Goal: Communication & Community: Answer question/provide support

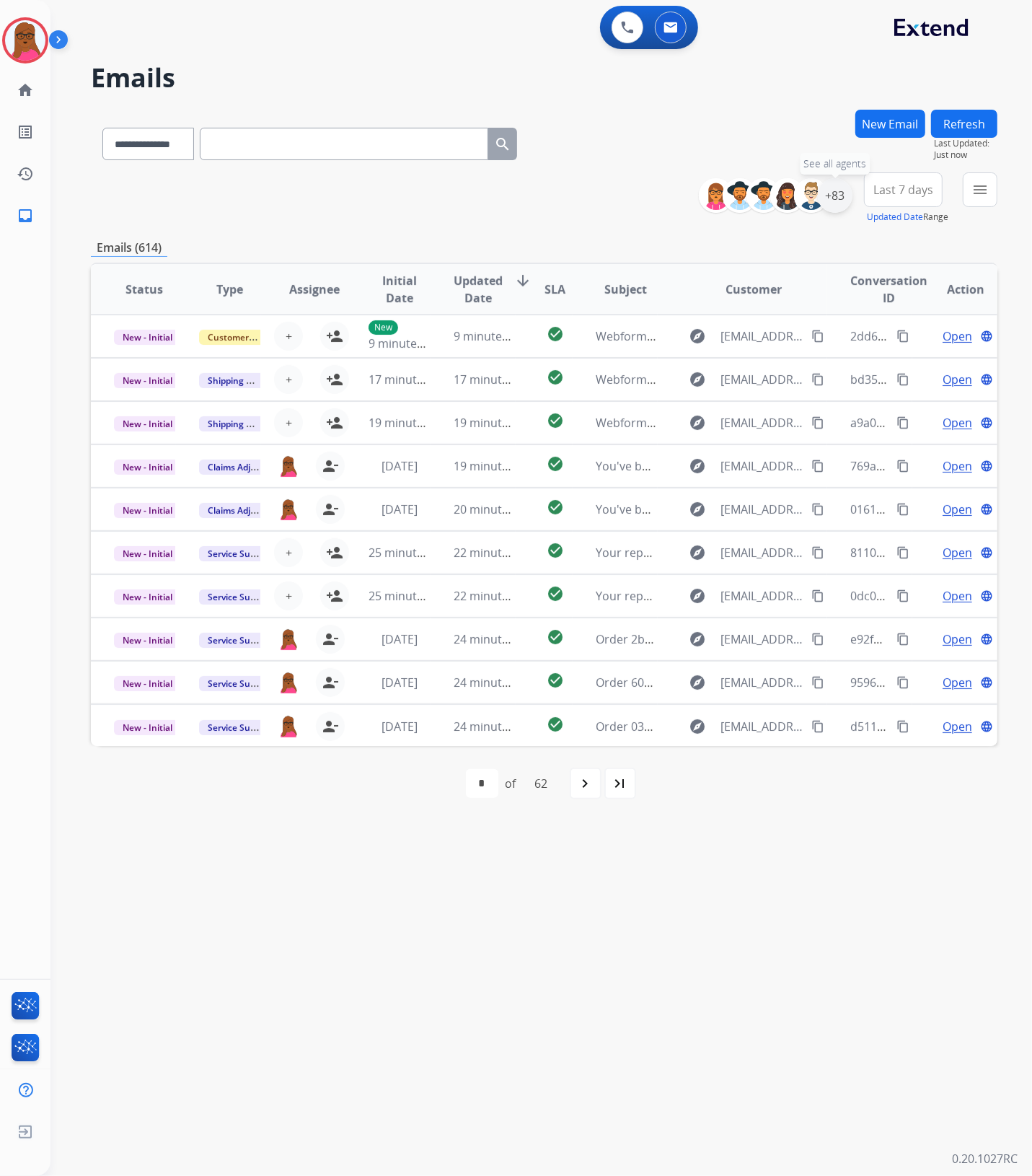
click at [845, 202] on div "+83" at bounding box center [835, 196] width 35 height 35
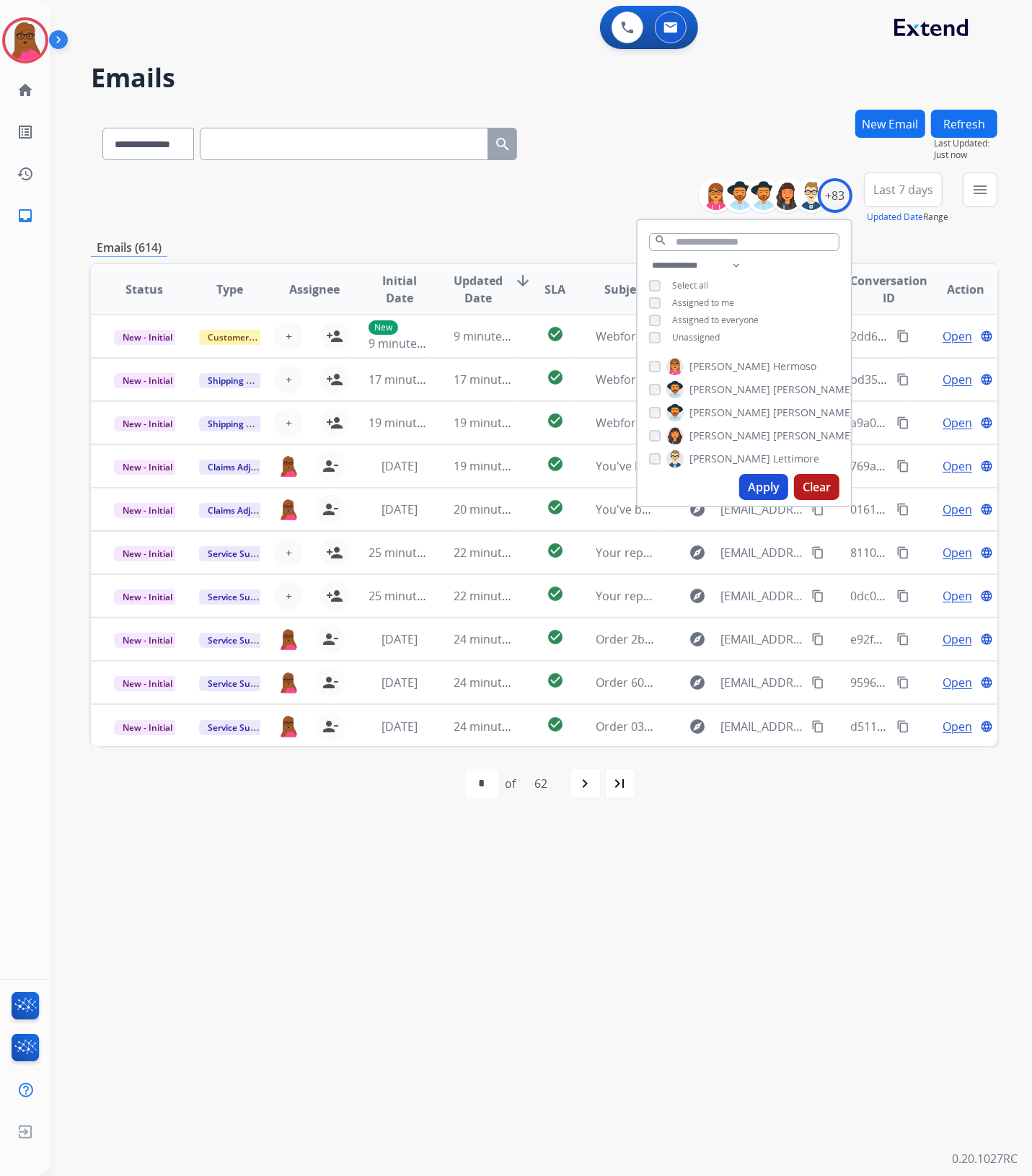
click at [752, 481] on button "Apply" at bounding box center [764, 486] width 49 height 26
click at [594, 786] on mat-icon "navigate_next" at bounding box center [585, 783] width 17 height 17
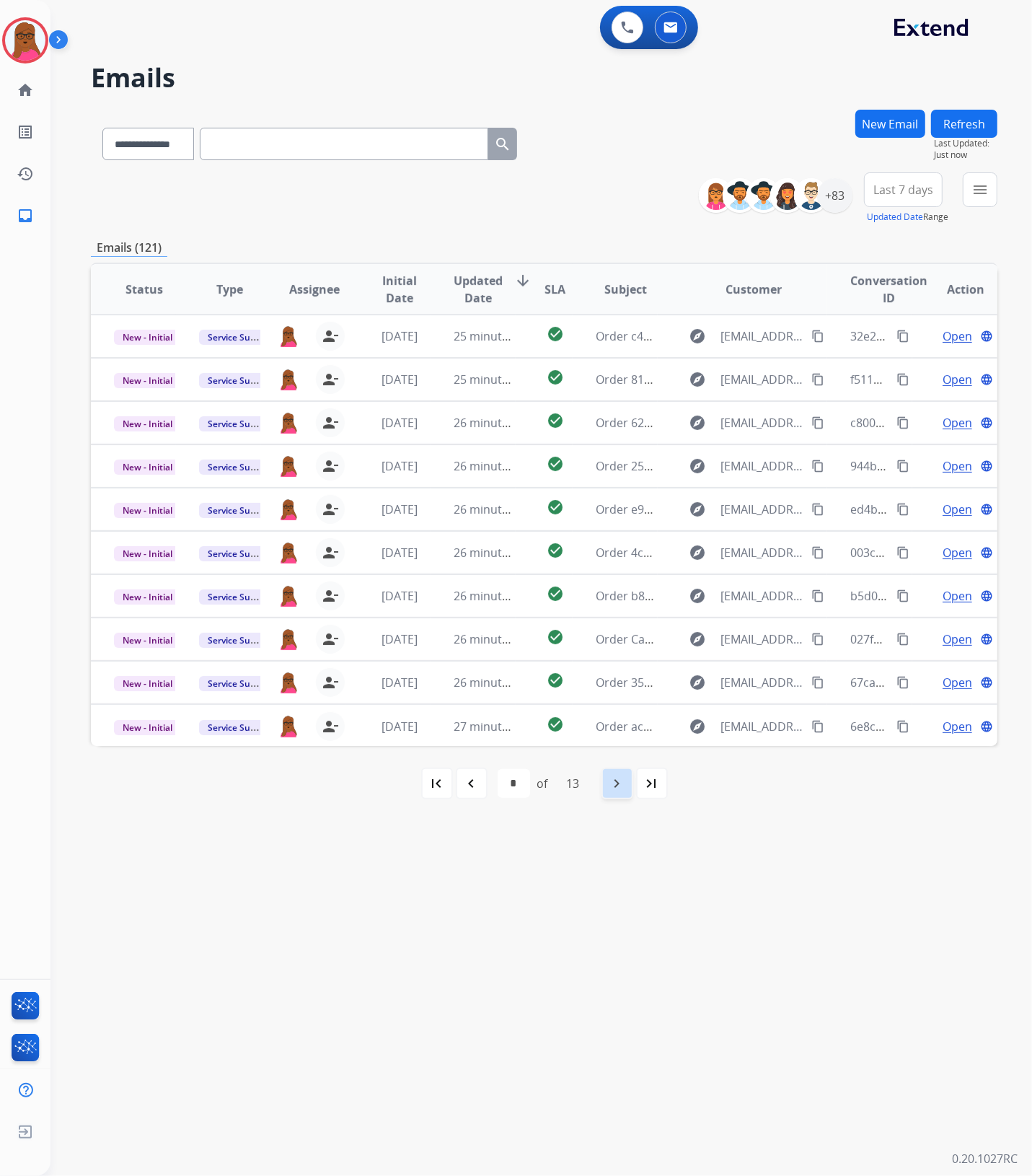
click at [595, 786] on div "first_page navigate_before * * * * * * * * * ** ** ** ** of 13 navigate_next la…" at bounding box center [544, 783] width 907 height 29
click at [611, 790] on mat-icon "navigate_next" at bounding box center [617, 783] width 17 height 17
select select "*"
click at [833, 203] on div "+83" at bounding box center [835, 196] width 35 height 35
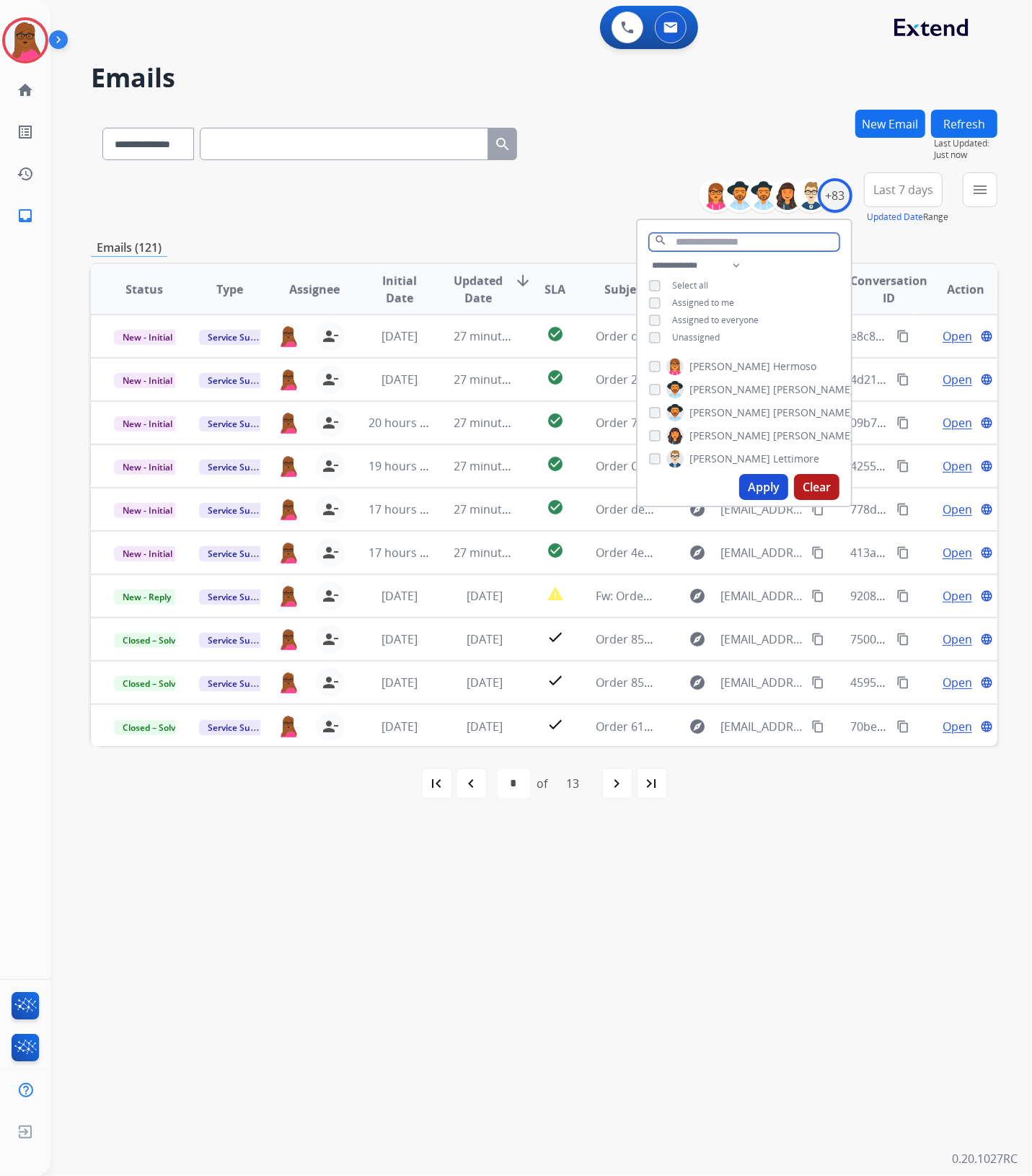
click at [720, 238] on input "text" at bounding box center [743, 242] width 190 height 18
type input "**"
click at [754, 481] on button "Apply" at bounding box center [764, 474] width 49 height 26
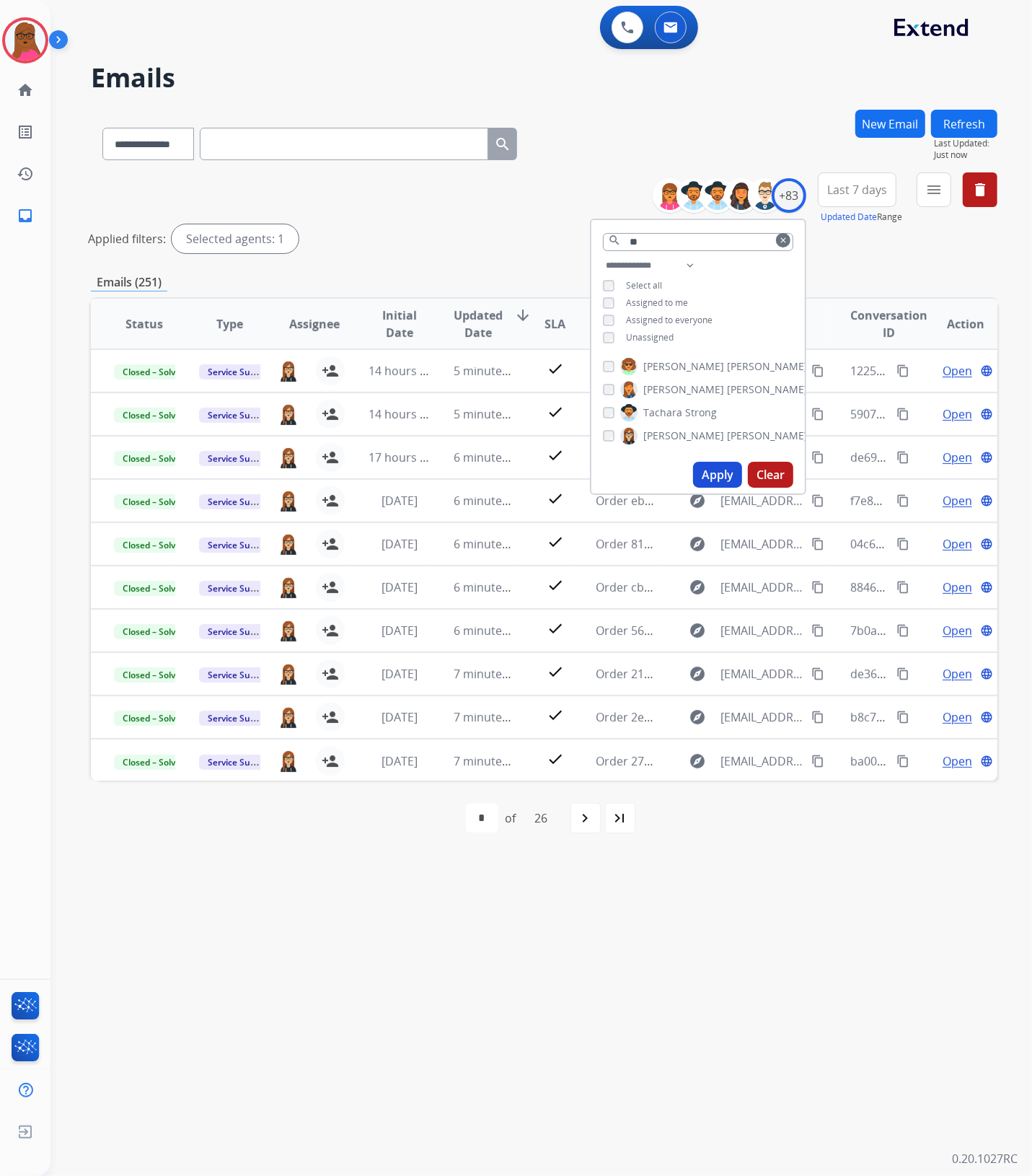
click at [630, 949] on div "**********" at bounding box center [524, 614] width 947 height 1124
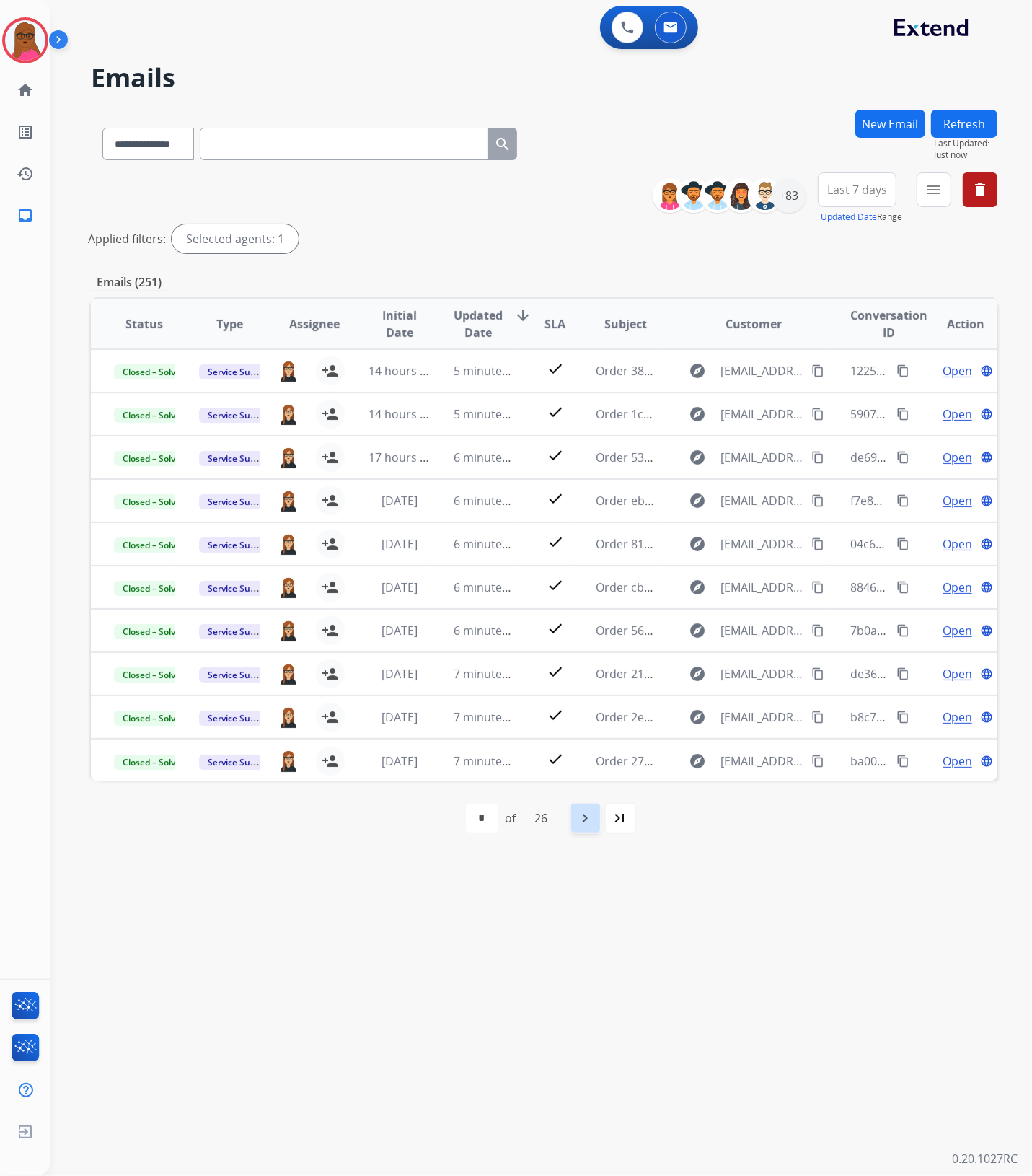
click at [575, 815] on div "navigate_next" at bounding box center [585, 818] width 32 height 32
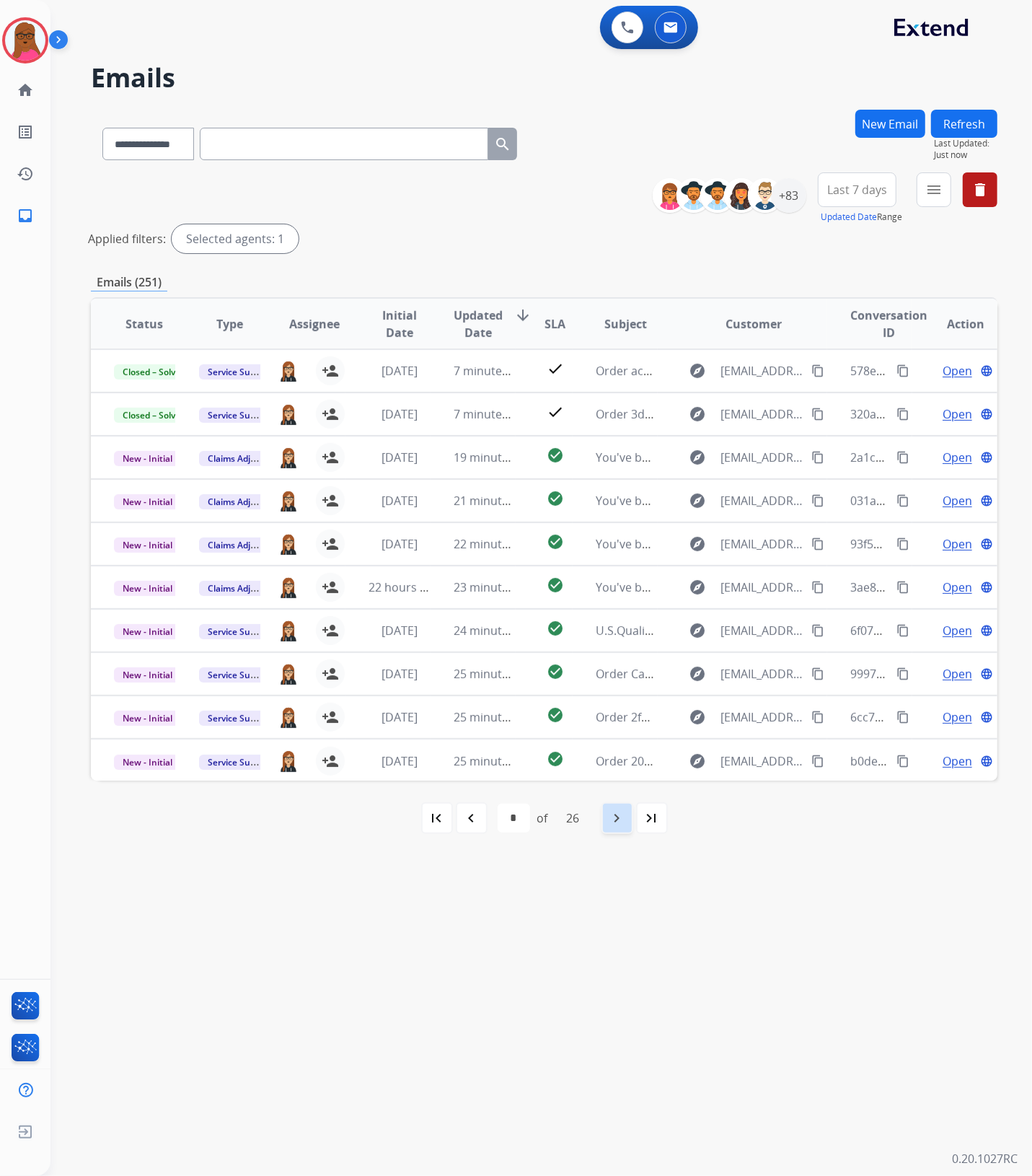
click at [607, 826] on div "navigate_next" at bounding box center [617, 818] width 32 height 32
select select "*"
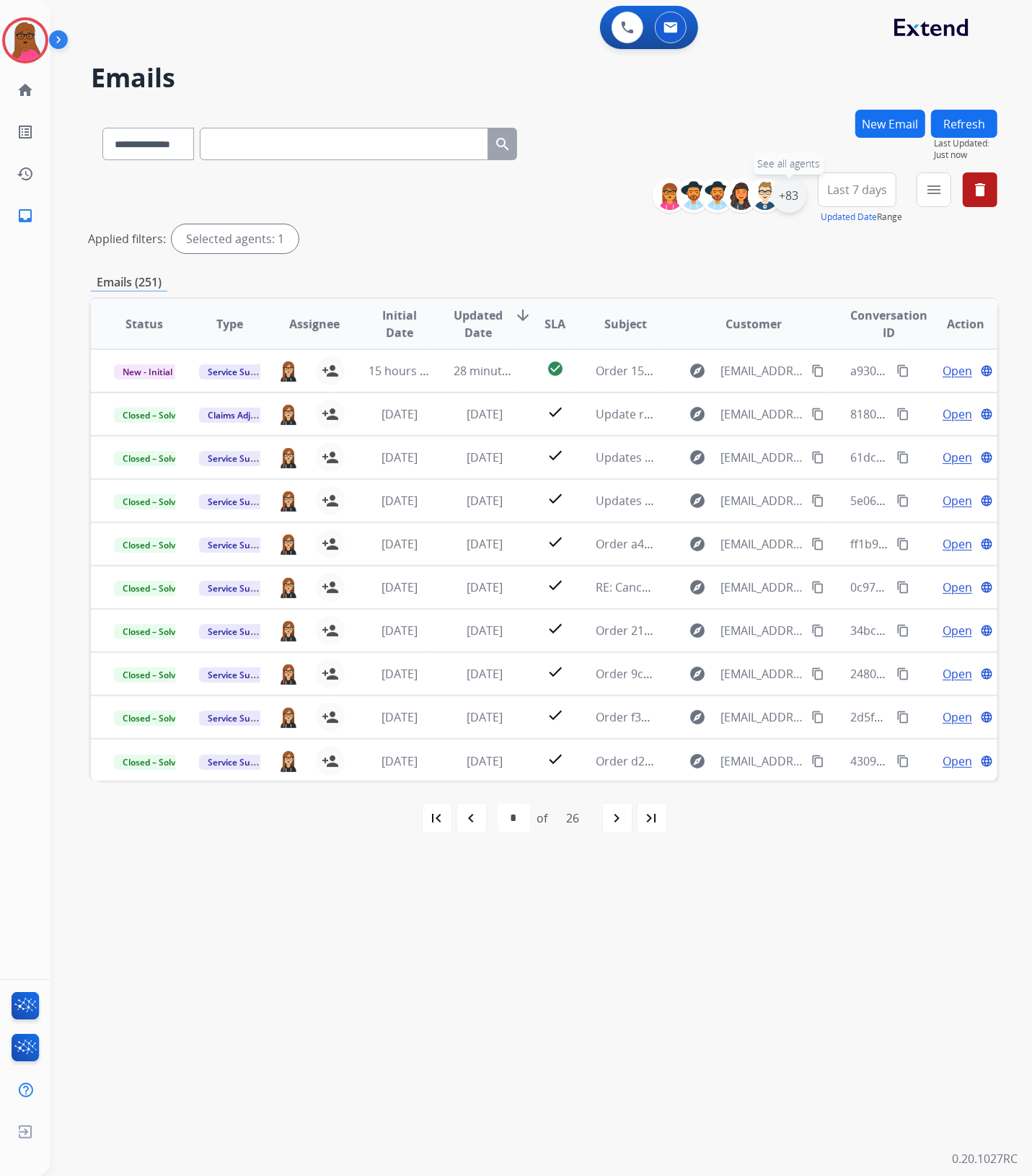
click at [791, 200] on div "+83" at bounding box center [789, 196] width 35 height 35
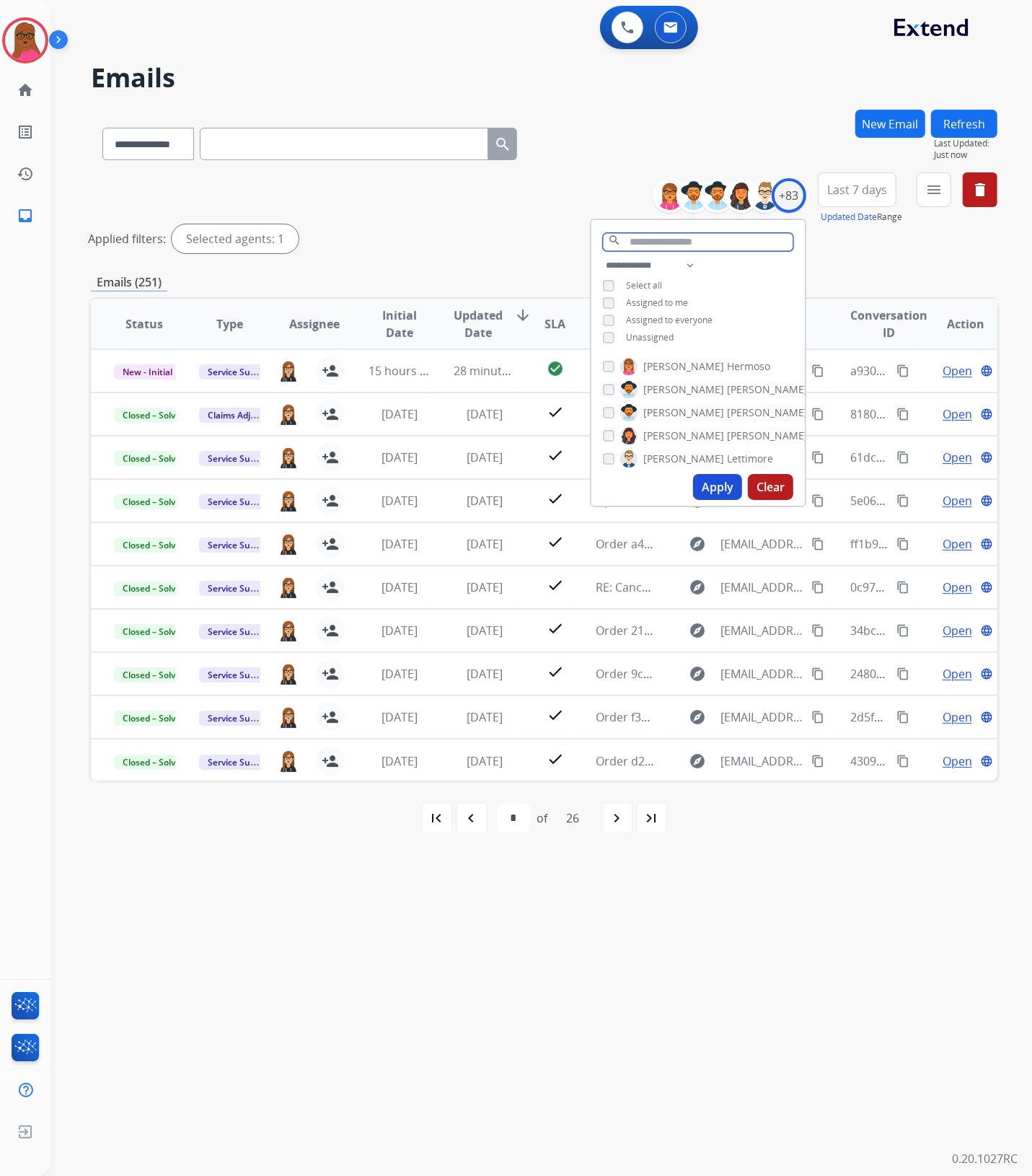
click at [722, 238] on input "text" at bounding box center [697, 242] width 190 height 18
type input "***"
click at [611, 416] on div "[PERSON_NAME]" at bounding box center [705, 413] width 205 height 17
click at [717, 451] on button "Apply" at bounding box center [717, 451] width 49 height 26
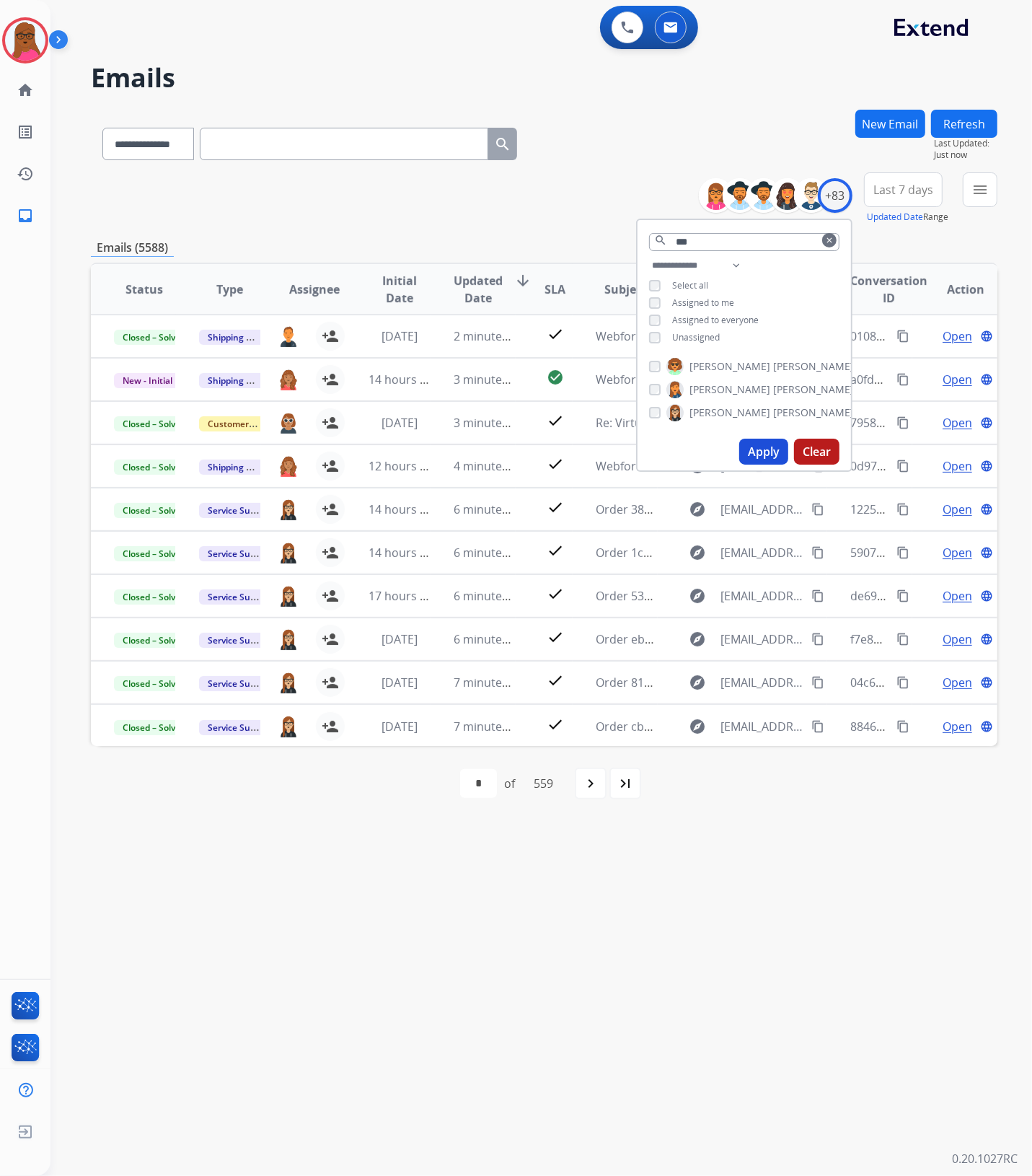
click at [712, 298] on span "Assigned to me" at bounding box center [703, 303] width 62 height 13
click at [750, 444] on button "Apply" at bounding box center [764, 451] width 49 height 26
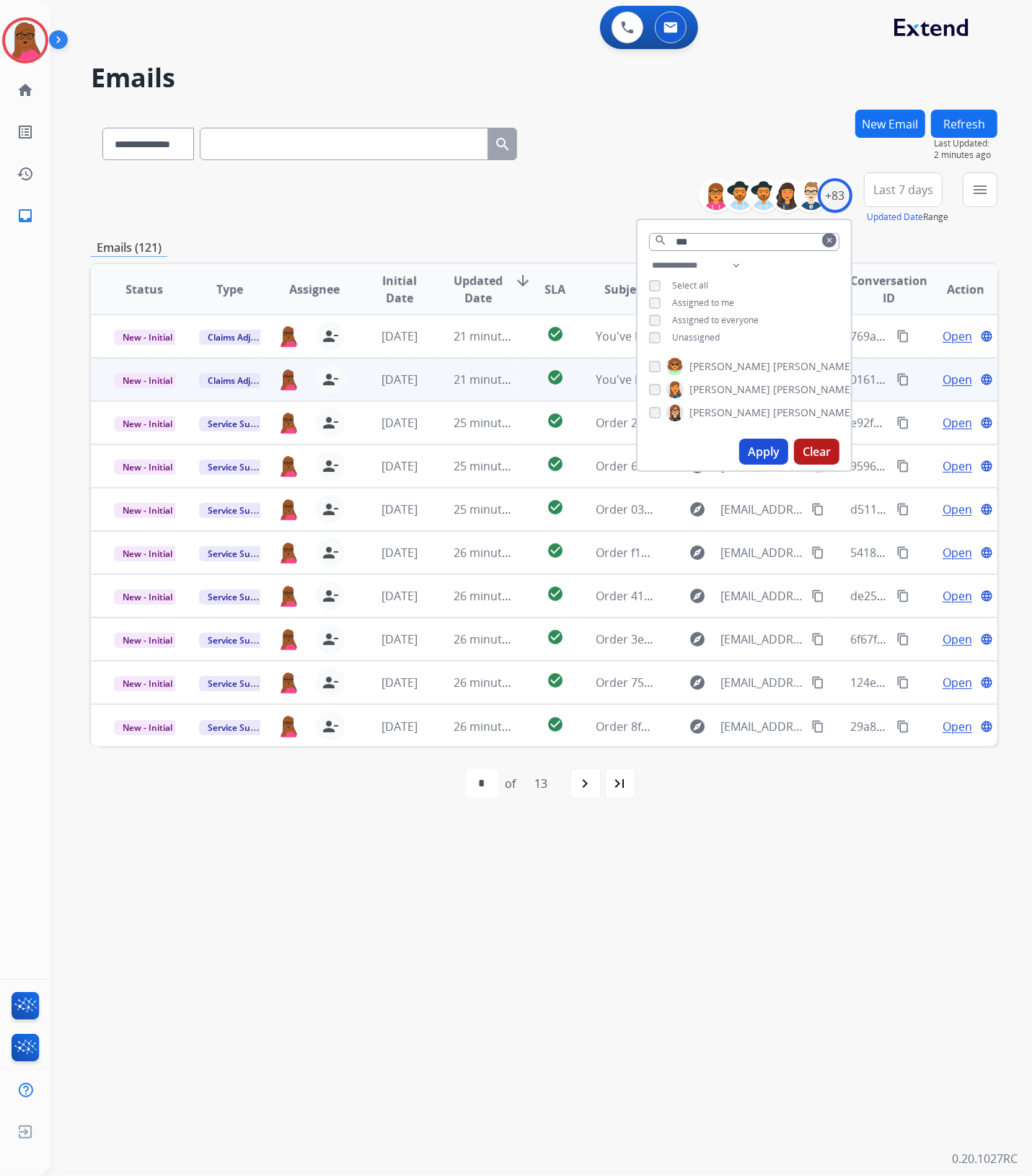
drag, startPoint x: 759, startPoint y: 916, endPoint x: 731, endPoint y: 373, distance: 543.7
click at [761, 917] on div "**********" at bounding box center [524, 614] width 947 height 1124
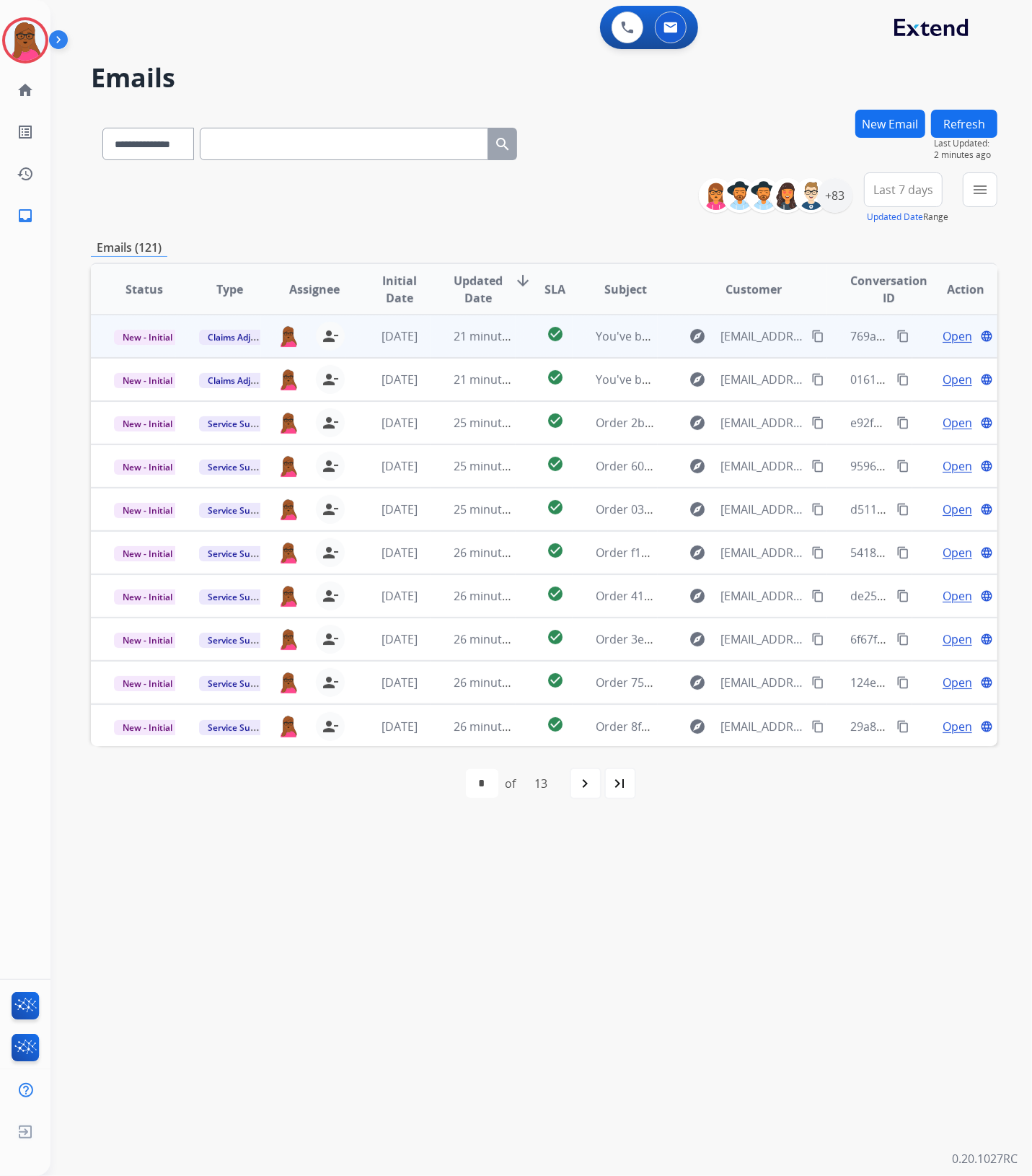
click at [942, 338] on span "Open" at bounding box center [956, 336] width 29 height 17
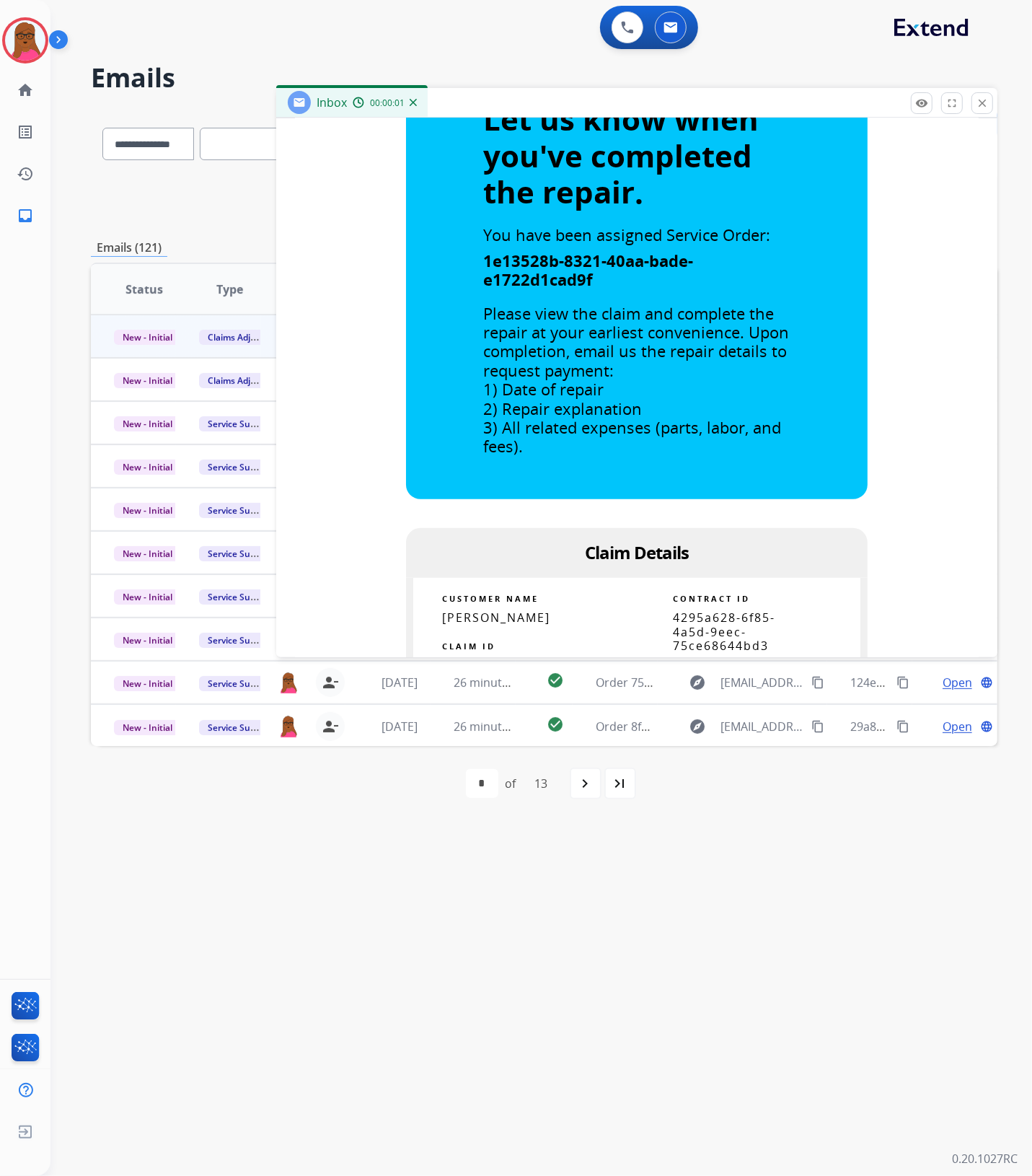
scroll to position [631, 0]
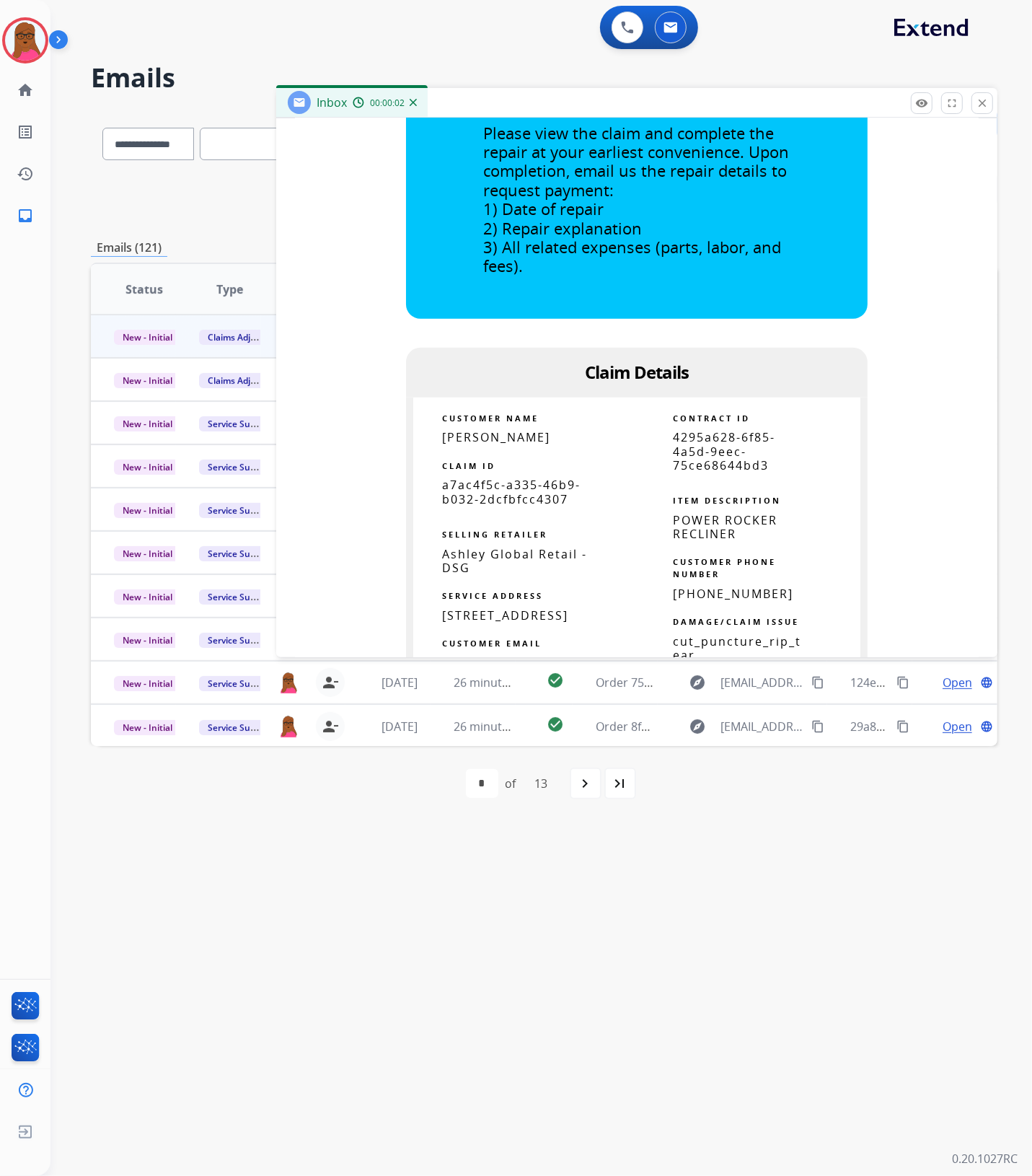
click at [524, 494] on span "a7ac4f5c-a335-46b9-b032-2dcfbfcc4307" at bounding box center [510, 491] width 138 height 29
copy tbody
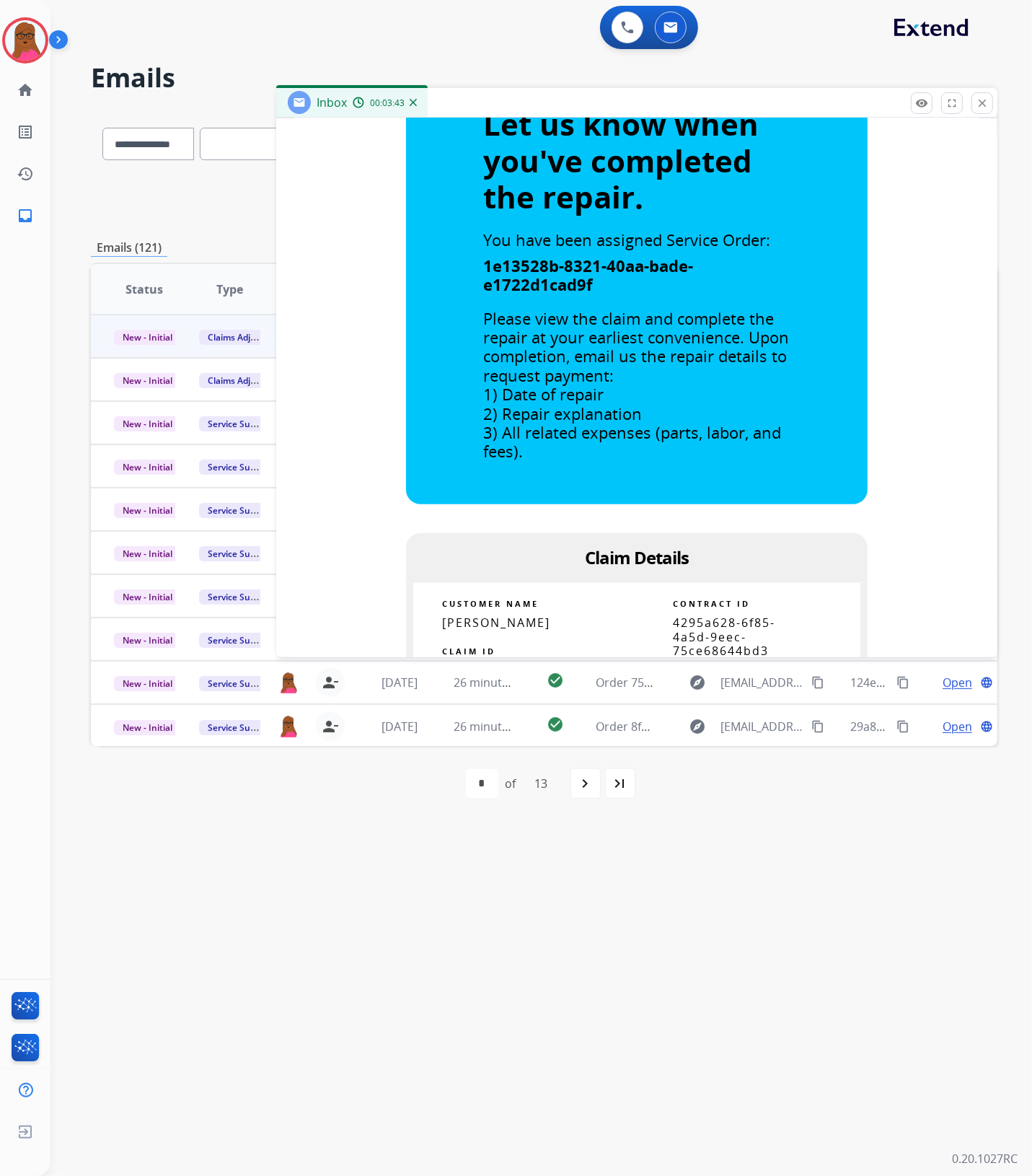
scroll to position [271, 0]
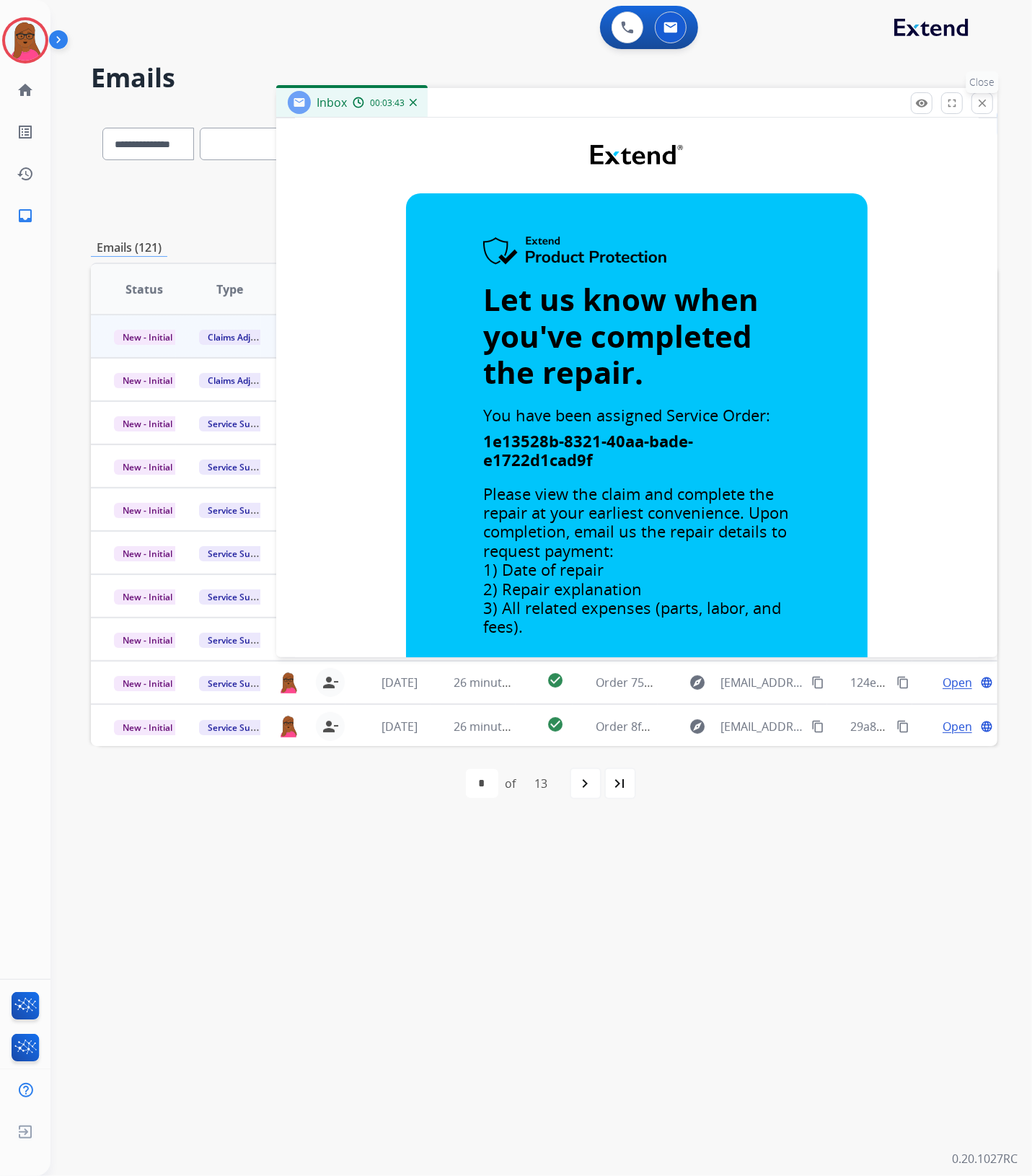
click at [982, 107] on mat-icon "close" at bounding box center [982, 103] width 13 height 13
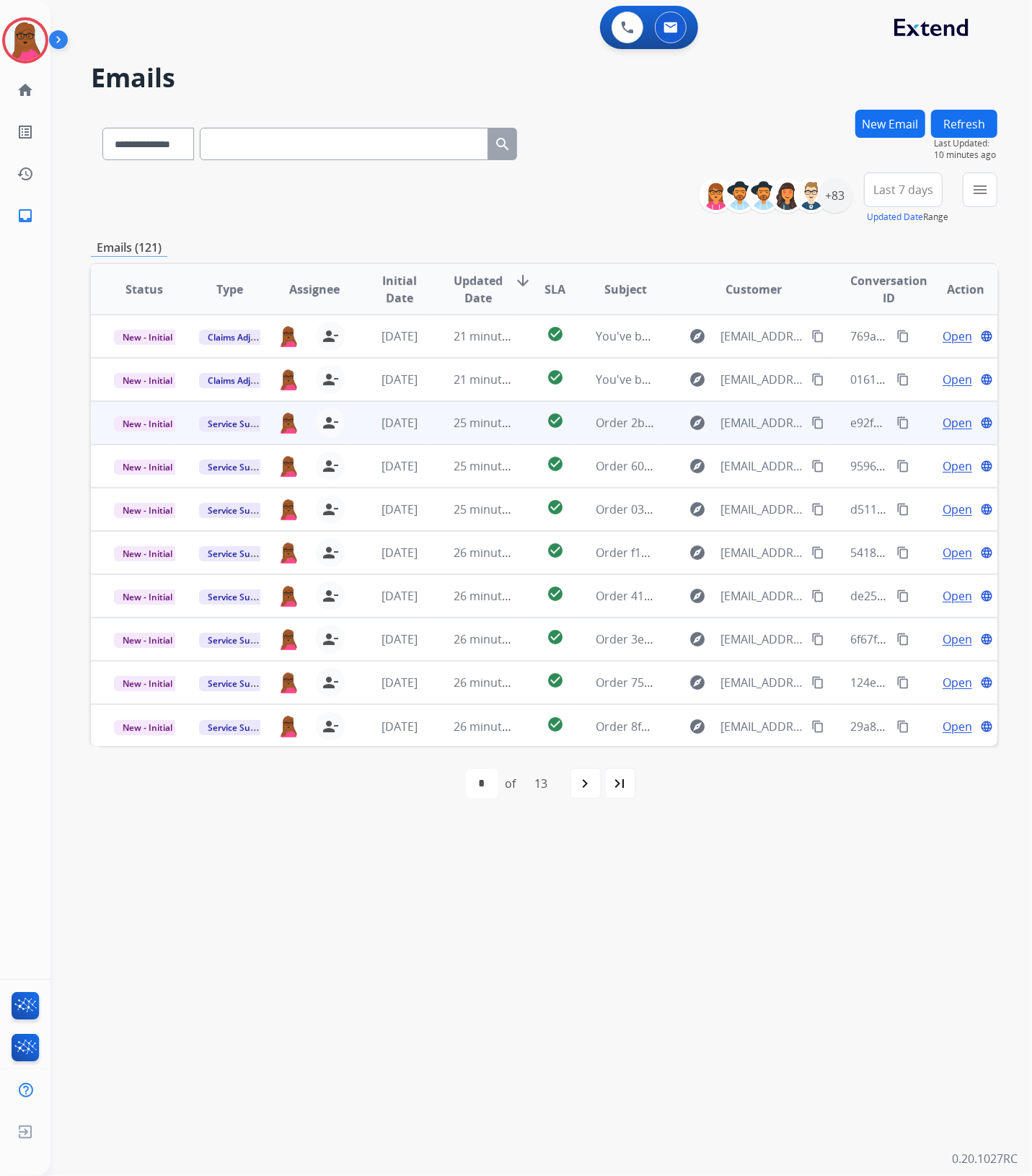
click at [953, 428] on span "Open" at bounding box center [956, 423] width 29 height 17
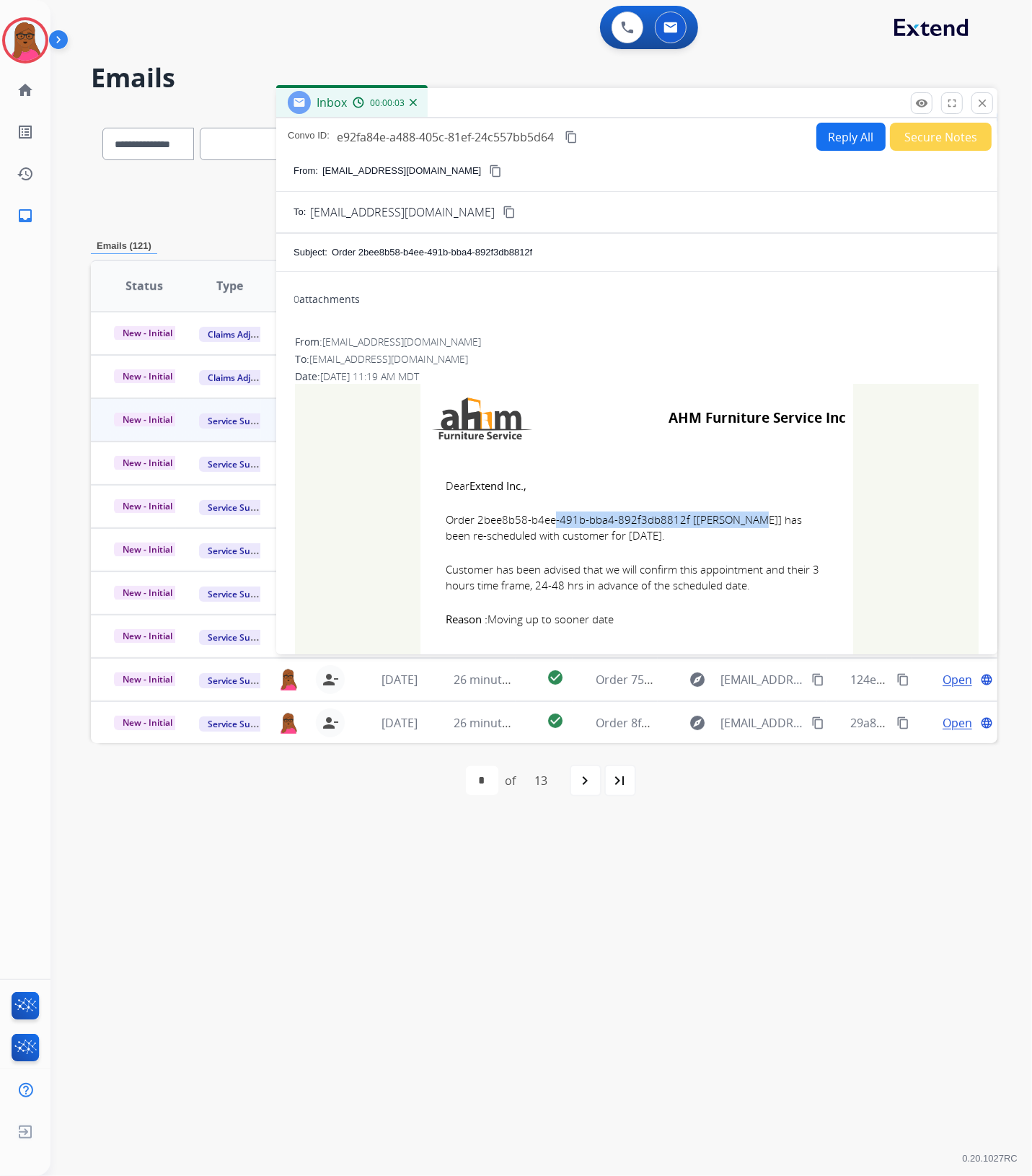
drag, startPoint x: 679, startPoint y: 522, endPoint x: 473, endPoint y: 516, distance: 206.1
click at [473, 516] on span "Order 2bee8b58-b4ee-491b-bba4-892f3db8812f [[PERSON_NAME]] has been re-schedule…" at bounding box center [637, 527] width 382 height 32
copy span "2bee8b58-b4ee-491b-bba4-892f3db8812f"
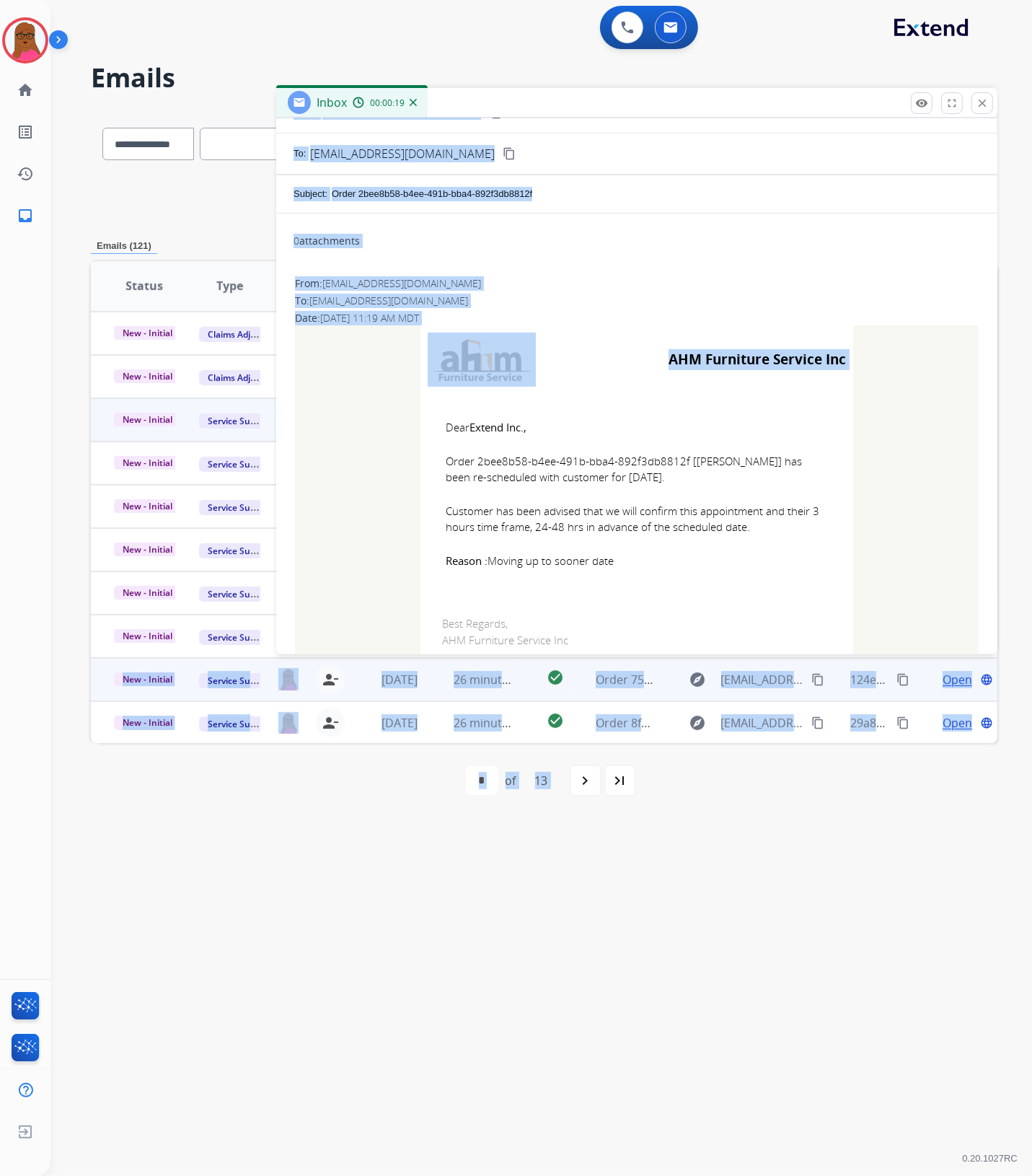
scroll to position [163, 0]
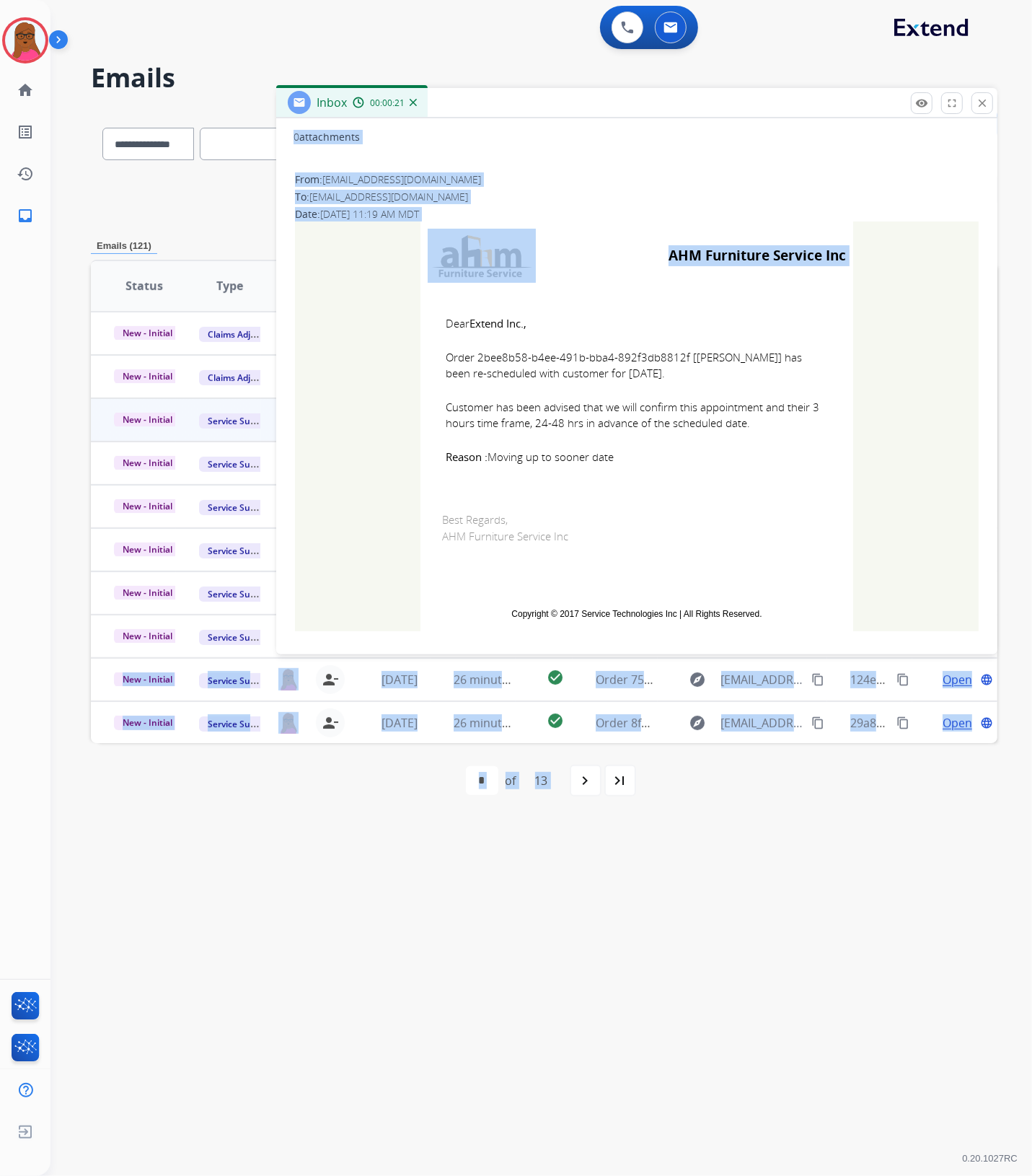
drag, startPoint x: 434, startPoint y: 477, endPoint x: 658, endPoint y: 464, distance: 224.4
click at [658, 464] on td "Dear Extend Inc., Order 2bee8b58-b4ee-491b-bba4-892f3db8812f [[PERSON_NAME]] ha…" at bounding box center [637, 389] width 432 height 200
copy td "Dear Extend Inc., Order 2bee8b58-b4ee-491b-bba4-892f3db8812f [[PERSON_NAME]] ha…"
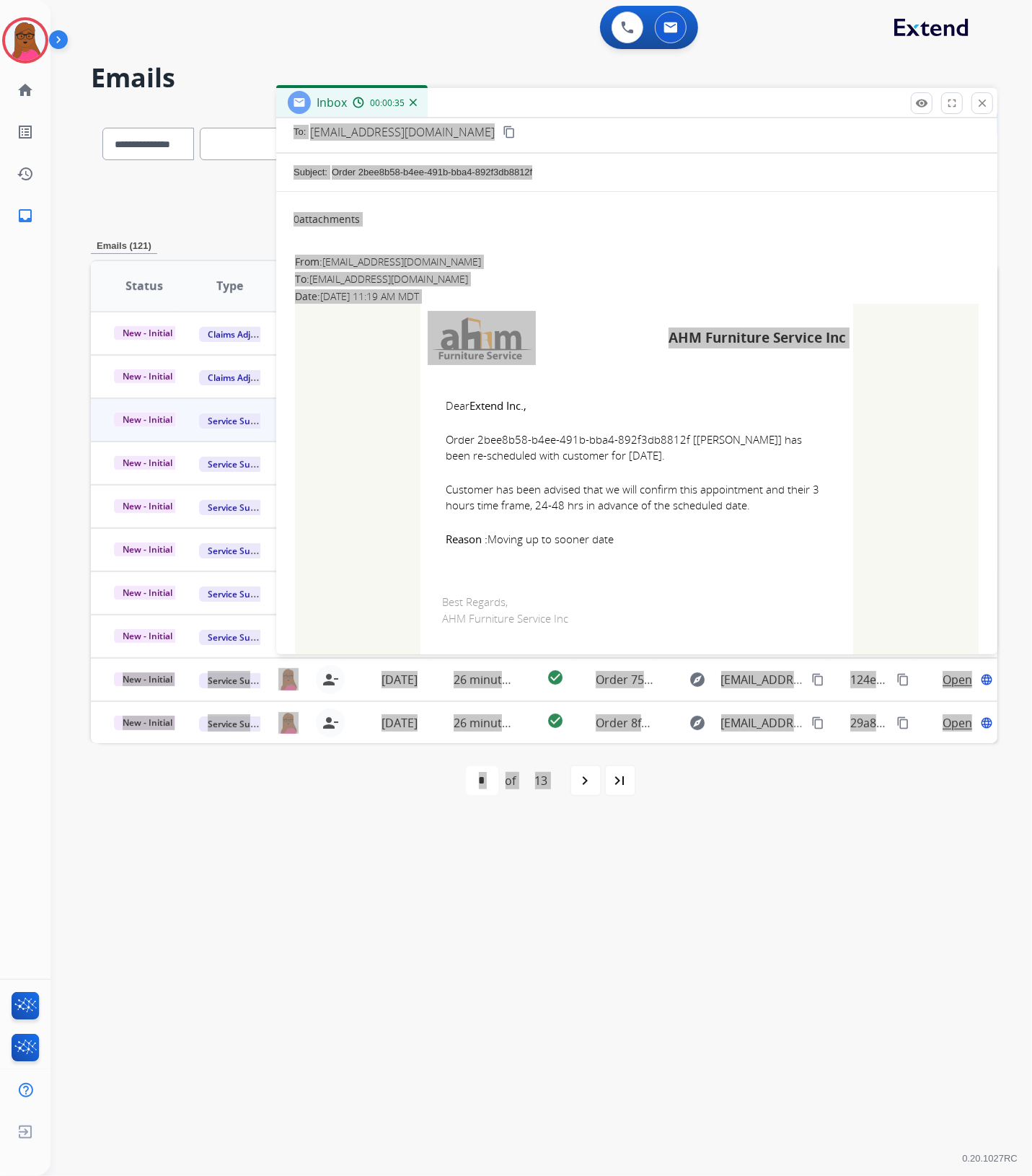
scroll to position [0, 0]
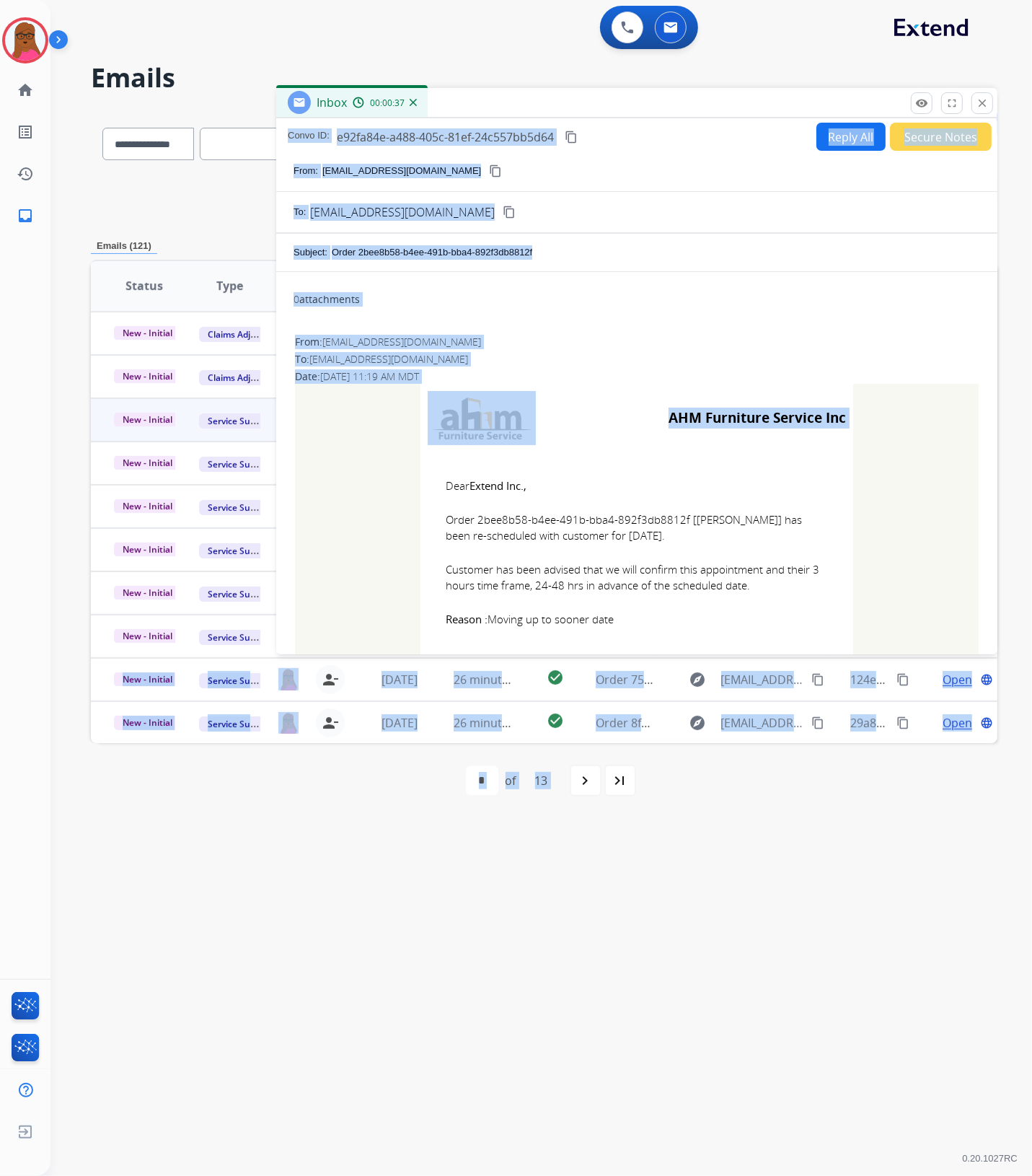
drag, startPoint x: 983, startPoint y: 105, endPoint x: 607, endPoint y: 214, distance: 391.5
click at [983, 105] on mat-icon "close" at bounding box center [982, 103] width 13 height 13
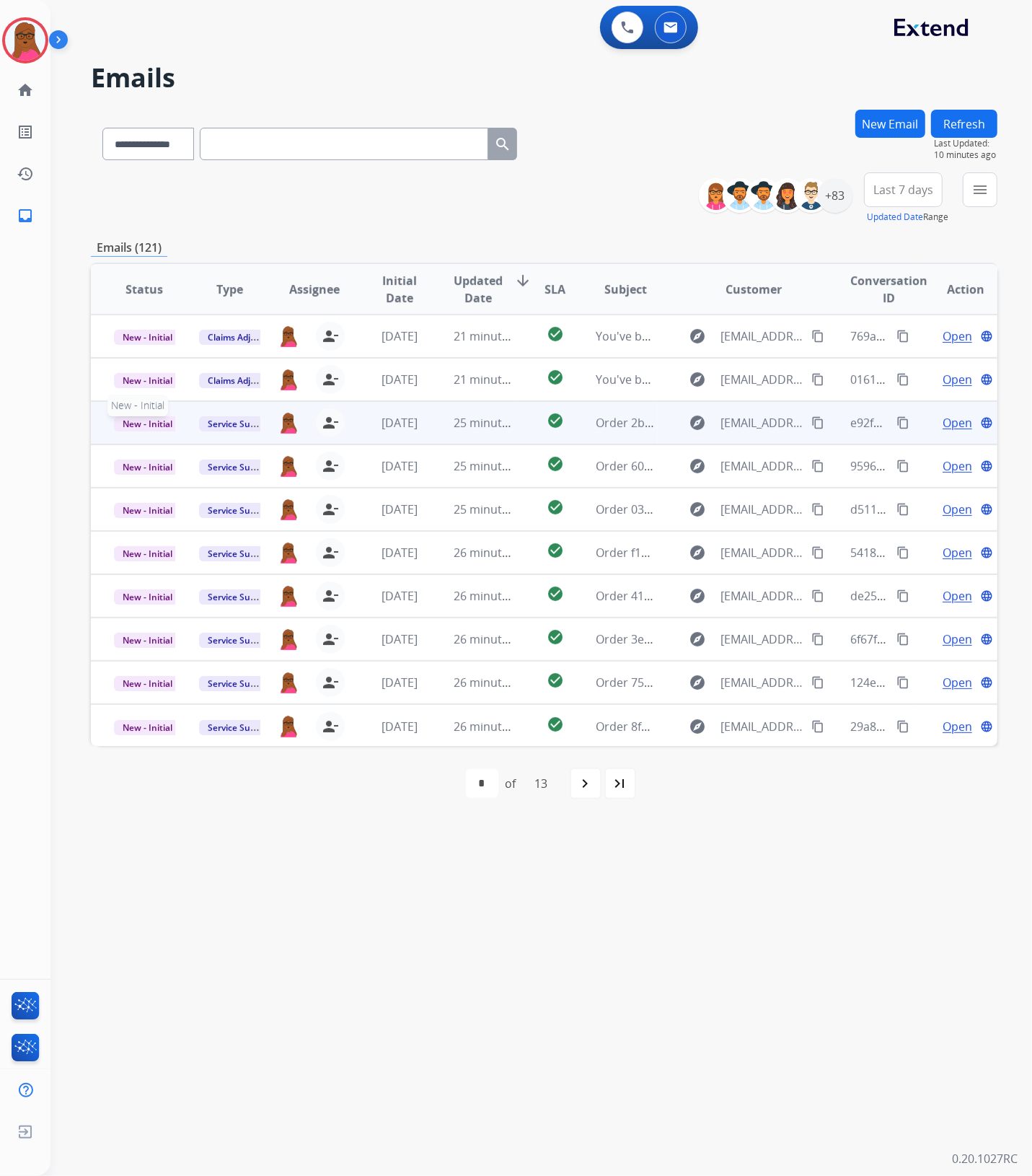
click at [152, 422] on span "New - Initial" at bounding box center [147, 423] width 67 height 15
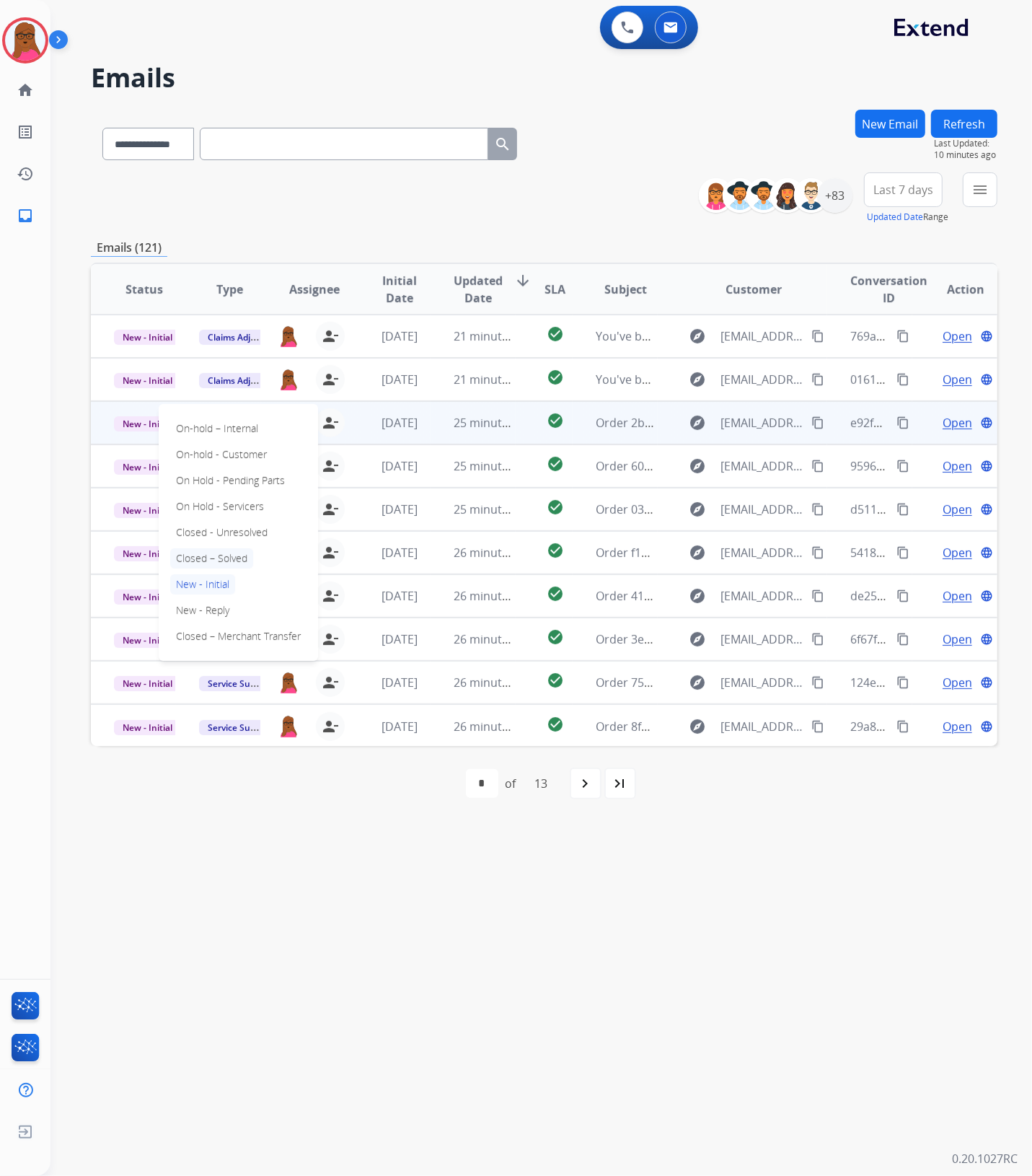
click at [218, 556] on p "Closed – Solved" at bounding box center [211, 559] width 83 height 21
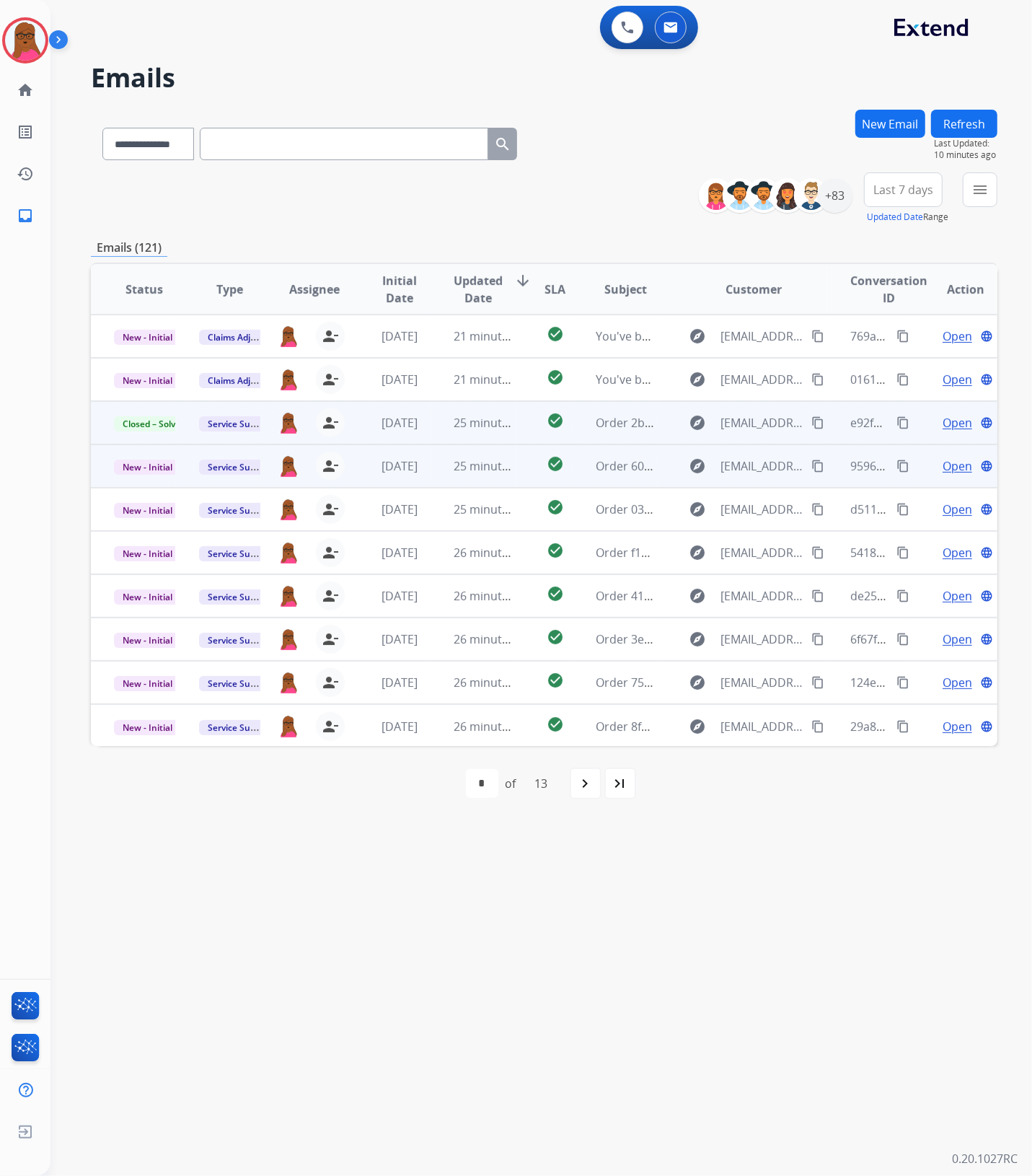
click at [946, 467] on span "Open" at bounding box center [956, 466] width 29 height 17
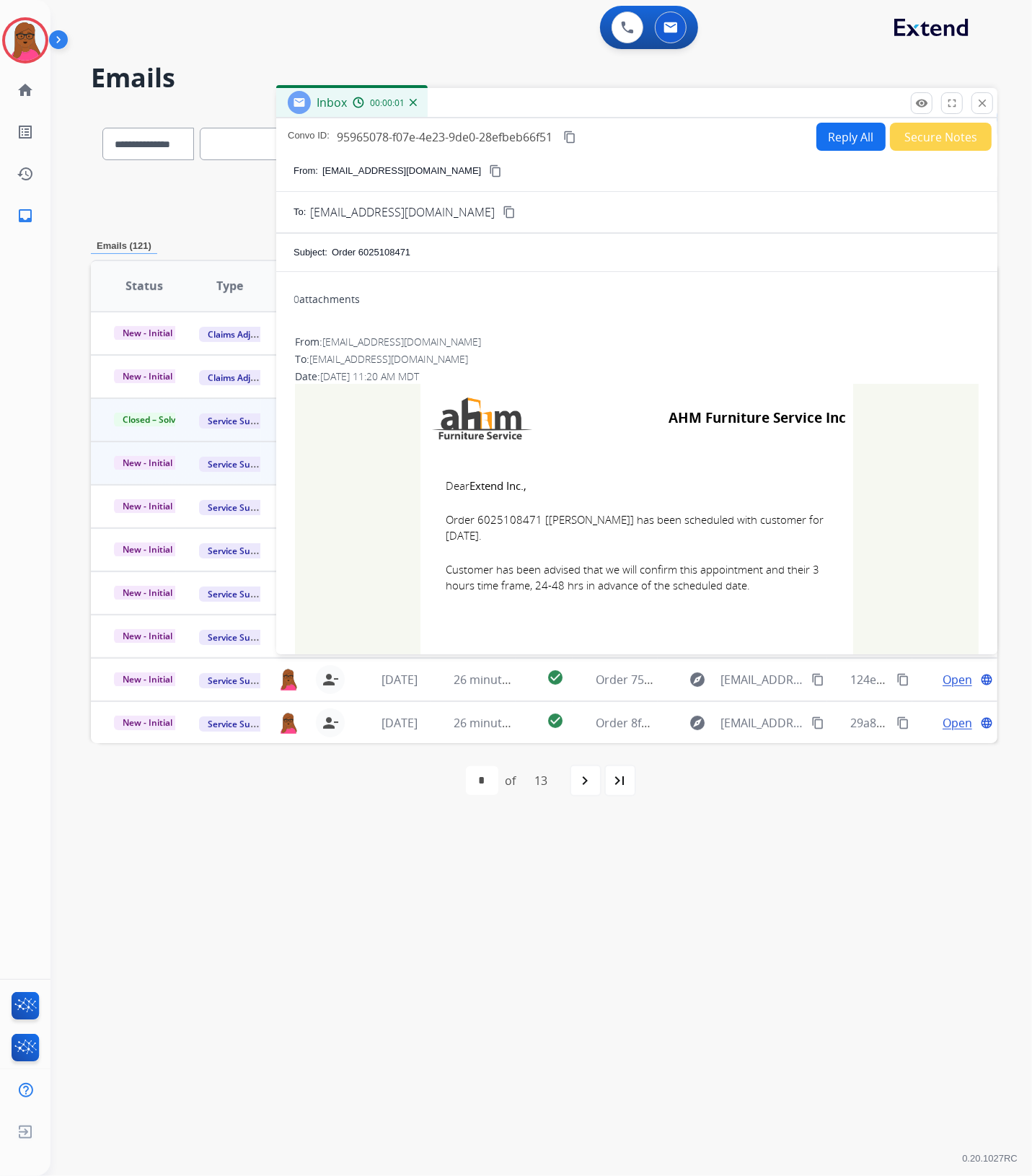
click at [510, 514] on span "Order 6025108471 [[PERSON_NAME]] has been scheduled with customer for [DATE]." at bounding box center [637, 527] width 382 height 32
copy span "6025108471"
drag, startPoint x: 427, startPoint y: 481, endPoint x: 779, endPoint y: 581, distance: 365.9
click at [776, 581] on td "Dear Extend Inc., Order 6025108471 [[PERSON_NAME]] has been scheduled with cust…" at bounding box center [637, 544] width 432 height 184
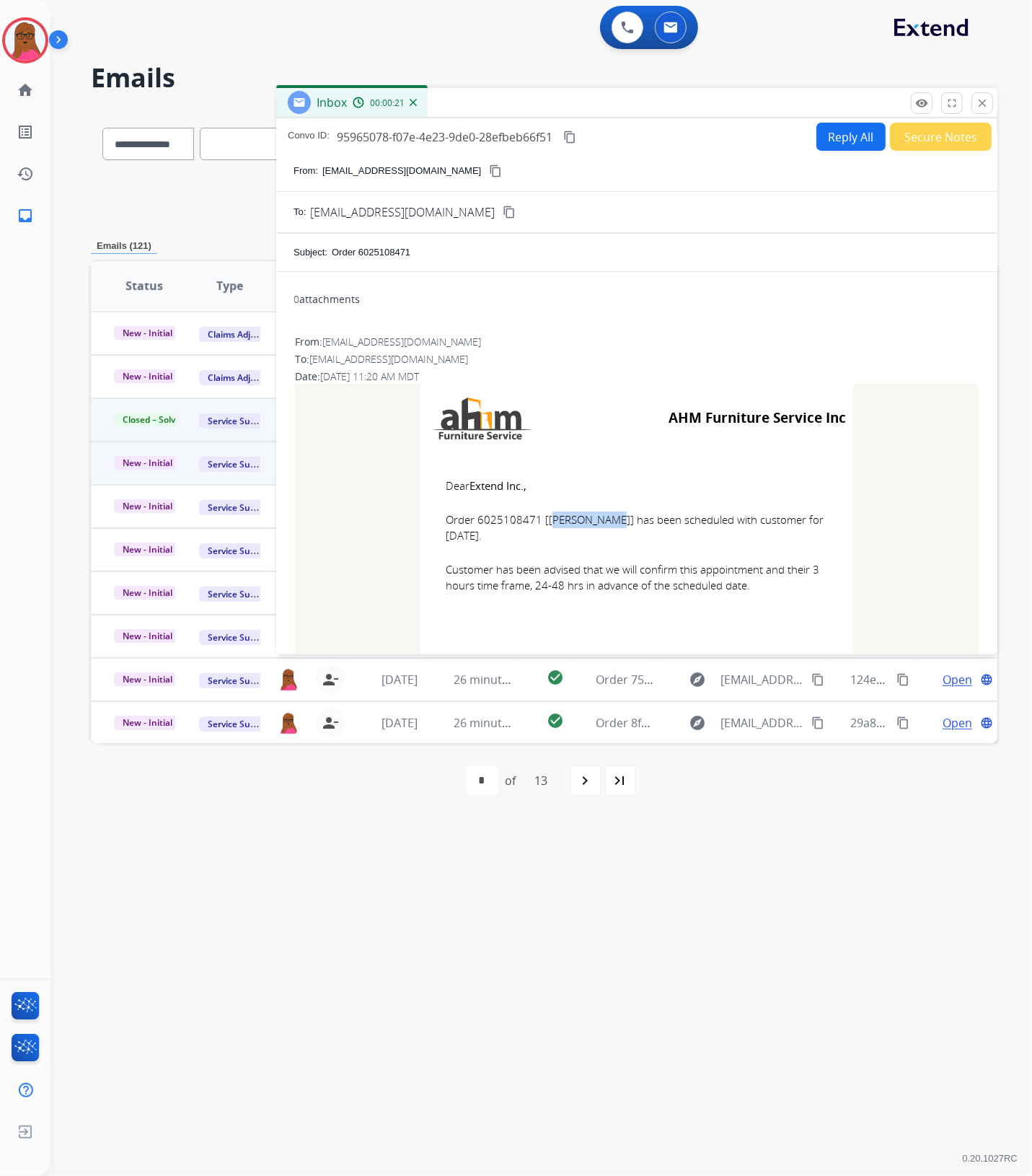
copy td "Dear Extend Inc., Order 6025108471 [[PERSON_NAME]] has been scheduled with cust…"
drag, startPoint x: 985, startPoint y: 103, endPoint x: 264, endPoint y: 387, distance: 774.9
click at [985, 102] on mat-icon "close" at bounding box center [982, 103] width 13 height 13
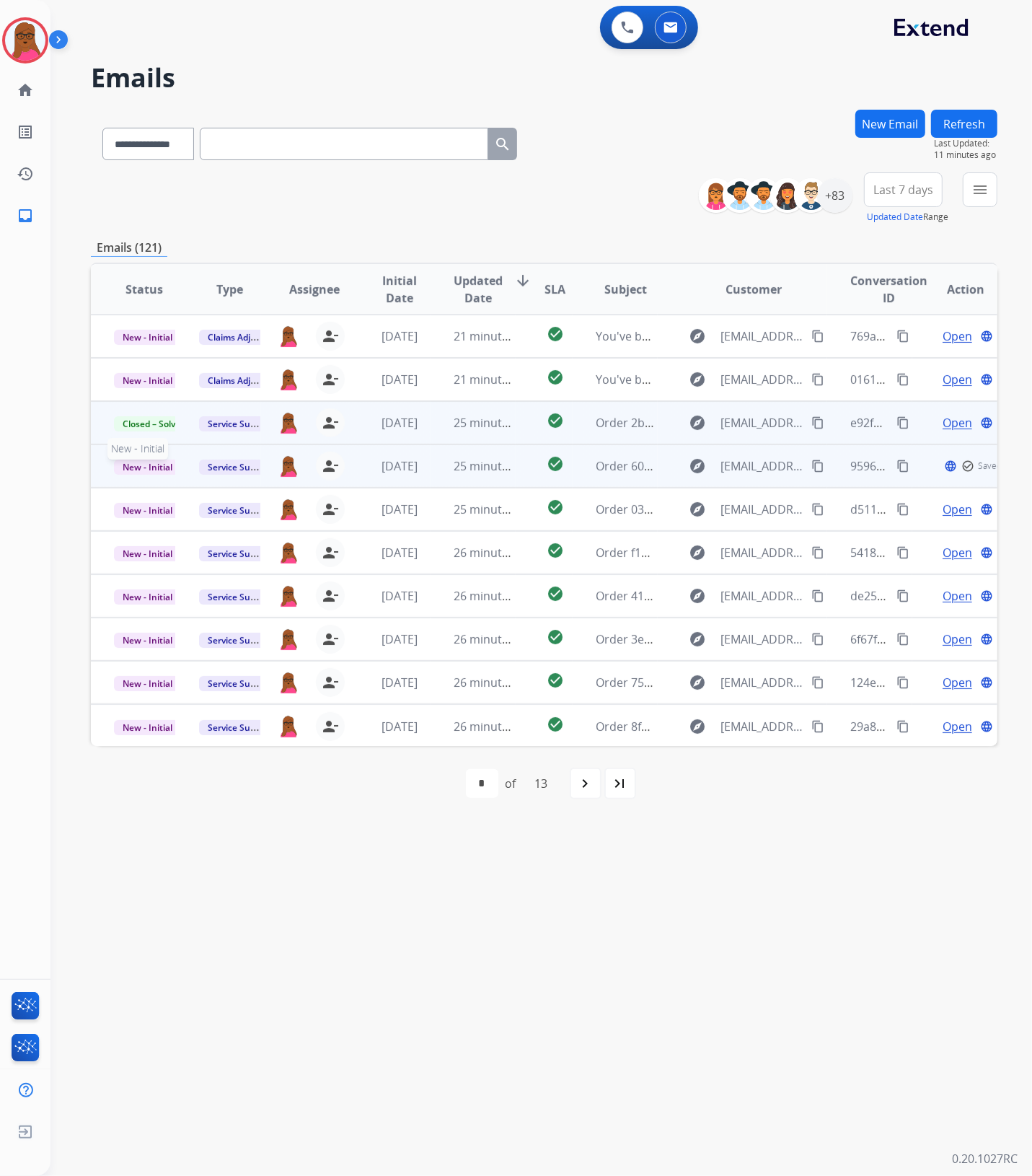
click at [148, 467] on span "New - Initial" at bounding box center [147, 466] width 67 height 15
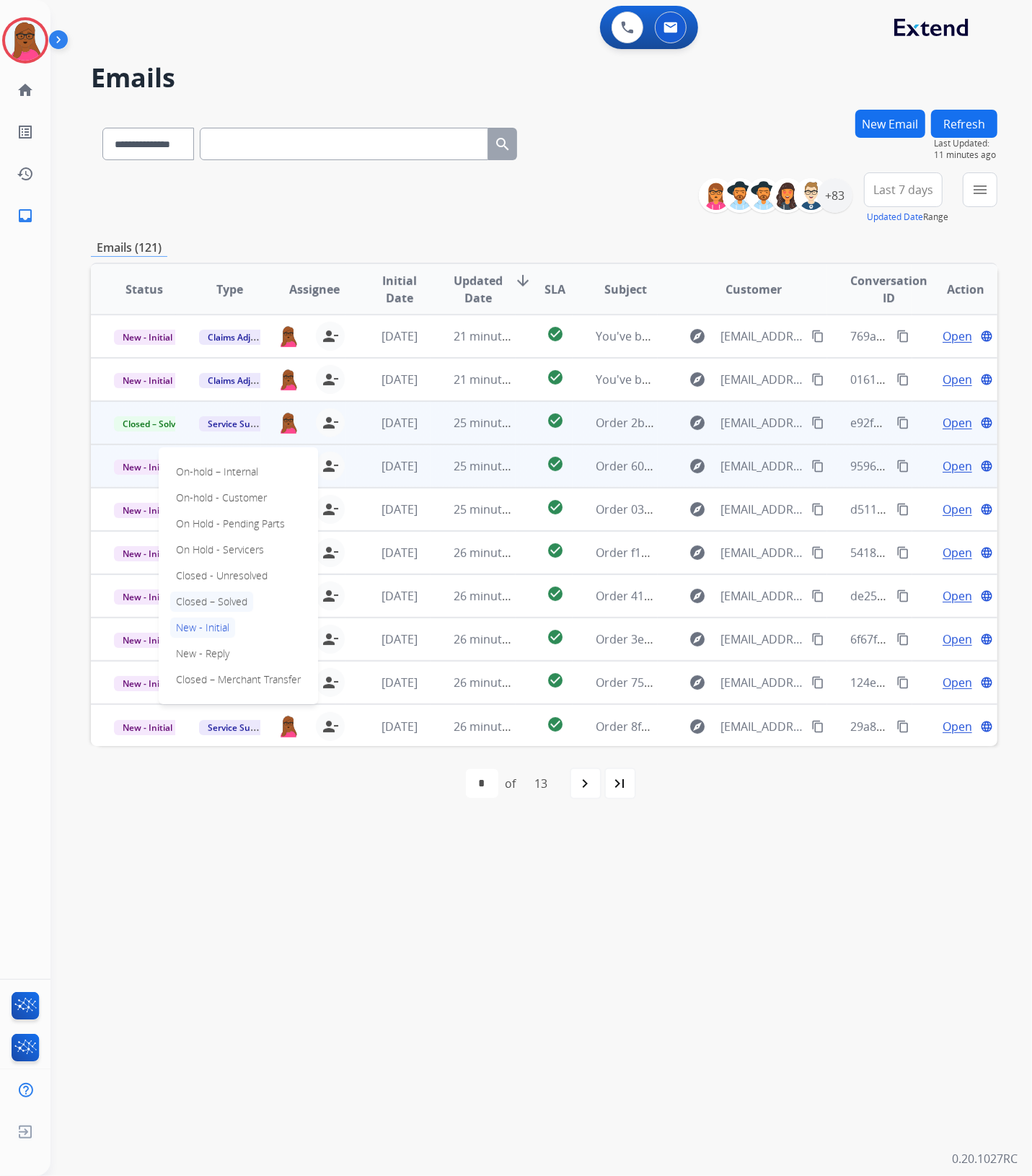
click at [205, 601] on p "Closed – Solved" at bounding box center [211, 601] width 83 height 21
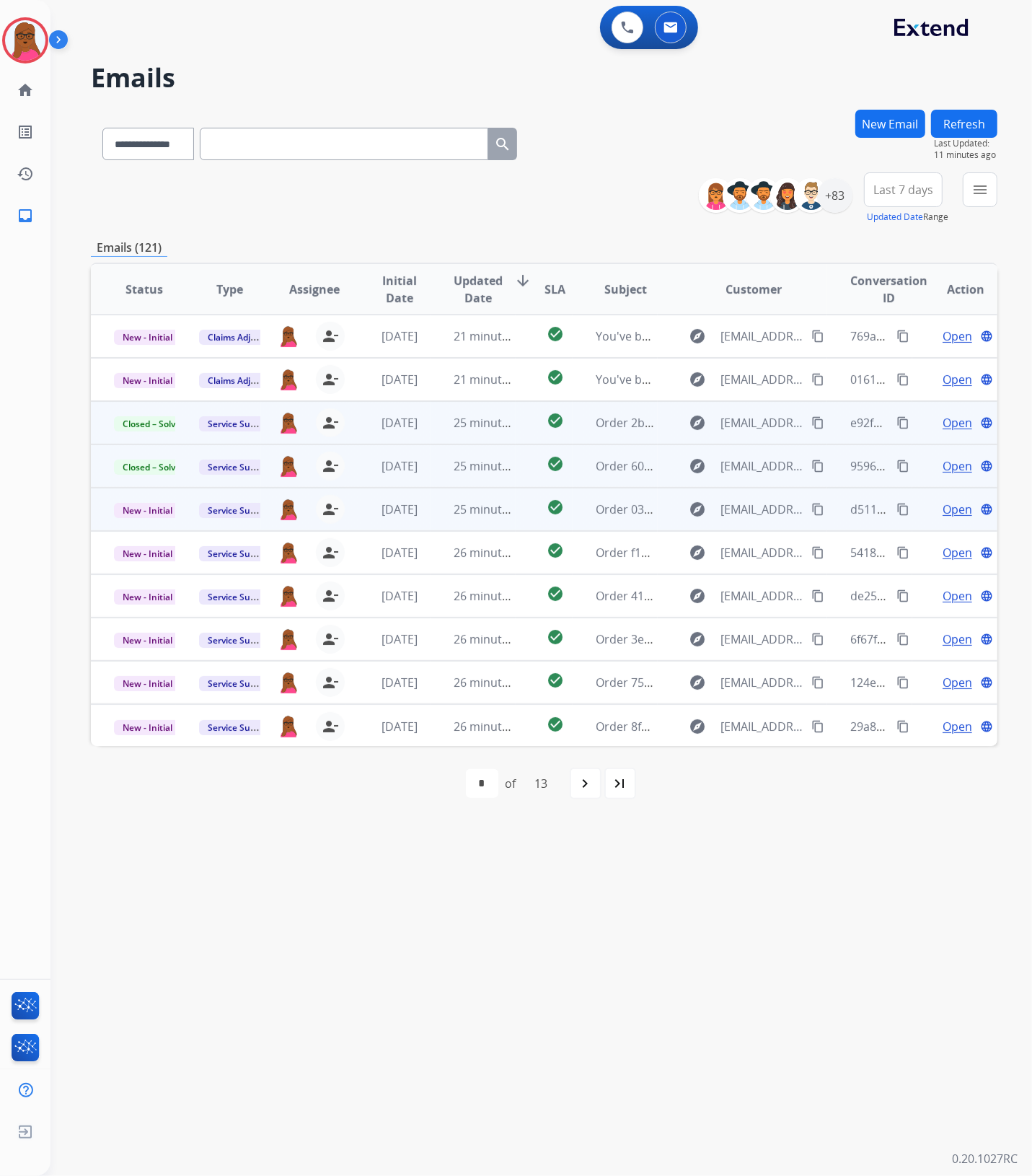
click at [952, 513] on span "Open" at bounding box center [956, 509] width 29 height 17
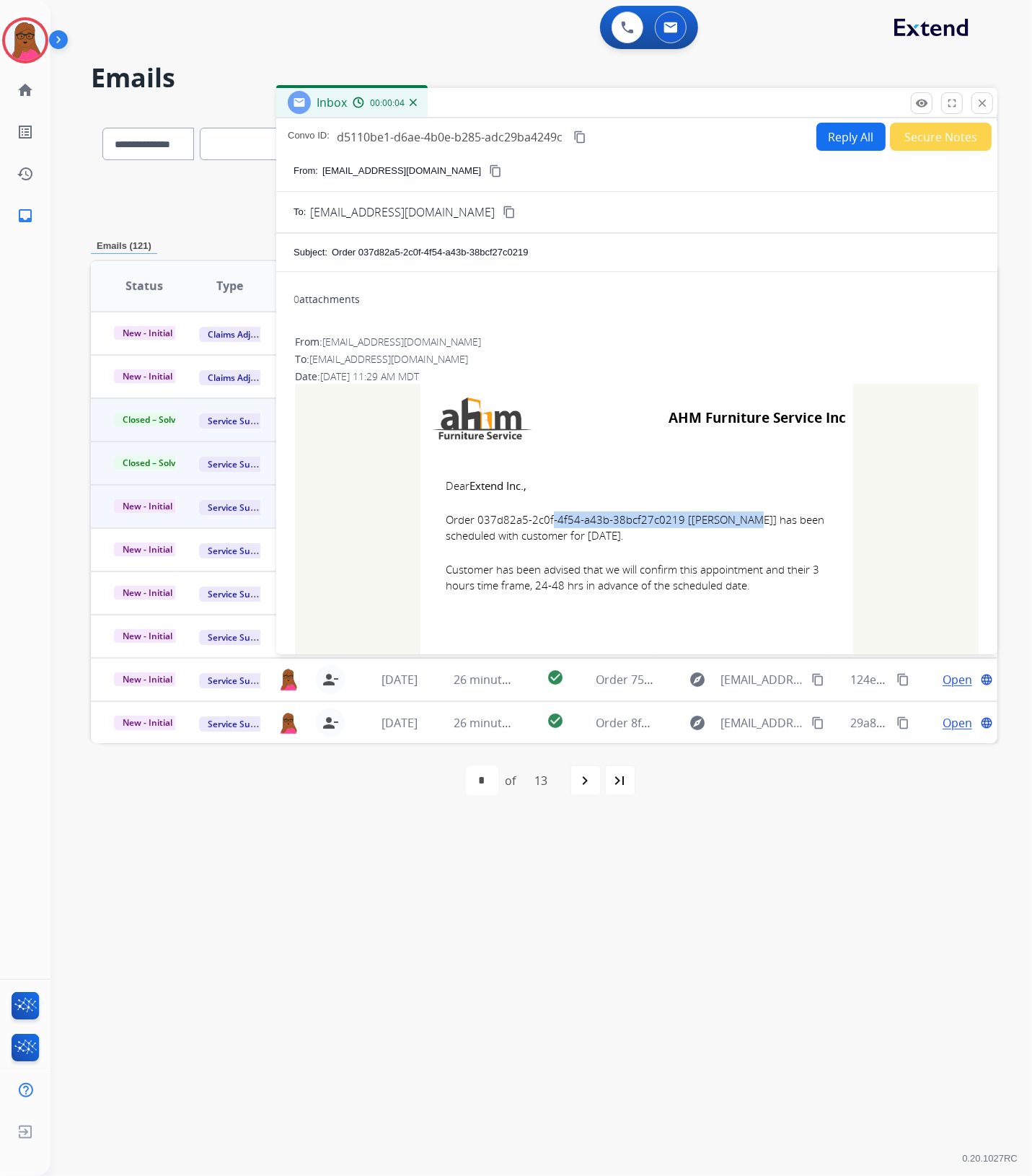
drag, startPoint x: 671, startPoint y: 516, endPoint x: 471, endPoint y: 519, distance: 200.0
click at [471, 519] on span "Order 037d82a5-2c0f-4f54-a43b-38bcf27c0219 [[PERSON_NAME]] has been scheduled w…" at bounding box center [637, 527] width 382 height 32
copy span "037d82a5-2c0f-4f54-a43b-38bcf27c0219"
drag, startPoint x: 409, startPoint y: 478, endPoint x: 446, endPoint y: 484, distance: 37.5
click at [437, 484] on td "AHM Furniture Service Inc Dear Extend Inc., Order 037d82a5-2c0f-4f54-a43b-38bcf…" at bounding box center [637, 580] width 683 height 394
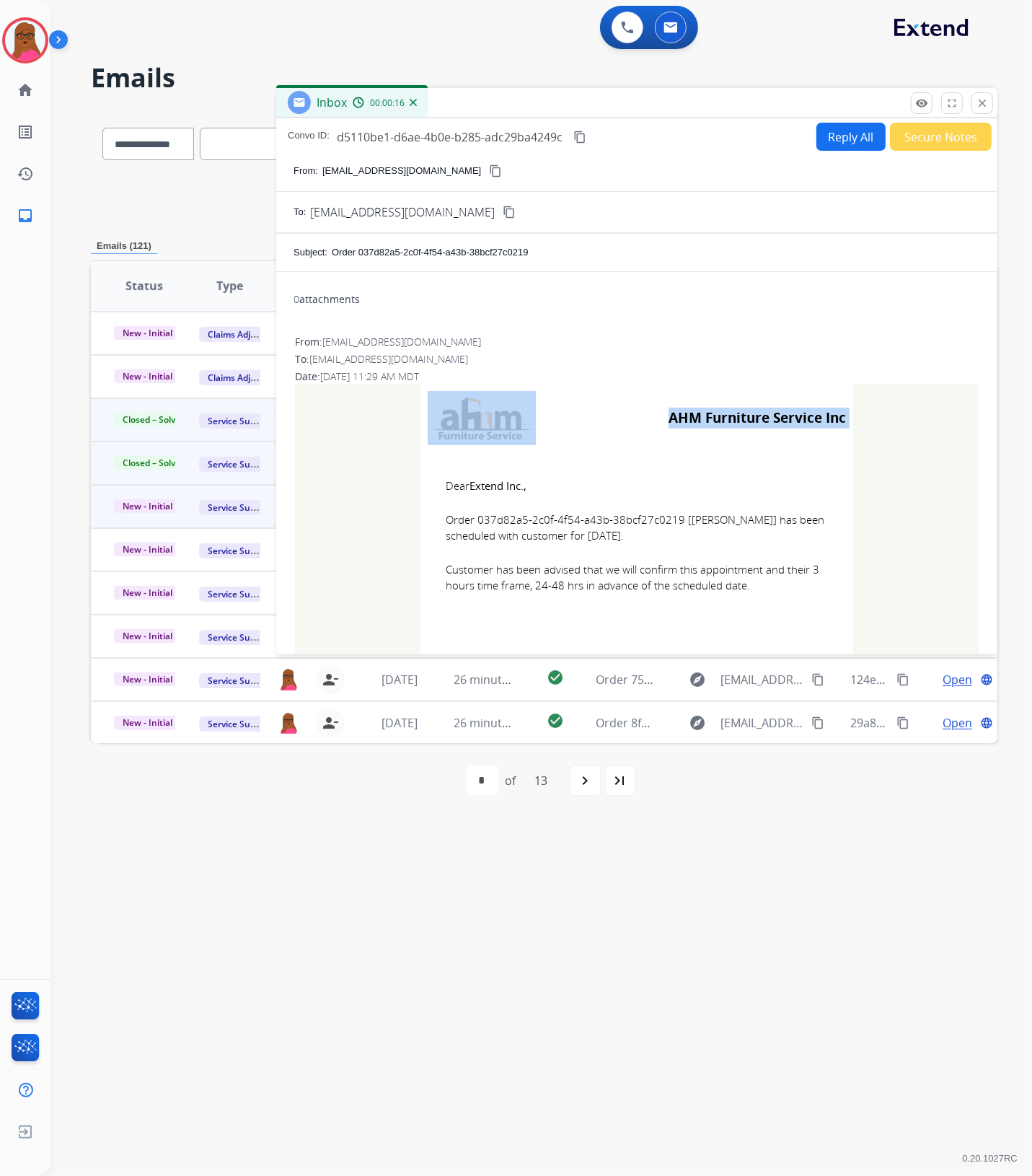
click at [446, 481] on span "Dear Extend Inc.," at bounding box center [637, 485] width 382 height 17
drag, startPoint x: 439, startPoint y: 481, endPoint x: 777, endPoint y: 582, distance: 352.8
click at [777, 582] on td "Dear Extend Inc., Order 037d82a5-2c0f-4f54-a43b-38bcf27c0219 [[PERSON_NAME]] ha…" at bounding box center [637, 544] width 432 height 184
copy td "Dear Extend Inc., Order 037d82a5-2c0f-4f54-a43b-38bcf27c0219 [[PERSON_NAME]] ha…"
drag, startPoint x: 982, startPoint y: 110, endPoint x: 452, endPoint y: 233, distance: 544.1
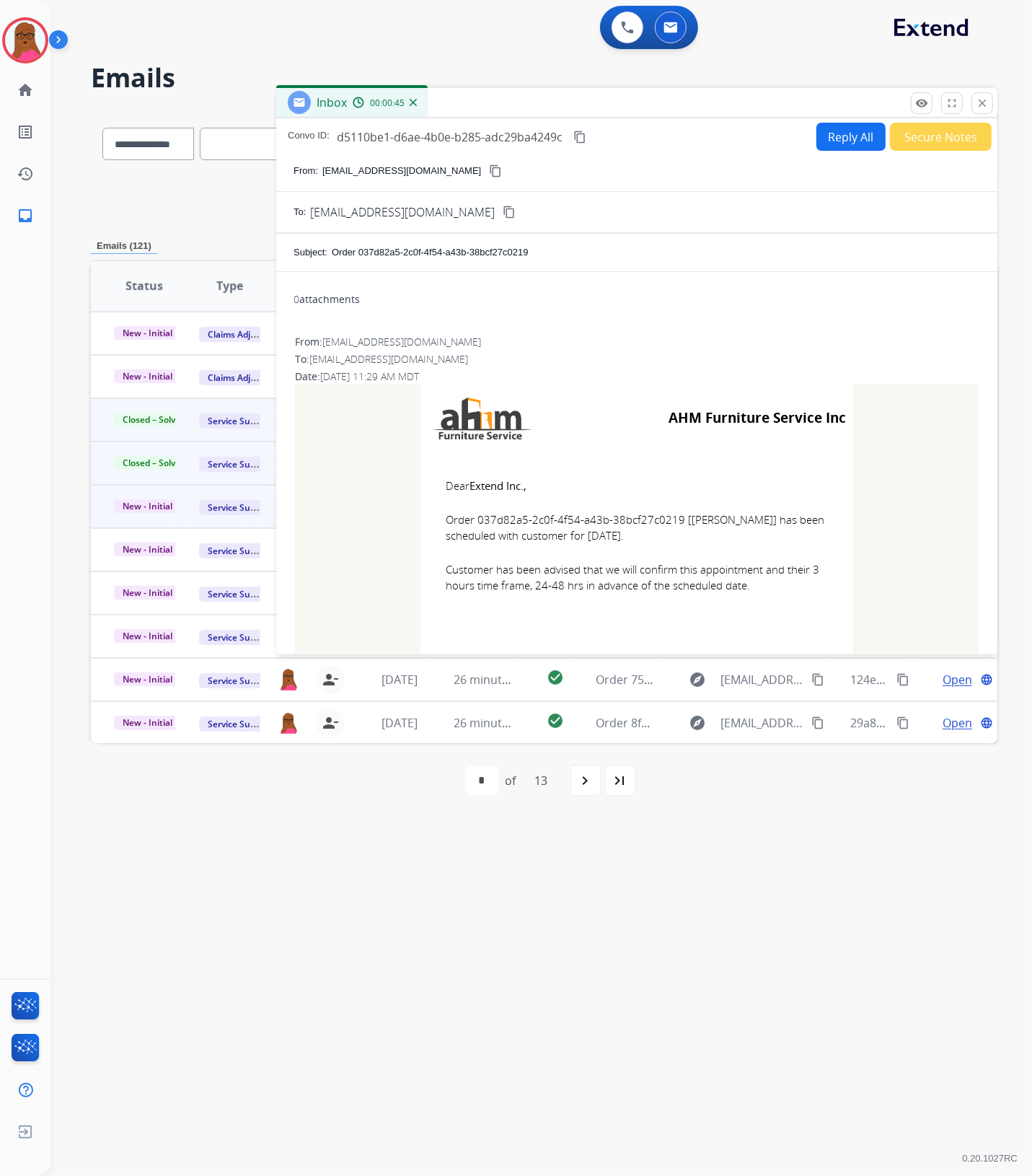
click at [982, 110] on button "close Close" at bounding box center [982, 103] width 21 height 21
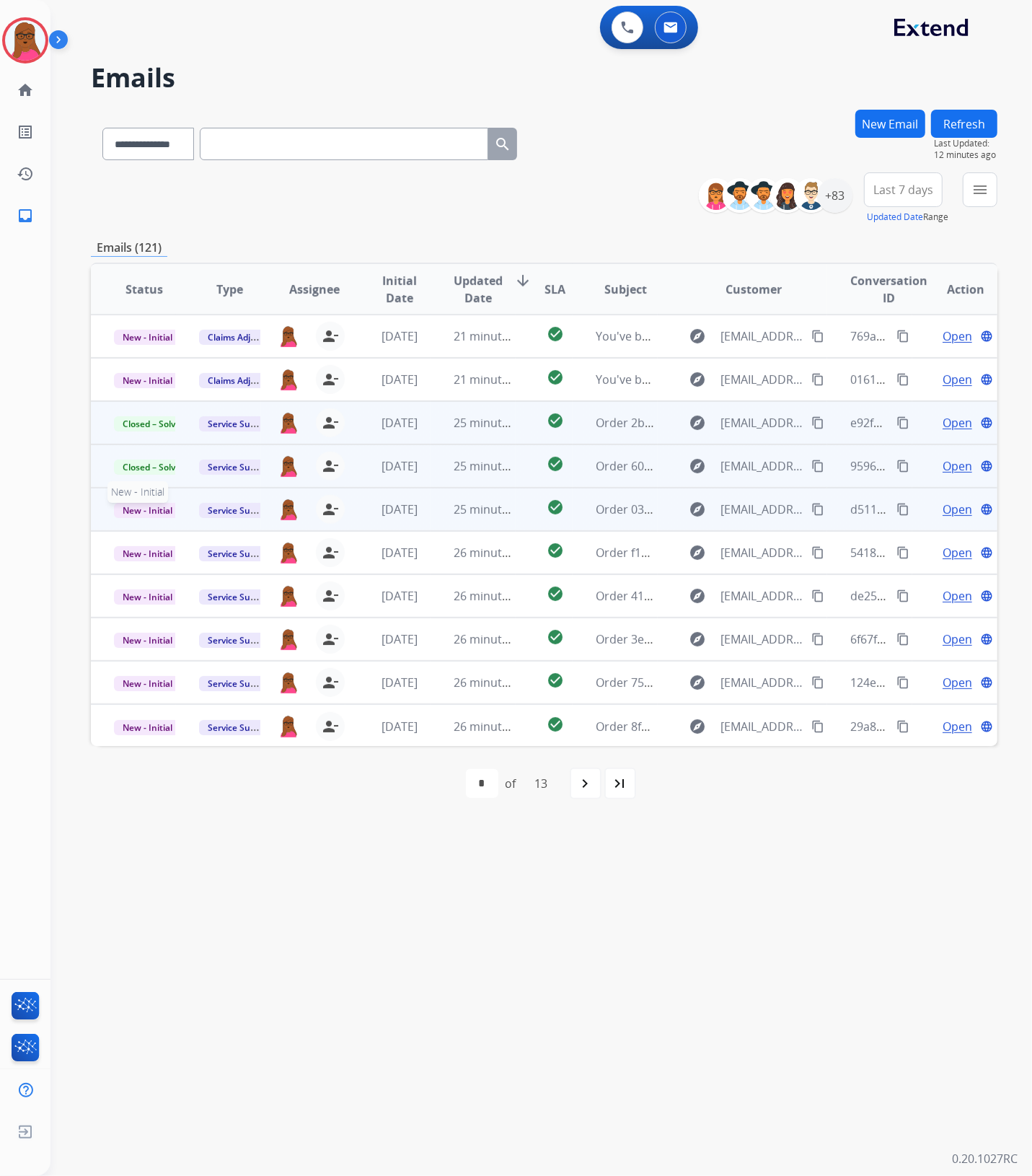
click at [145, 505] on span "New - Initial" at bounding box center [147, 510] width 67 height 15
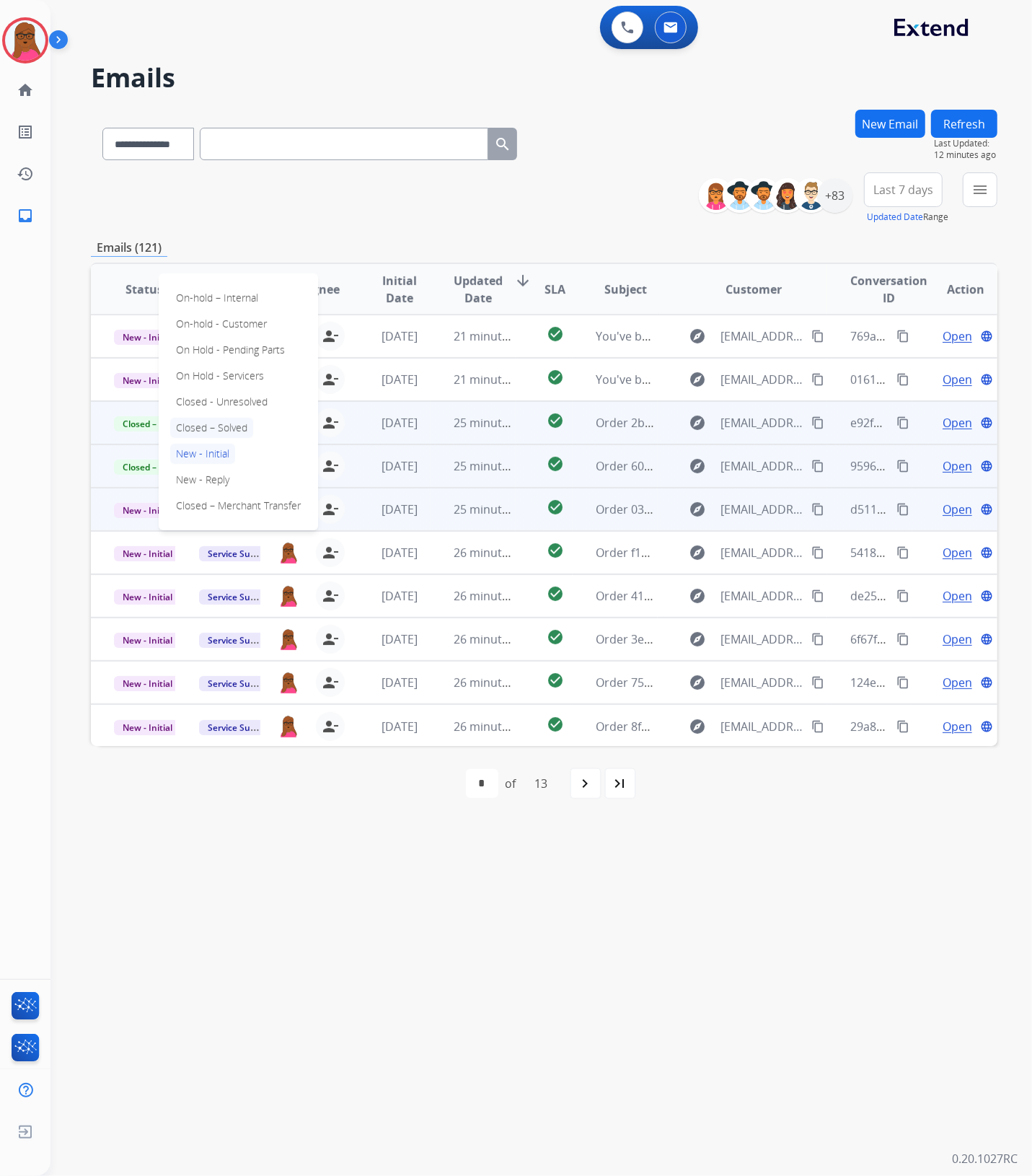
click at [196, 424] on p "Closed – Solved" at bounding box center [211, 428] width 83 height 21
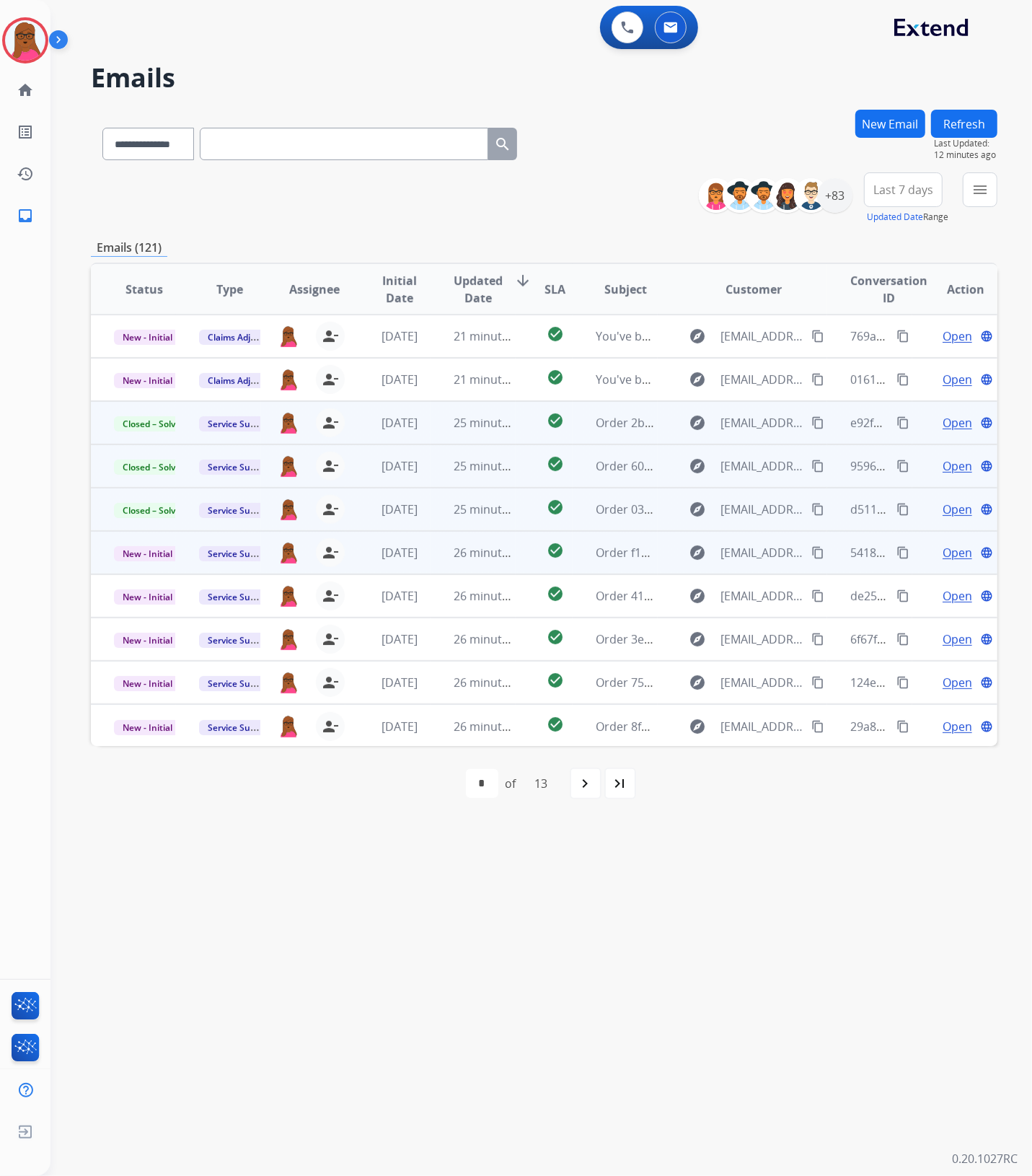
click at [942, 549] on span "Open" at bounding box center [956, 552] width 29 height 17
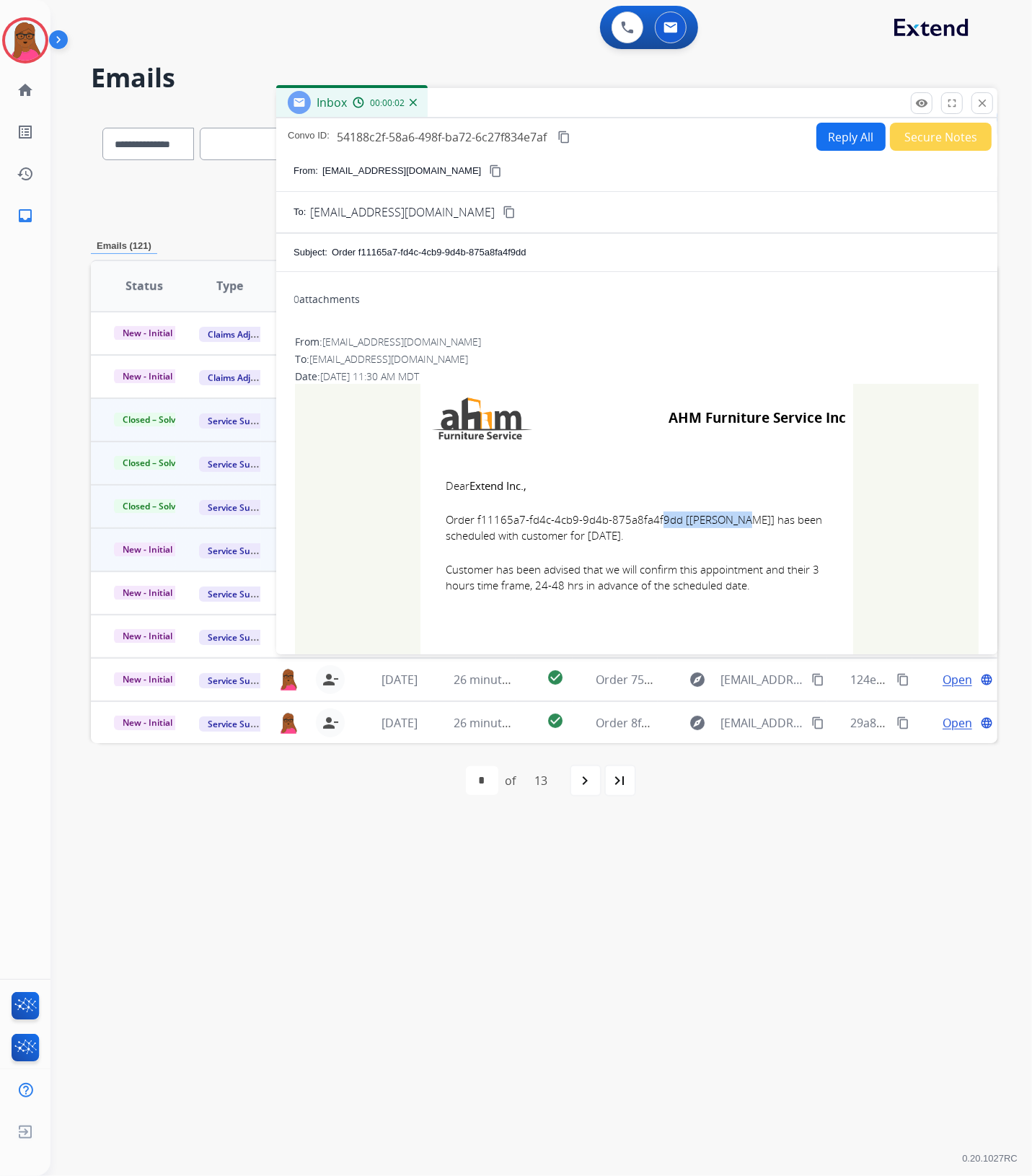
drag, startPoint x: 666, startPoint y: 519, endPoint x: 577, endPoint y: 521, distance: 89.0
click at [577, 521] on span "Order f11165a7-fd4c-4cb9-9d4b-875a8fa4f9dd [[PERSON_NAME]] has been scheduled w…" at bounding box center [637, 527] width 382 height 32
drag, startPoint x: 671, startPoint y: 516, endPoint x: 473, endPoint y: 525, distance: 198.2
click at [473, 525] on span "Order f11165a7-fd4c-4cb9-9d4b-875a8fa4f9dd [[PERSON_NAME]] has been scheduled w…" at bounding box center [637, 527] width 382 height 32
copy span "f11165a7-fd4c-4cb9-9d4b-875a8fa4f9dd"
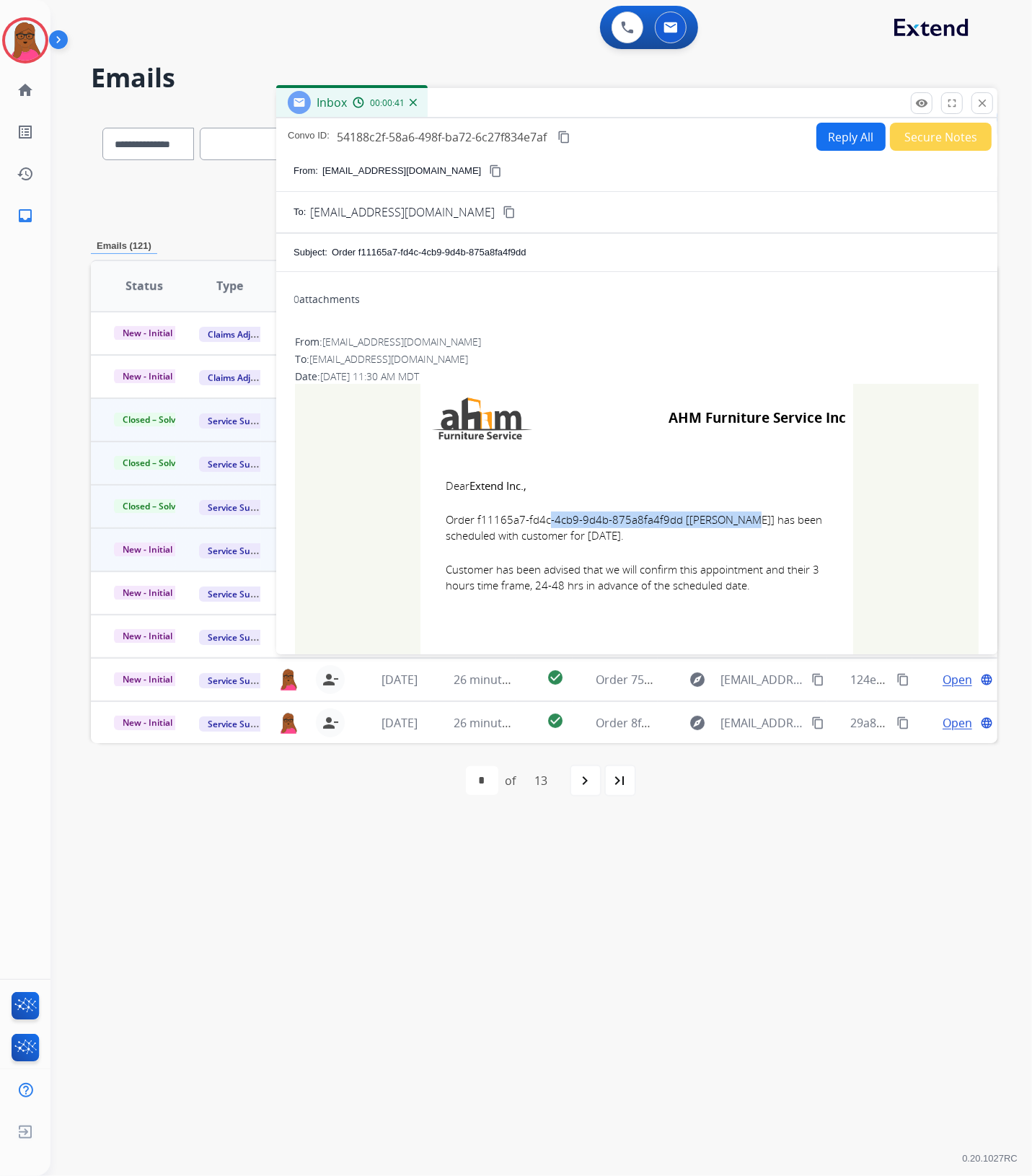
drag, startPoint x: 438, startPoint y: 484, endPoint x: 756, endPoint y: 594, distance: 336.5
click at [756, 594] on td "Dear Extend Inc., Order f11165a7-fd4c-4cb9-9d4b-875a8fa4f9dd [[PERSON_NAME]] ha…" at bounding box center [637, 544] width 432 height 184
copy td "Dear Extend Inc., Order f11165a7-fd4c-4cb9-9d4b-875a8fa4f9dd [[PERSON_NAME]] ha…"
drag, startPoint x: 989, startPoint y: 103, endPoint x: 631, endPoint y: 141, distance: 360.0
click at [989, 103] on button "close Close" at bounding box center [982, 103] width 21 height 21
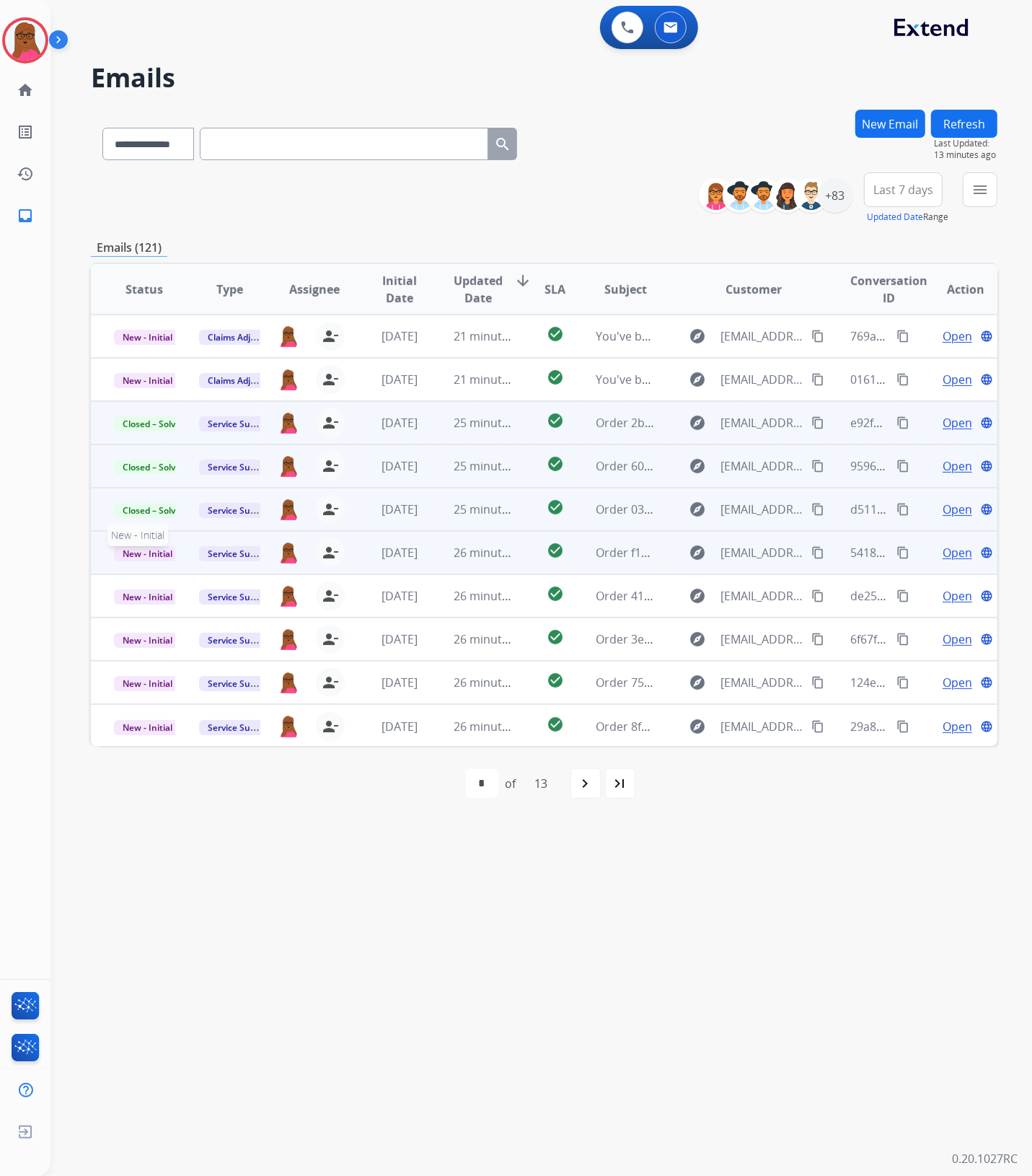
click at [166, 556] on span "New - Initial" at bounding box center [147, 553] width 67 height 15
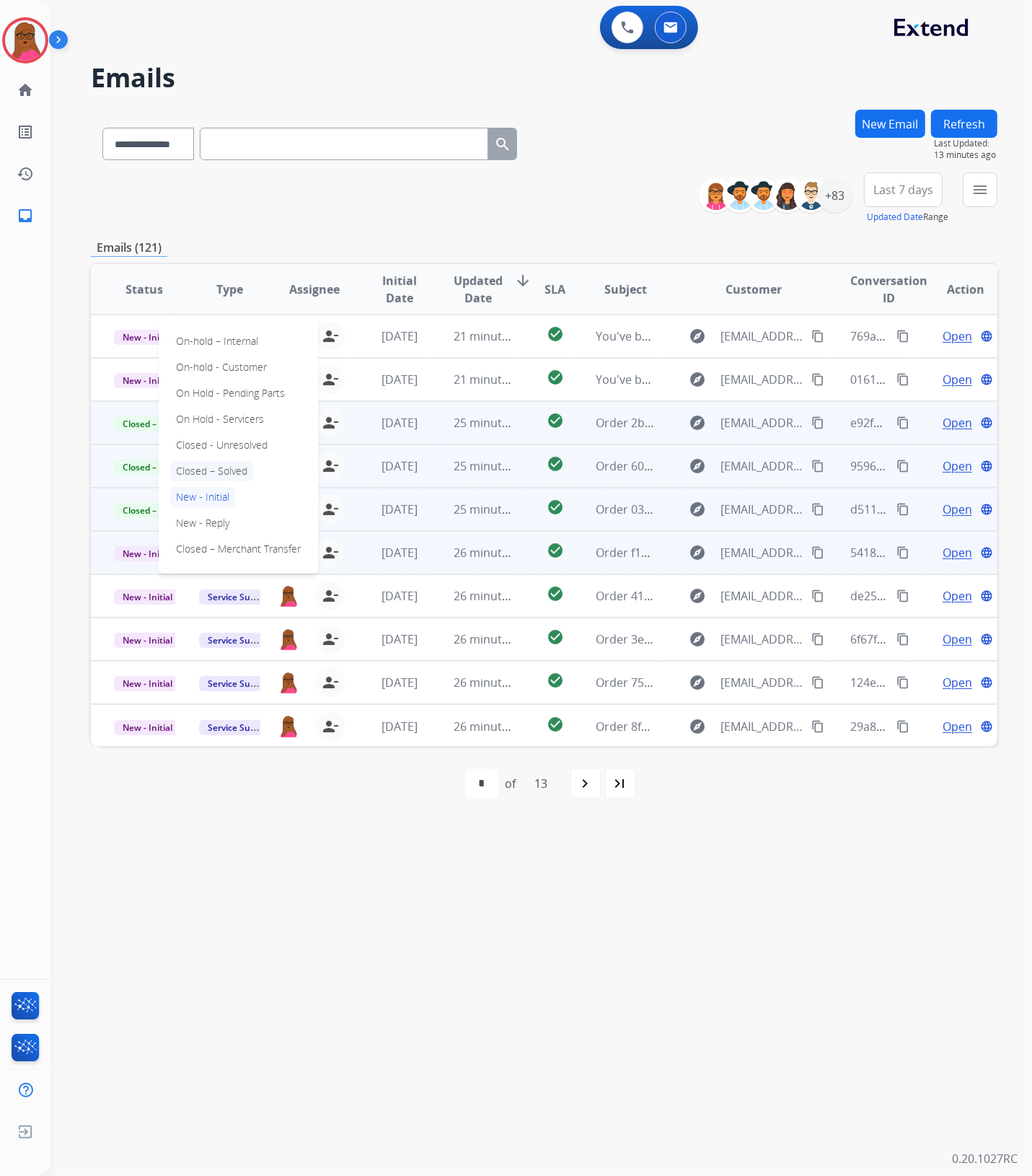
click at [220, 474] on p "Closed – Solved" at bounding box center [211, 471] width 83 height 21
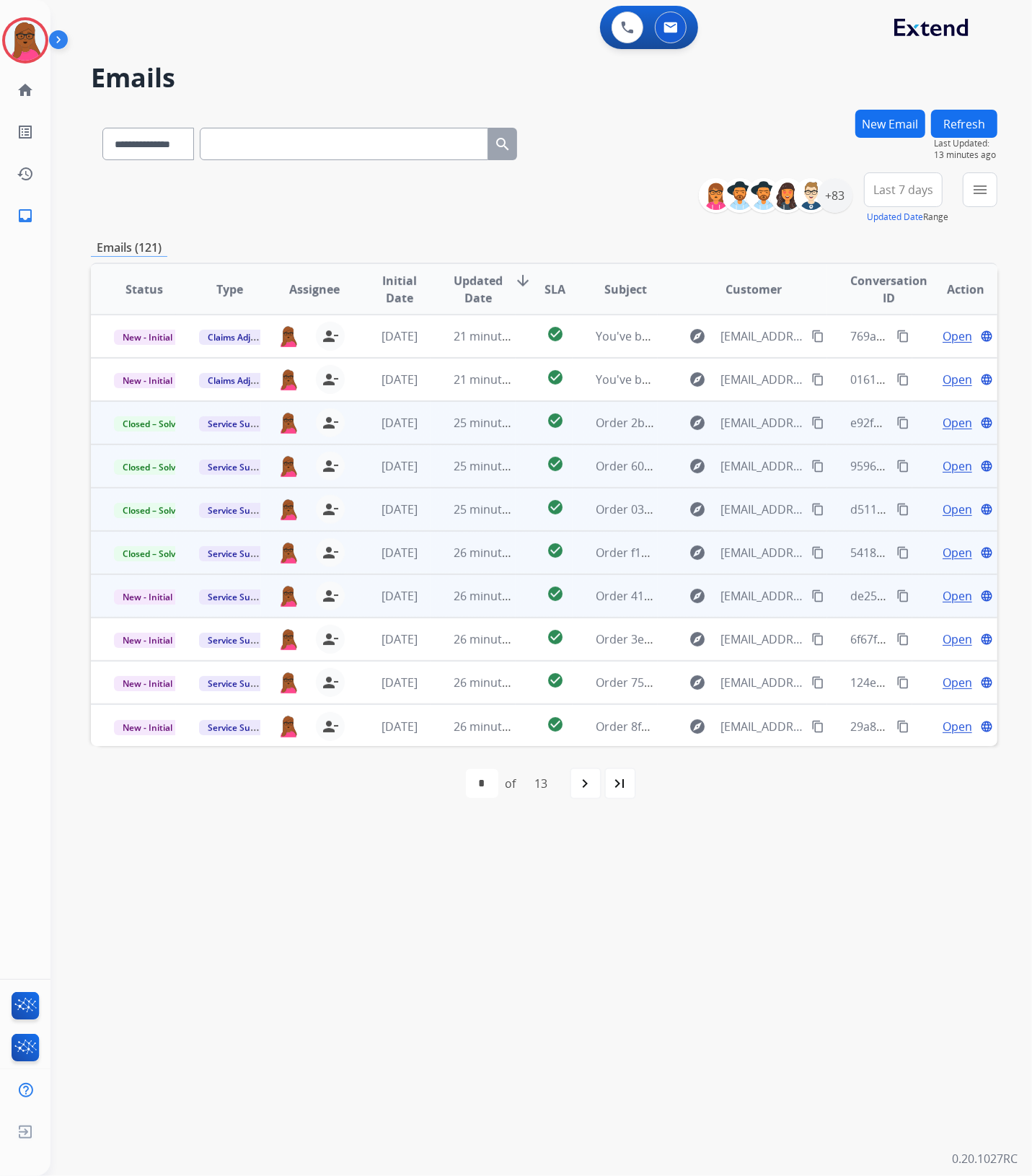
click at [942, 593] on span "Open" at bounding box center [956, 596] width 29 height 17
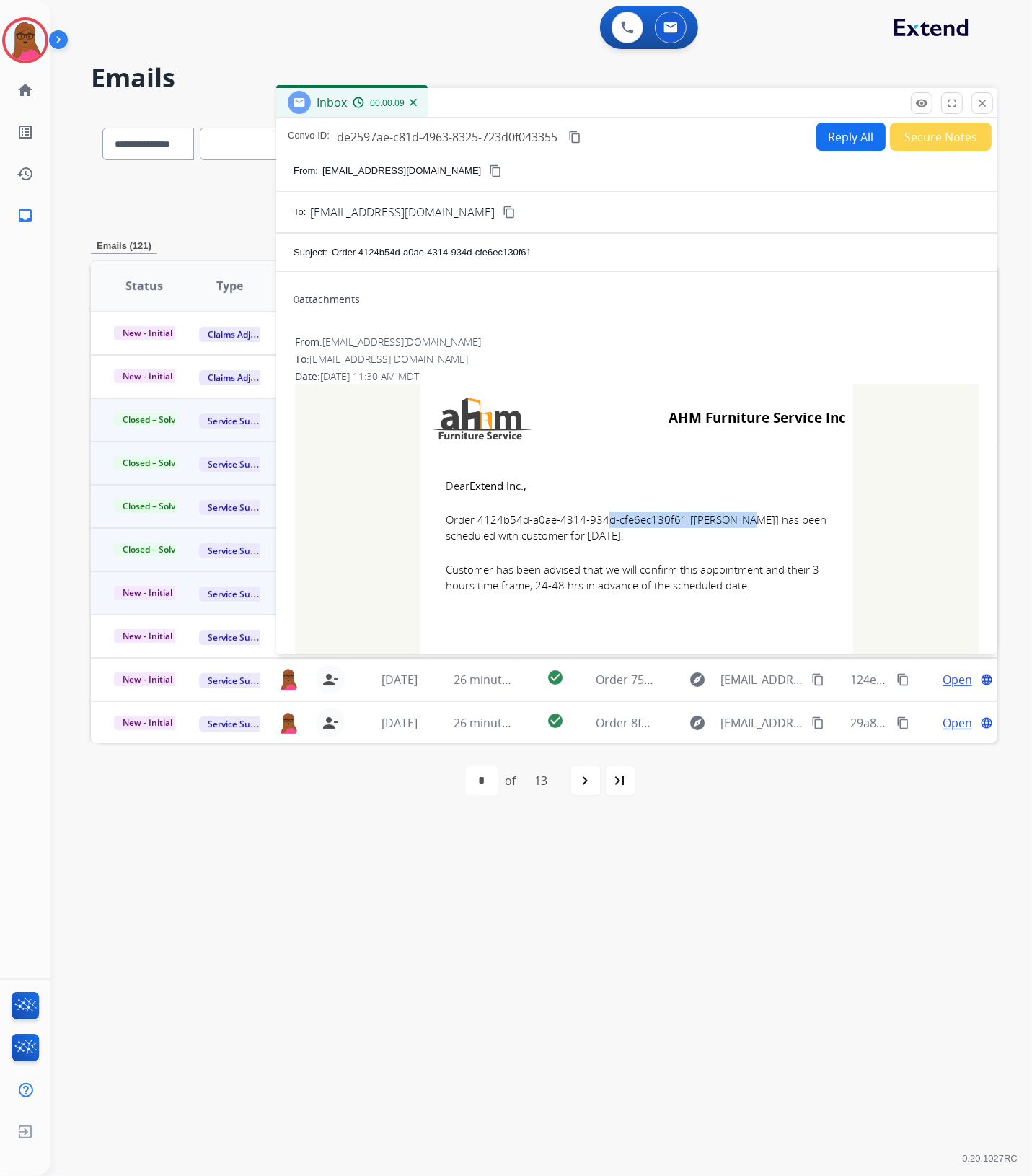
drag, startPoint x: 671, startPoint y: 522, endPoint x: 527, endPoint y: 517, distance: 144.1
click at [527, 517] on span "Order 4124b54d-a0ae-4314-934d-cfe6ec130f61 [[PERSON_NAME]] has been scheduled w…" at bounding box center [637, 527] width 382 height 32
drag, startPoint x: 674, startPoint y: 518, endPoint x: 473, endPoint y: 521, distance: 201.0
click at [473, 521] on span "Order 4124b54d-a0ae-4314-934d-cfe6ec130f61 [[PERSON_NAME]] has been scheduled w…" at bounding box center [637, 527] width 382 height 32
drag, startPoint x: 441, startPoint y: 480, endPoint x: 776, endPoint y: 581, distance: 349.9
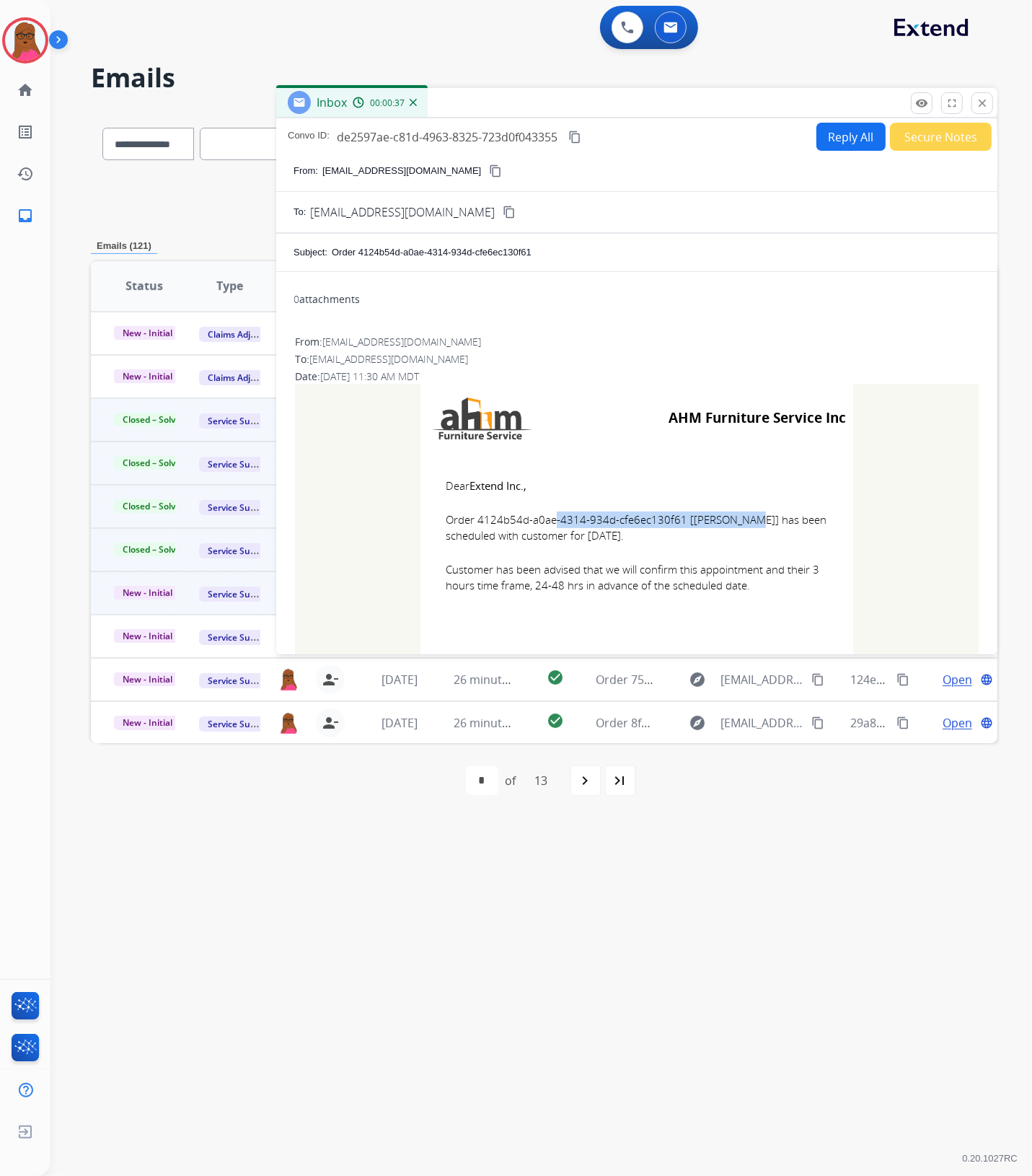
click at [776, 581] on td "Dear Extend Inc., Order 4124b54d-a0ae-4314-934d-cfe6ec130f61 [[PERSON_NAME]] ha…" at bounding box center [637, 544] width 432 height 184
drag, startPoint x: 985, startPoint y: 112, endPoint x: 968, endPoint y: 122, distance: 19.7
click at [985, 112] on button "close Close" at bounding box center [982, 103] width 21 height 21
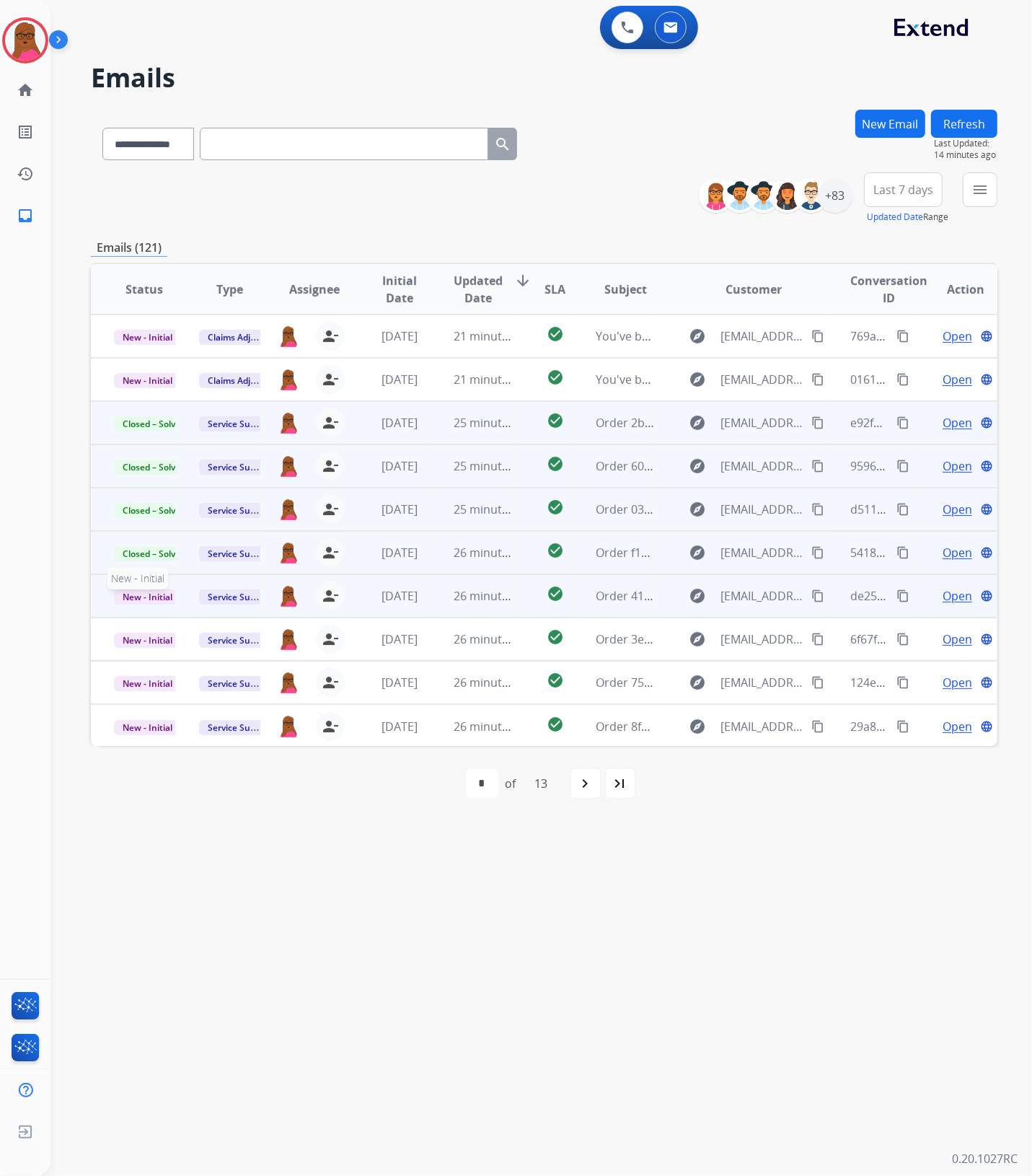
click at [149, 603] on p "New - Initial" at bounding box center [144, 596] width 62 height 17
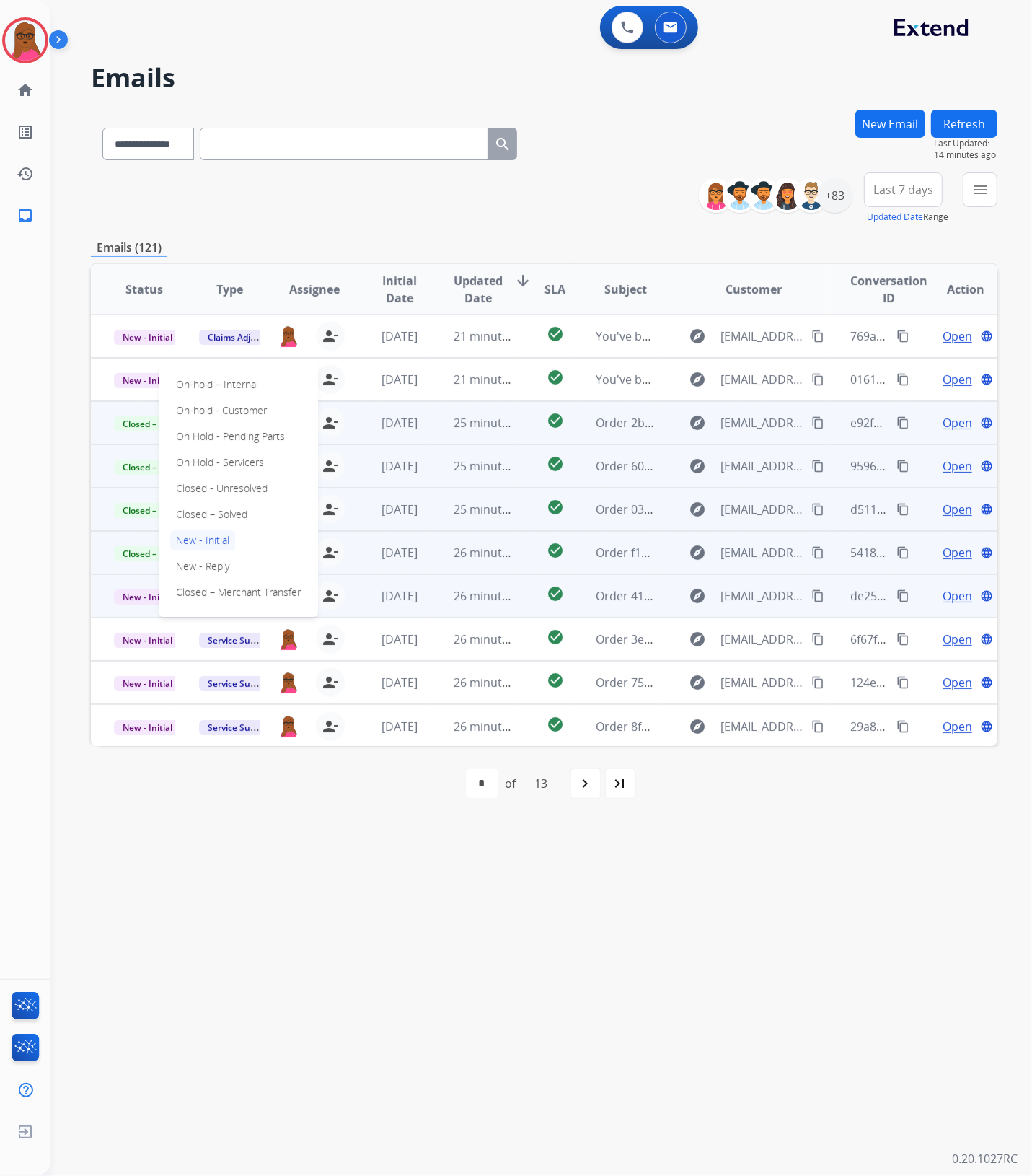
click at [222, 514] on p "Closed – Solved" at bounding box center [211, 515] width 83 height 21
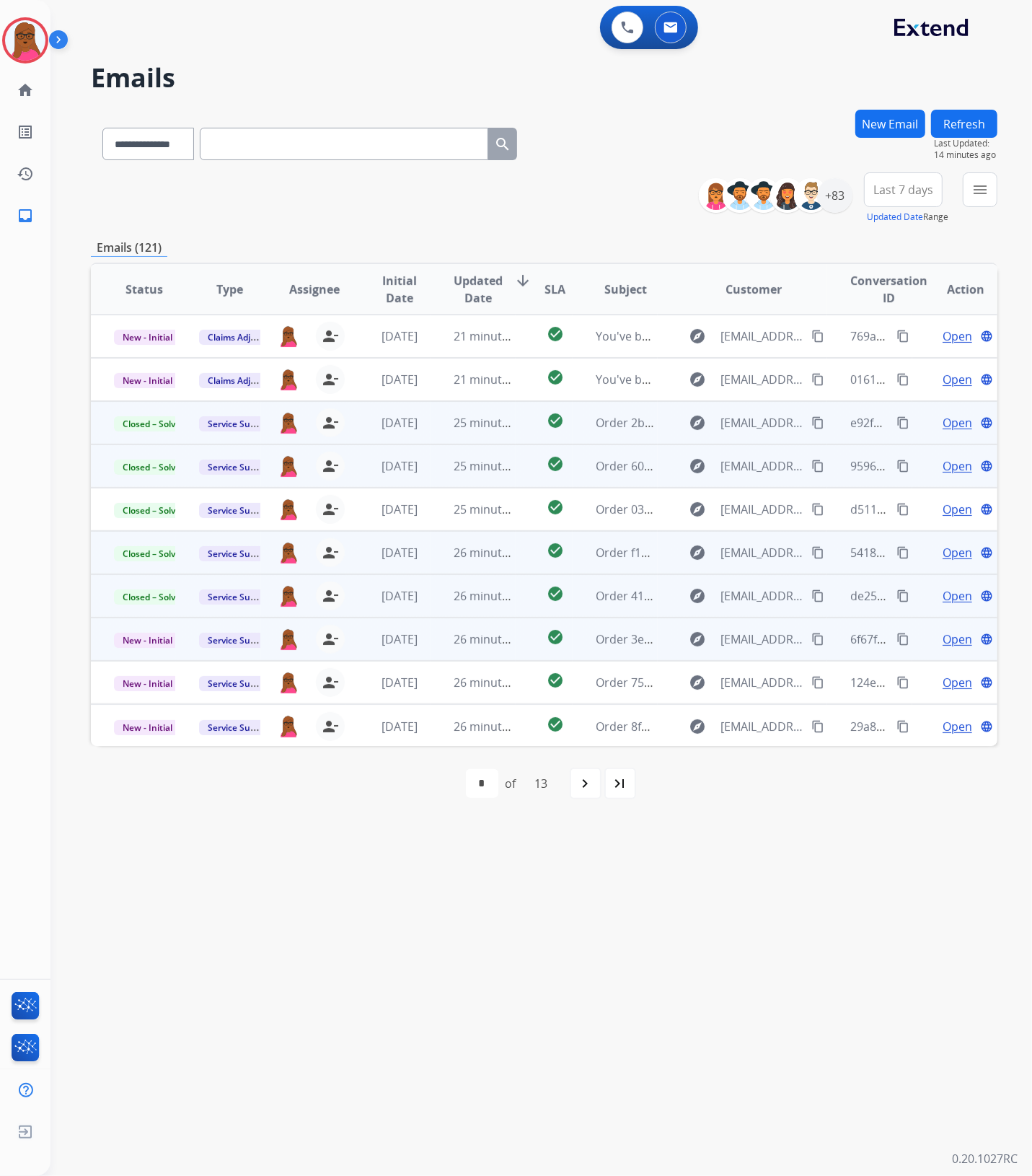
click at [950, 642] on span "Open" at bounding box center [956, 639] width 29 height 17
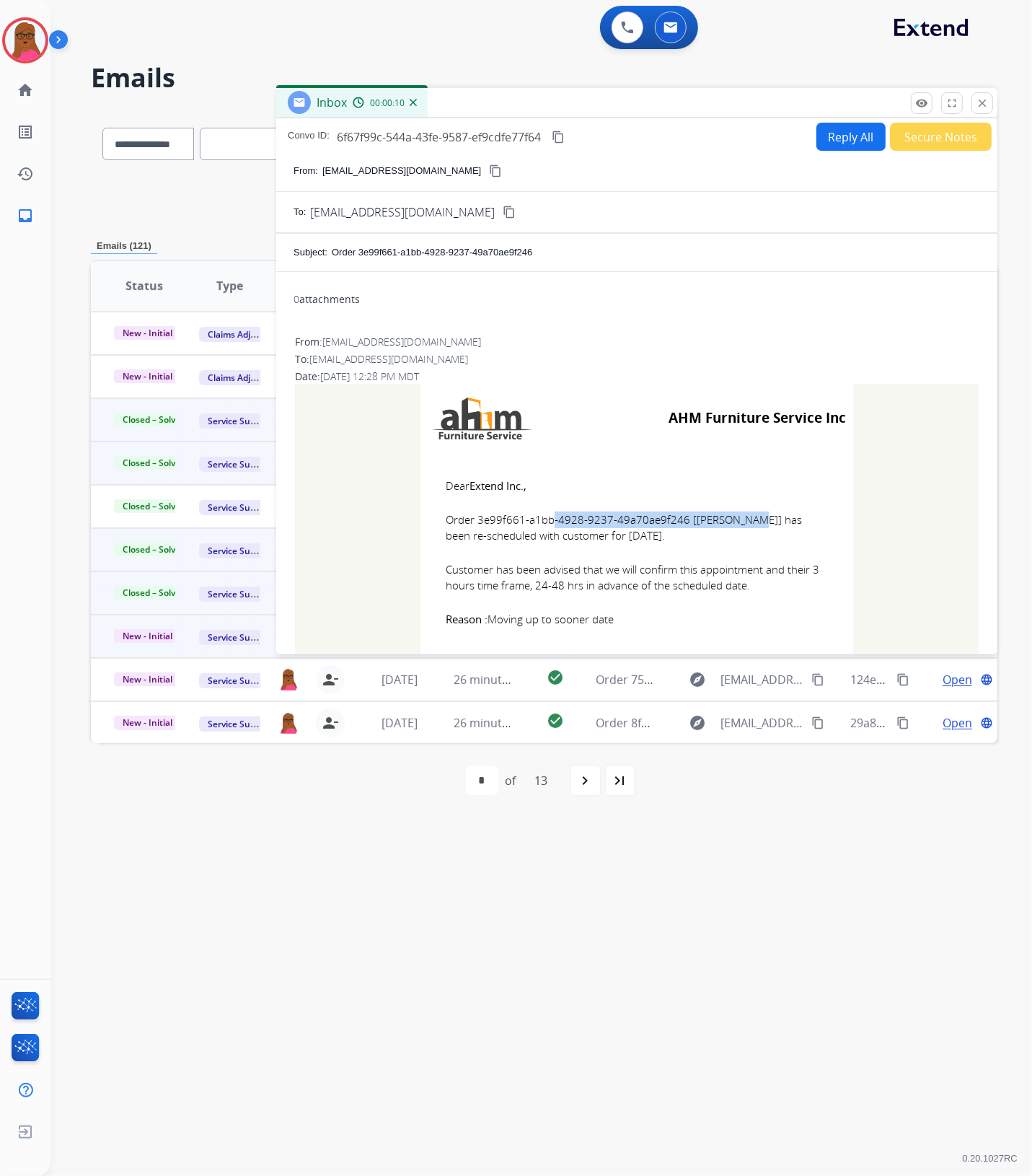
drag, startPoint x: 674, startPoint y: 523, endPoint x: 473, endPoint y: 522, distance: 201.0
click at [473, 522] on span "Order 3e99f661-a1bb-4928-9237-49a70ae9f246 [[PERSON_NAME]] has been re-schedule…" at bounding box center [637, 527] width 382 height 32
drag, startPoint x: 436, startPoint y: 474, endPoint x: 664, endPoint y: 636, distance: 279.7
click at [664, 636] on td "Dear Extend Inc., Order 3e99f661-a1bb-4928-9237-49a70ae9f246 [[PERSON_NAME]] ha…" at bounding box center [637, 552] width 432 height 200
click at [985, 102] on mat-icon "close" at bounding box center [982, 103] width 13 height 13
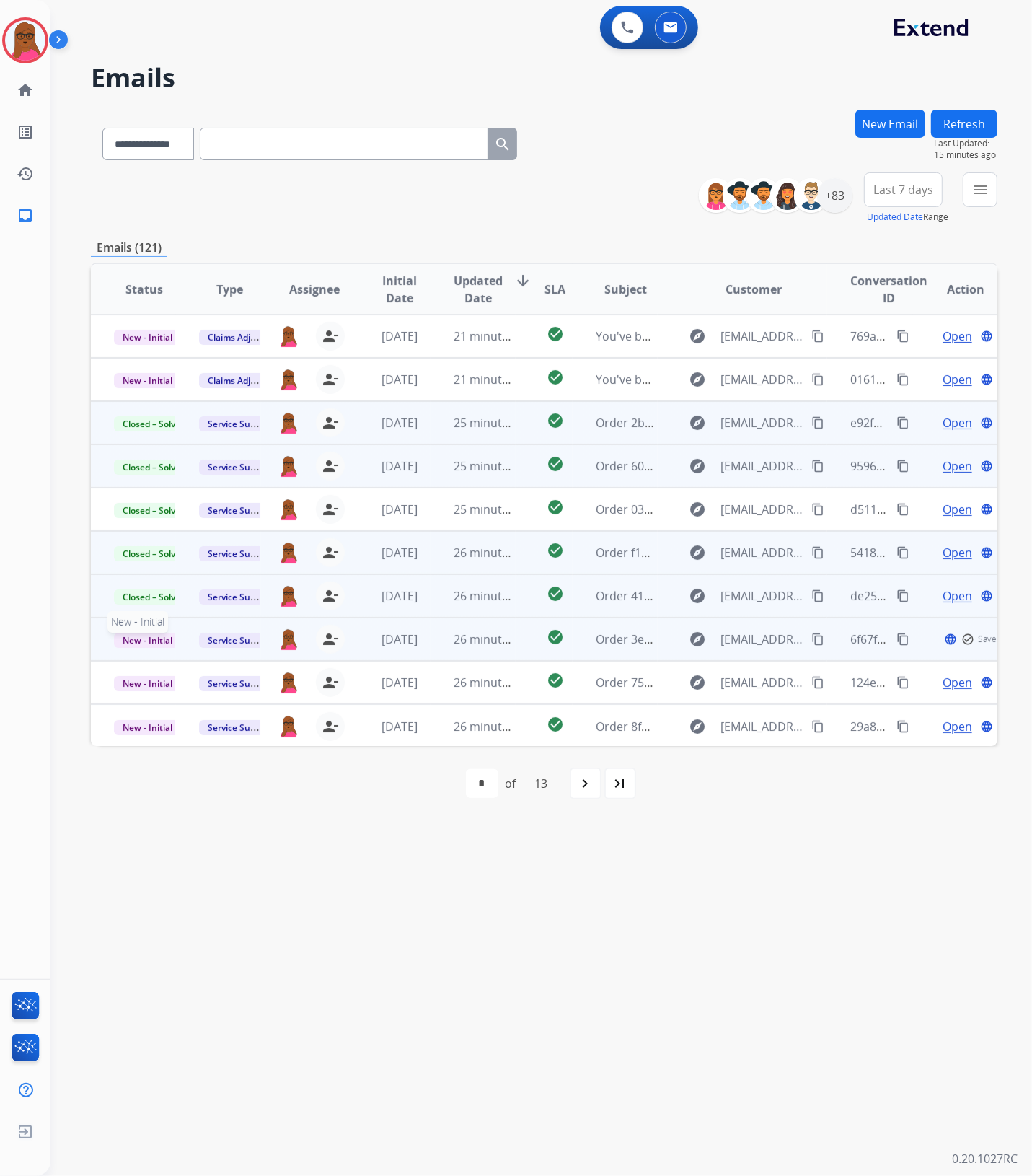
click at [146, 646] on p "New - Initial" at bounding box center [144, 639] width 62 height 17
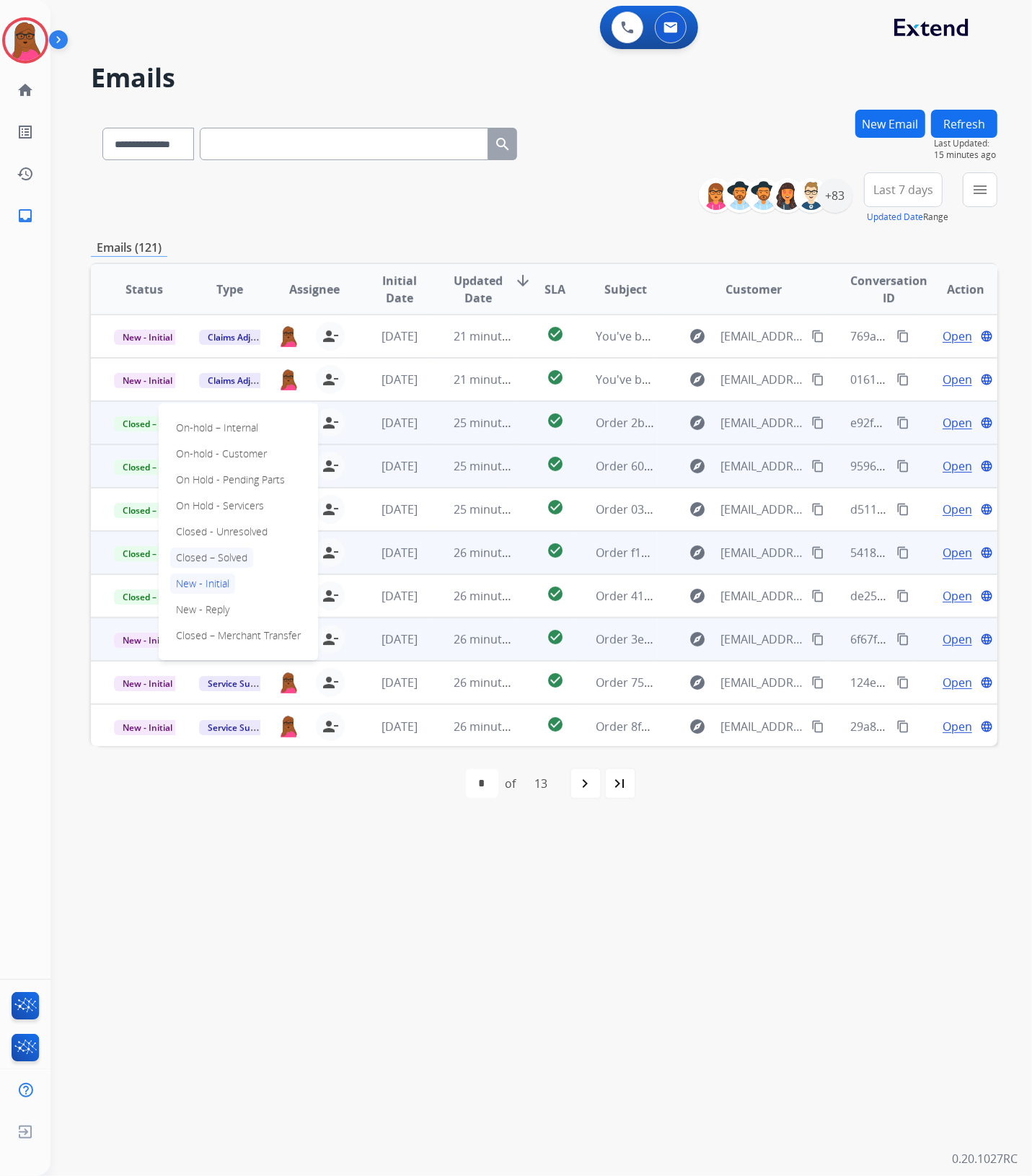
click at [230, 556] on p "Closed – Solved" at bounding box center [211, 558] width 83 height 21
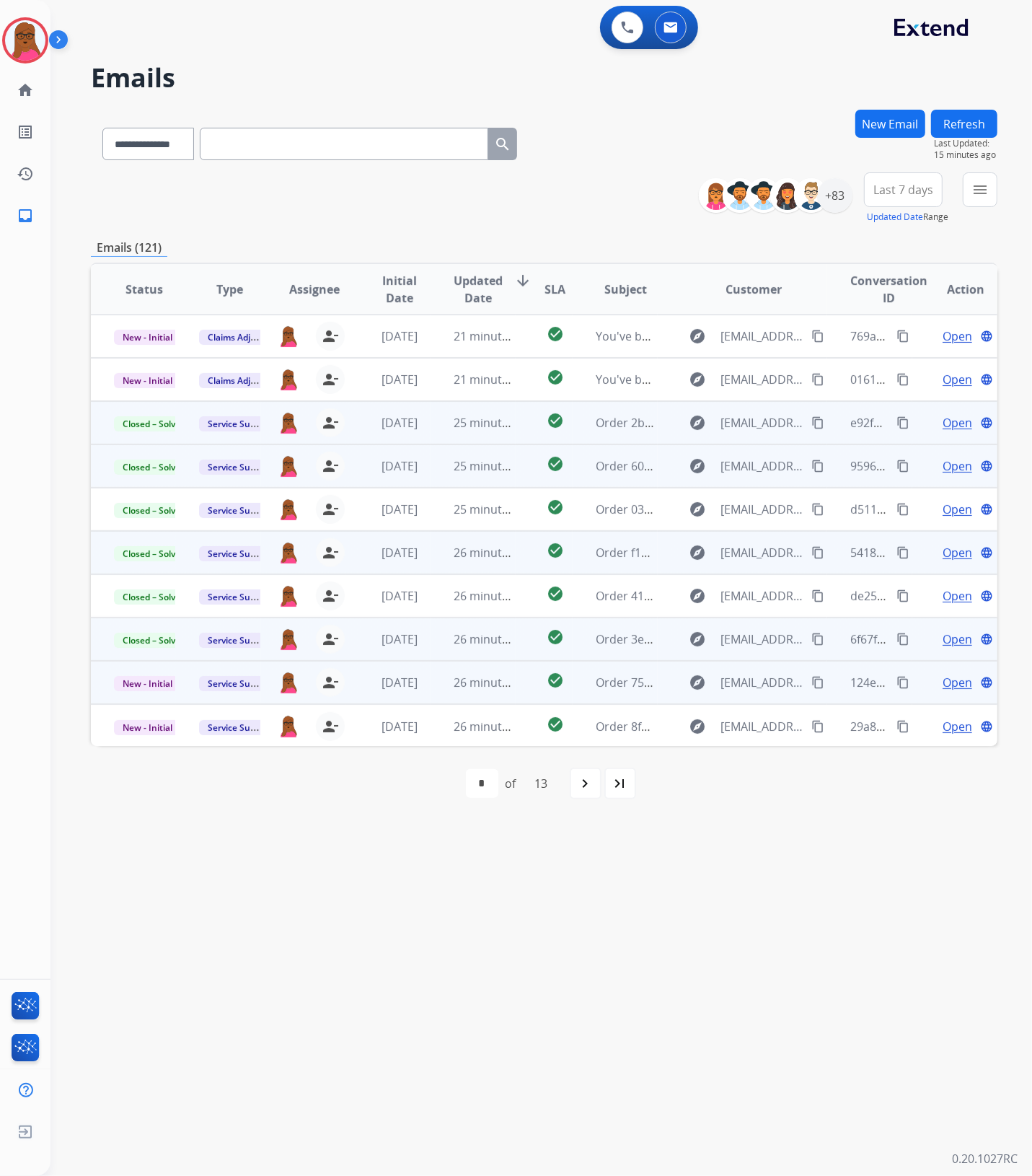
click at [949, 684] on span "Open" at bounding box center [956, 683] width 29 height 17
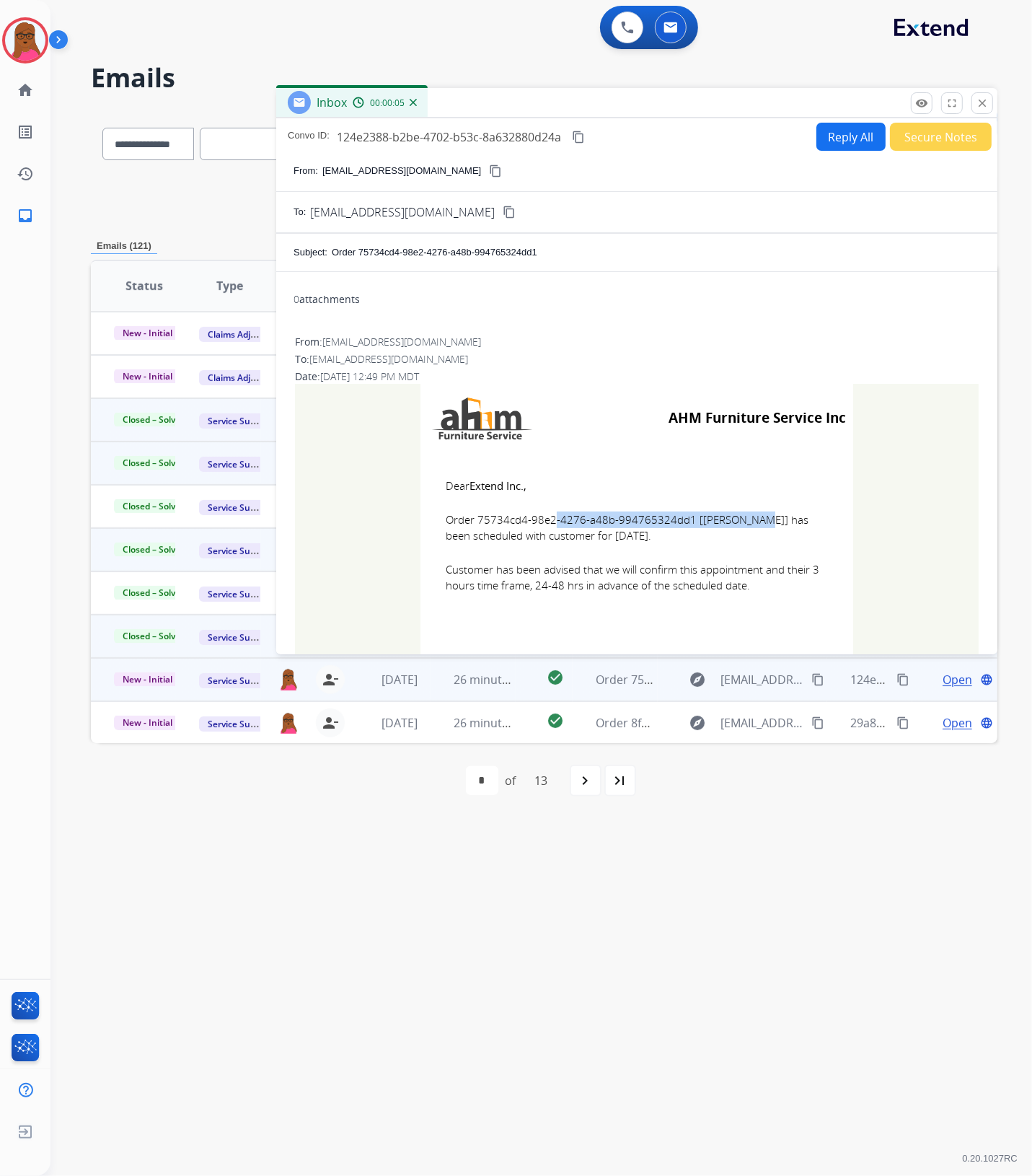
drag, startPoint x: 682, startPoint y: 522, endPoint x: 473, endPoint y: 518, distance: 209.0
click at [473, 518] on span "Order 75734cd4-98e2-4276-a48b-994765324dd1 [[PERSON_NAME]] has been scheduled w…" at bounding box center [637, 527] width 382 height 32
drag, startPoint x: 436, startPoint y: 485, endPoint x: 752, endPoint y: 589, distance: 332.7
click at [752, 589] on td "Dear Extend Inc., Order 75734cd4-98e2-4276-a48b-994765324dd1 [[PERSON_NAME]] ha…" at bounding box center [637, 544] width 432 height 184
drag, startPoint x: 978, startPoint y: 105, endPoint x: 531, endPoint y: 308, distance: 490.9
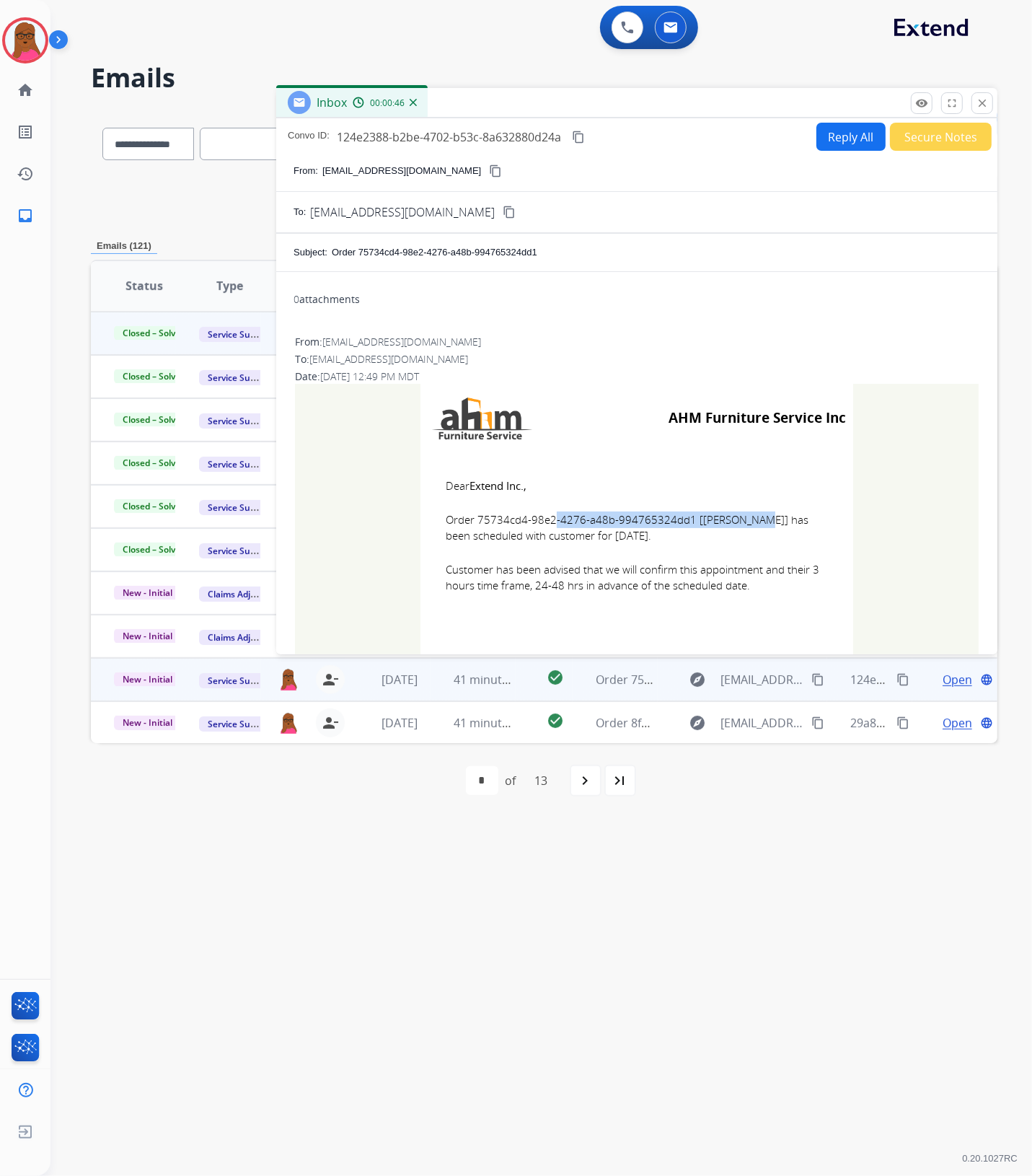
click at [978, 105] on mat-icon "close" at bounding box center [982, 103] width 13 height 13
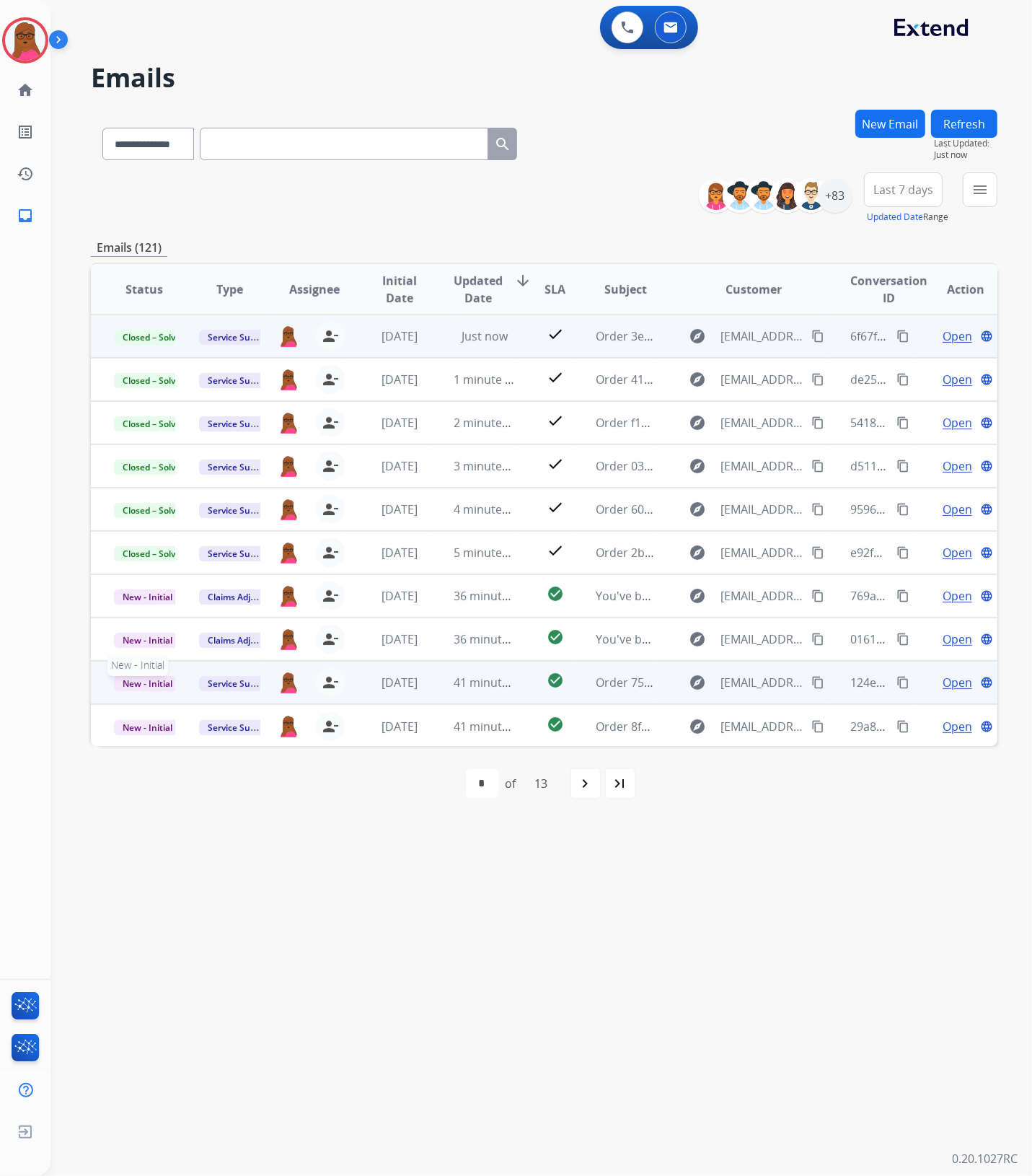
click at [153, 682] on span "New - Initial" at bounding box center [147, 683] width 67 height 15
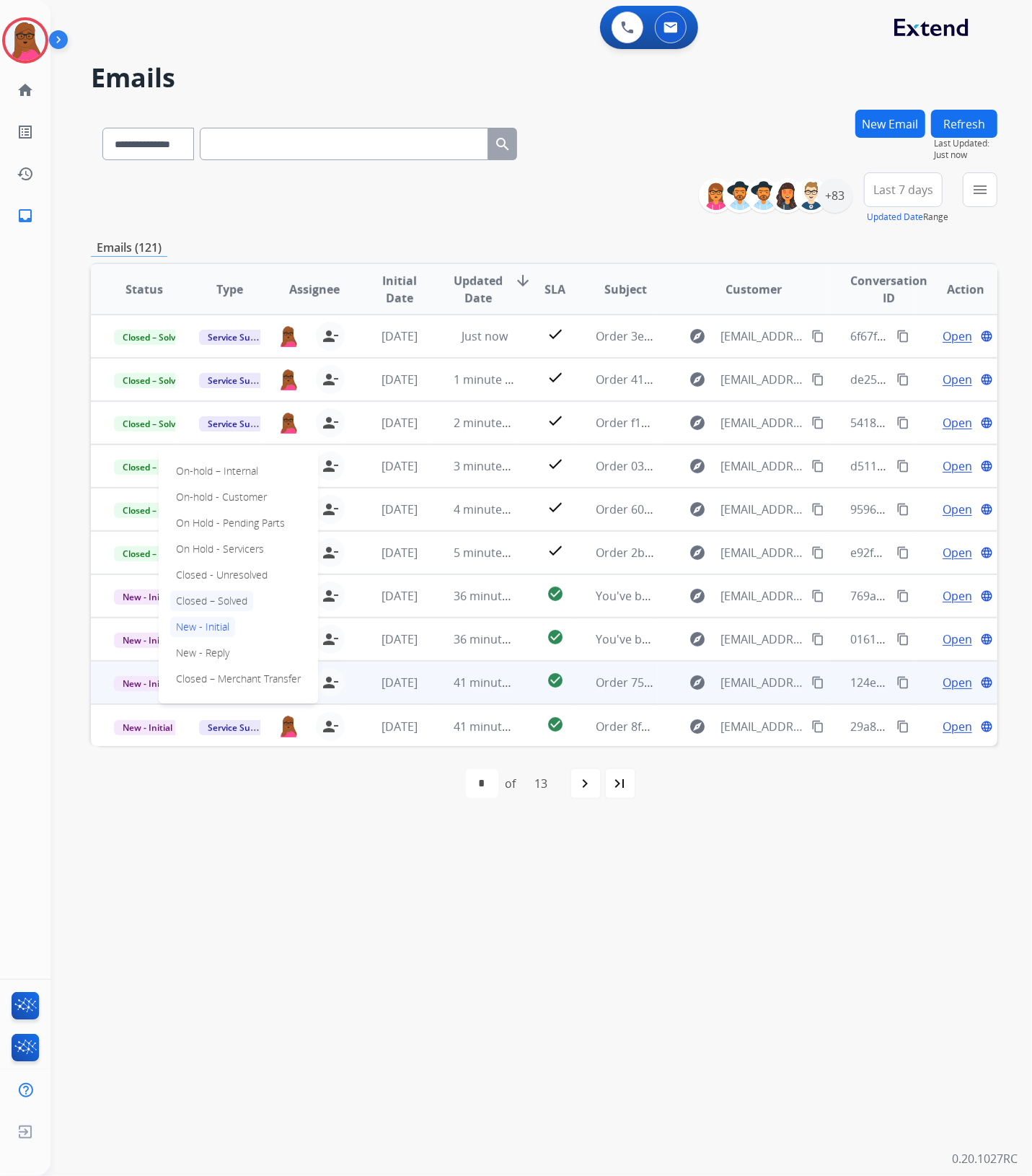
click at [222, 599] on p "Closed – Solved" at bounding box center [211, 601] width 83 height 21
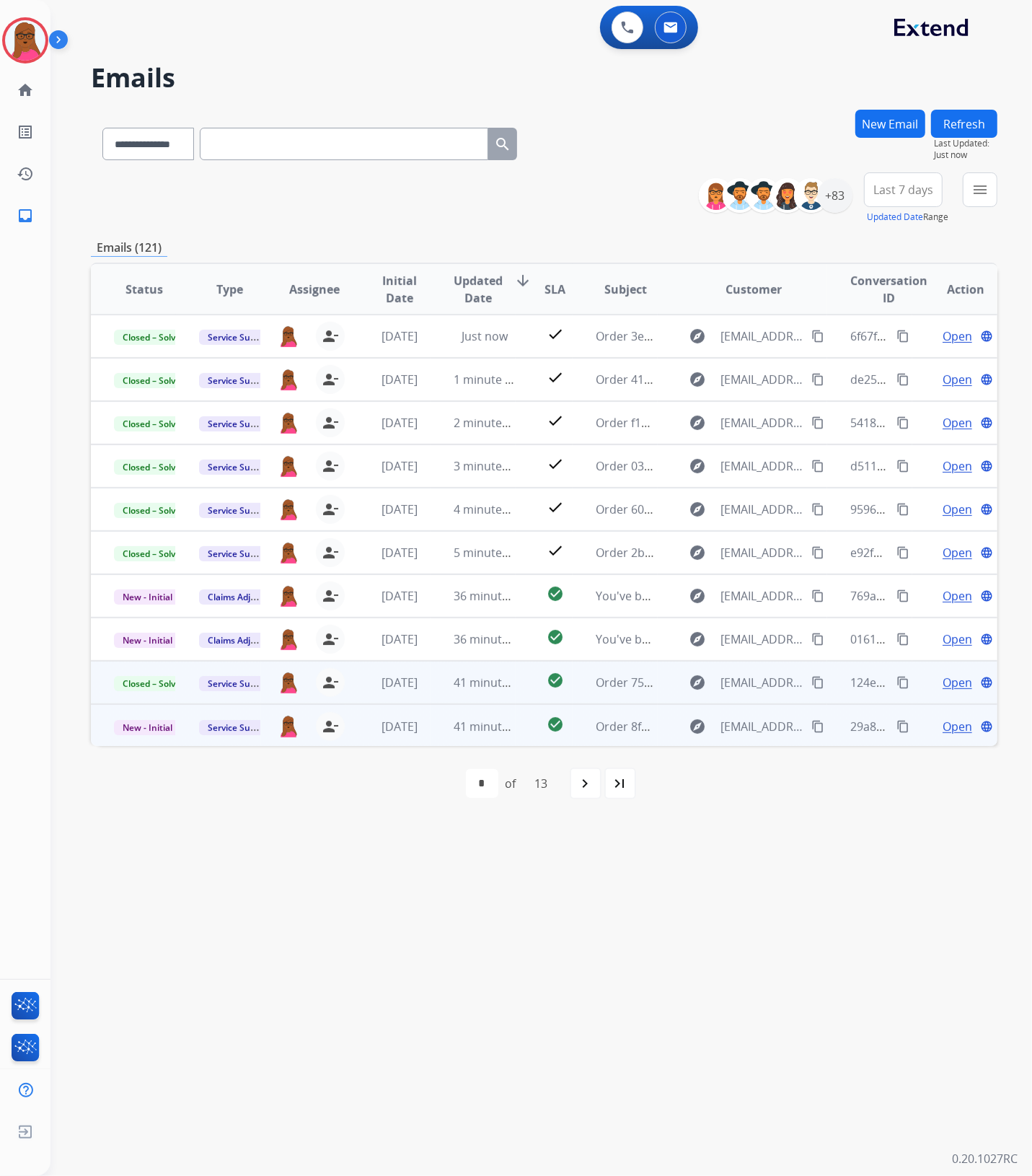
click at [949, 728] on span "Open" at bounding box center [956, 726] width 29 height 17
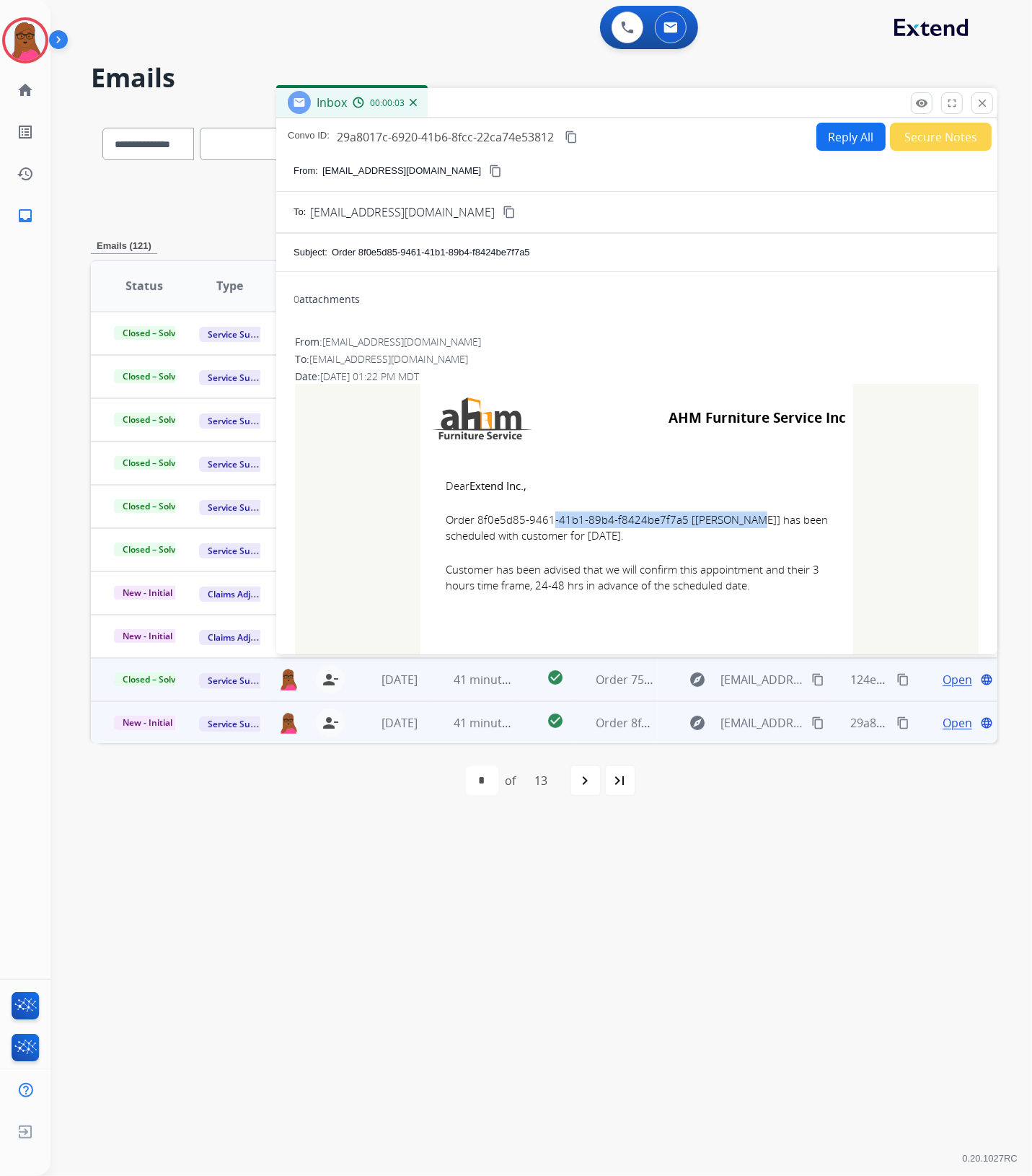
drag, startPoint x: 672, startPoint y: 518, endPoint x: 473, endPoint y: 523, distance: 199.1
click at [473, 523] on span "Order 8f0e5d85-9461-41b1-89b4-f8424be7f7a5 [[PERSON_NAME]] has been scheduled w…" at bounding box center [637, 527] width 382 height 32
drag, startPoint x: 437, startPoint y: 481, endPoint x: 780, endPoint y: 622, distance: 370.9
click at [780, 622] on td "Dear Extend Inc., Order 8f0e5d85-9461-41b1-89b4-f8424be7f7a5 [[PERSON_NAME]] ha…" at bounding box center [637, 544] width 432 height 184
click at [986, 99] on mat-icon "close" at bounding box center [982, 103] width 13 height 13
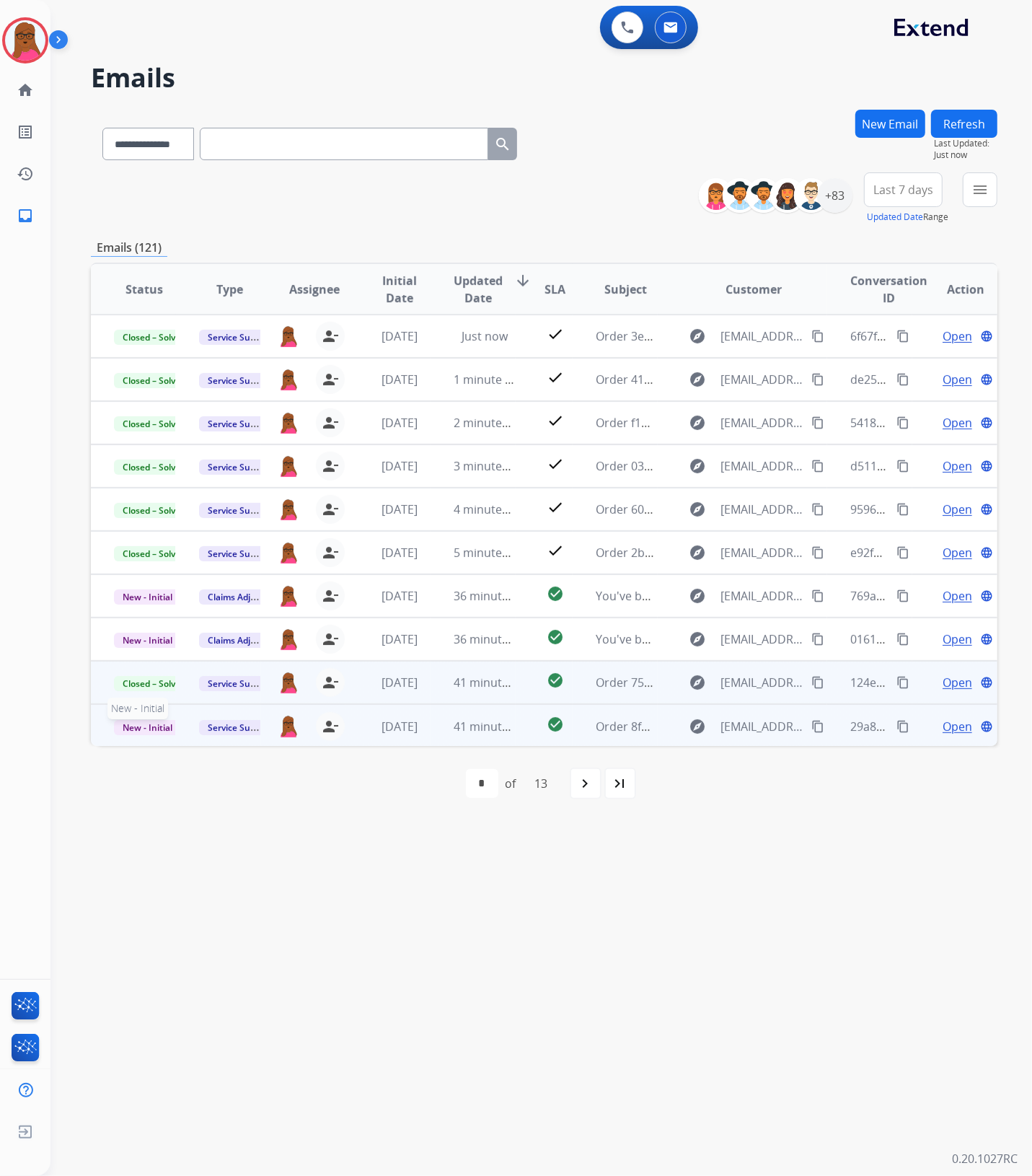
click at [159, 723] on span "New - Initial" at bounding box center [147, 727] width 67 height 15
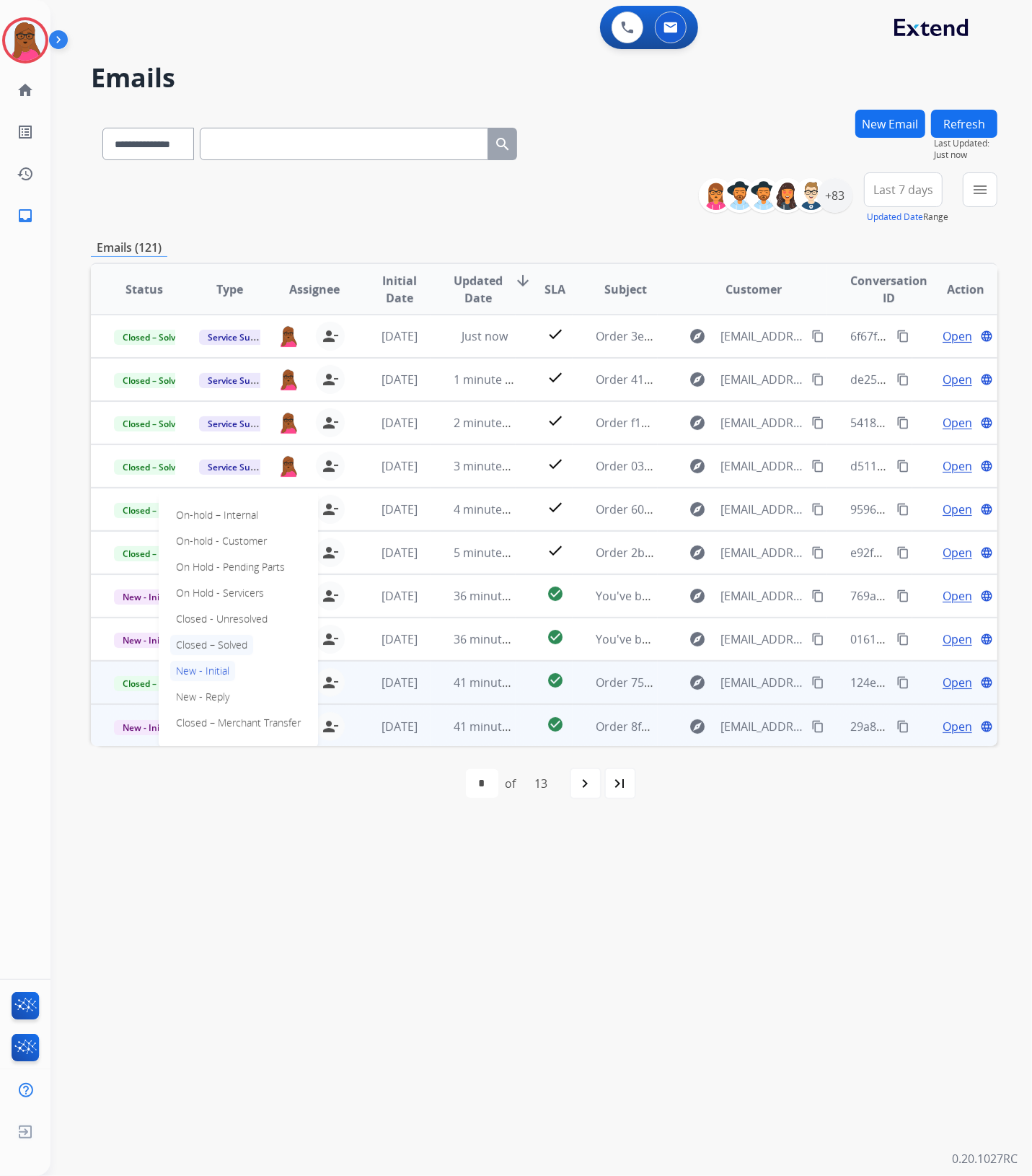
click at [213, 644] on p "Closed – Solved" at bounding box center [211, 645] width 83 height 21
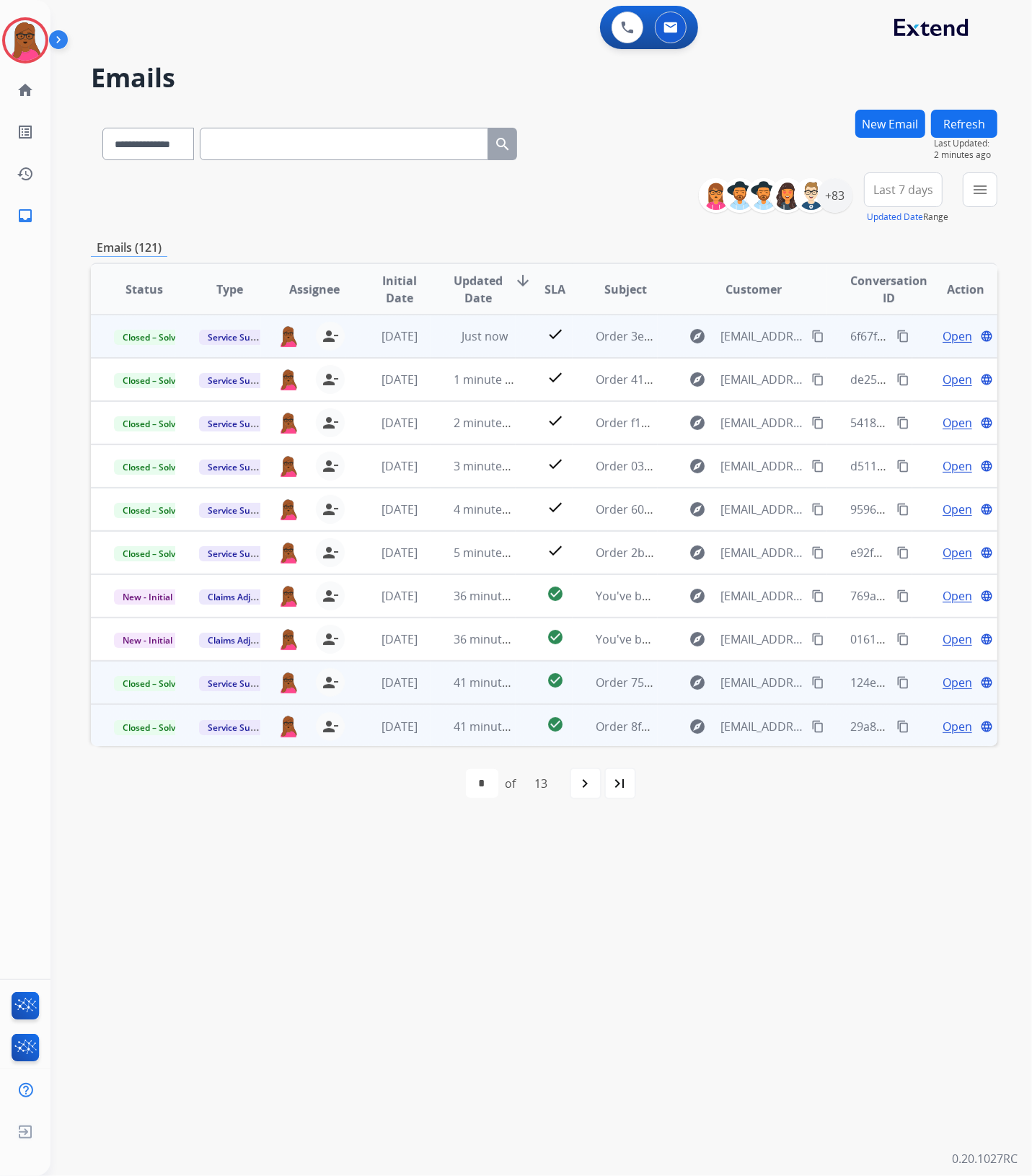
click at [945, 340] on span "Open" at bounding box center [956, 336] width 29 height 17
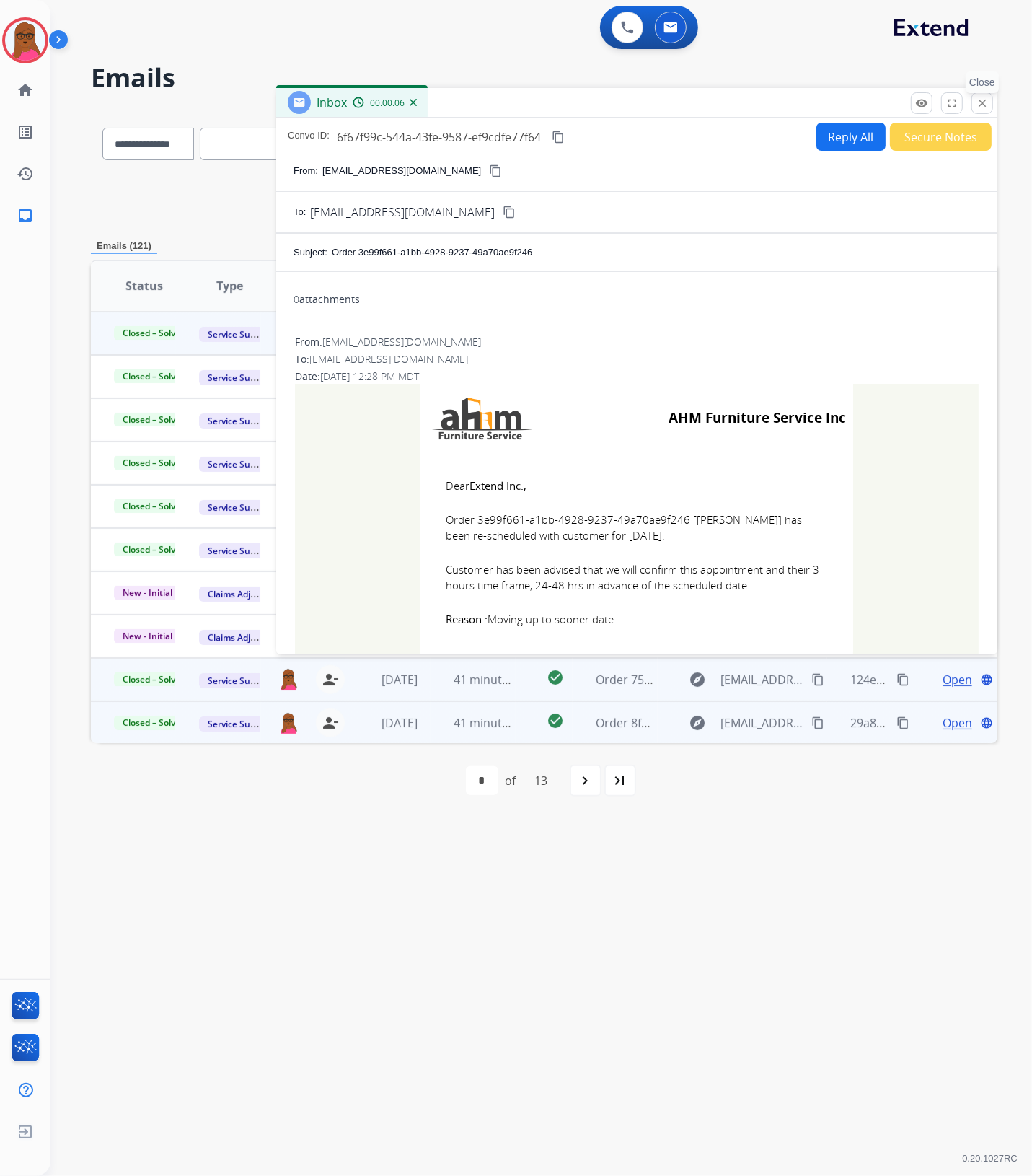
click at [986, 105] on mat-icon "close" at bounding box center [982, 103] width 13 height 13
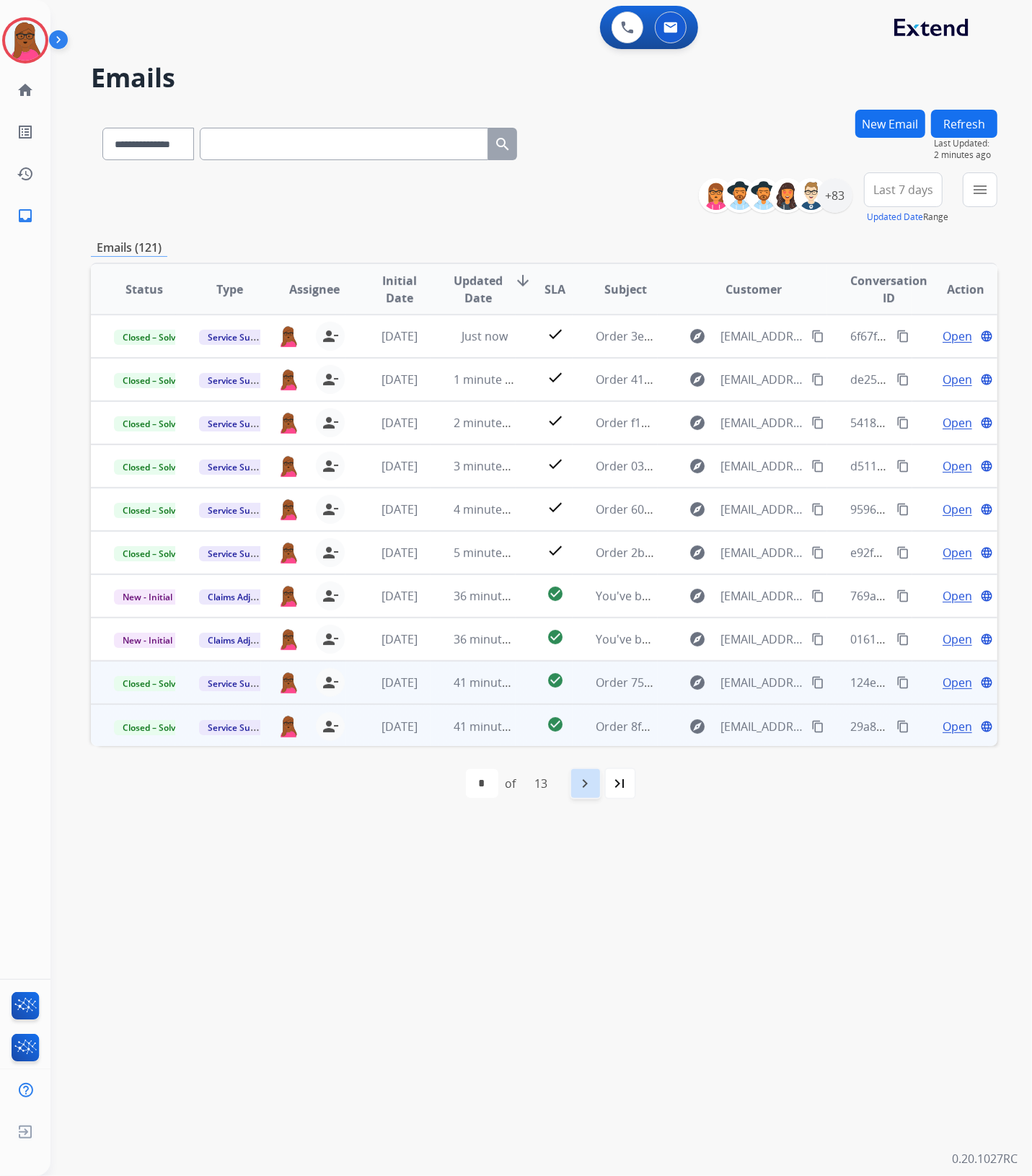
click at [581, 793] on div "navigate_next" at bounding box center [585, 783] width 32 height 32
select select "*"
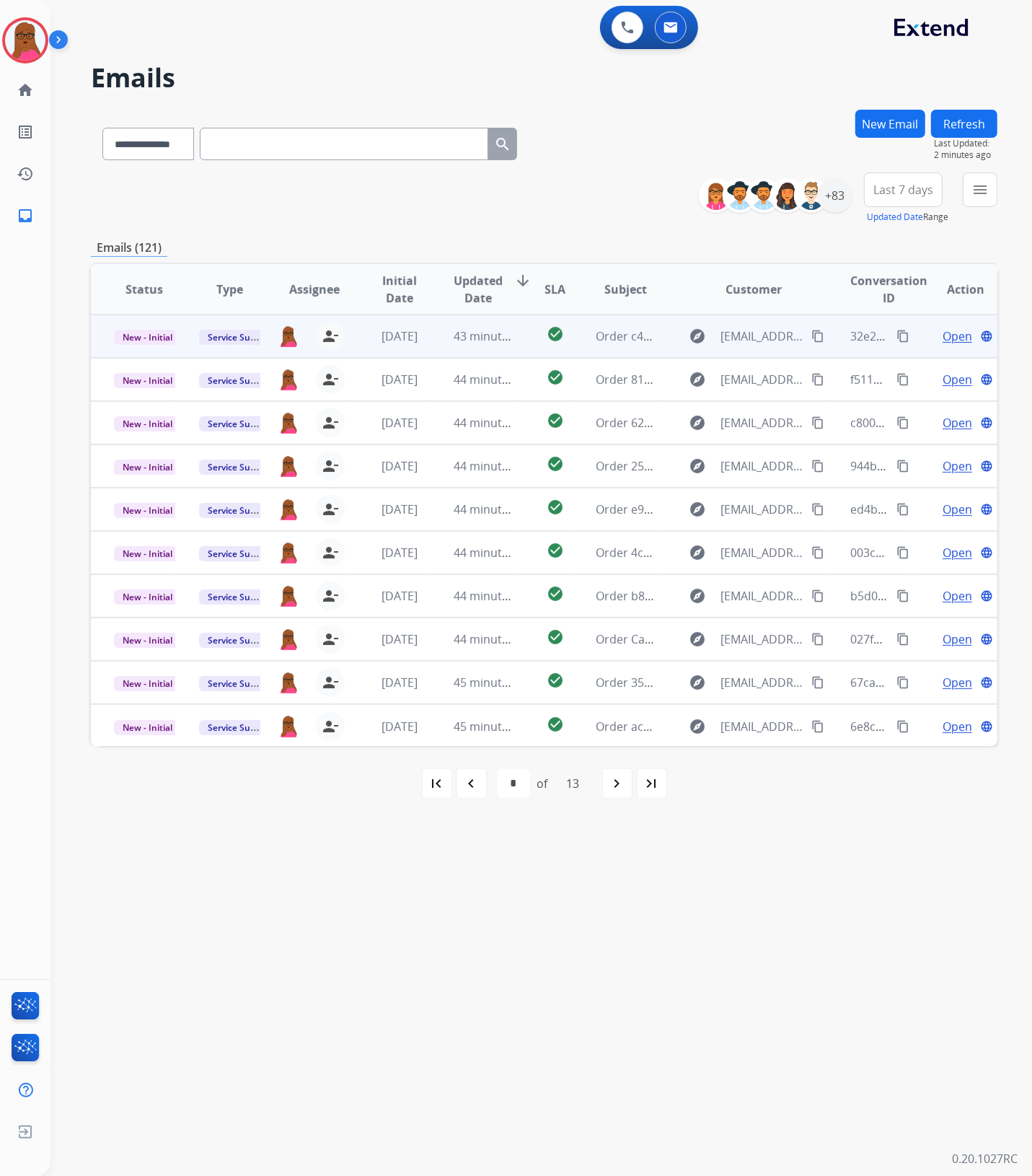
click at [950, 332] on span "Open" at bounding box center [956, 336] width 29 height 17
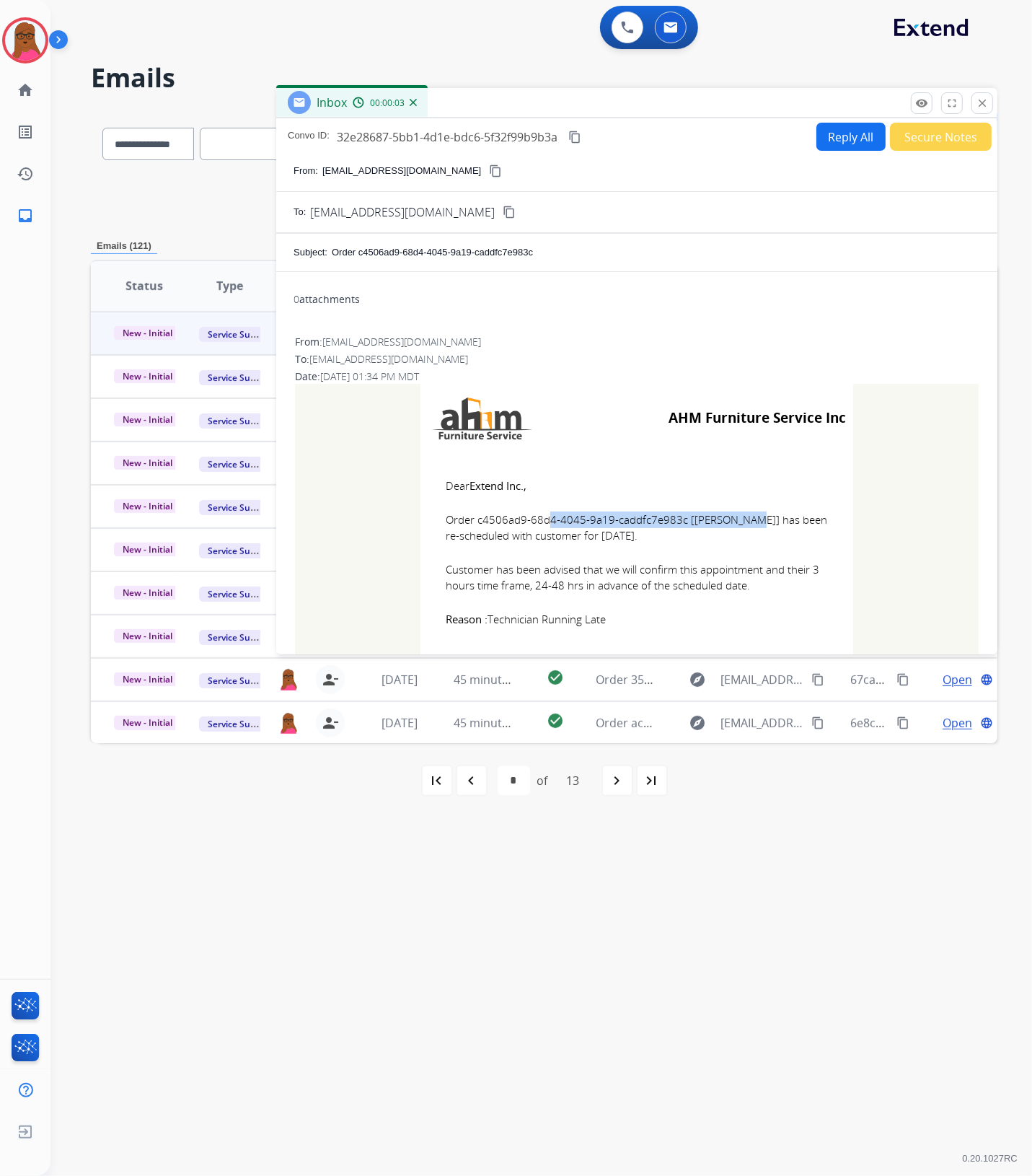
drag, startPoint x: 676, startPoint y: 518, endPoint x: 469, endPoint y: 523, distance: 207.1
click at [469, 523] on span "Order c4506ad9-68d4-4045-9a19-caddfc7e983c [[PERSON_NAME]] has been re-schedule…" at bounding box center [637, 527] width 382 height 32
drag, startPoint x: 441, startPoint y: 481, endPoint x: 715, endPoint y: 612, distance: 303.7
click at [715, 612] on td "Dear Extend Inc., Order c4506ad9-68d4-4045-9a19-caddfc7e983c [[PERSON_NAME]] ha…" at bounding box center [637, 552] width 432 height 200
click at [985, 102] on mat-icon "close" at bounding box center [982, 103] width 13 height 13
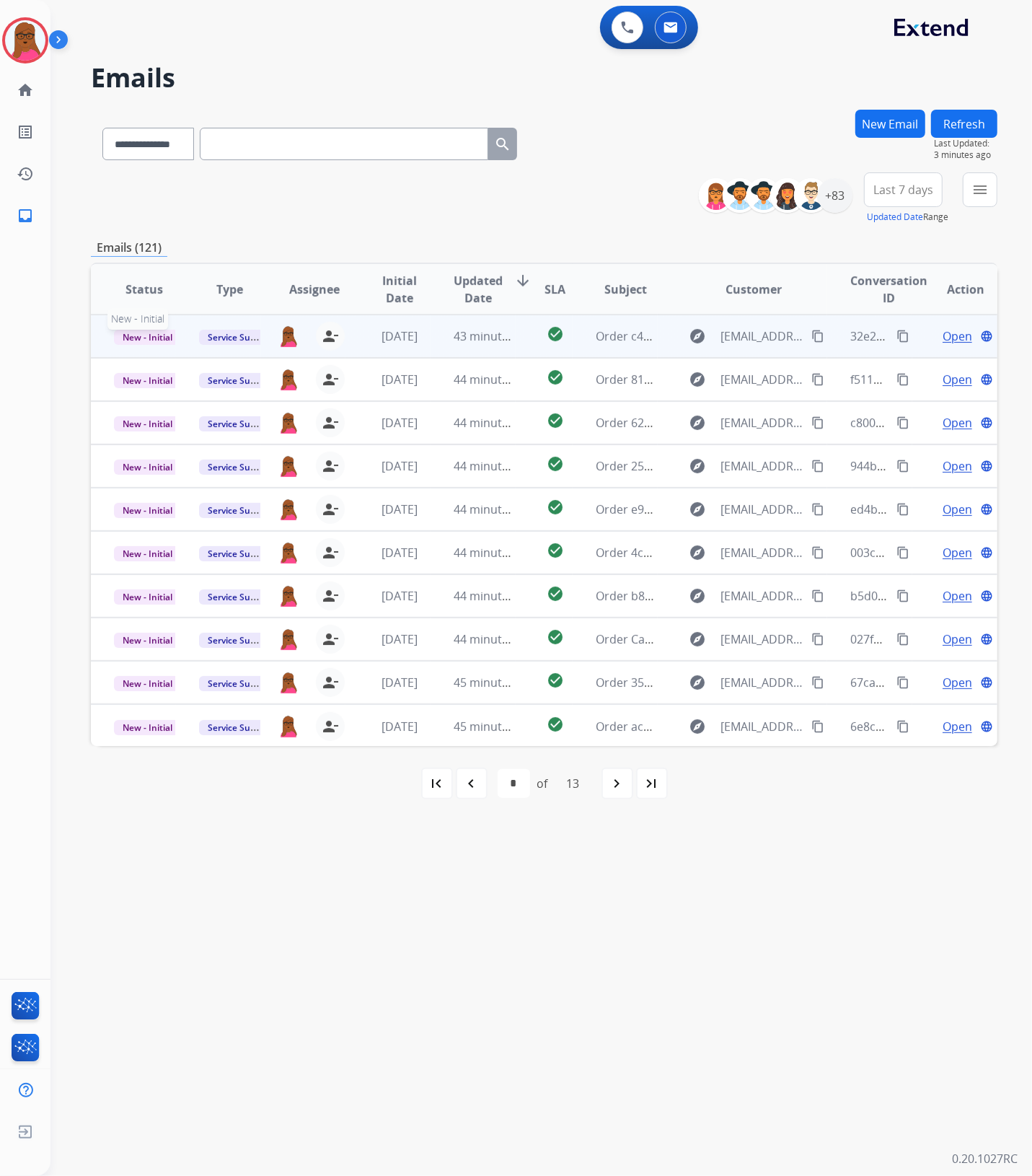
click at [143, 335] on span "New - Initial" at bounding box center [147, 337] width 67 height 15
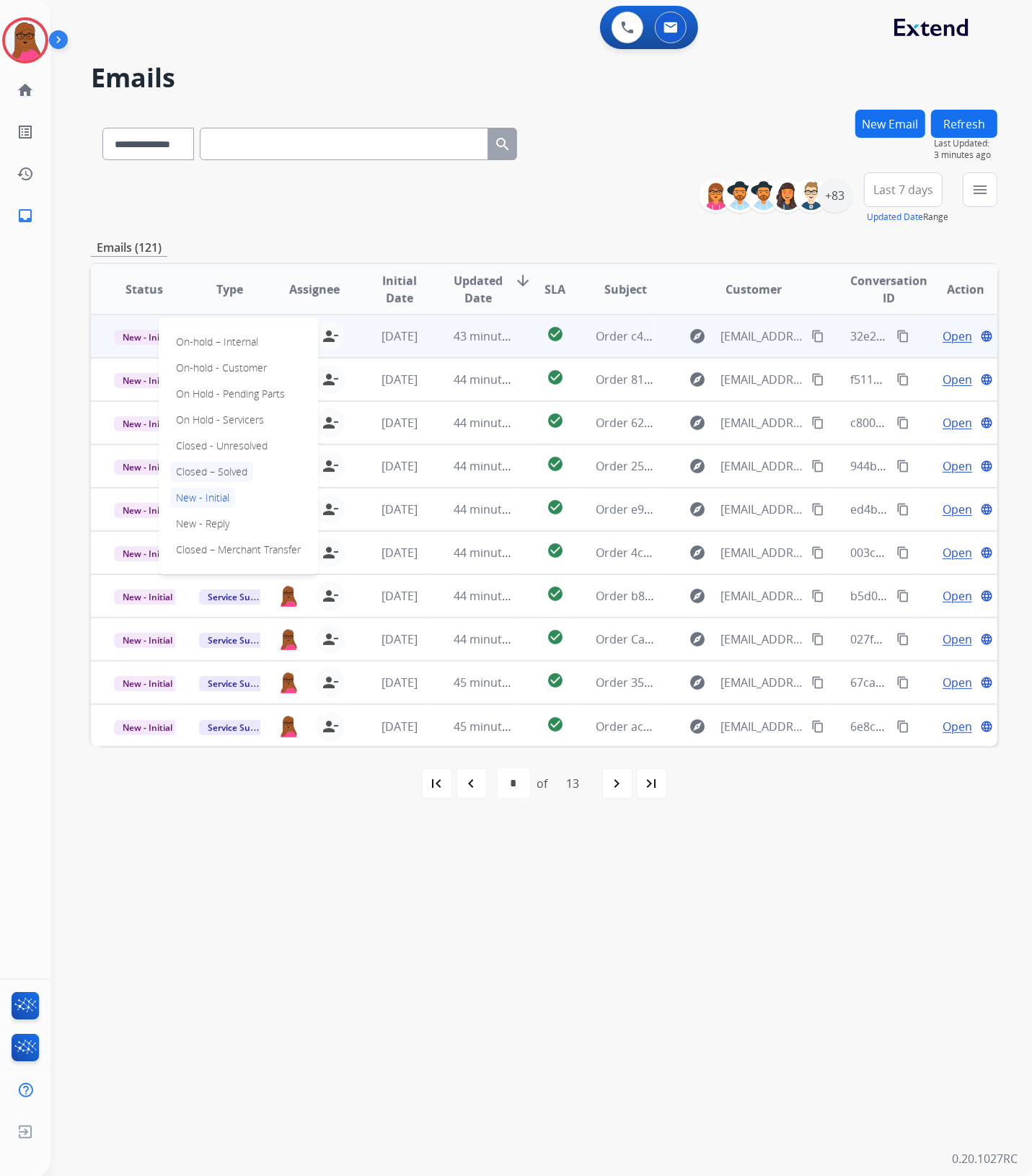
click at [222, 466] on p "Closed – Solved" at bounding box center [211, 472] width 83 height 21
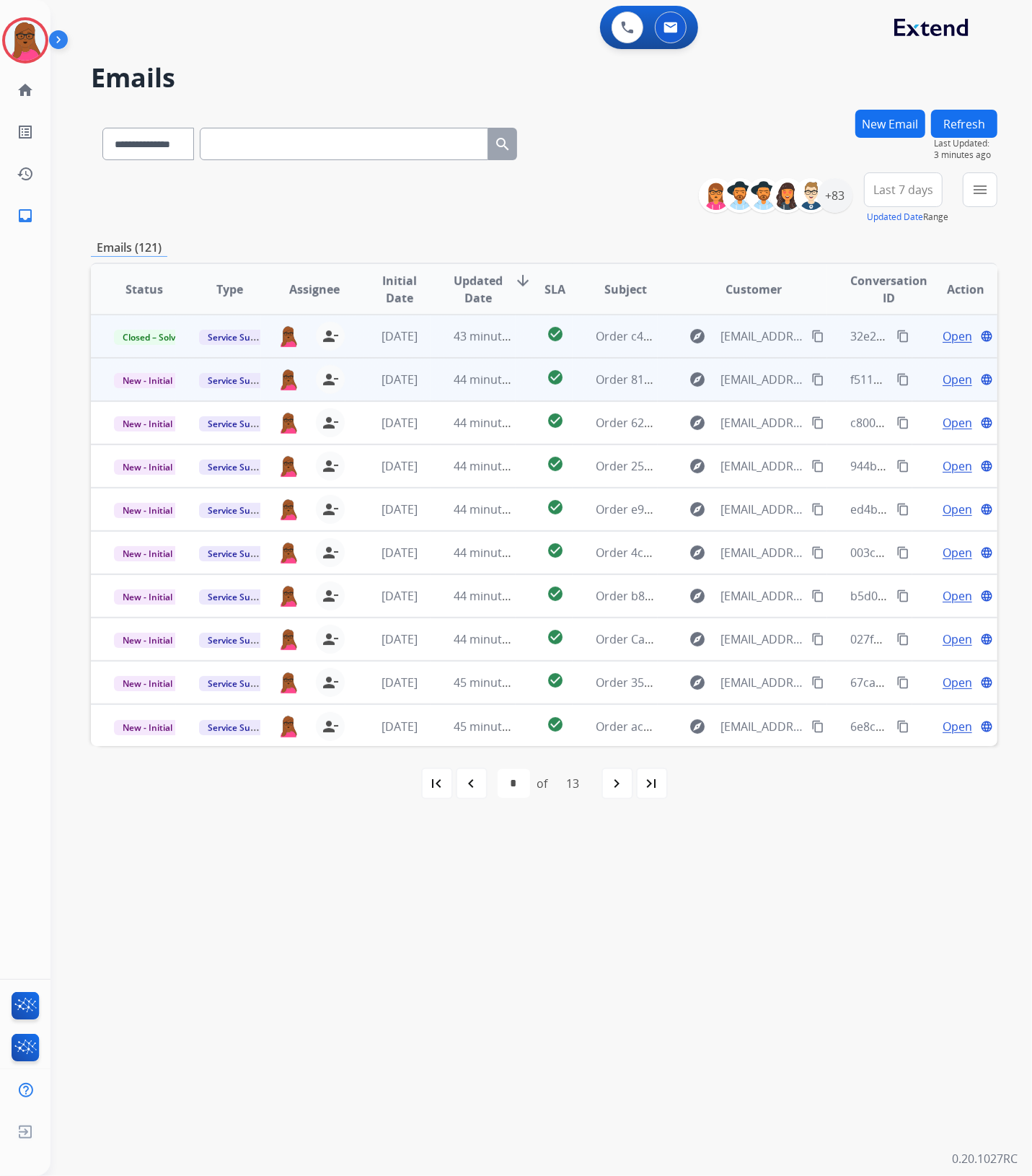
click at [950, 373] on span "Open" at bounding box center [956, 380] width 29 height 17
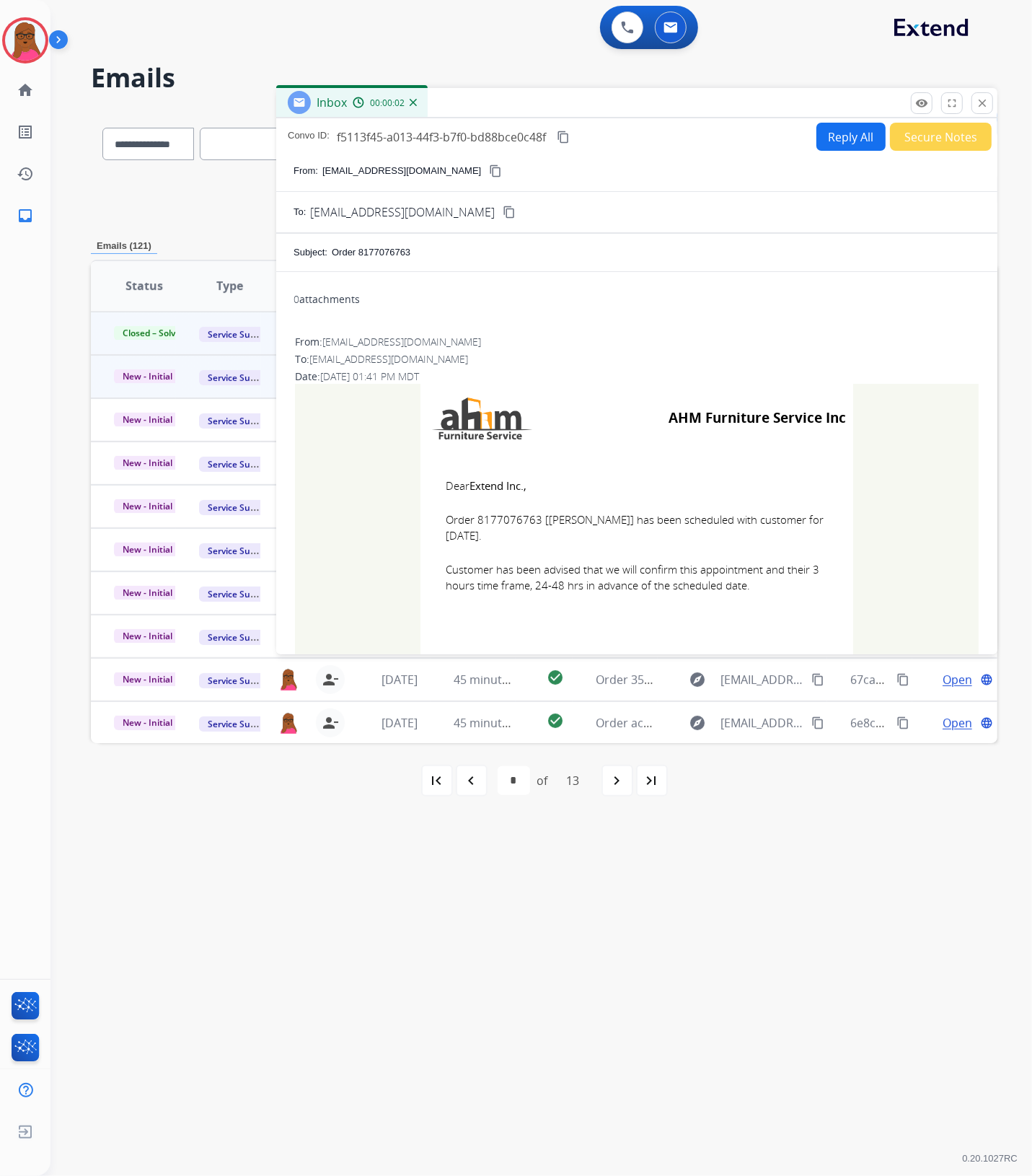
click at [503, 517] on span "Order 8177076763 [[PERSON_NAME]] has been scheduled with customer for [DATE]." at bounding box center [637, 527] width 382 height 32
drag, startPoint x: 431, startPoint y: 483, endPoint x: 740, endPoint y: 590, distance: 327.0
click at [740, 590] on td "Dear Extend Inc., Order 8177076763 [[PERSON_NAME]] has been scheduled with cust…" at bounding box center [637, 544] width 432 height 184
click at [985, 105] on mat-icon "close" at bounding box center [982, 103] width 13 height 13
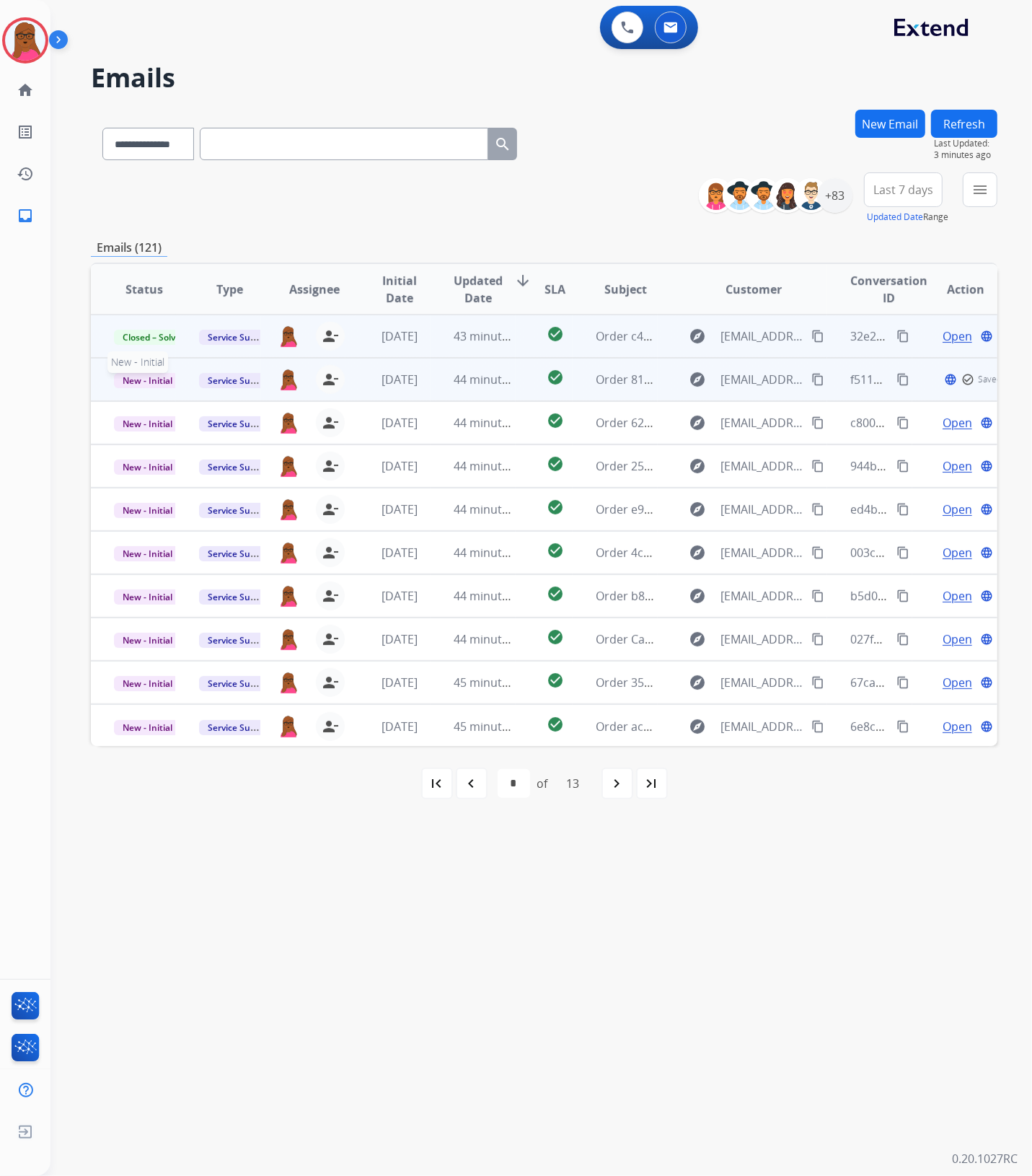
click at [139, 381] on span "New - Initial" at bounding box center [147, 380] width 67 height 15
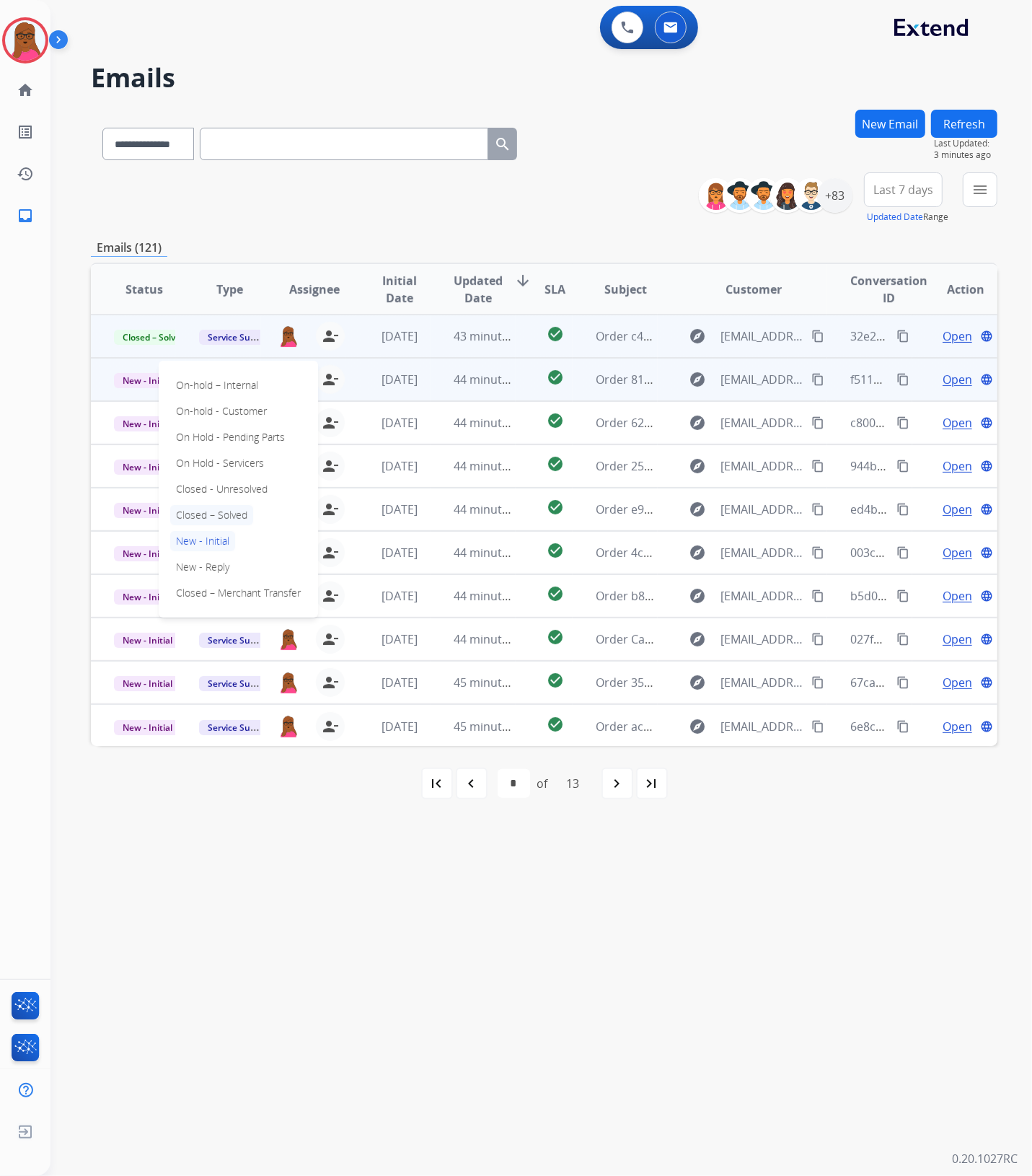
click at [231, 520] on p "Closed – Solved" at bounding box center [211, 515] width 83 height 21
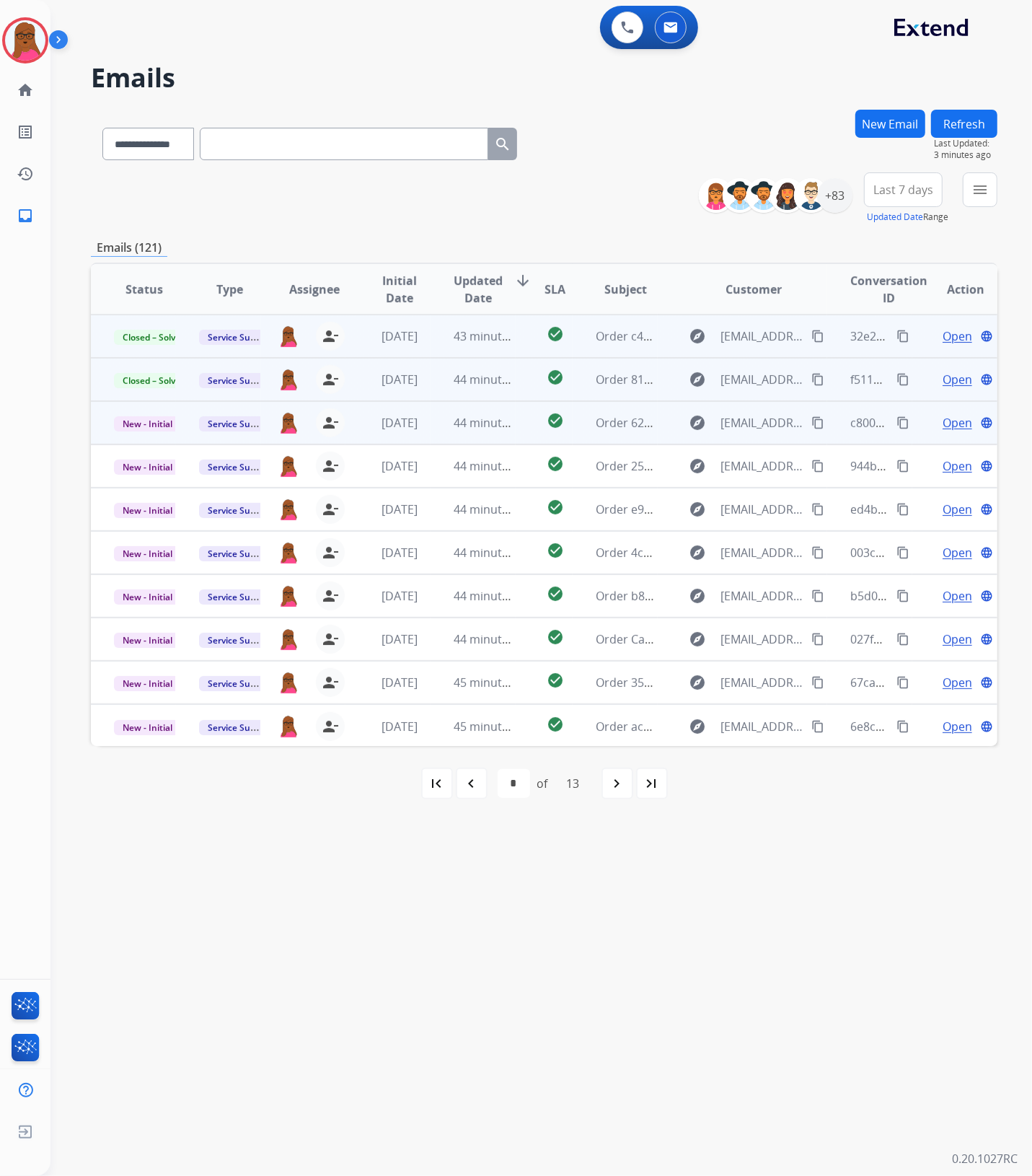
click at [952, 423] on span "Open" at bounding box center [956, 423] width 29 height 17
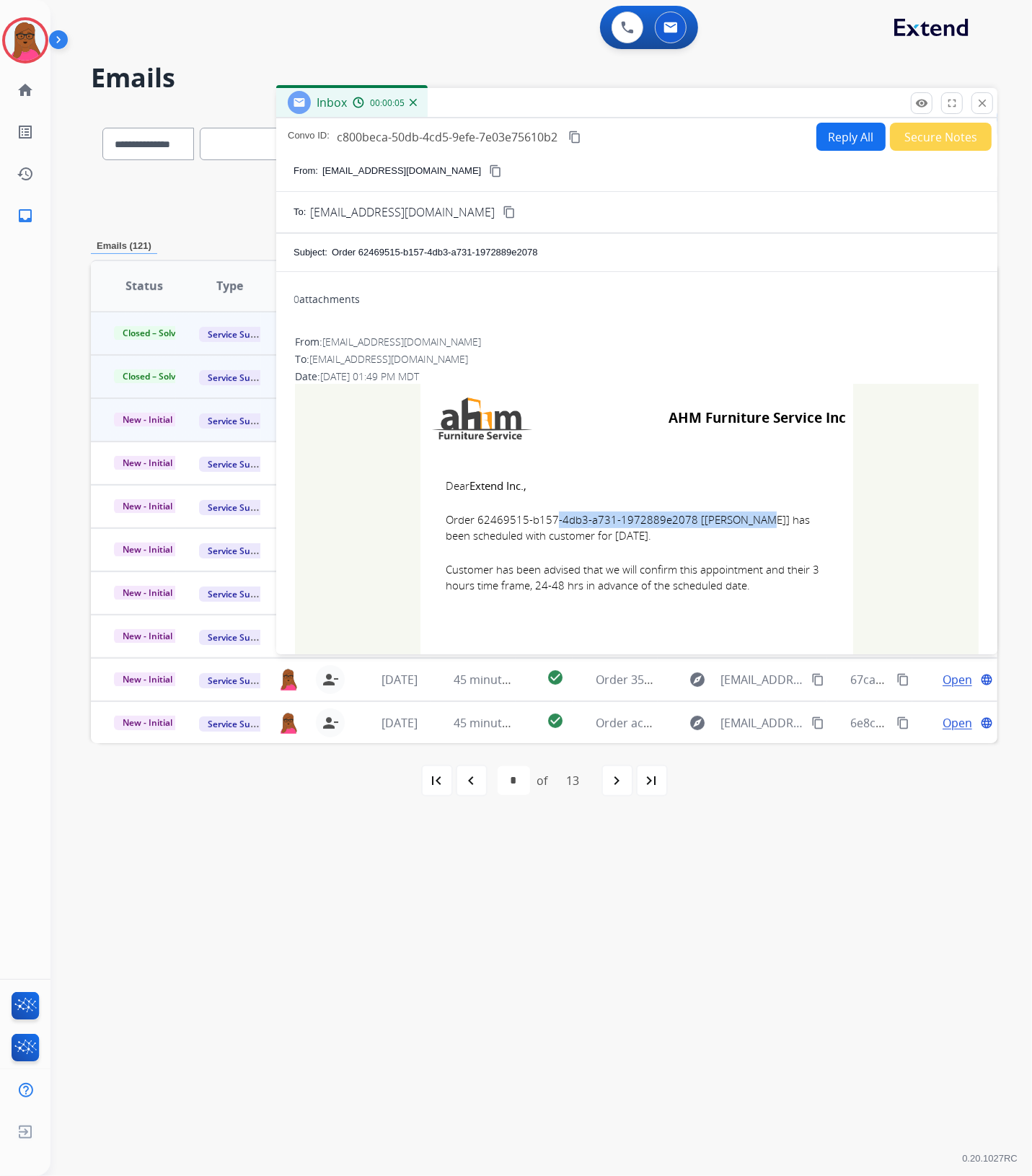
drag, startPoint x: 682, startPoint y: 520, endPoint x: 473, endPoint y: 522, distance: 209.0
click at [473, 522] on span "Order 62469515-b157-4db3-a731-1972889e2078 [[PERSON_NAME]] has been scheduled w…" at bounding box center [637, 527] width 382 height 32
drag, startPoint x: 440, startPoint y: 481, endPoint x: 719, endPoint y: 603, distance: 304.5
click at [719, 603] on td "Dear Extend Inc., Order 62469515-b157-4db3-a731-1972889e2078 [[PERSON_NAME]] ha…" at bounding box center [637, 544] width 432 height 184
click at [705, 549] on td "Dear Extend Inc., Order 62469515-b157-4db3-a731-1972889e2078 [[PERSON_NAME]] ha…" at bounding box center [637, 544] width 432 height 184
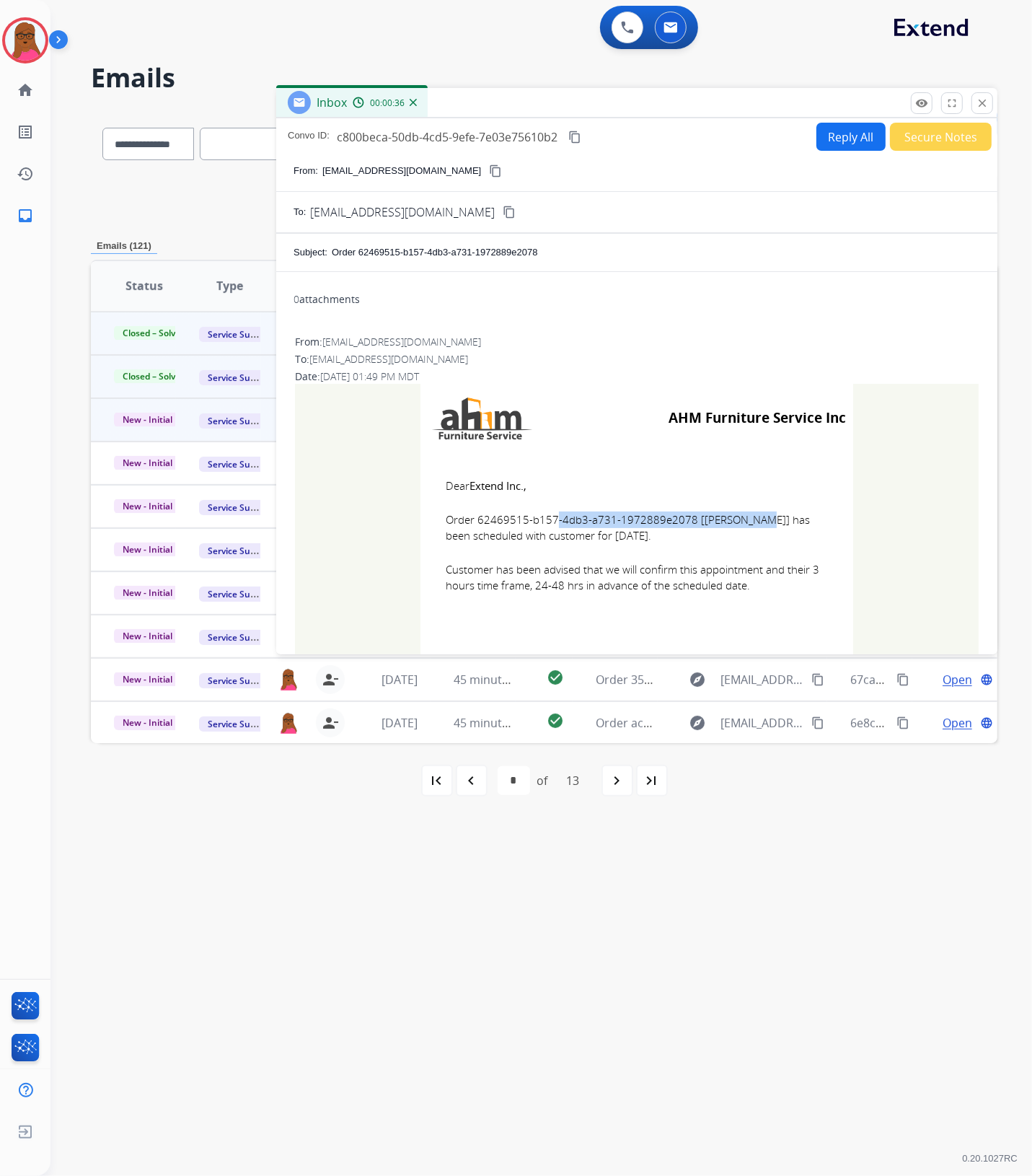
drag, startPoint x: 683, startPoint y: 522, endPoint x: 474, endPoint y: 517, distance: 209.1
click at [474, 517] on span "Order 62469515-b157-4db3-a731-1972889e2078 [[PERSON_NAME]] has been scheduled w…" at bounding box center [637, 527] width 382 height 32
drag, startPoint x: 988, startPoint y: 103, endPoint x: 806, endPoint y: 249, distance: 233.3
click at [988, 103] on mat-icon "close" at bounding box center [982, 103] width 13 height 13
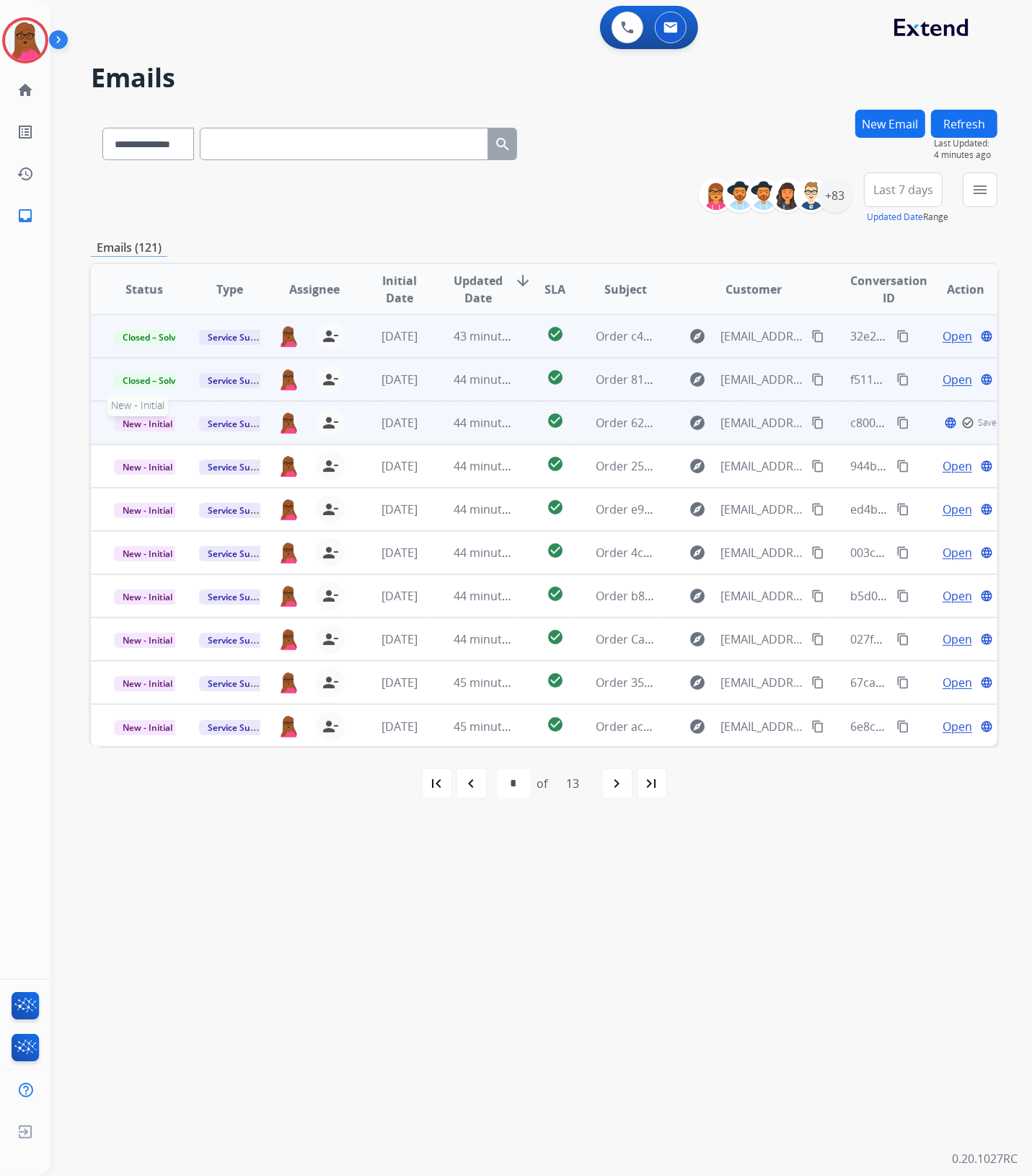
click at [145, 421] on span "New - Initial" at bounding box center [147, 423] width 67 height 15
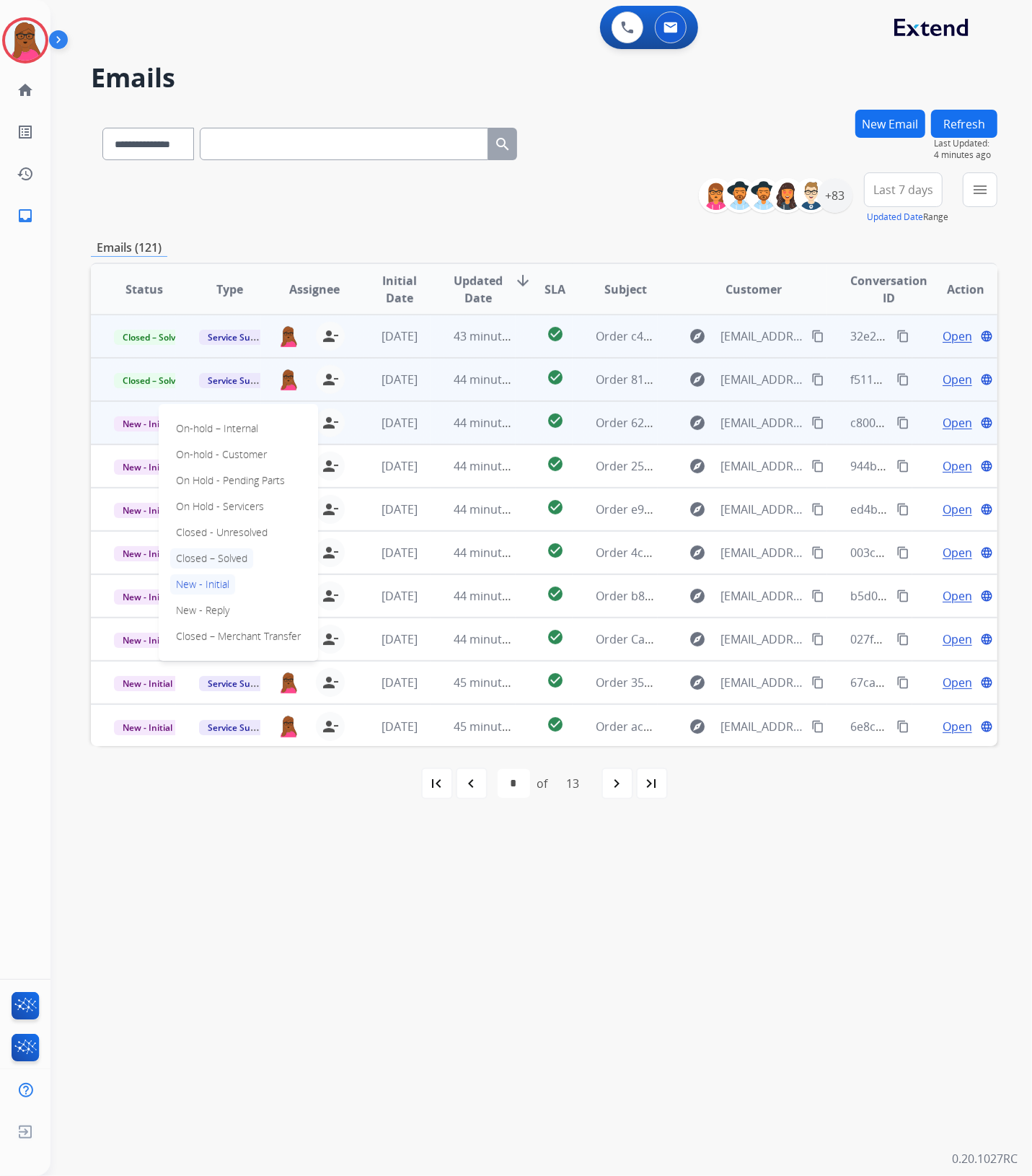
click at [222, 557] on p "Closed – Solved" at bounding box center [211, 559] width 83 height 21
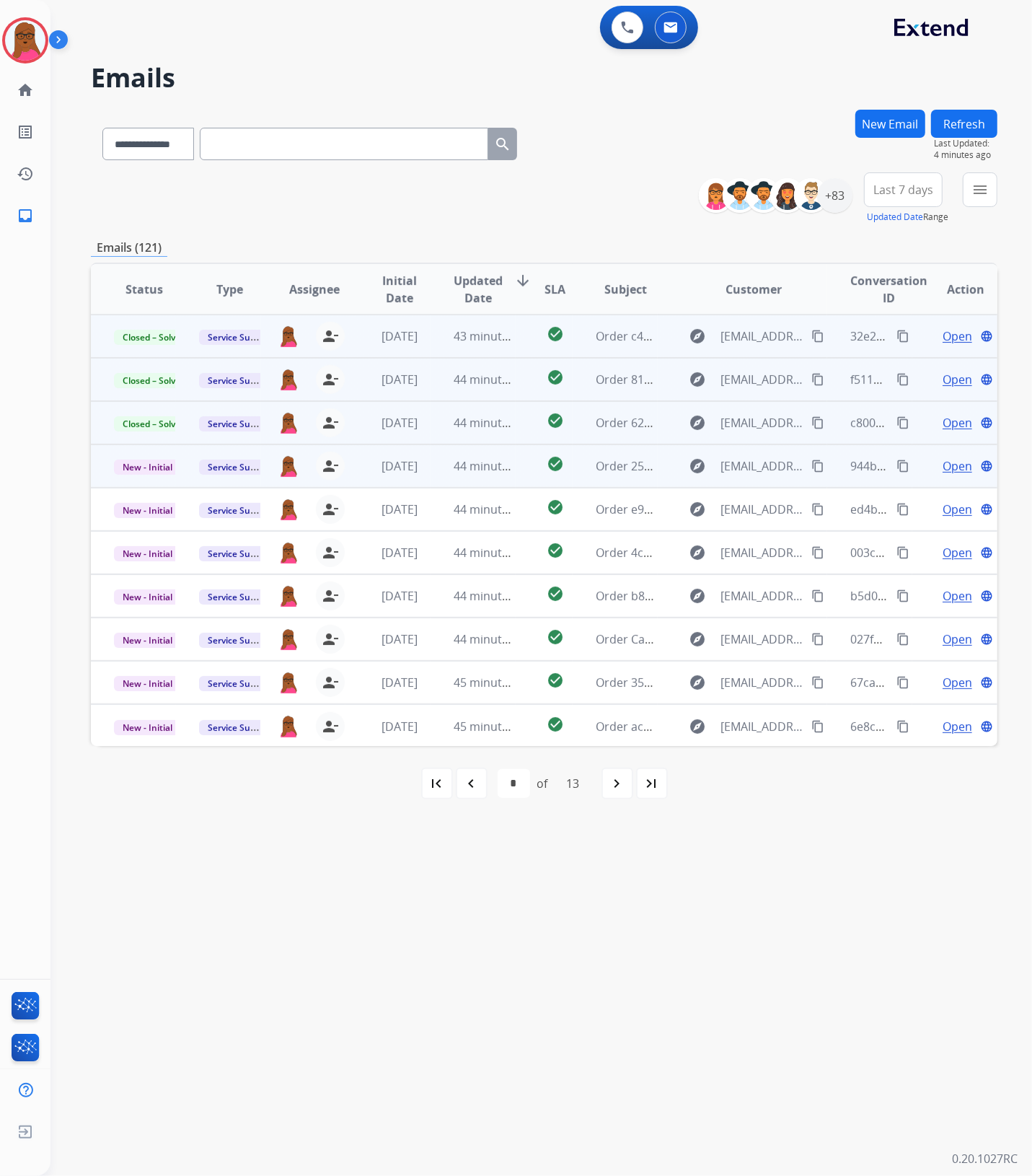
click at [944, 466] on span "Open" at bounding box center [956, 466] width 29 height 17
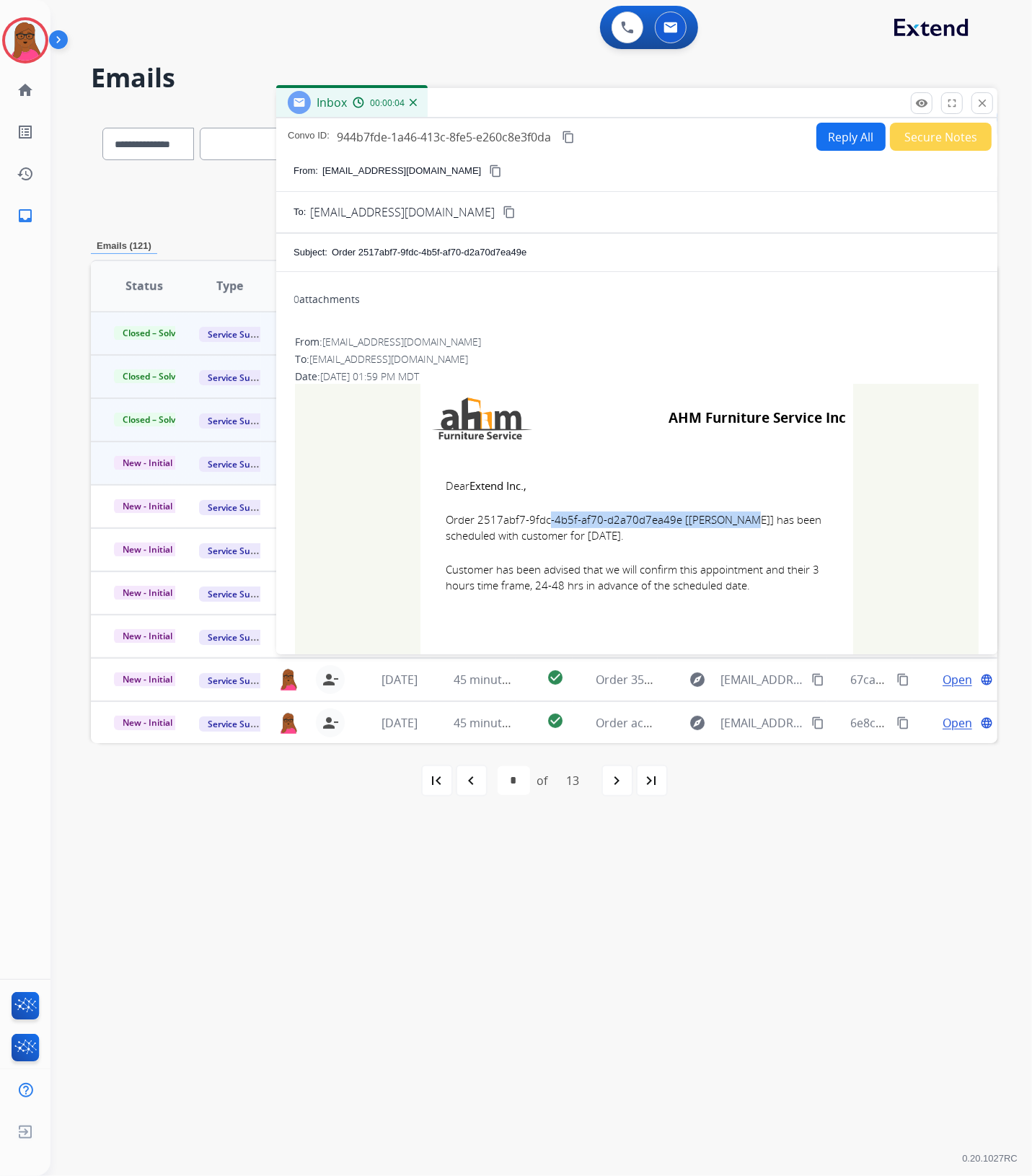
drag, startPoint x: 667, startPoint y: 522, endPoint x: 473, endPoint y: 519, distance: 194.0
click at [473, 519] on span "Order 2517abf7-9fdc-4b5f-af70-d2a70d7ea49e [[PERSON_NAME]] has been scheduled w…" at bounding box center [637, 527] width 382 height 32
drag, startPoint x: 439, startPoint y: 481, endPoint x: 763, endPoint y: 585, distance: 340.3
click at [763, 585] on td "Dear Extend Inc., Order 2517abf7-9fdc-4b5f-af70-d2a70d7ea49e [[PERSON_NAME]] ha…" at bounding box center [637, 544] width 432 height 184
drag, startPoint x: 984, startPoint y: 92, endPoint x: 510, endPoint y: 368, distance: 548.5
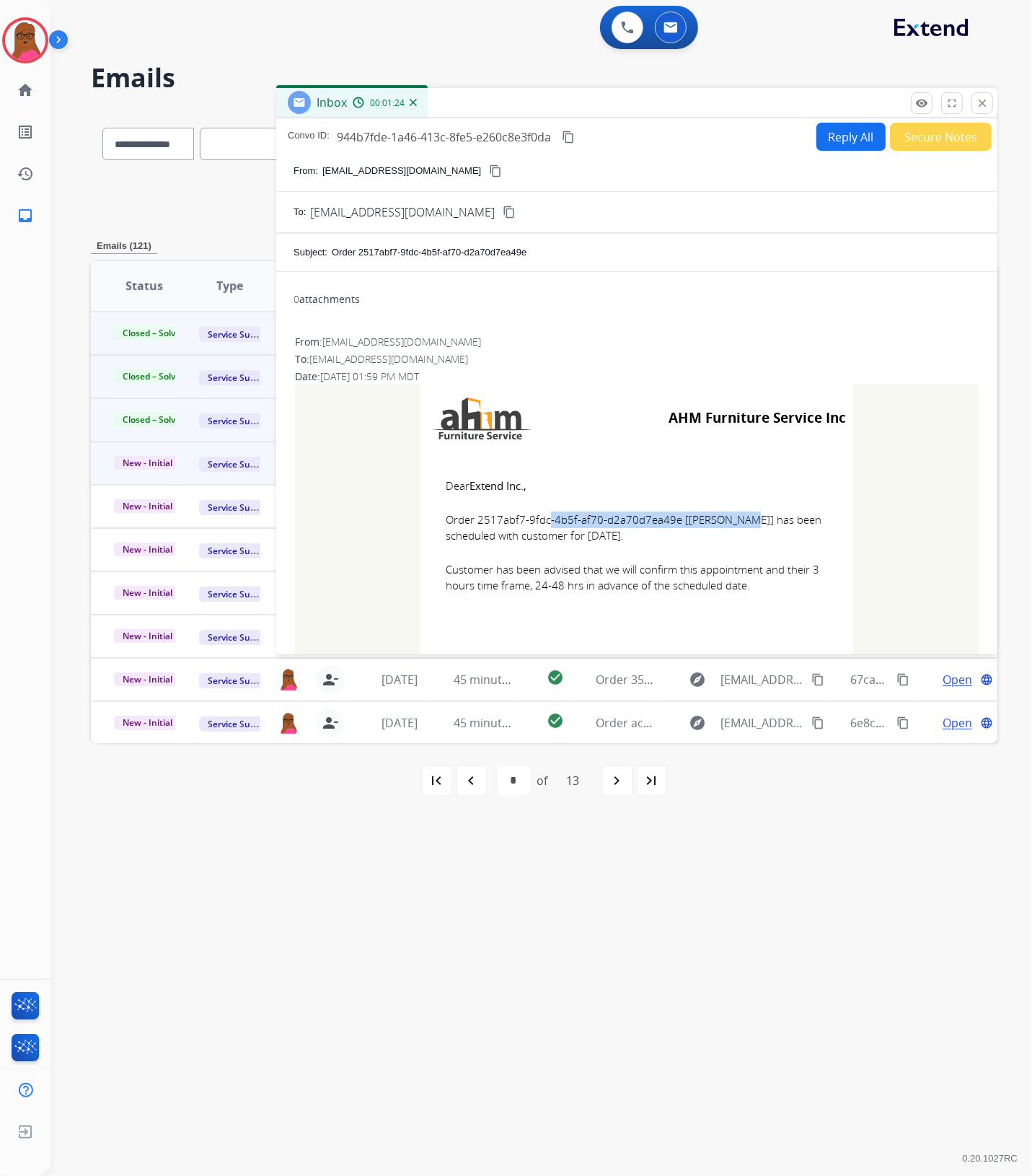
click at [984, 92] on p "Close" at bounding box center [982, 81] width 33 height 21
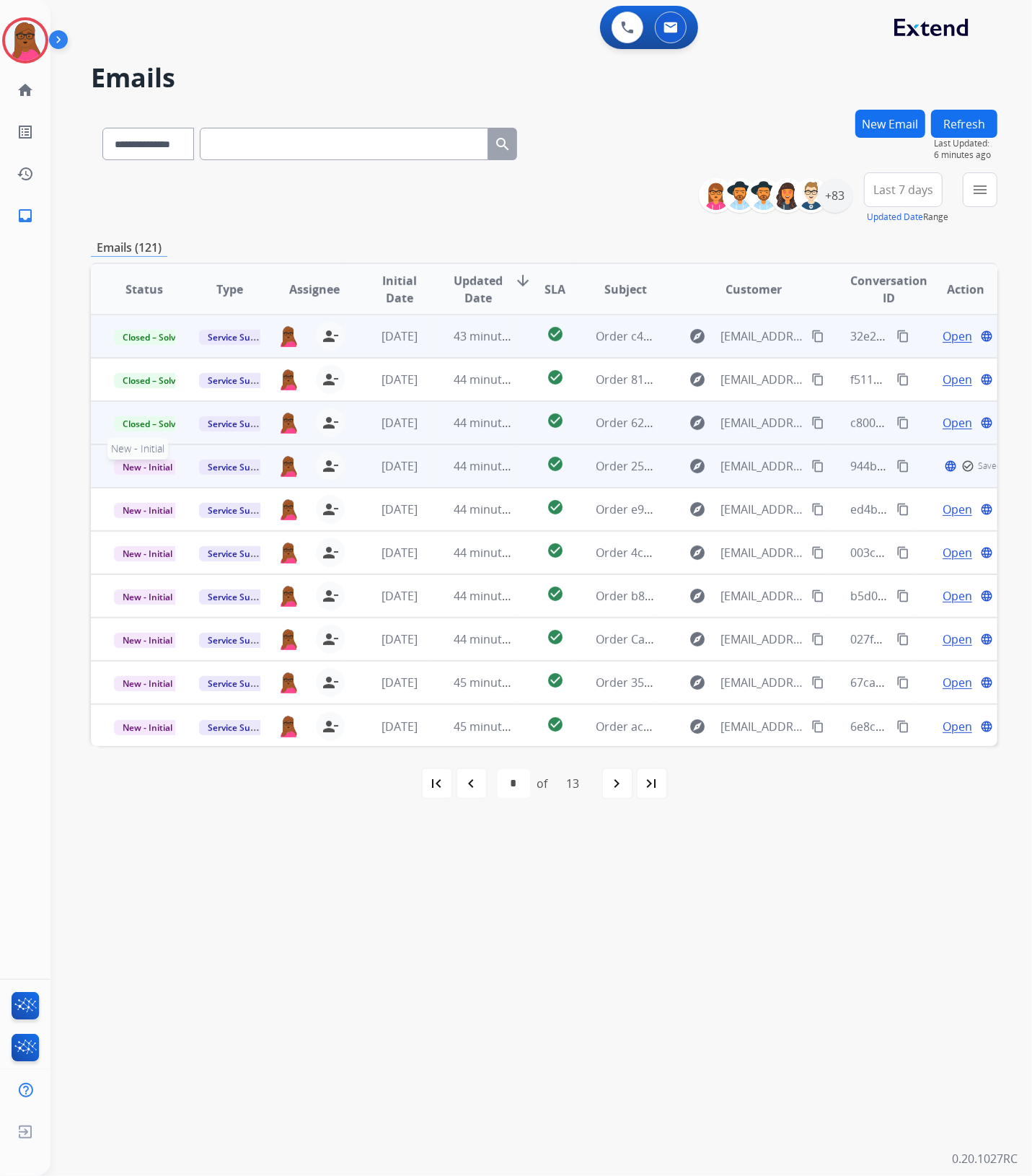
click at [142, 467] on span "New - Initial" at bounding box center [147, 466] width 67 height 15
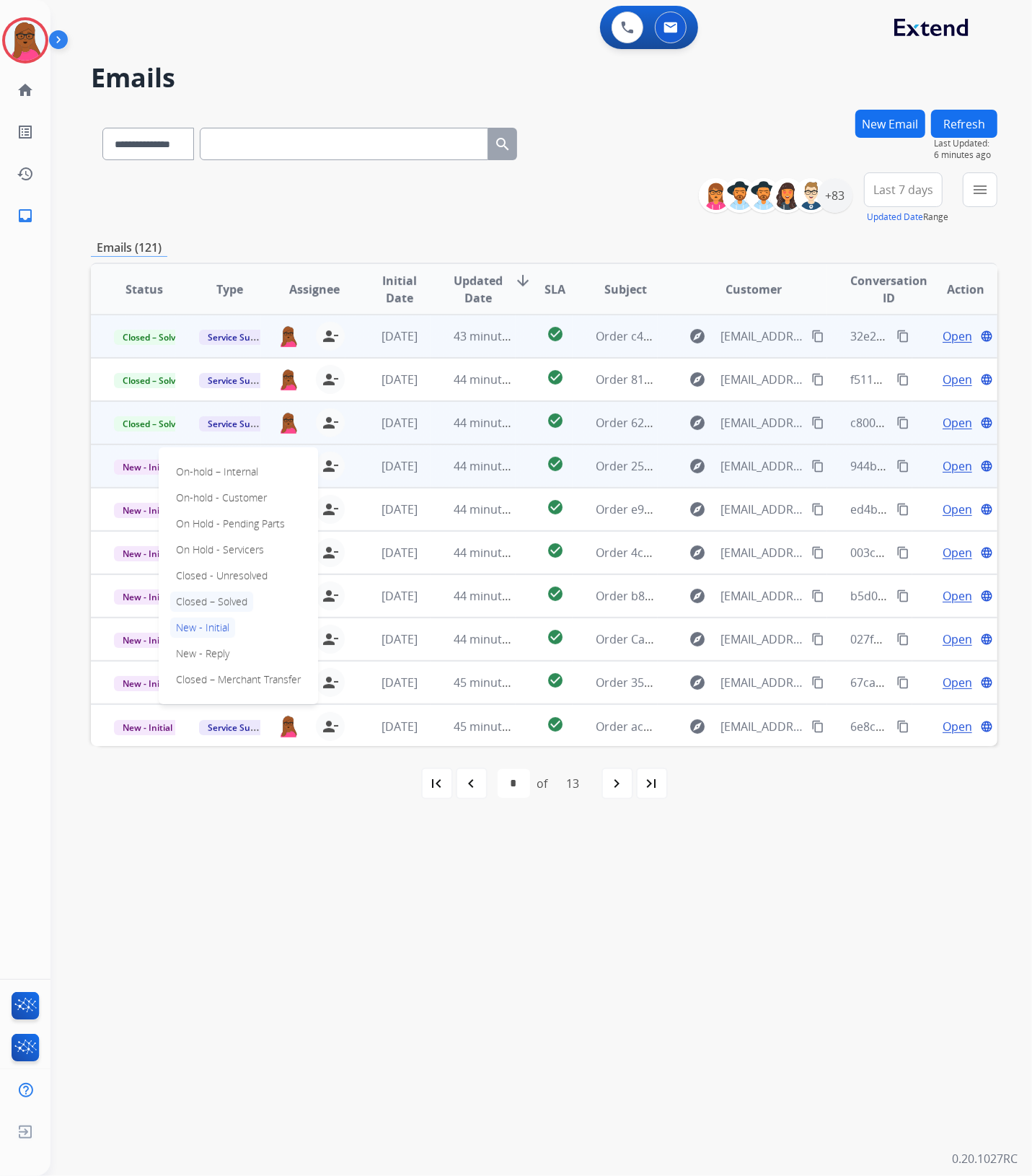
click at [233, 599] on p "Closed – Solved" at bounding box center [211, 601] width 83 height 21
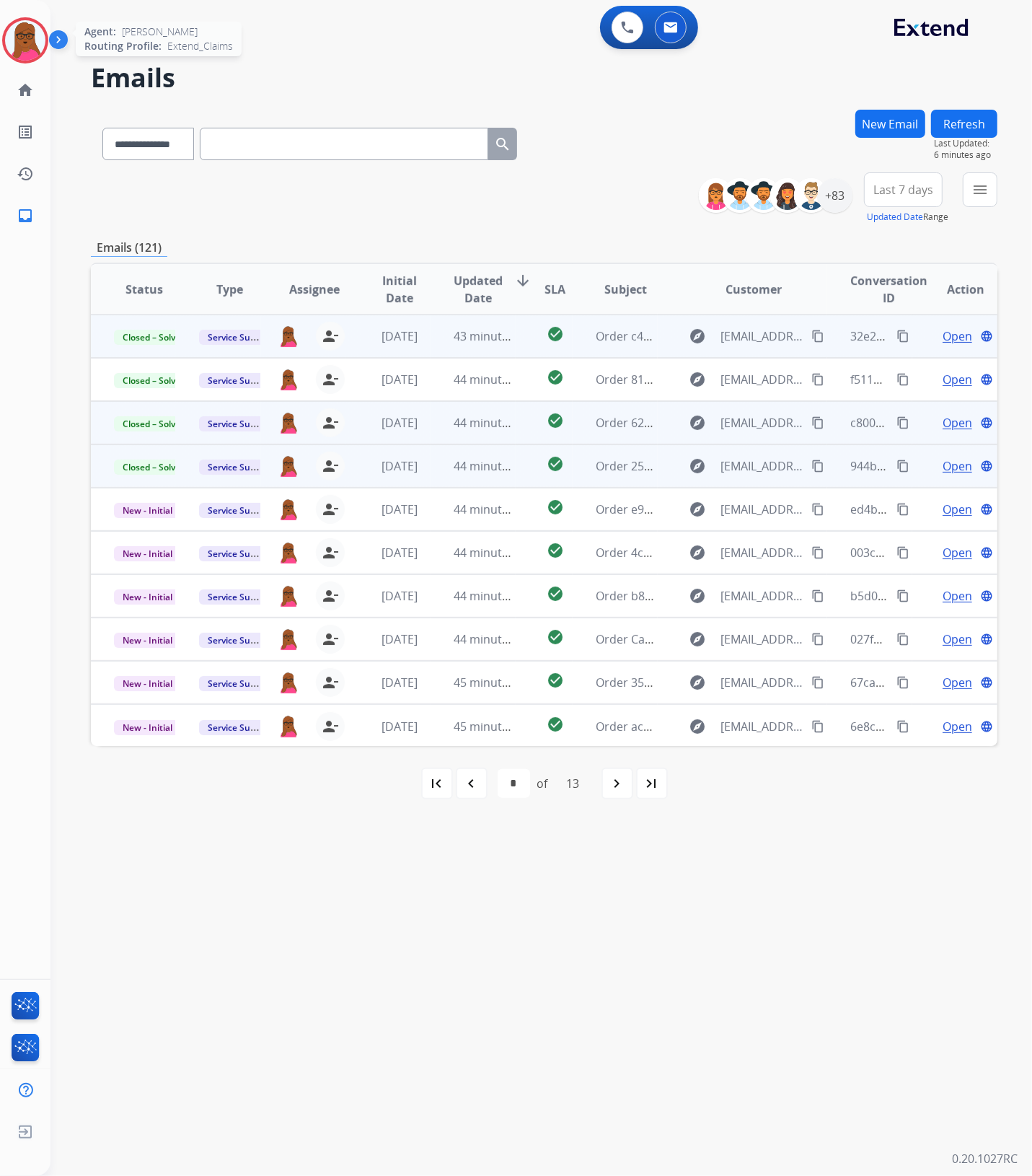
drag, startPoint x: 34, startPoint y: 32, endPoint x: 36, endPoint y: 51, distance: 19.1
click at [34, 33] on img at bounding box center [24, 40] width 40 height 40
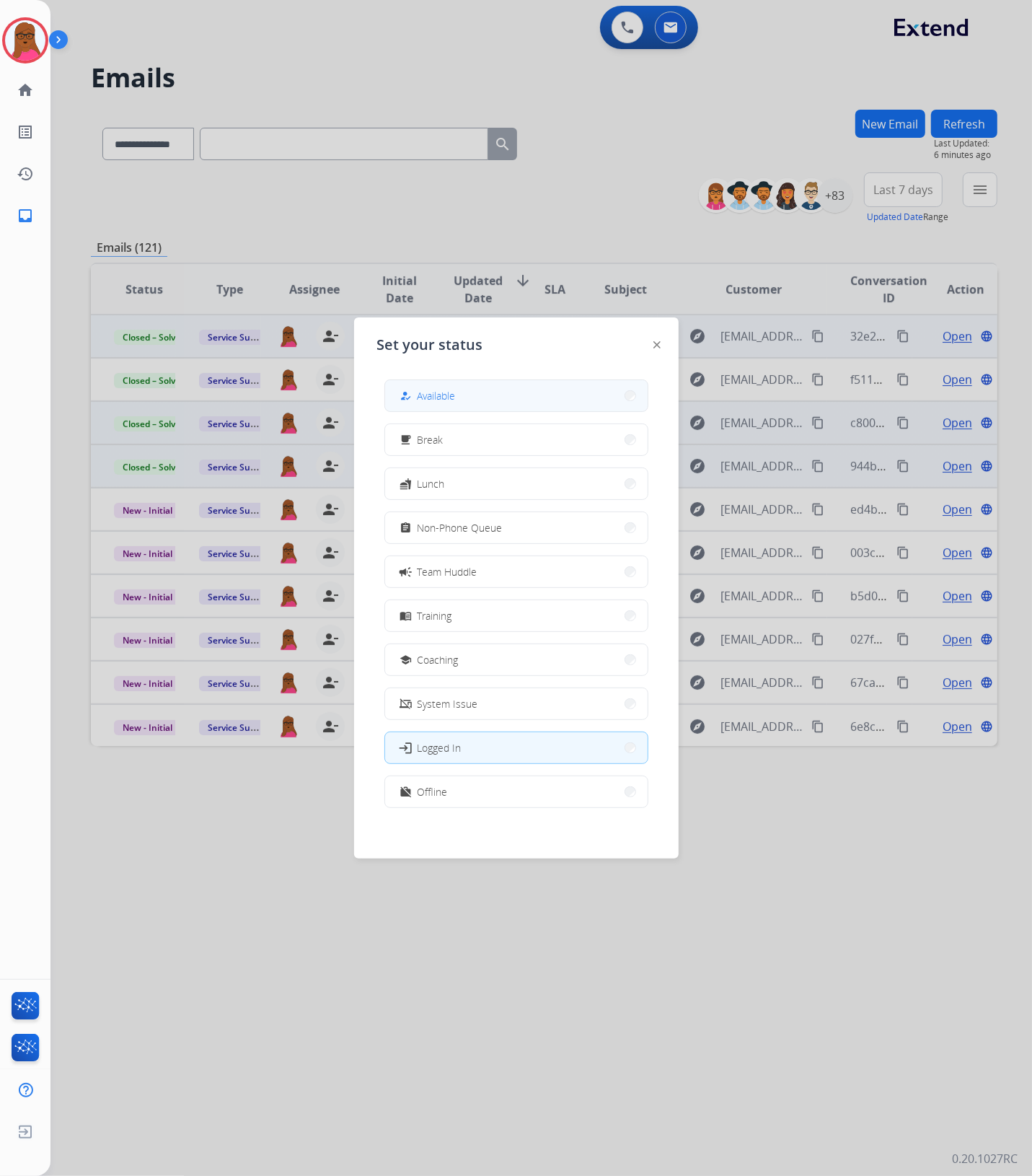
click at [494, 398] on button "how_to_reg Available" at bounding box center [516, 395] width 263 height 31
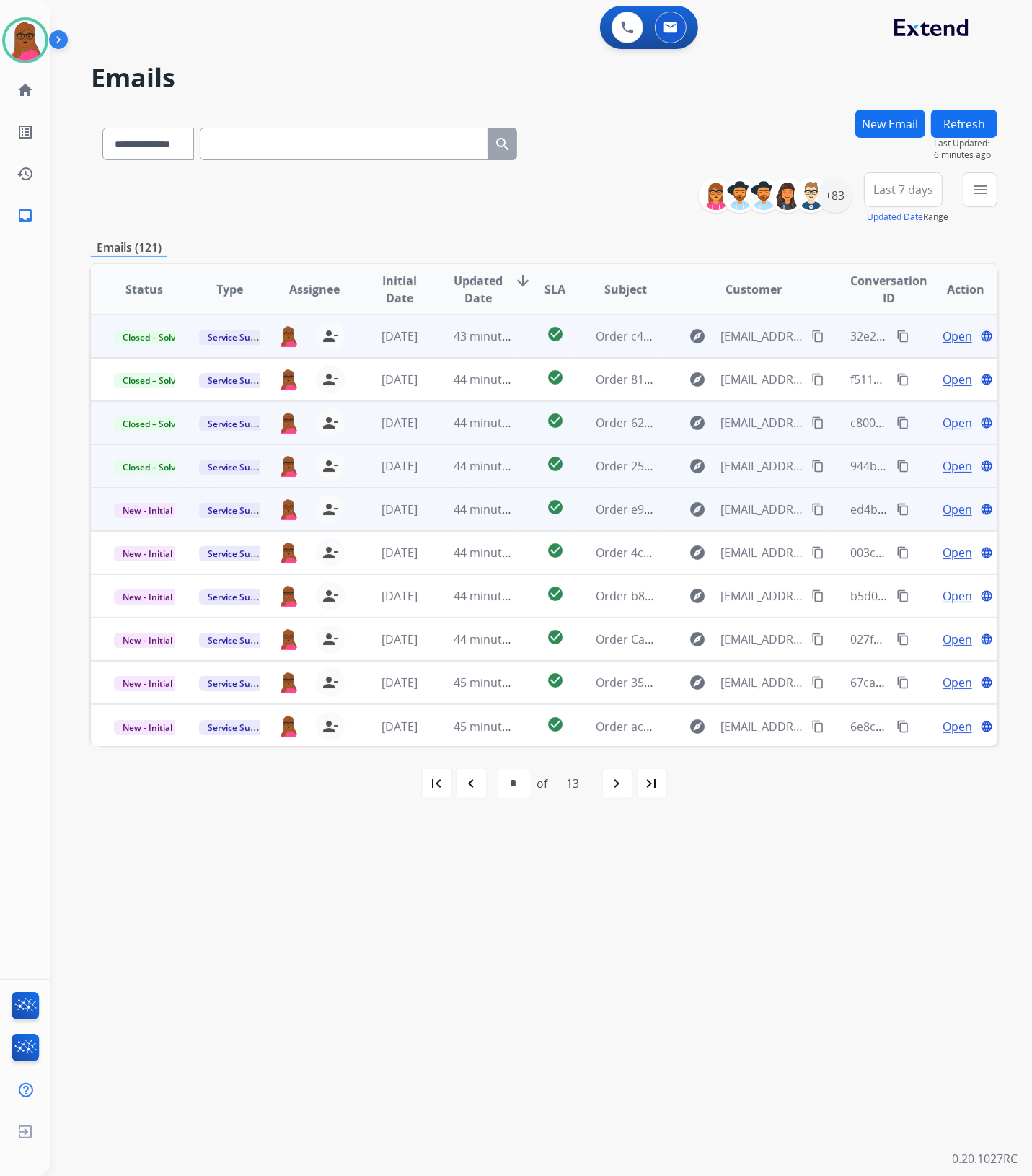
click at [952, 513] on span "Open" at bounding box center [956, 509] width 29 height 17
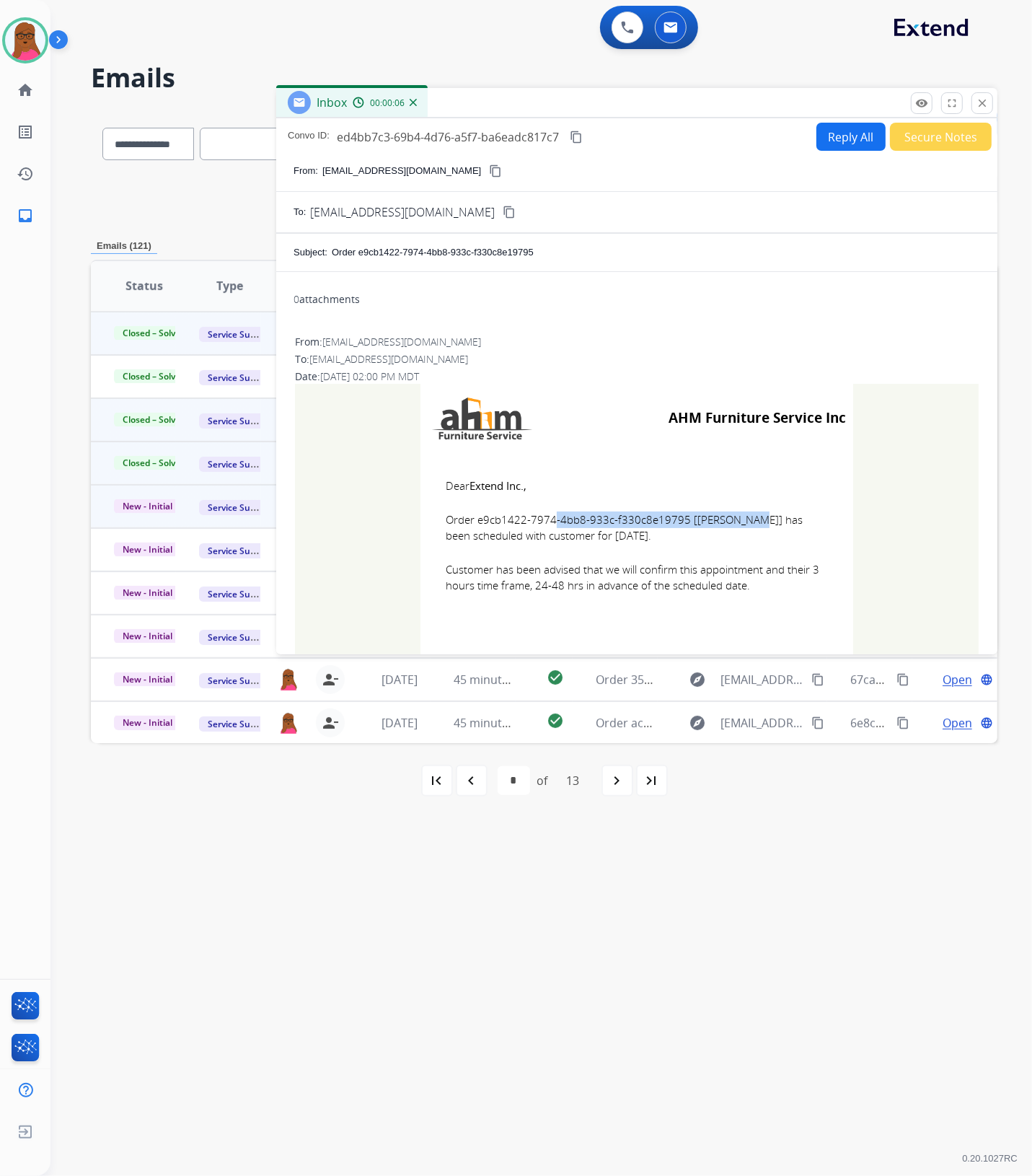
drag, startPoint x: 676, startPoint y: 520, endPoint x: 473, endPoint y: 522, distance: 203.0
click at [473, 522] on span "Order e9cb1422-7974-4bb8-933c-f330c8e19795 [[PERSON_NAME]] has been scheduled w…" at bounding box center [637, 527] width 382 height 32
drag, startPoint x: 434, startPoint y: 485, endPoint x: 766, endPoint y: 586, distance: 347.0
click at [766, 586] on td "Dear Extend Inc., Order e9cb1422-7974-4bb8-933c-f330c8e19795 [[PERSON_NAME]] ha…" at bounding box center [637, 544] width 432 height 184
drag, startPoint x: 491, startPoint y: 531, endPoint x: 563, endPoint y: 545, distance: 73.3
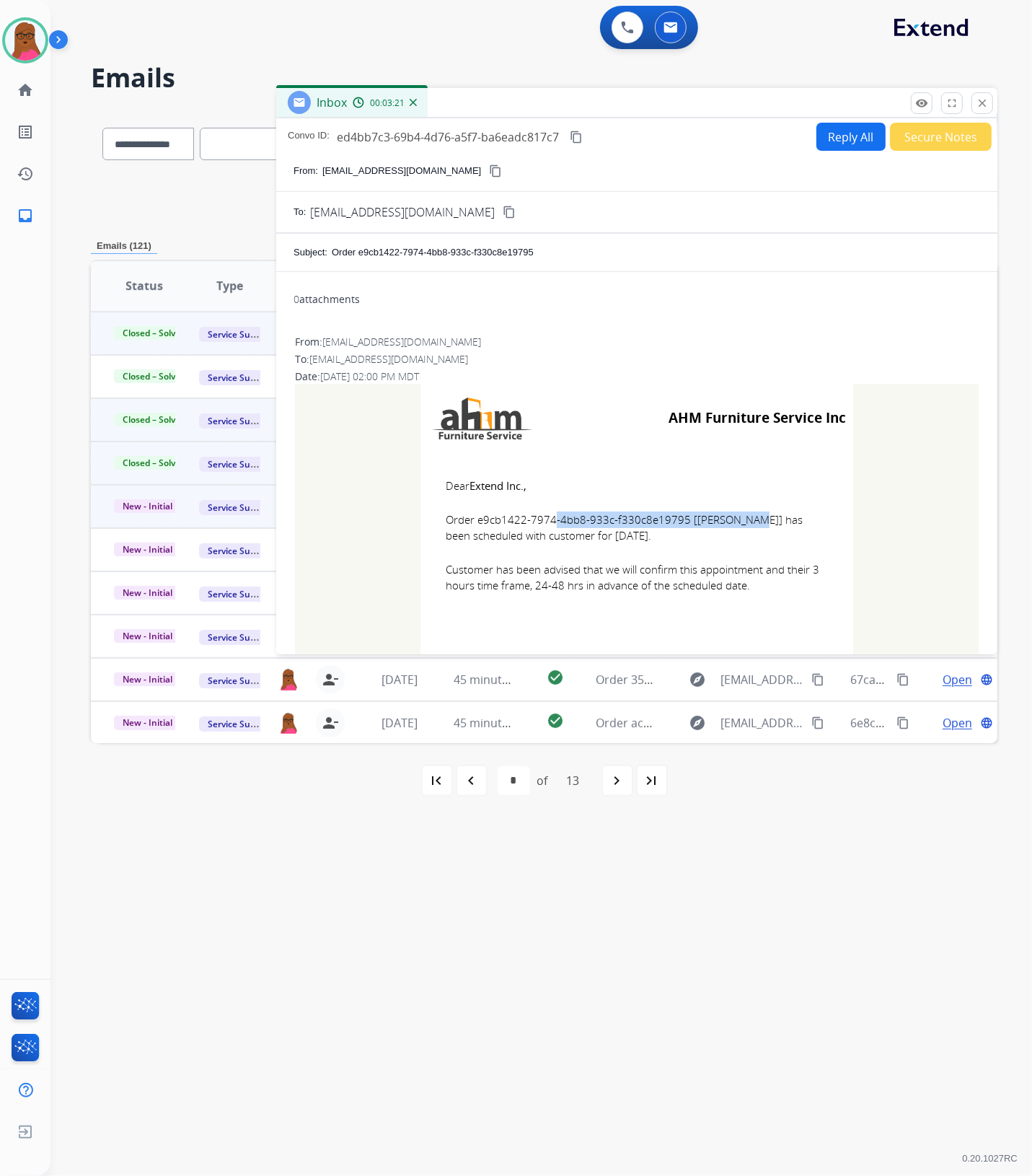
drag, startPoint x: 988, startPoint y: 102, endPoint x: 968, endPoint y: 124, distance: 29.7
click at [986, 102] on mat-icon "close" at bounding box center [982, 103] width 13 height 13
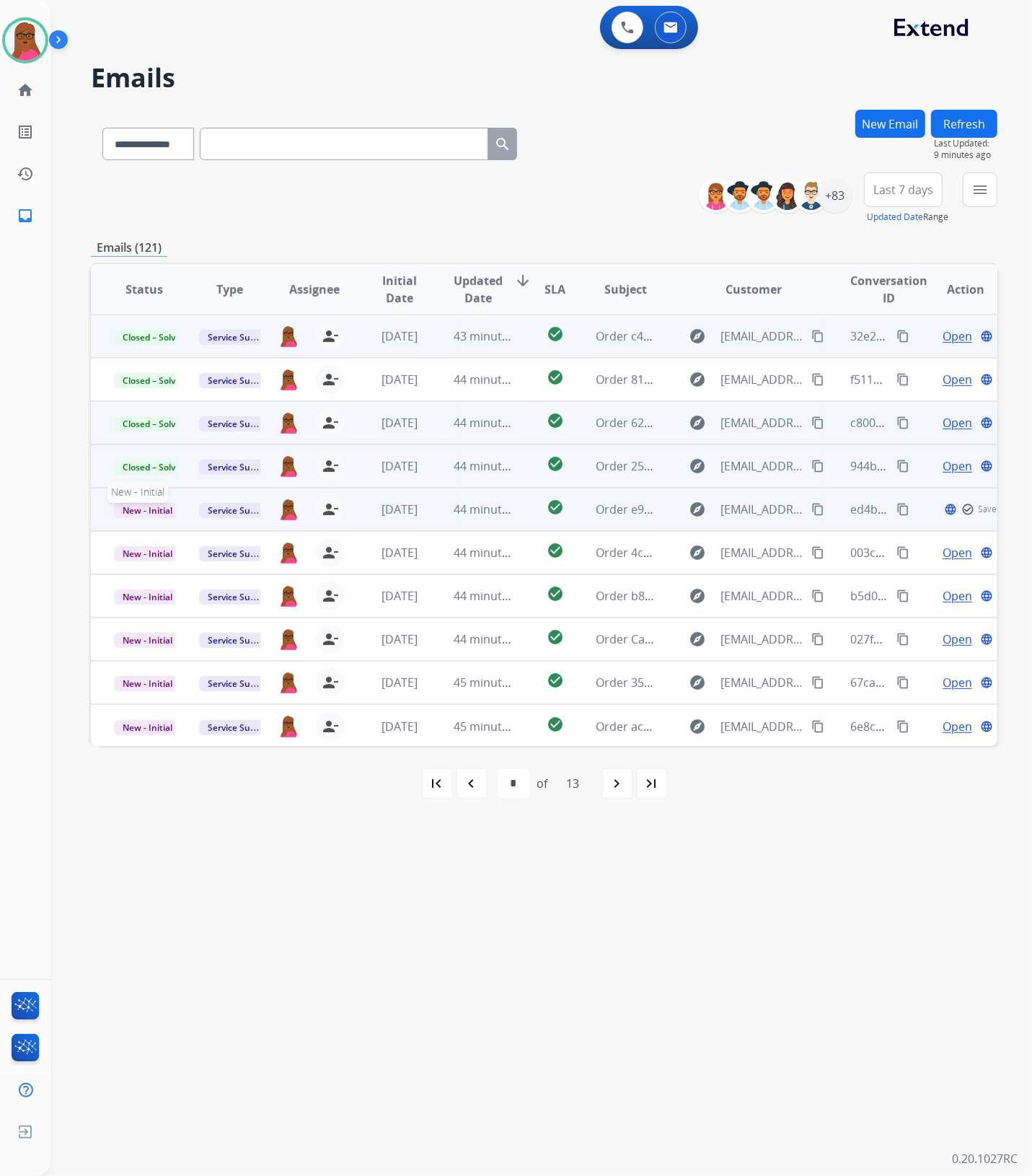
click at [140, 511] on span "New - Initial" at bounding box center [147, 510] width 67 height 15
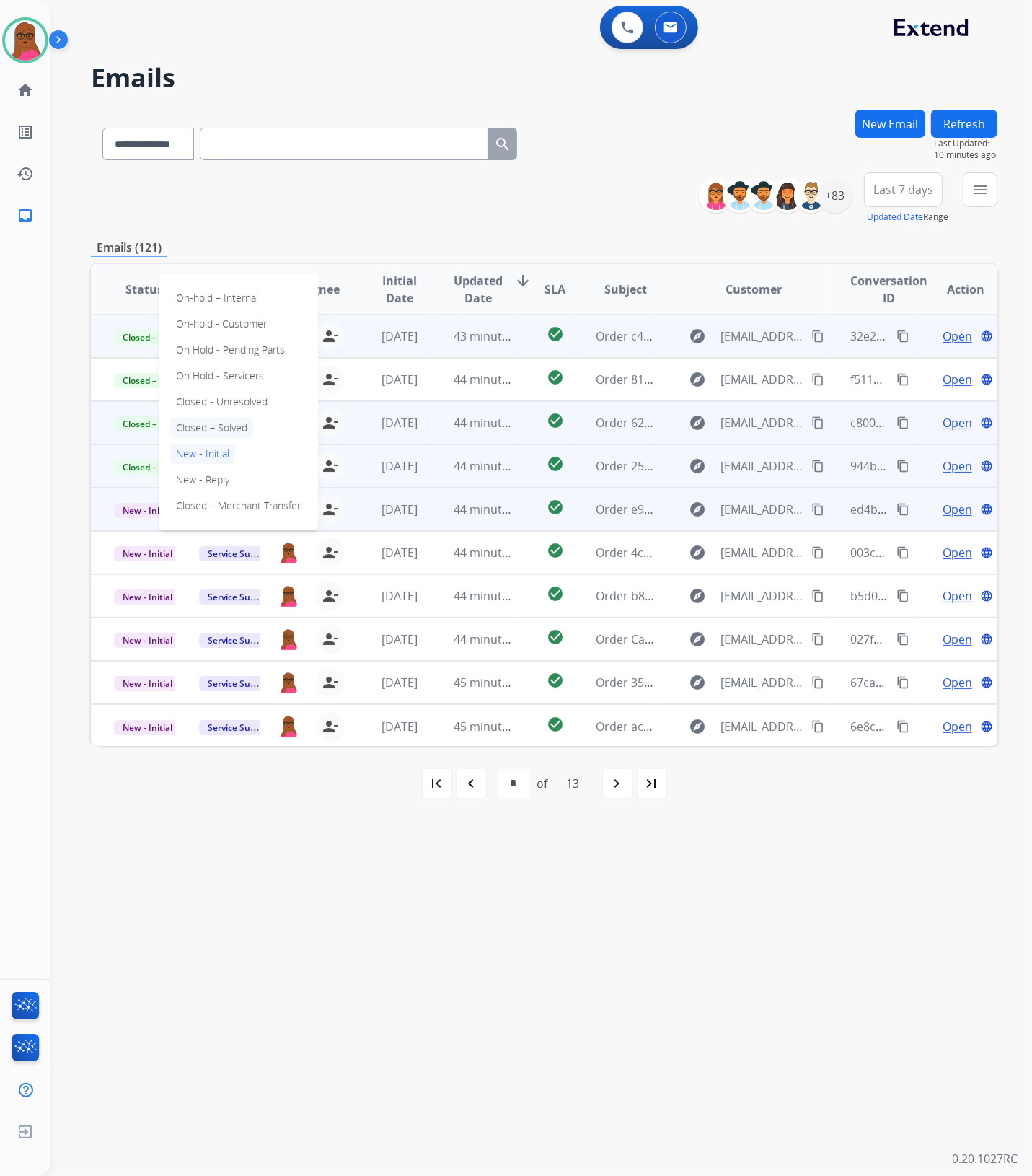
click at [242, 431] on p "Closed – Solved" at bounding box center [211, 428] width 83 height 21
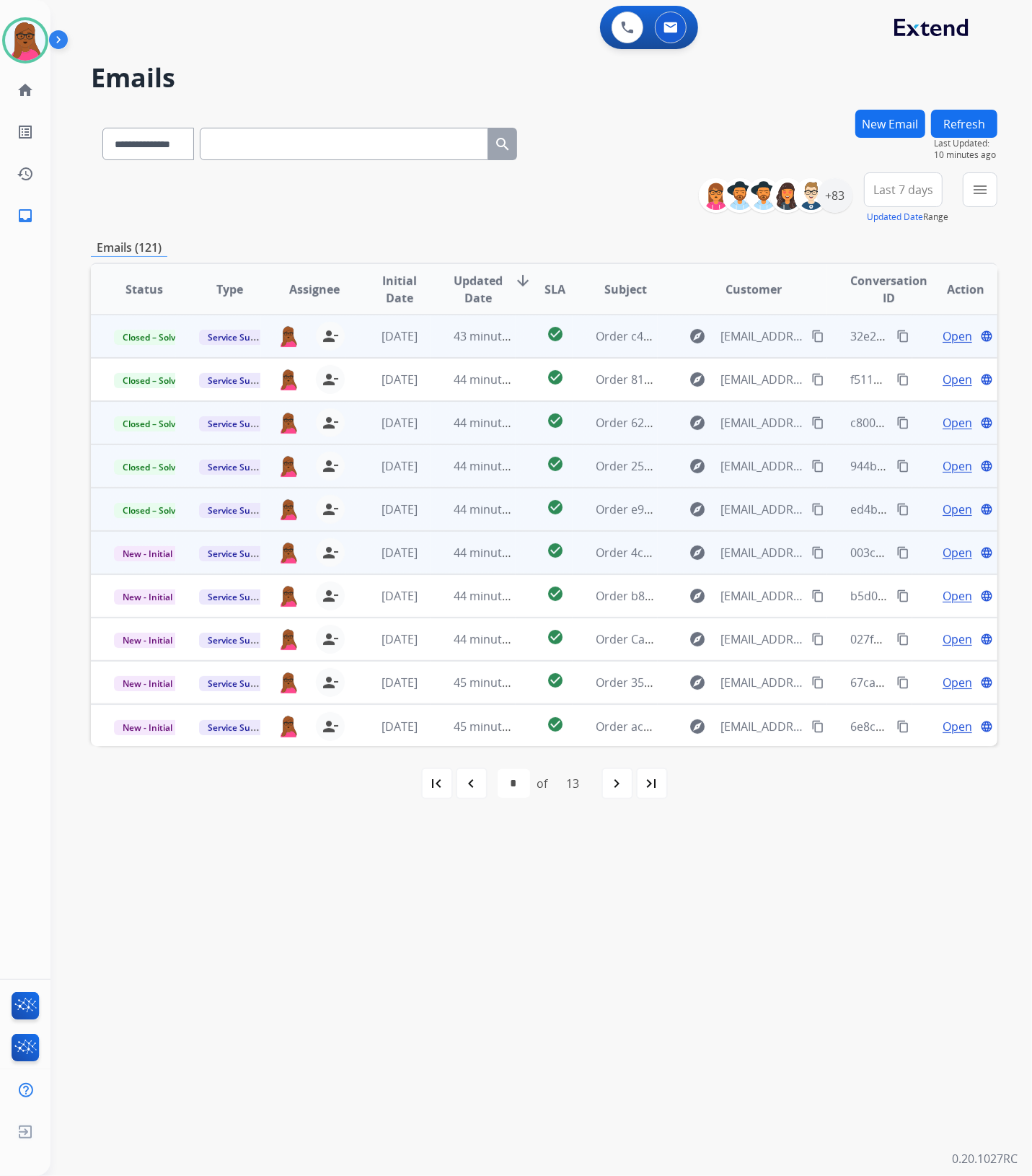
click at [949, 552] on span "Open" at bounding box center [956, 552] width 29 height 17
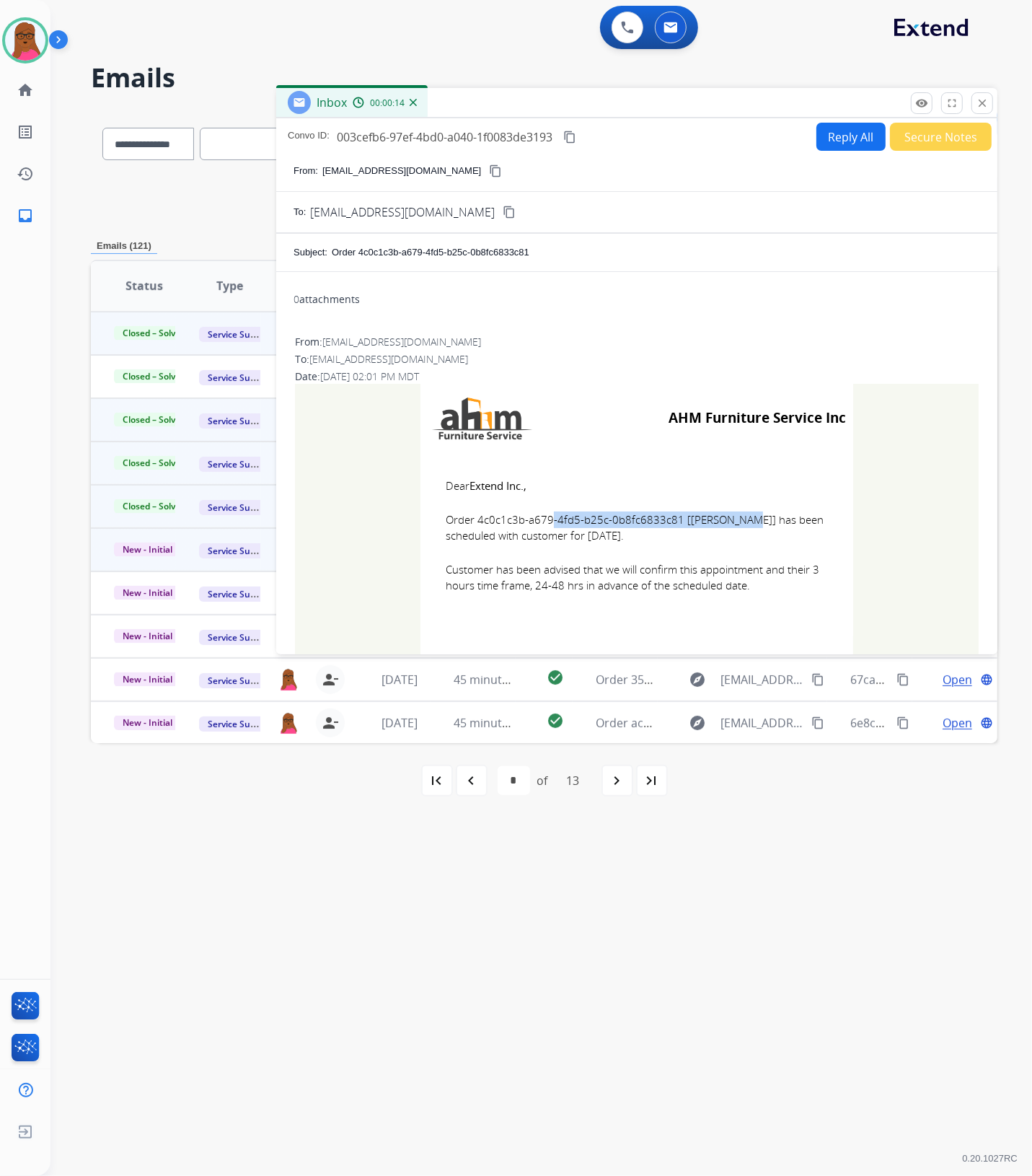
drag, startPoint x: 671, startPoint y: 522, endPoint x: 473, endPoint y: 520, distance: 198.0
click at [473, 520] on span "Order 4c0c1c3b-a679-4fd5-b25c-0b8fc6833c81 [[PERSON_NAME]] has been scheduled w…" at bounding box center [637, 527] width 382 height 32
drag, startPoint x: 439, startPoint y: 485, endPoint x: 779, endPoint y: 590, distance: 355.8
click at [779, 590] on td "Dear Extend Inc., Order 4c0c1c3b-a679-4fd5-b25c-0b8fc6833c81 [[PERSON_NAME]] ha…" at bounding box center [637, 544] width 432 height 184
click at [978, 107] on mat-icon "close" at bounding box center [982, 103] width 13 height 13
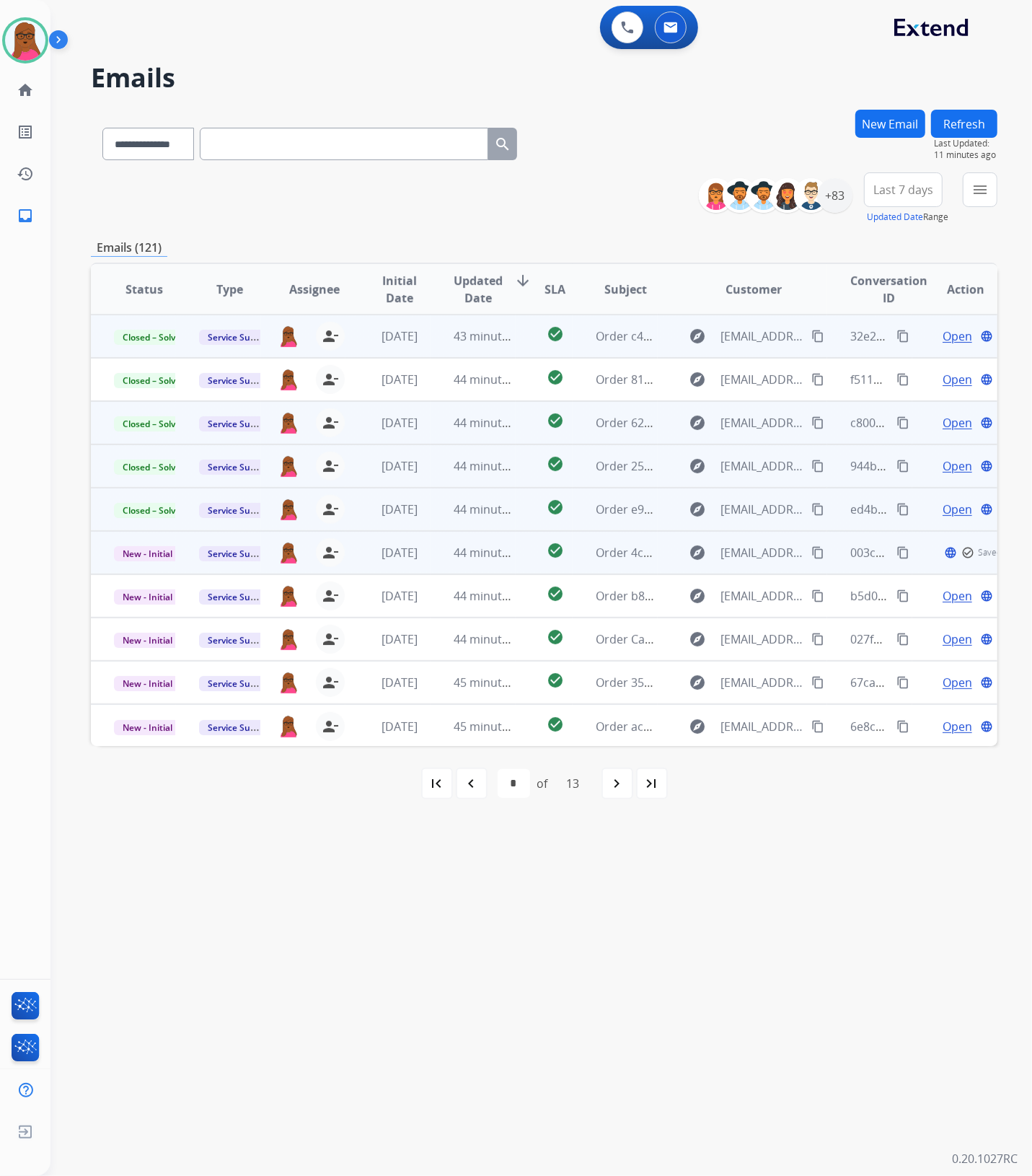
click at [137, 561] on td "New - Initial" at bounding box center [133, 552] width 85 height 43
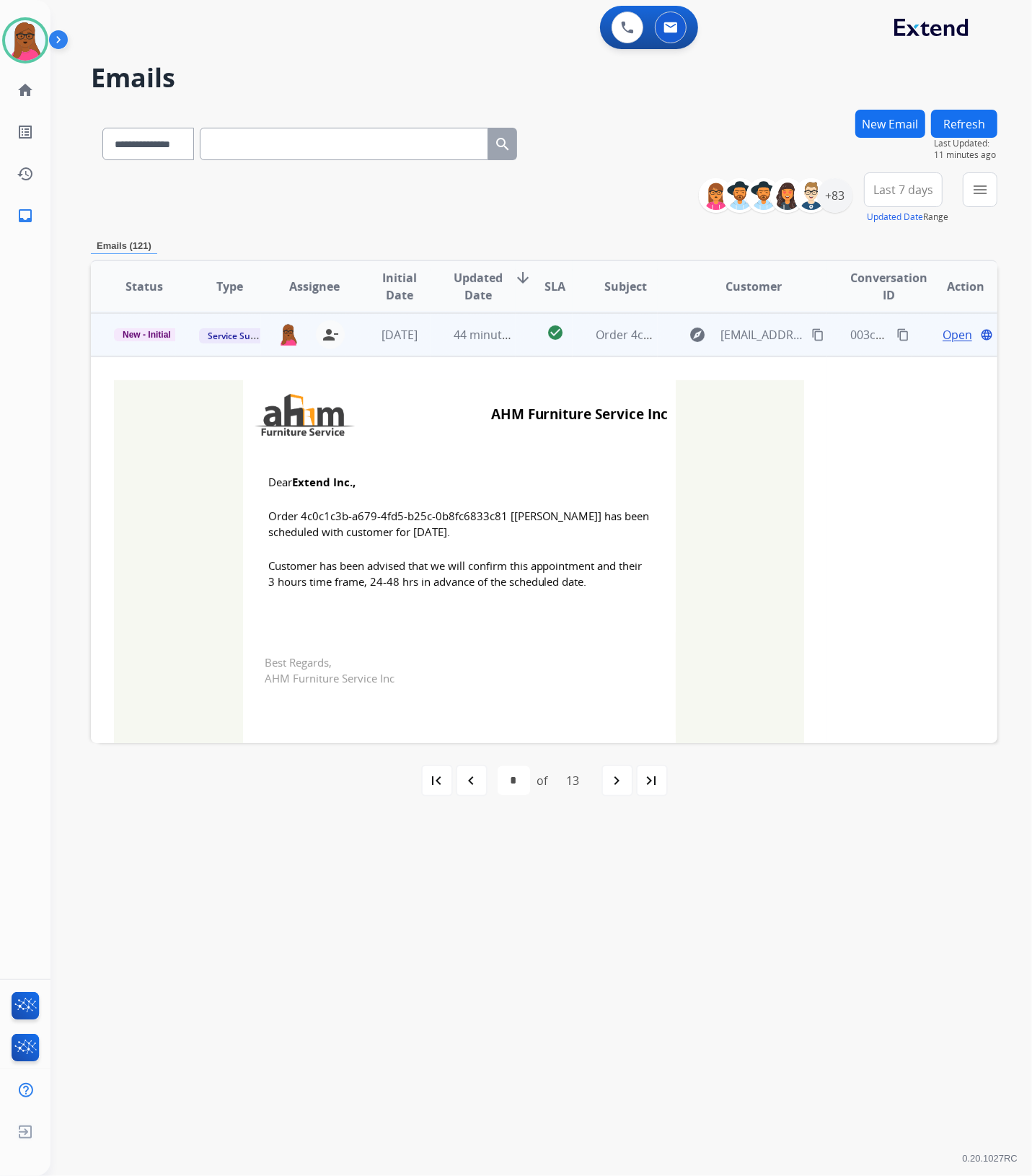
scroll to position [216, 0]
click at [151, 335] on span "New - Initial" at bounding box center [146, 333] width 65 height 13
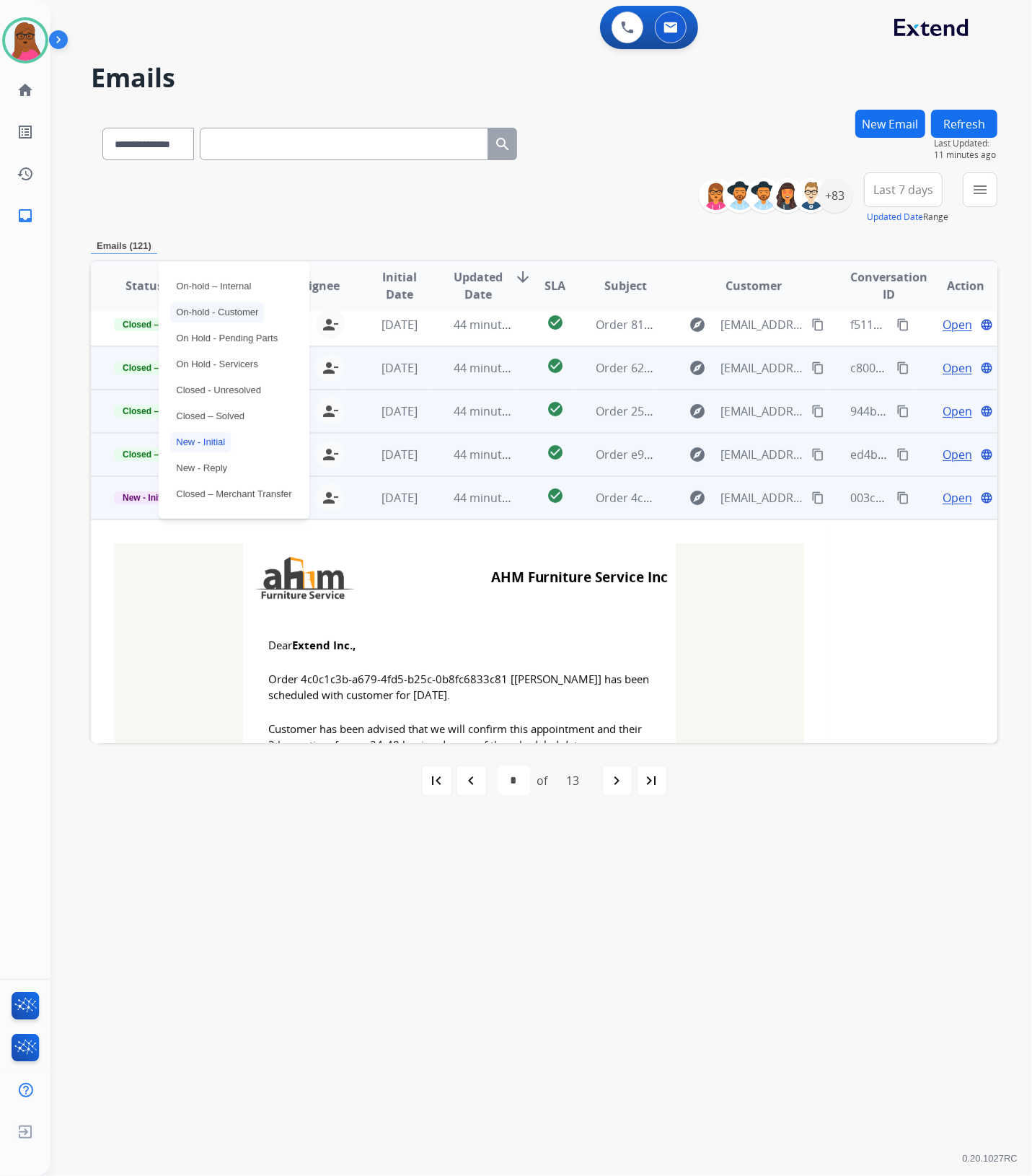
scroll to position [36, 0]
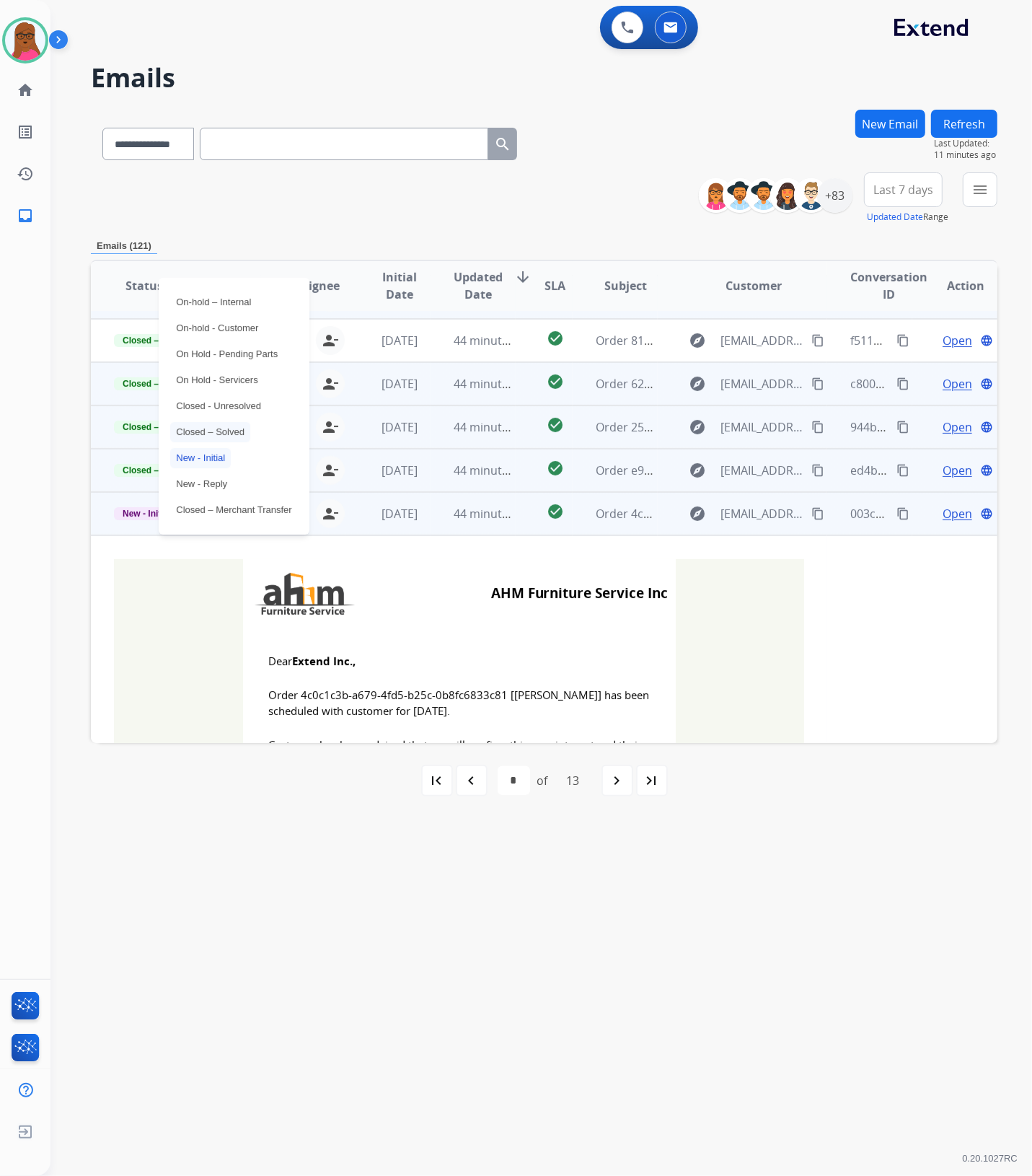
click at [247, 429] on p "Closed – Solved" at bounding box center [210, 433] width 80 height 21
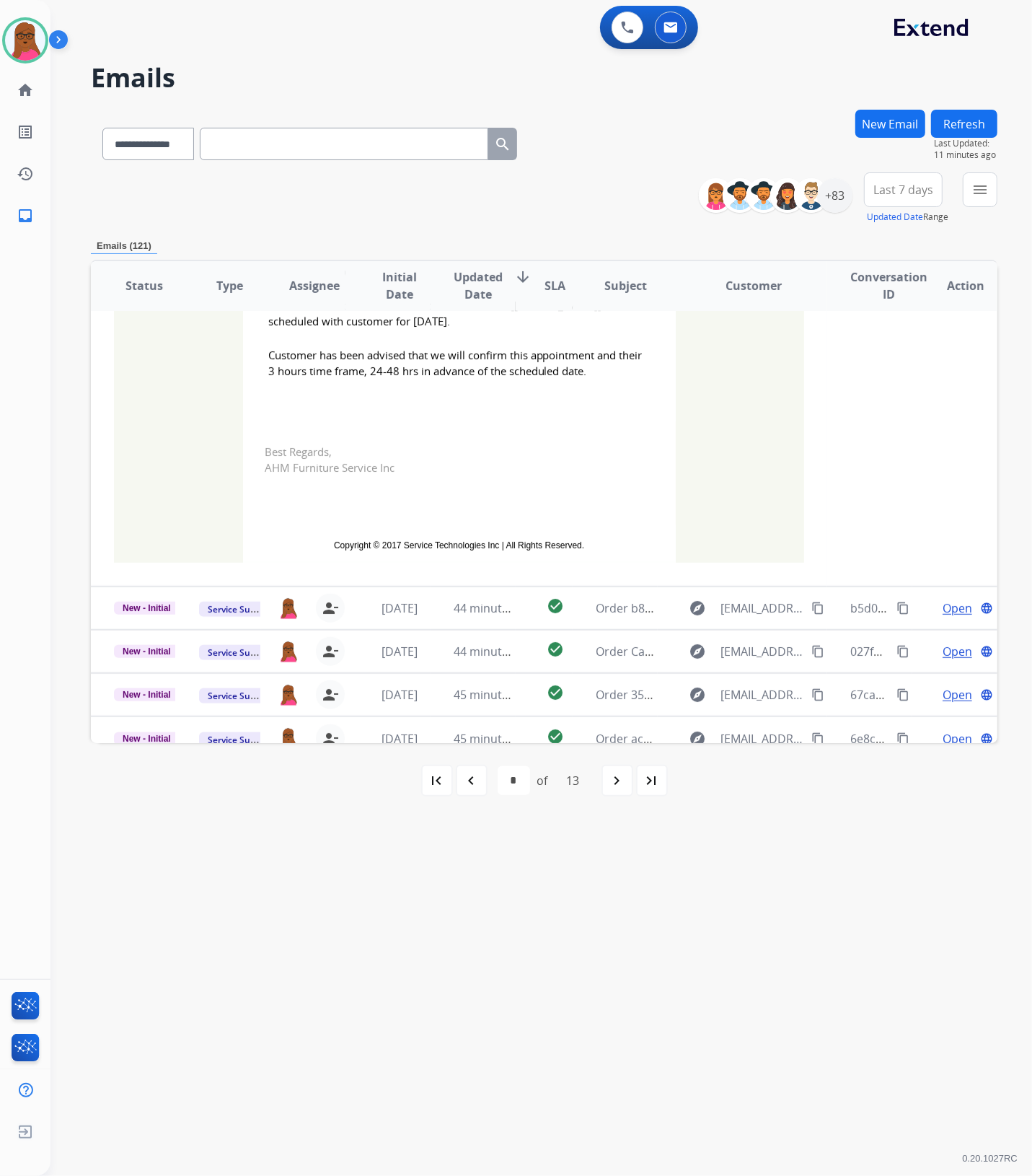
scroll to position [440, 0]
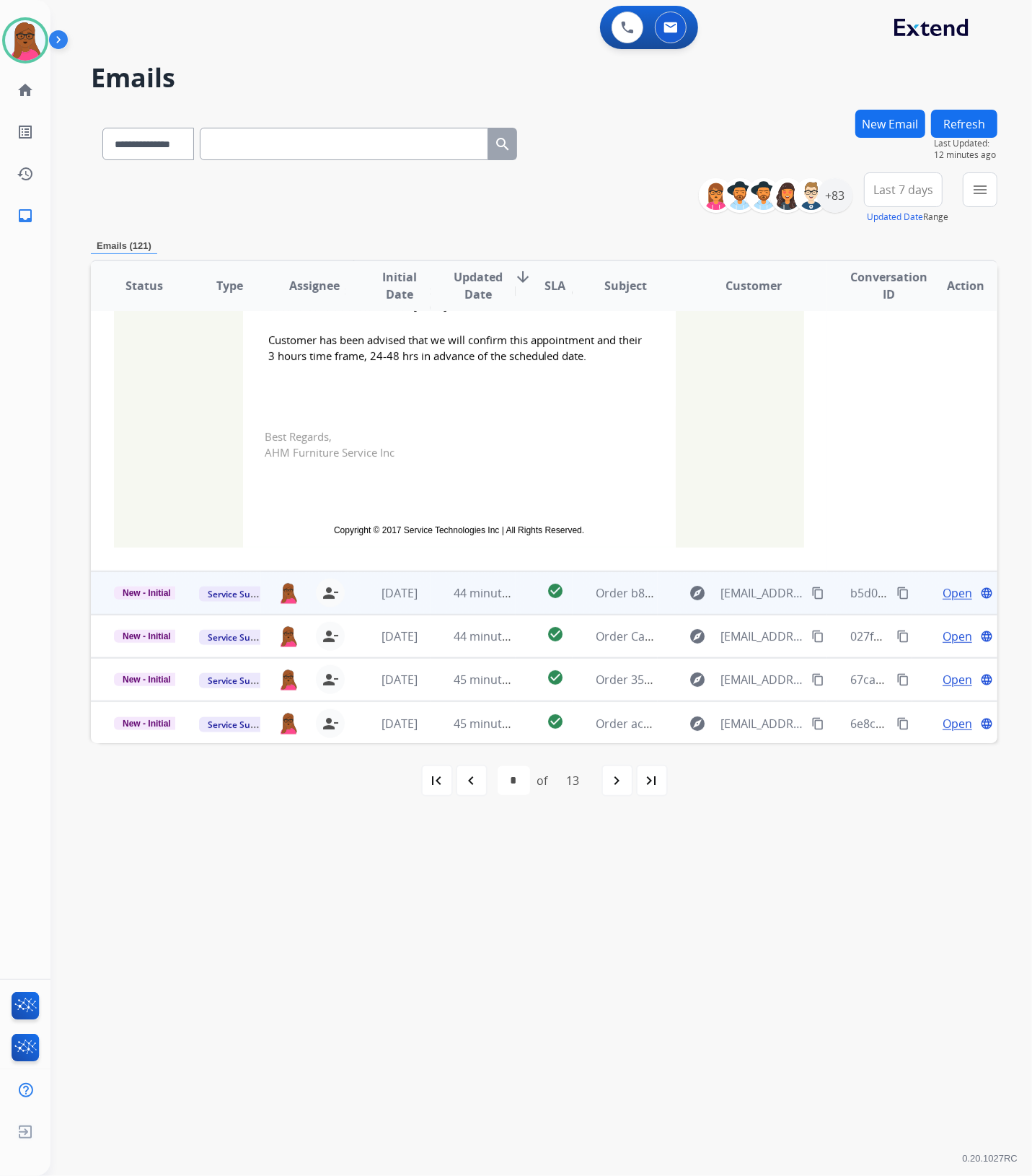
click at [948, 594] on span "Open" at bounding box center [956, 593] width 29 height 17
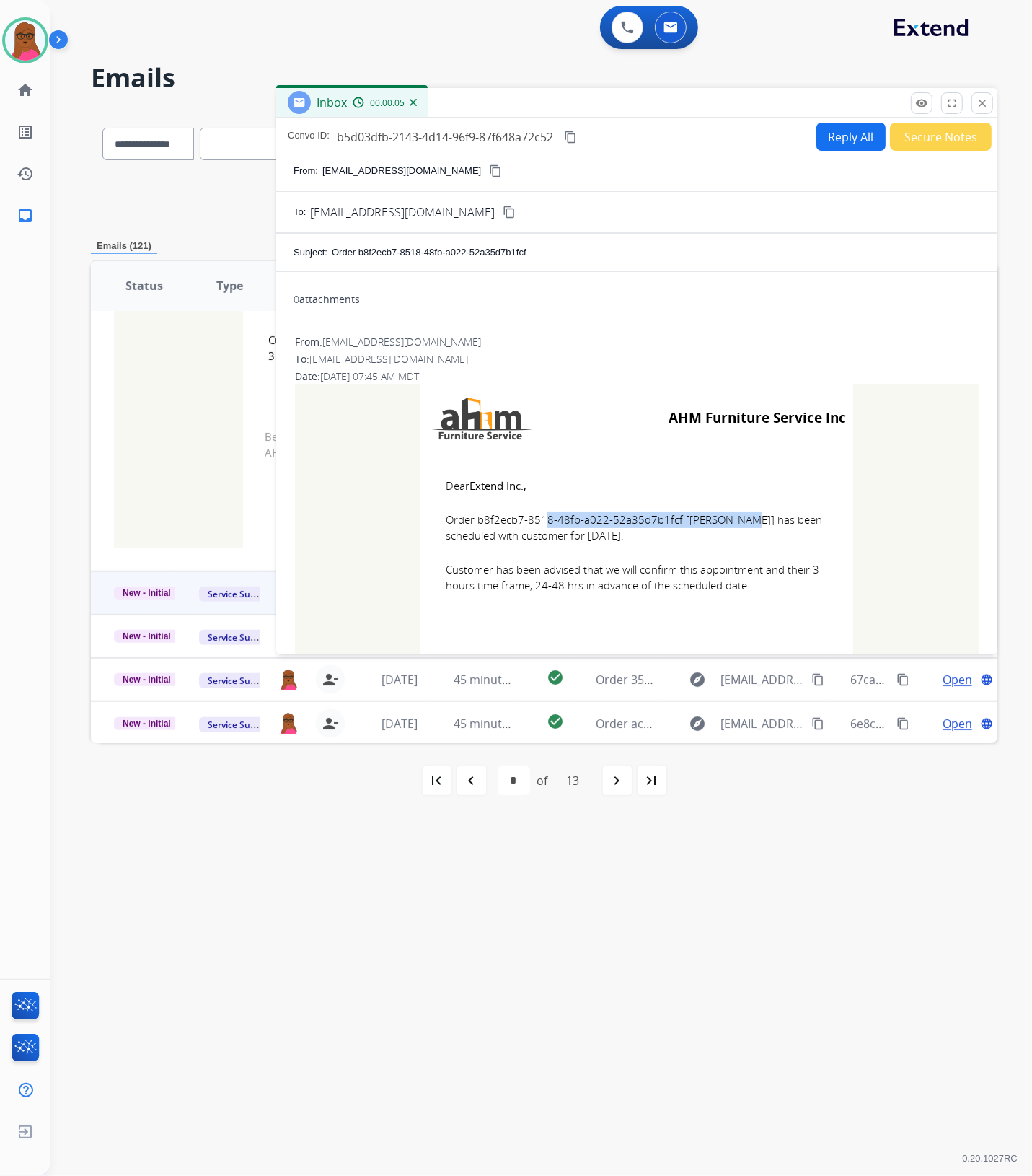
drag, startPoint x: 668, startPoint y: 520, endPoint x: 489, endPoint y: 525, distance: 179.1
click at [470, 522] on span "Order b8f2ecb7-8518-48fb-a022-52a35d7b1fcf [[PERSON_NAME]] has been scheduled w…" at bounding box center [637, 527] width 382 height 32
drag, startPoint x: 441, startPoint y: 481, endPoint x: 763, endPoint y: 590, distance: 339.9
click at [763, 590] on td "Dear Extend Inc., Order b8f2ecb7-8518-48fb-a022-52a35d7b1fcf [[PERSON_NAME]] ha…" at bounding box center [637, 544] width 432 height 184
drag, startPoint x: 985, startPoint y: 102, endPoint x: 574, endPoint y: 405, distance: 510.6
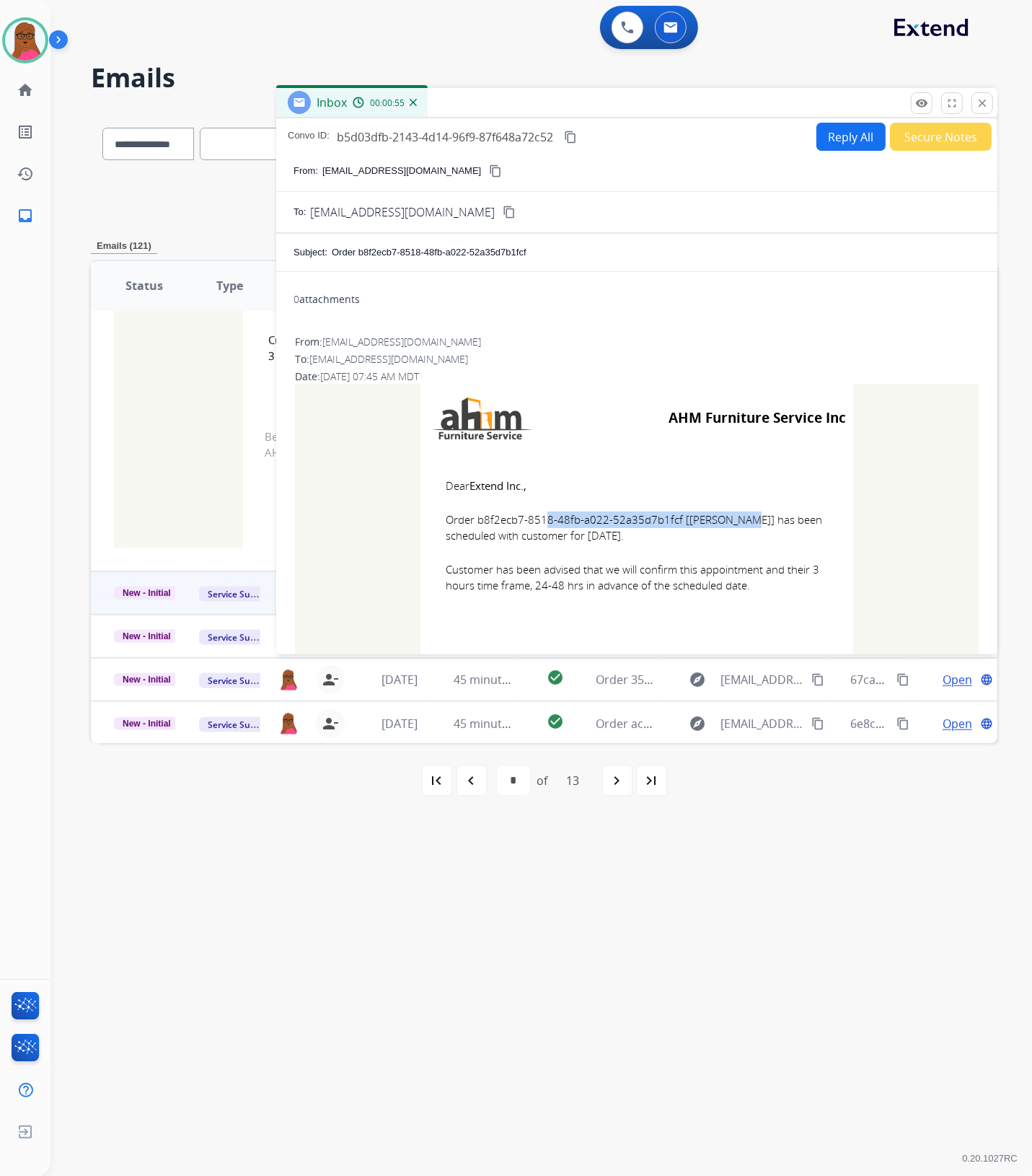
click at [985, 102] on mat-icon "close" at bounding box center [982, 103] width 13 height 13
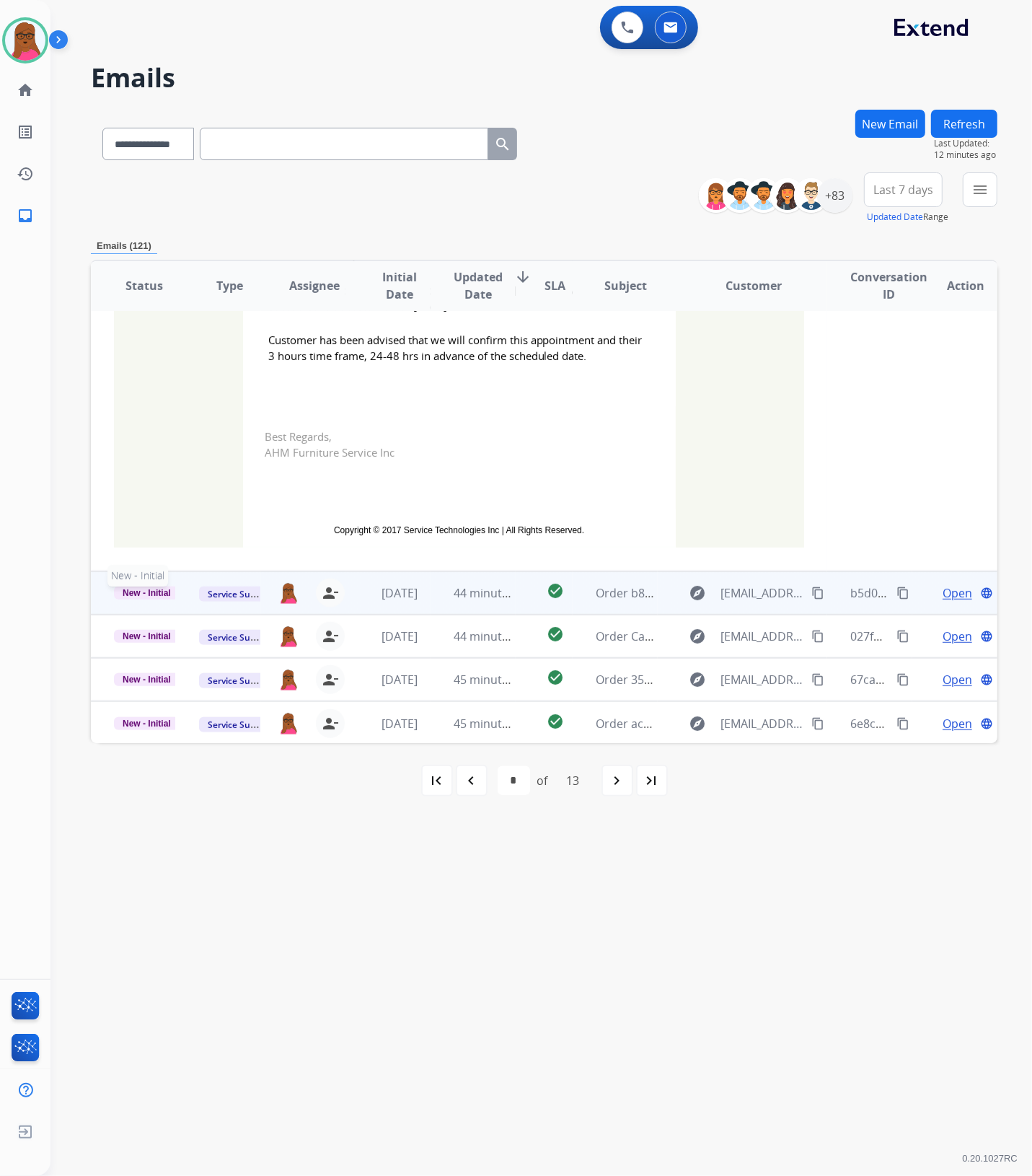
click at [122, 594] on span "New - Initial" at bounding box center [146, 593] width 65 height 13
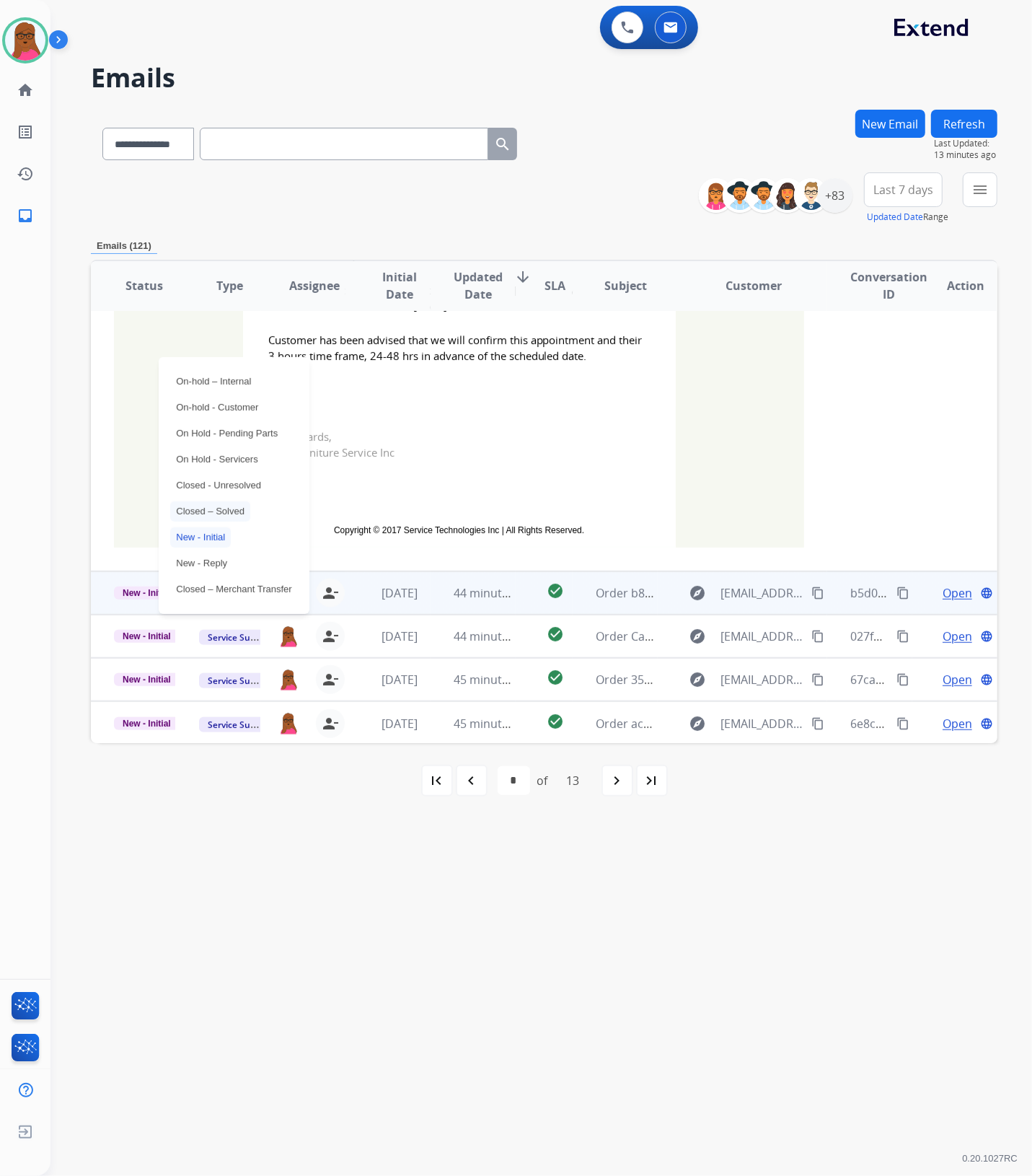
click at [236, 507] on p "Closed – Solved" at bounding box center [210, 511] width 80 height 21
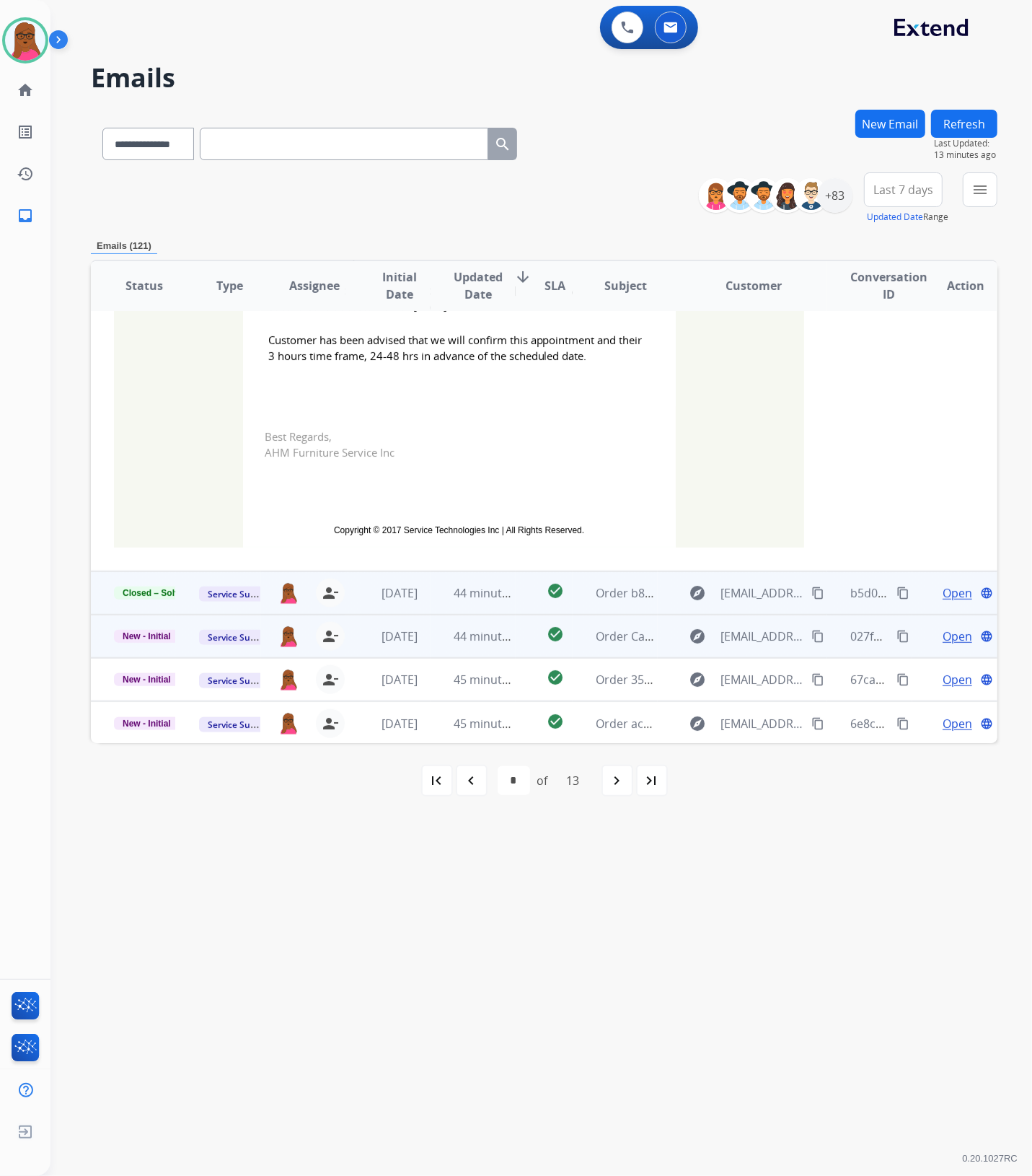
click at [950, 637] on span "Open" at bounding box center [956, 636] width 29 height 17
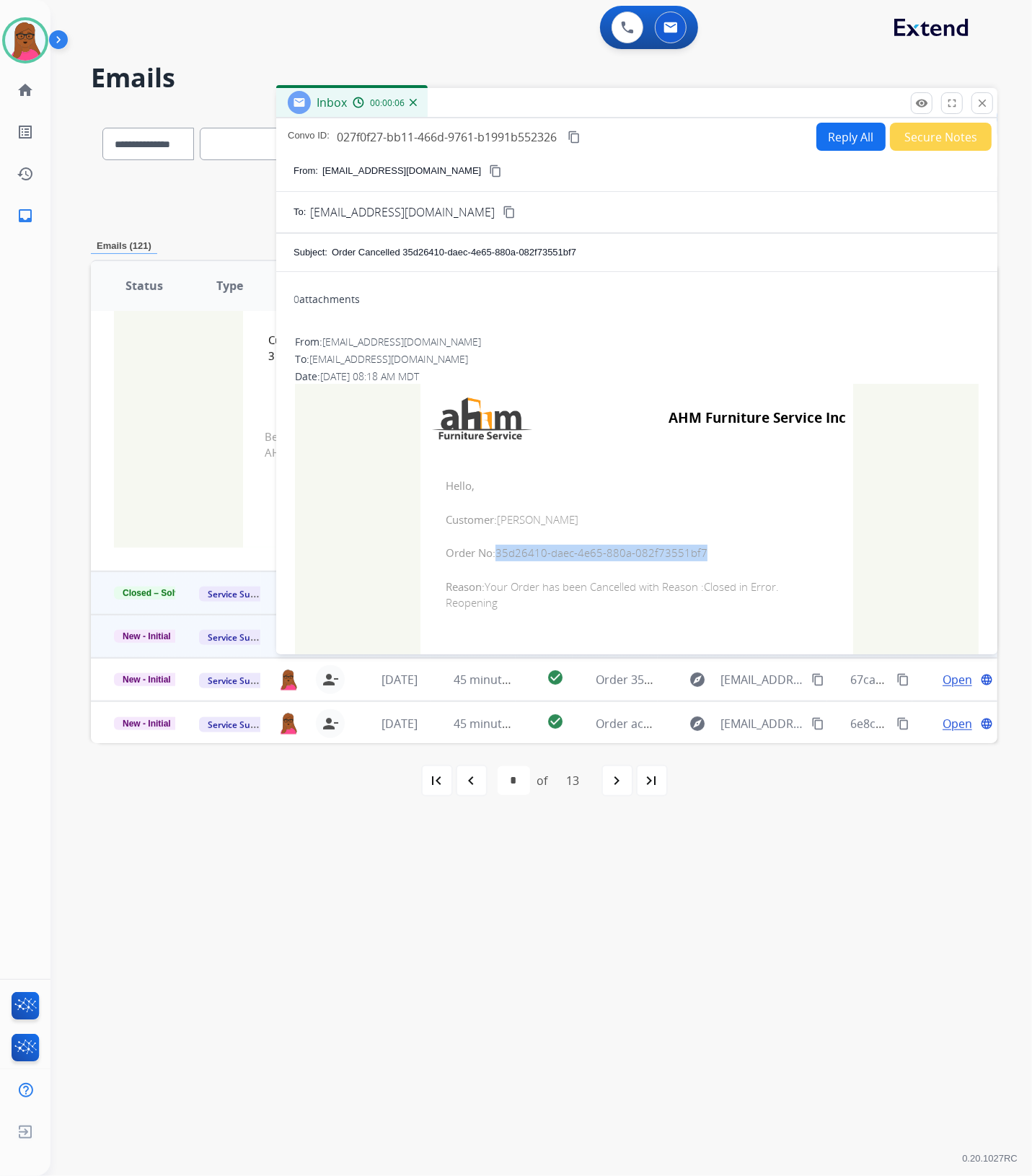
drag, startPoint x: 696, startPoint y: 553, endPoint x: 492, endPoint y: 554, distance: 204.0
click at [492, 554] on span "Order No: 35d26410-daec-4e65-880a-082f73551bf7" at bounding box center [637, 552] width 382 height 17
drag, startPoint x: 442, startPoint y: 476, endPoint x: 610, endPoint y: 603, distance: 210.6
click at [610, 603] on td "Hello, Customer: [PERSON_NAME] Order No: 35d26410-daec-4e65-880a-082f73551bf7 R…" at bounding box center [637, 544] width 432 height 184
drag, startPoint x: 974, startPoint y: 99, endPoint x: 862, endPoint y: 134, distance: 117.3
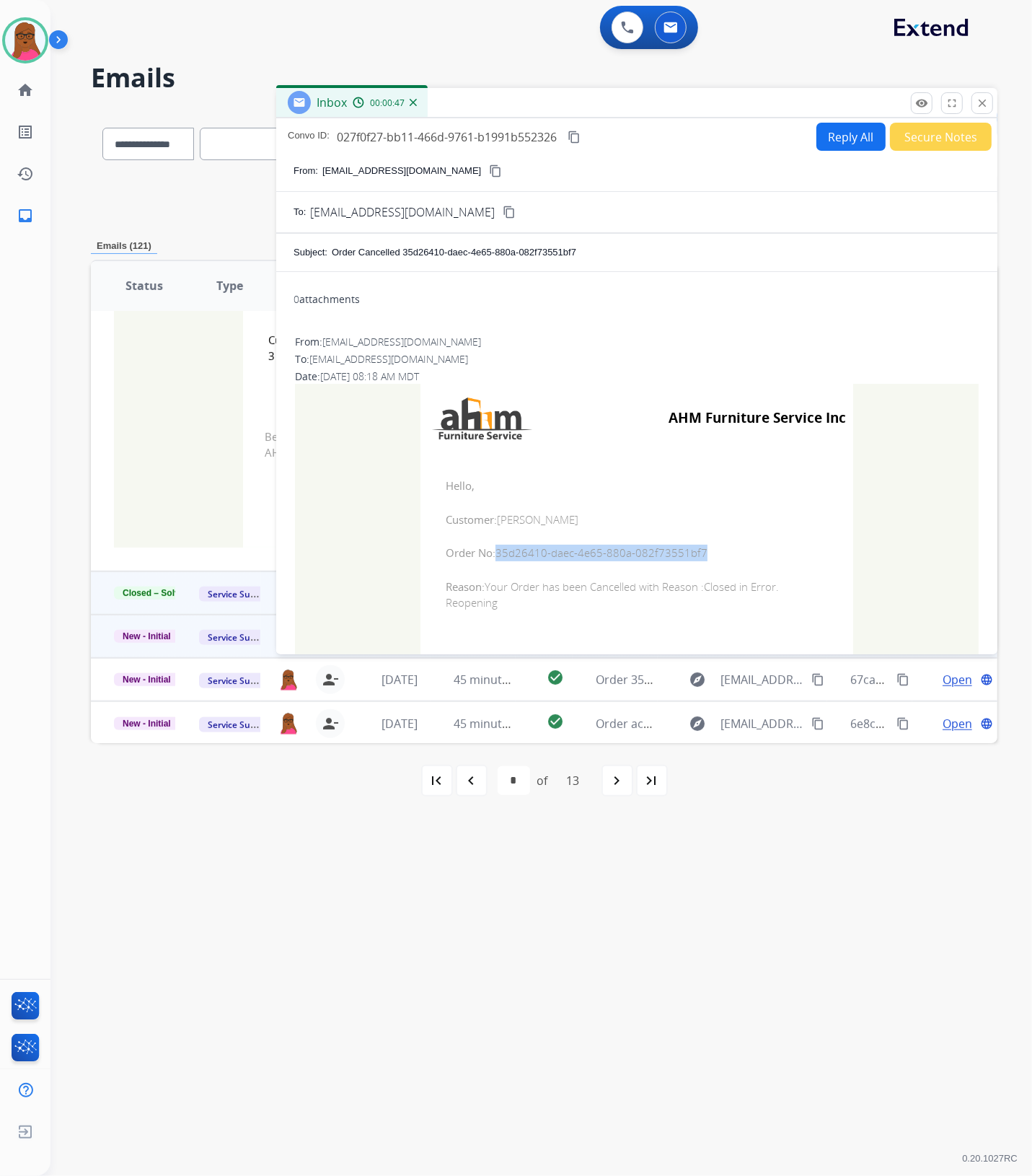
click at [974, 98] on button "close Close" at bounding box center [982, 103] width 21 height 21
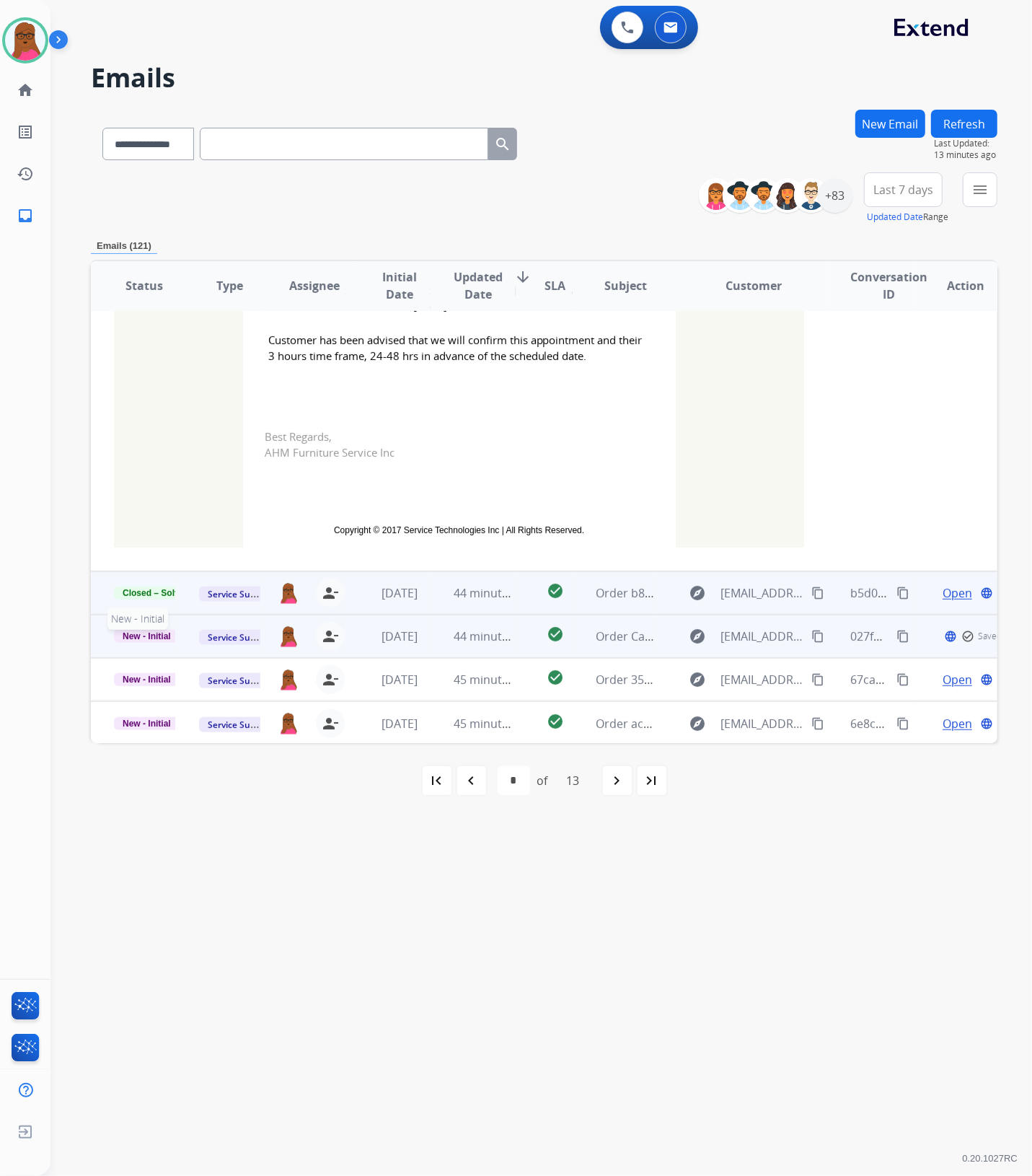
click at [140, 632] on span "New - Initial" at bounding box center [146, 636] width 65 height 13
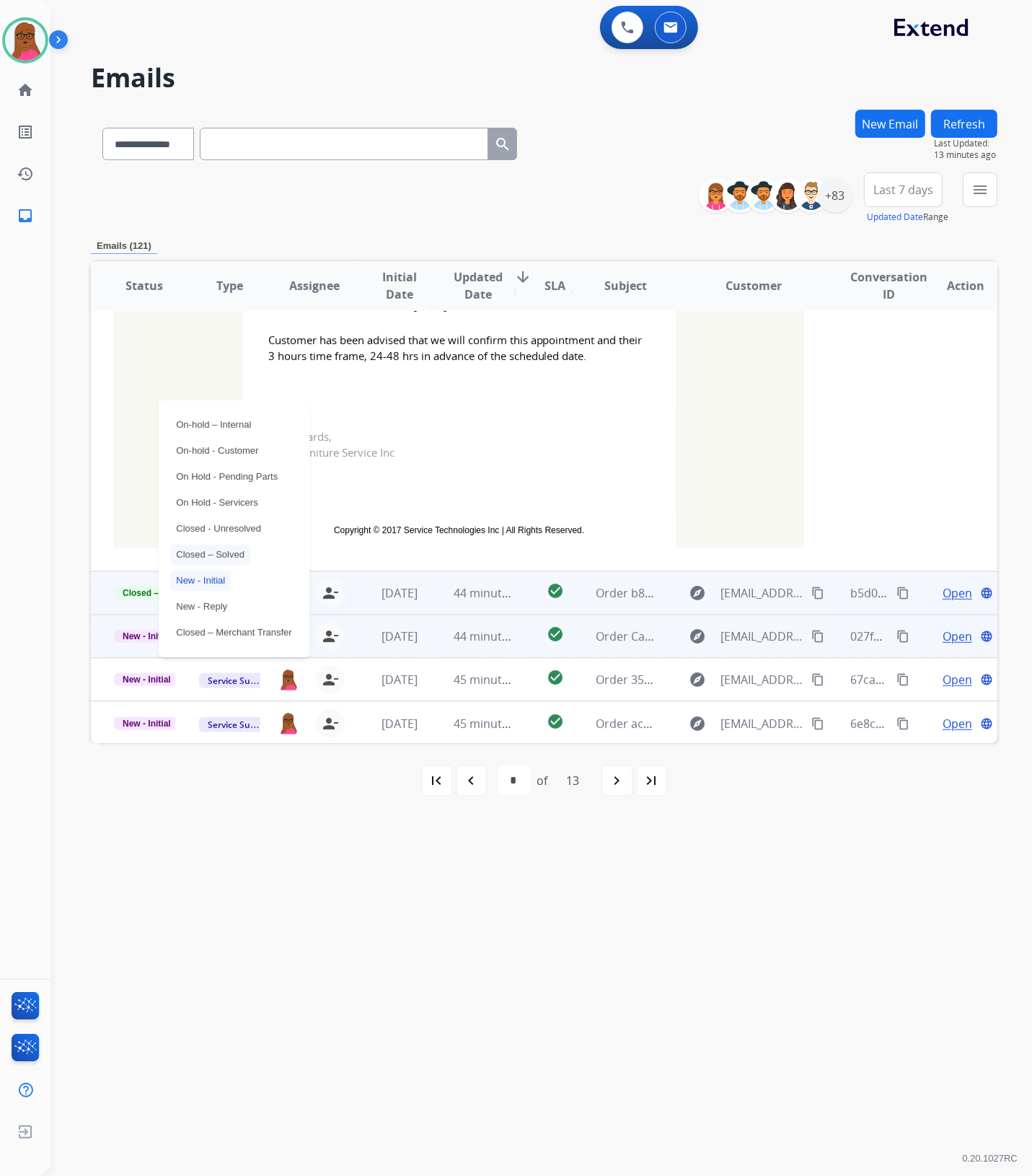
click at [199, 549] on p "Closed – Solved" at bounding box center [210, 555] width 80 height 21
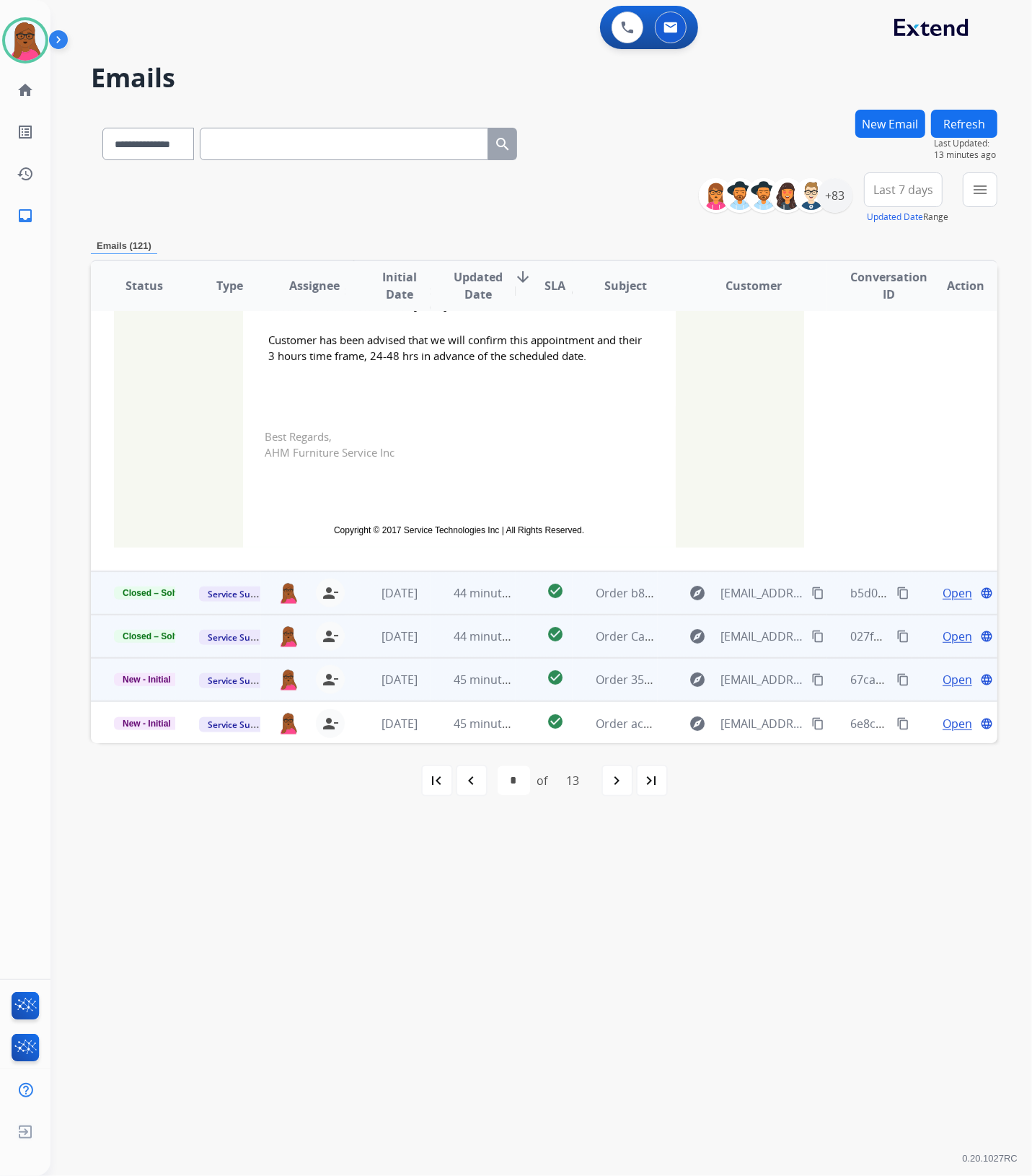
click at [949, 680] on span "Open" at bounding box center [956, 680] width 29 height 17
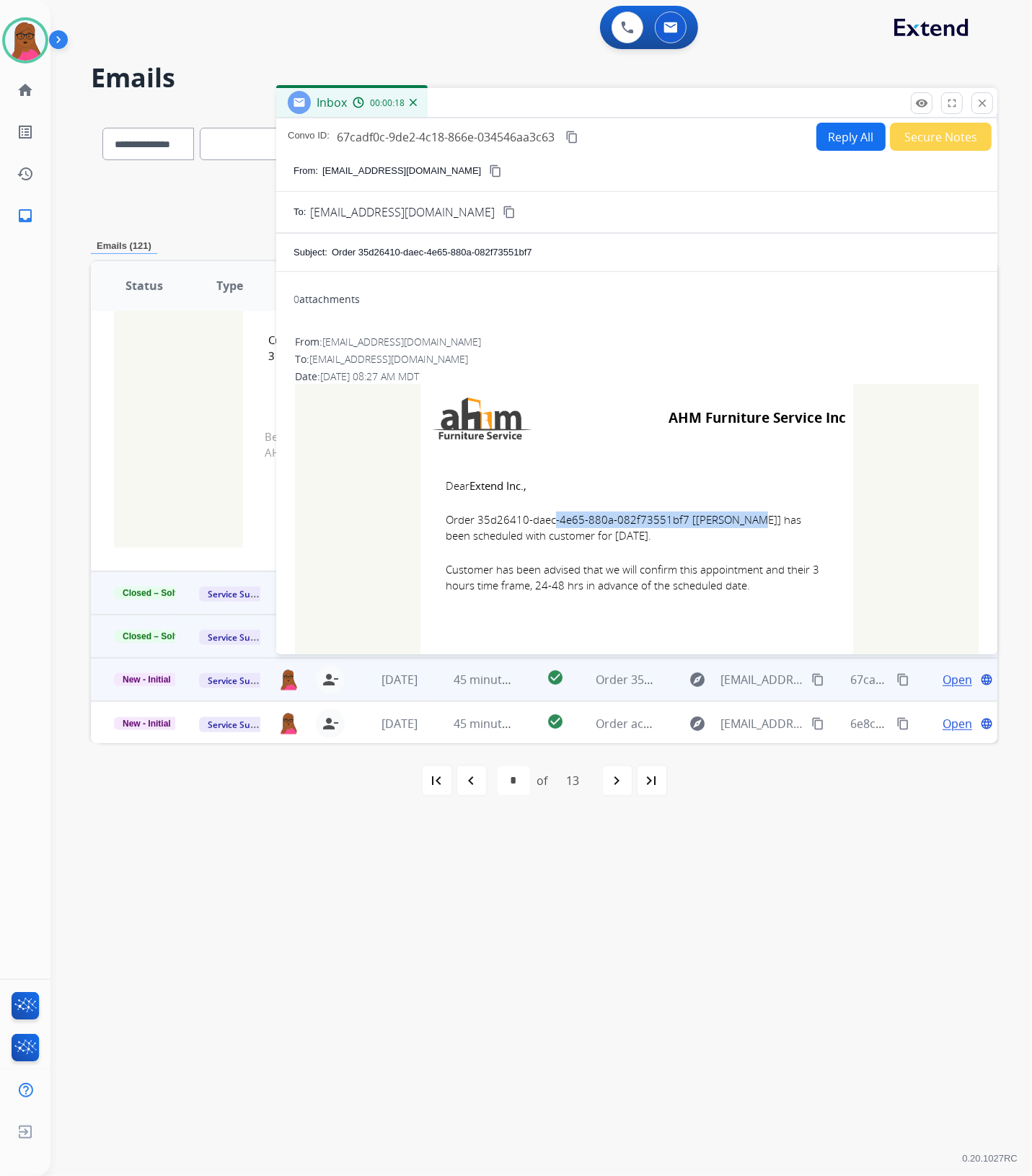
drag, startPoint x: 675, startPoint y: 516, endPoint x: 473, endPoint y: 524, distance: 202.2
click at [473, 524] on span "Order 35d26410-daec-4e65-880a-082f73551bf7 [[PERSON_NAME]] has been scheduled w…" at bounding box center [637, 527] width 382 height 32
drag, startPoint x: 437, startPoint y: 481, endPoint x: 781, endPoint y: 593, distance: 361.8
click at [781, 593] on td "Dear Extend Inc., Order 35d26410-daec-4e65-880a-082f73551bf7 [[PERSON_NAME]] ha…" at bounding box center [637, 544] width 432 height 184
drag, startPoint x: 690, startPoint y: 549, endPoint x: 672, endPoint y: 531, distance: 25.5
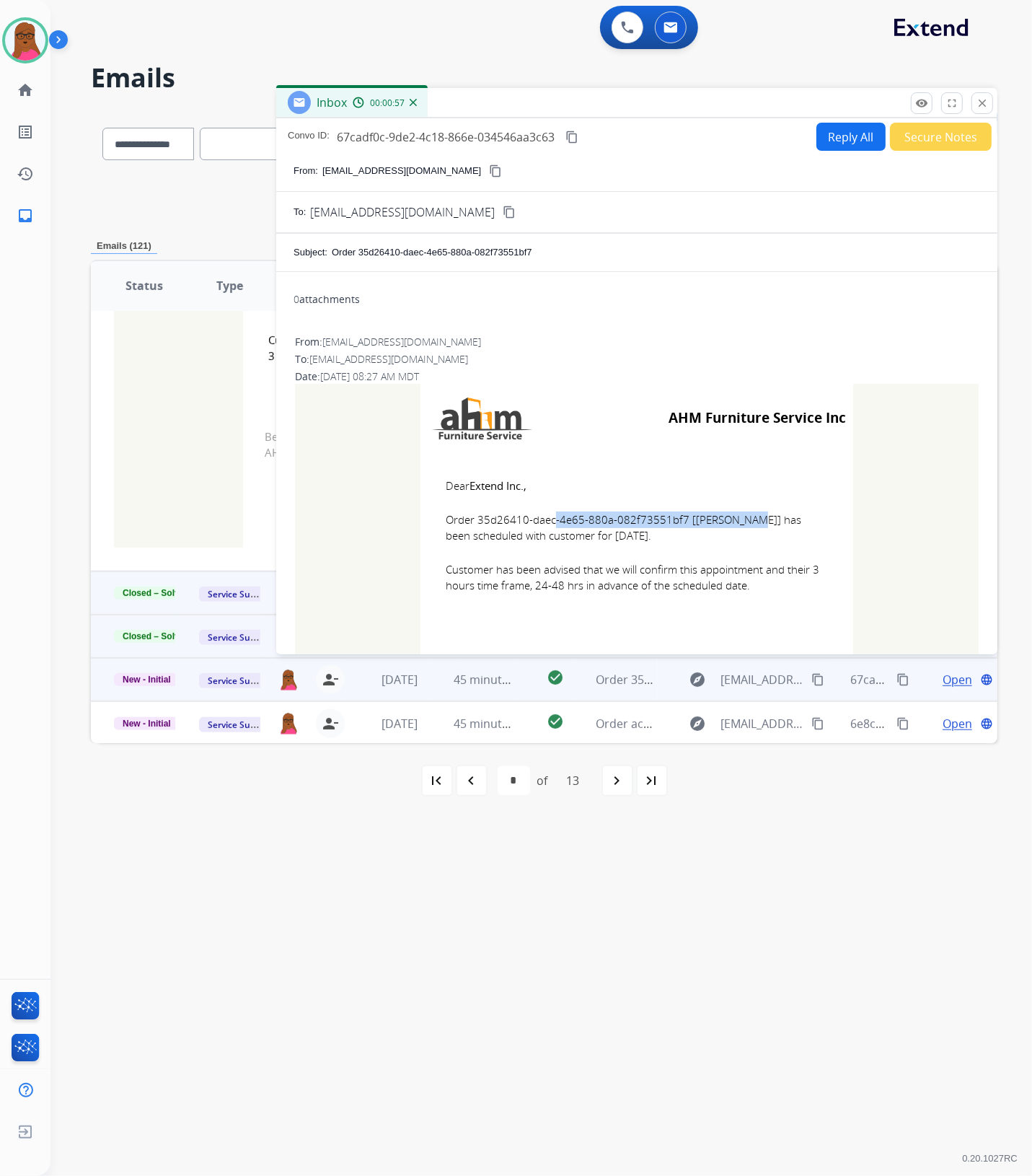
click at [690, 549] on td "Dear Extend Inc., Order 35d26410-daec-4e65-880a-082f73551bf7 [[PERSON_NAME]] ha…" at bounding box center [637, 544] width 432 height 184
drag, startPoint x: 990, startPoint y: 101, endPoint x: 370, endPoint y: 398, distance: 687.5
click at [990, 101] on button "close Close" at bounding box center [982, 103] width 21 height 21
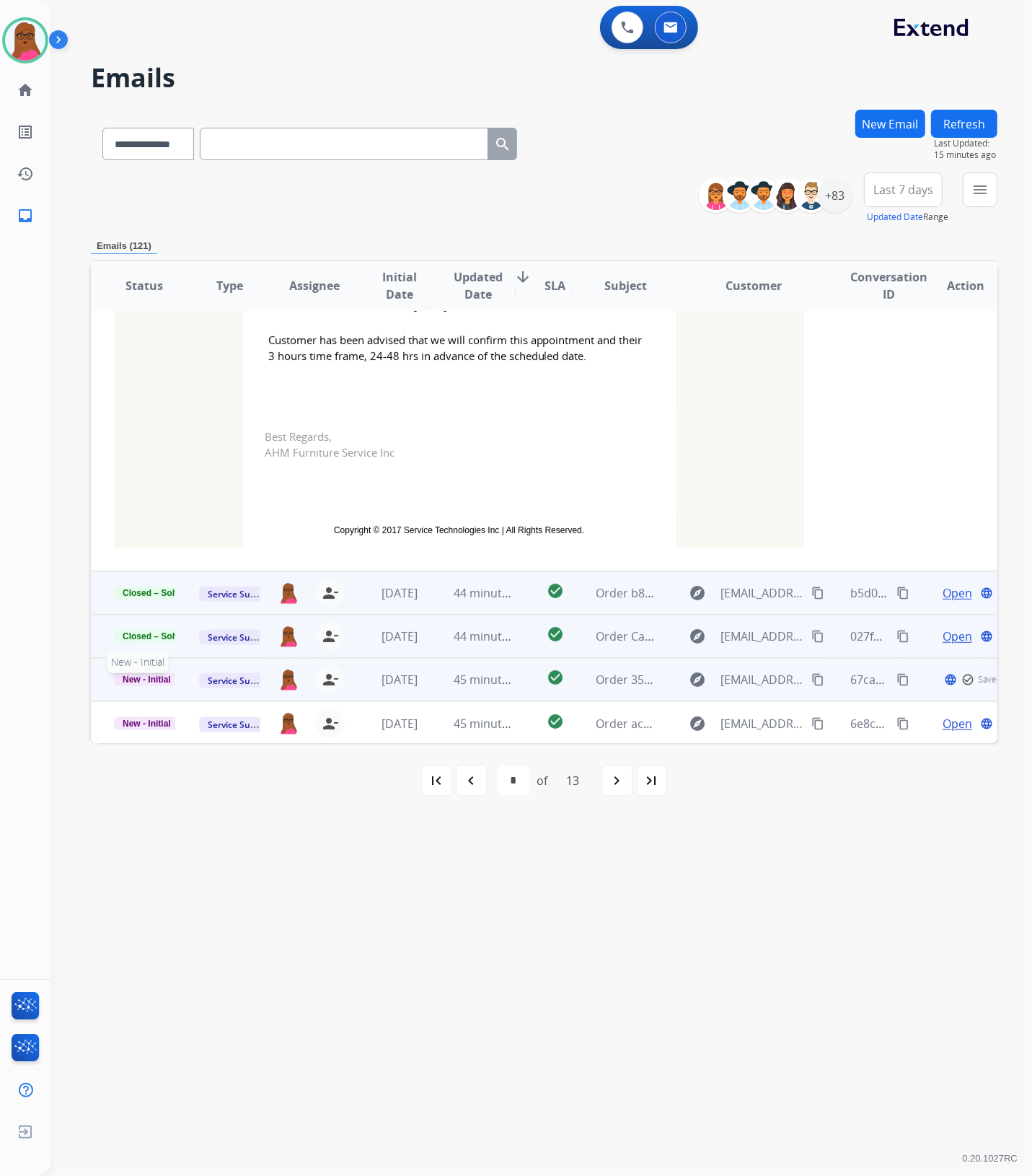
click at [153, 680] on span "New - Initial" at bounding box center [146, 680] width 65 height 13
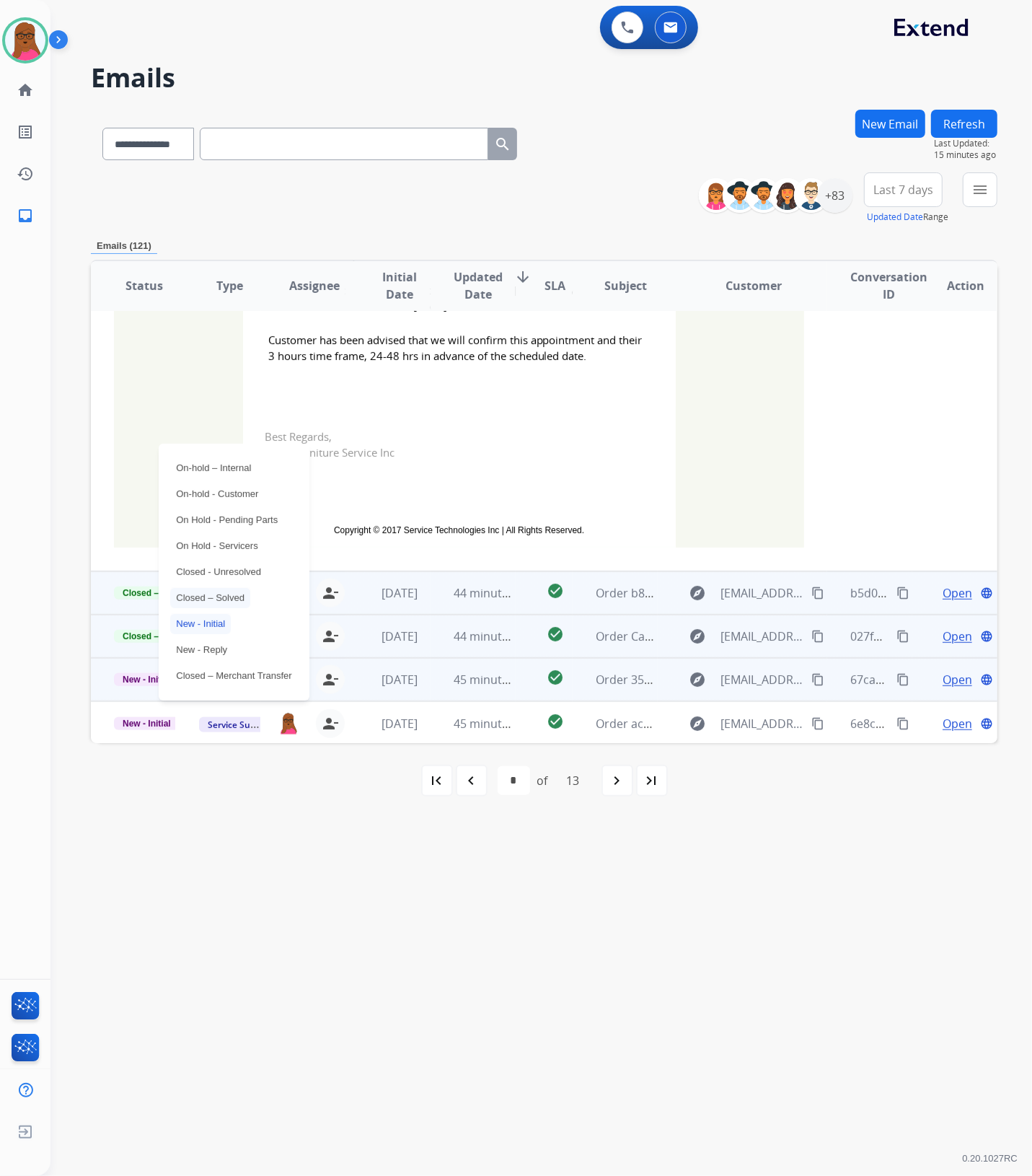
click at [224, 596] on p "Closed – Solved" at bounding box center [210, 598] width 80 height 21
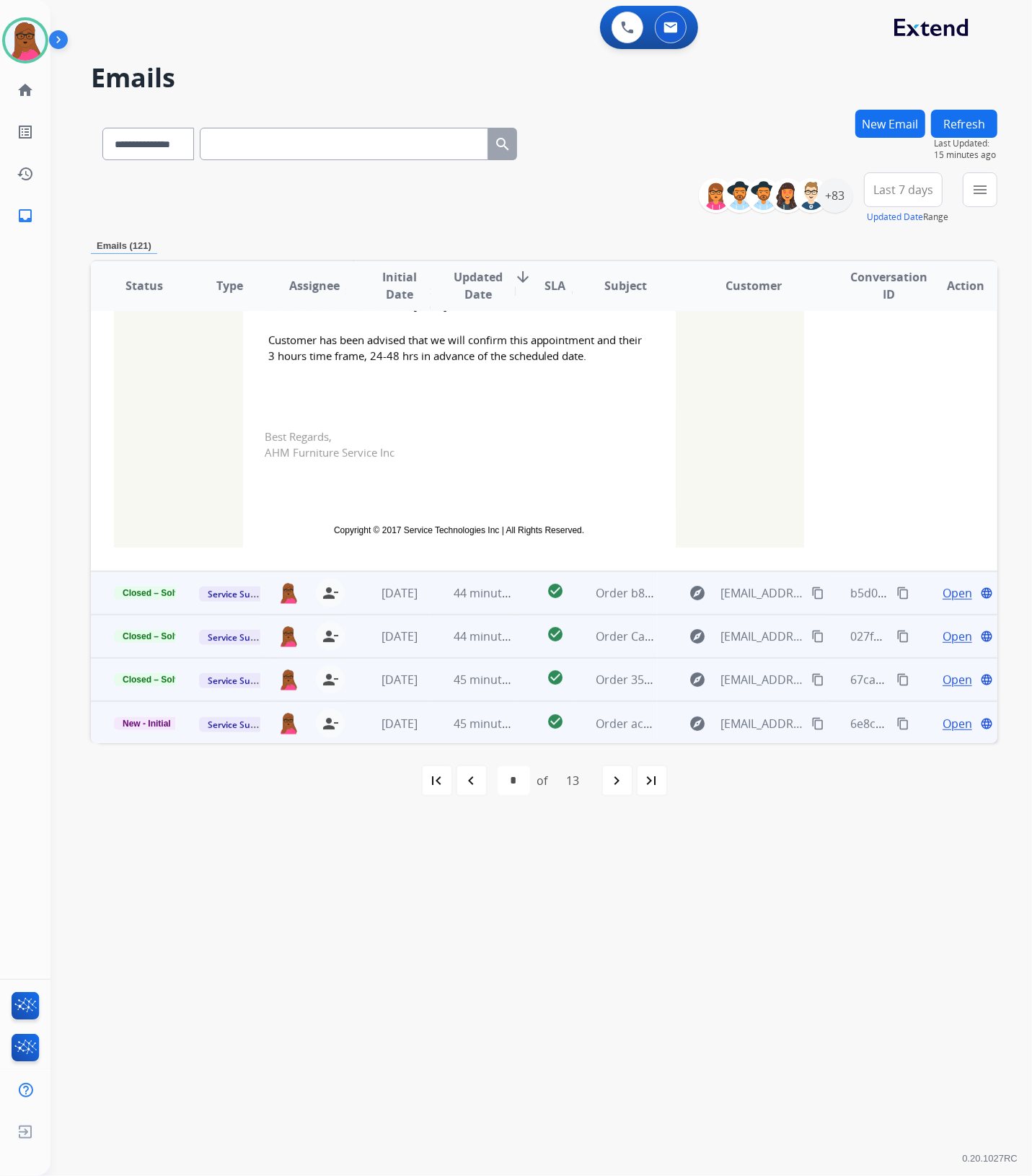
click at [946, 722] on span "Open" at bounding box center [956, 724] width 29 height 17
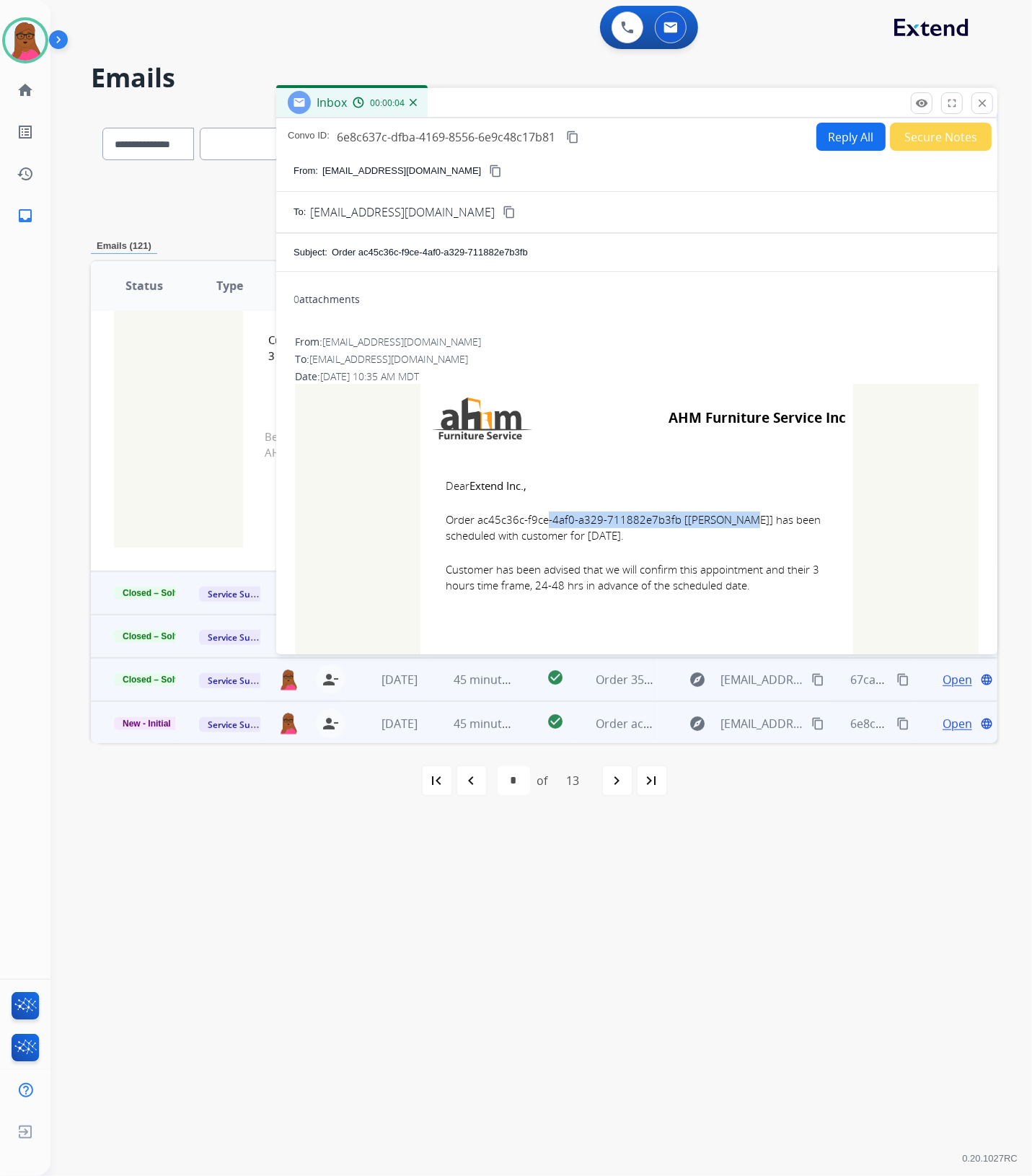
drag, startPoint x: 669, startPoint y: 520, endPoint x: 473, endPoint y: 524, distance: 196.0
click at [473, 524] on span "Order ac45c36c-f9ce-4af0-a329-711882e7b3fb [[PERSON_NAME]] has been scheduled w…" at bounding box center [637, 527] width 382 height 32
drag, startPoint x: 441, startPoint y: 478, endPoint x: 732, endPoint y: 601, distance: 315.9
click at [732, 601] on td "Dear Extend Inc., Order ac45c36c-f9ce-4af0-a329-711882e7b3fb [[PERSON_NAME]] ha…" at bounding box center [637, 544] width 432 height 184
click at [982, 95] on button "close Close" at bounding box center [982, 103] width 21 height 21
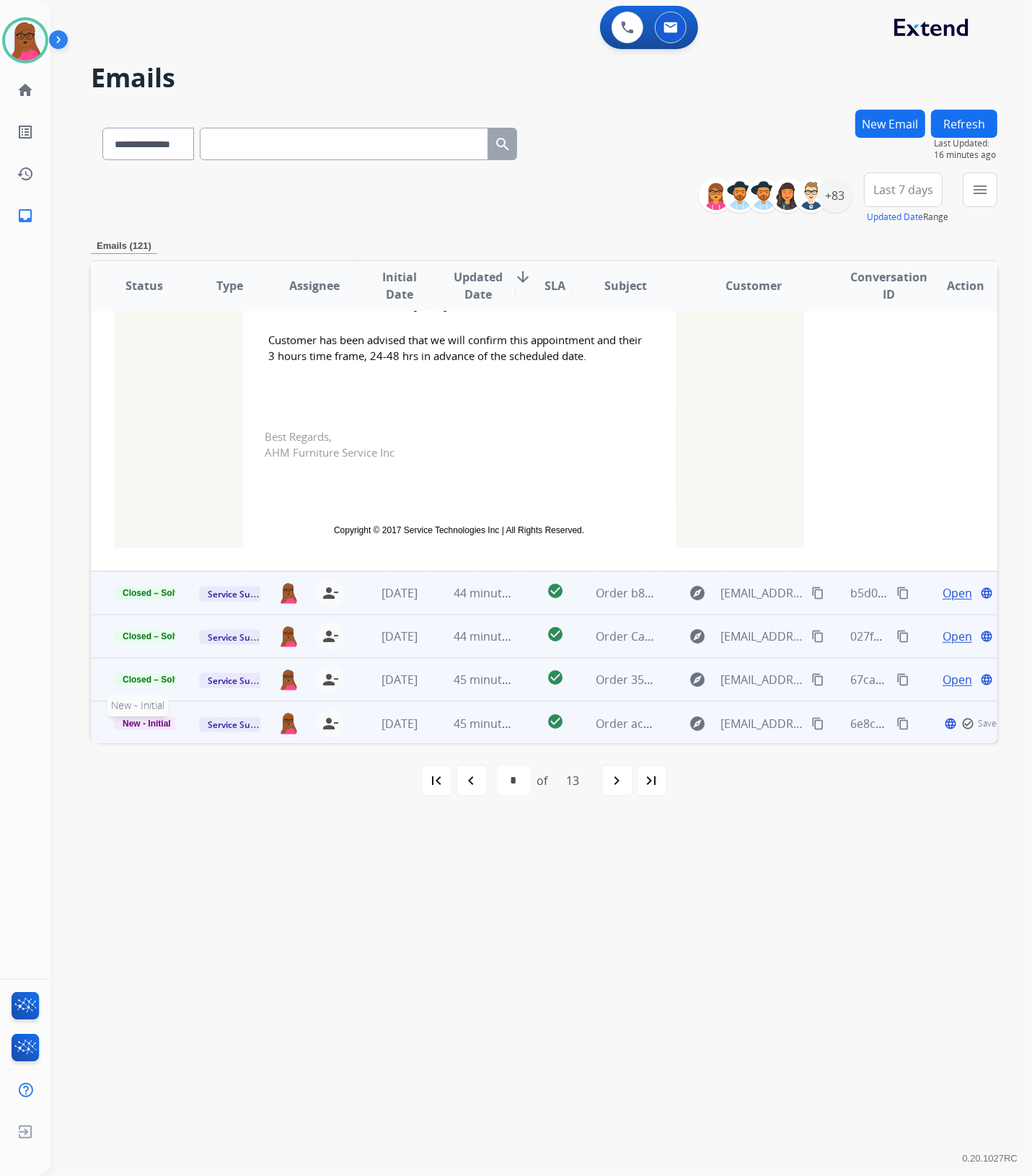
click at [149, 723] on span "New - Initial" at bounding box center [146, 723] width 65 height 13
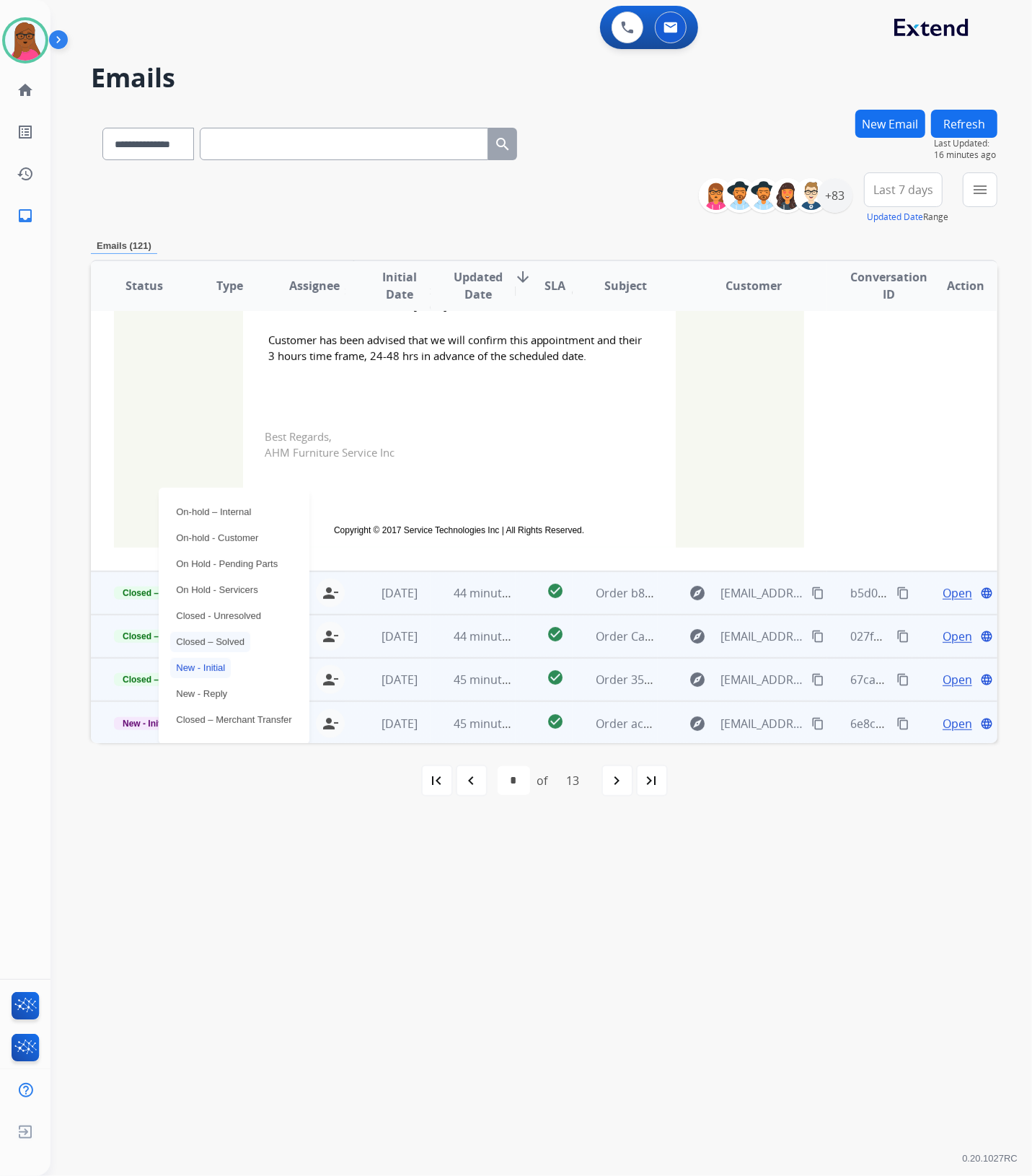
click at [231, 646] on p "Closed – Solved" at bounding box center [210, 642] width 80 height 21
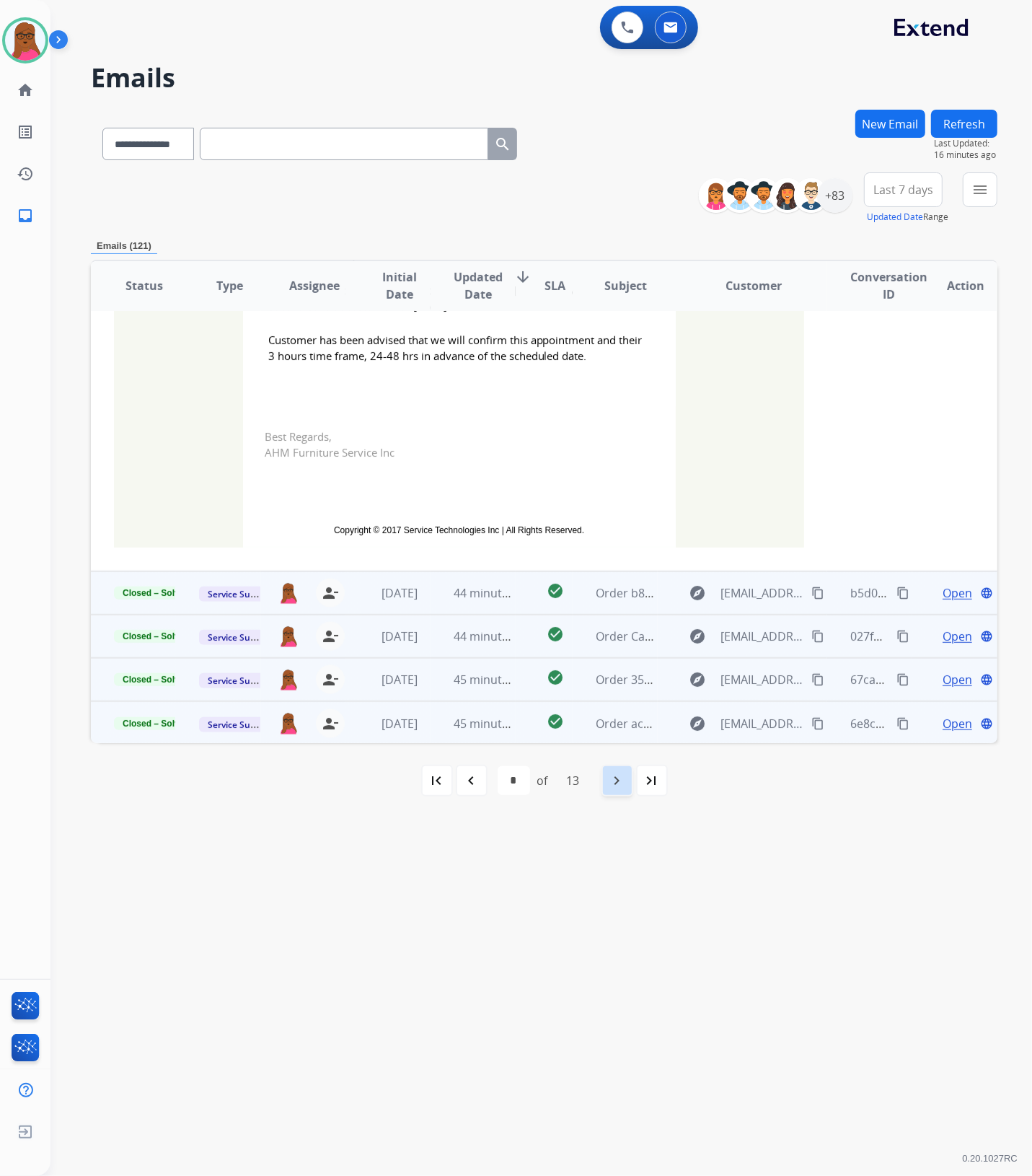
click at [609, 777] on mat-icon "navigate_next" at bounding box center [617, 781] width 17 height 17
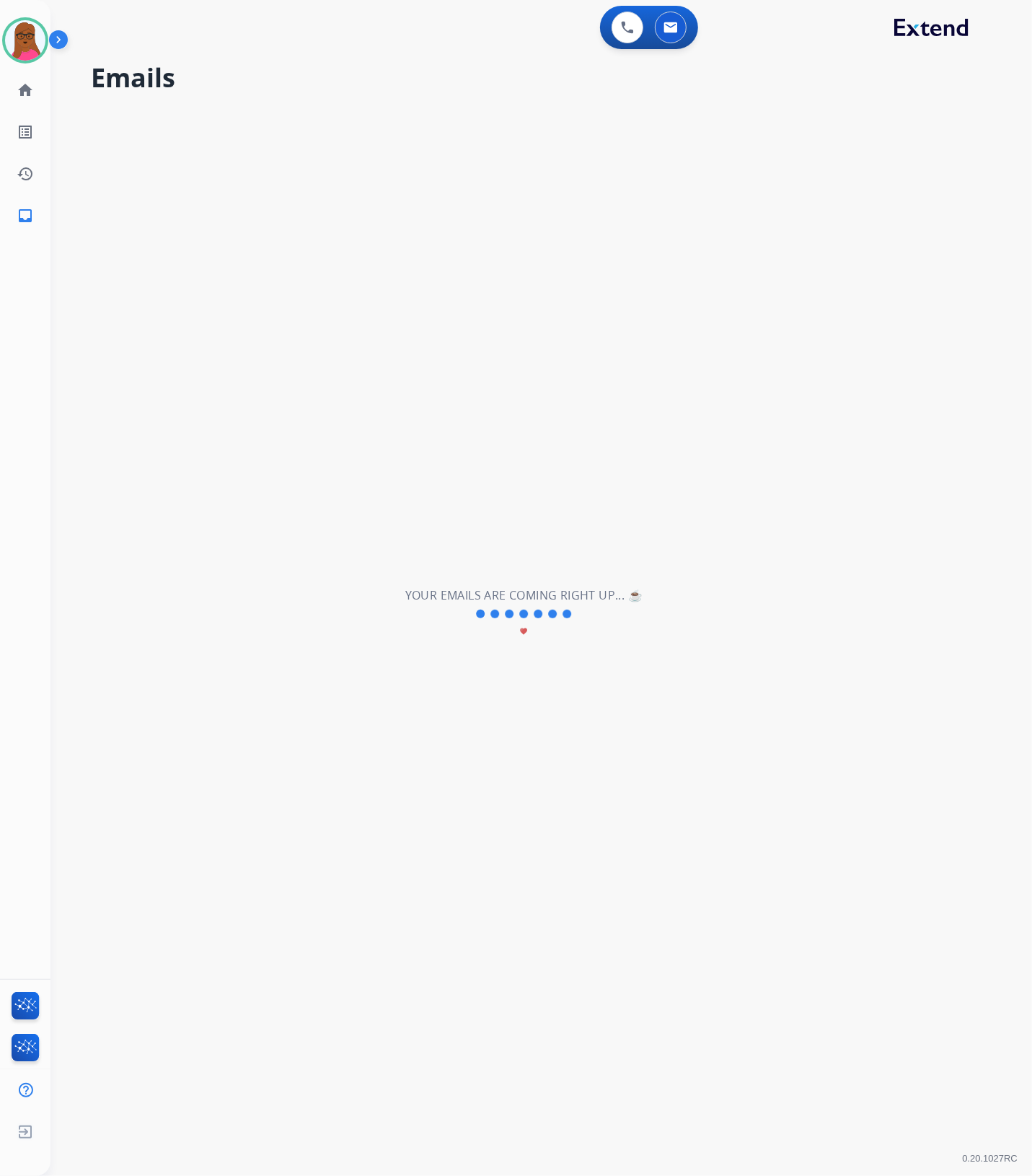
scroll to position [47, 0]
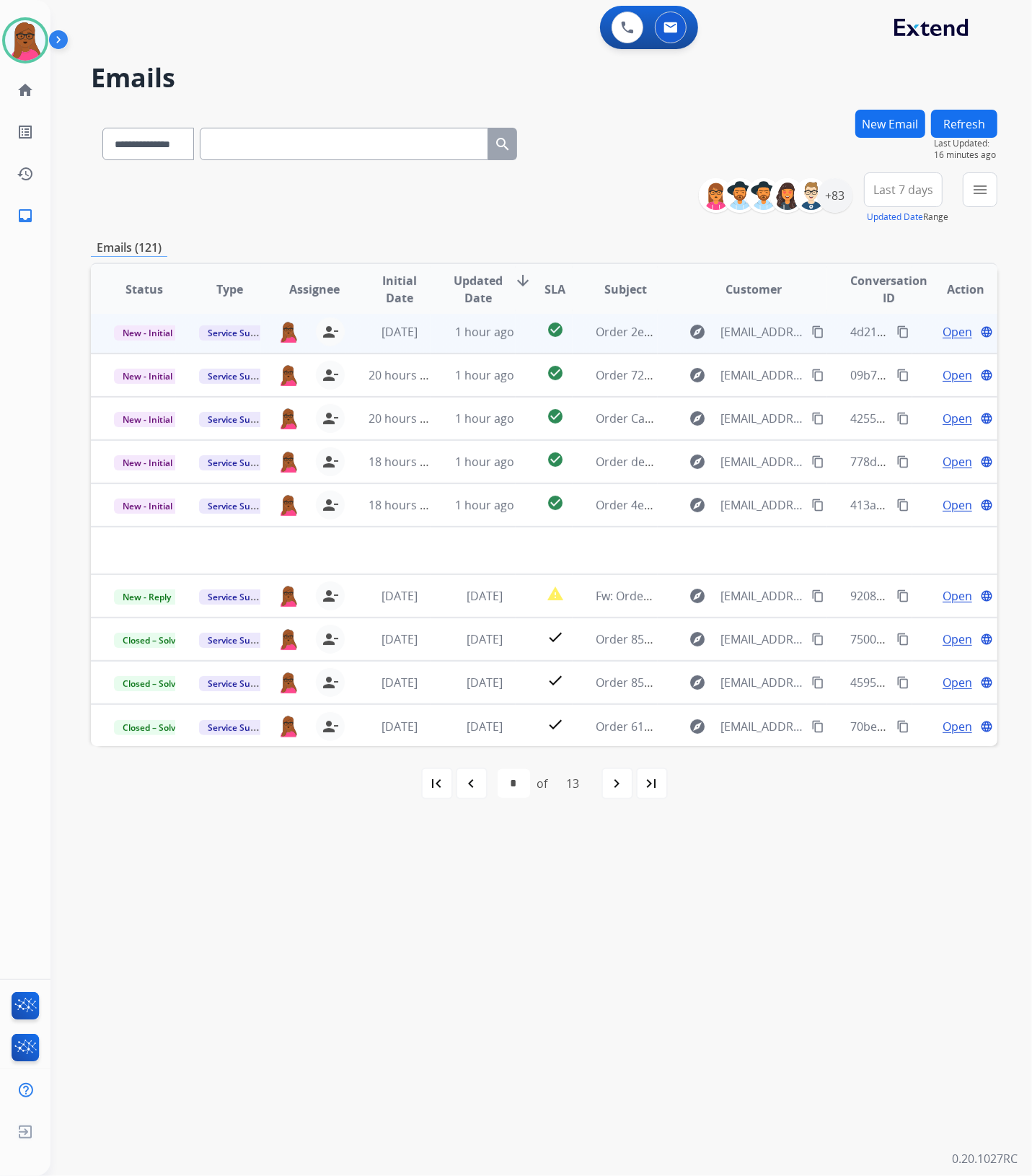
click at [949, 331] on span "Open" at bounding box center [956, 331] width 29 height 17
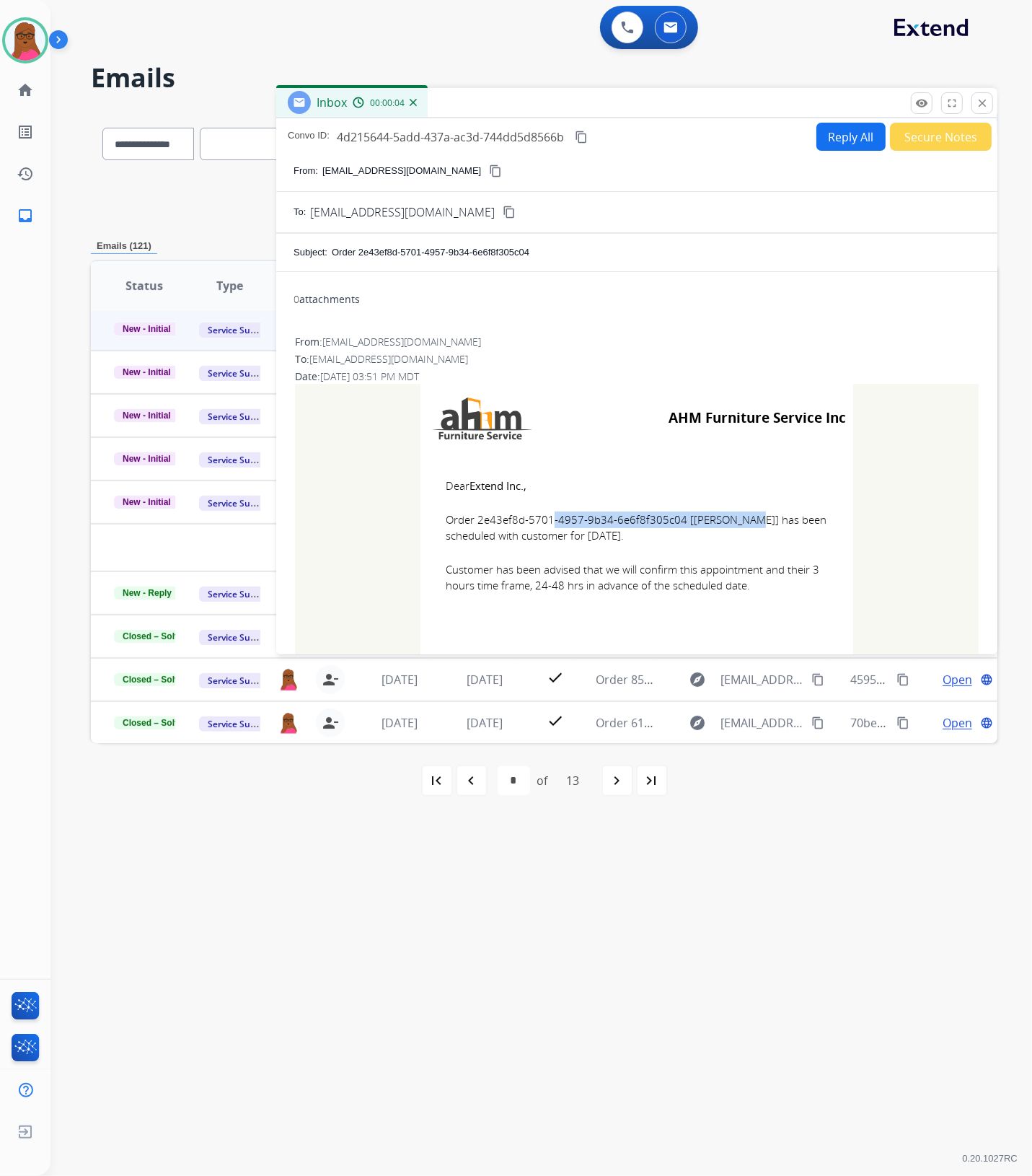
drag, startPoint x: 674, startPoint y: 518, endPoint x: 473, endPoint y: 523, distance: 201.1
click at [473, 523] on span "Order 2e43ef8d-5701-4957-9b34-6e6f8f305c04 [[PERSON_NAME]] has been scheduled w…" at bounding box center [637, 527] width 382 height 32
drag, startPoint x: 438, startPoint y: 478, endPoint x: 769, endPoint y: 582, distance: 347.0
click at [769, 582] on td "Dear Extend Inc., Order 2e43ef8d-5701-4957-9b34-6e6f8f305c04 [[PERSON_NAME]] ha…" at bounding box center [637, 544] width 432 height 184
click at [982, 101] on mat-icon "close" at bounding box center [982, 103] width 13 height 13
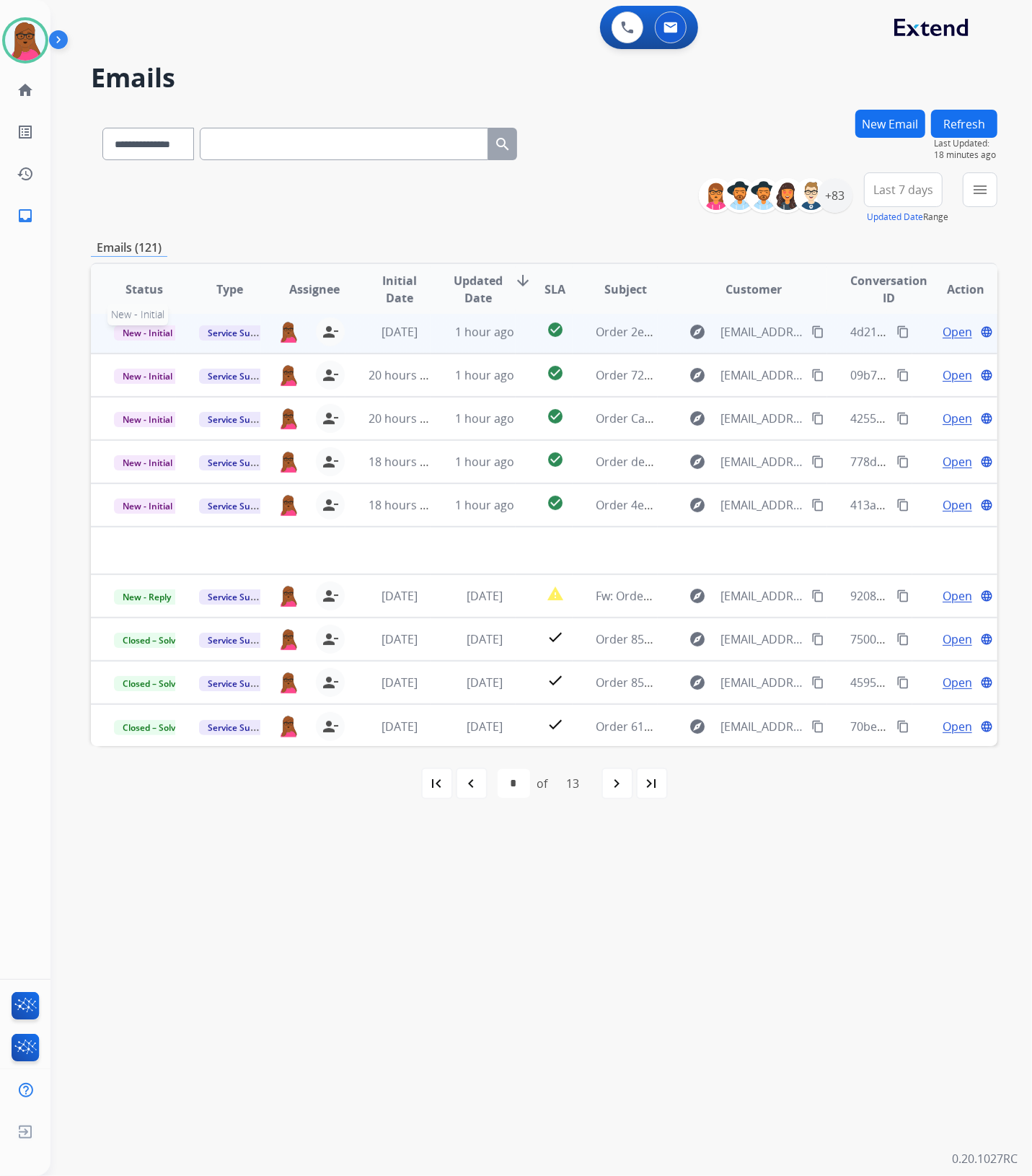
click at [160, 334] on span "New - Initial" at bounding box center [147, 332] width 67 height 15
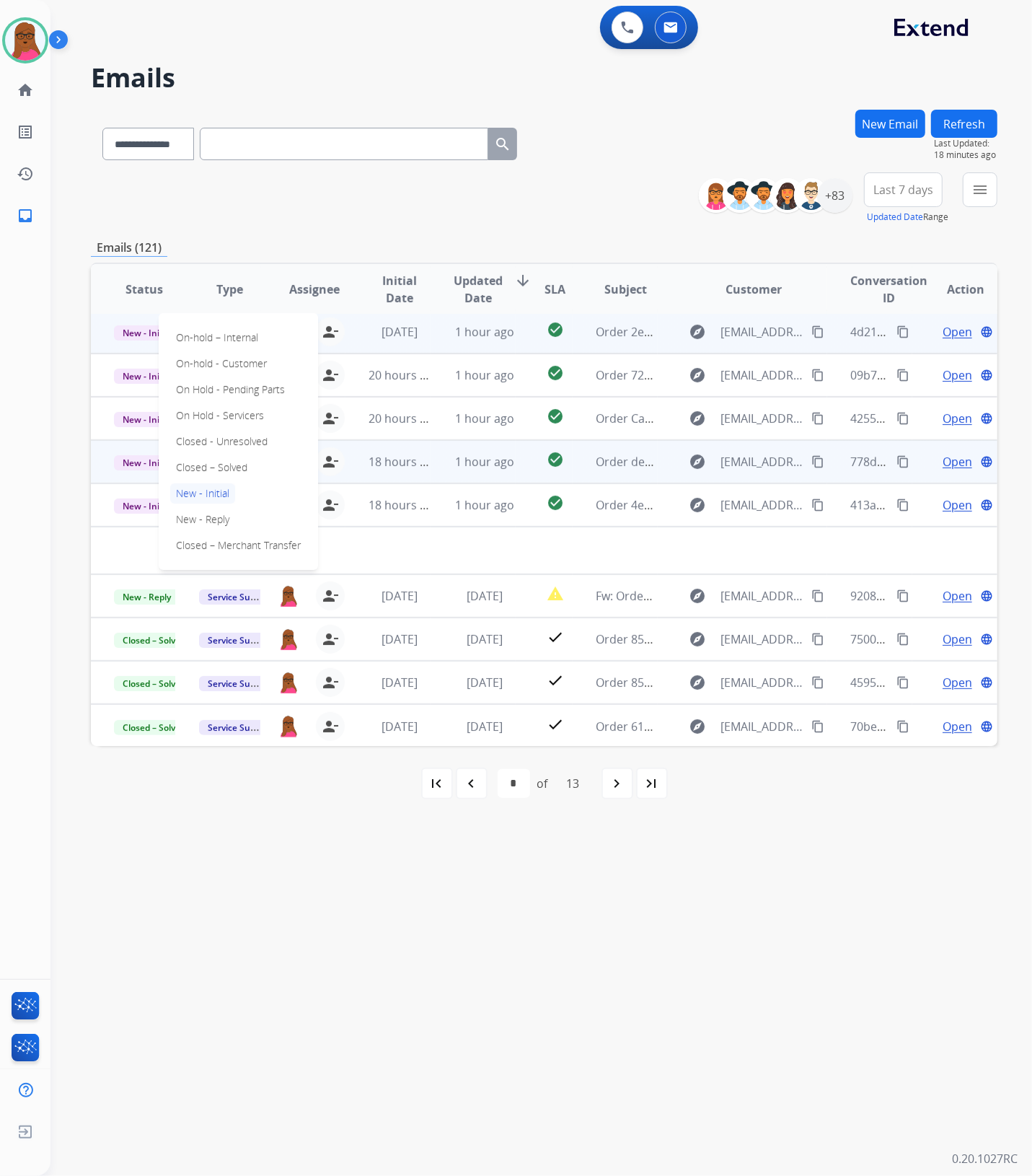
click at [229, 467] on p "Closed – Solved" at bounding box center [211, 467] width 83 height 21
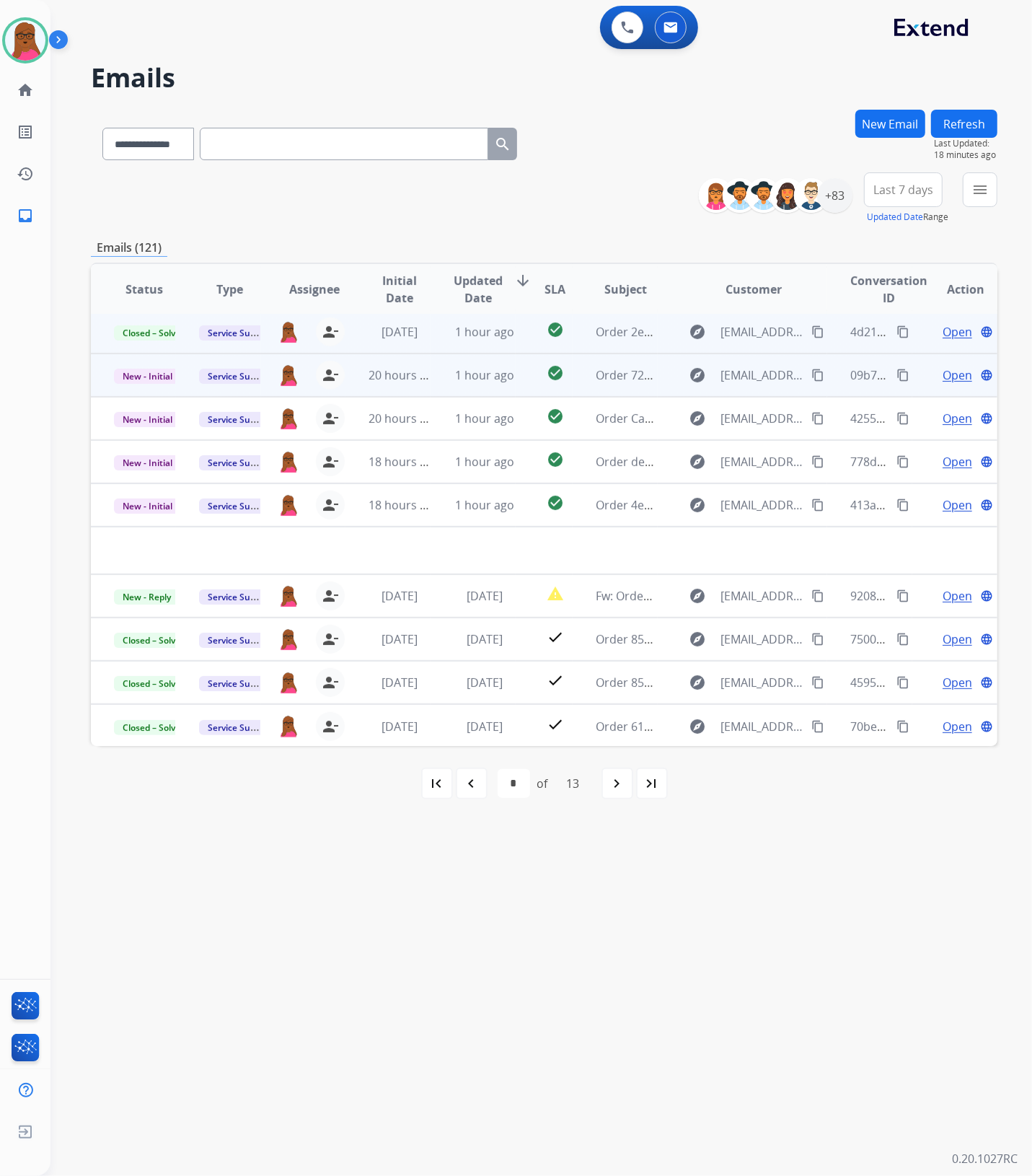
click at [945, 373] on span "Open" at bounding box center [956, 375] width 29 height 17
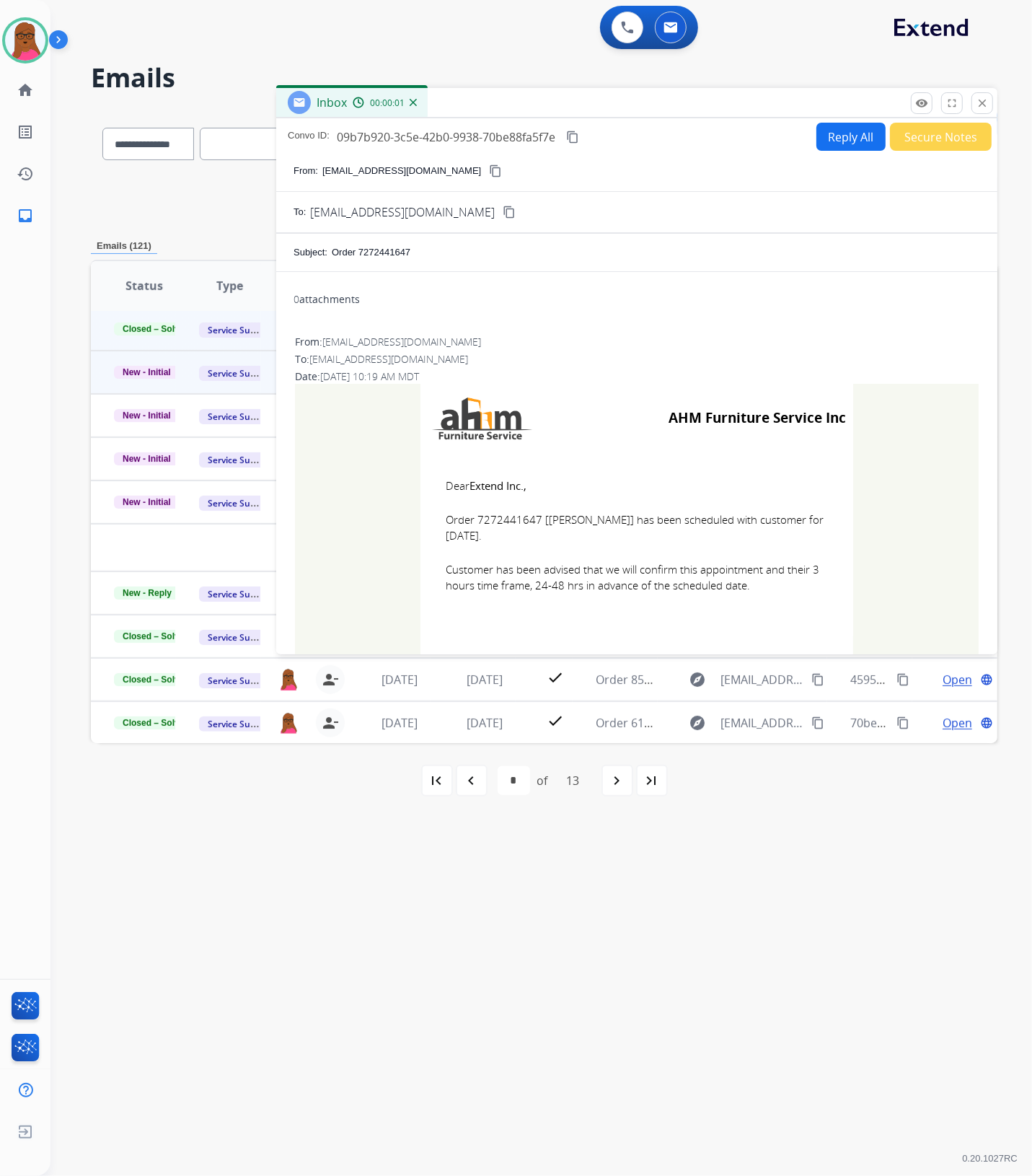
click at [507, 514] on span "Order 7272441647 [[PERSON_NAME]] has been scheduled with customer for [DATE]." at bounding box center [637, 527] width 382 height 32
drag, startPoint x: 437, startPoint y: 481, endPoint x: 755, endPoint y: 597, distance: 338.5
click at [755, 597] on td "Dear Extend Inc., Order 7272441647 [[PERSON_NAME]] has been scheduled with cust…" at bounding box center [637, 544] width 432 height 184
drag, startPoint x: 988, startPoint y: 105, endPoint x: 224, endPoint y: 326, distance: 795.3
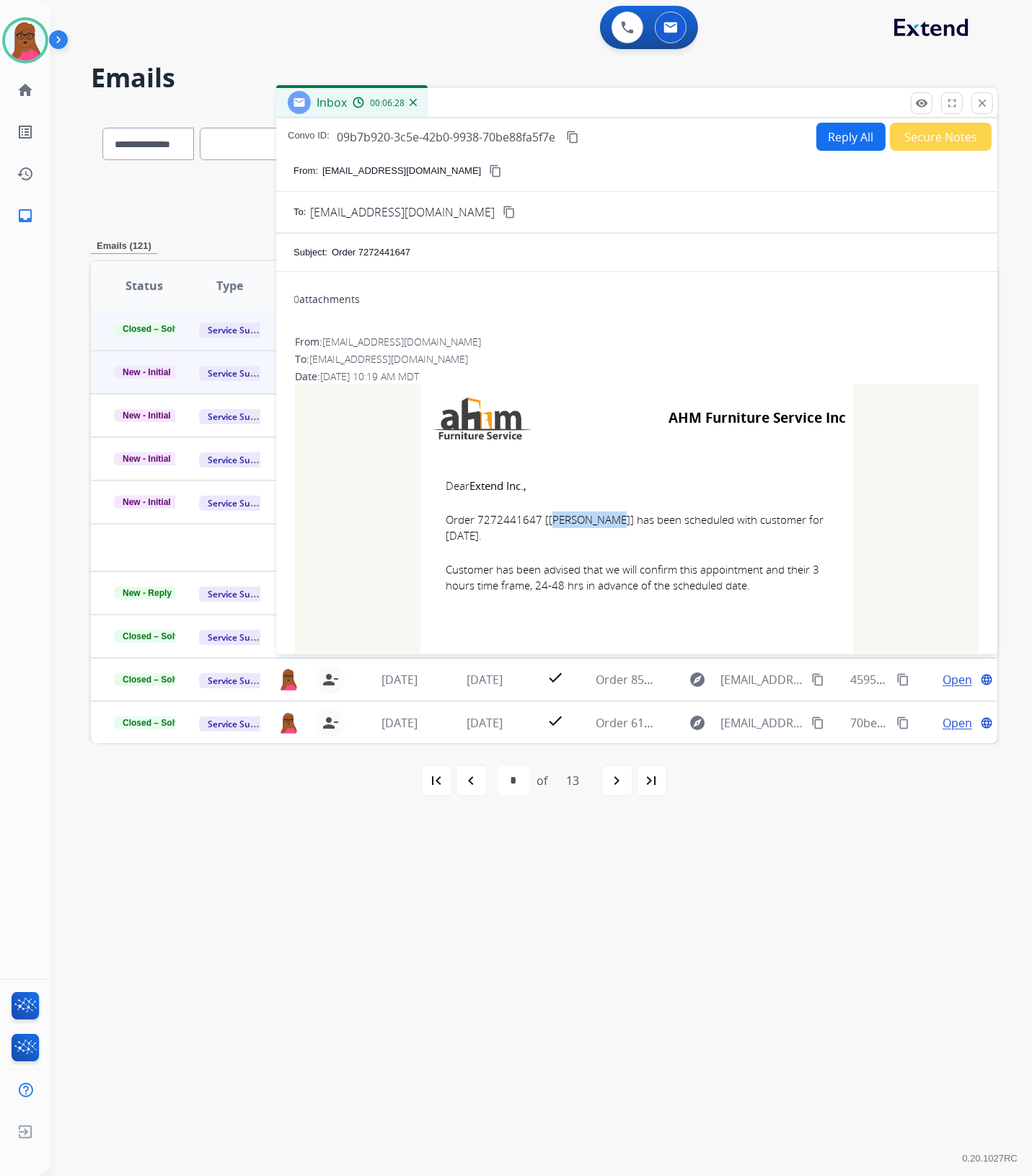
click at [988, 105] on mat-icon "close" at bounding box center [982, 103] width 13 height 13
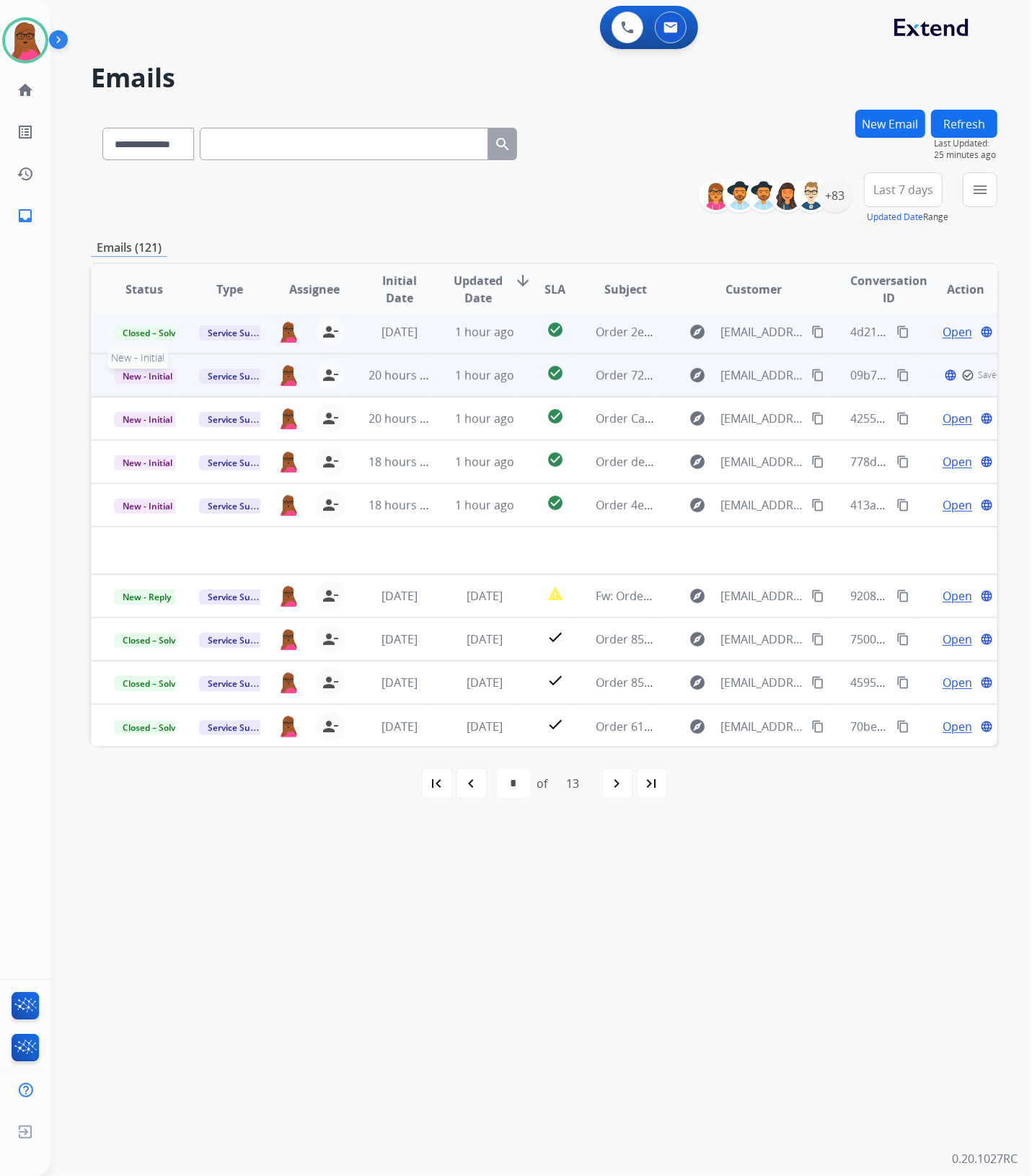
click at [144, 379] on span "New - Initial" at bounding box center [147, 376] width 67 height 15
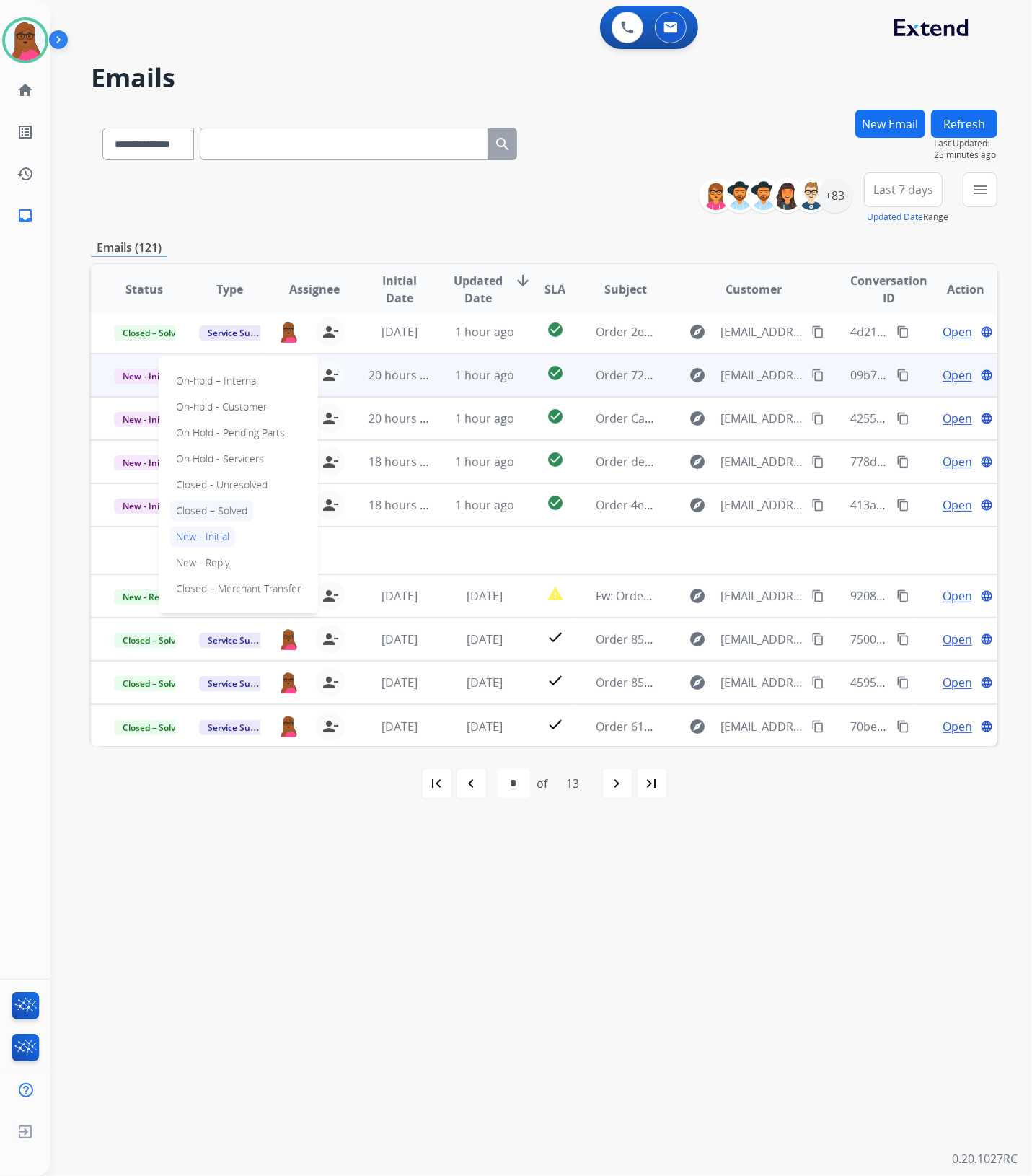
click at [199, 506] on p "Closed – Solved" at bounding box center [211, 511] width 83 height 21
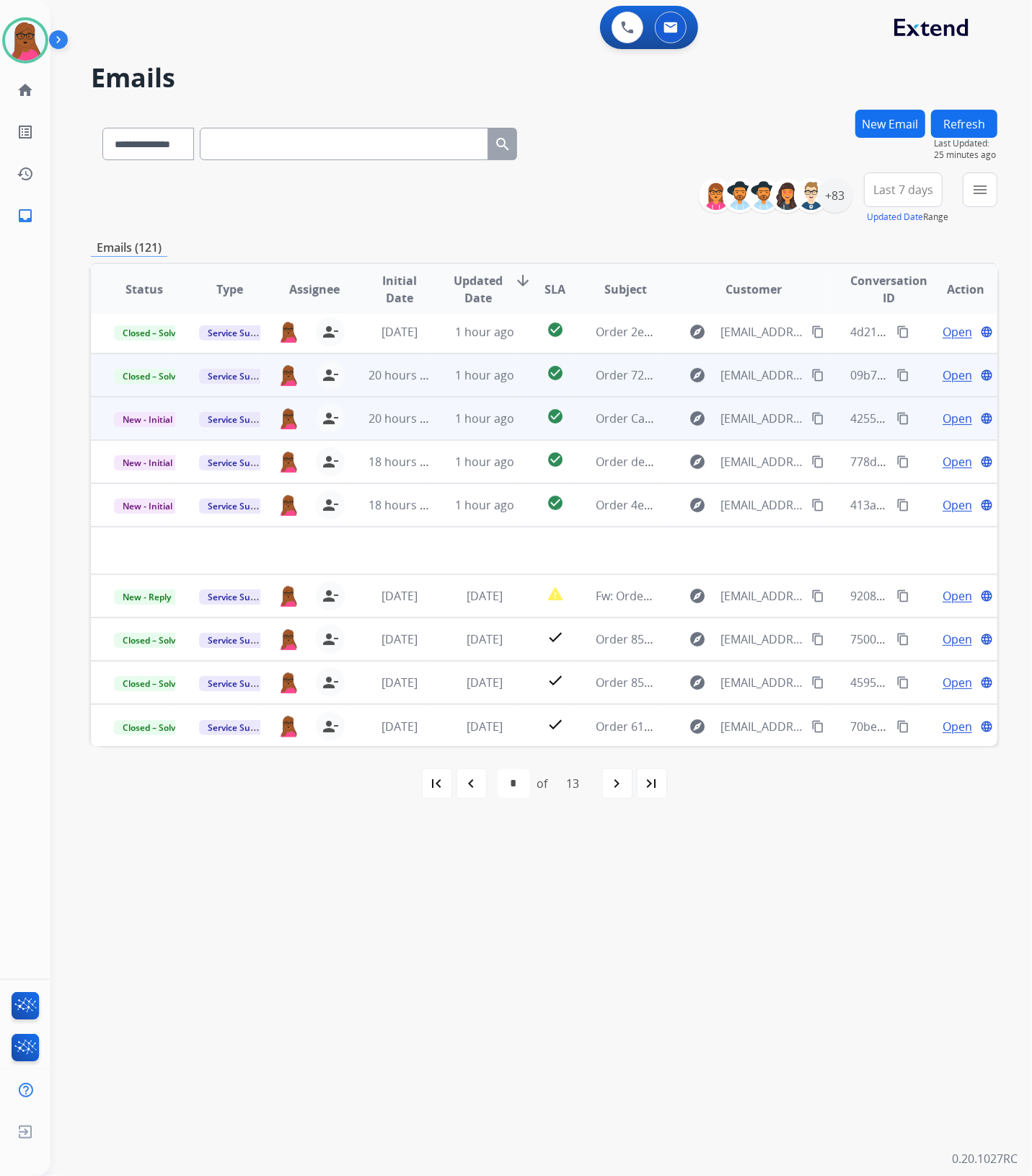
click at [942, 420] on span "Open" at bounding box center [956, 418] width 29 height 17
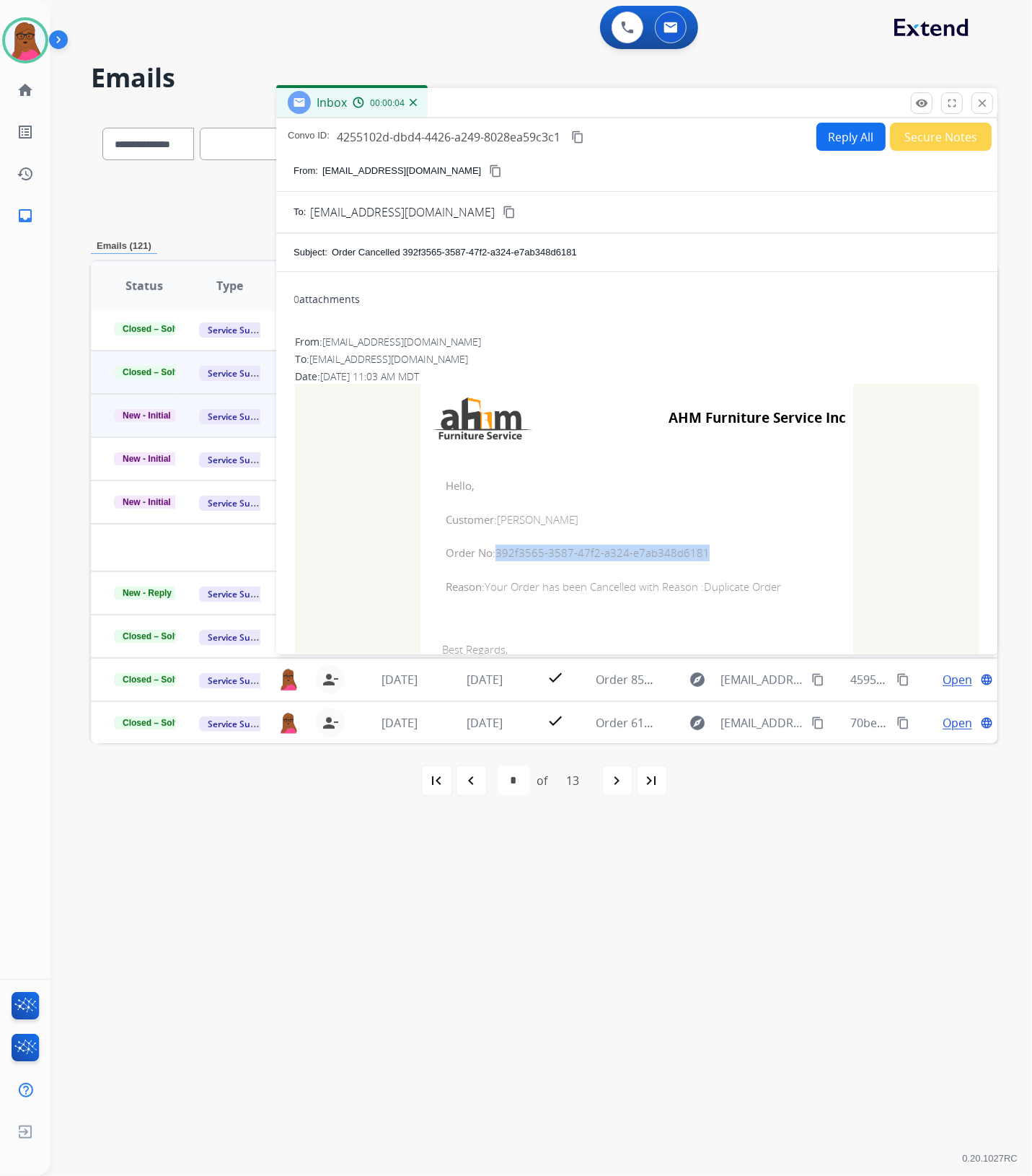
drag, startPoint x: 698, startPoint y: 554, endPoint x: 492, endPoint y: 554, distance: 206.0
click at [492, 554] on span "Order No: 392f3565-3587-47f2-a324-e7ab348d6181" at bounding box center [637, 552] width 382 height 17
drag, startPoint x: 435, startPoint y: 489, endPoint x: 781, endPoint y: 589, distance: 360.2
click at [781, 589] on td "Hello, Customer: [PERSON_NAME] Order No: 392f3565-3587-47f2-a324-e7ab348d6181 R…" at bounding box center [637, 536] width 432 height 167
drag, startPoint x: 978, startPoint y: 105, endPoint x: 23, endPoint y: 492, distance: 1030.4
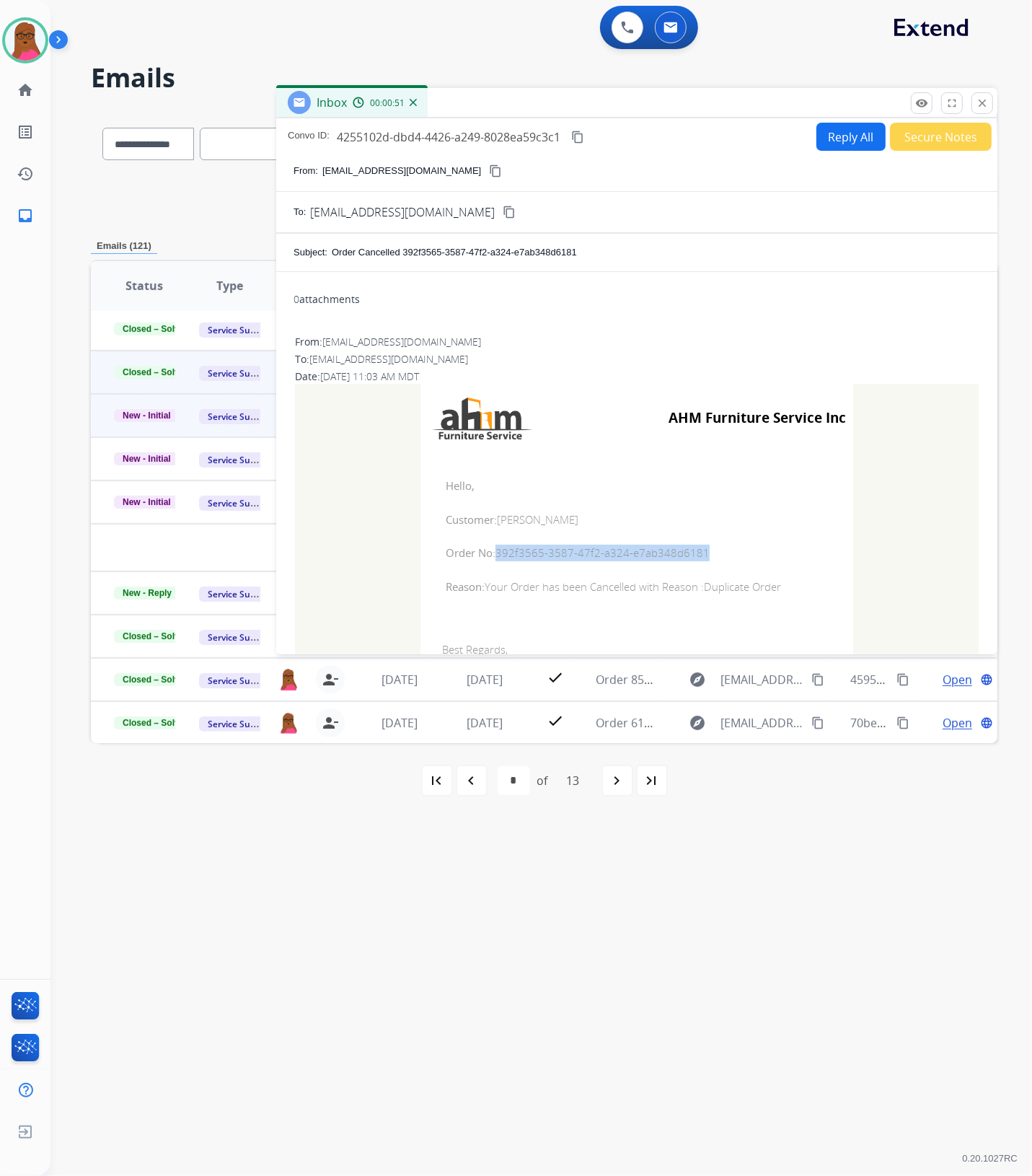
click at [978, 105] on mat-icon "close" at bounding box center [982, 103] width 13 height 13
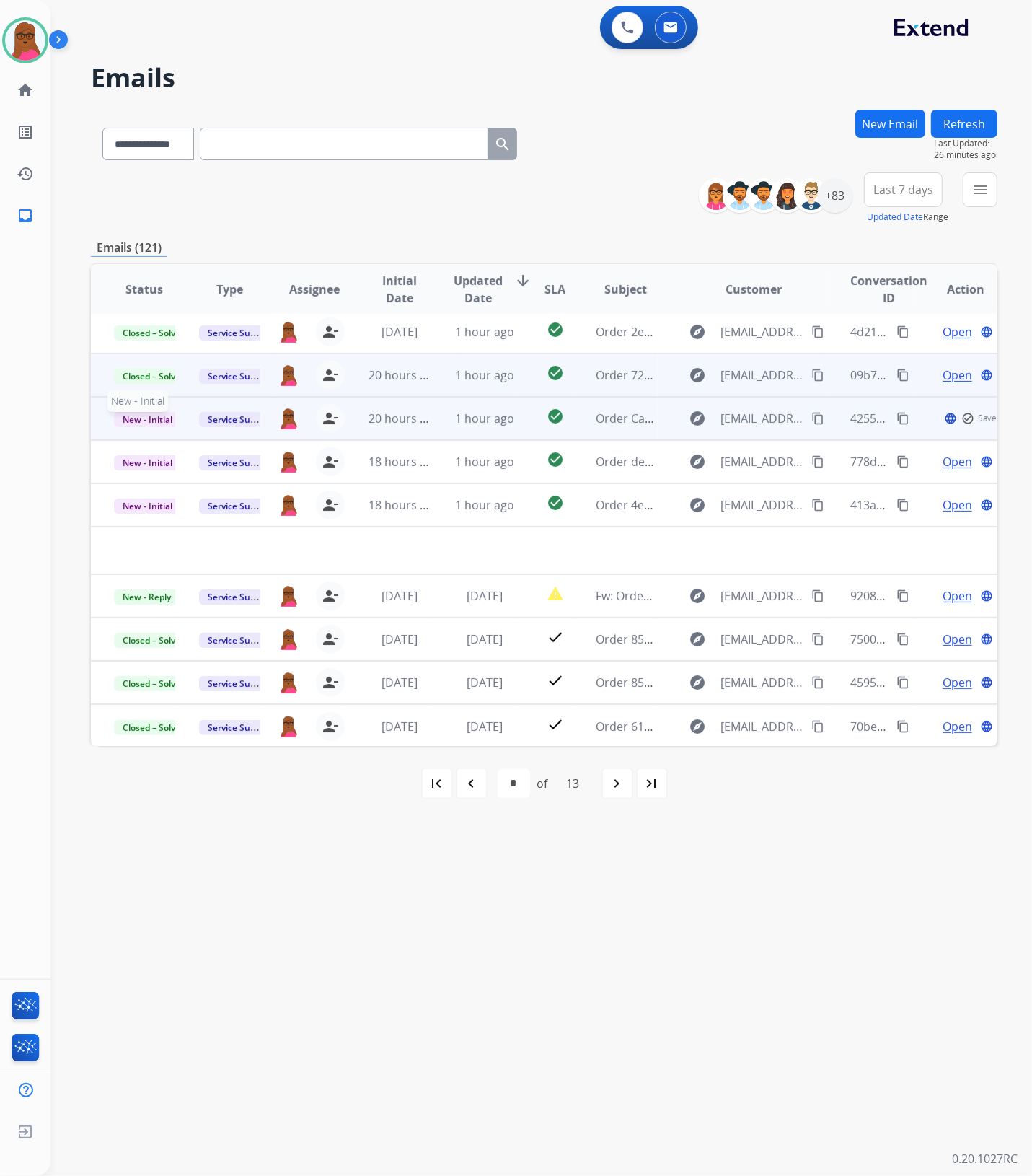
click at [159, 423] on span "New - Initial" at bounding box center [147, 419] width 67 height 15
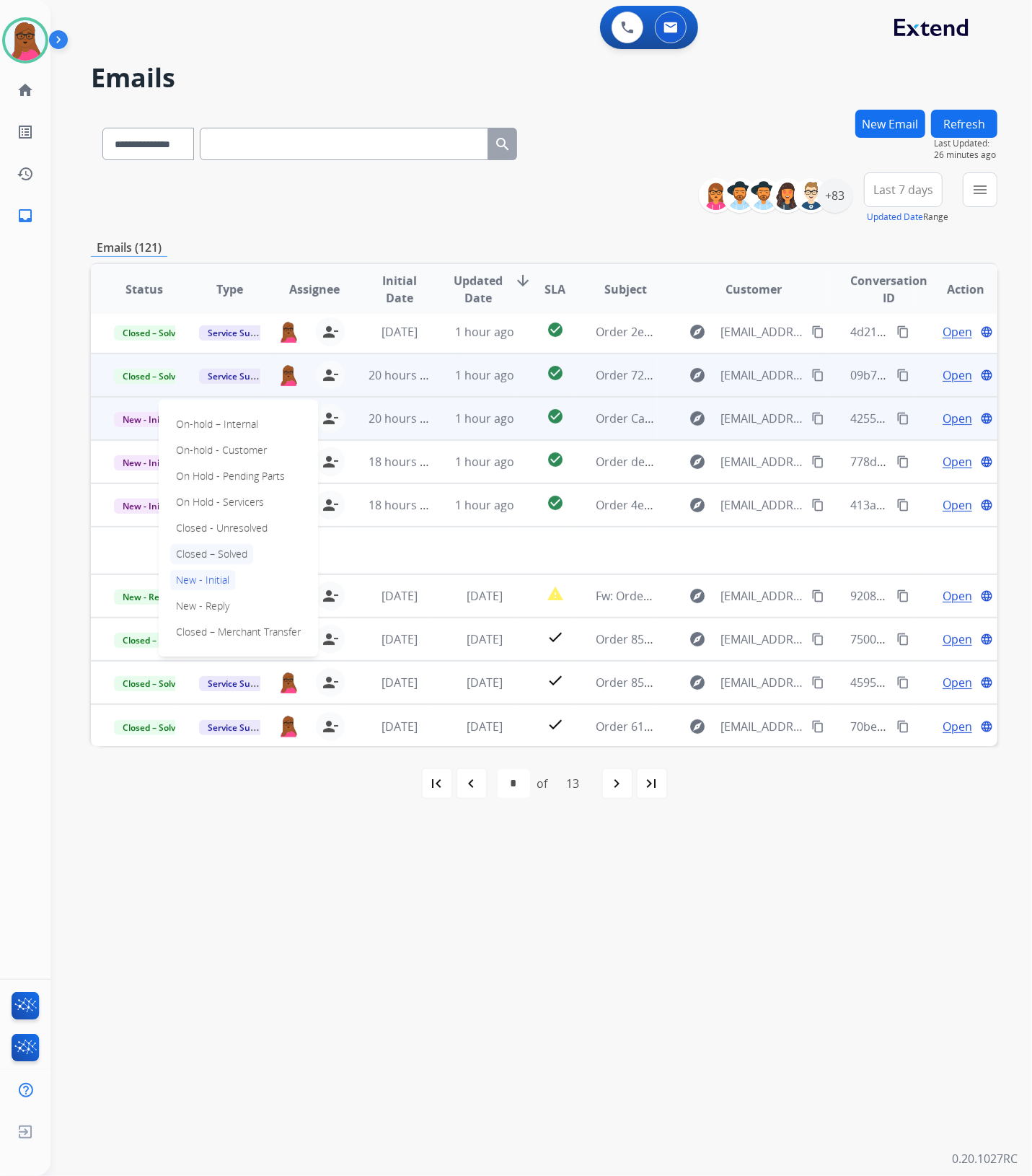
click at [222, 554] on p "Closed – Solved" at bounding box center [211, 554] width 83 height 21
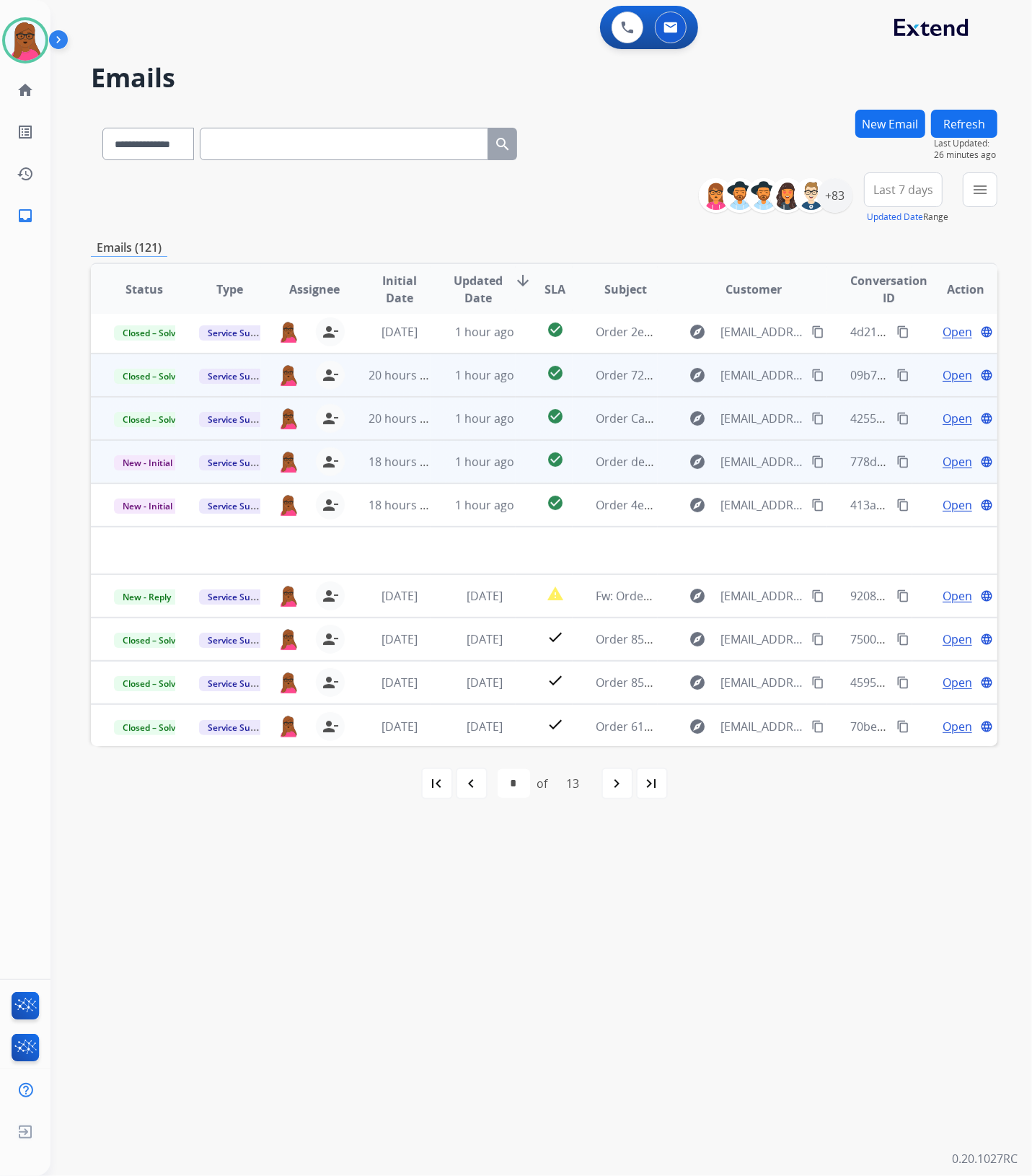
click at [952, 459] on span "Open" at bounding box center [956, 462] width 29 height 17
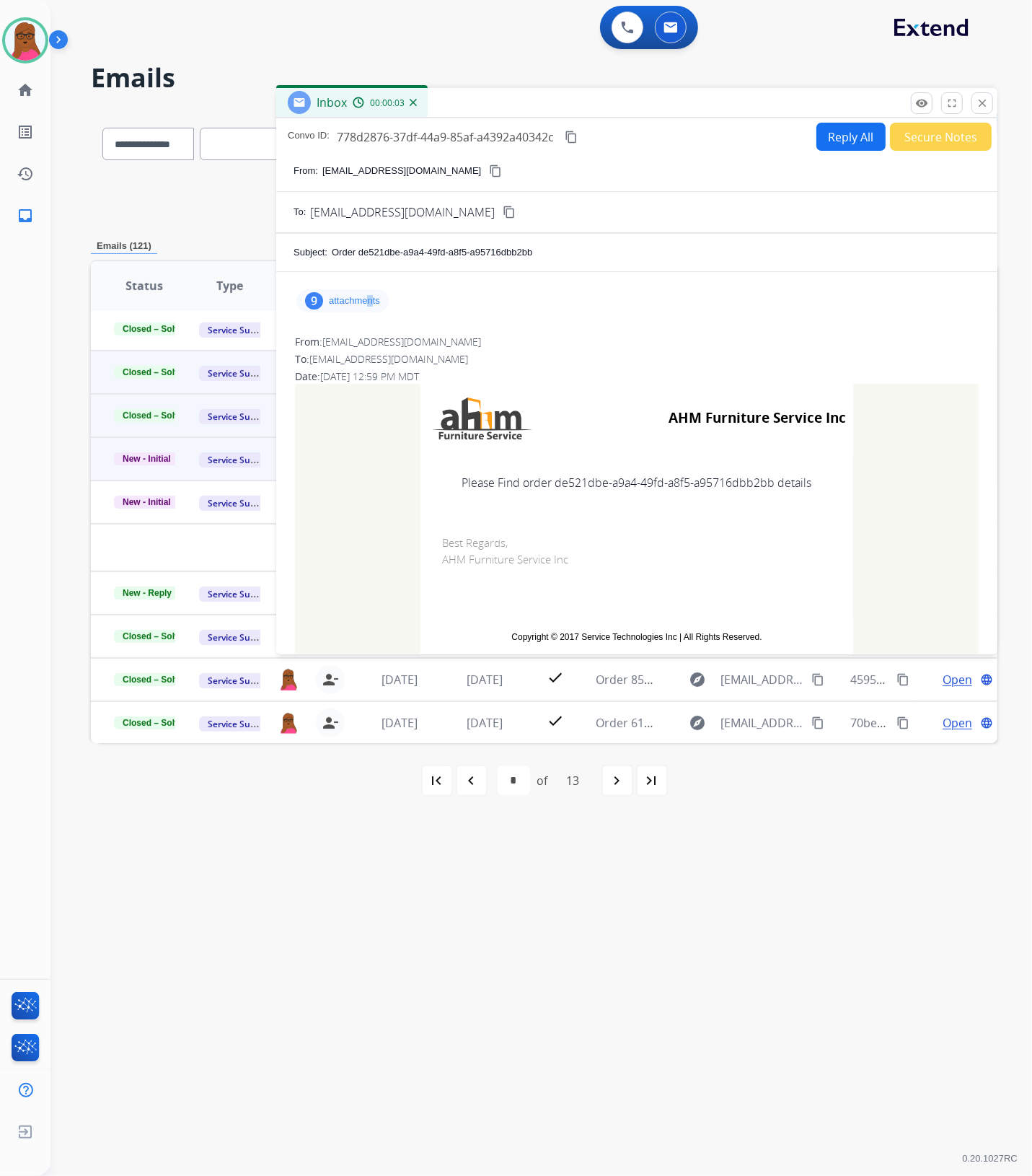
click at [369, 301] on p "attachments" at bounding box center [354, 301] width 51 height 12
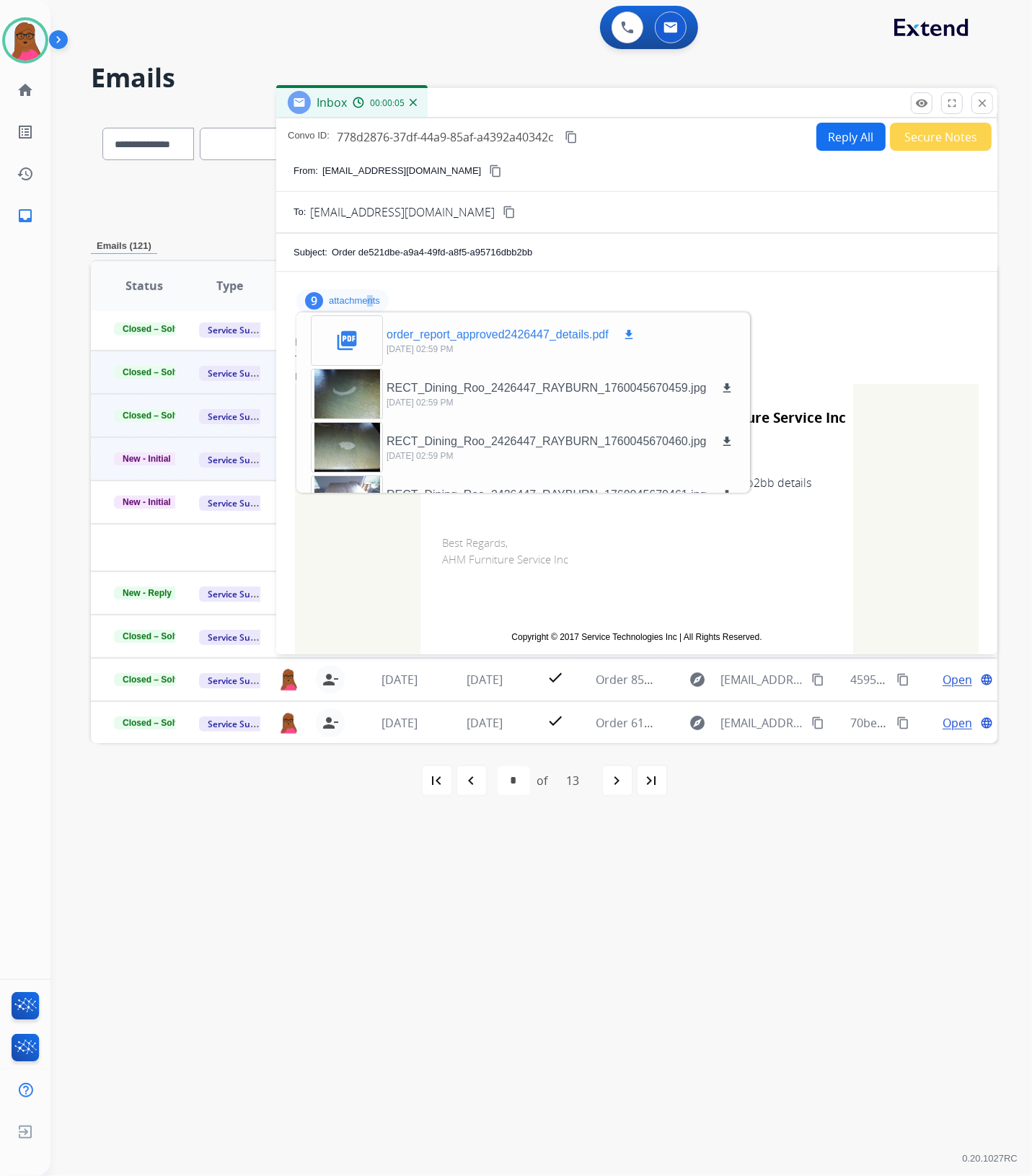
click at [631, 334] on mat-icon "download" at bounding box center [629, 335] width 13 height 13
click at [985, 107] on mat-icon "close" at bounding box center [982, 103] width 13 height 13
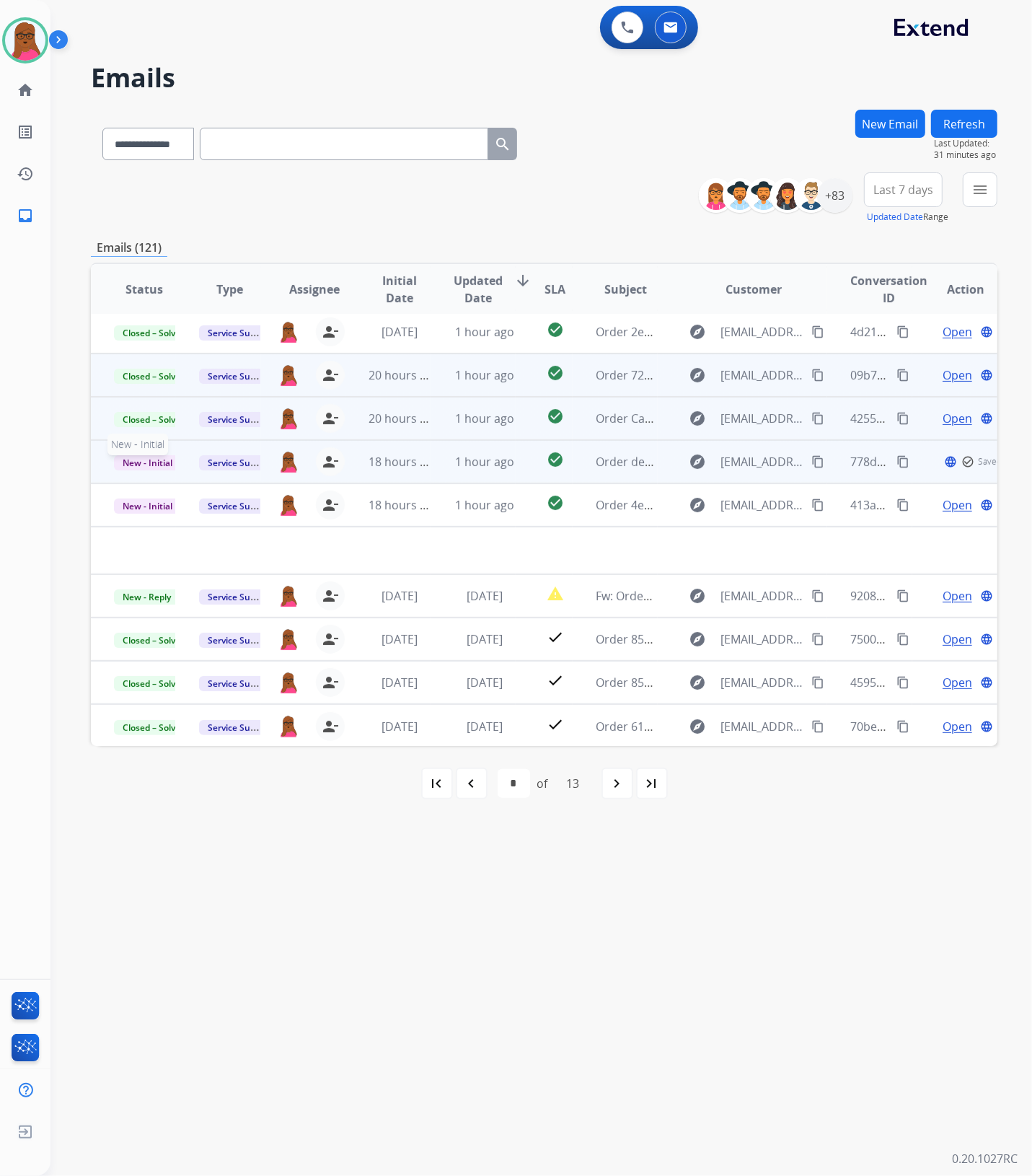
click at [166, 465] on span "New - Initial" at bounding box center [147, 463] width 67 height 15
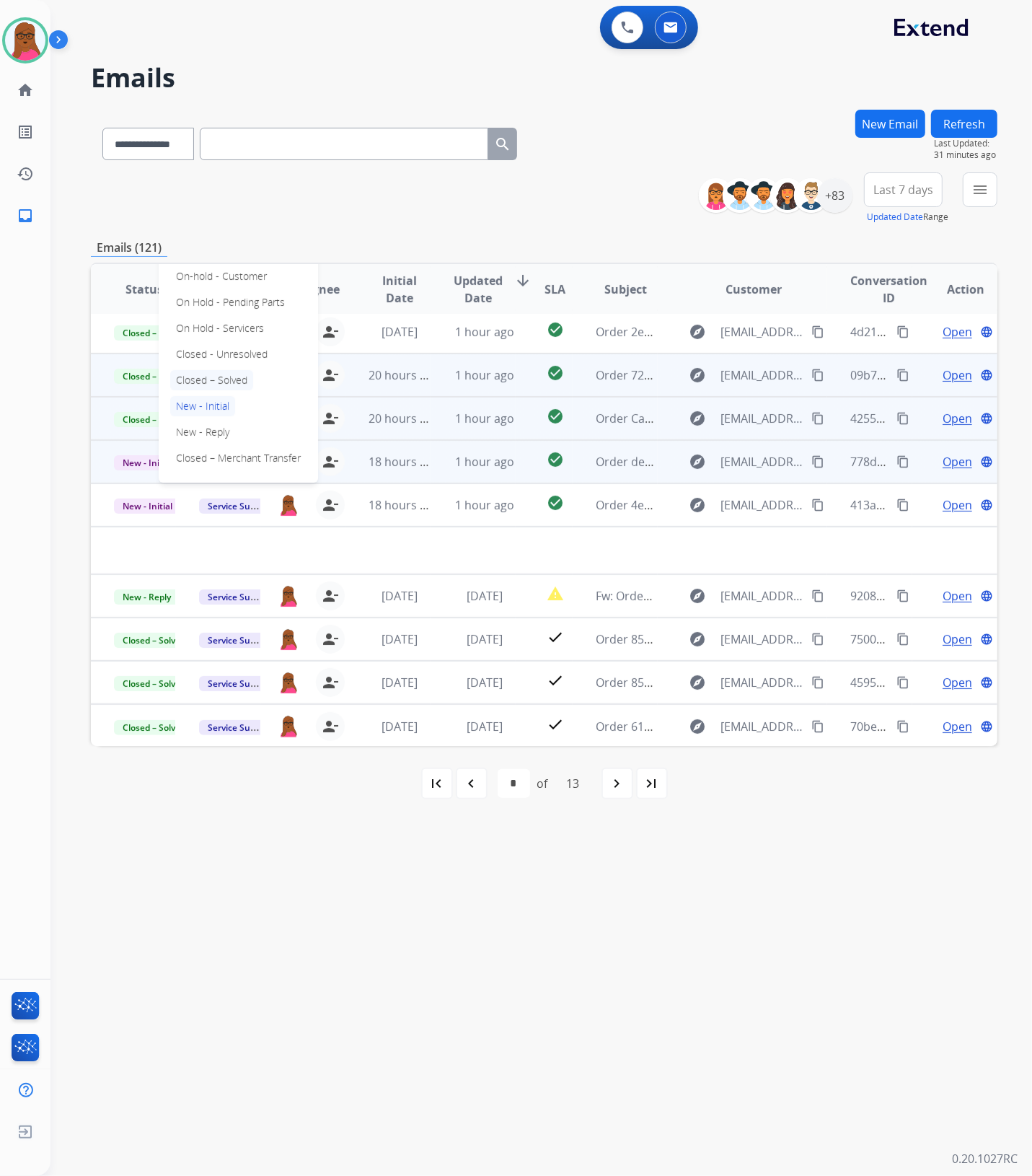
click at [227, 382] on p "Closed – Solved" at bounding box center [211, 380] width 83 height 21
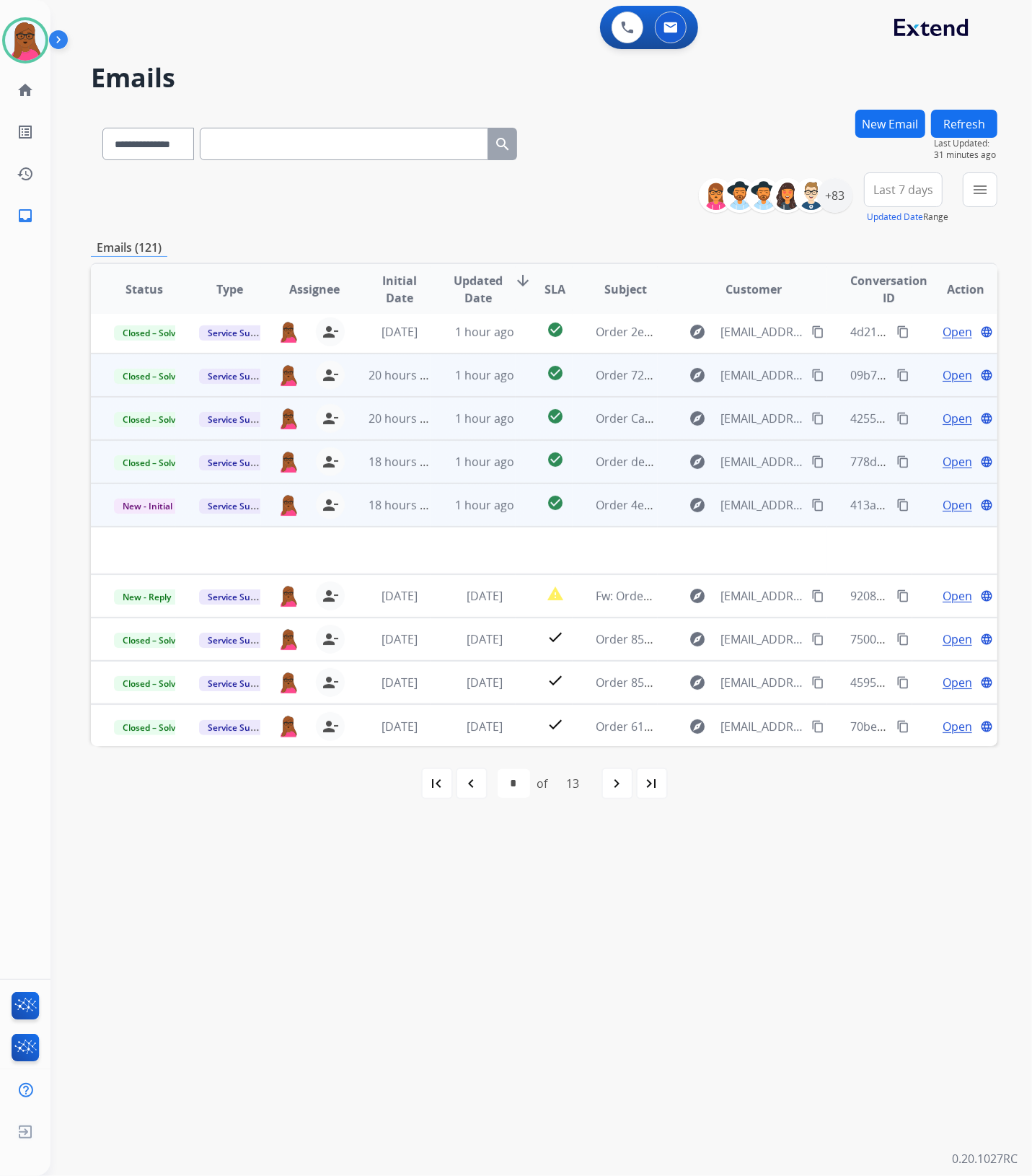
click at [947, 503] on span "Open" at bounding box center [956, 505] width 29 height 17
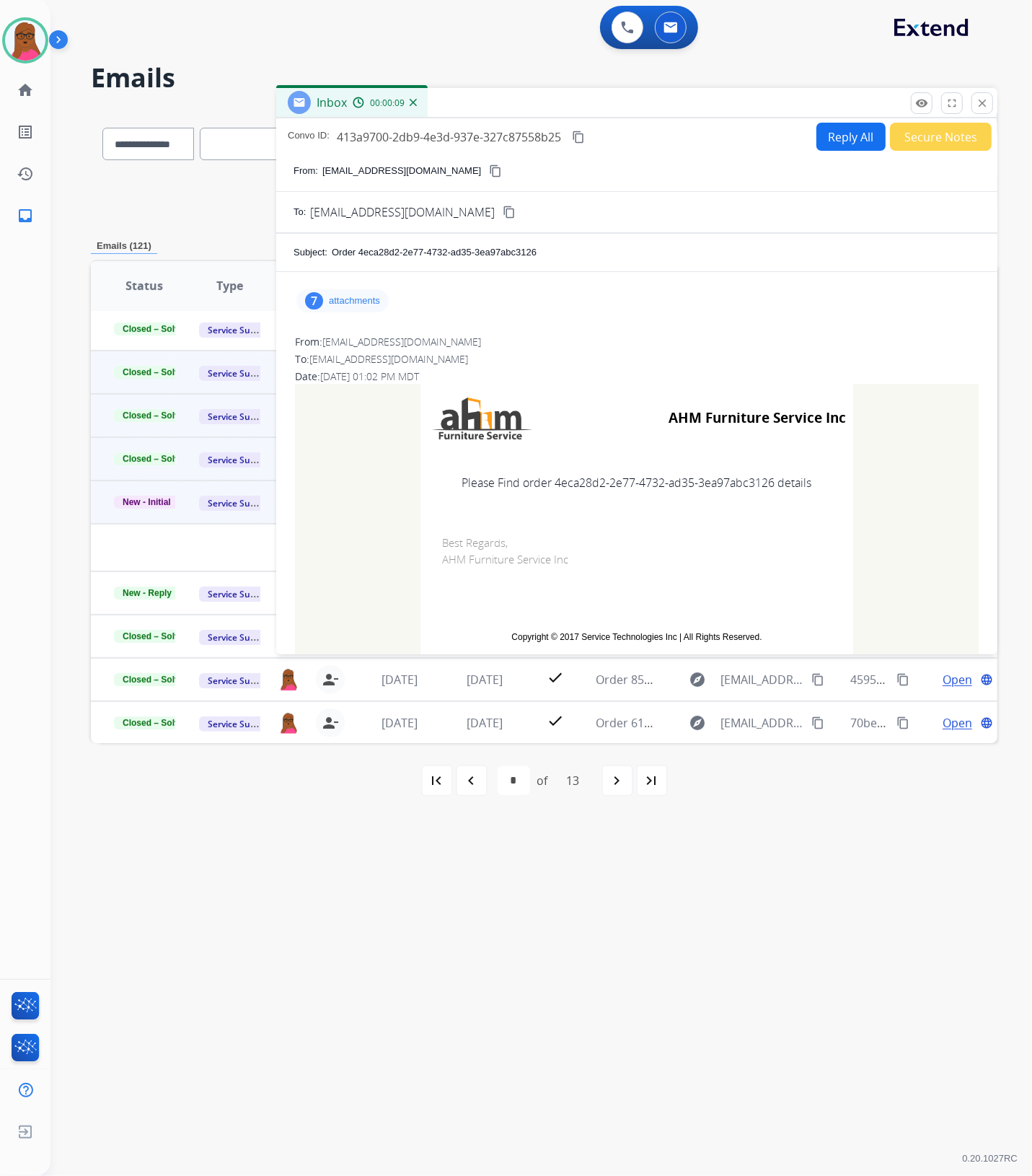
click at [977, 105] on mat-icon "close" at bounding box center [982, 103] width 13 height 13
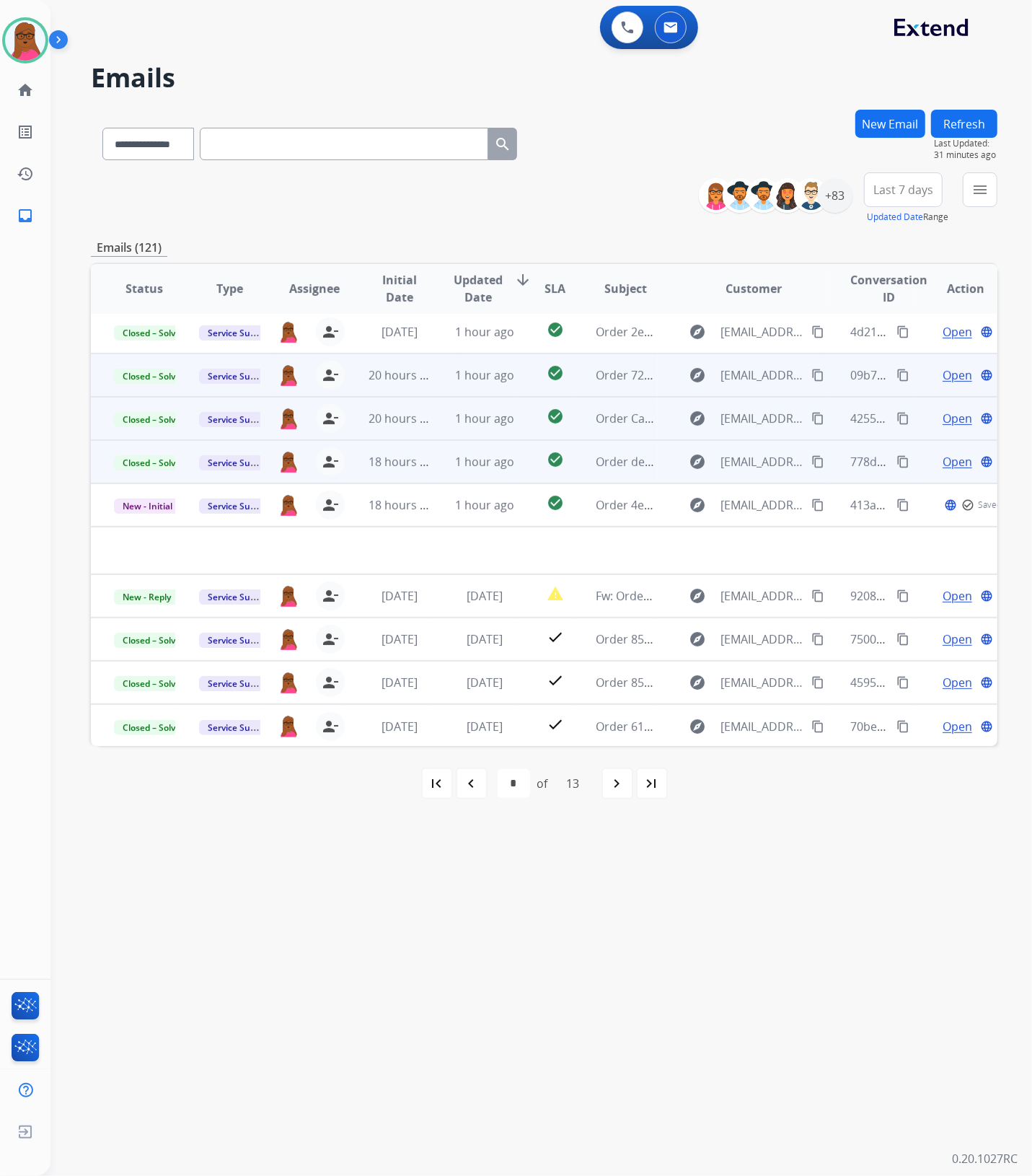
click at [899, 119] on button "New Email" at bounding box center [890, 124] width 70 height 28
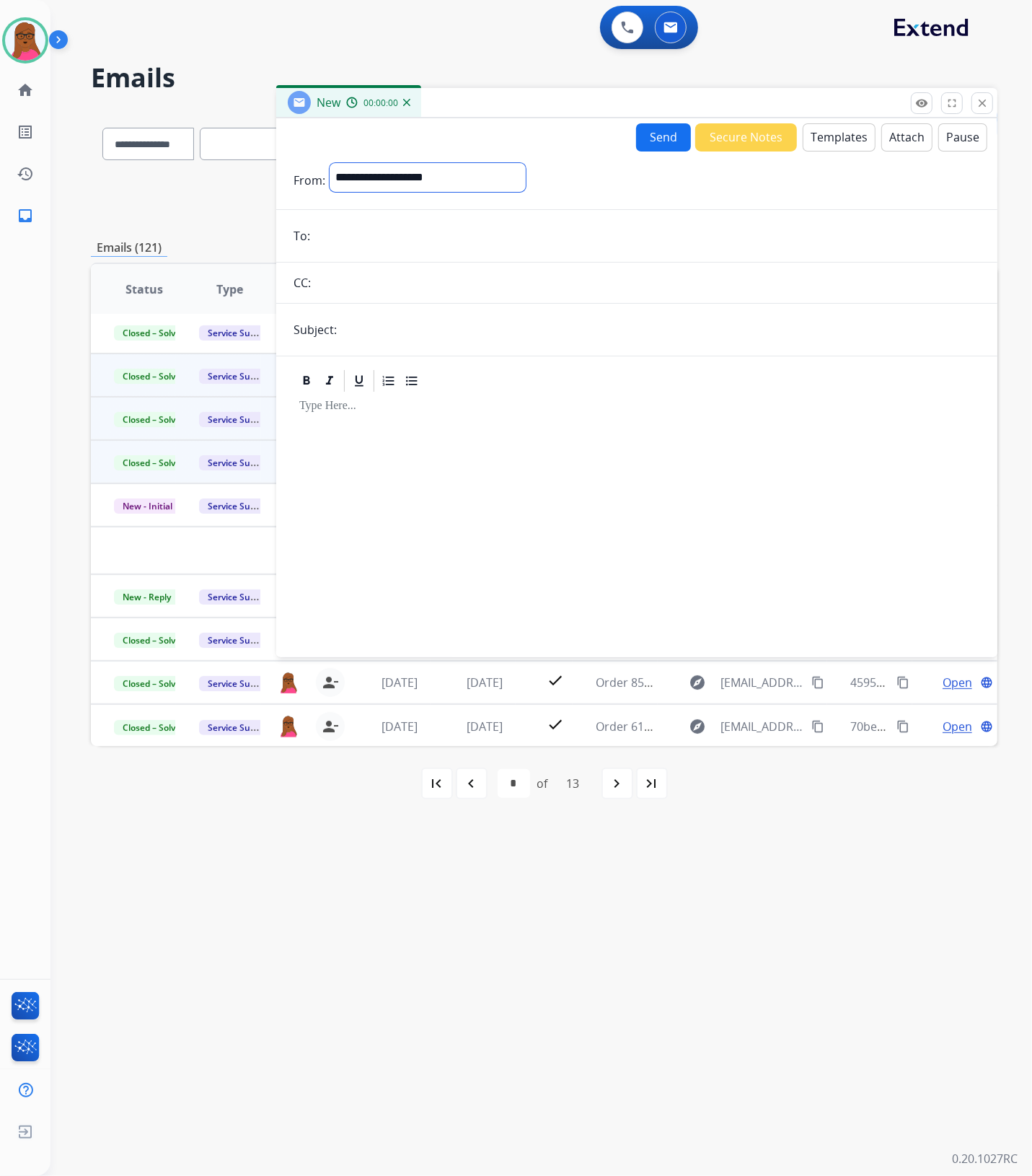
click at [507, 178] on select "**********" at bounding box center [428, 178] width 196 height 29
select select "**********"
click at [330, 163] on select "**********" at bounding box center [428, 178] width 196 height 29
click at [528, 233] on input "email" at bounding box center [647, 237] width 666 height 29
paste input "**********"
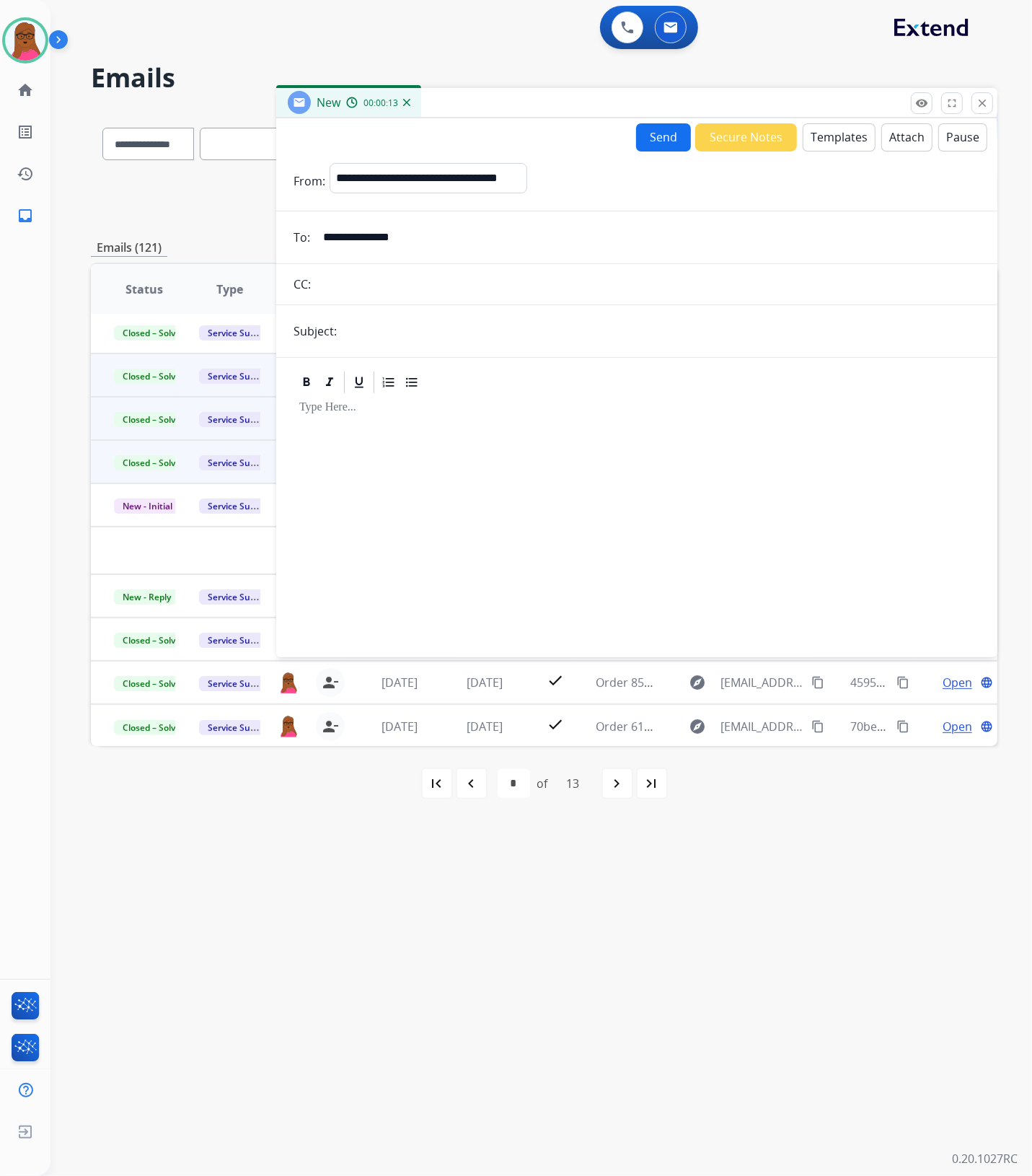
type input "**********"
click at [834, 142] on button "Templates" at bounding box center [839, 137] width 73 height 28
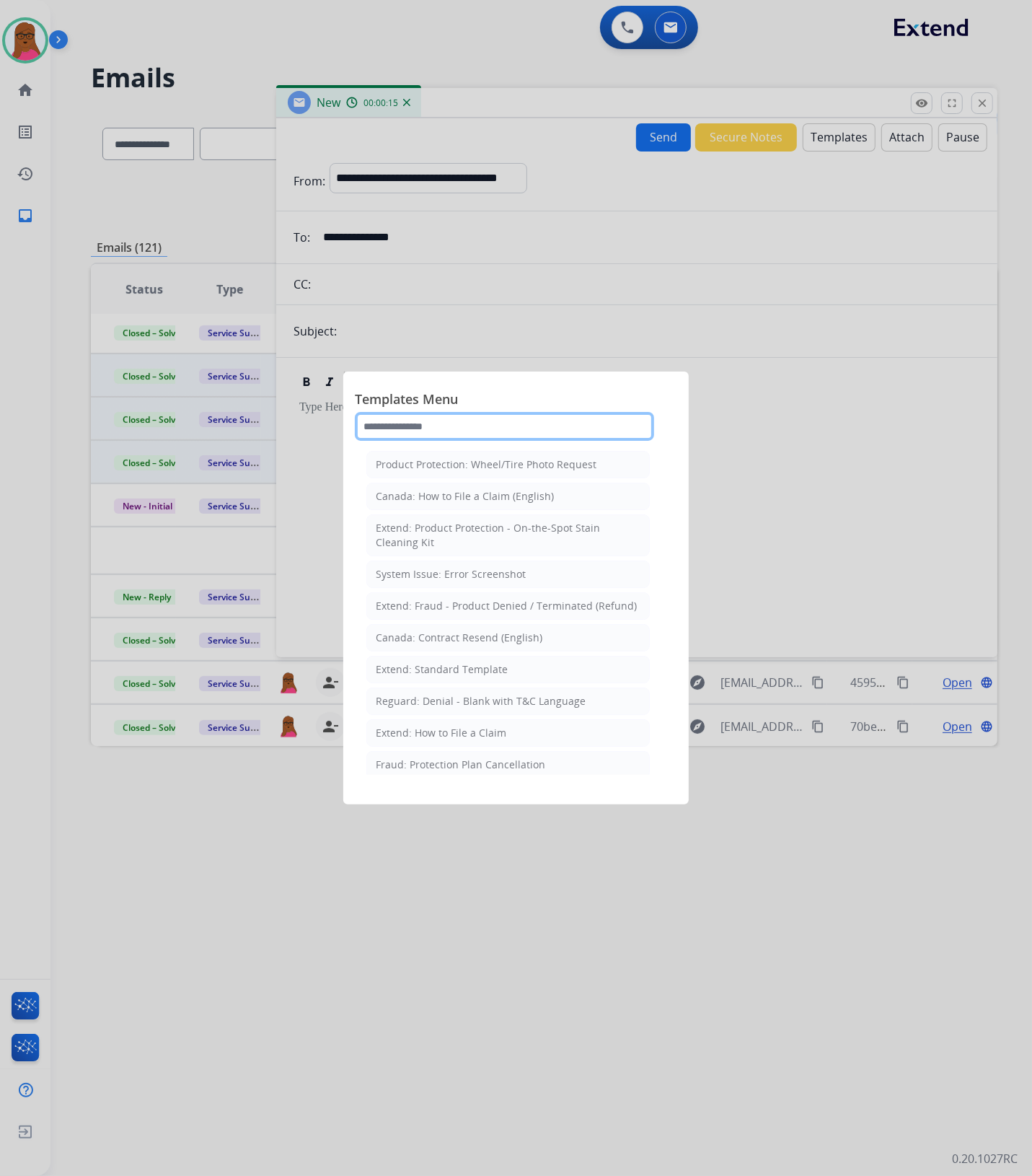
click at [485, 424] on input "text" at bounding box center [504, 426] width 299 height 29
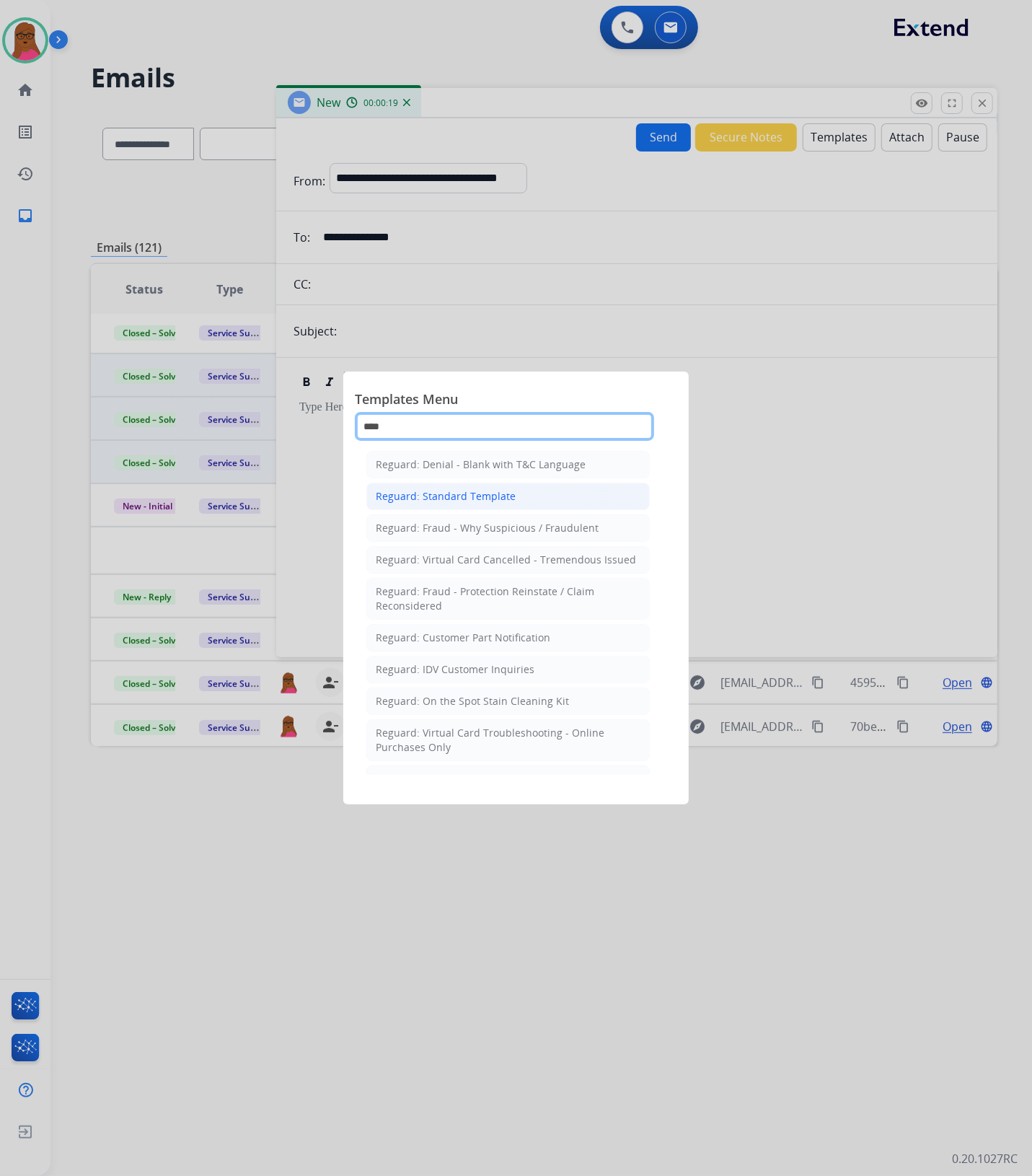
type input "****"
click at [495, 496] on div "Reguard: Standard Template" at bounding box center [445, 496] width 140 height 14
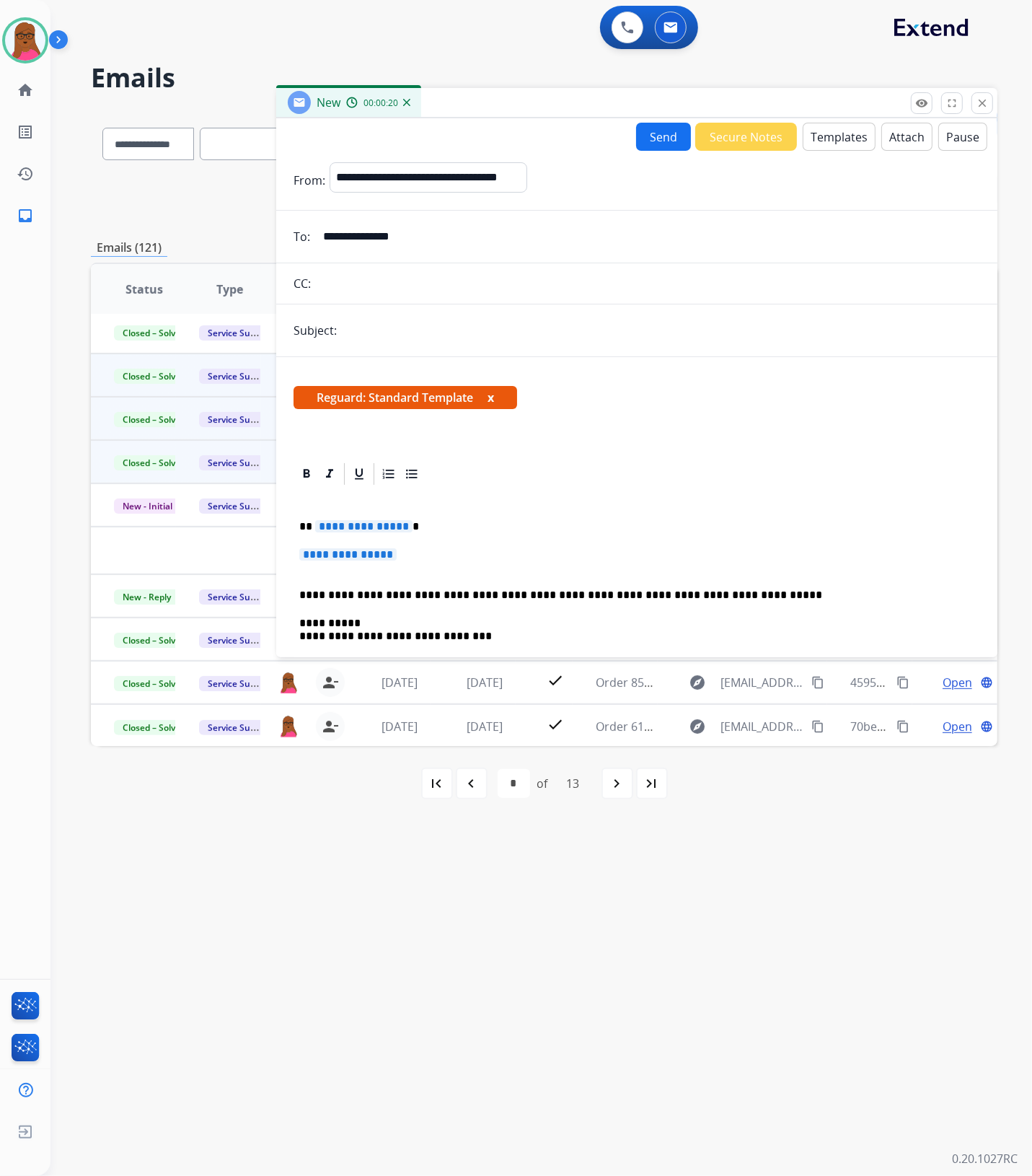
click at [492, 398] on button "x" at bounding box center [491, 398] width 6 height 17
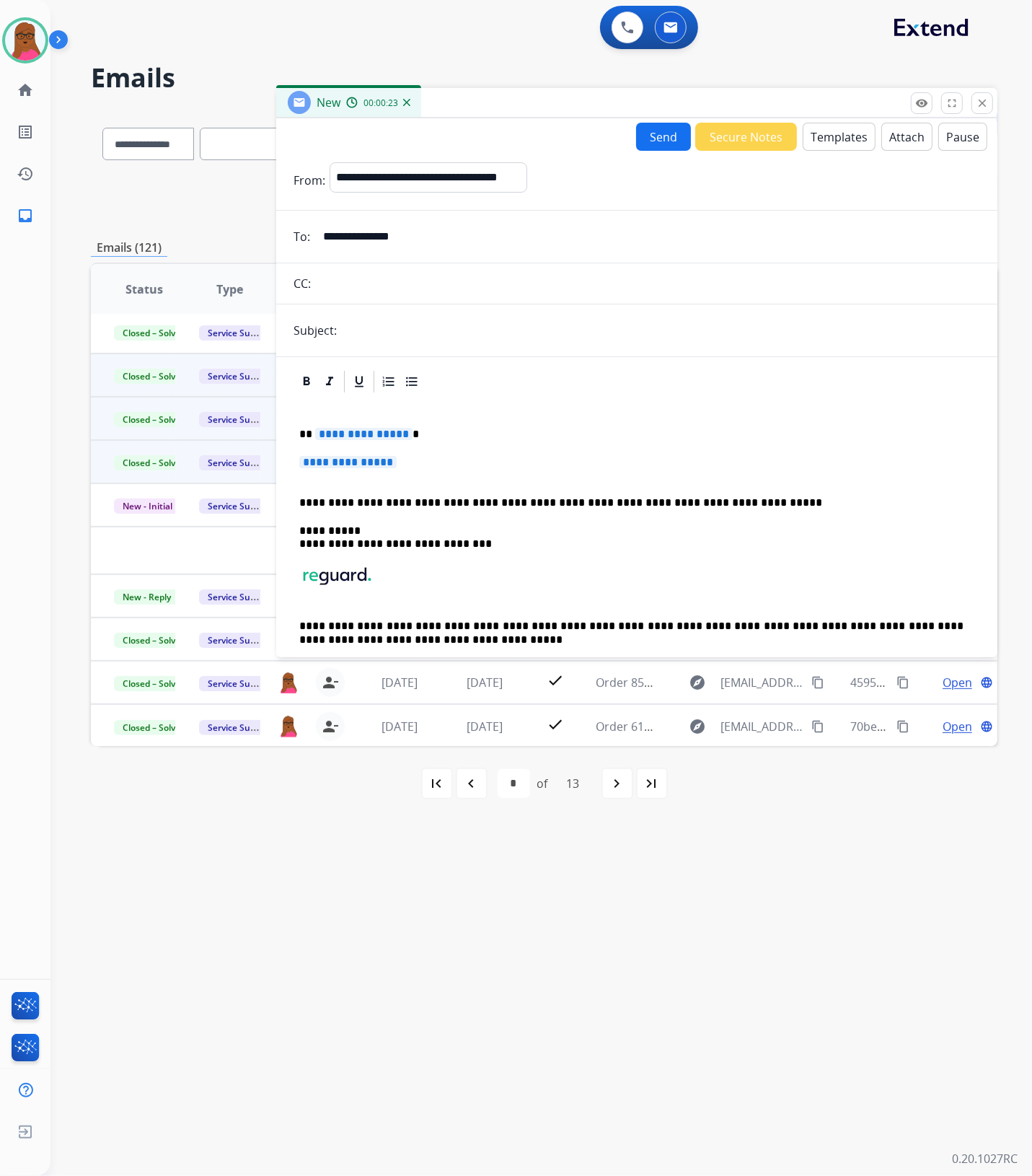
click at [372, 440] on span "**********" at bounding box center [363, 434] width 97 height 13
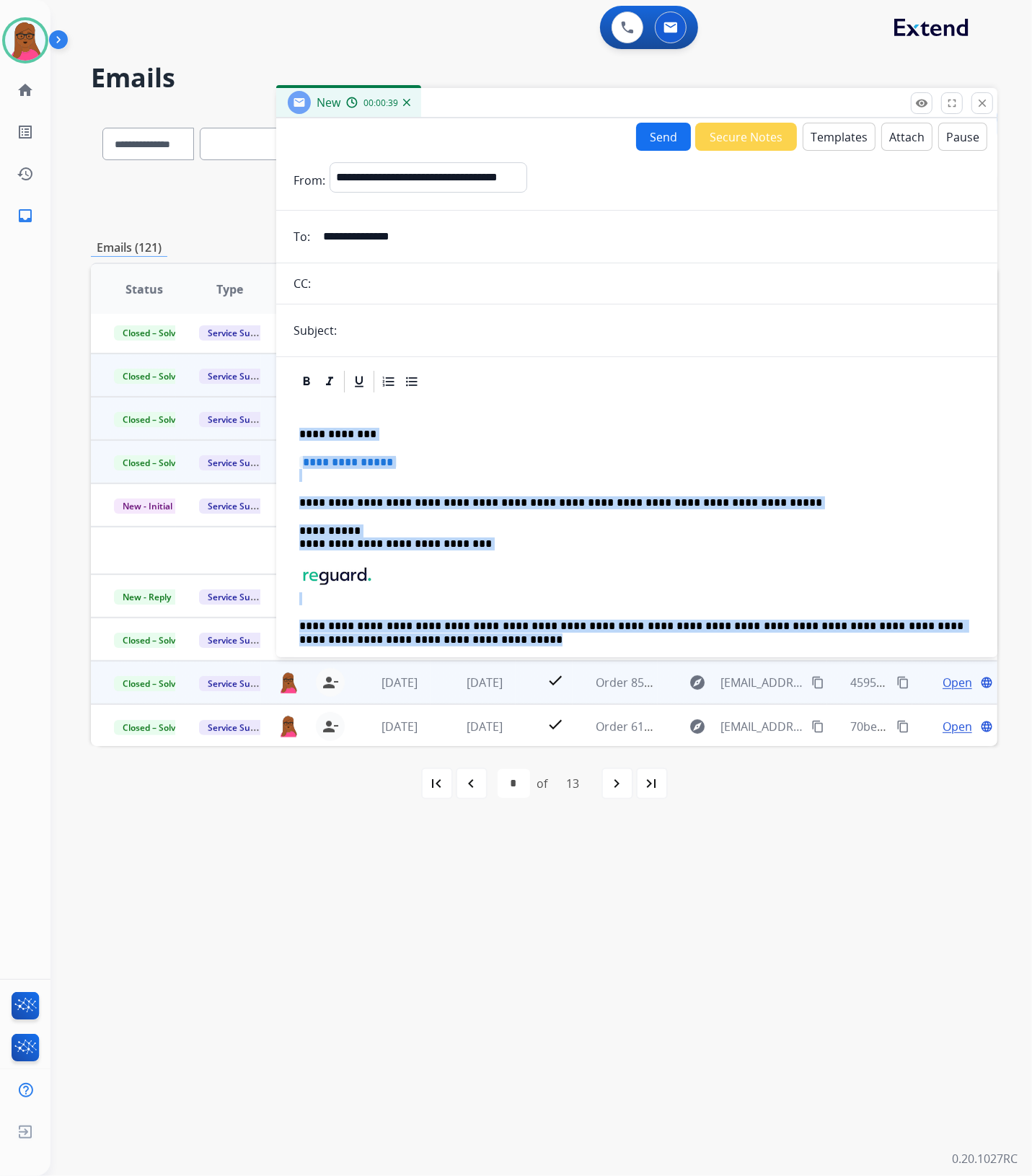
scroll to position [44, 0]
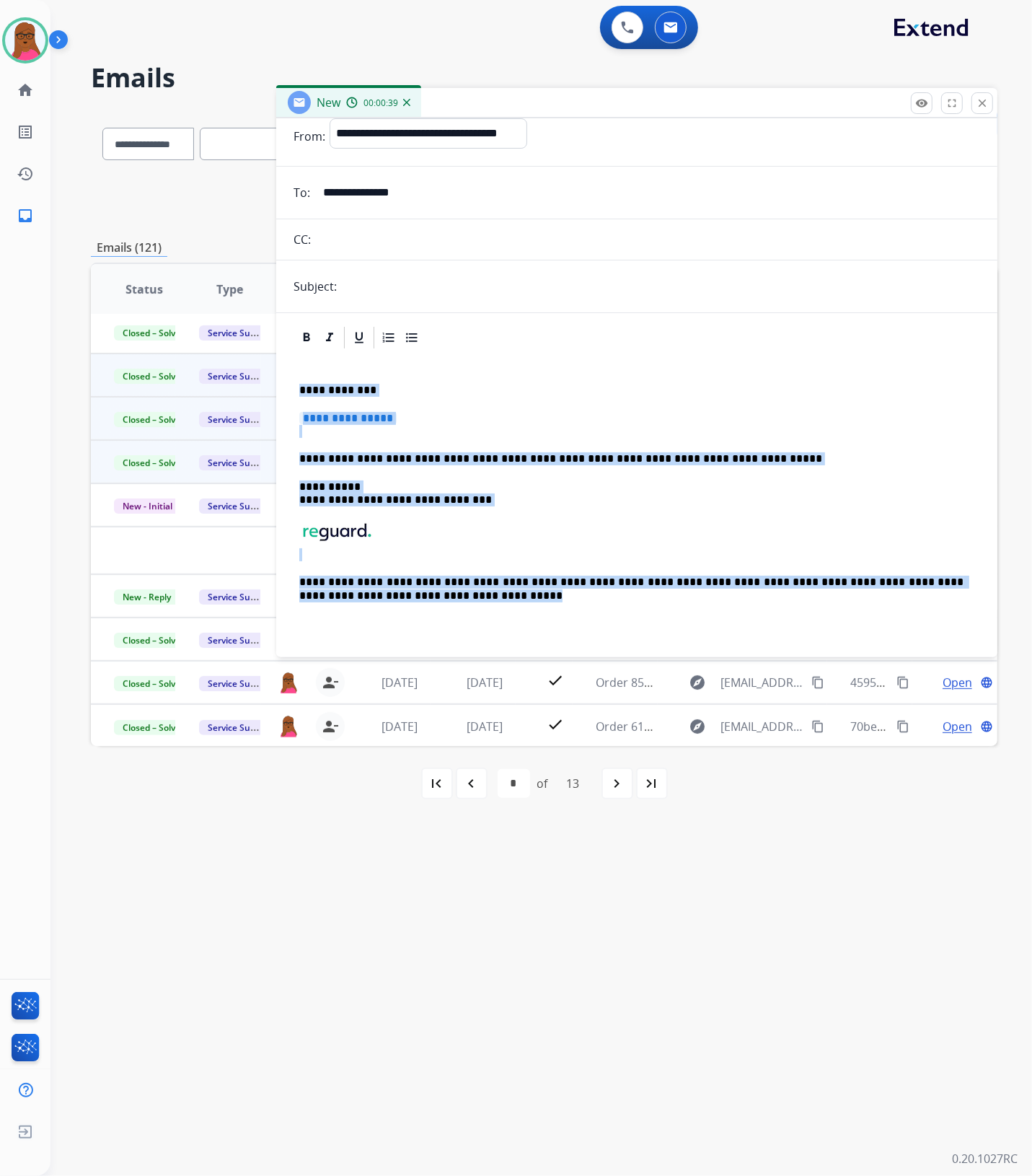
drag, startPoint x: 329, startPoint y: 498, endPoint x: 1103, endPoint y: 694, distance: 798.4
click at [1031, 694] on html "**********" at bounding box center [516, 588] width 1032 height 1176
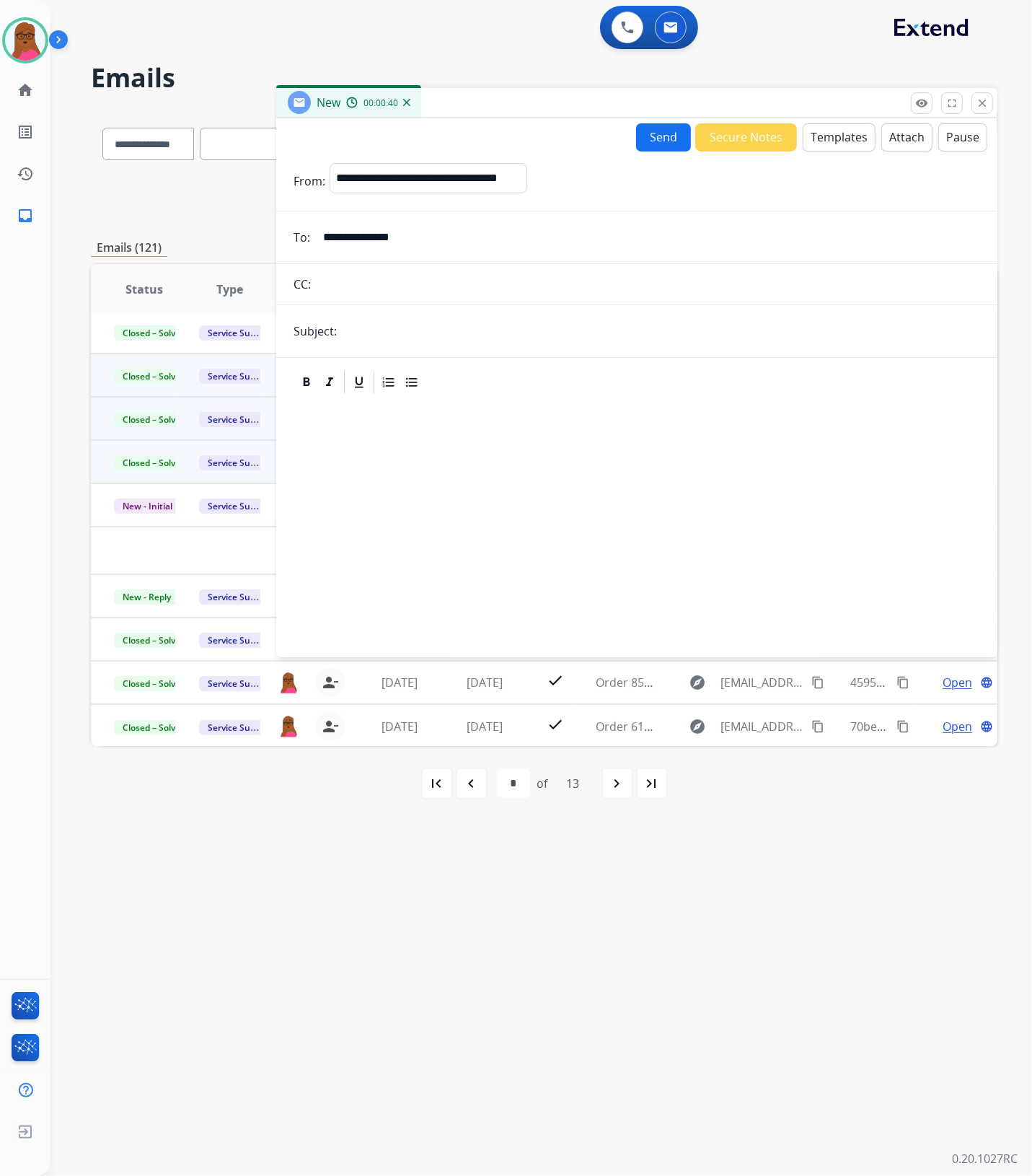
scroll to position [0, 0]
click at [819, 132] on button "Templates" at bounding box center [839, 137] width 73 height 28
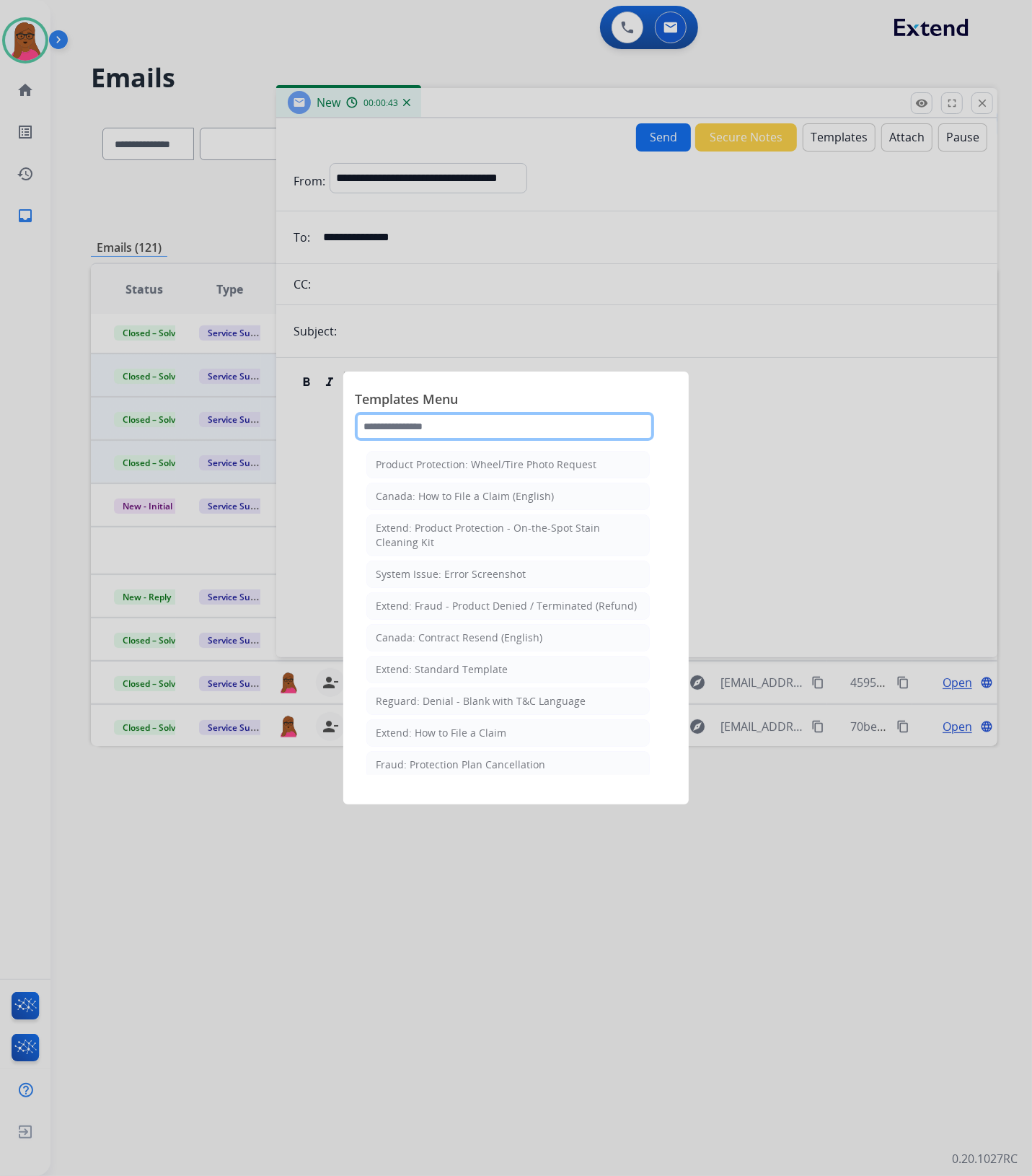
click at [452, 418] on input "text" at bounding box center [504, 426] width 299 height 29
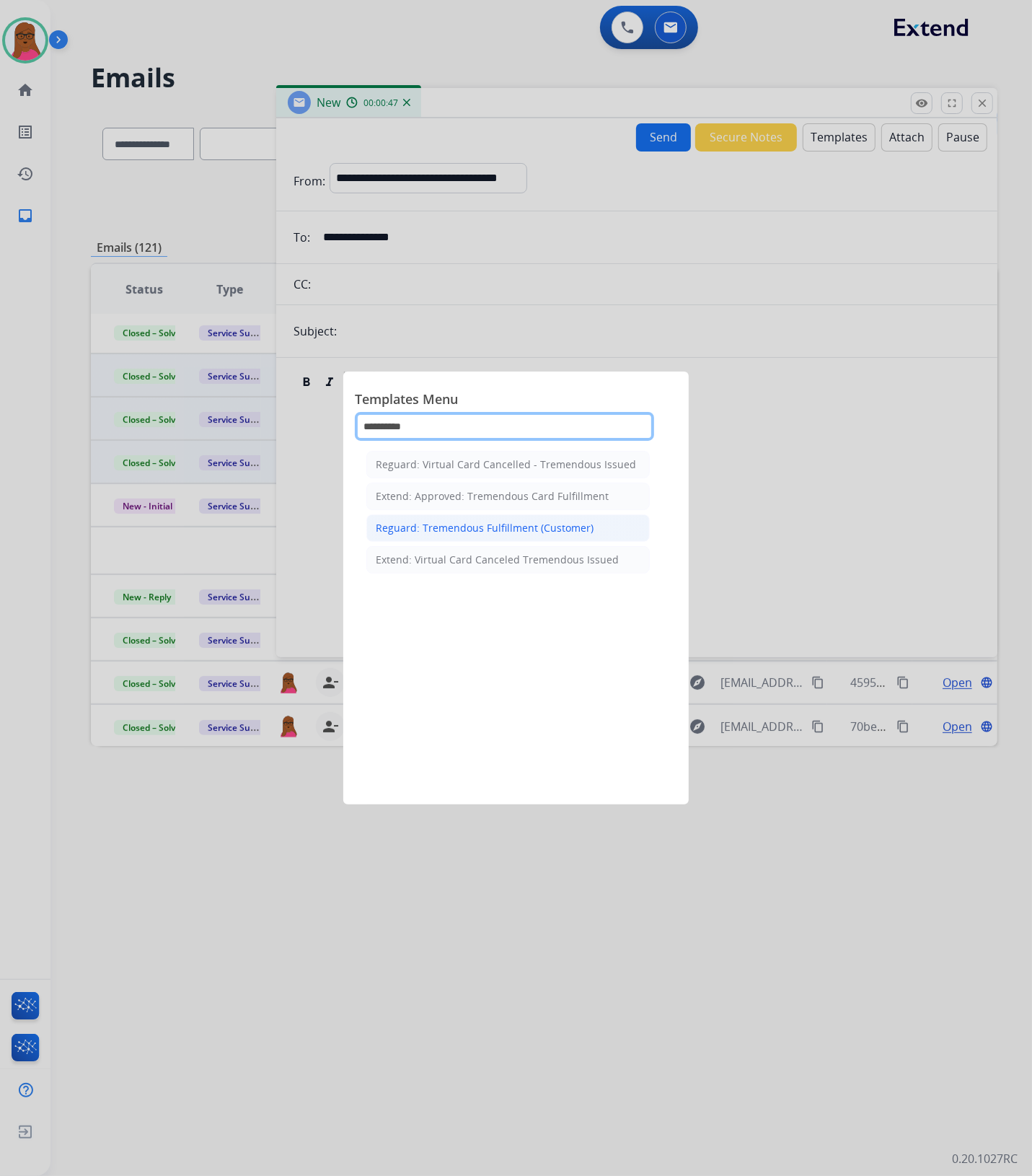
type input "**********"
click at [502, 540] on li "Reguard: Tremendous Fulfillment (Customer)" at bounding box center [507, 528] width 283 height 28
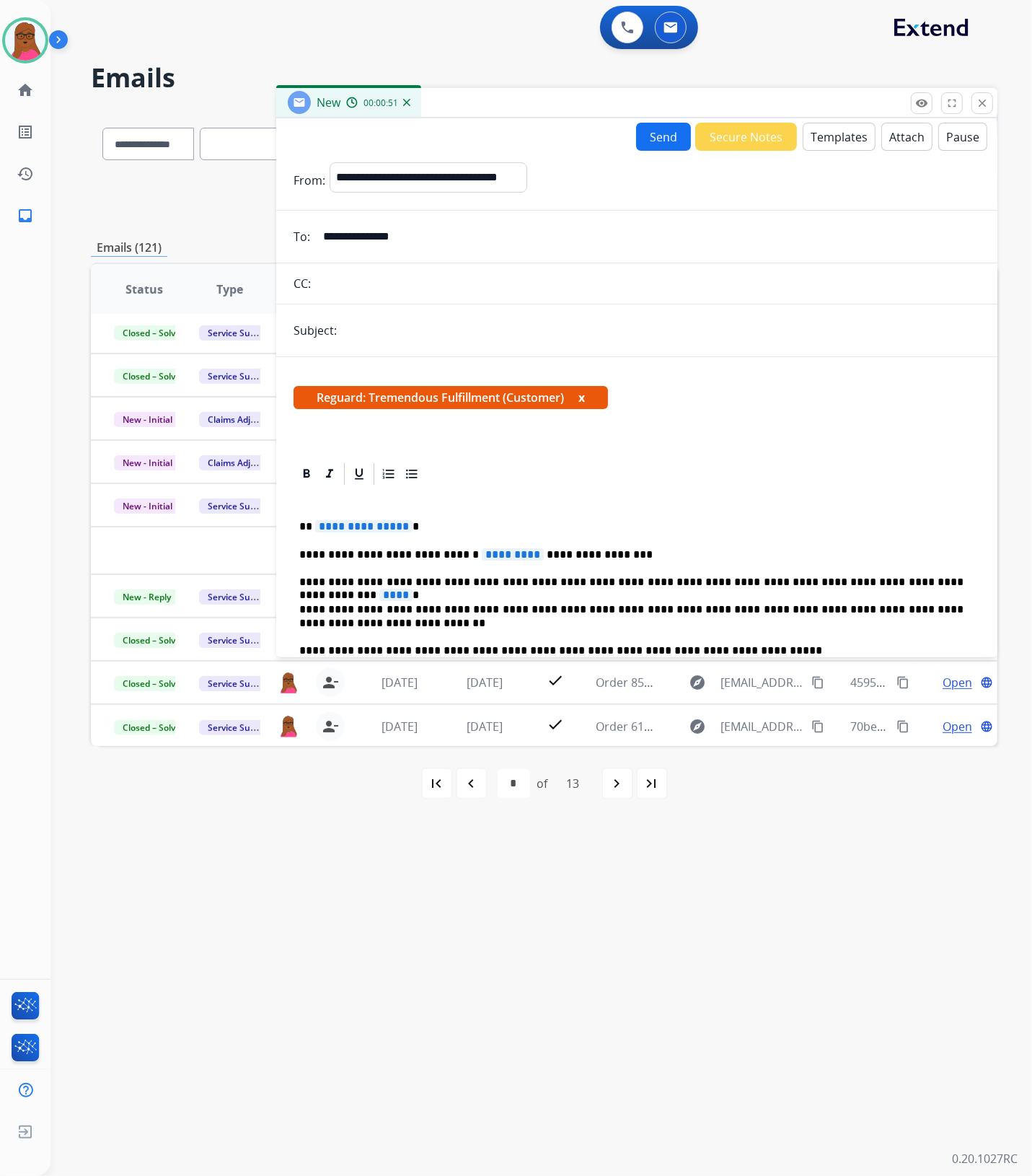
click at [585, 401] on button "x" at bounding box center [581, 398] width 6 height 17
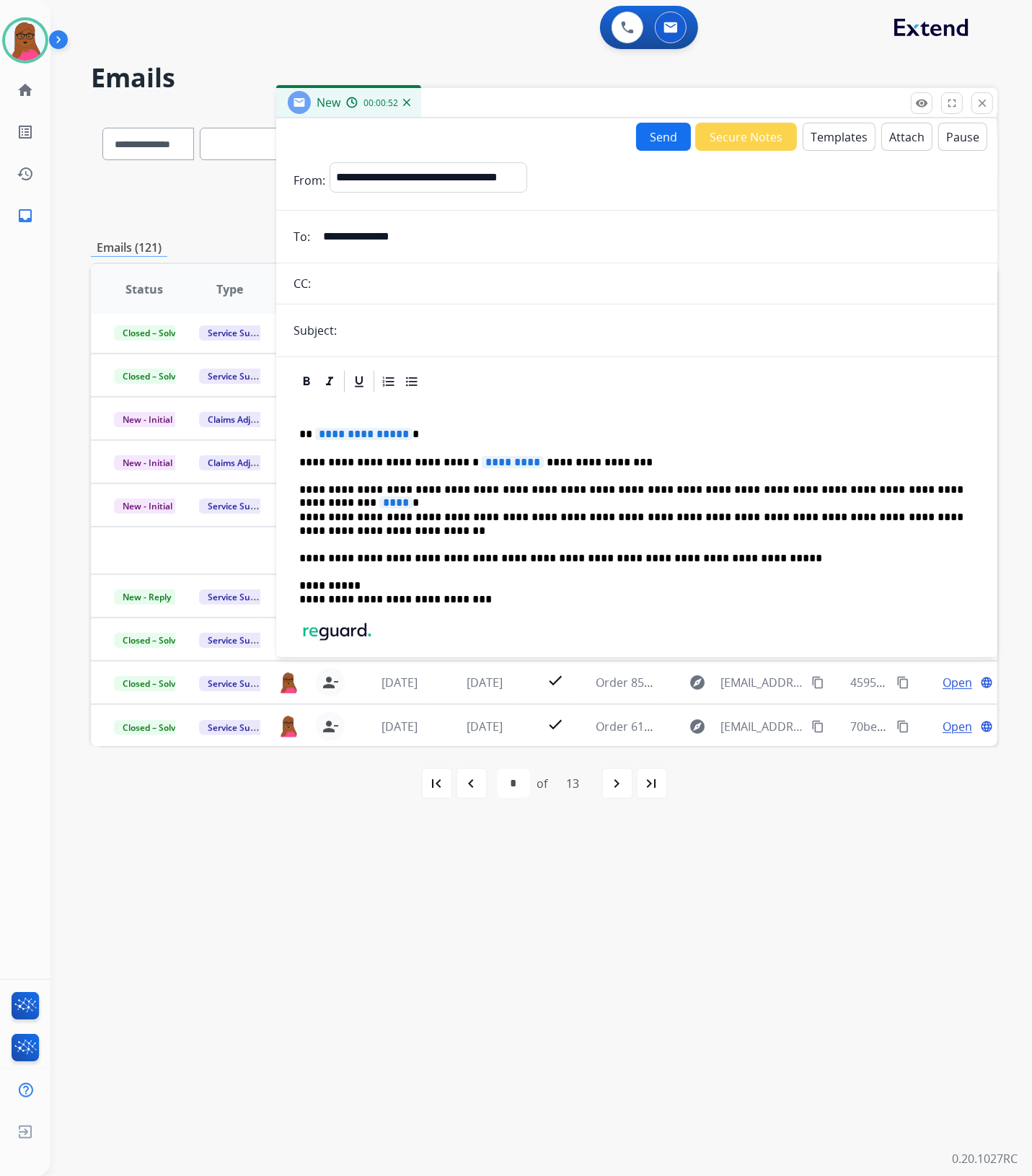
click at [454, 316] on input "text" at bounding box center [660, 330] width 639 height 29
type input "**********"
click at [368, 433] on span "**********" at bounding box center [363, 434] width 97 height 13
click at [481, 465] on span "*********" at bounding box center [512, 463] width 62 height 13
click at [413, 496] on span "****" at bounding box center [396, 503] width 33 height 13
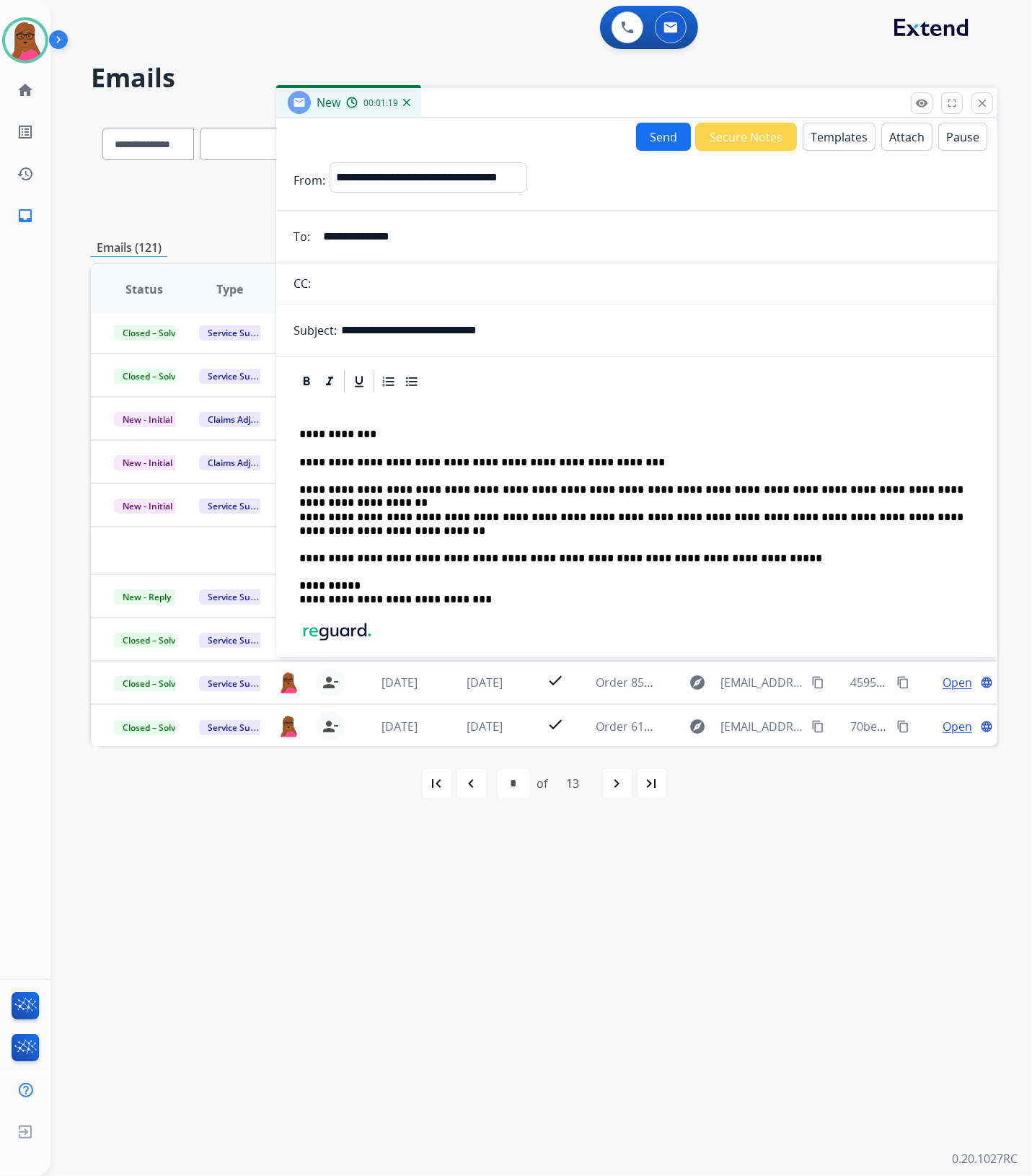
click at [671, 135] on button "Send" at bounding box center [663, 137] width 54 height 28
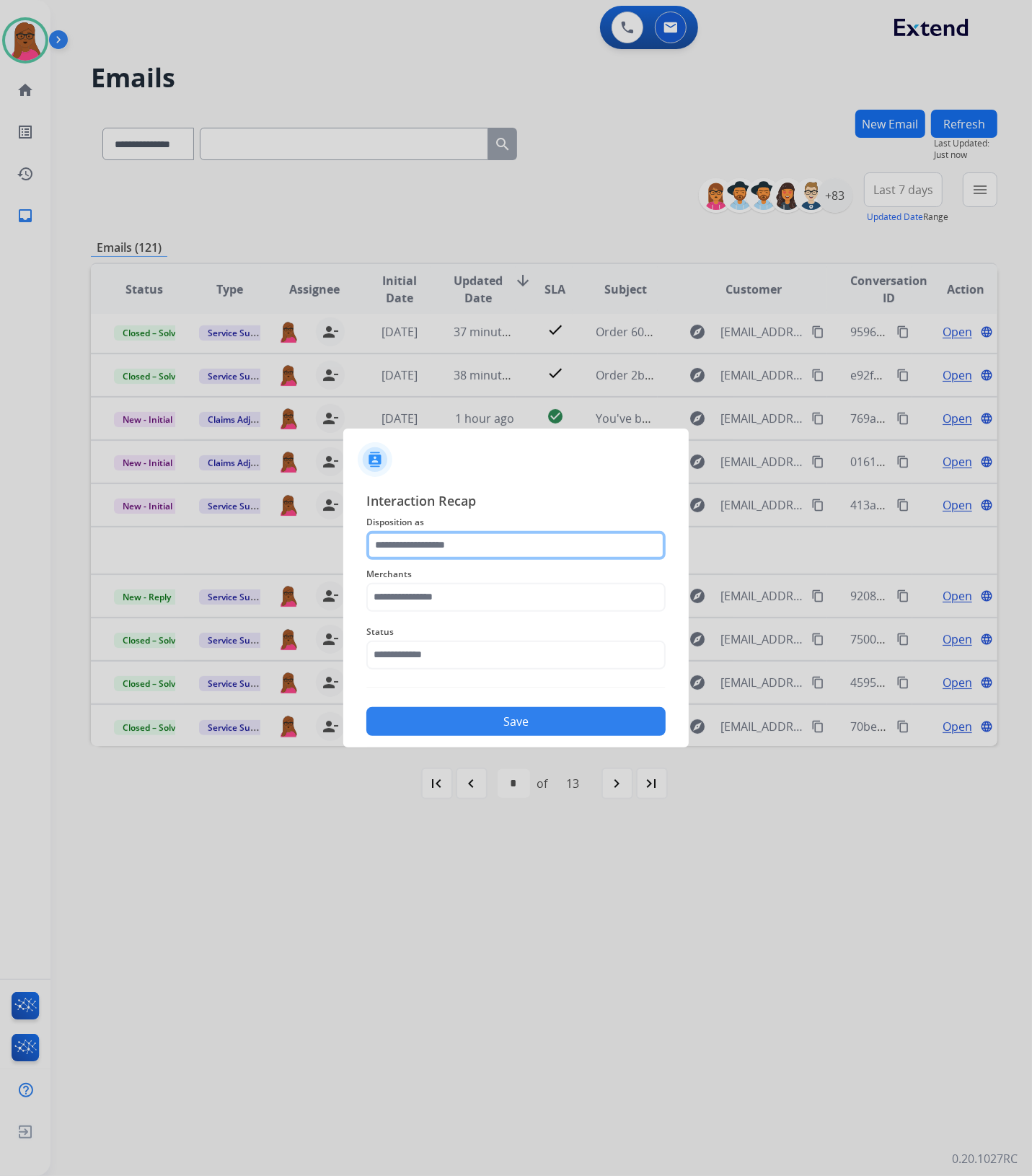
click at [480, 546] on input "text" at bounding box center [515, 545] width 299 height 29
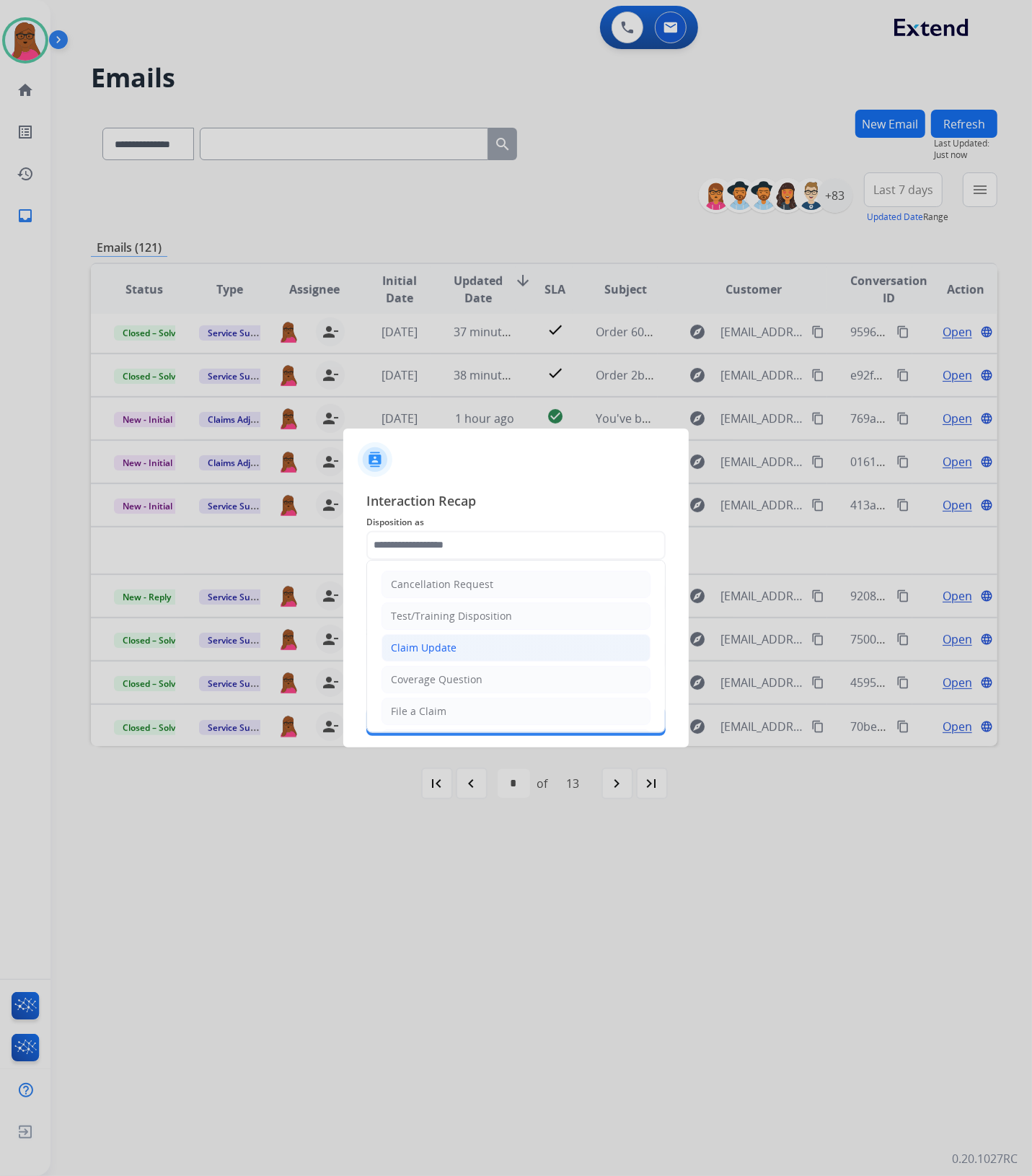
click at [431, 644] on div "Claim Update" at bounding box center [423, 648] width 65 height 14
type input "**********"
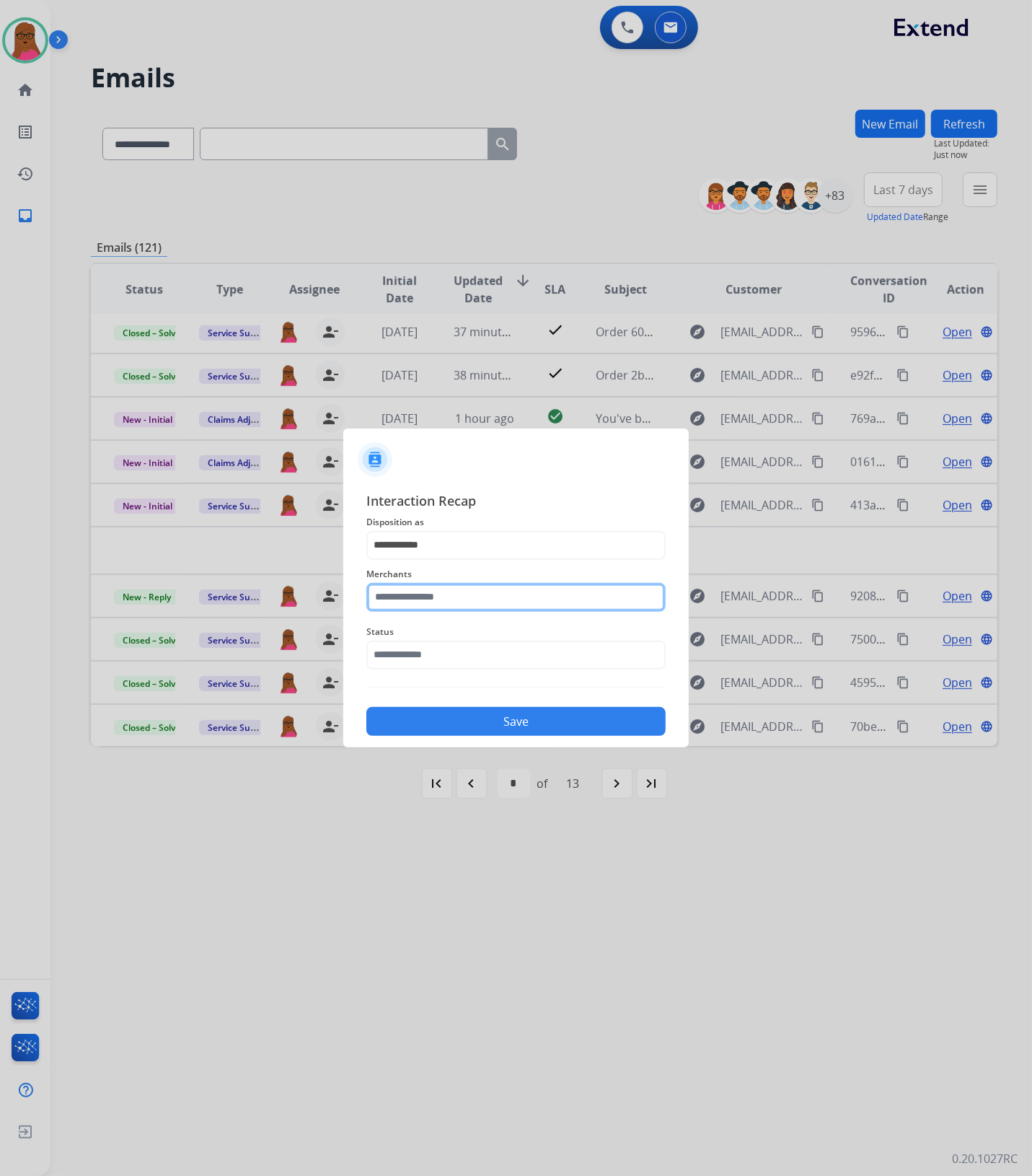
click at [432, 606] on input "text" at bounding box center [515, 597] width 299 height 29
click at [522, 639] on li "[PERSON_NAME]" at bounding box center [519, 638] width 275 height 28
type input "**********"
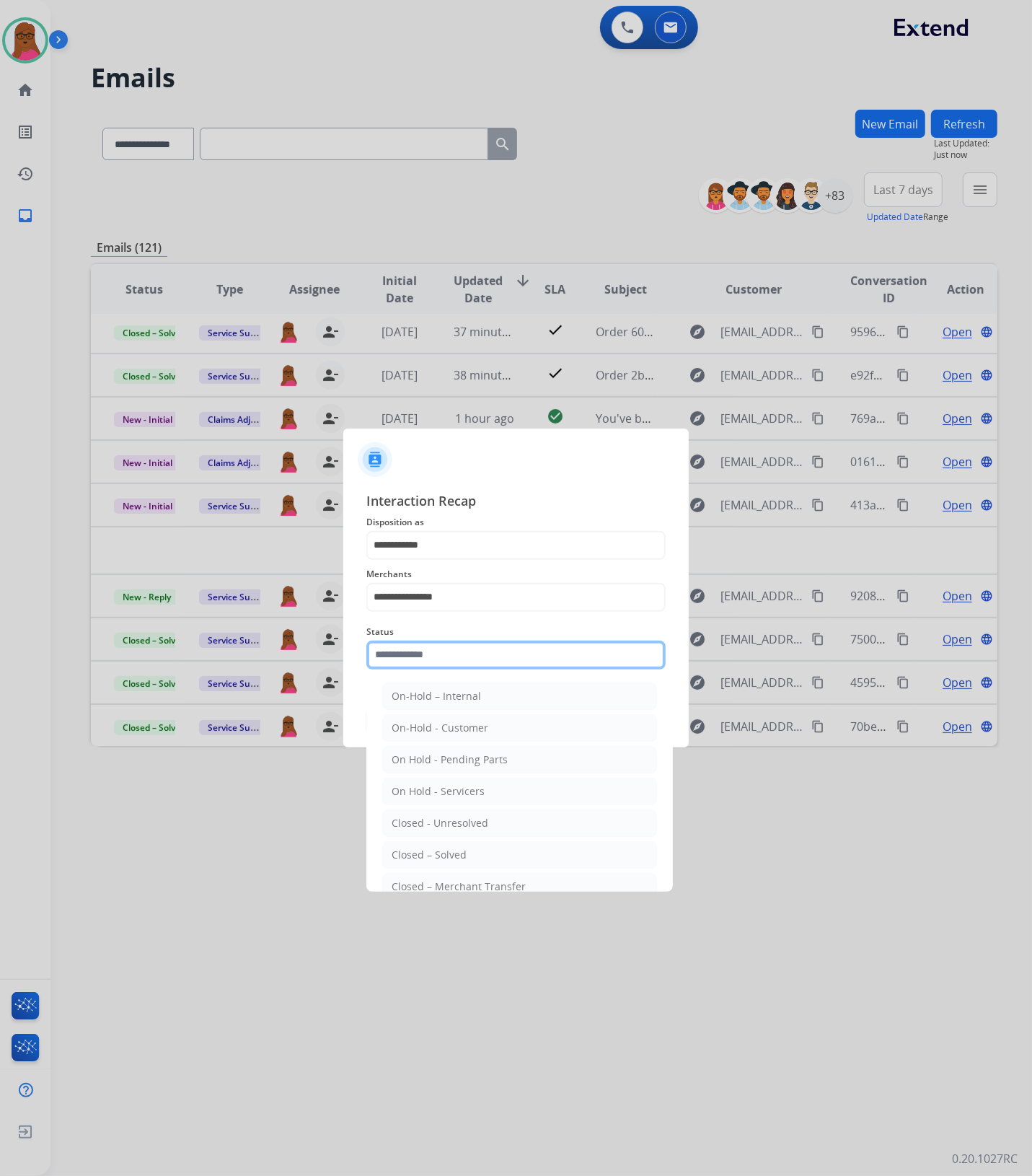
click at [491, 661] on input "text" at bounding box center [515, 655] width 299 height 29
click at [413, 855] on div "Closed – Solved" at bounding box center [428, 855] width 75 height 14
type input "**********"
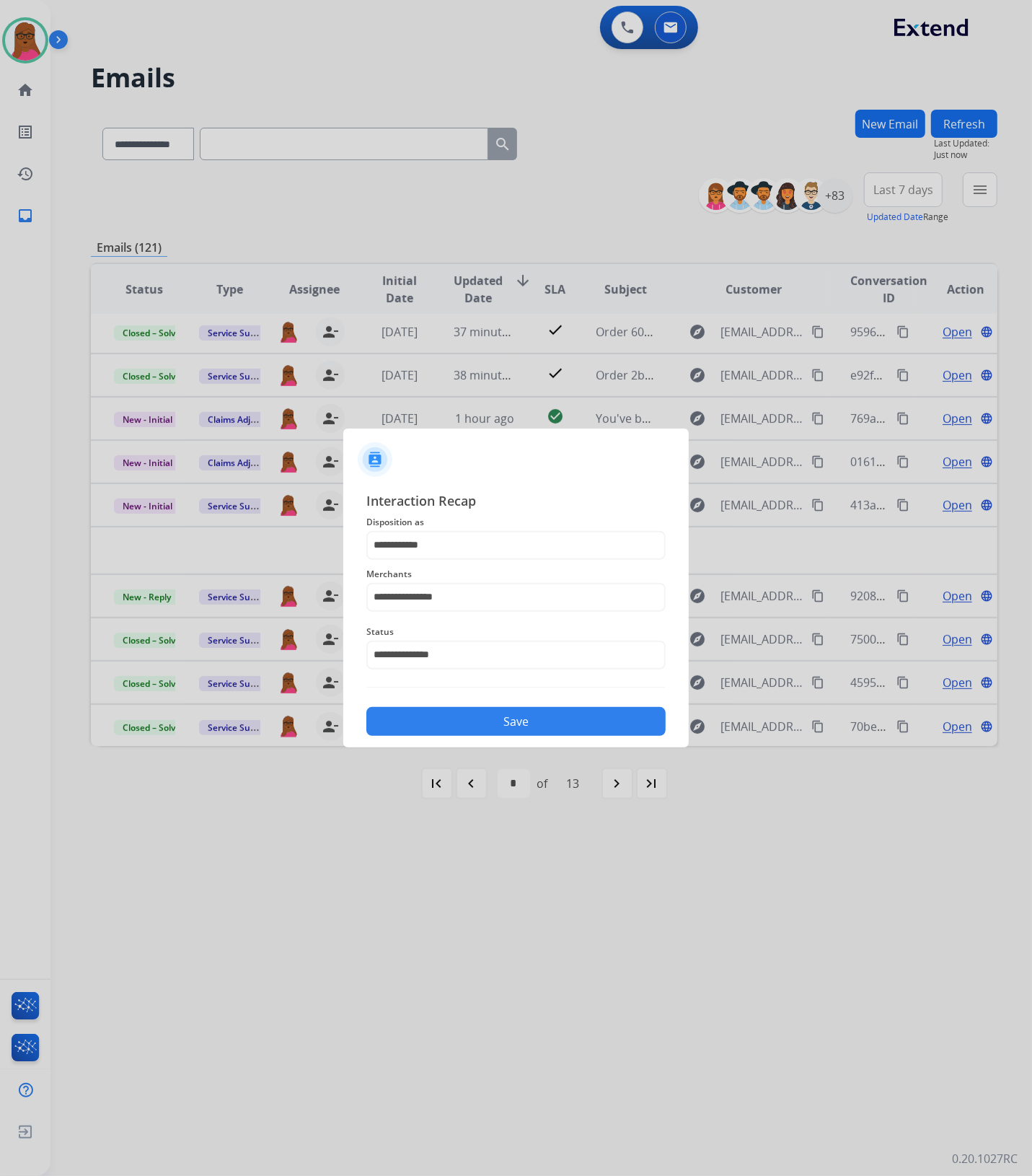
click at [501, 712] on button "Save" at bounding box center [515, 721] width 299 height 29
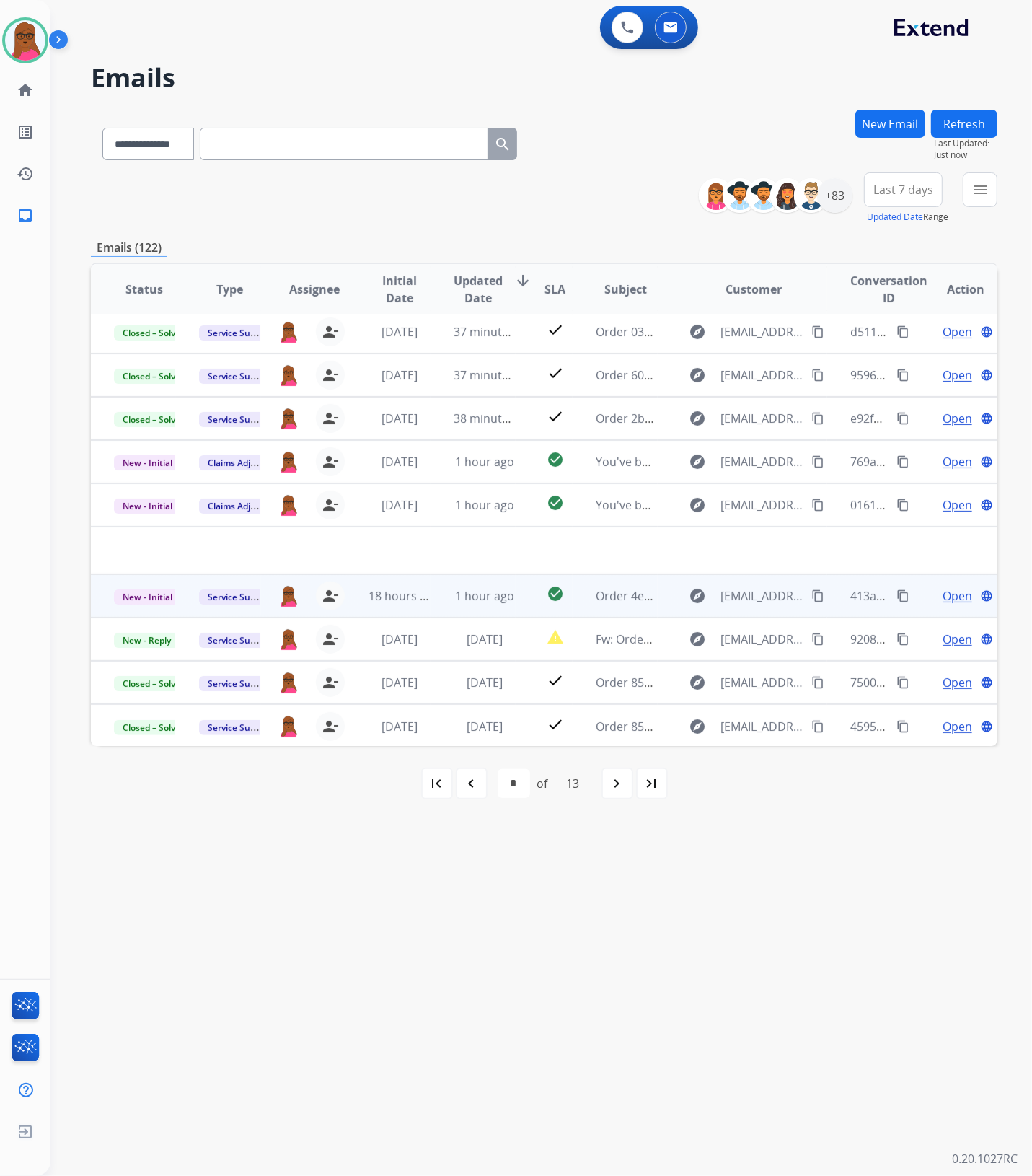
click at [945, 592] on span "Open" at bounding box center [956, 596] width 29 height 17
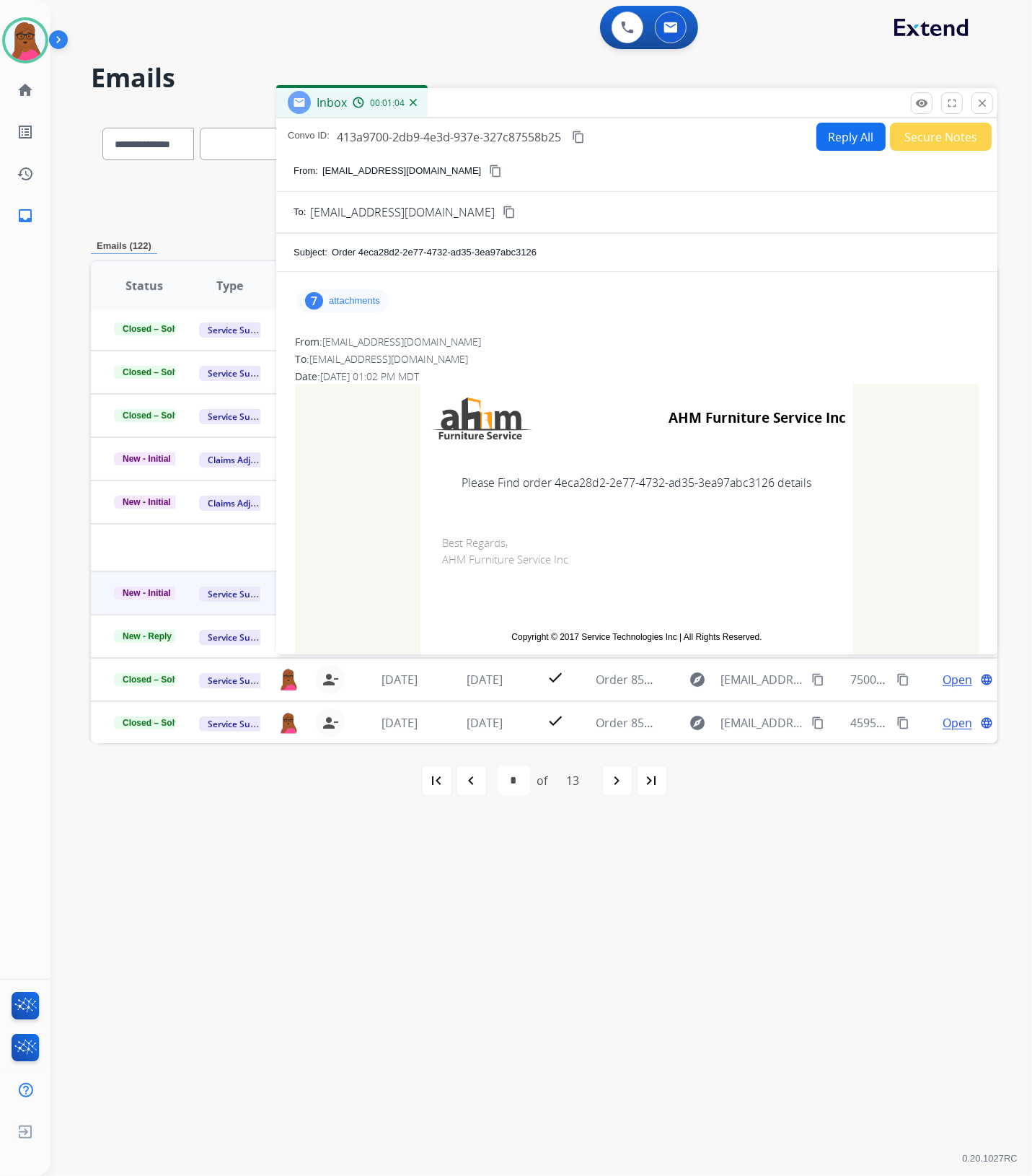
click at [377, 297] on p "attachments" at bounding box center [354, 301] width 51 height 12
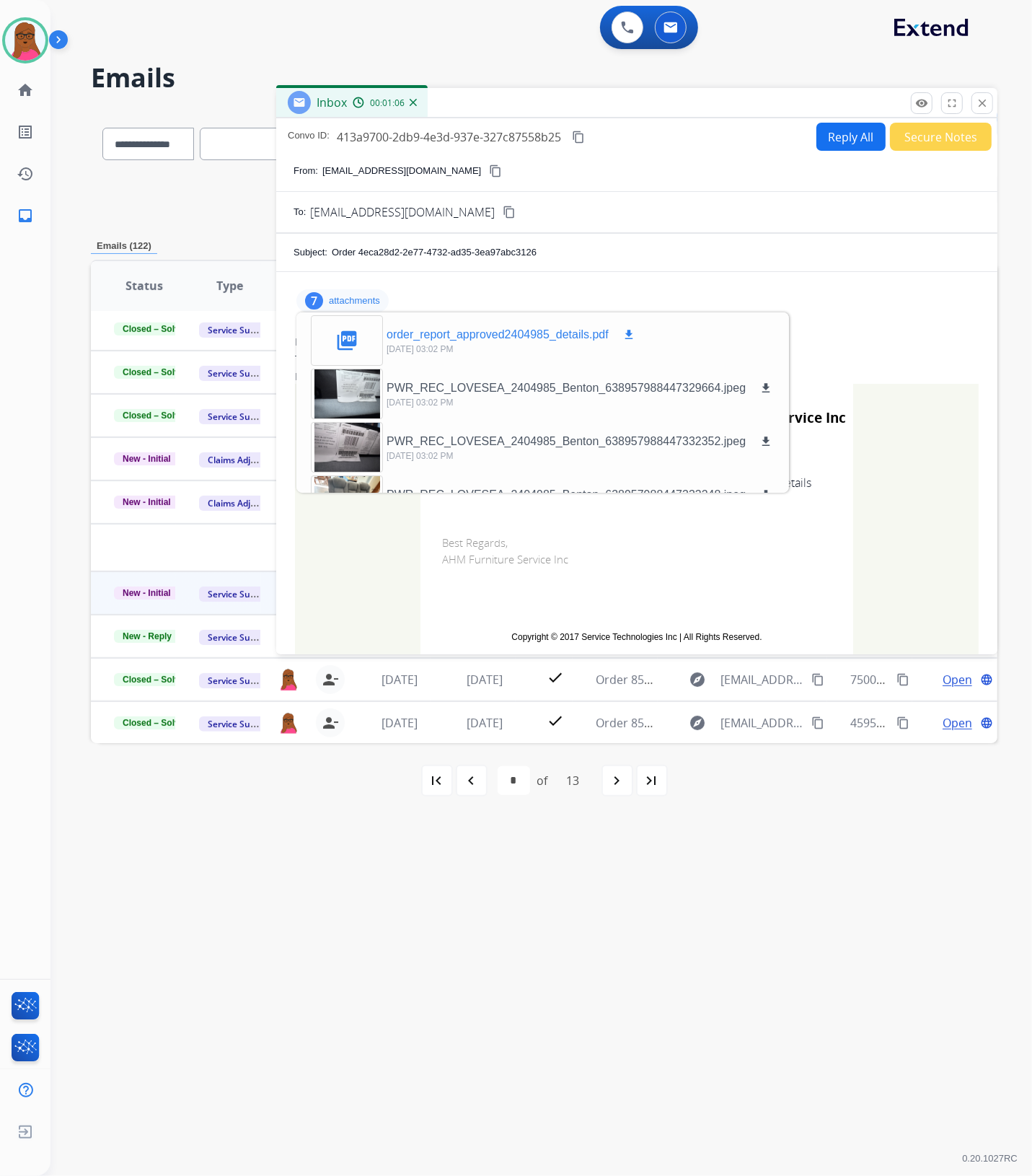
click at [625, 334] on mat-icon "download" at bounding box center [629, 335] width 13 height 13
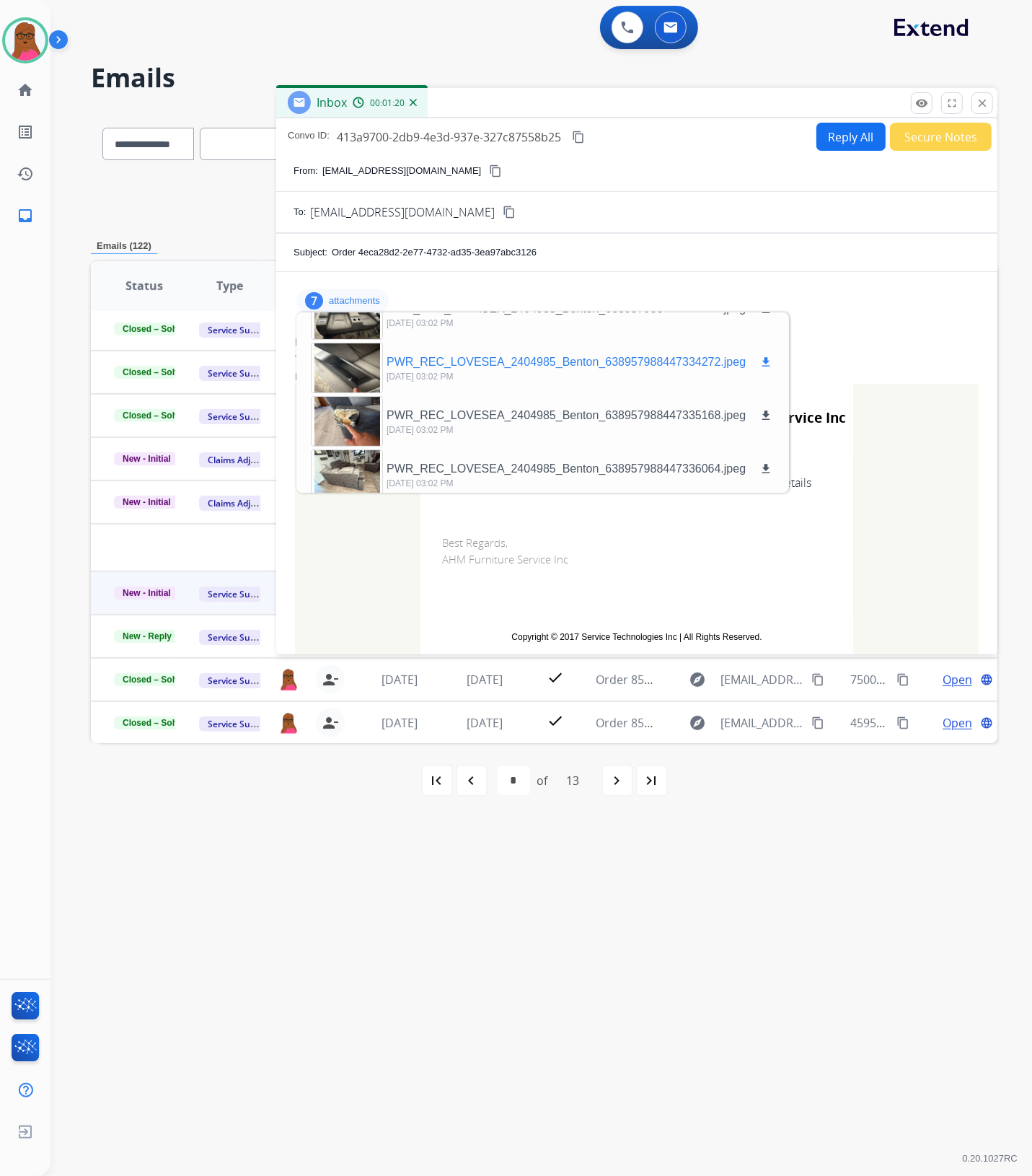
scroll to position [197, 0]
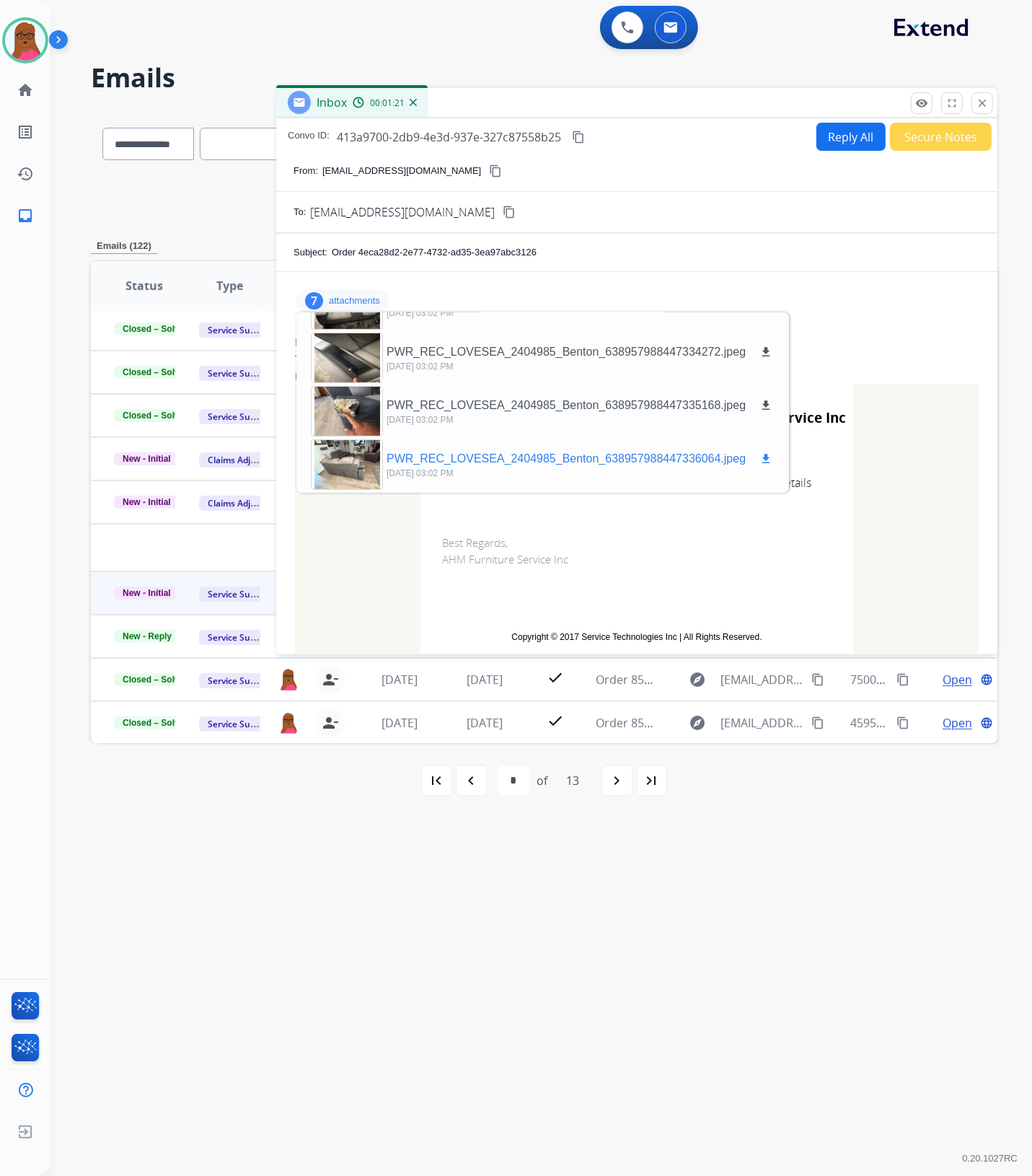
click at [348, 462] on div at bounding box center [346, 465] width 72 height 51
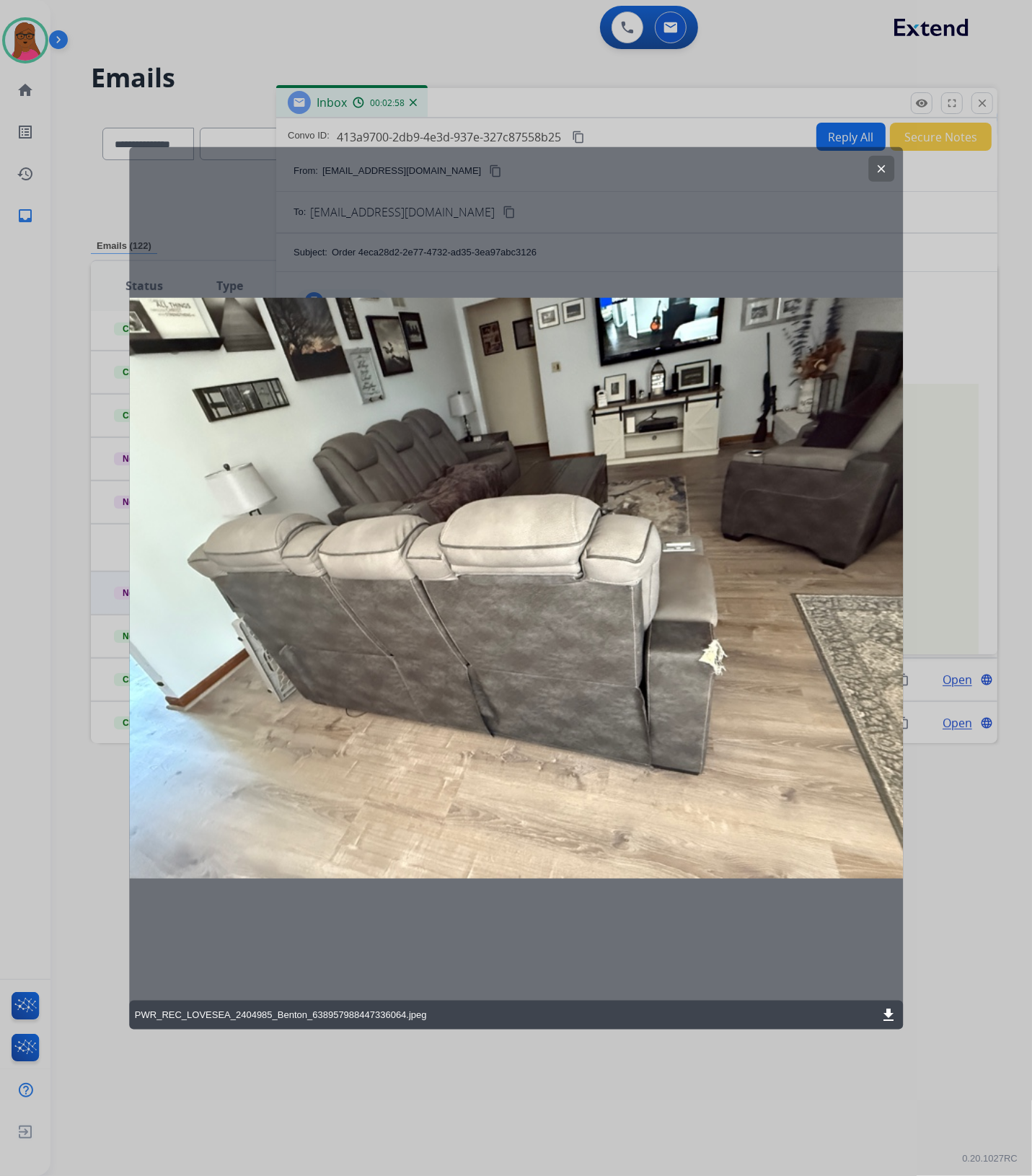
click at [877, 167] on mat-icon "clear" at bounding box center [881, 169] width 13 height 13
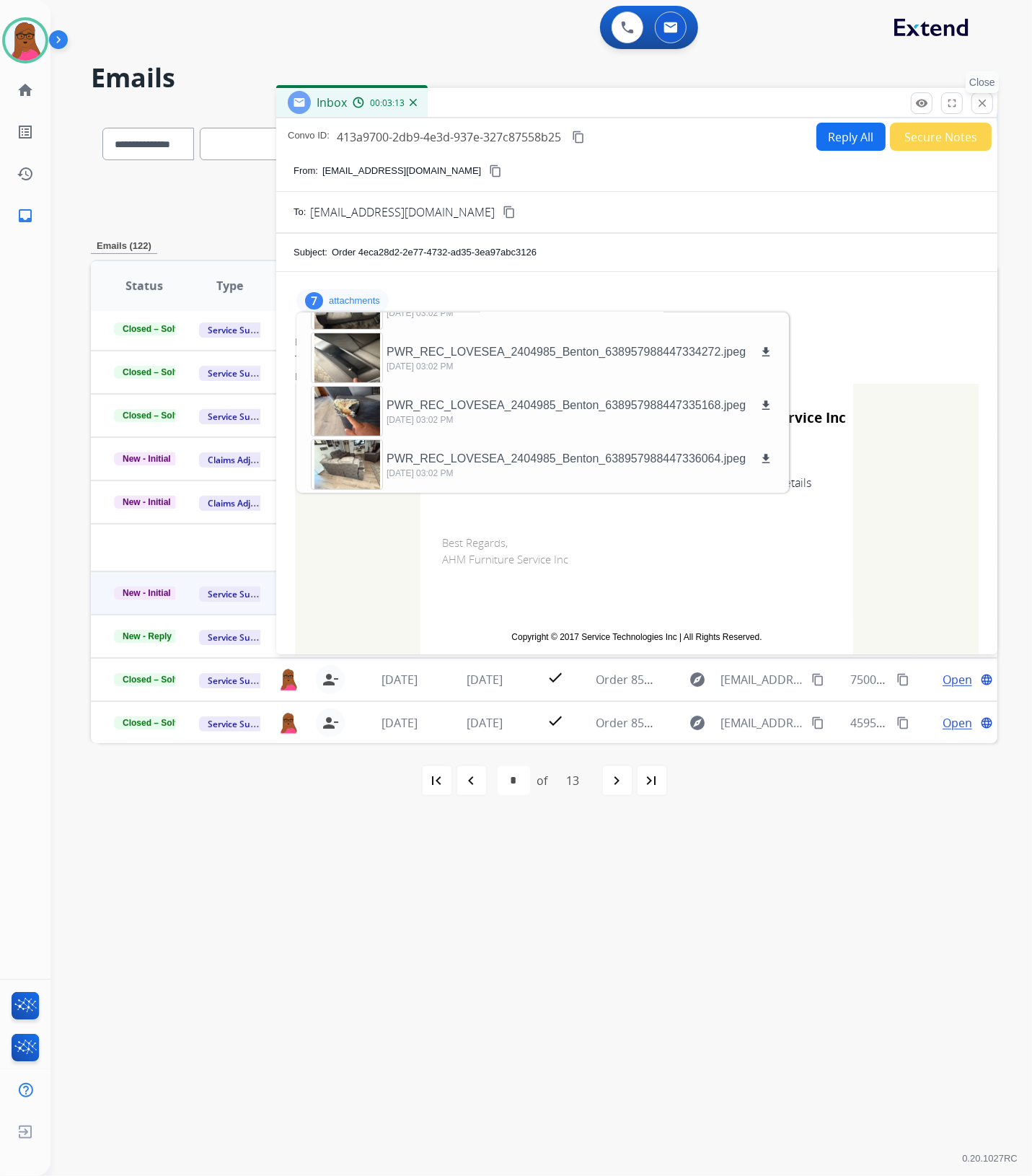
click at [986, 99] on mat-icon "close" at bounding box center [982, 103] width 13 height 13
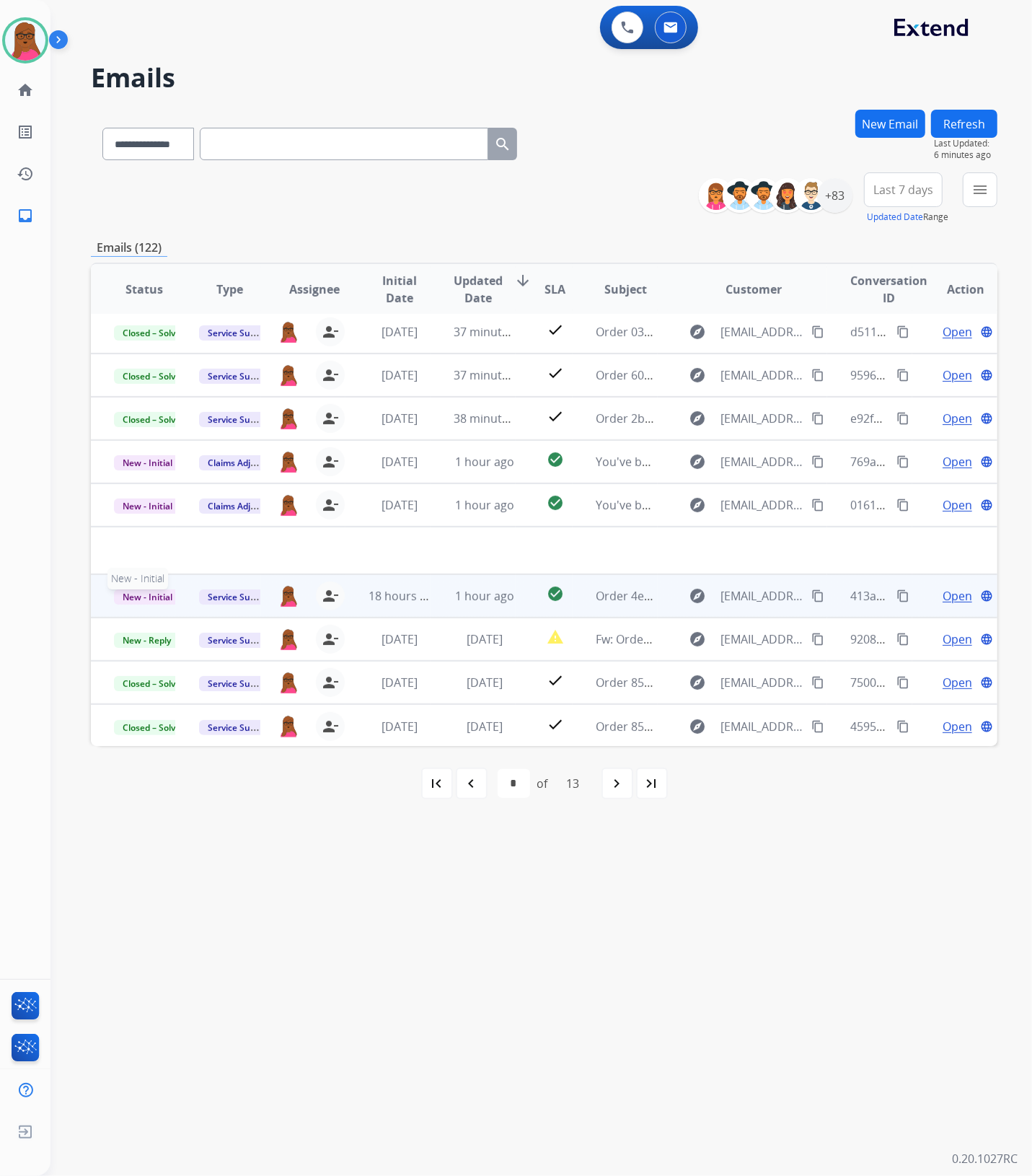
click at [137, 599] on span "New - Initial" at bounding box center [147, 597] width 67 height 15
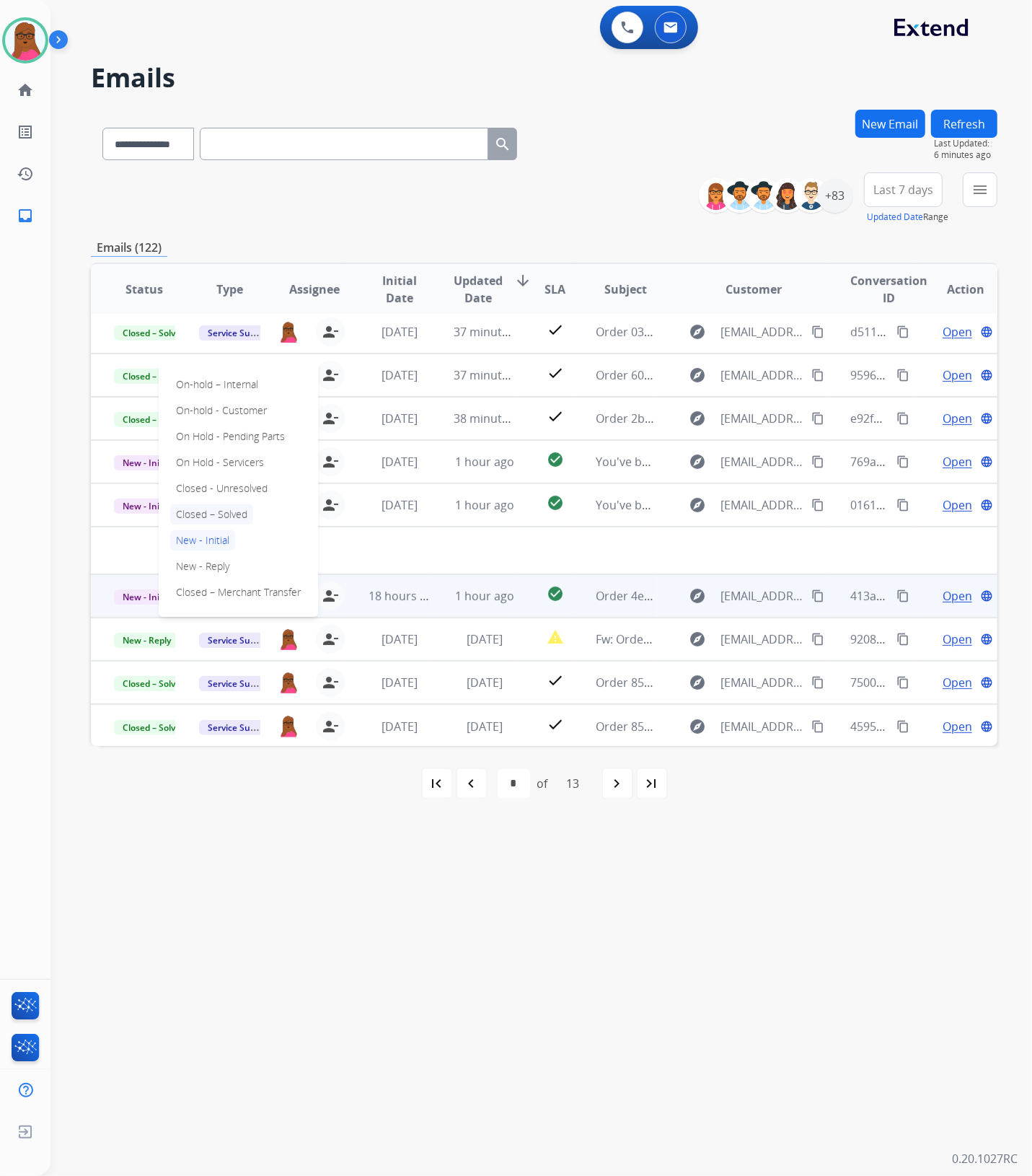
click at [247, 510] on p "Closed – Solved" at bounding box center [211, 515] width 83 height 21
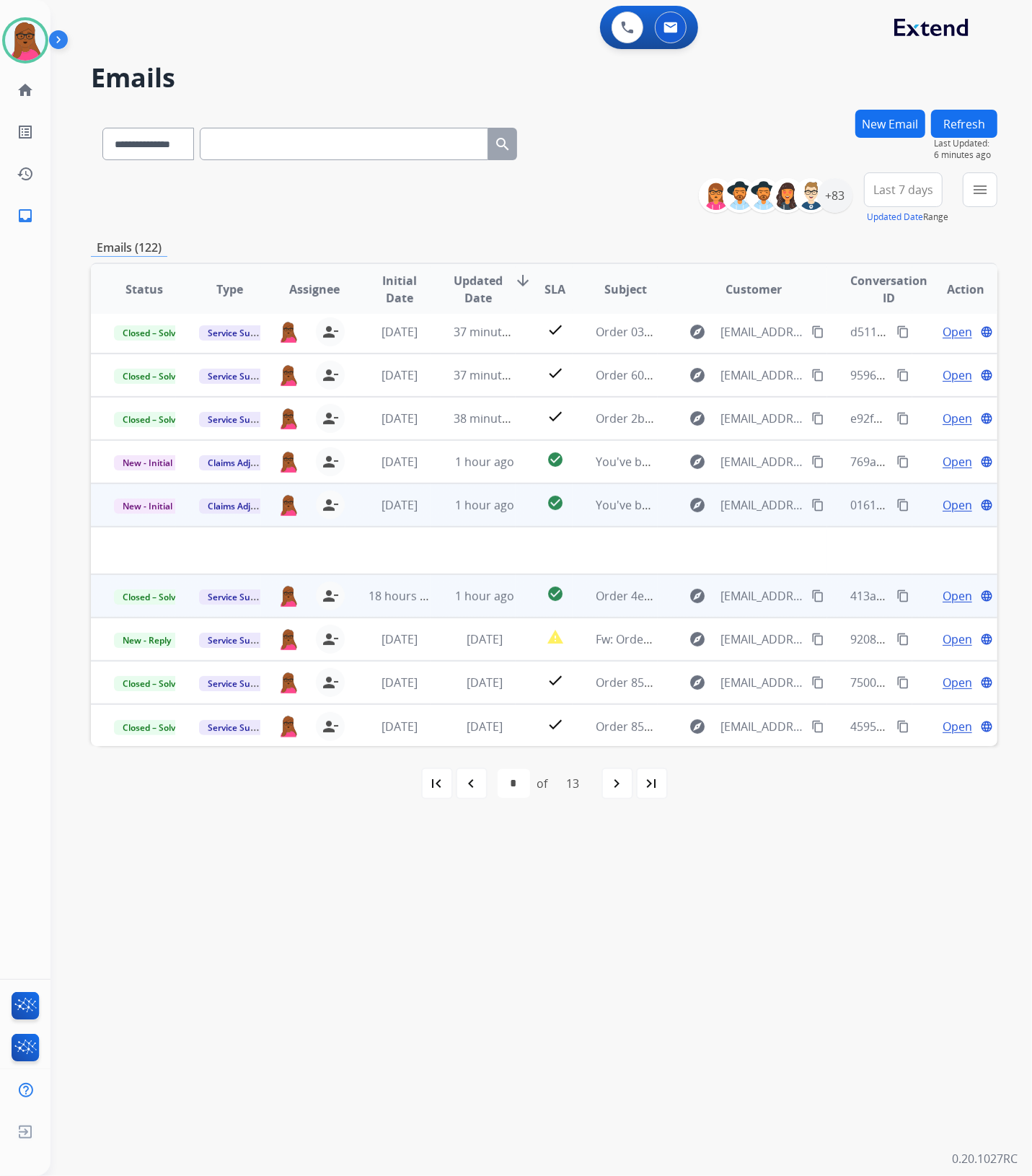
click at [953, 506] on span "Open" at bounding box center [956, 505] width 29 height 17
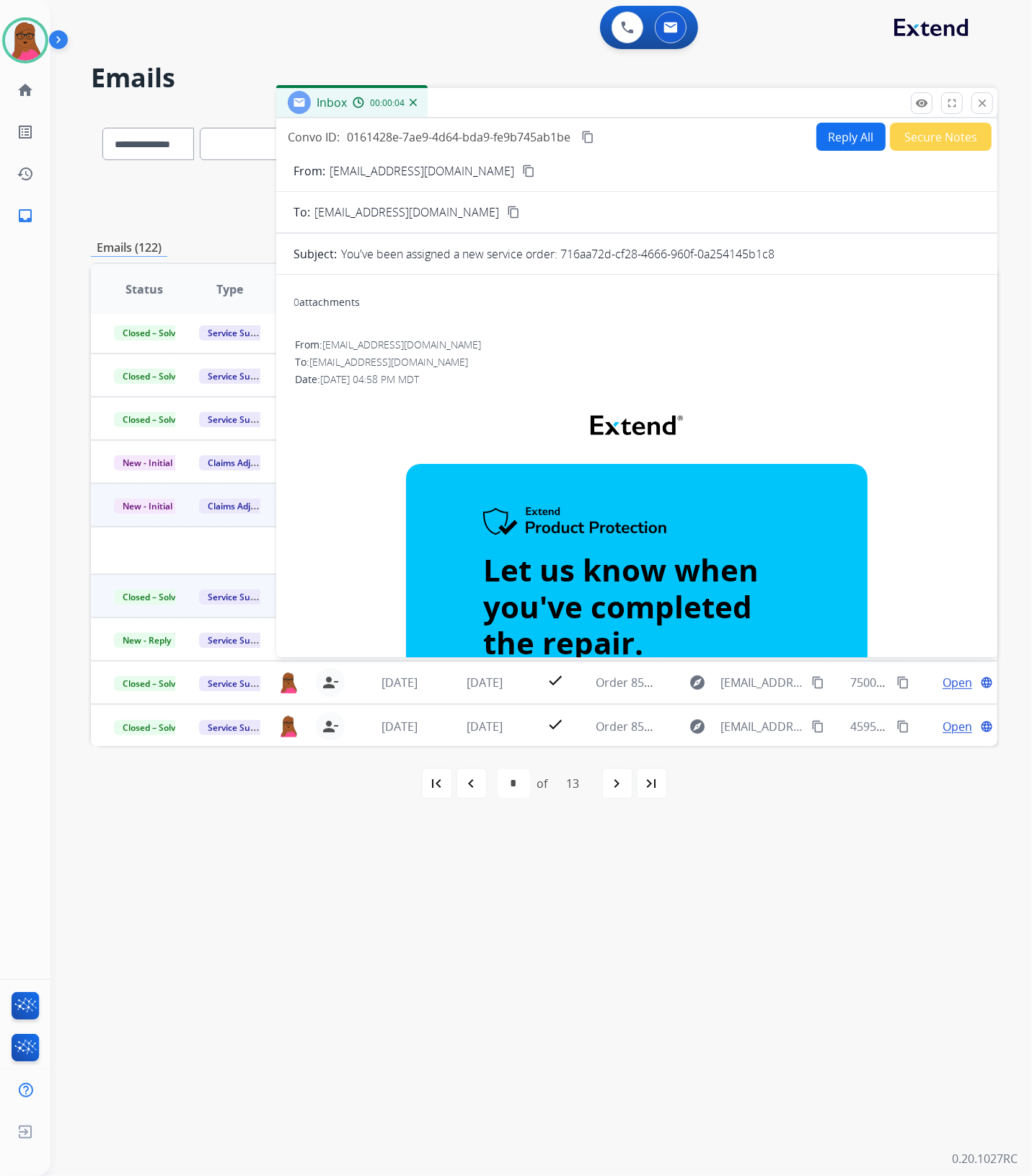
drag, startPoint x: 982, startPoint y: 107, endPoint x: 950, endPoint y: 88, distance: 37.2
click at [982, 107] on mat-icon "close" at bounding box center [982, 103] width 13 height 13
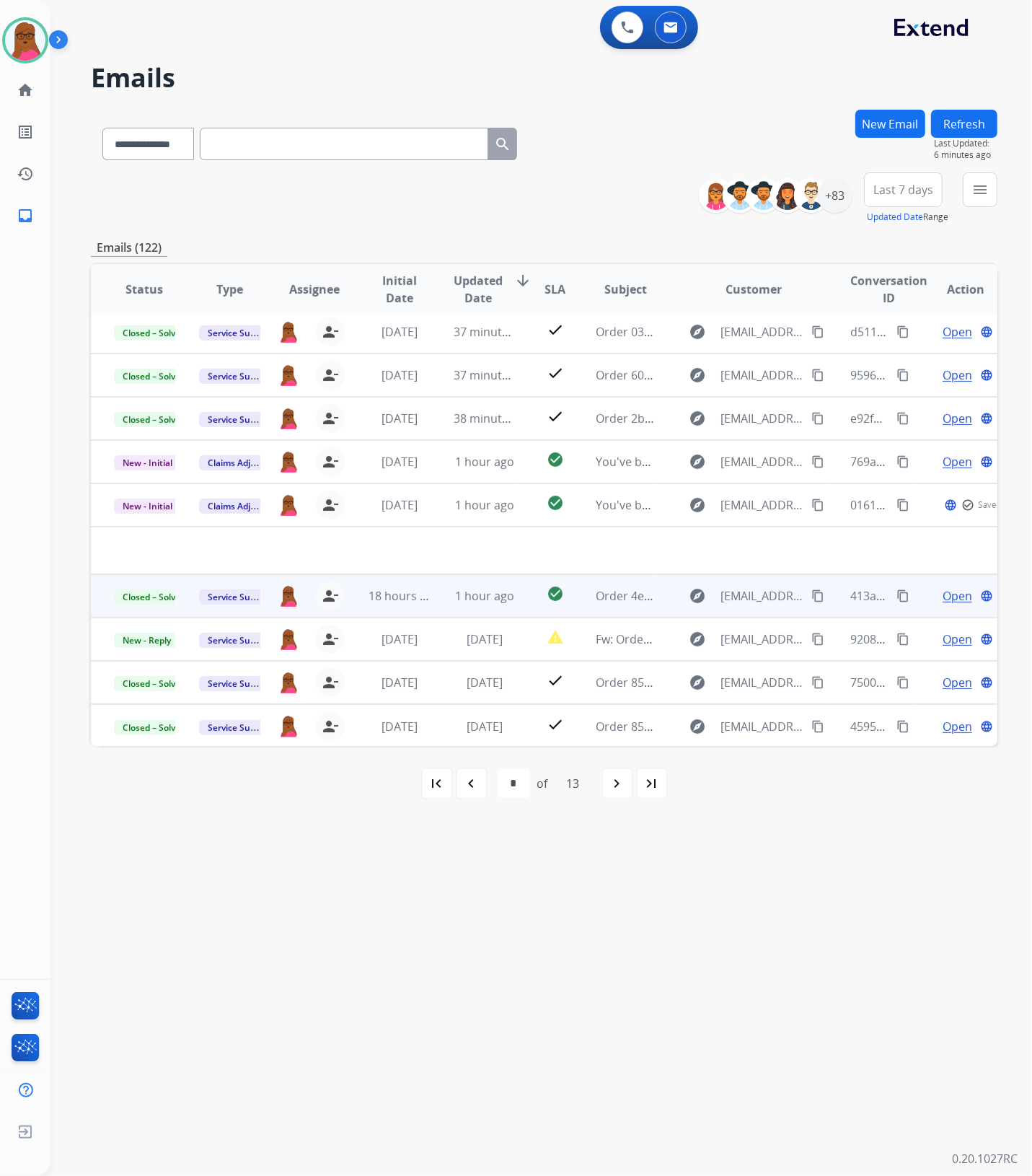
click at [905, 114] on button "New Email" at bounding box center [890, 124] width 70 height 28
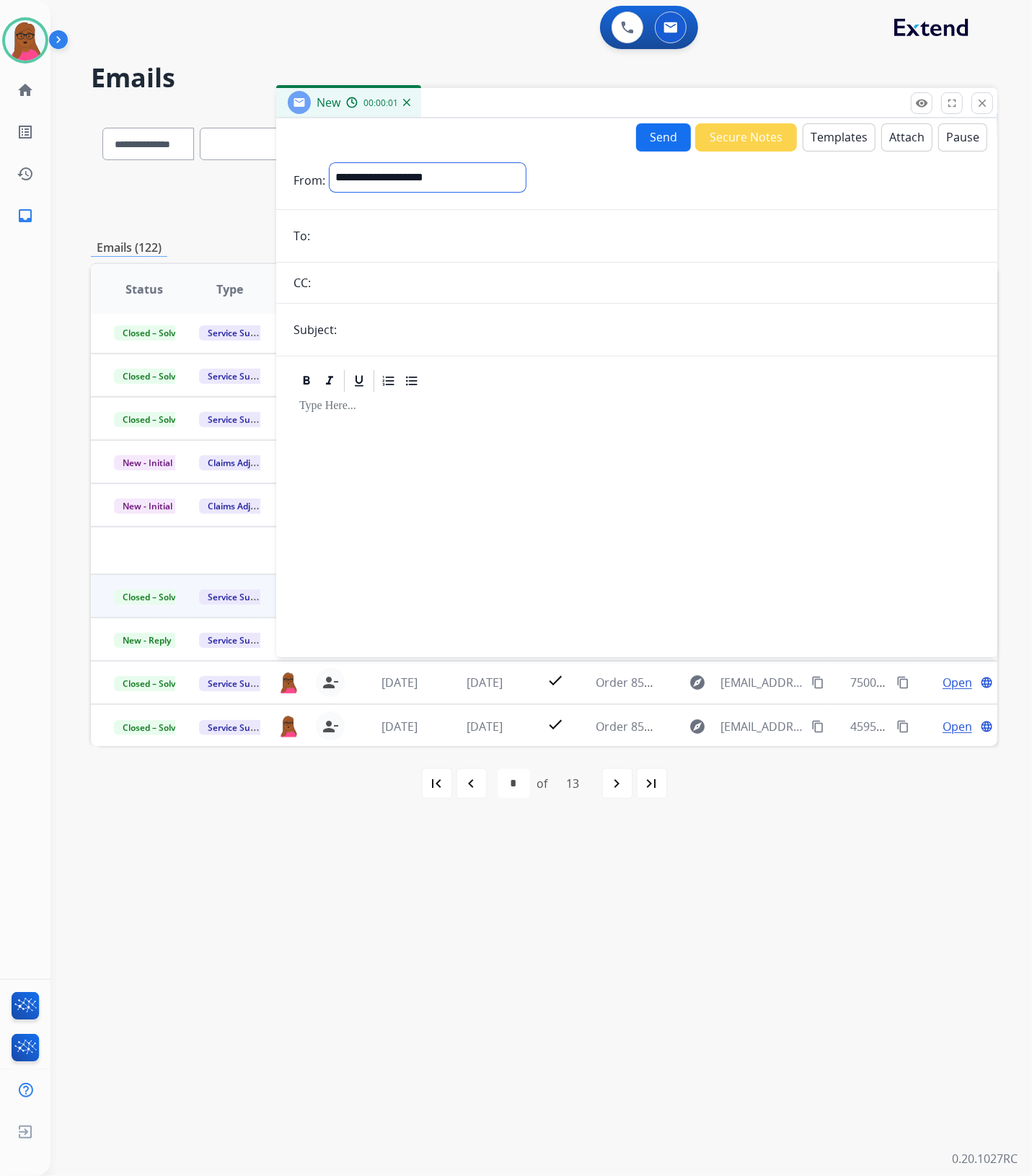
click at [521, 179] on select "**********" at bounding box center [428, 178] width 196 height 29
select select "**********"
click at [330, 163] on select "**********" at bounding box center [428, 178] width 196 height 29
click at [537, 238] on input "email" at bounding box center [647, 237] width 666 height 29
paste input "**********"
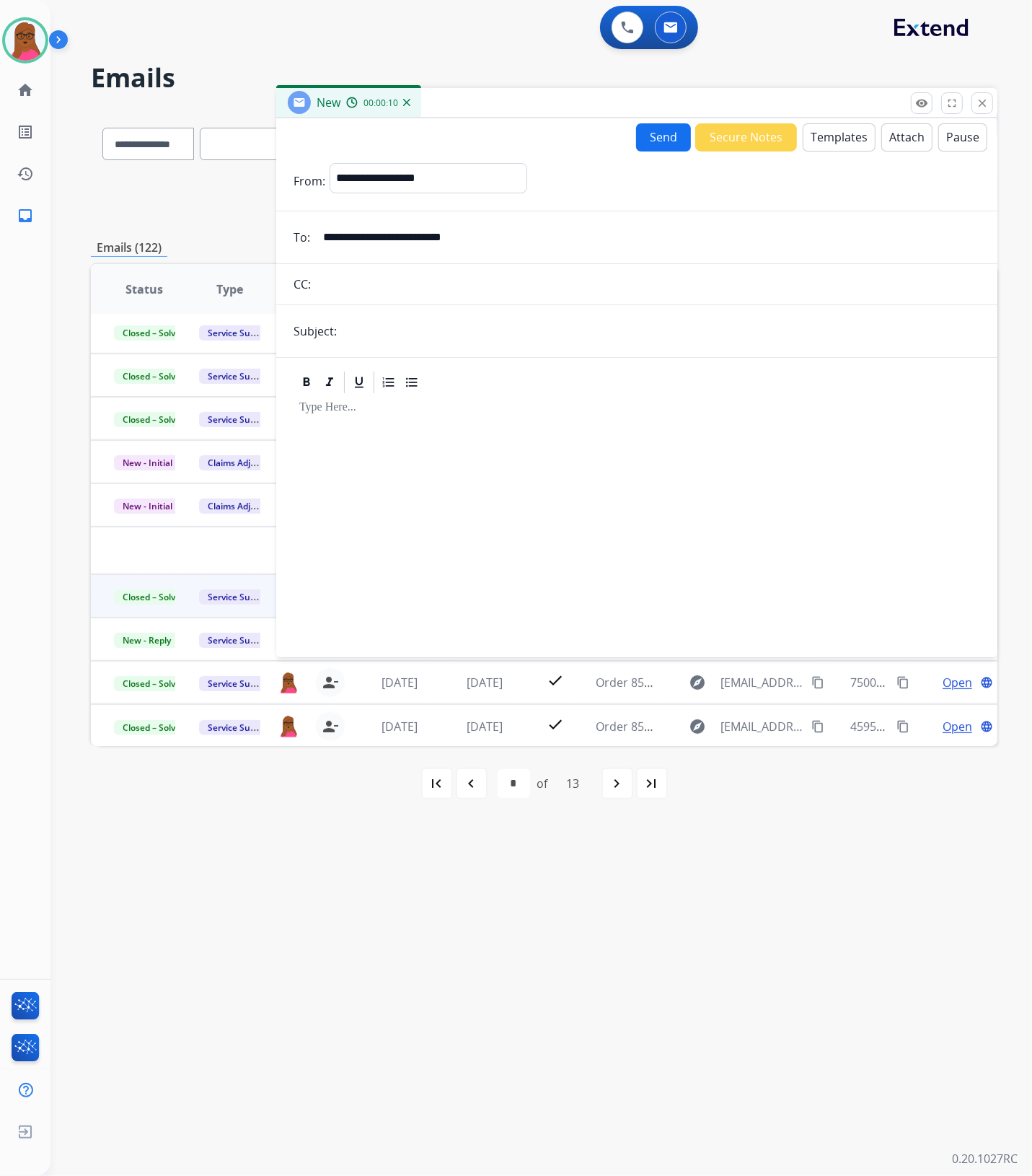
type input "**********"
click at [488, 314] on form "**********" at bounding box center [637, 401] width 721 height 500
click at [507, 338] on input "text" at bounding box center [660, 331] width 639 height 29
type input "**********"
click at [458, 433] on div at bounding box center [637, 519] width 686 height 247
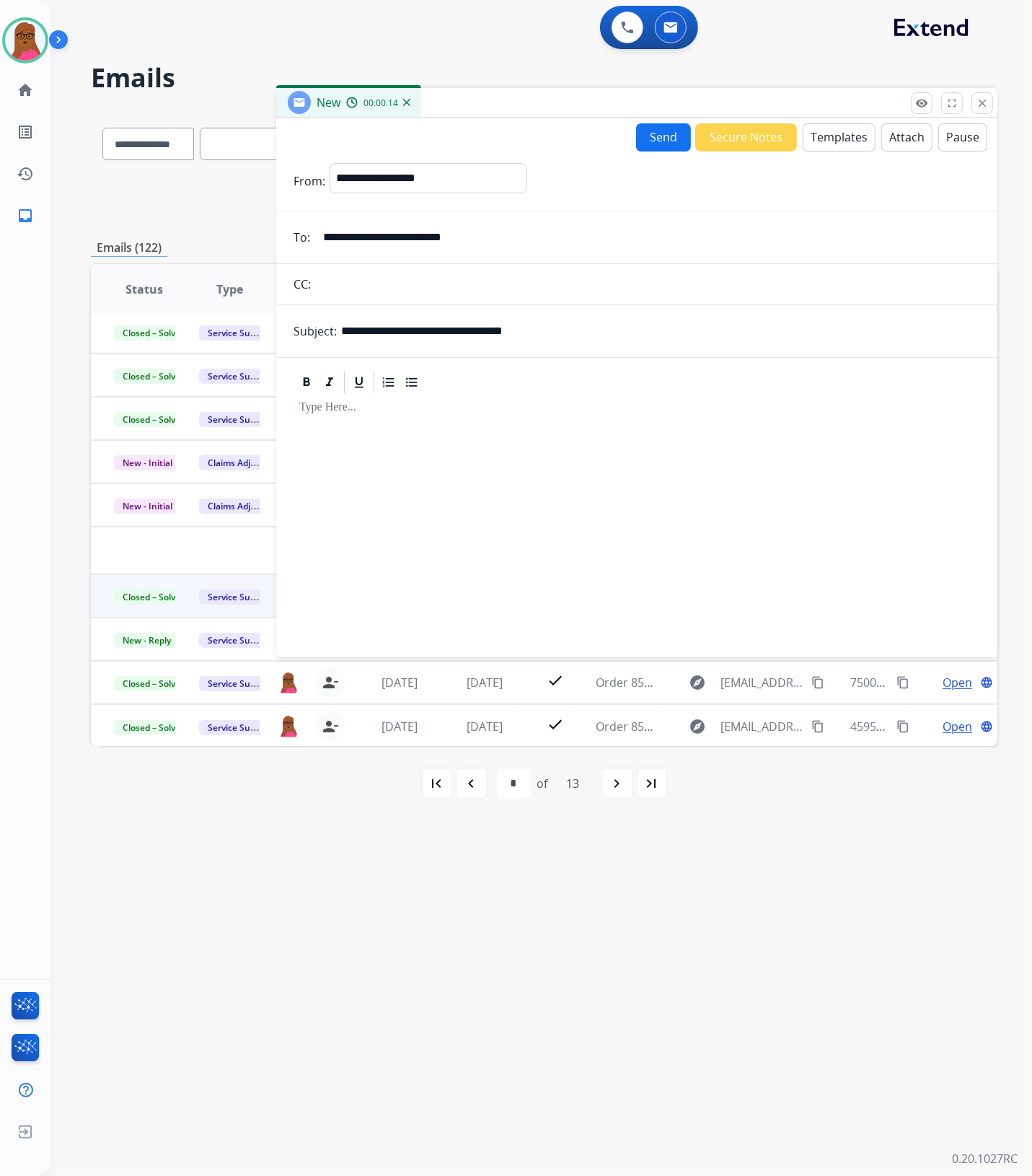
click at [848, 143] on button "Templates" at bounding box center [839, 137] width 73 height 28
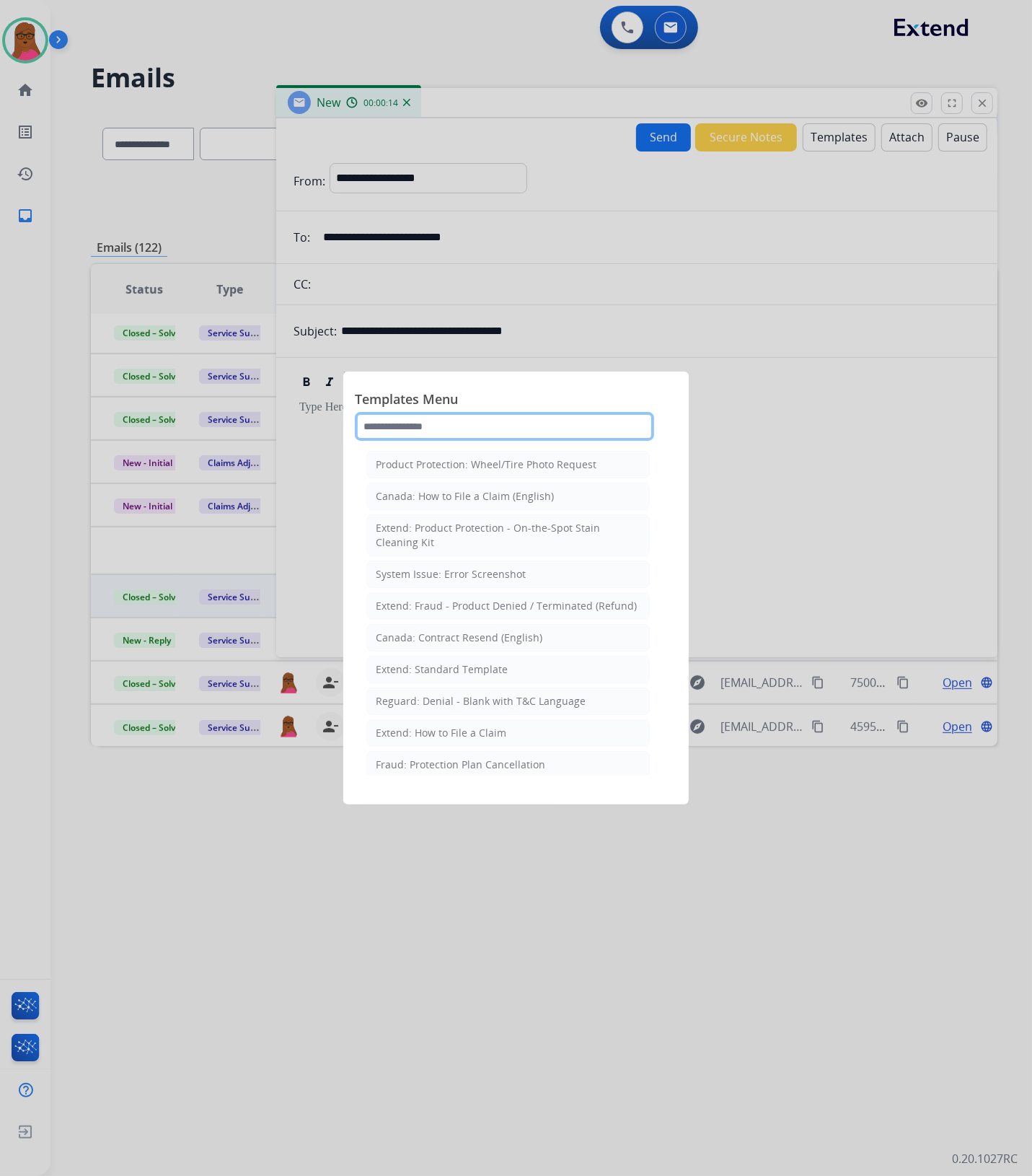
click at [535, 420] on input "text" at bounding box center [504, 426] width 299 height 29
click at [469, 669] on div "Extend: Standard Template" at bounding box center [441, 669] width 132 height 14
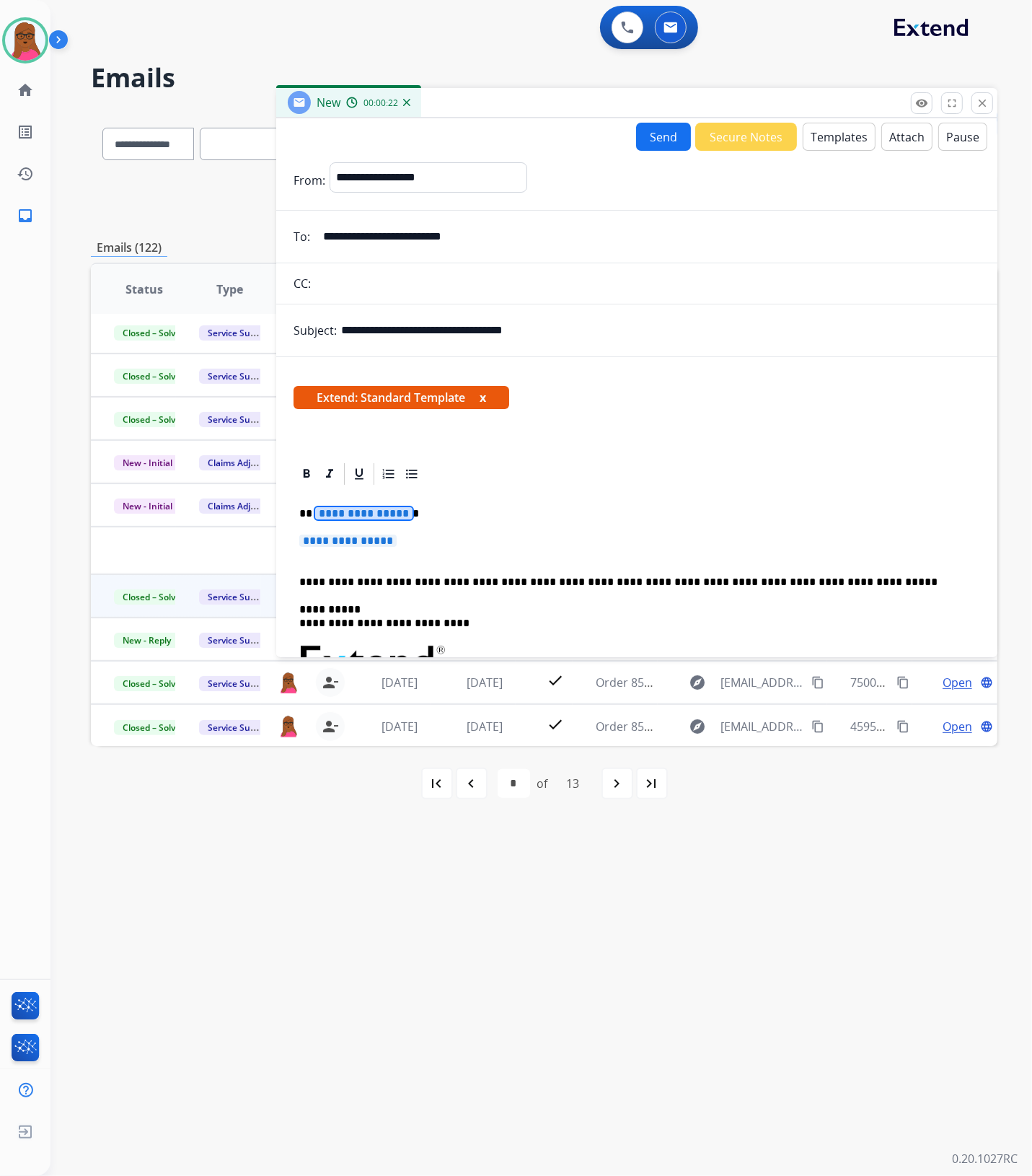
click at [347, 514] on span "**********" at bounding box center [363, 513] width 97 height 13
click at [376, 545] on span "**********" at bounding box center [347, 541] width 97 height 13
click at [486, 399] on button "x" at bounding box center [483, 398] width 6 height 17
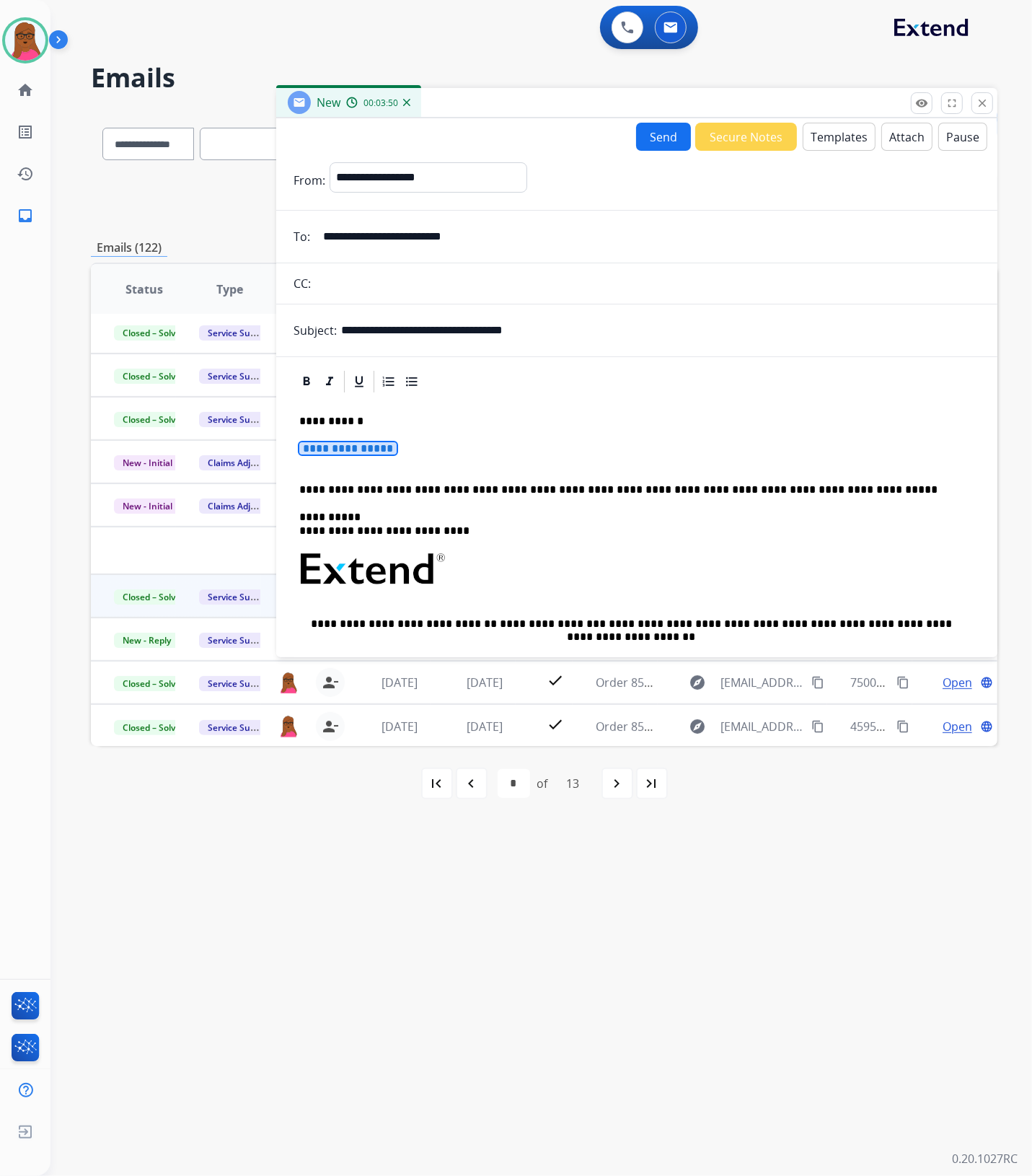
click at [350, 446] on span "**********" at bounding box center [347, 448] width 97 height 13
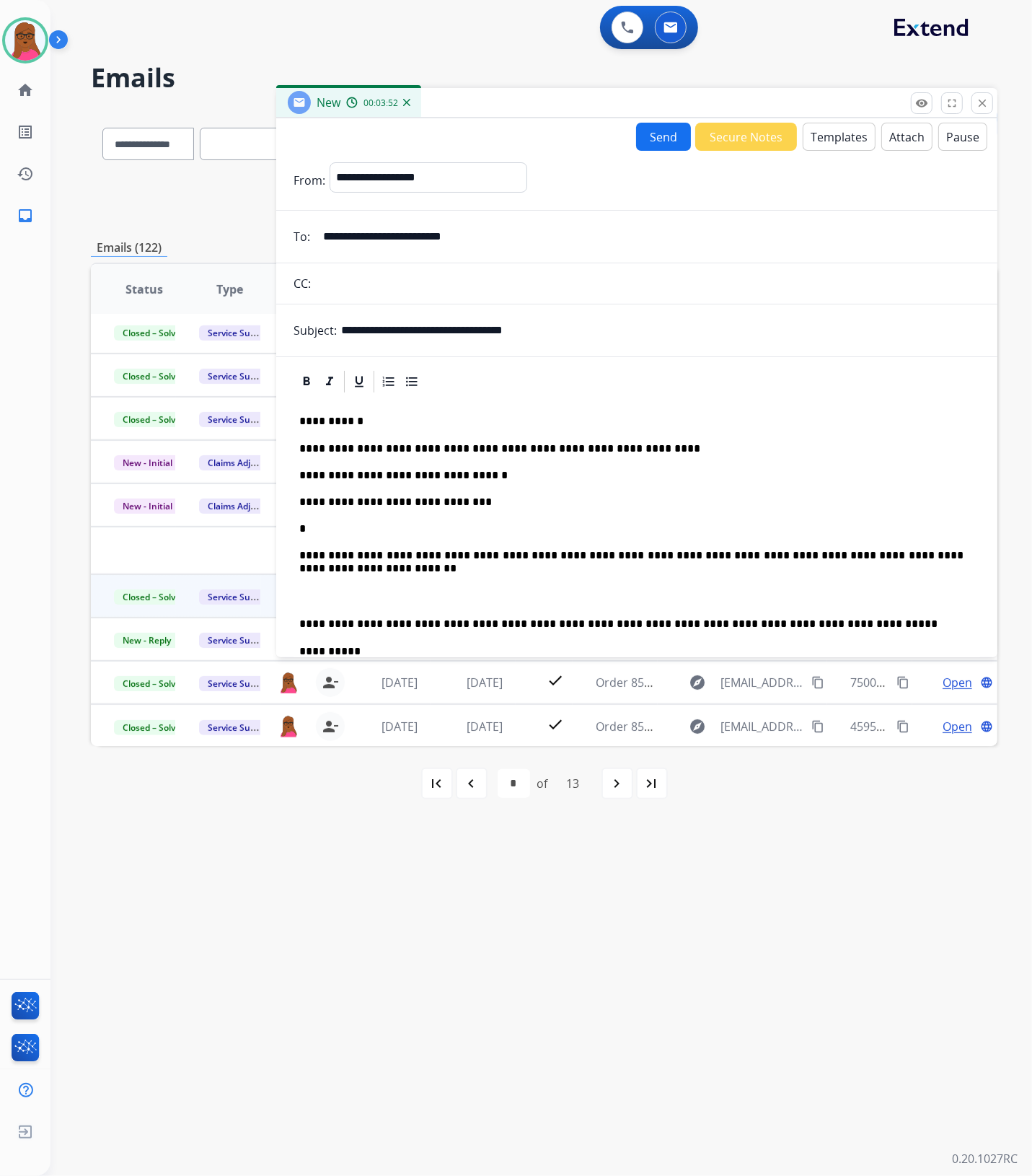
click at [361, 524] on p "**********" at bounding box center [631, 502] width 664 height 120
drag, startPoint x: 357, startPoint y: 530, endPoint x: 400, endPoint y: 532, distance: 43.0
click at [357, 529] on p "**********" at bounding box center [631, 502] width 664 height 120
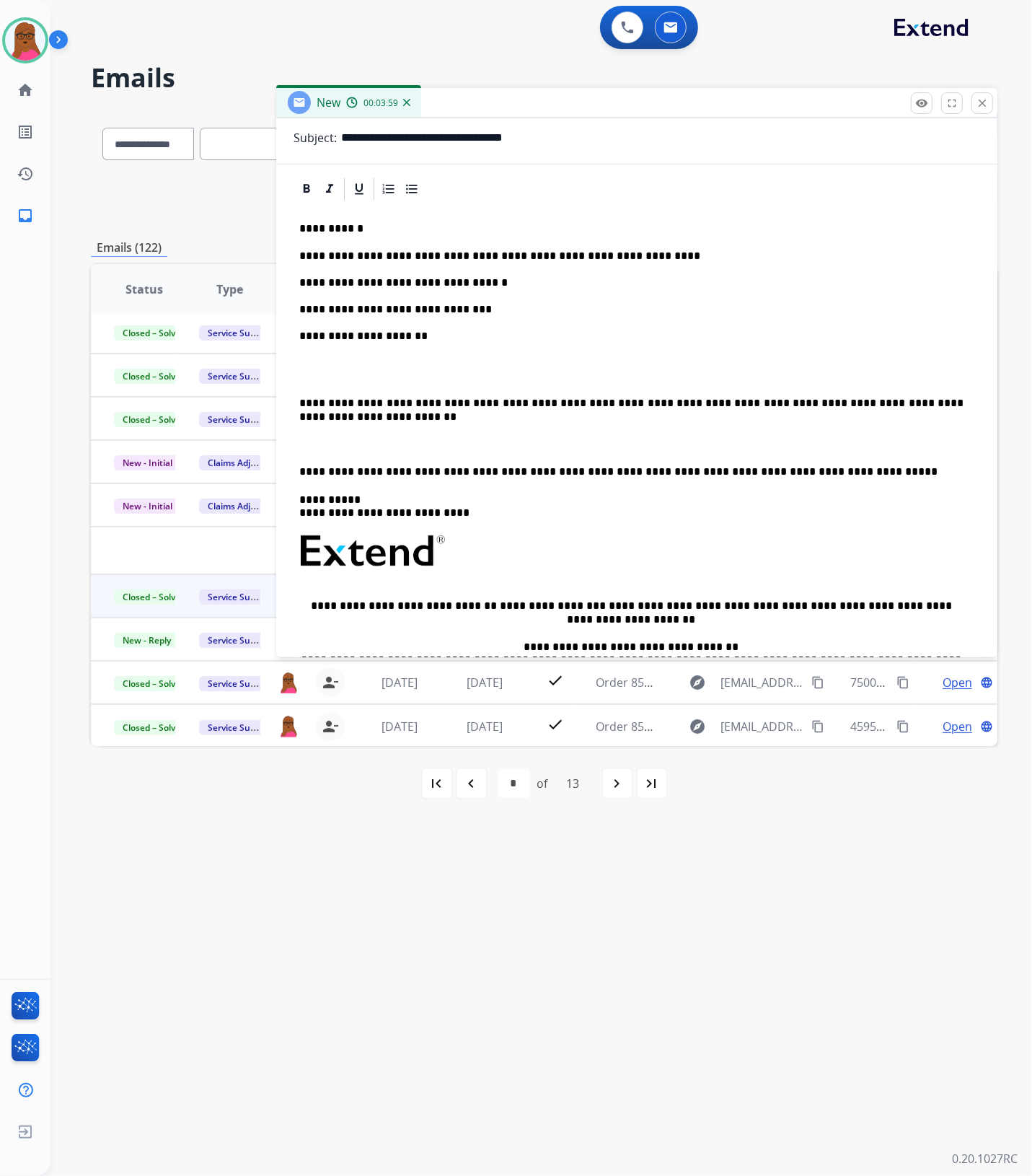
scroll to position [90, 0]
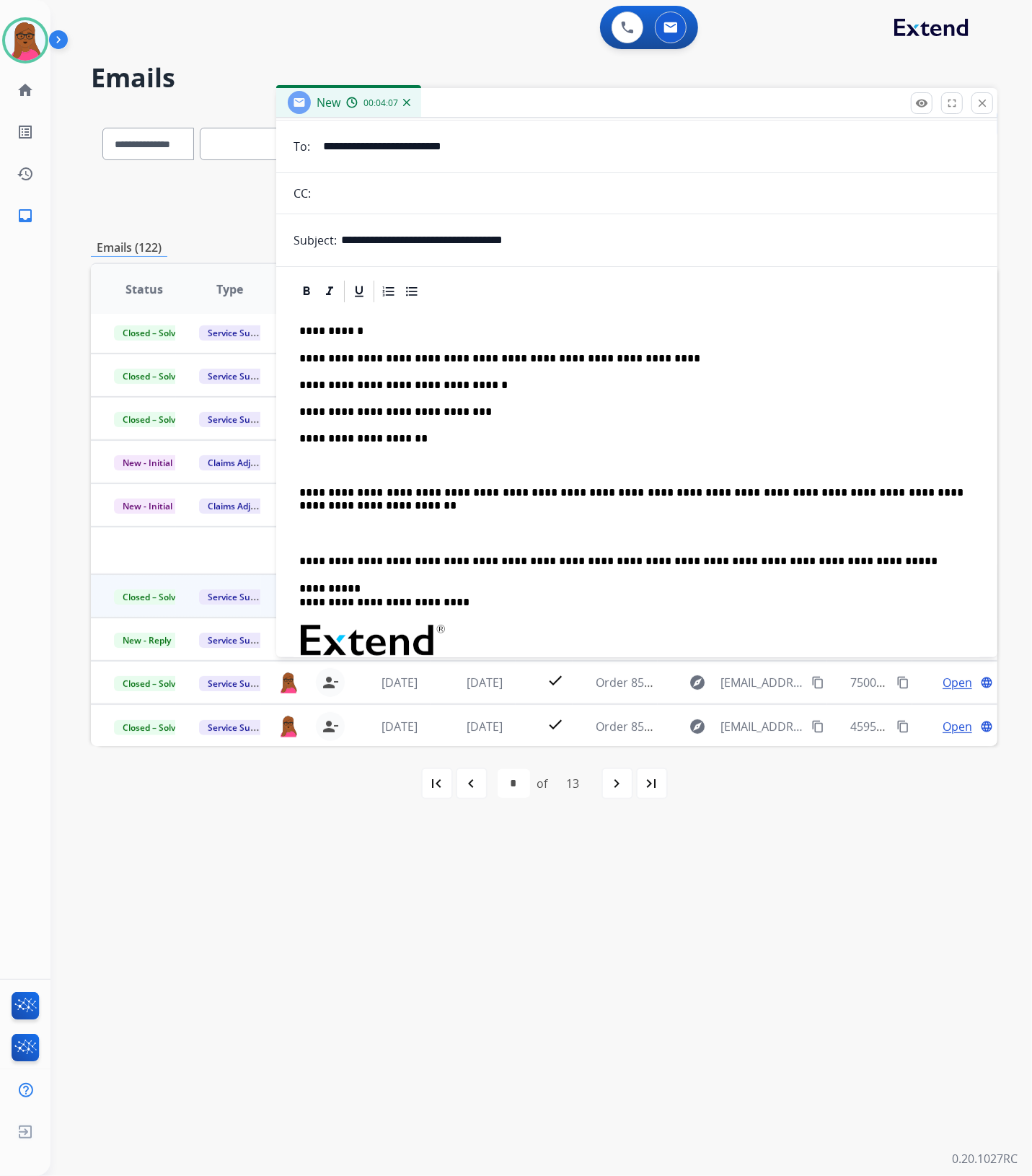
click at [799, 545] on div "**********" at bounding box center [637, 594] width 686 height 579
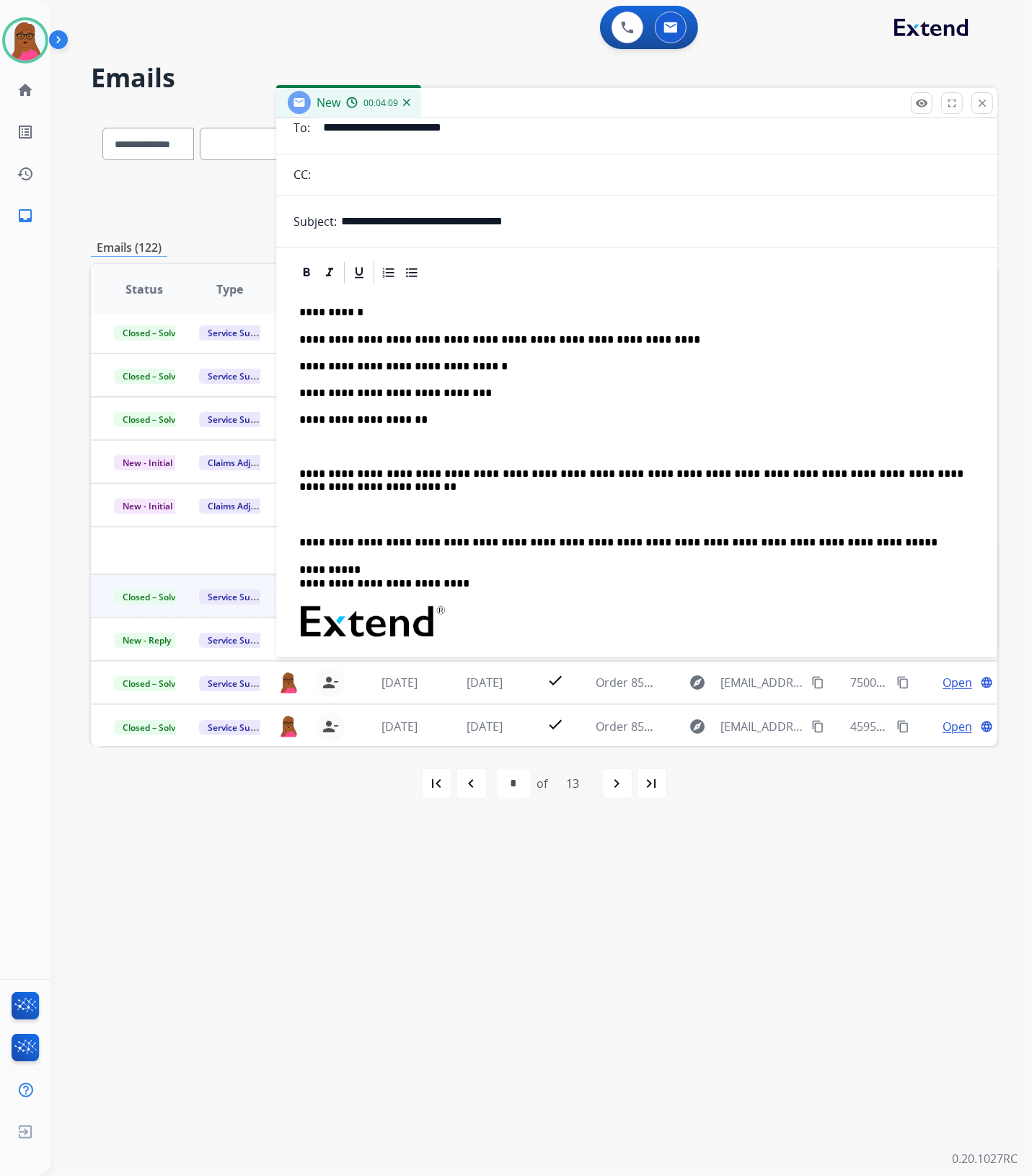
scroll to position [0, 0]
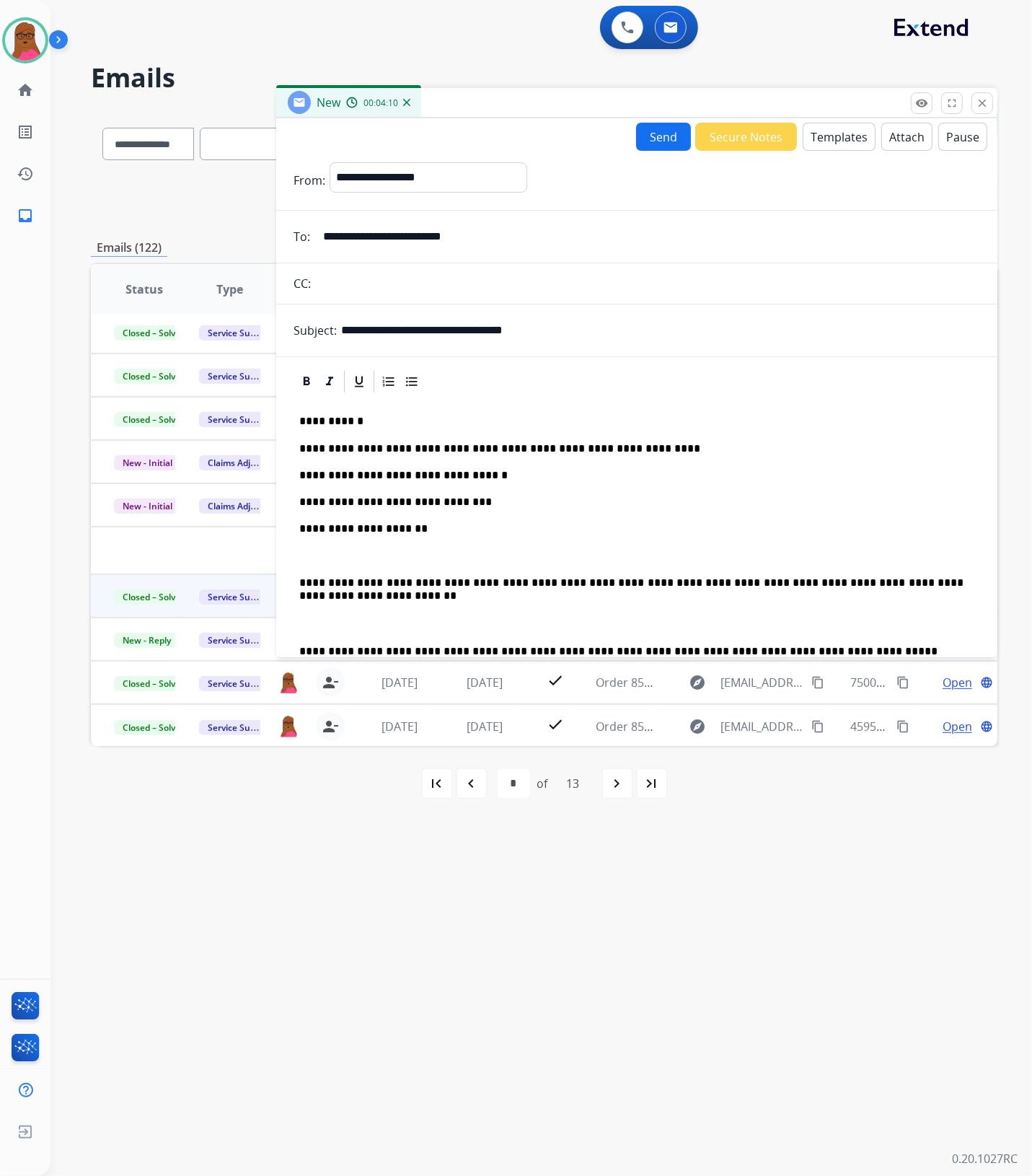
click at [636, 125] on button "Send" at bounding box center [663, 137] width 54 height 28
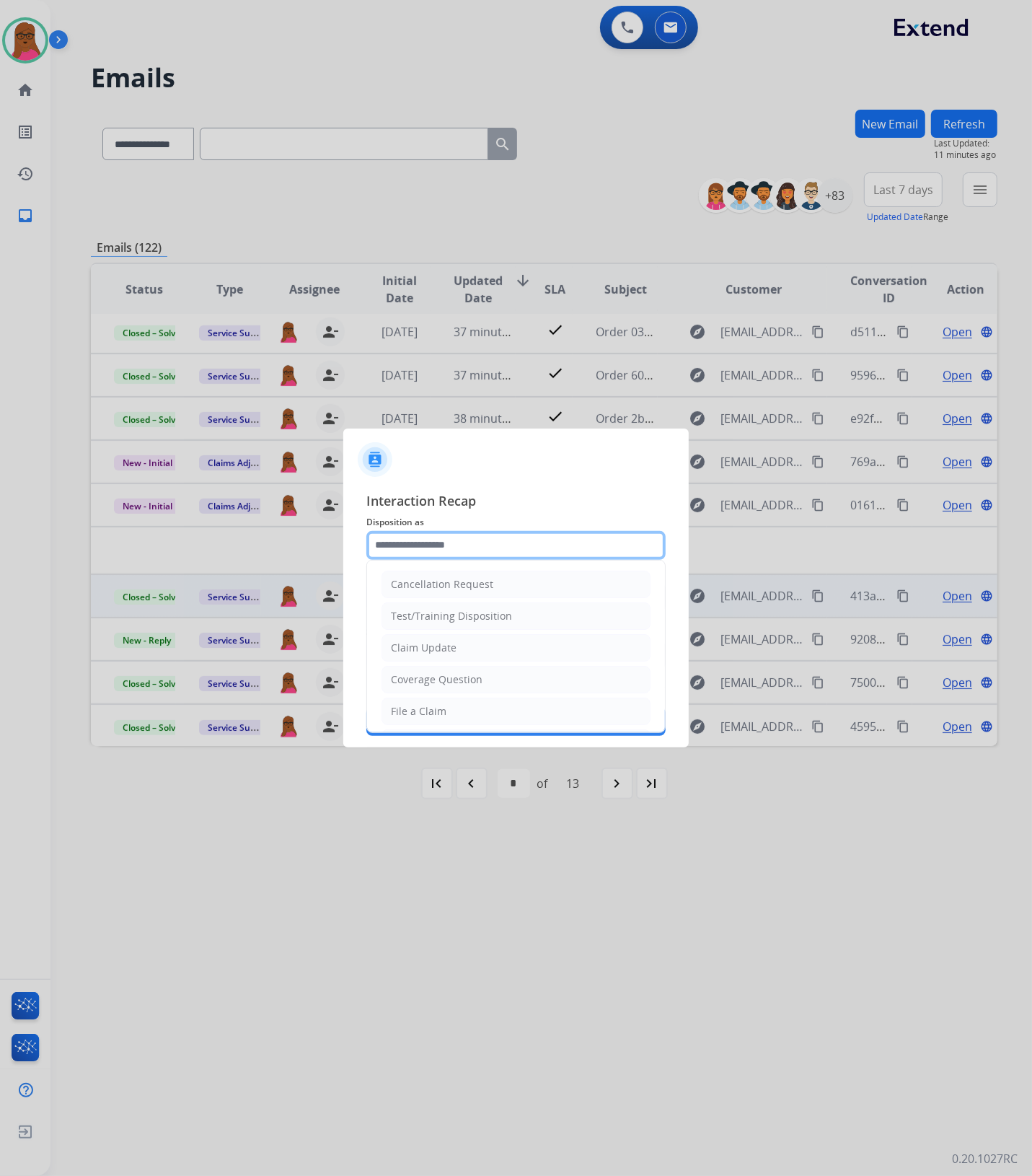
click at [456, 546] on input "text" at bounding box center [515, 545] width 299 height 29
click at [420, 648] on div "Claim Update" at bounding box center [423, 648] width 65 height 14
type input "**********"
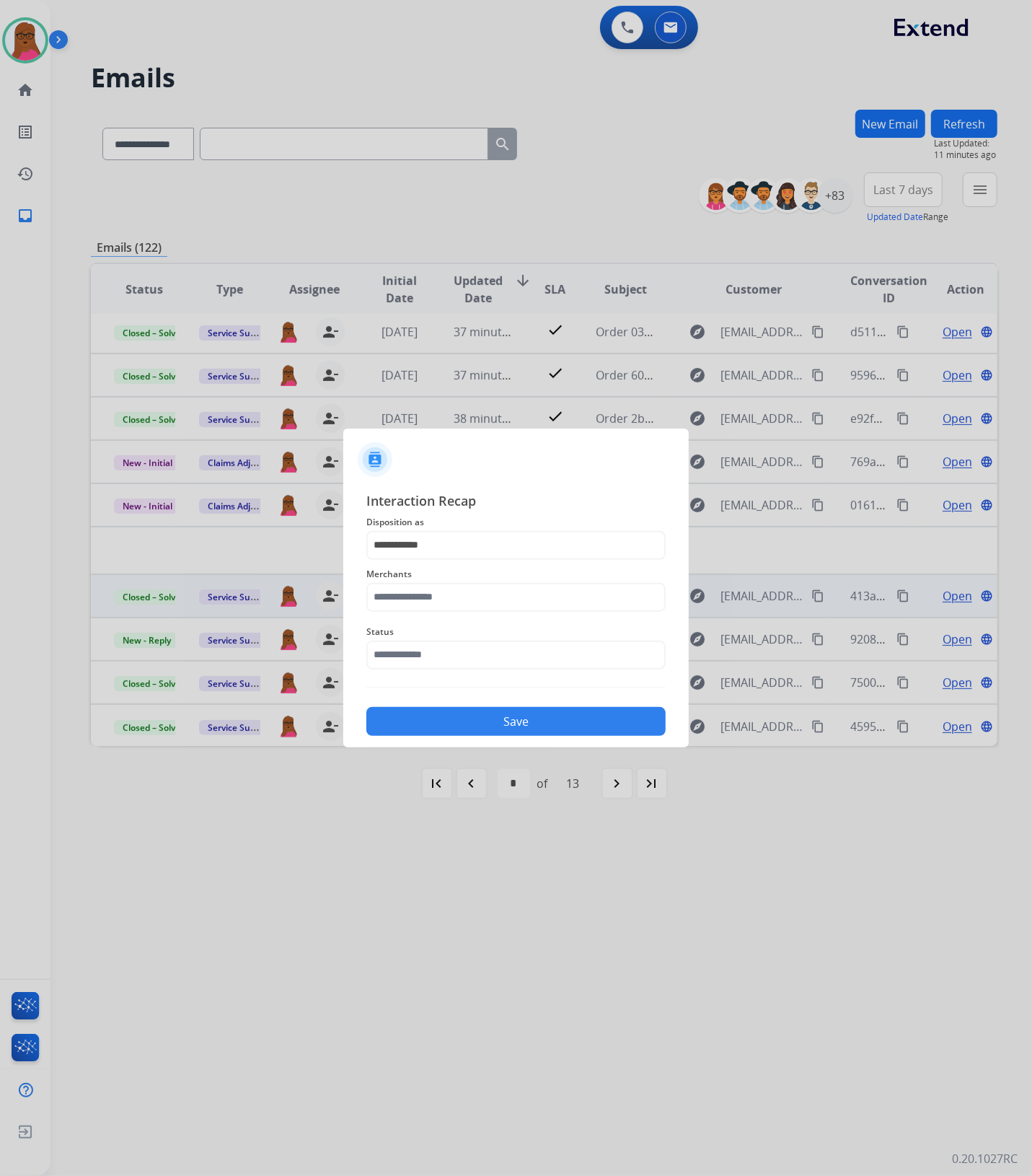
click at [455, 568] on span "Merchants" at bounding box center [515, 574] width 299 height 17
click at [453, 600] on input "text" at bounding box center [515, 597] width 299 height 29
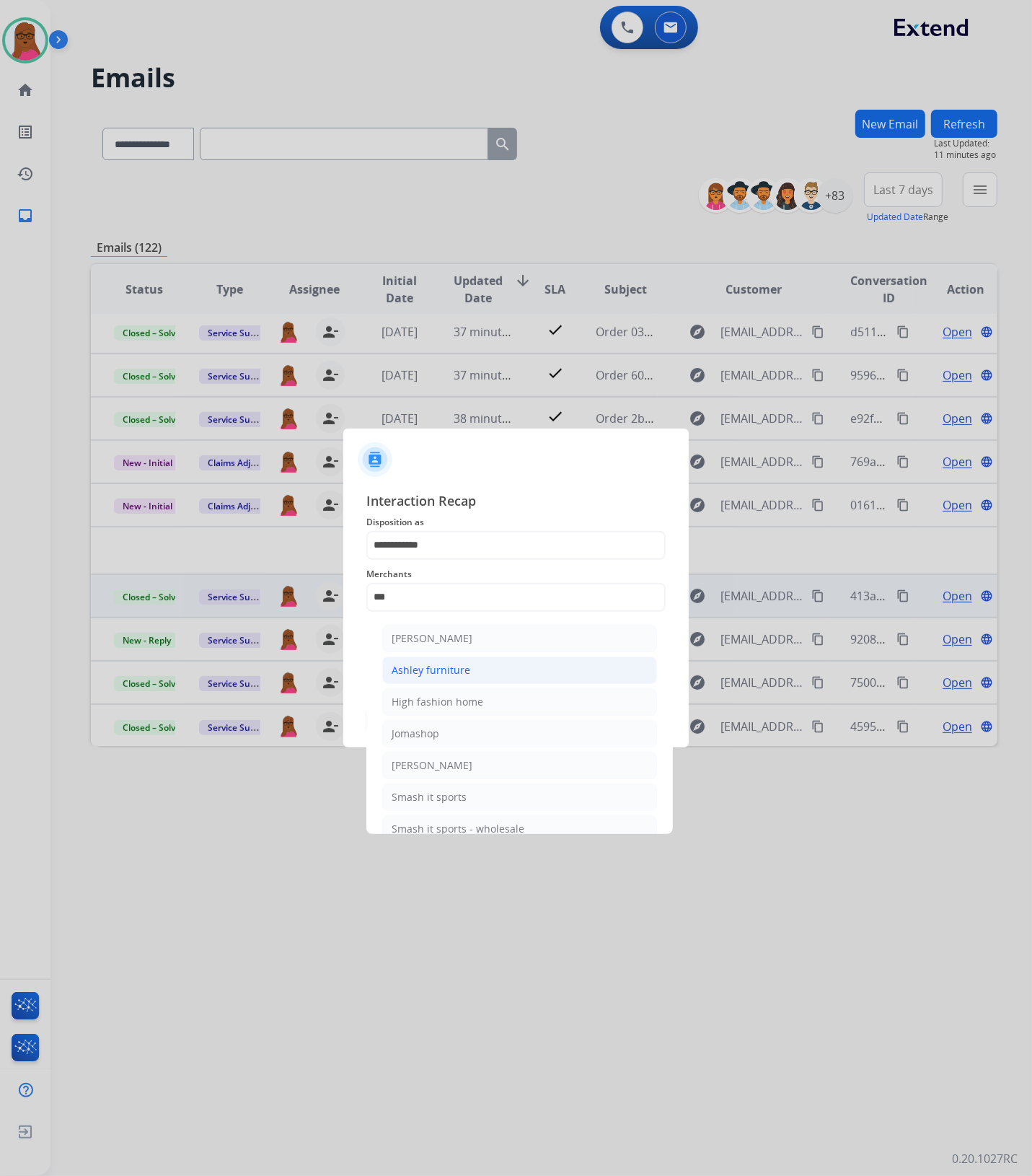
drag, startPoint x: 480, startPoint y: 671, endPoint x: 495, endPoint y: 660, distance: 18.6
click at [480, 672] on li "Ashley furniture" at bounding box center [519, 670] width 275 height 28
type input "**********"
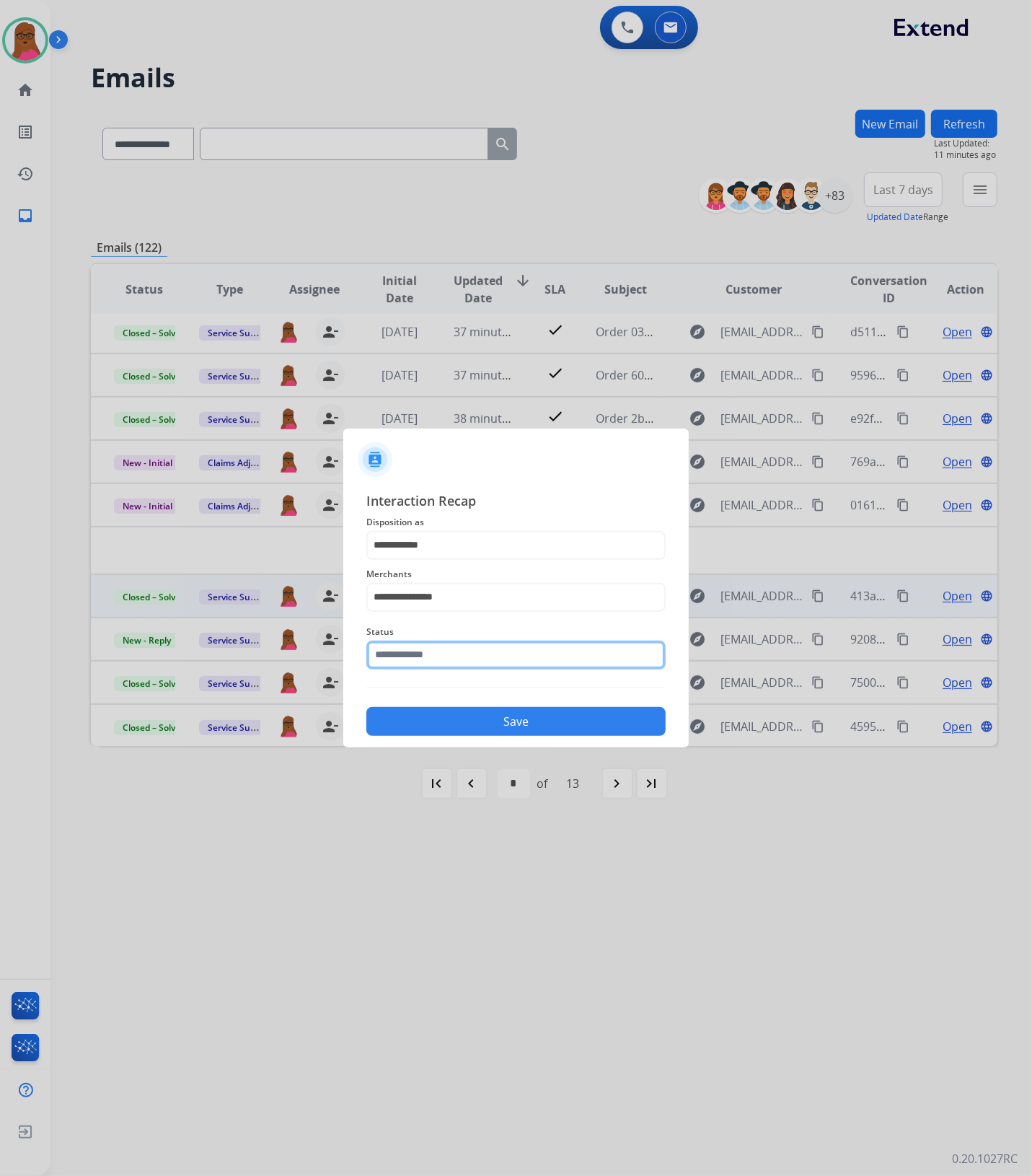
click at [492, 650] on input "text" at bounding box center [515, 655] width 299 height 29
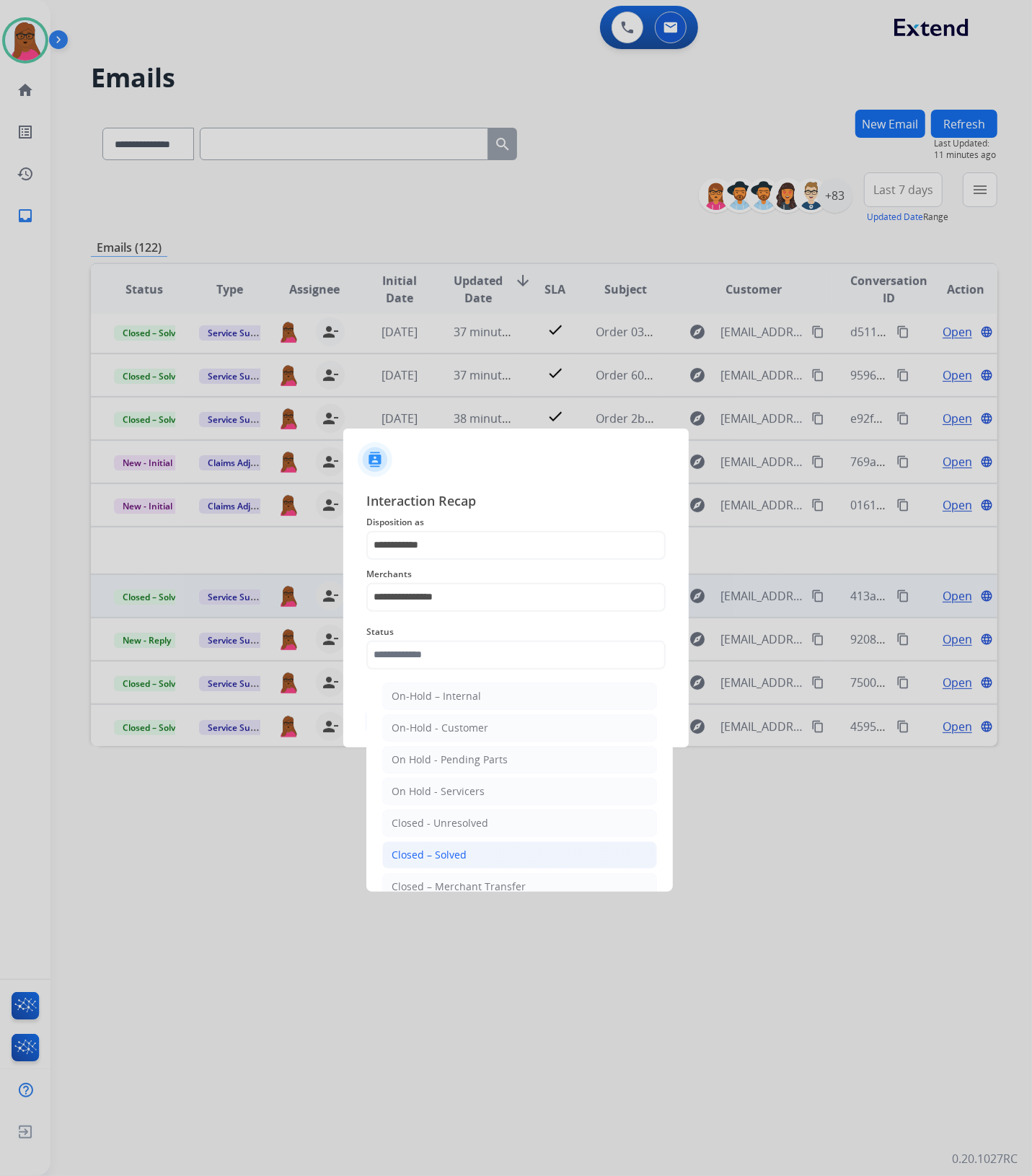
click at [451, 867] on li "Closed – Solved" at bounding box center [519, 855] width 275 height 28
type input "**********"
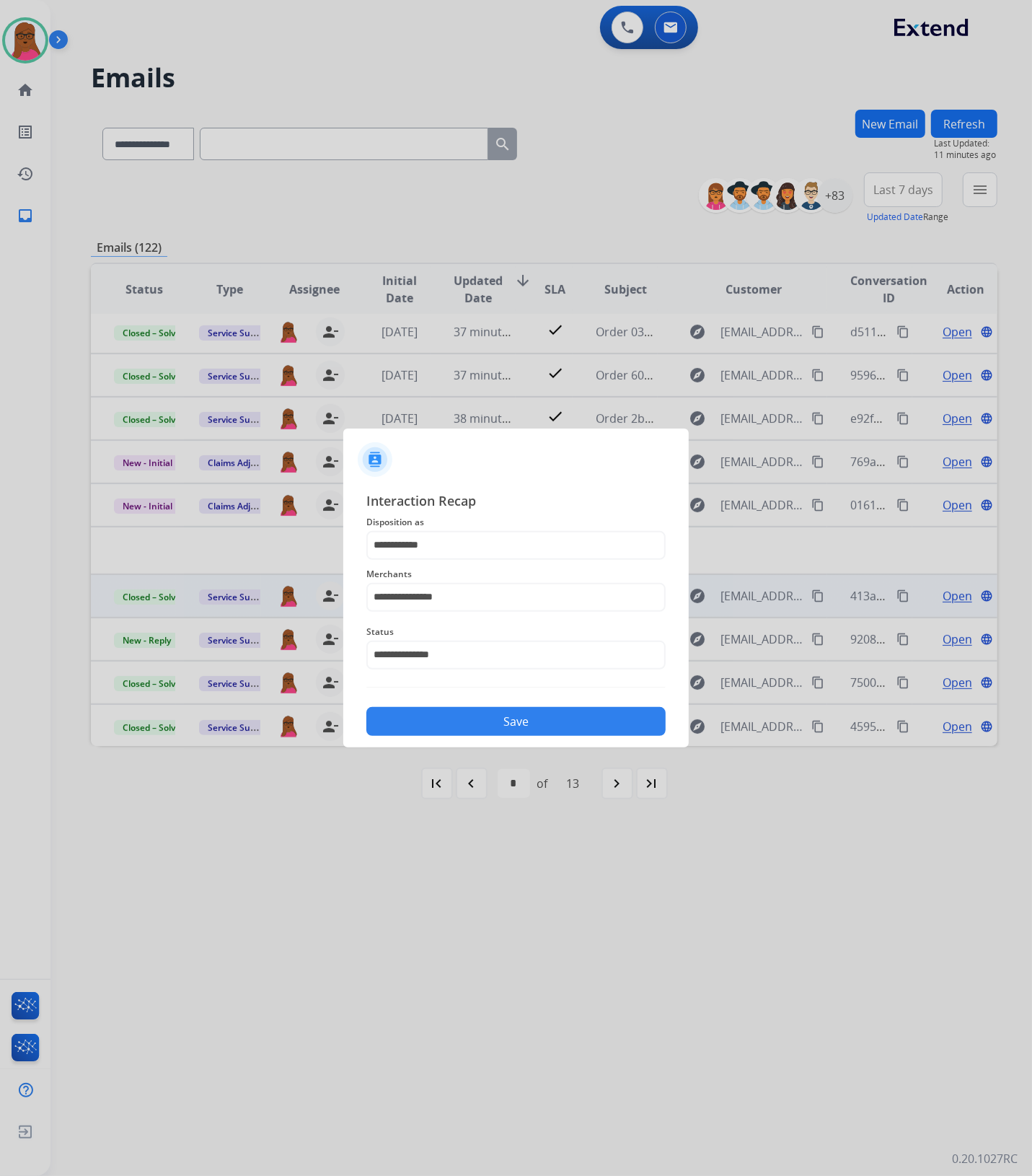
click at [566, 721] on button "Save" at bounding box center [515, 721] width 299 height 29
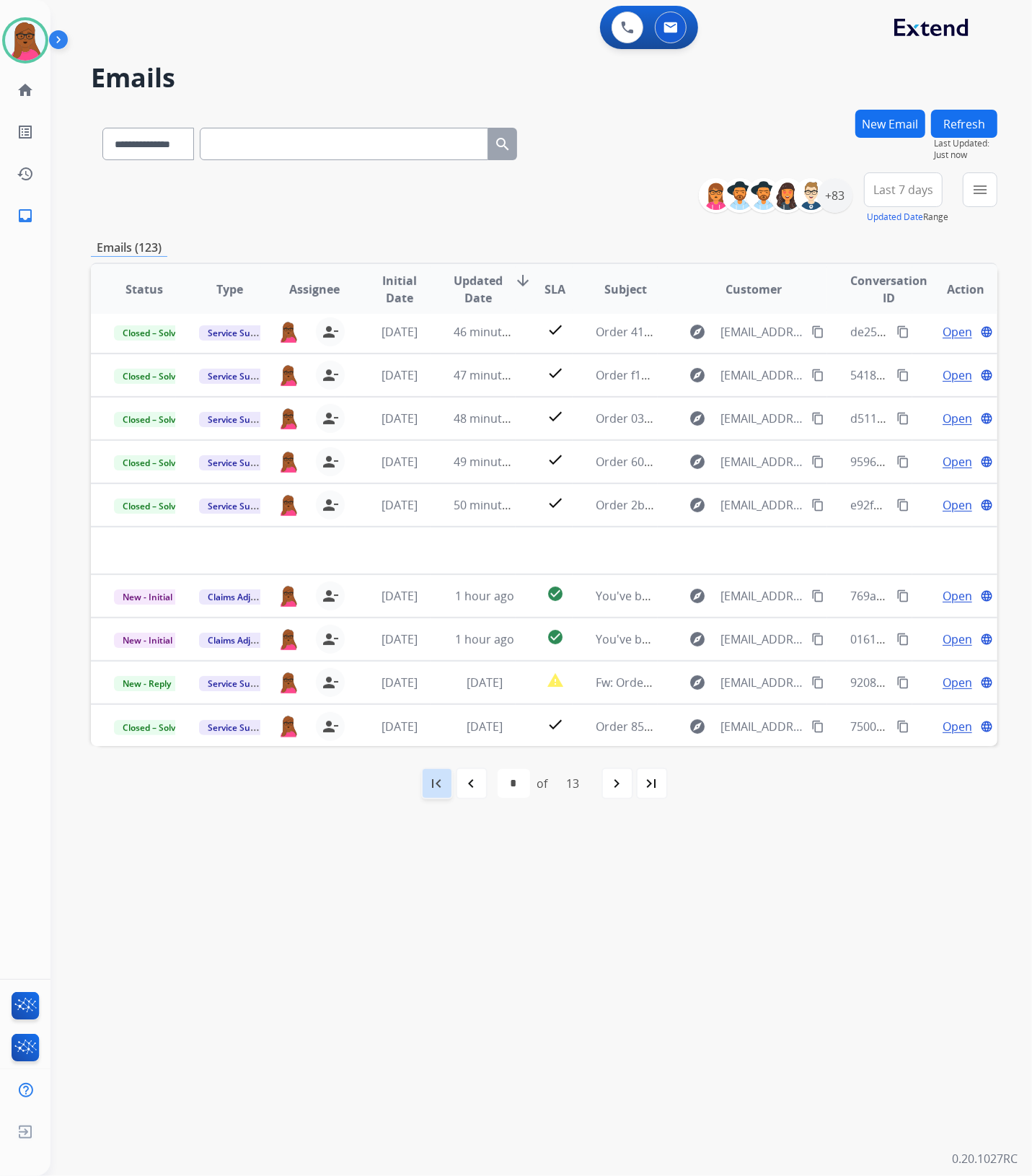
click at [446, 781] on div "first_page" at bounding box center [437, 783] width 32 height 32
select select "*"
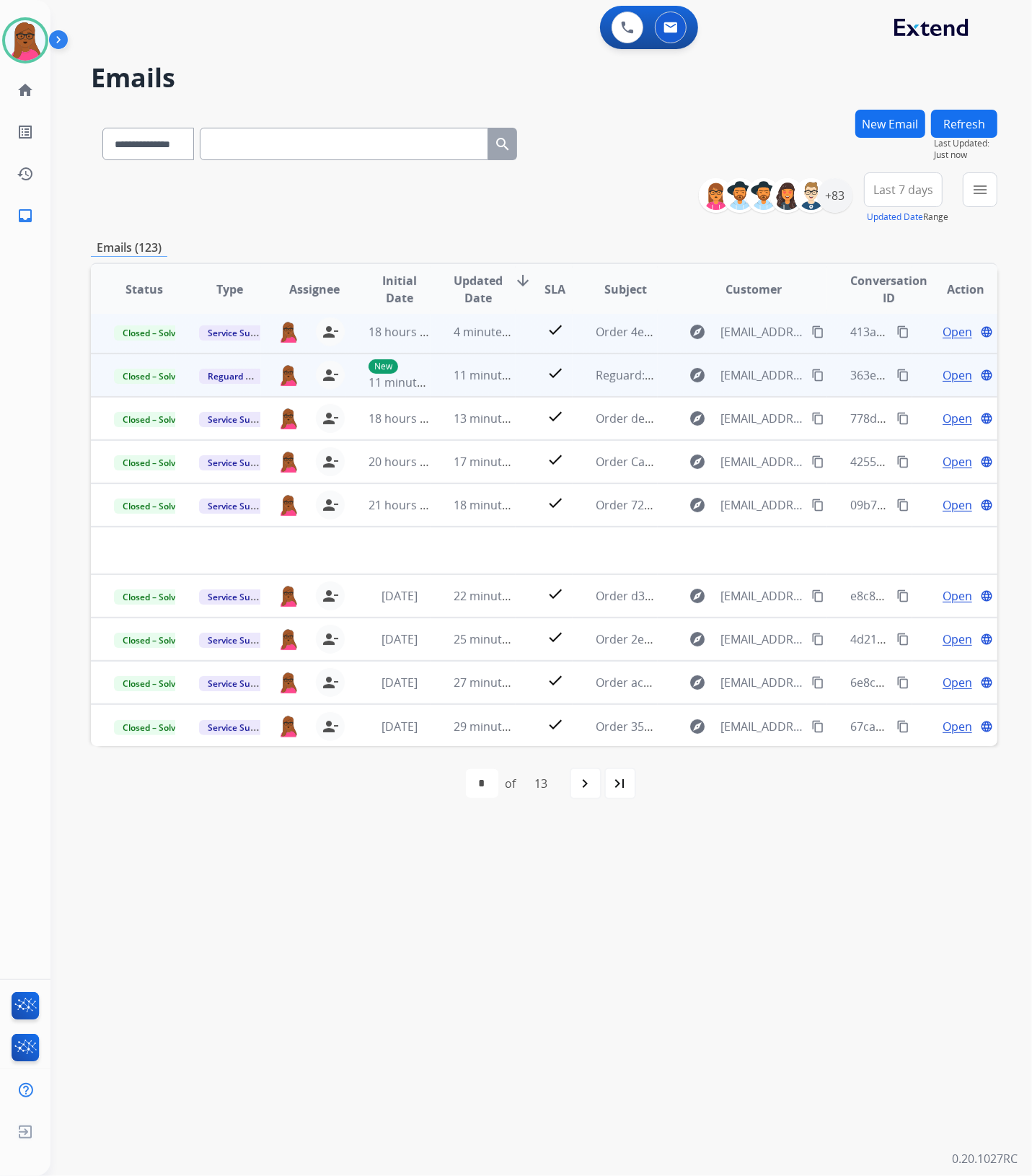
drag, startPoint x: 331, startPoint y: 376, endPoint x: 305, endPoint y: 376, distance: 26.0
click at [331, 376] on mat-icon "person_remove" at bounding box center [331, 375] width 17 height 17
click at [286, 376] on span "+" at bounding box center [289, 375] width 6 height 17
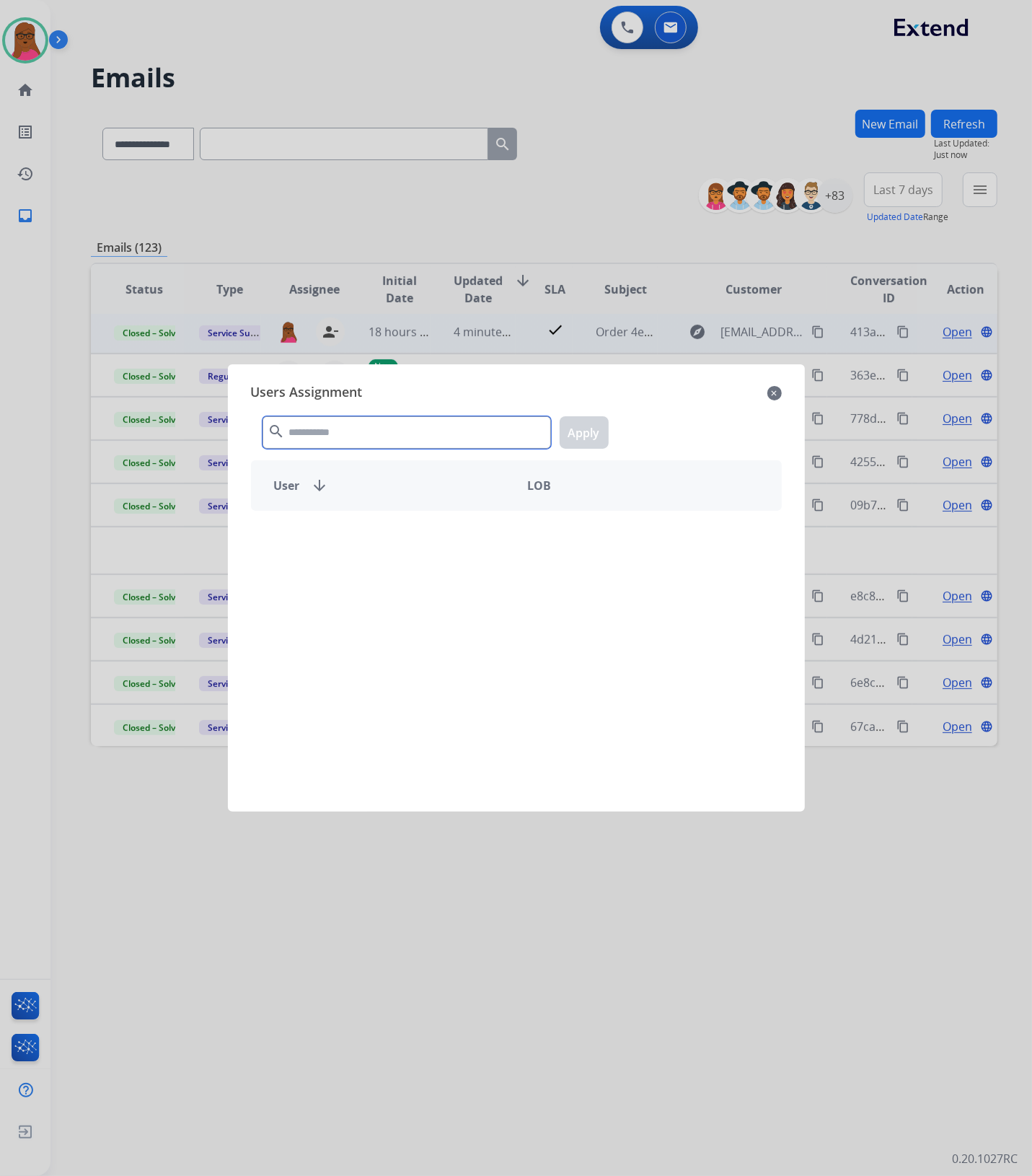
click at [357, 438] on input "text" at bounding box center [407, 432] width 289 height 32
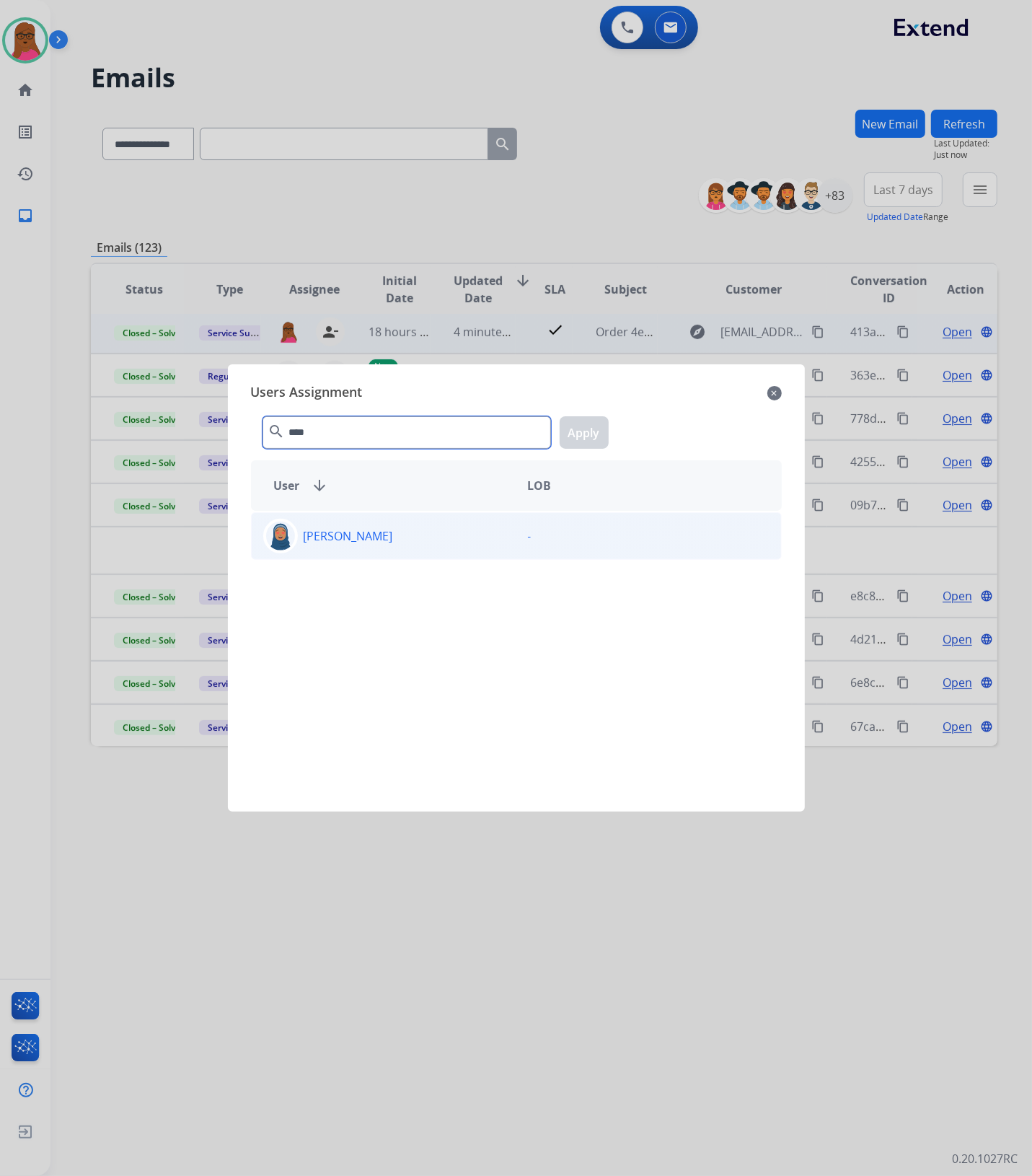
type input "****"
drag, startPoint x: 440, startPoint y: 541, endPoint x: 528, endPoint y: 458, distance: 121.0
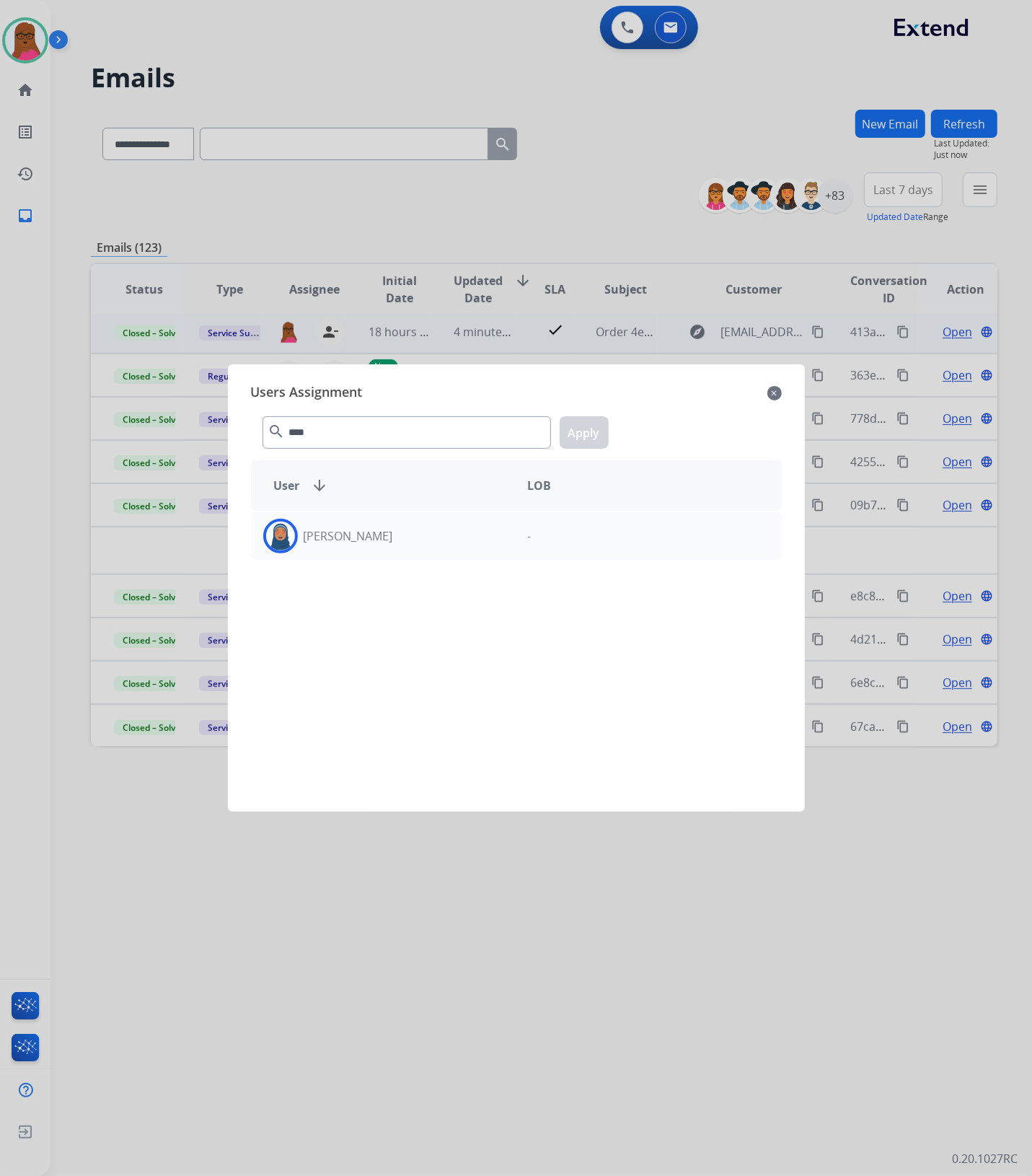
click at [441, 541] on div "[PERSON_NAME]" at bounding box center [383, 536] width 264 height 35
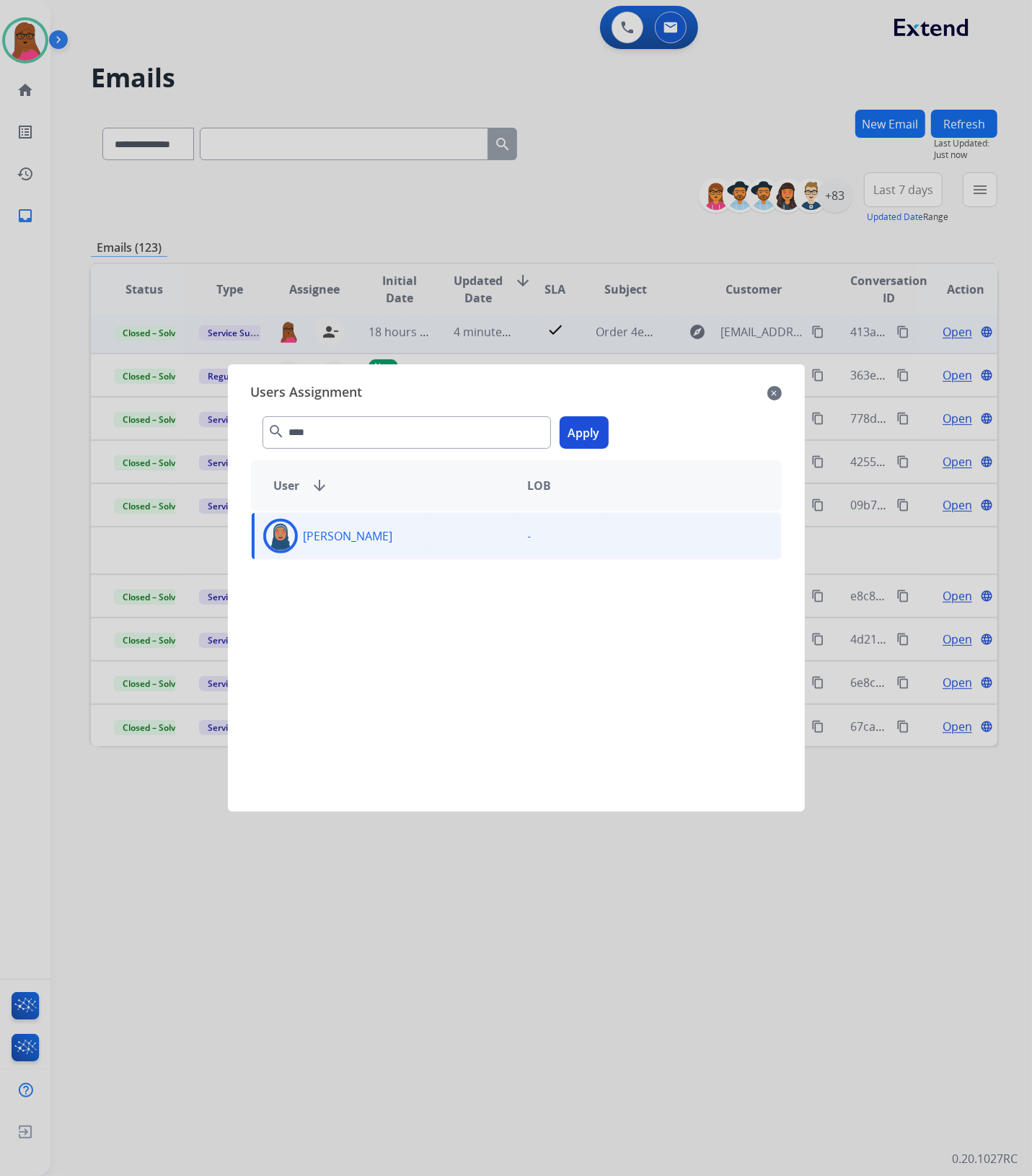
click at [596, 437] on button "Apply" at bounding box center [584, 432] width 49 height 32
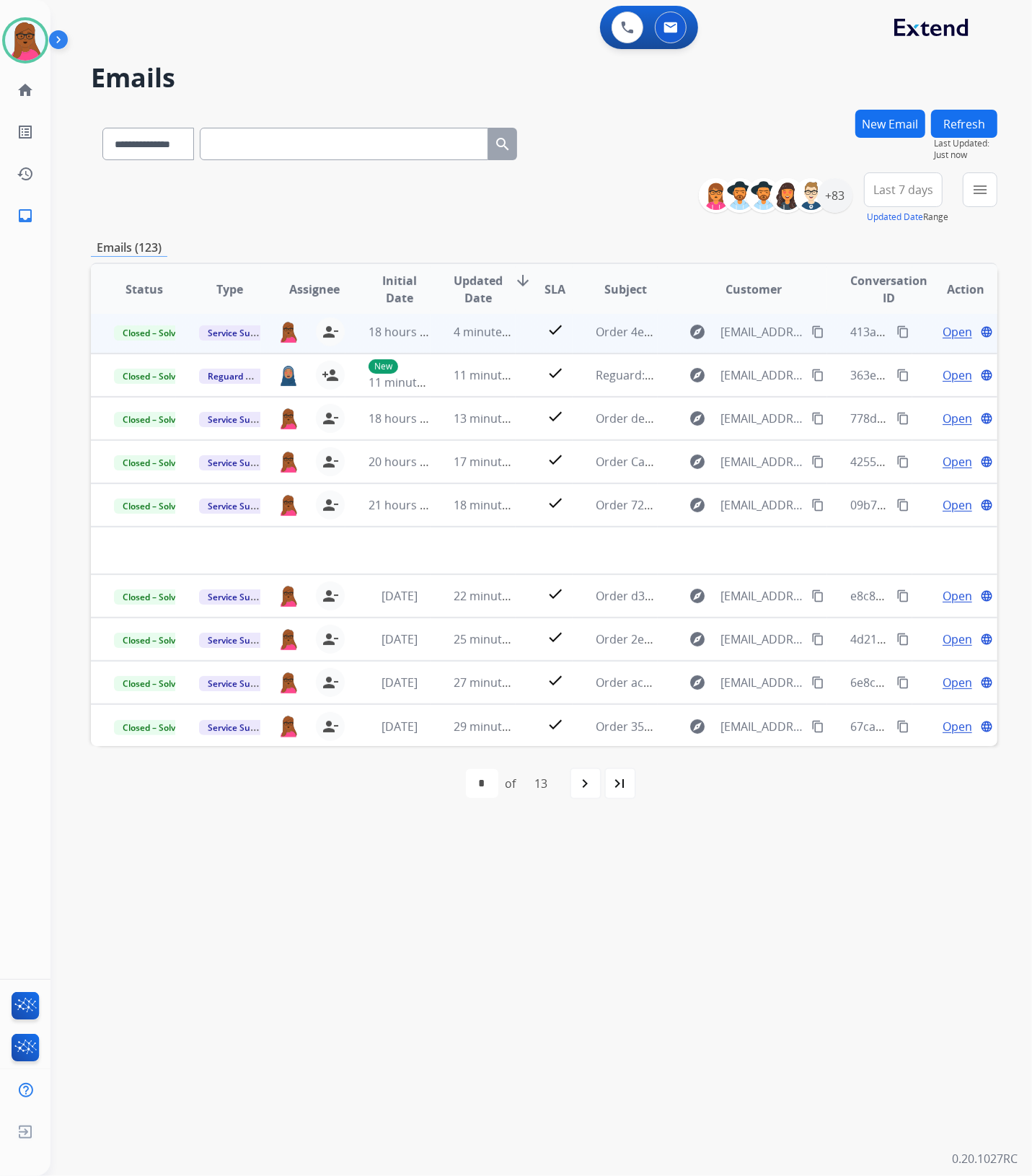
click at [959, 133] on button "Refresh" at bounding box center [964, 124] width 66 height 28
click at [834, 189] on div "+83" at bounding box center [835, 196] width 35 height 35
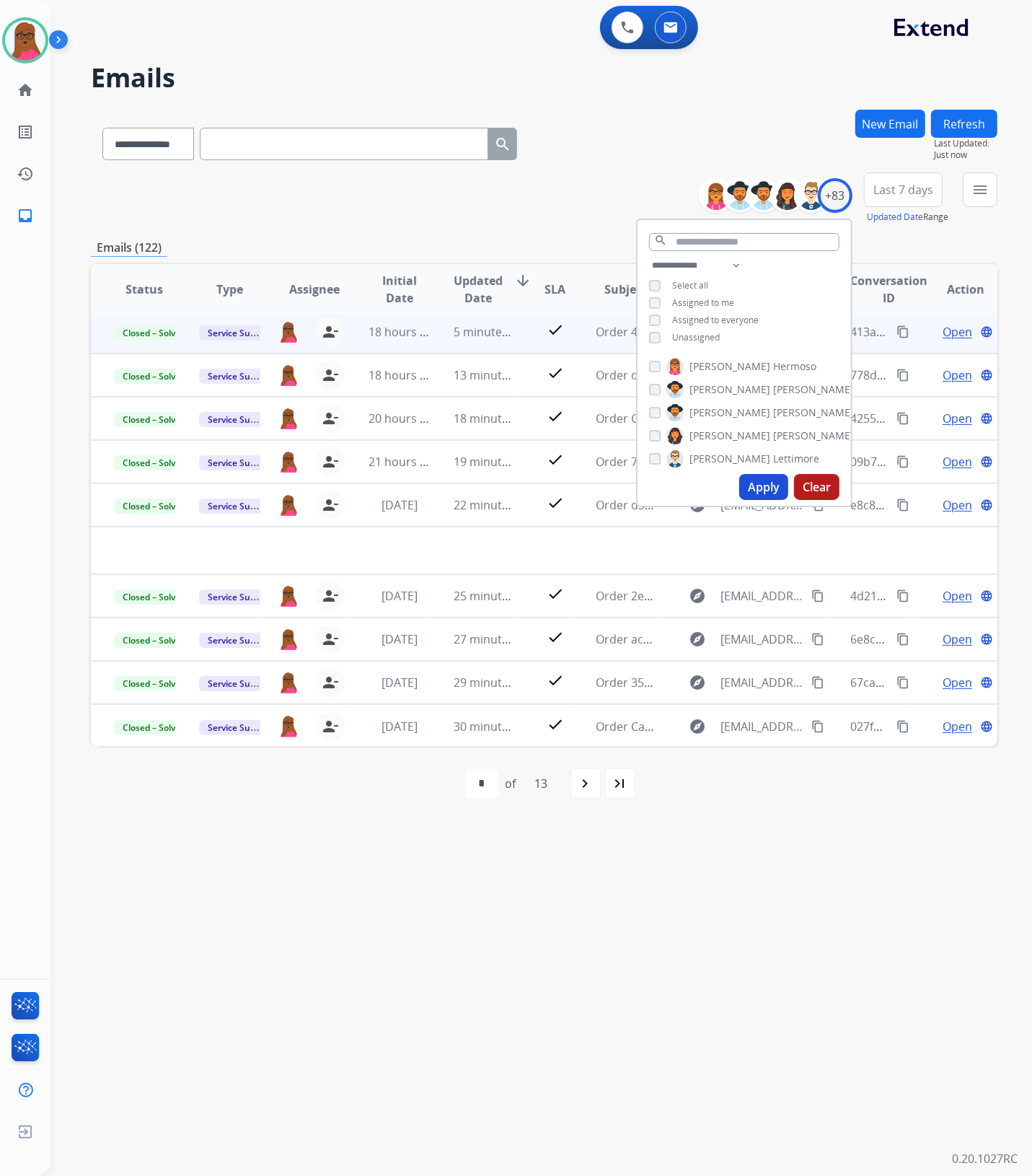
click at [813, 483] on button "Clear" at bounding box center [817, 486] width 46 height 26
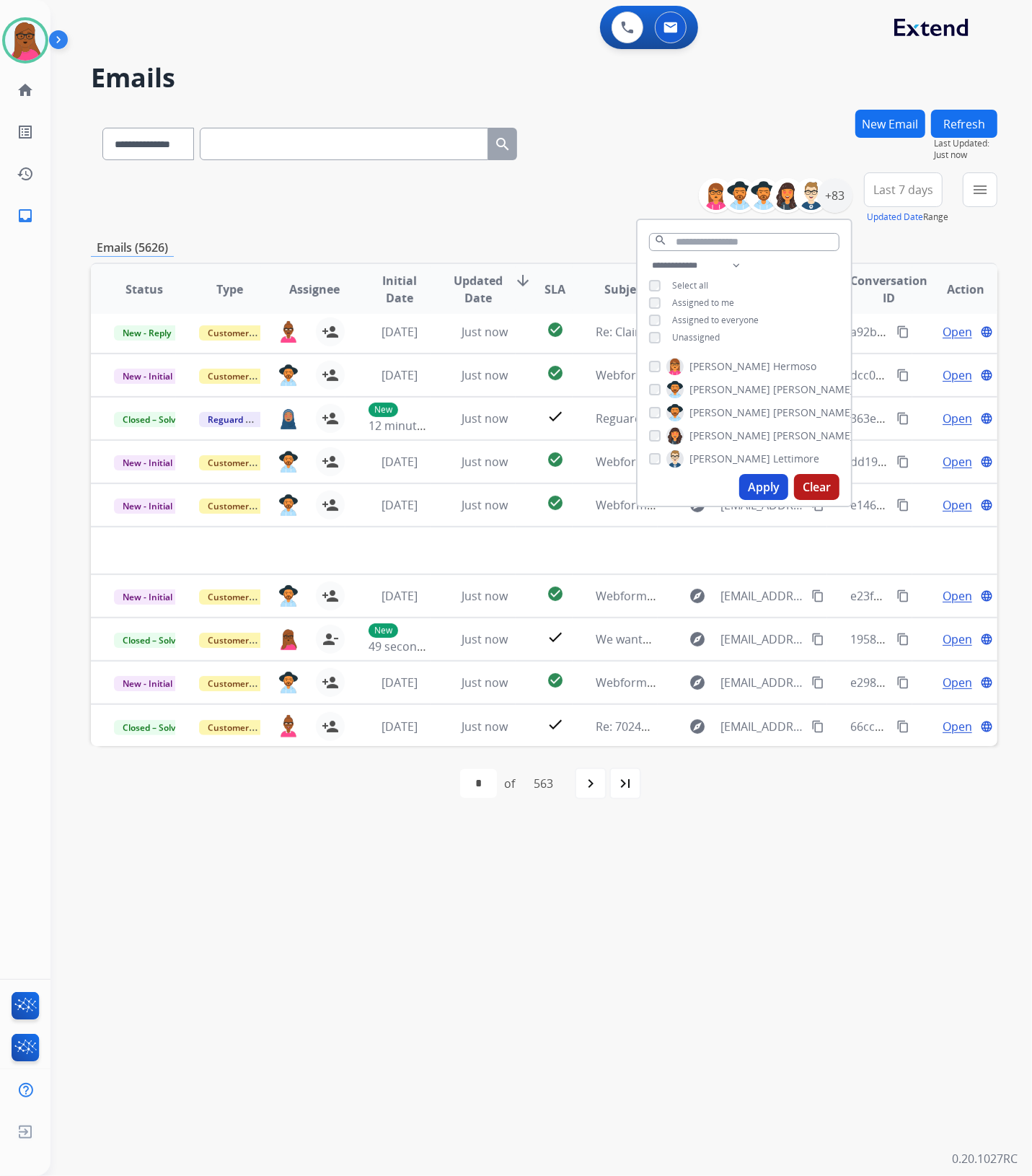
click at [710, 301] on span "Assigned to me" at bounding box center [703, 303] width 62 height 13
click at [755, 484] on button "Apply" at bounding box center [764, 486] width 49 height 26
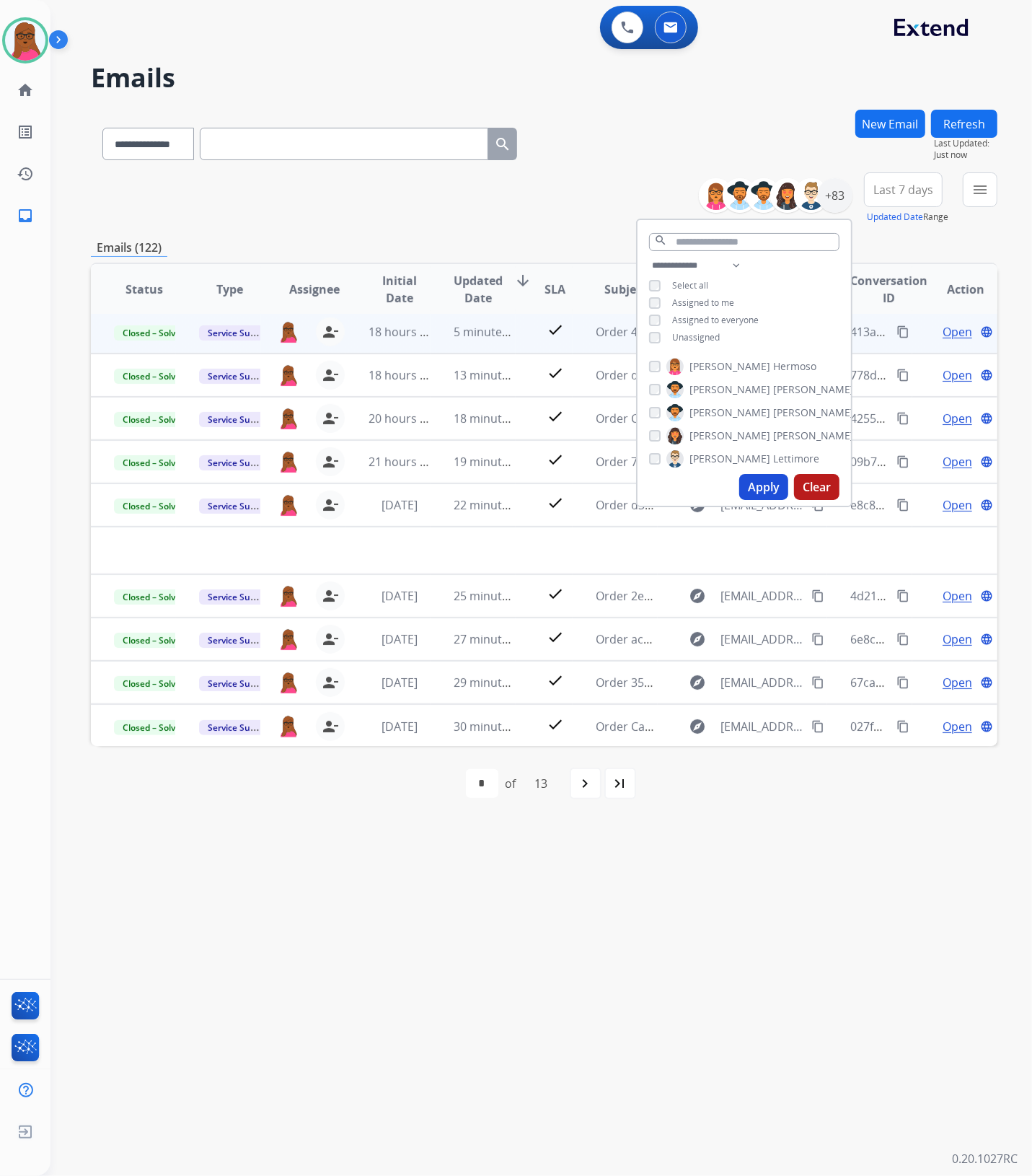
click at [740, 916] on div "**********" at bounding box center [524, 614] width 947 height 1124
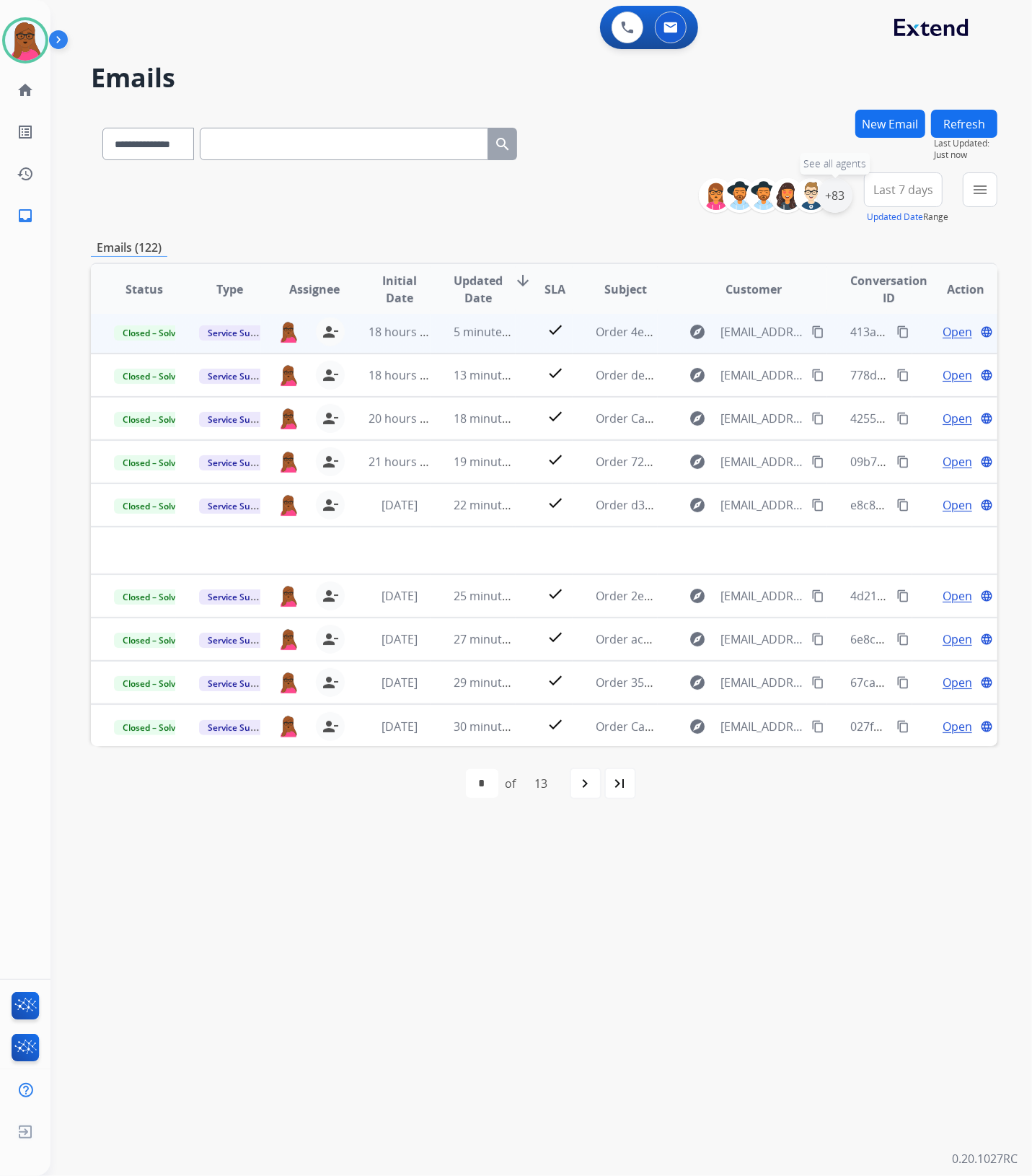
click at [832, 192] on div "+83" at bounding box center [835, 196] width 35 height 35
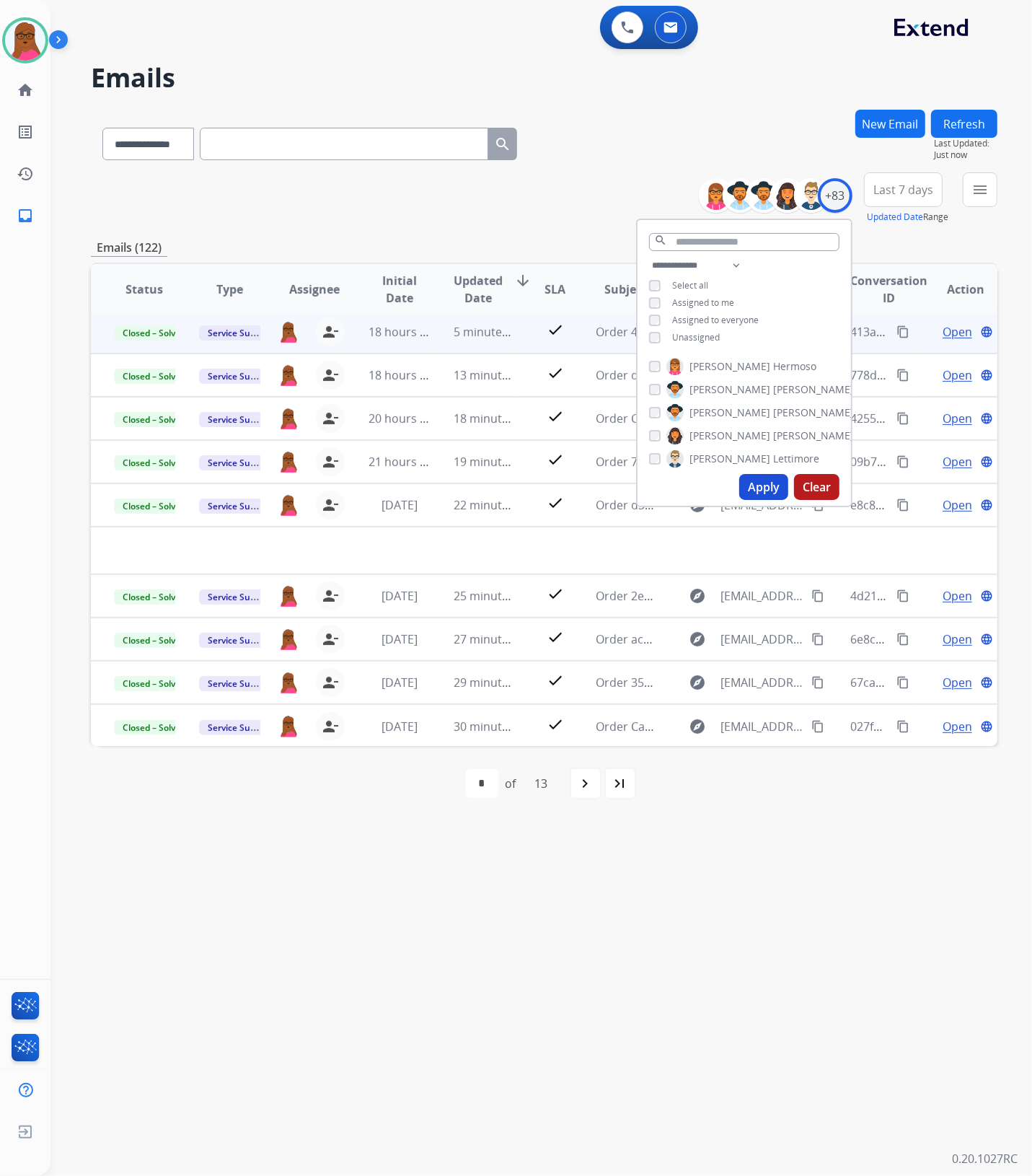
click at [819, 485] on button "Clear" at bounding box center [817, 486] width 46 height 26
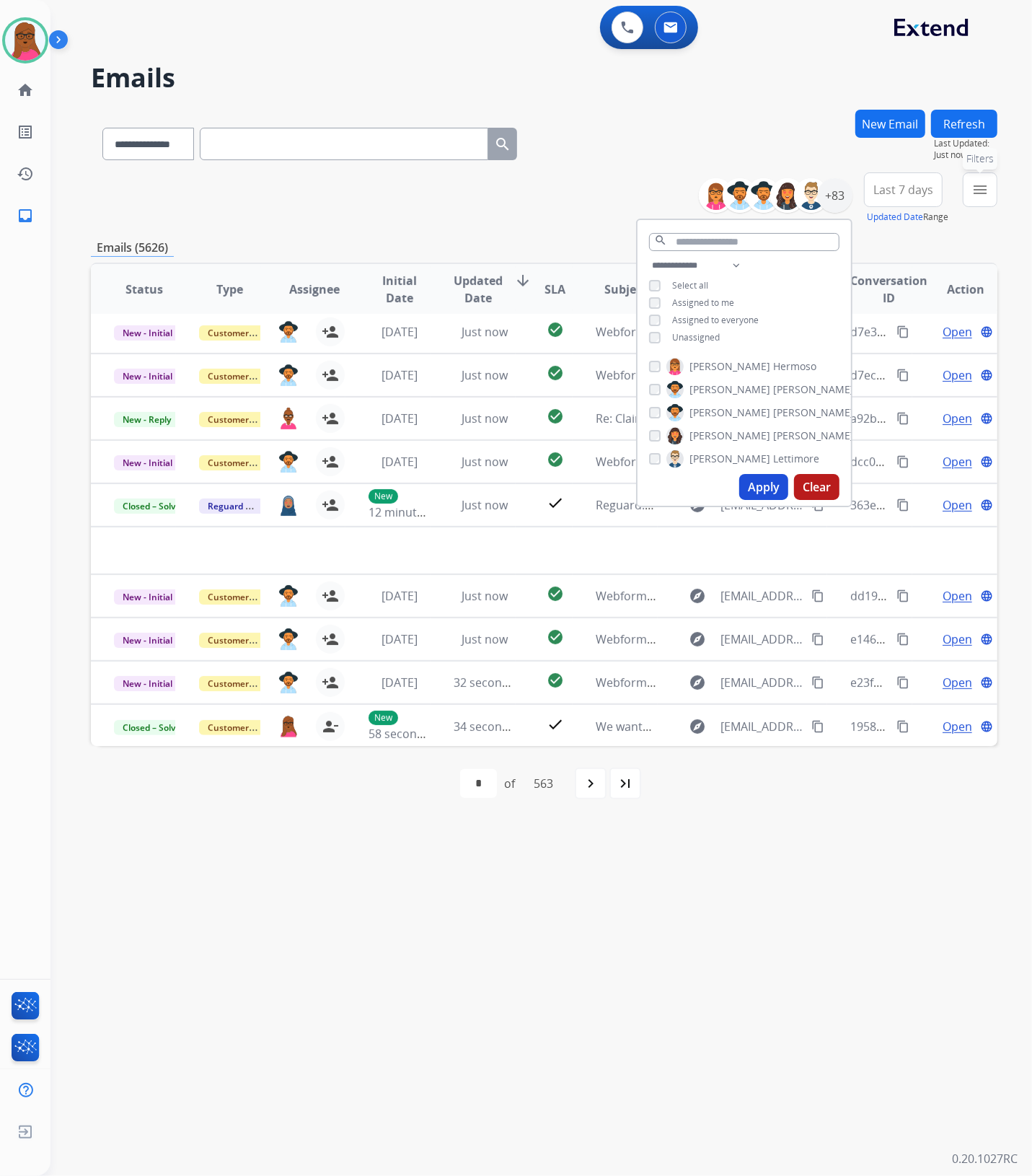
click at [982, 185] on mat-icon "menu" at bounding box center [980, 189] width 17 height 17
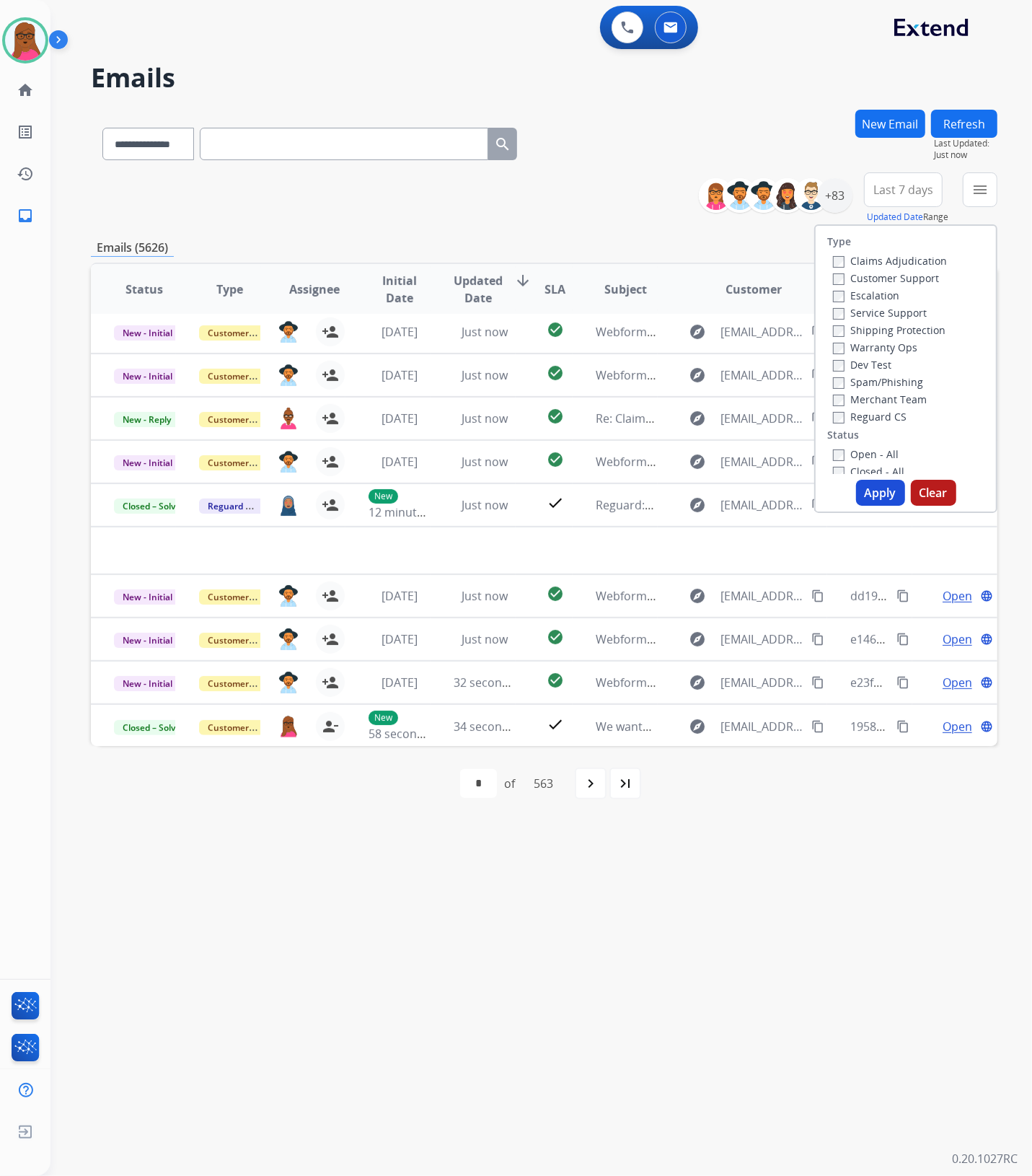
click at [922, 494] on button "Clear" at bounding box center [933, 492] width 46 height 26
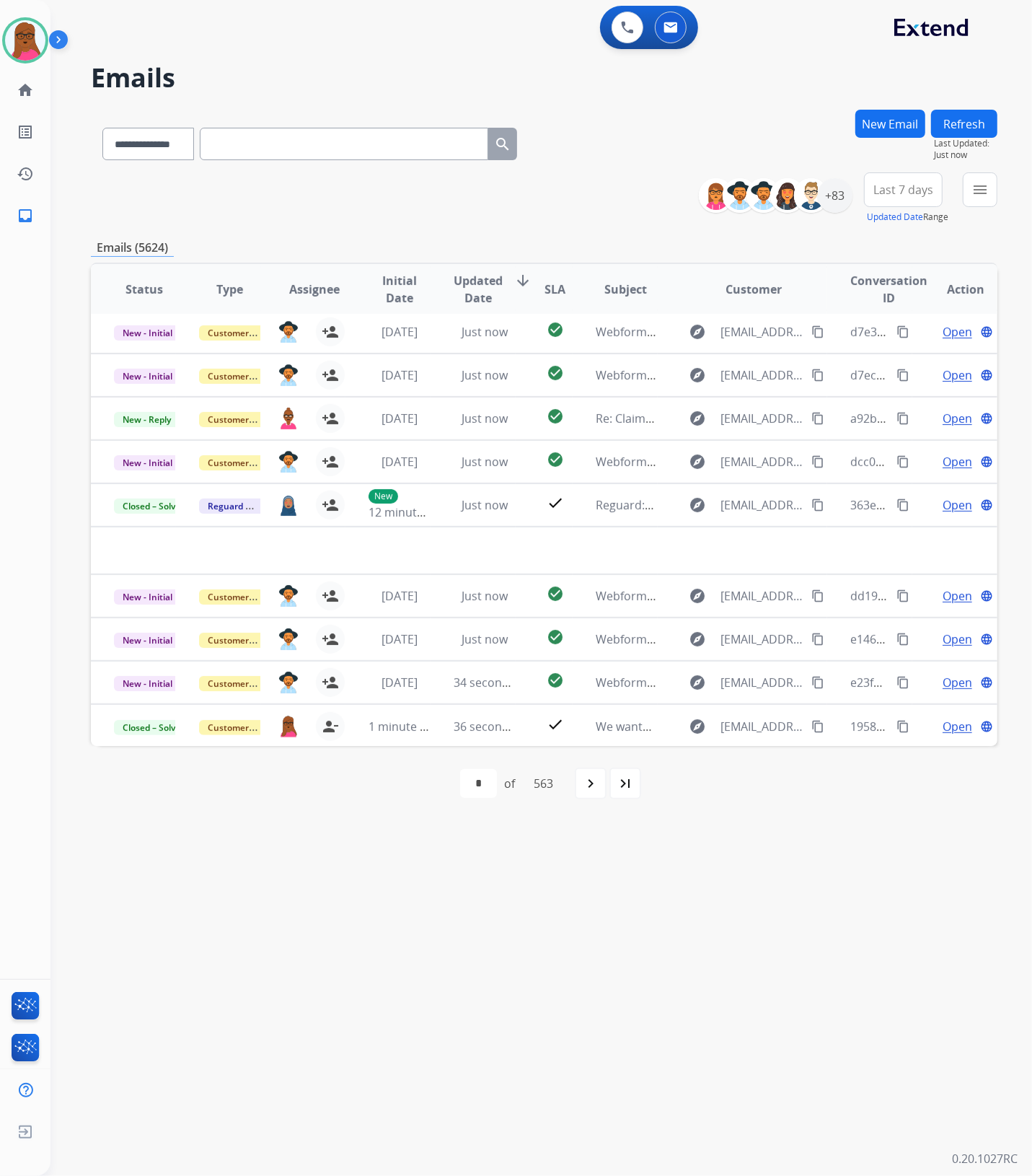
click at [577, 833] on div "**********" at bounding box center [524, 614] width 947 height 1124
click at [831, 196] on div "+83" at bounding box center [835, 196] width 35 height 35
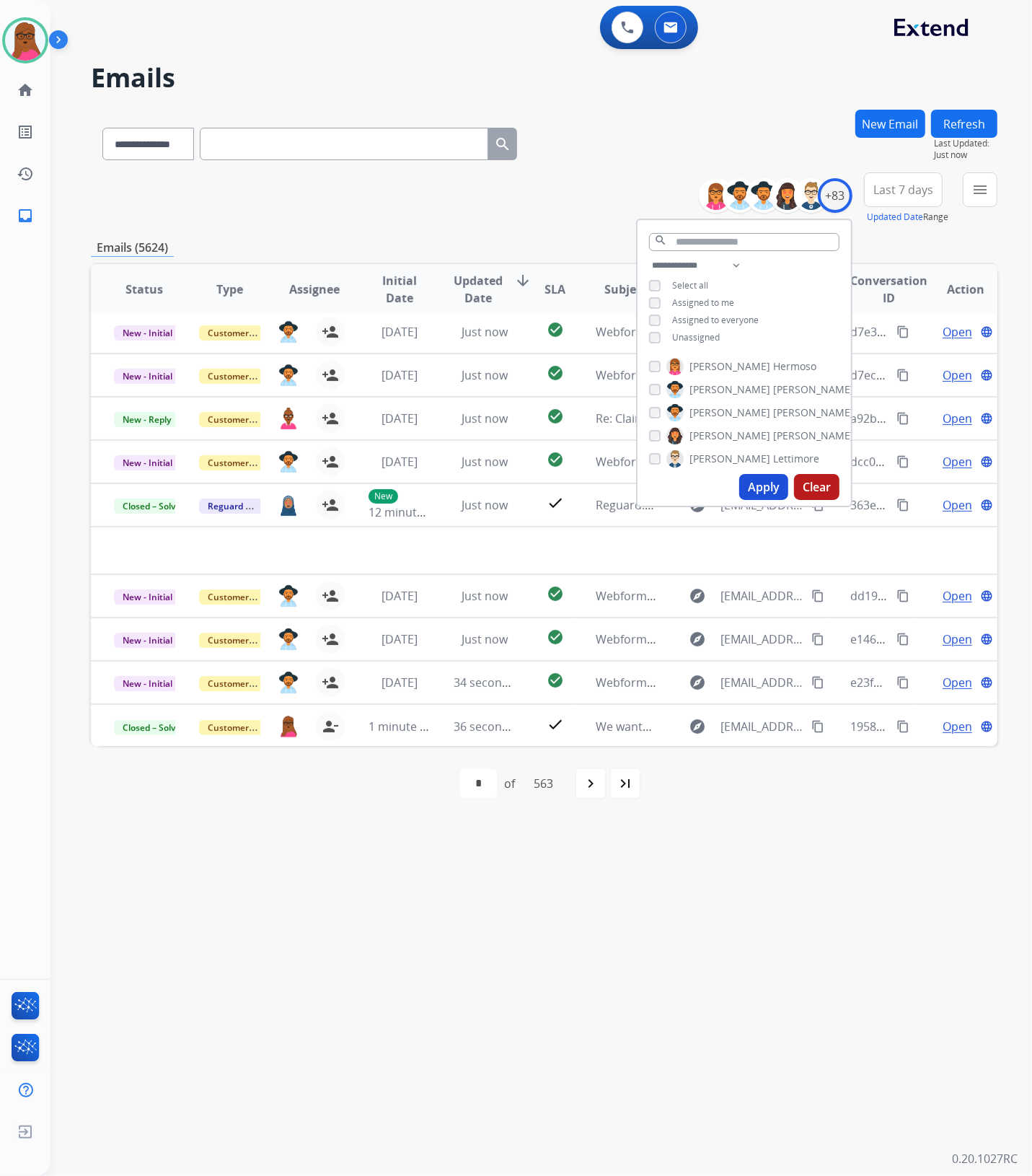
click at [720, 297] on span "Assigned to me" at bounding box center [703, 303] width 62 height 13
click at [749, 496] on button "Apply" at bounding box center [764, 486] width 49 height 26
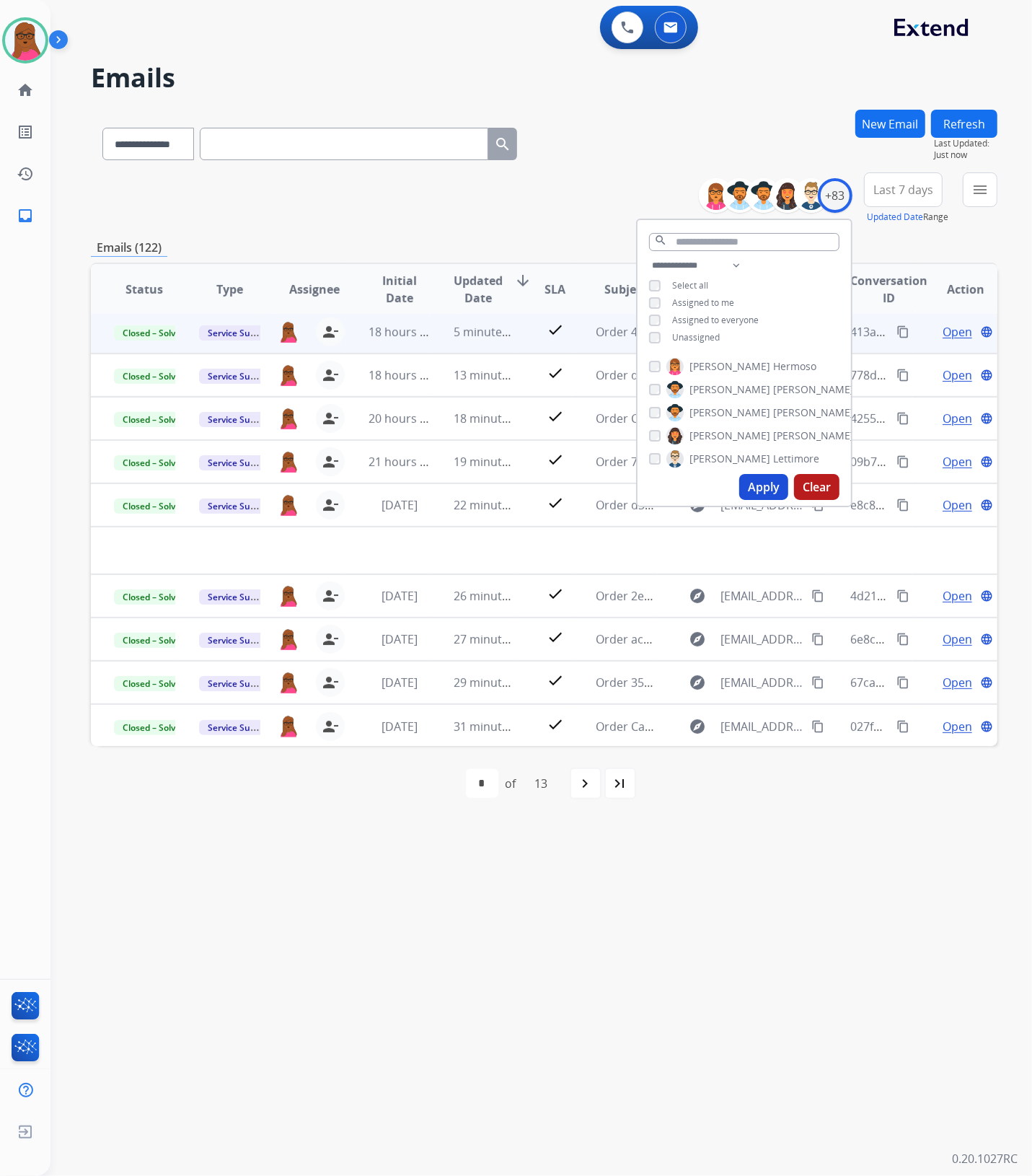
click at [629, 841] on div "**********" at bounding box center [524, 614] width 947 height 1124
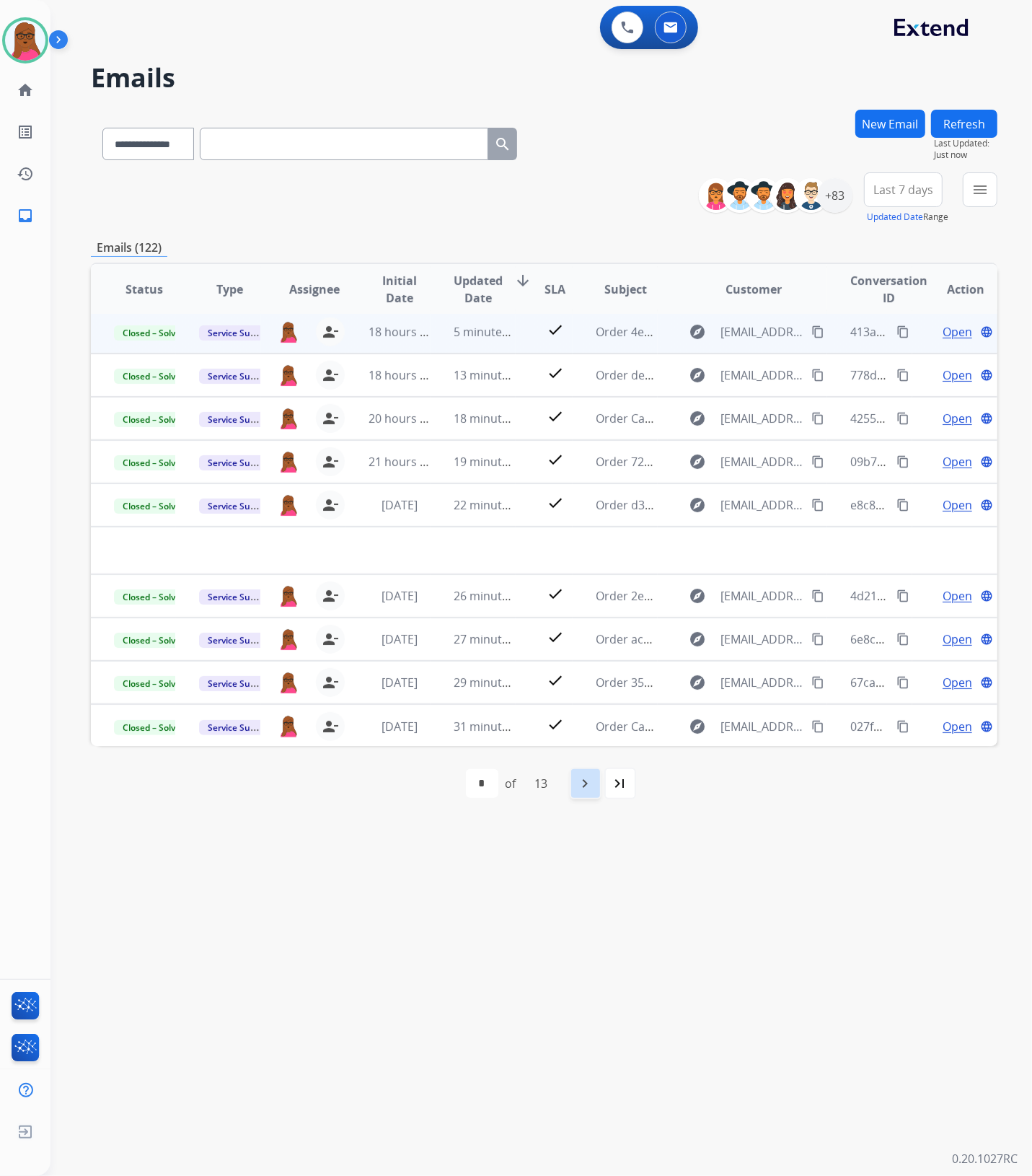
click at [581, 775] on mat-icon "navigate_next" at bounding box center [585, 783] width 17 height 17
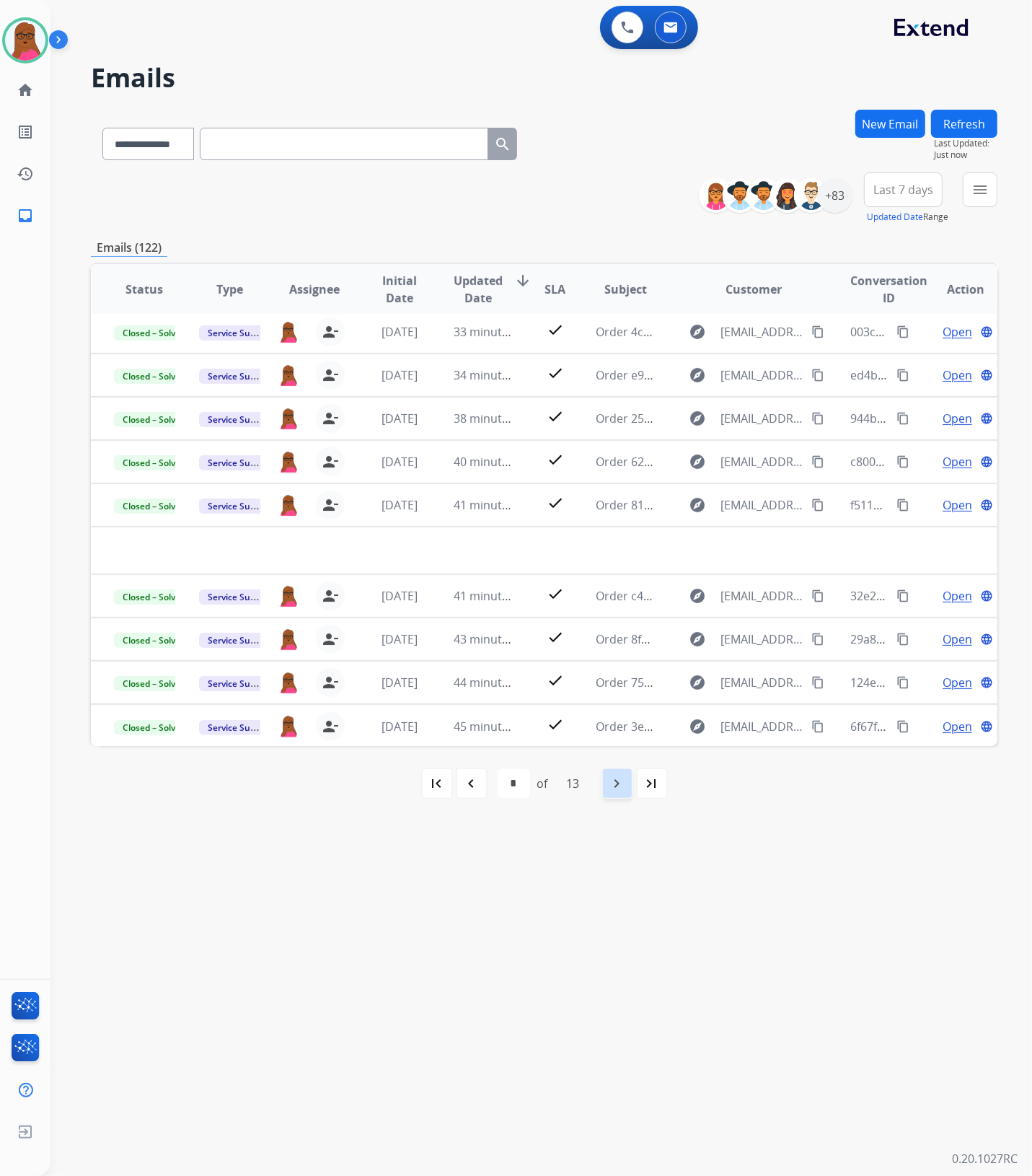
click at [604, 791] on div "navigate_next" at bounding box center [617, 783] width 32 height 32
select select "*"
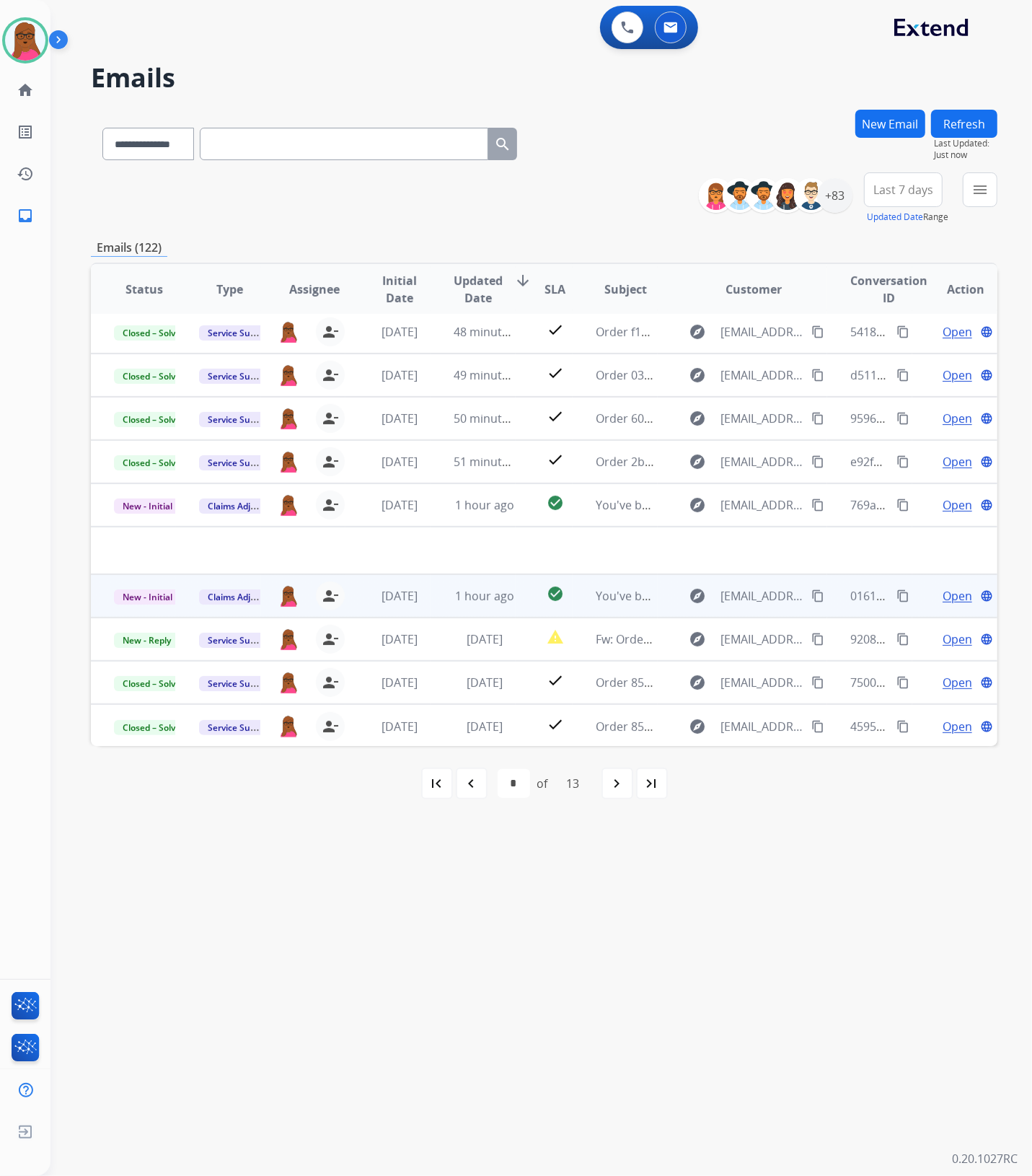
click at [935, 602] on div "Open language" at bounding box center [966, 596] width 62 height 17
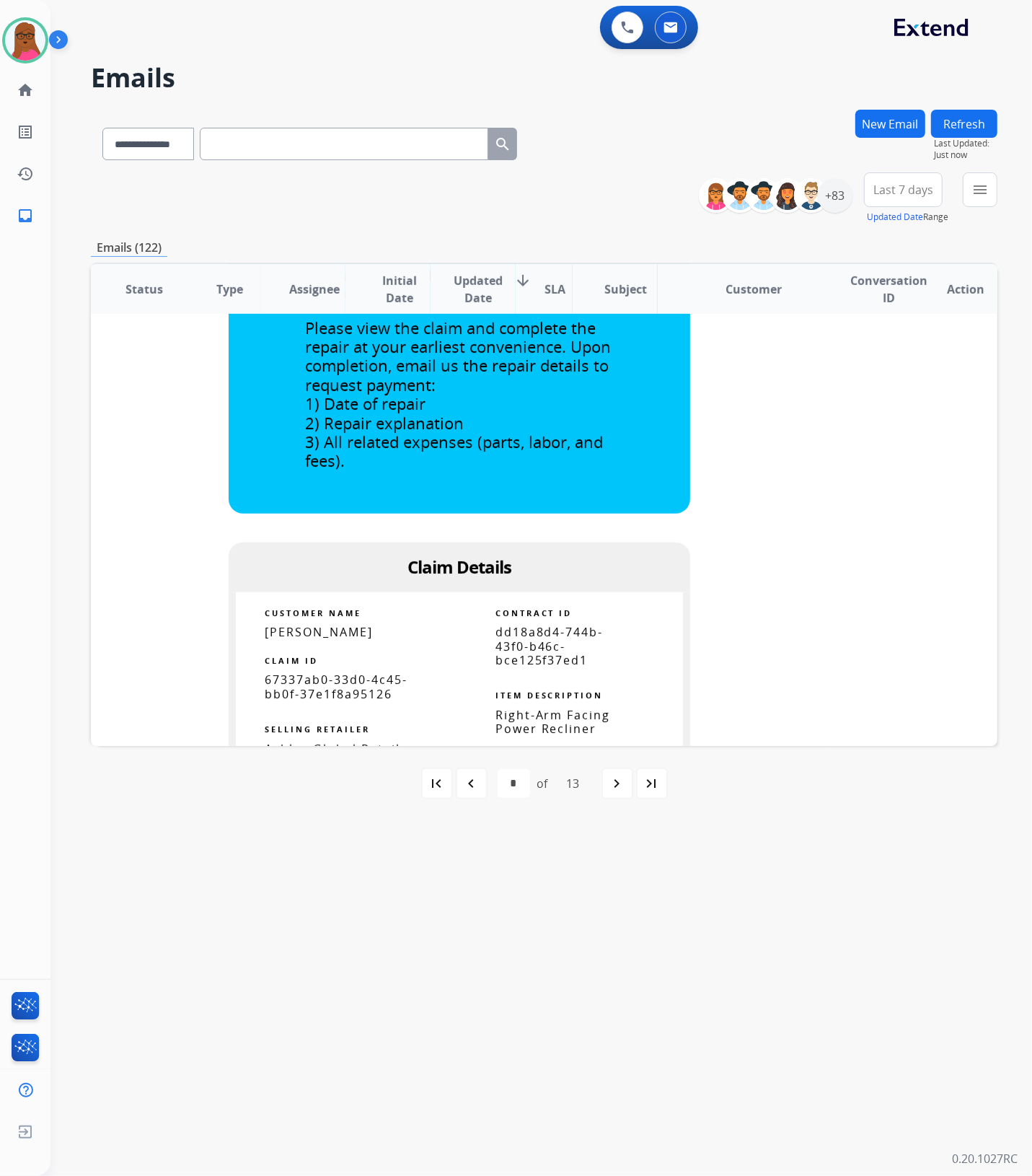
scroll to position [981, 0]
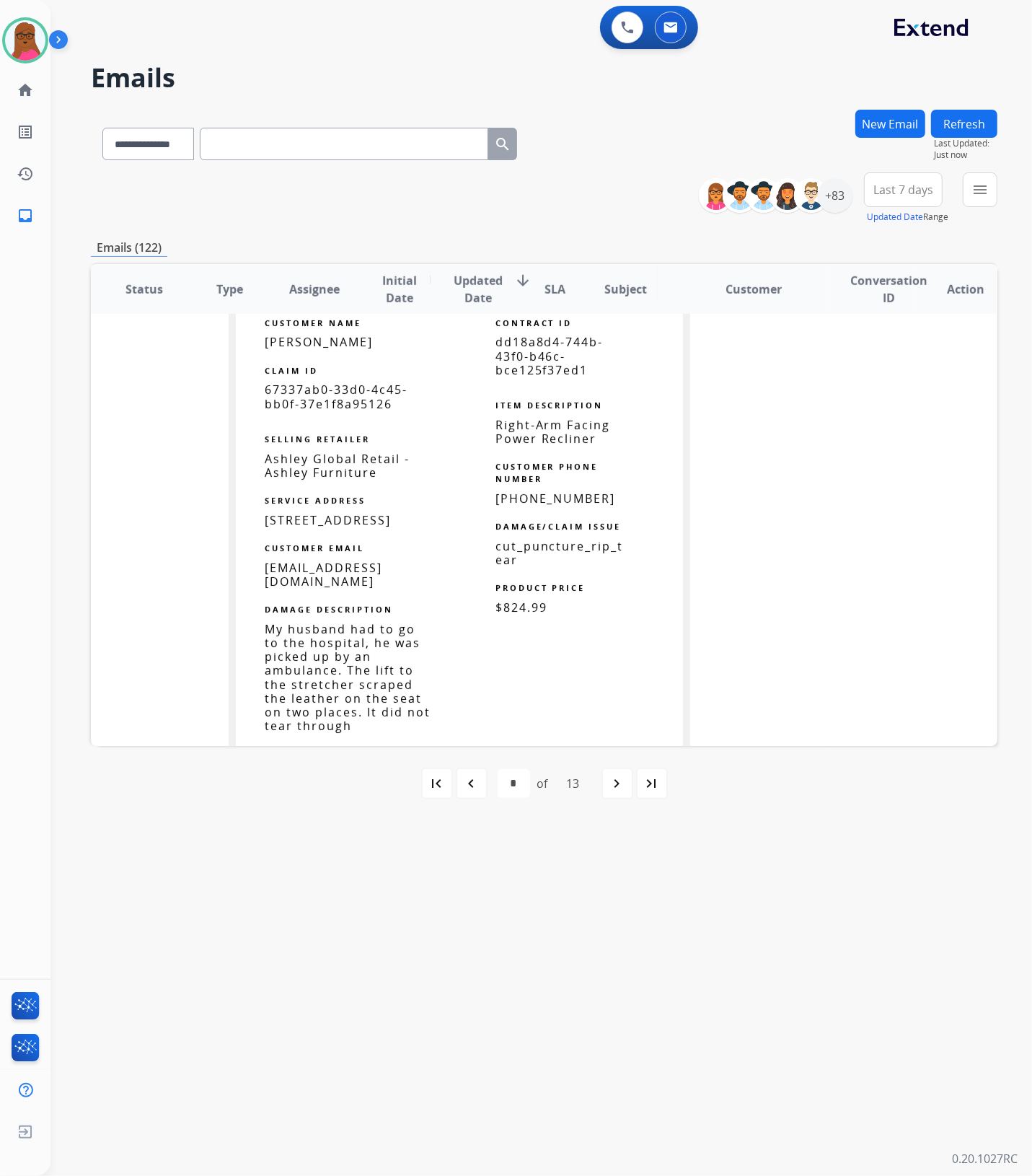
click at [365, 398] on span "67337ab0-33d0-4c45-bb0f-37e1f8a95126" at bounding box center [335, 395] width 143 height 29
click at [363, 398] on span "67337ab0-33d0-4c45-bb0f-37e1f8a95126" at bounding box center [335, 395] width 143 height 29
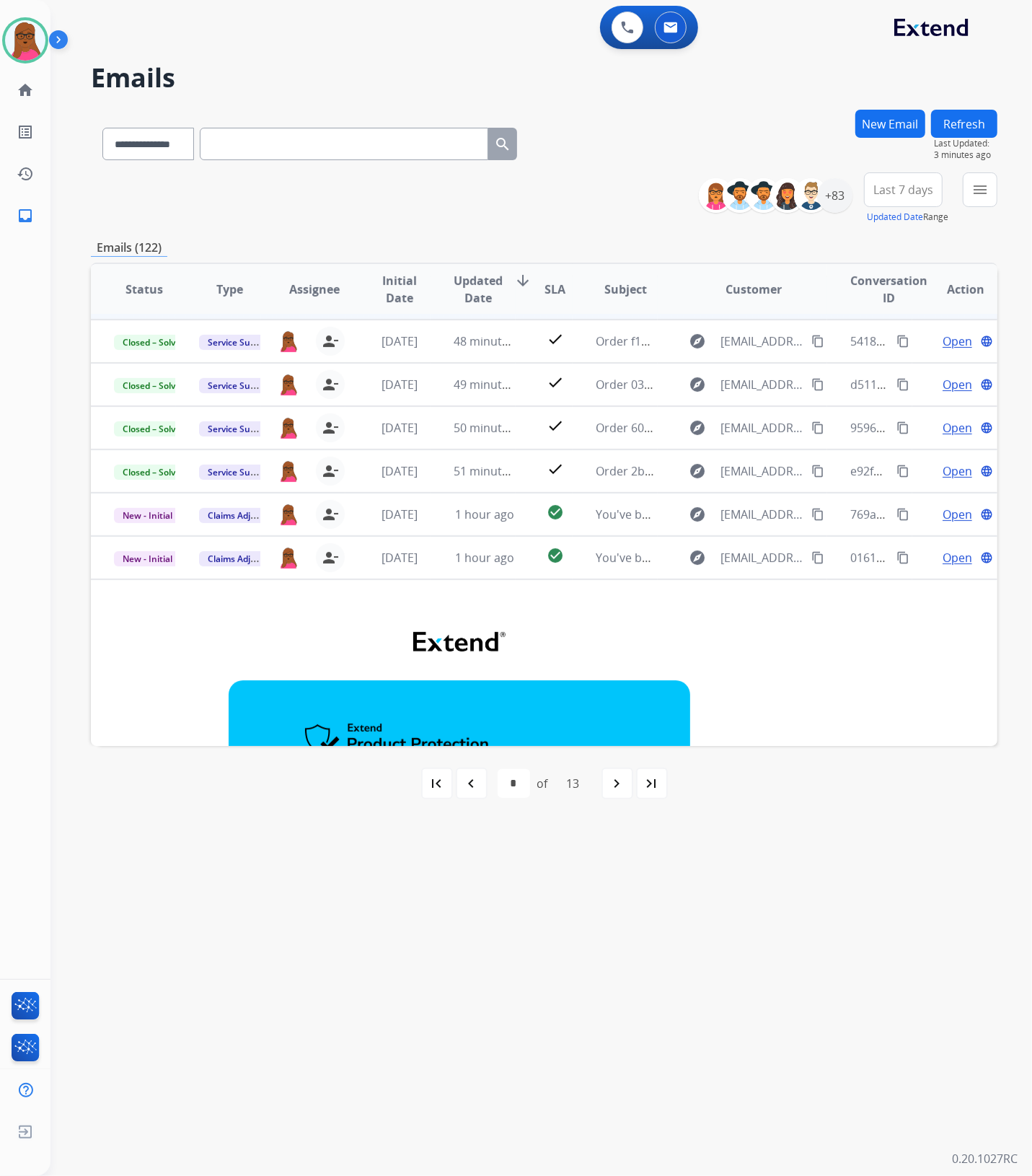
scroll to position [0, 0]
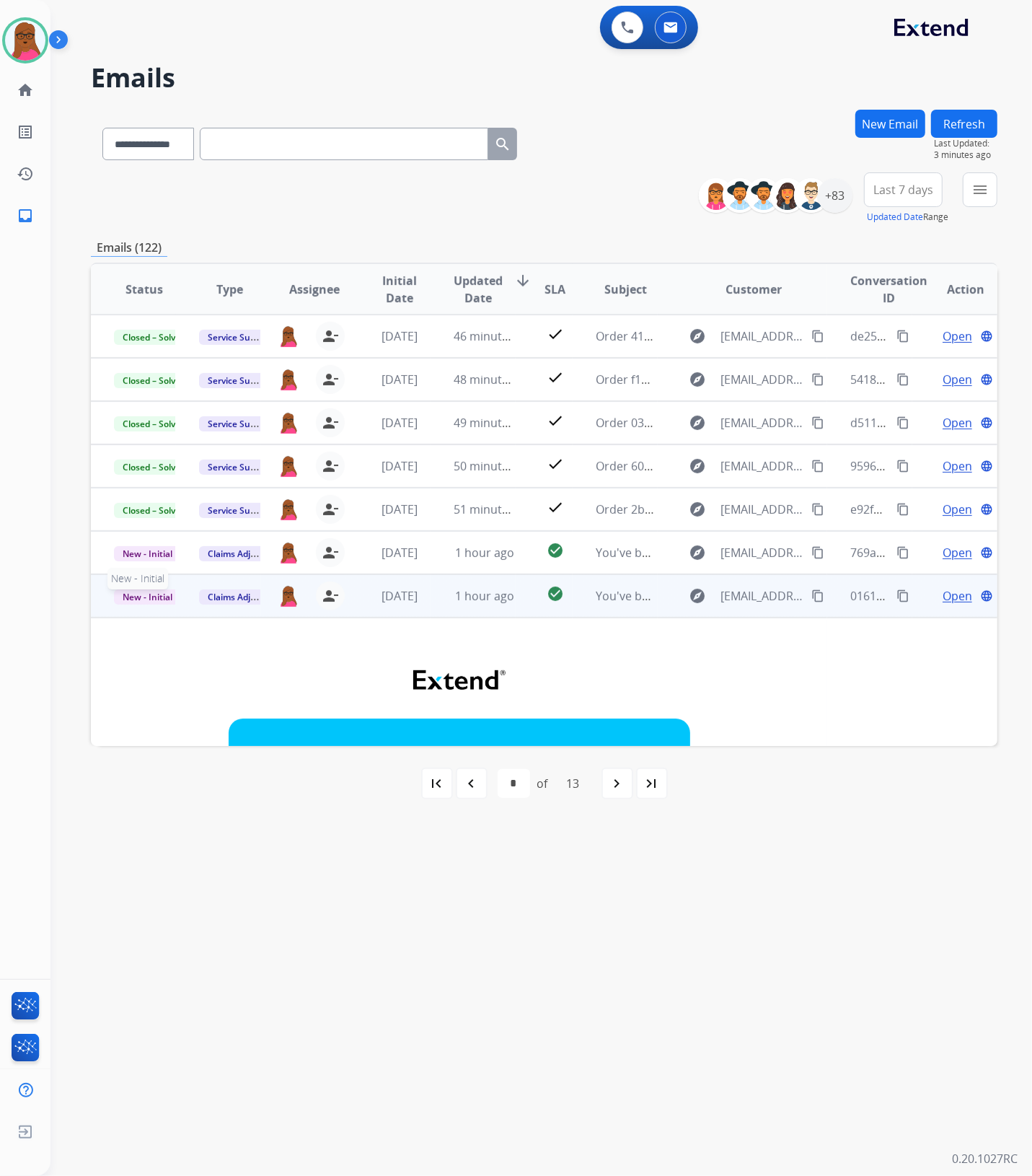
click at [167, 596] on span "New - Initial" at bounding box center [147, 597] width 67 height 15
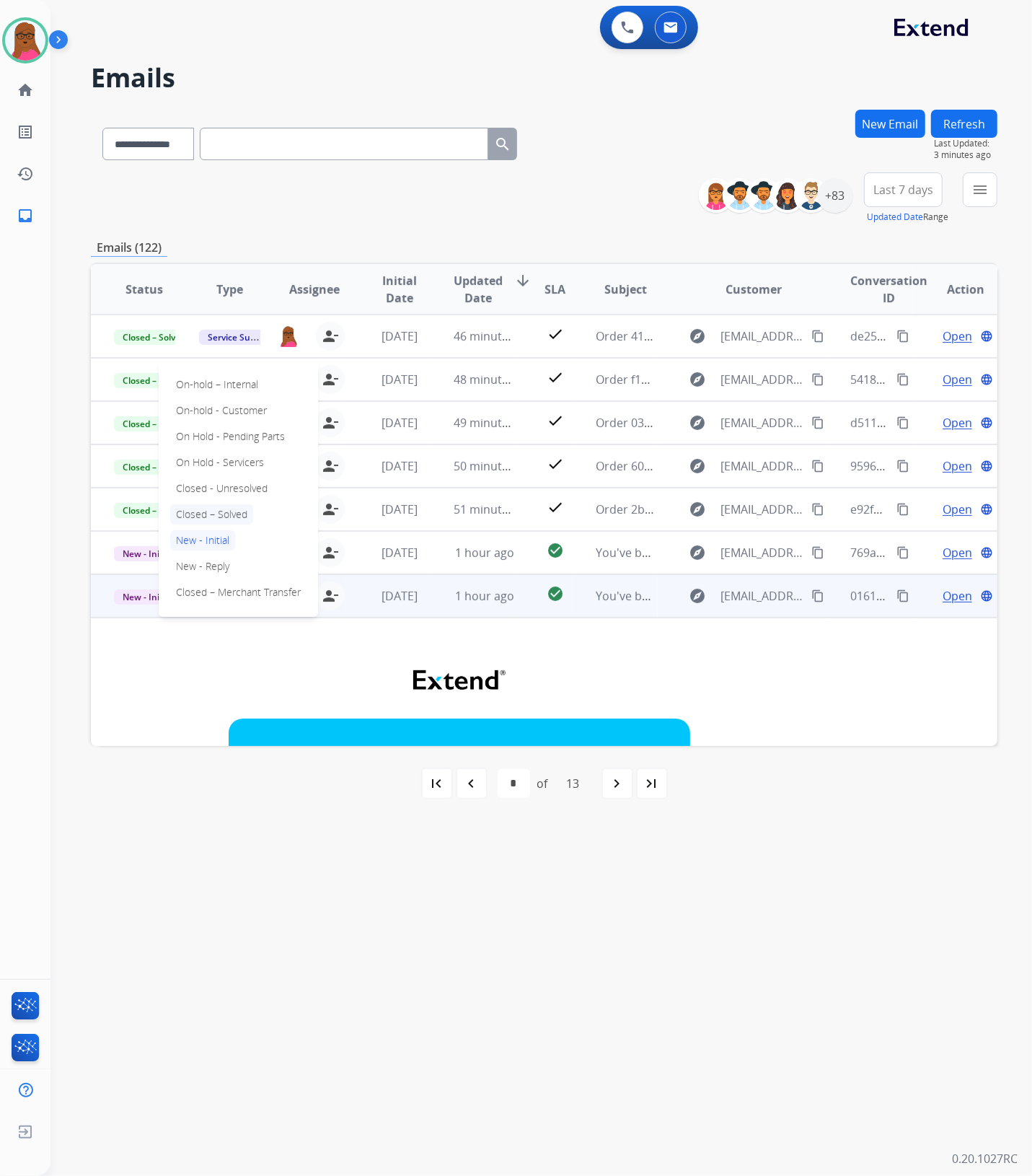
click at [225, 513] on p "Closed – Solved" at bounding box center [211, 515] width 83 height 21
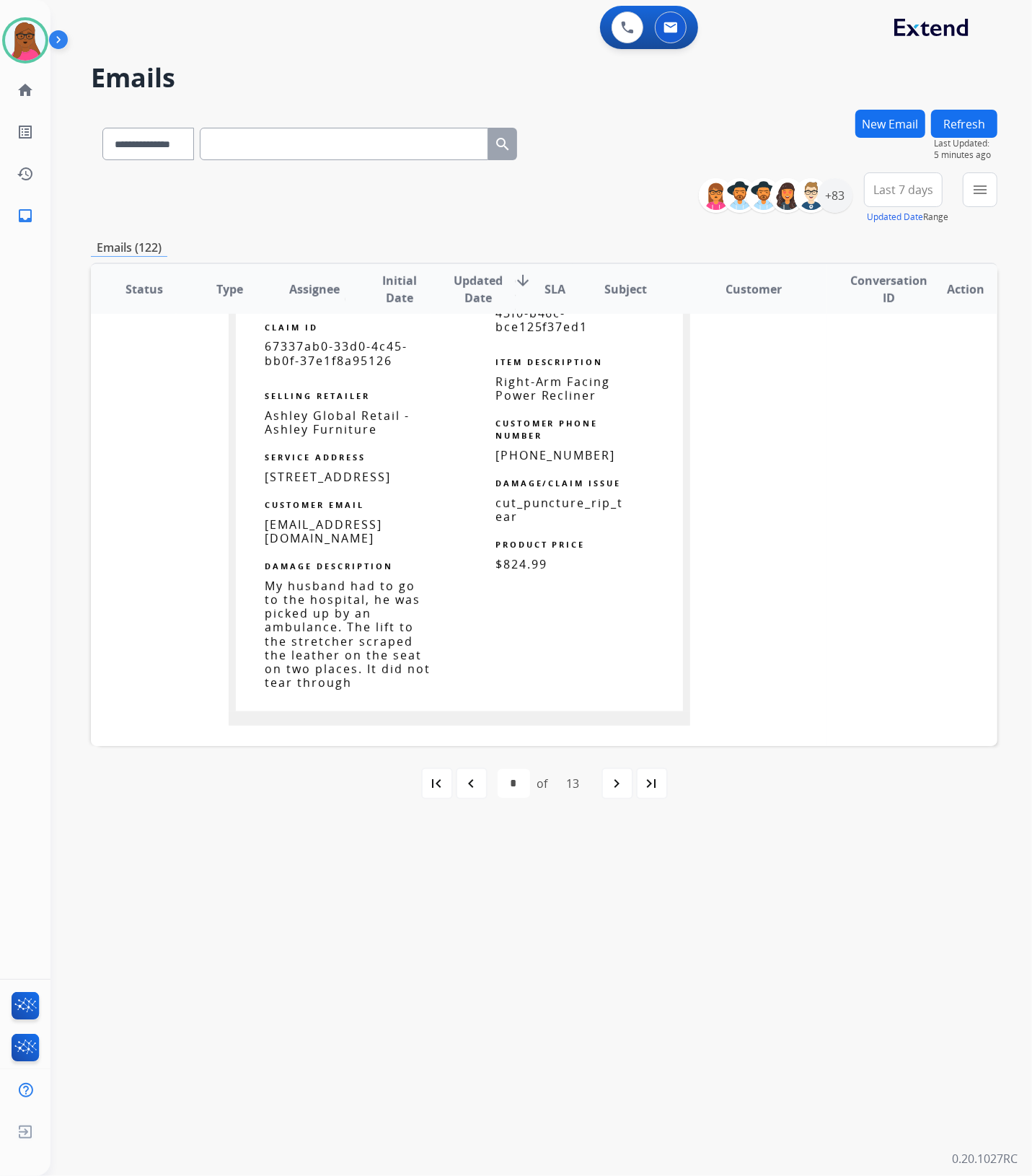
scroll to position [992, 0]
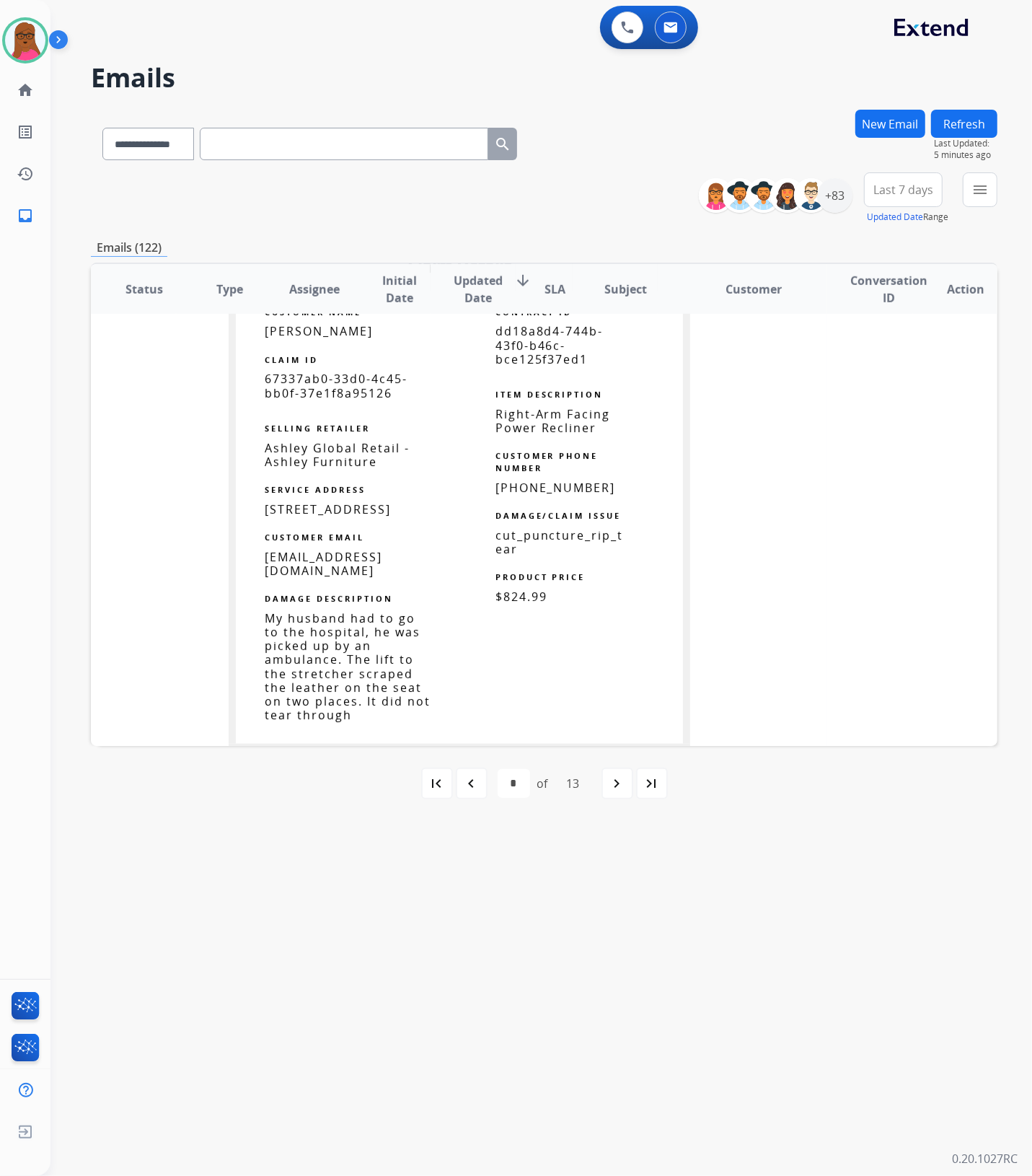
click at [311, 326] on span "[PERSON_NAME]" at bounding box center [318, 331] width 108 height 16
drag, startPoint x: 357, startPoint y: 511, endPoint x: 260, endPoint y: 514, distance: 97.0
click at [264, 514] on span "[STREET_ADDRESS]" at bounding box center [327, 509] width 126 height 16
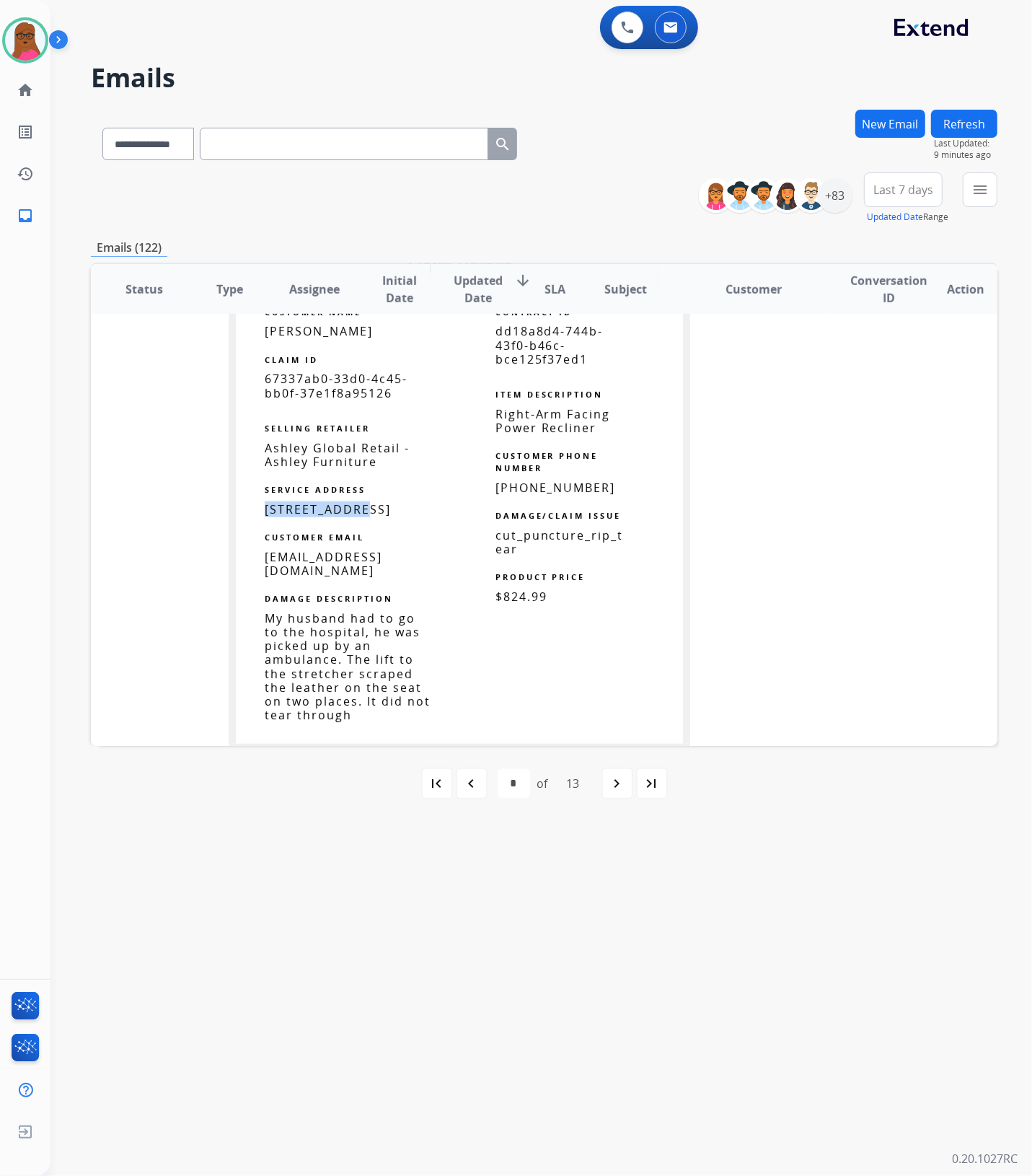
click at [888, 116] on button "New Email" at bounding box center [890, 124] width 70 height 28
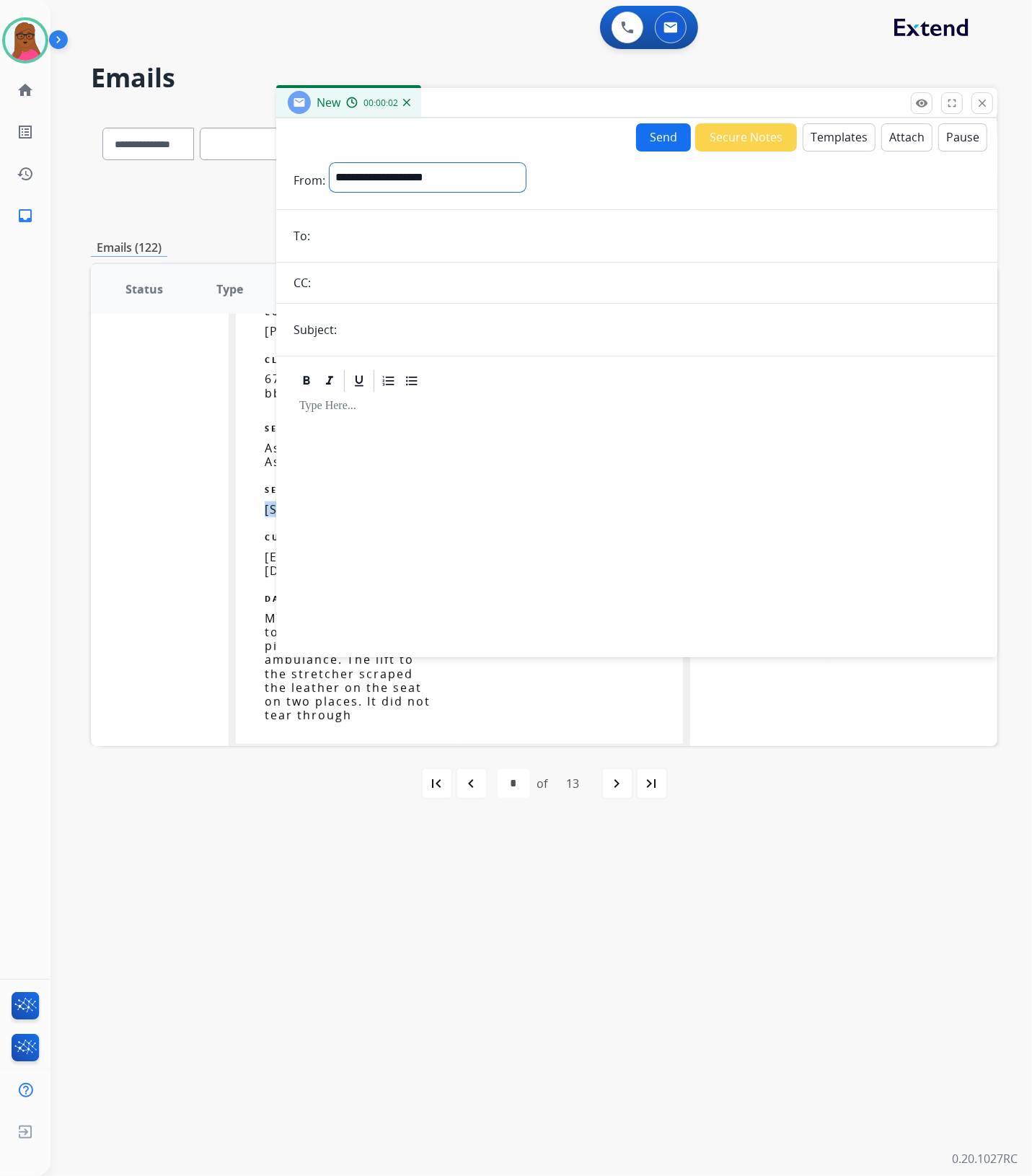
click at [408, 181] on select "**********" at bounding box center [428, 178] width 196 height 29
select select "**********"
click at [330, 163] on select "**********" at bounding box center [428, 178] width 196 height 29
drag, startPoint x: 488, startPoint y: 225, endPoint x: 628, endPoint y: 247, distance: 141.7
click at [488, 226] on input "email" at bounding box center [647, 237] width 666 height 29
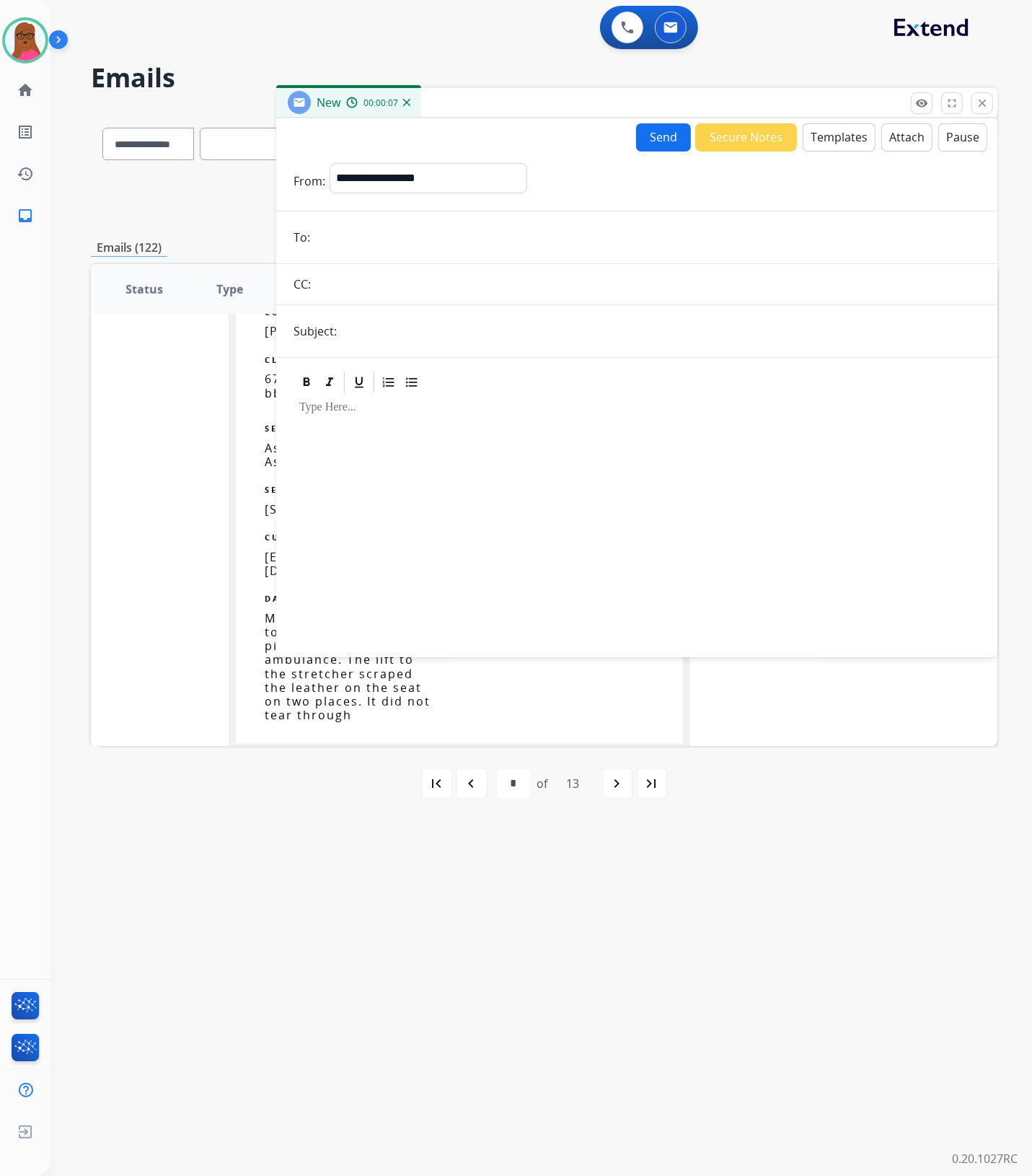
paste input "**********"
type input "**********"
click at [689, 343] on input "text" at bounding box center [660, 331] width 639 height 29
type input "**********"
click at [523, 410] on p at bounding box center [636, 407] width 675 height 13
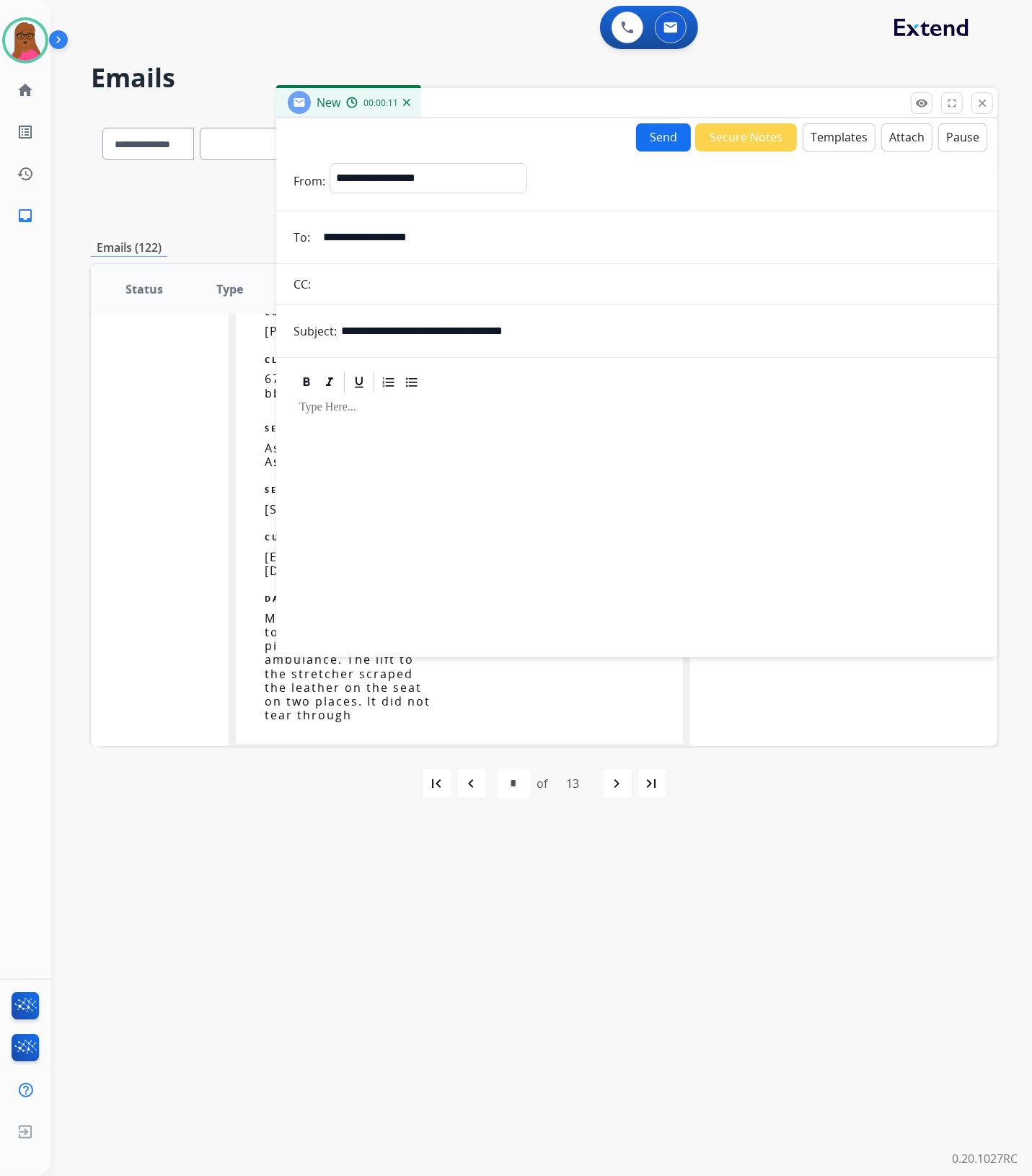
click at [833, 148] on button "Templates" at bounding box center [839, 137] width 73 height 28
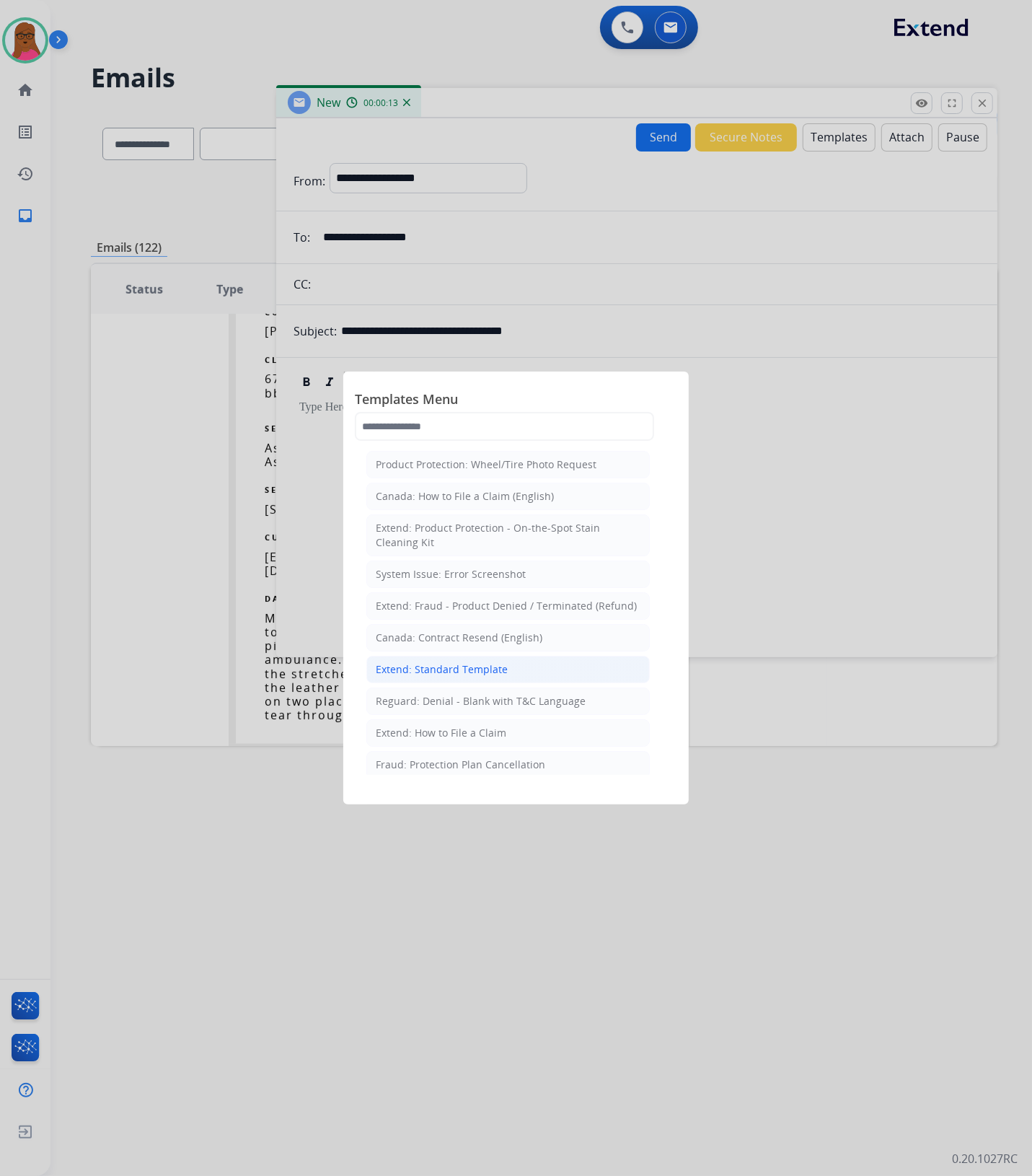
drag, startPoint x: 495, startPoint y: 668, endPoint x: 585, endPoint y: 639, distance: 94.6
click at [495, 669] on div "Extend: Standard Template" at bounding box center [441, 669] width 132 height 14
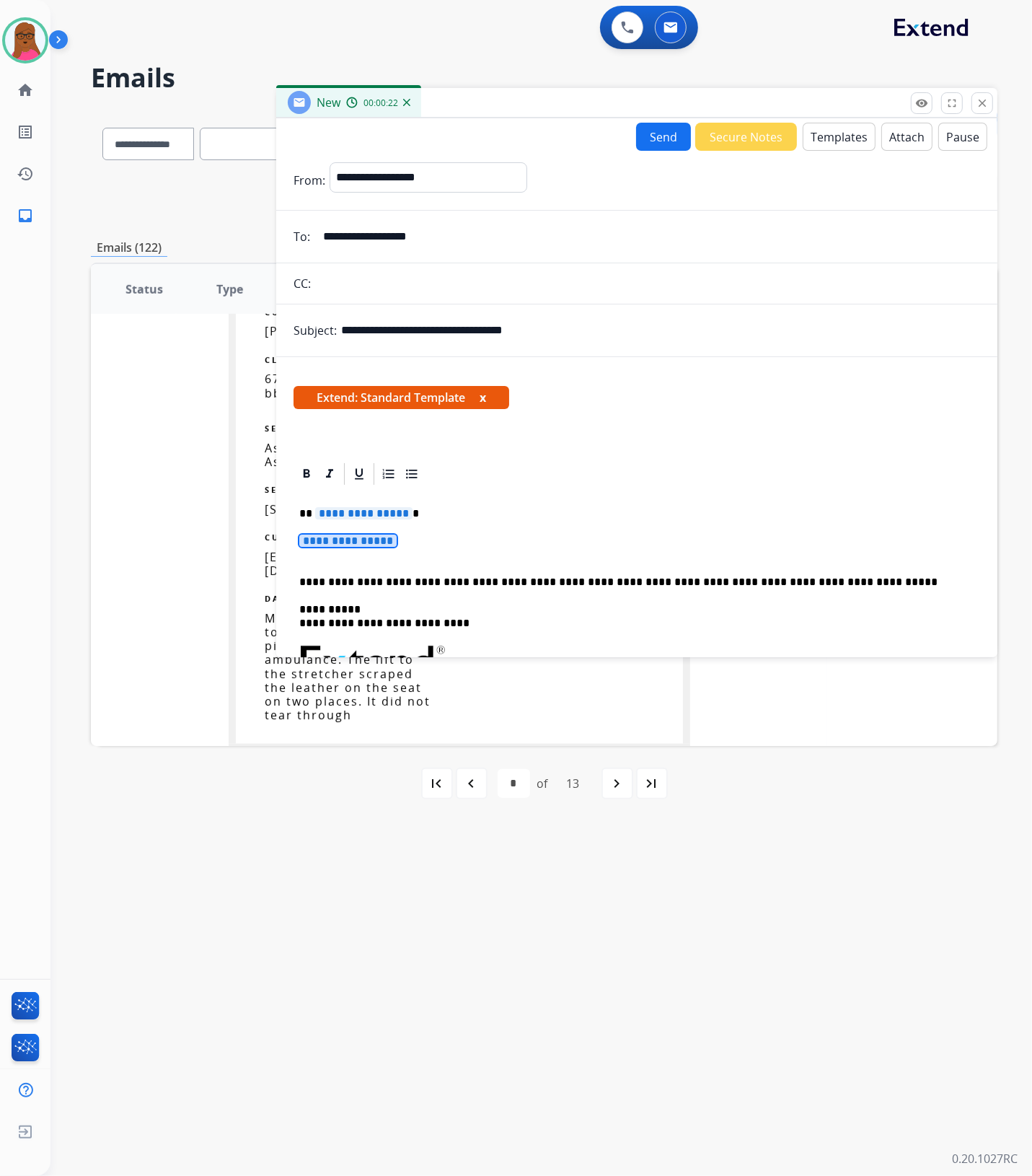
drag, startPoint x: 381, startPoint y: 545, endPoint x: 398, endPoint y: 536, distance: 19.2
click at [381, 545] on span "**********" at bounding box center [347, 541] width 97 height 13
paste div
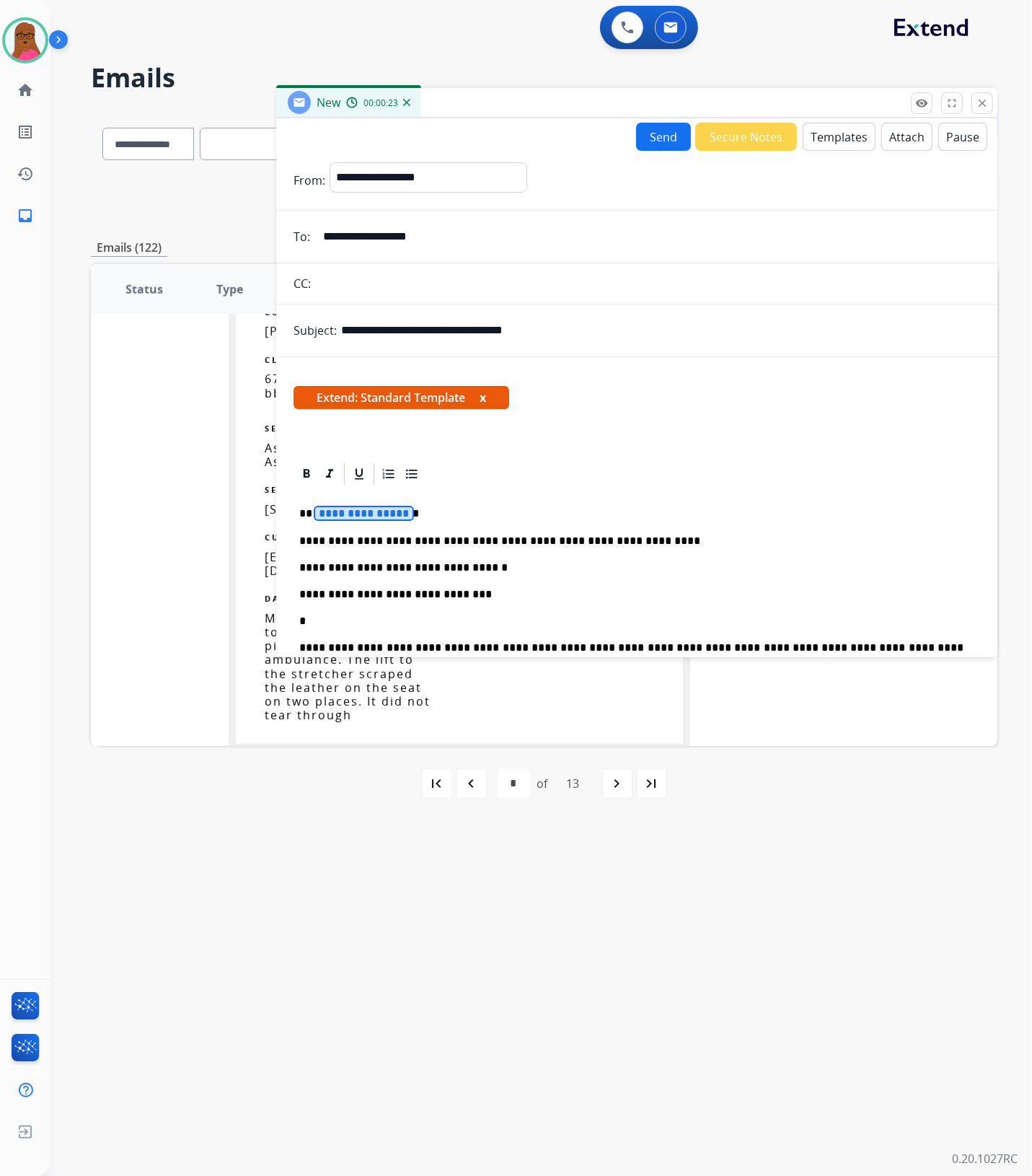
click at [372, 507] on span "**********" at bounding box center [363, 513] width 97 height 13
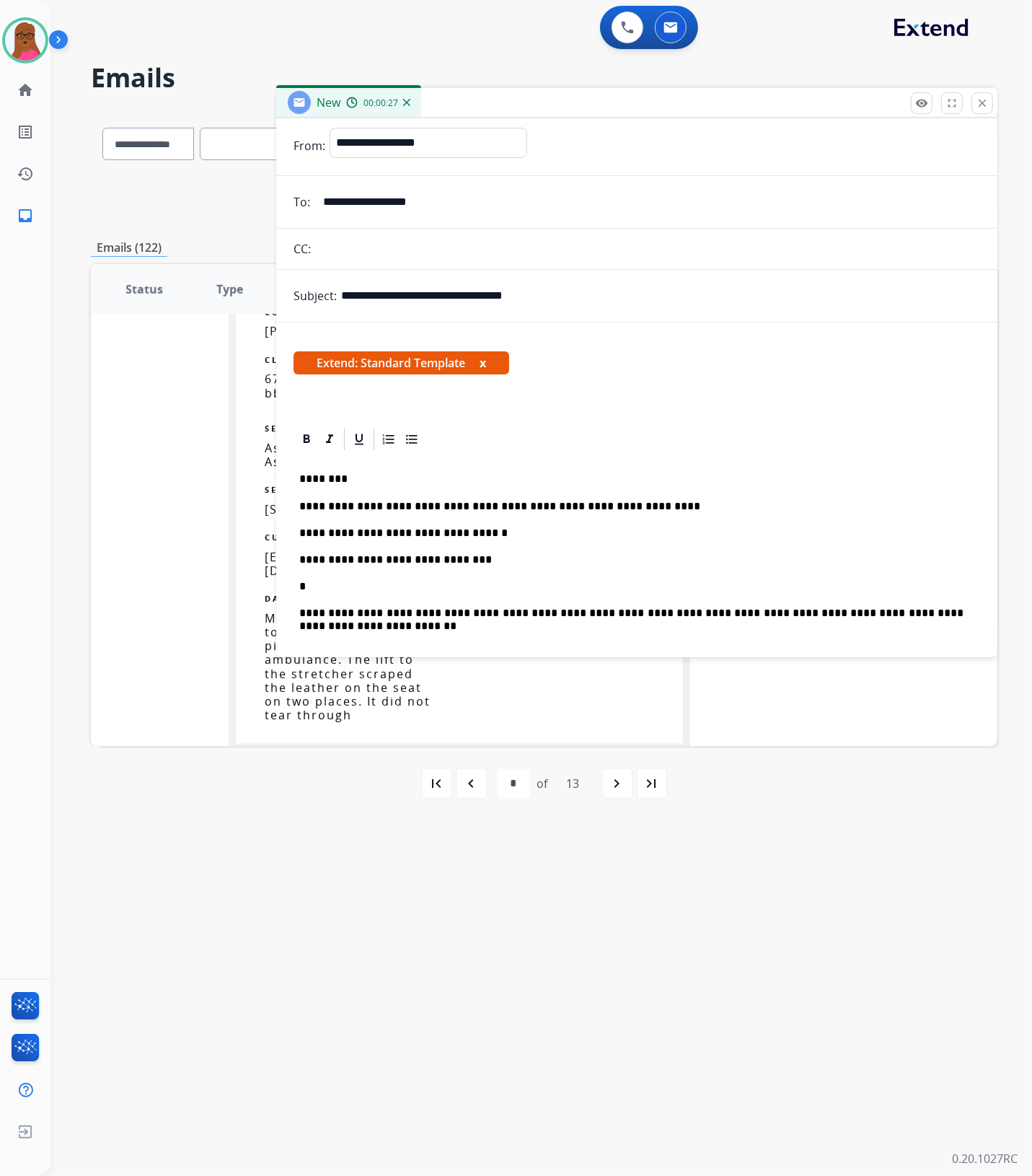
scroll to position [90, 0]
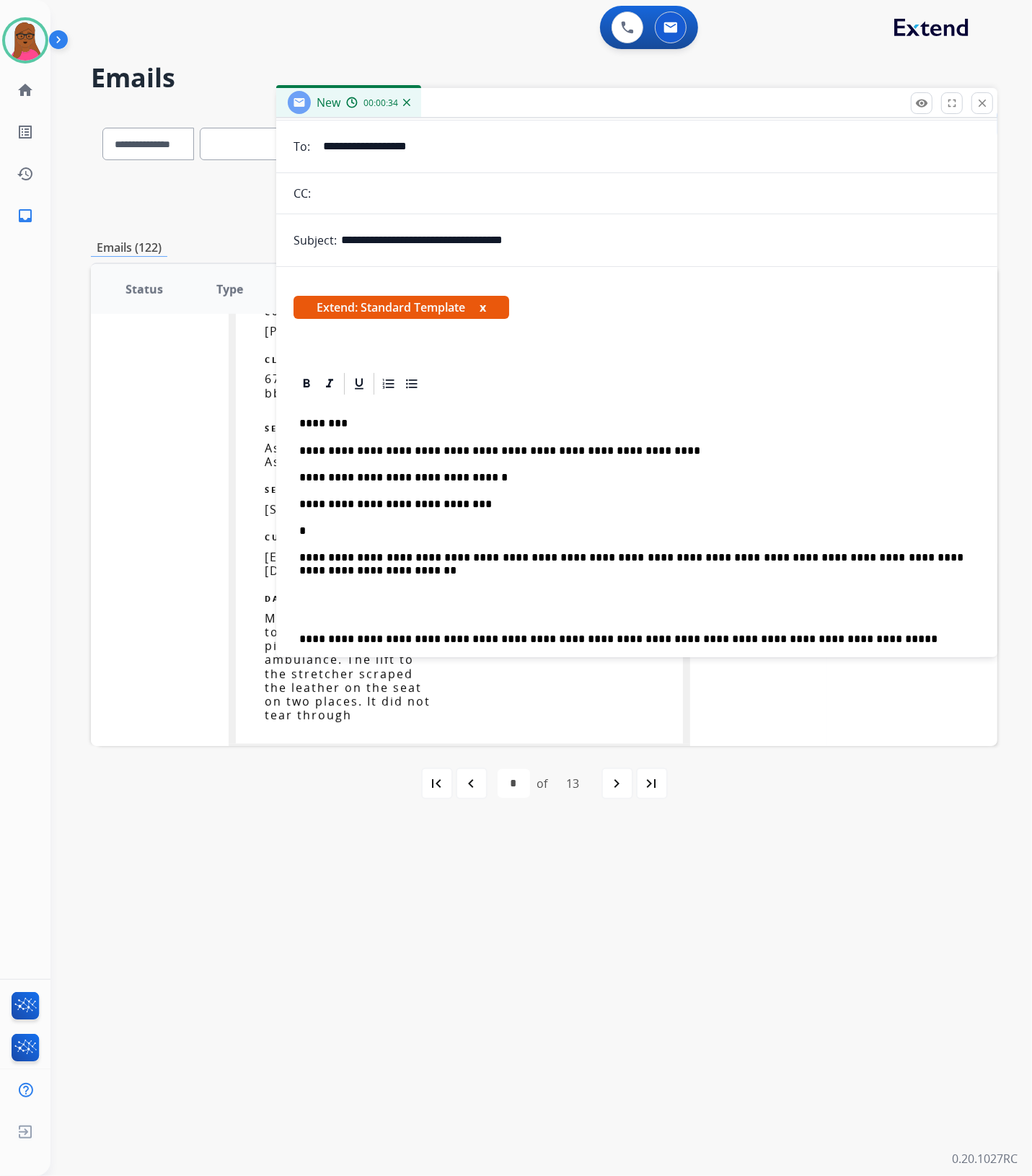
click at [381, 523] on p "**********" at bounding box center [631, 511] width 664 height 133
click at [432, 534] on p "**********" at bounding box center [631, 511] width 664 height 133
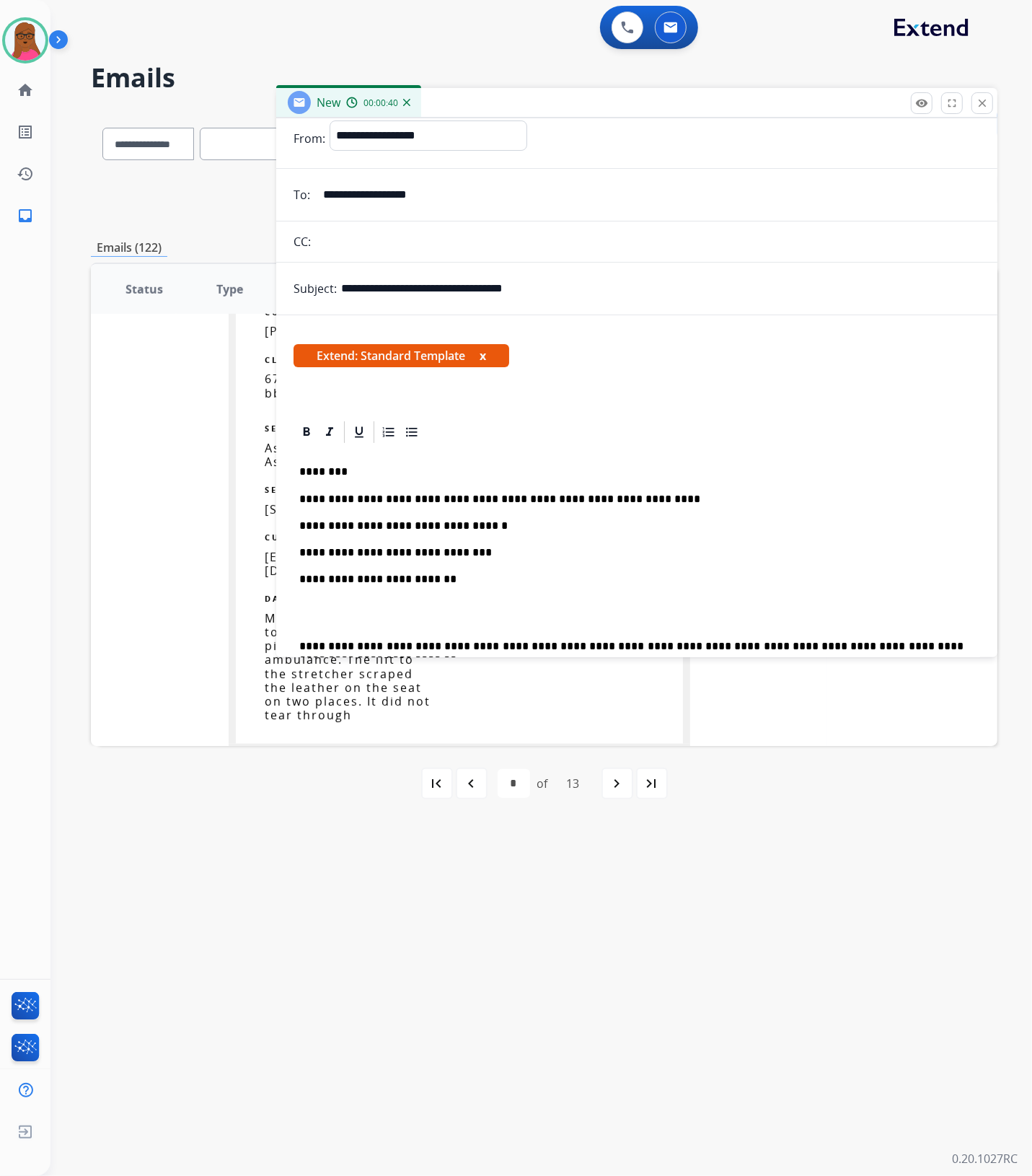
scroll to position [0, 0]
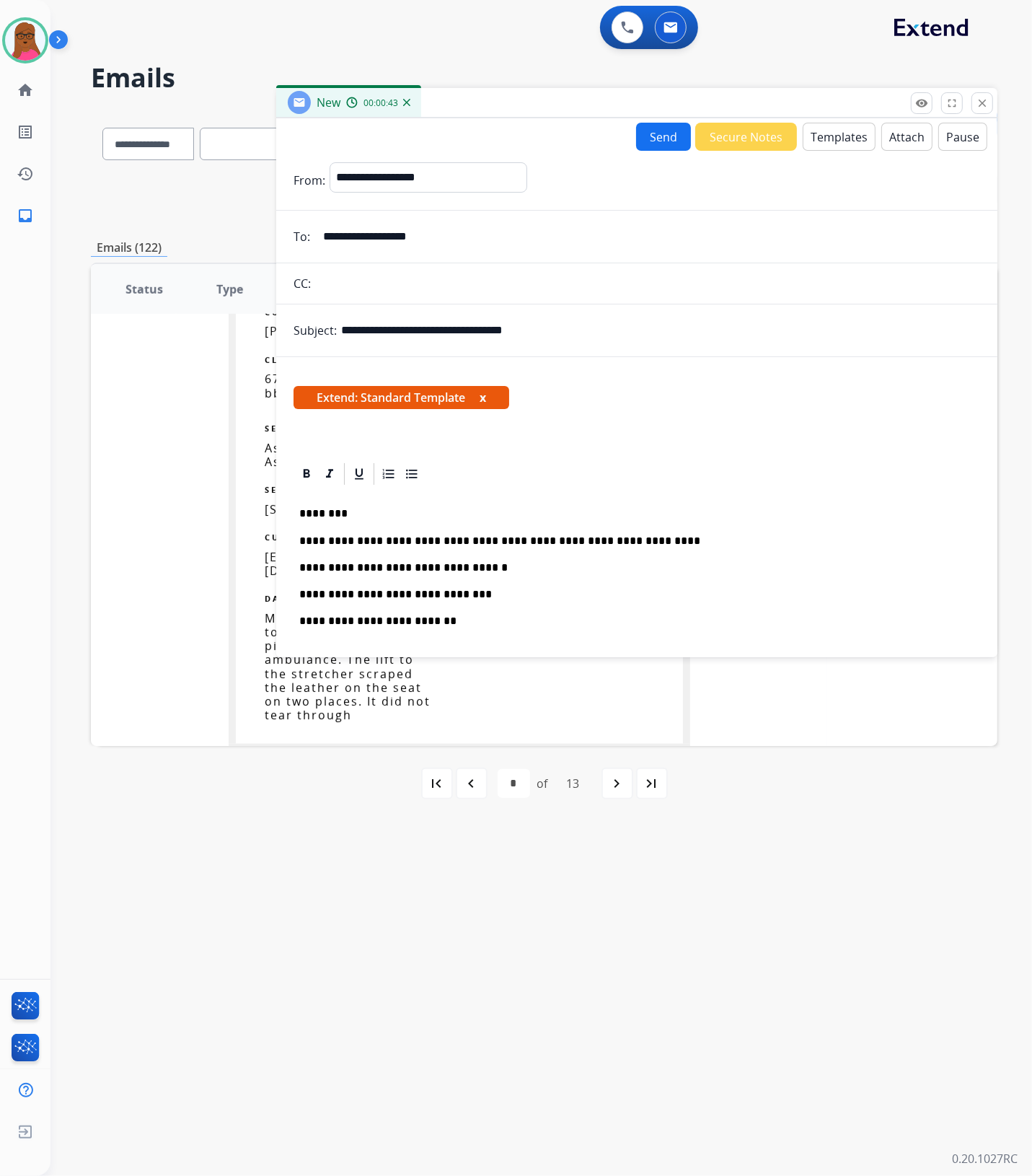
click at [486, 395] on button "x" at bounding box center [483, 398] width 6 height 17
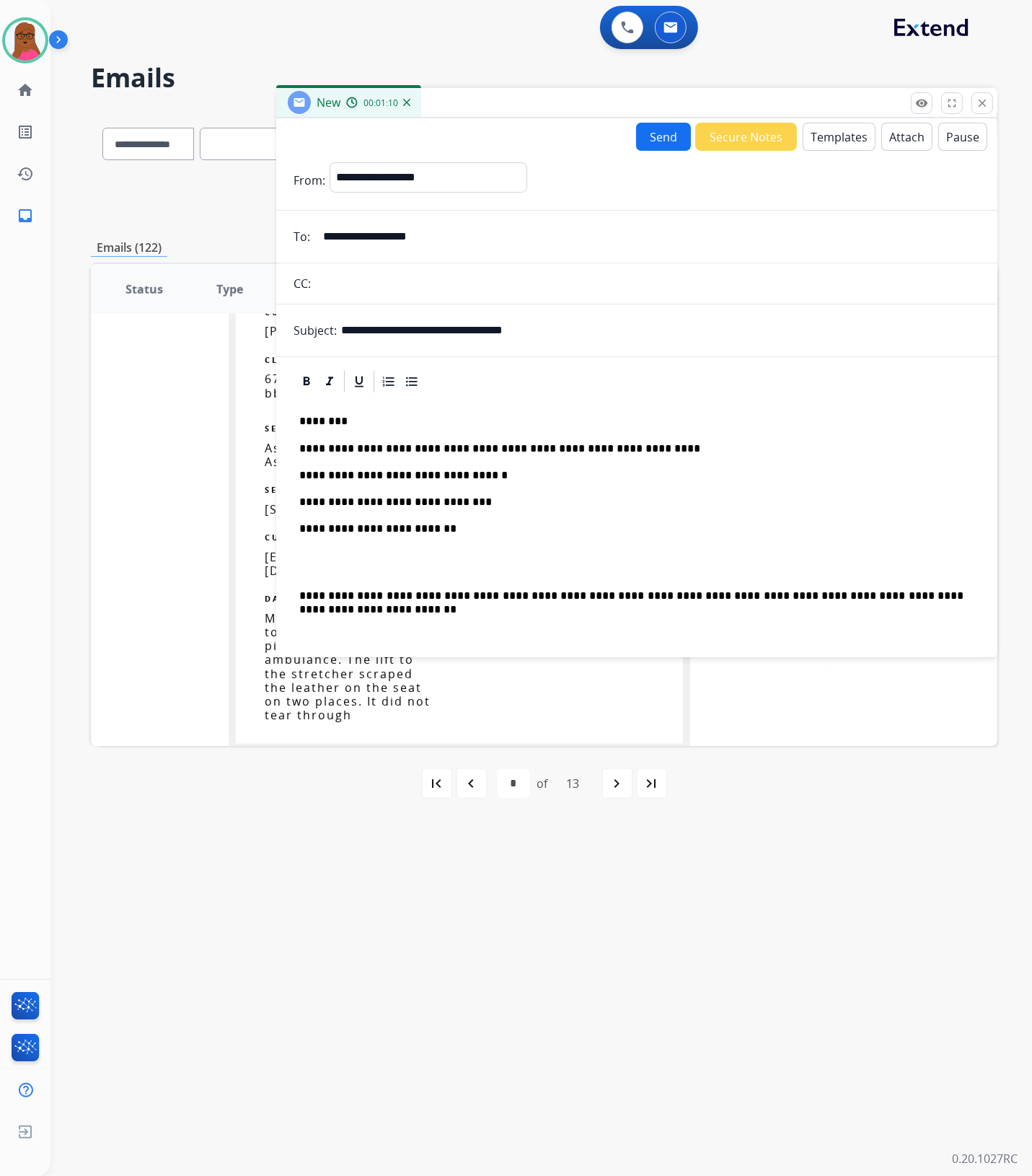
click at [644, 145] on button "Send" at bounding box center [663, 137] width 54 height 28
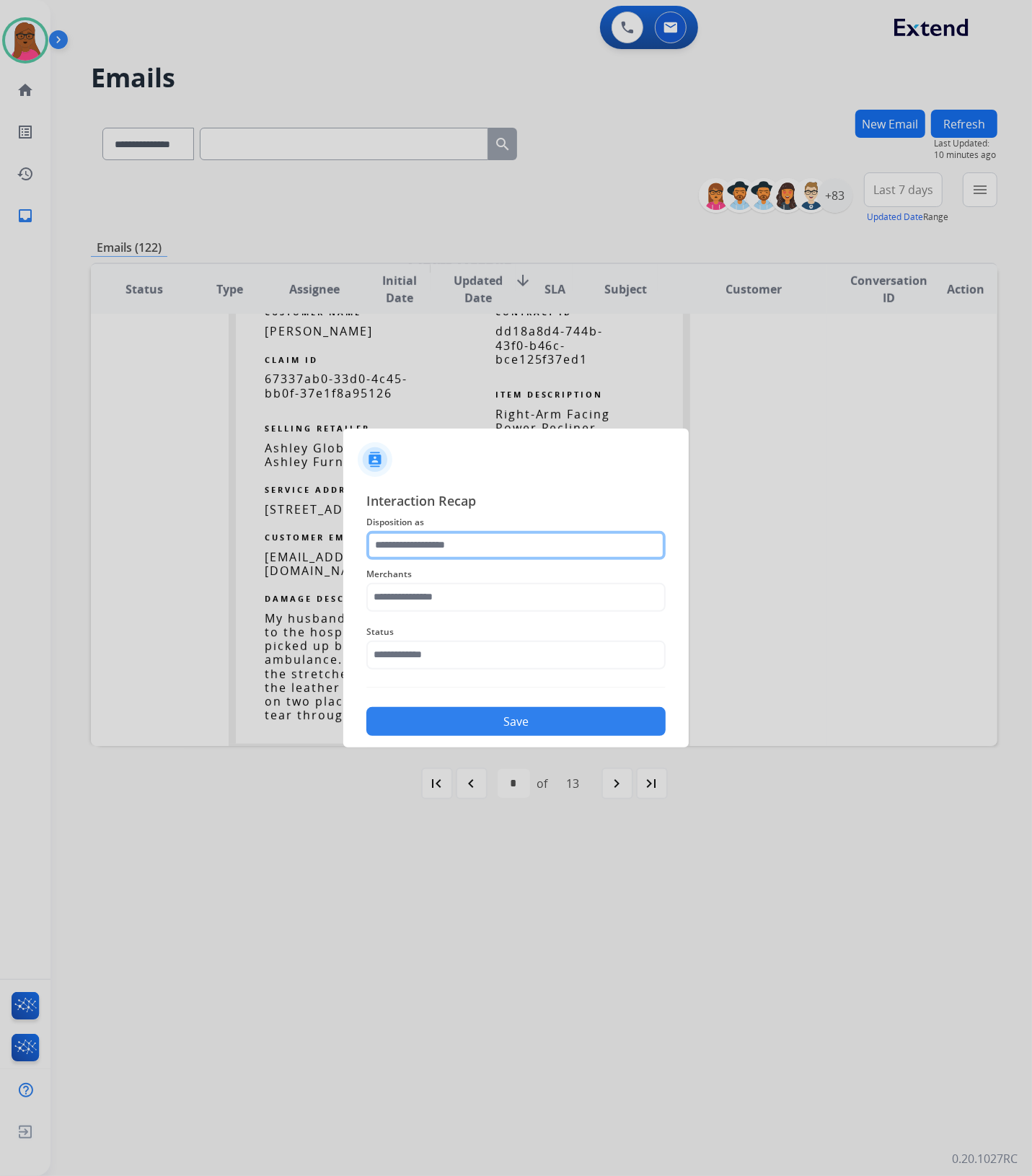
click at [431, 541] on input "text" at bounding box center [515, 545] width 299 height 29
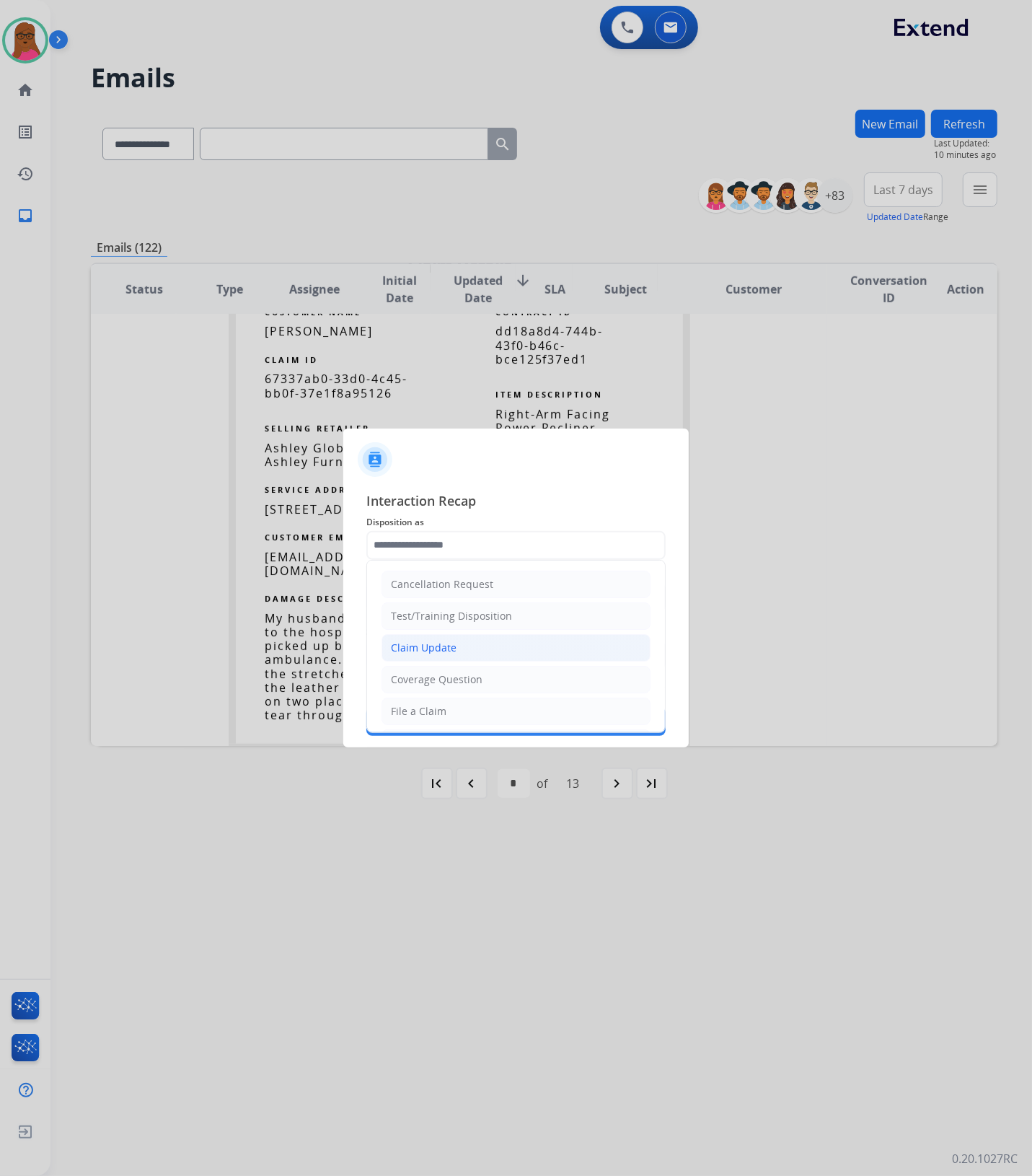
click at [428, 650] on div "Claim Update" at bounding box center [423, 648] width 65 height 14
type input "**********"
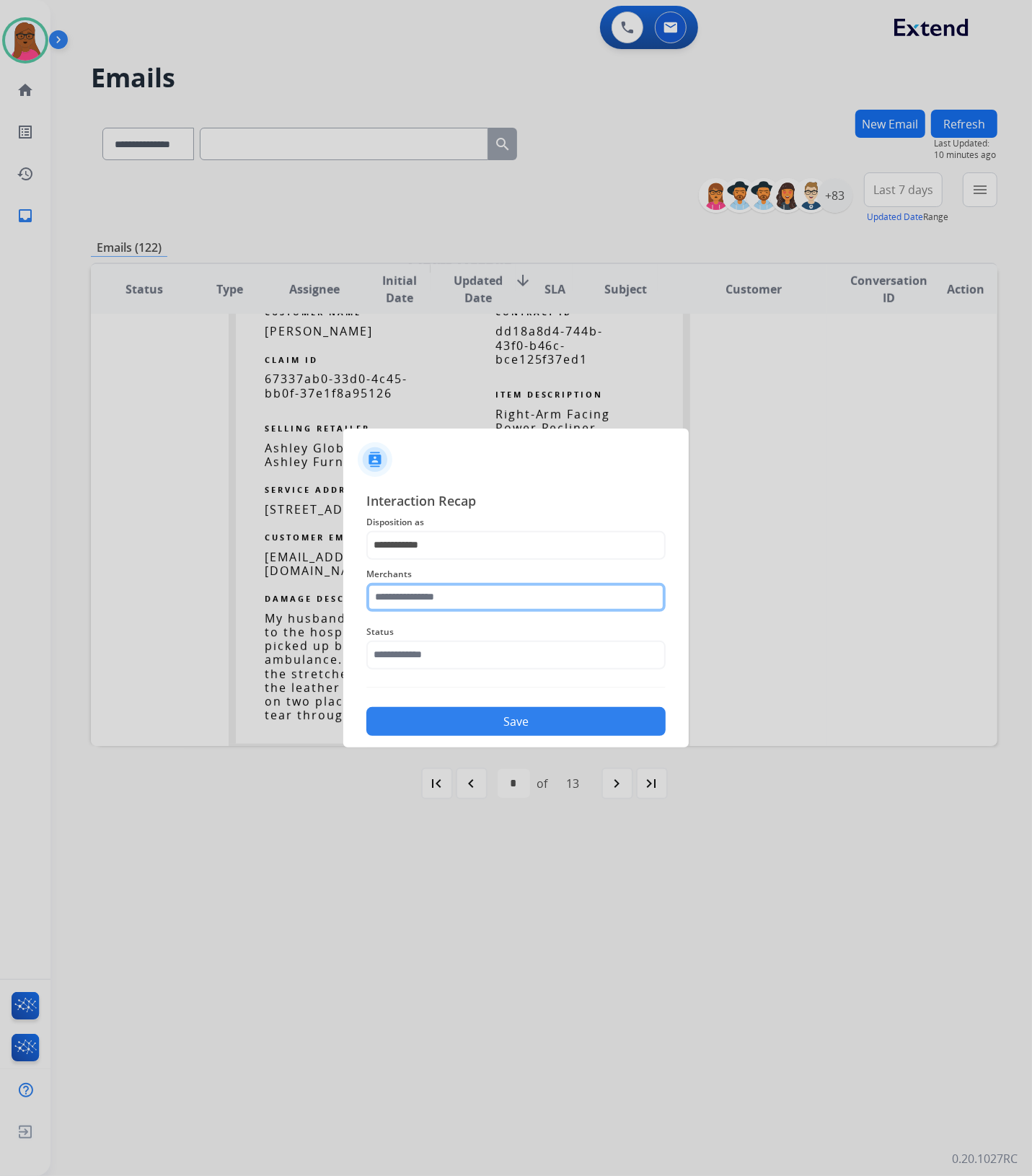
click at [409, 582] on input "text" at bounding box center [515, 597] width 299 height 29
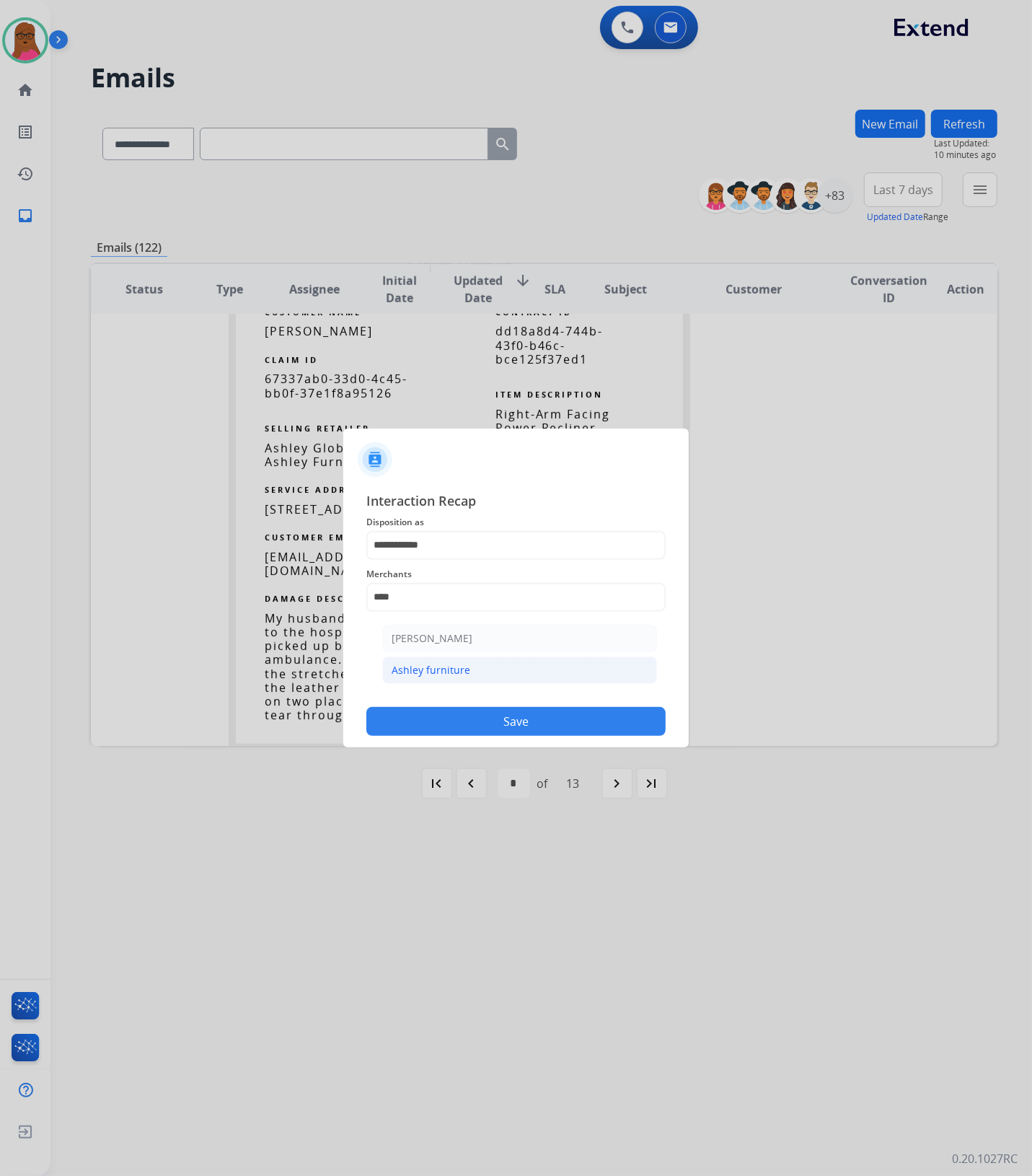
click at [495, 676] on li "Ashley furniture" at bounding box center [519, 670] width 275 height 28
type input "**********"
click at [466, 672] on div "Status" at bounding box center [515, 646] width 299 height 58
click at [471, 660] on input "text" at bounding box center [515, 655] width 299 height 29
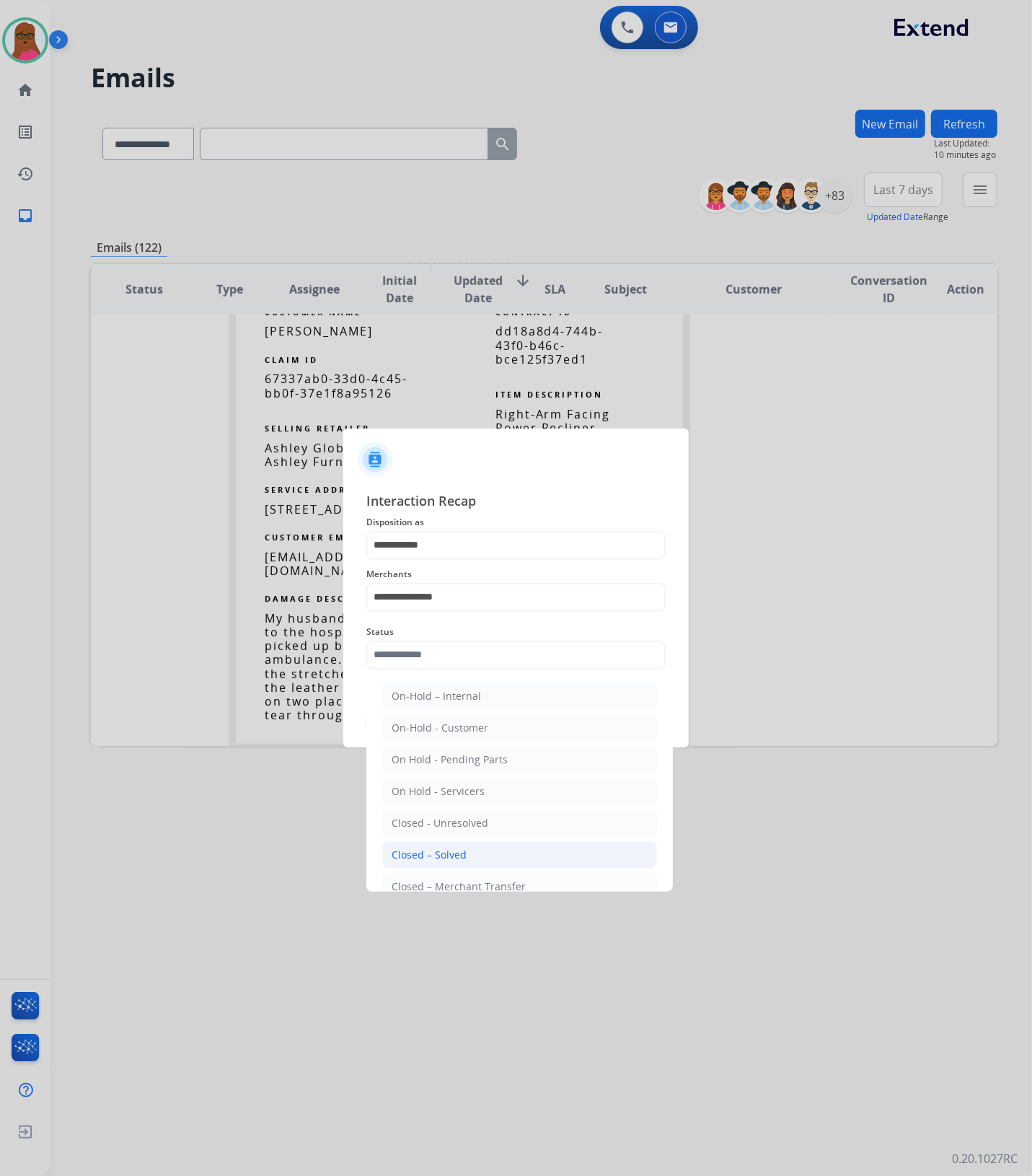
click at [462, 860] on div "Closed – Solved" at bounding box center [428, 855] width 75 height 14
type input "**********"
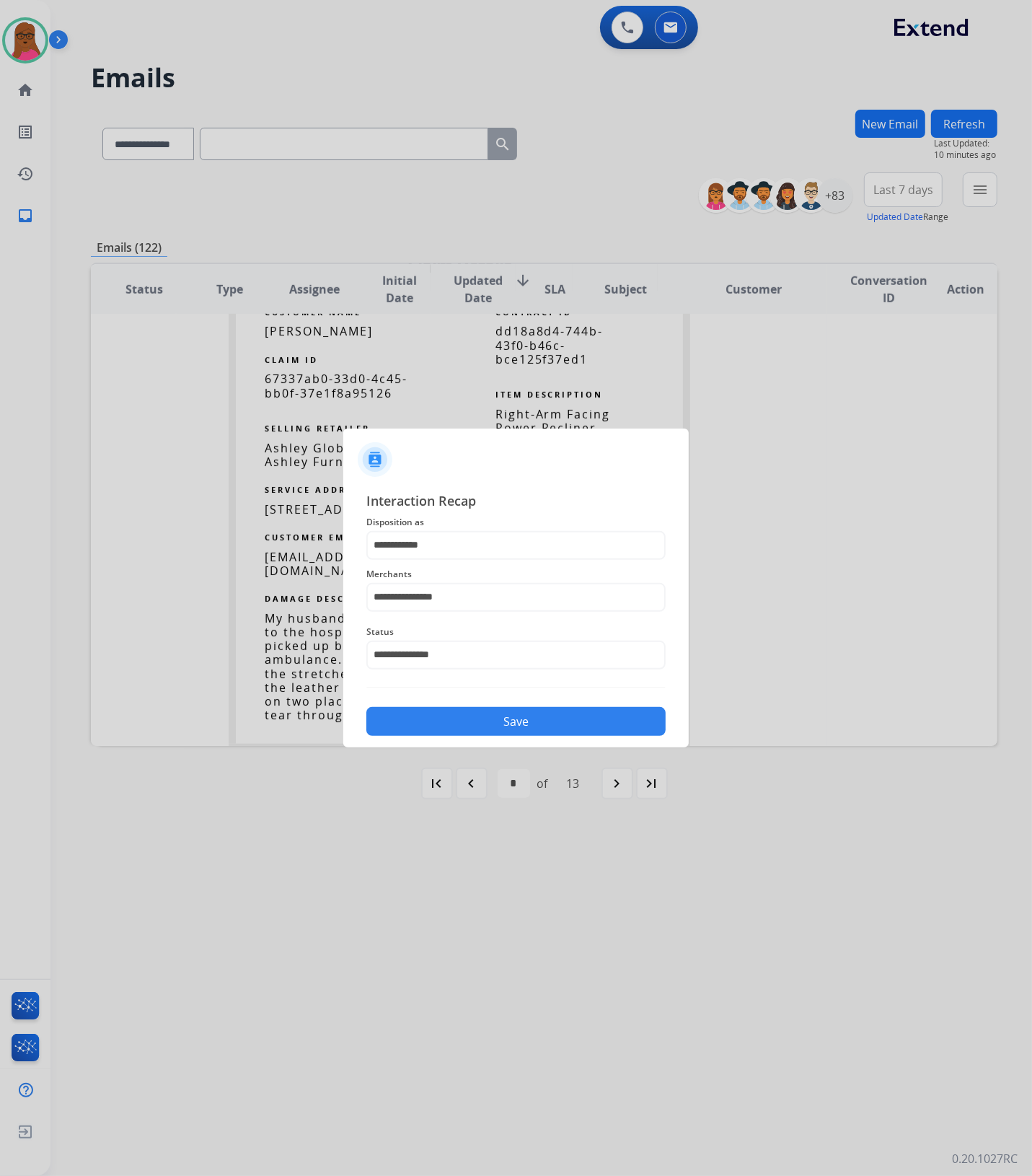
click at [539, 718] on button "Save" at bounding box center [515, 721] width 299 height 29
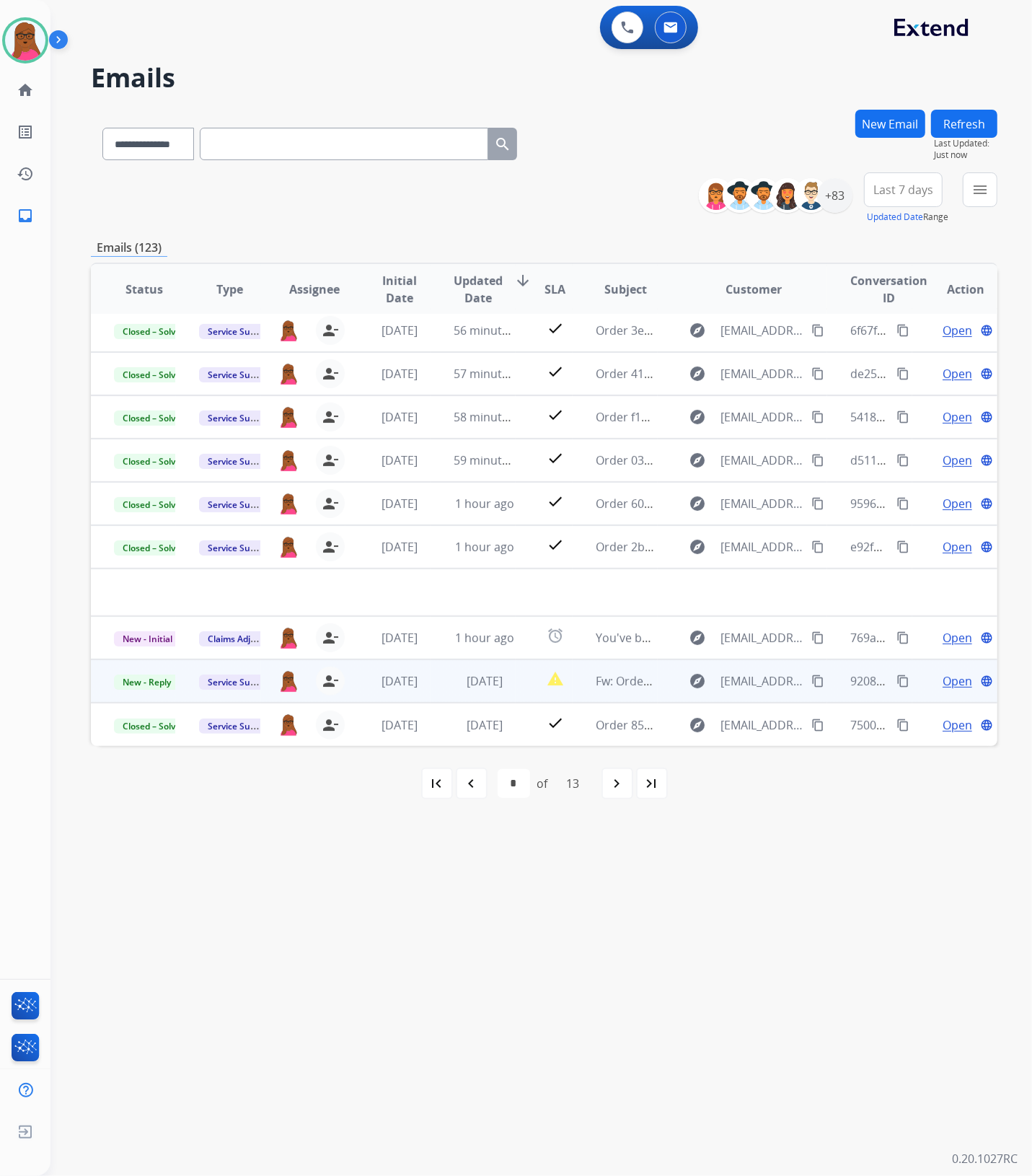
scroll to position [47, 0]
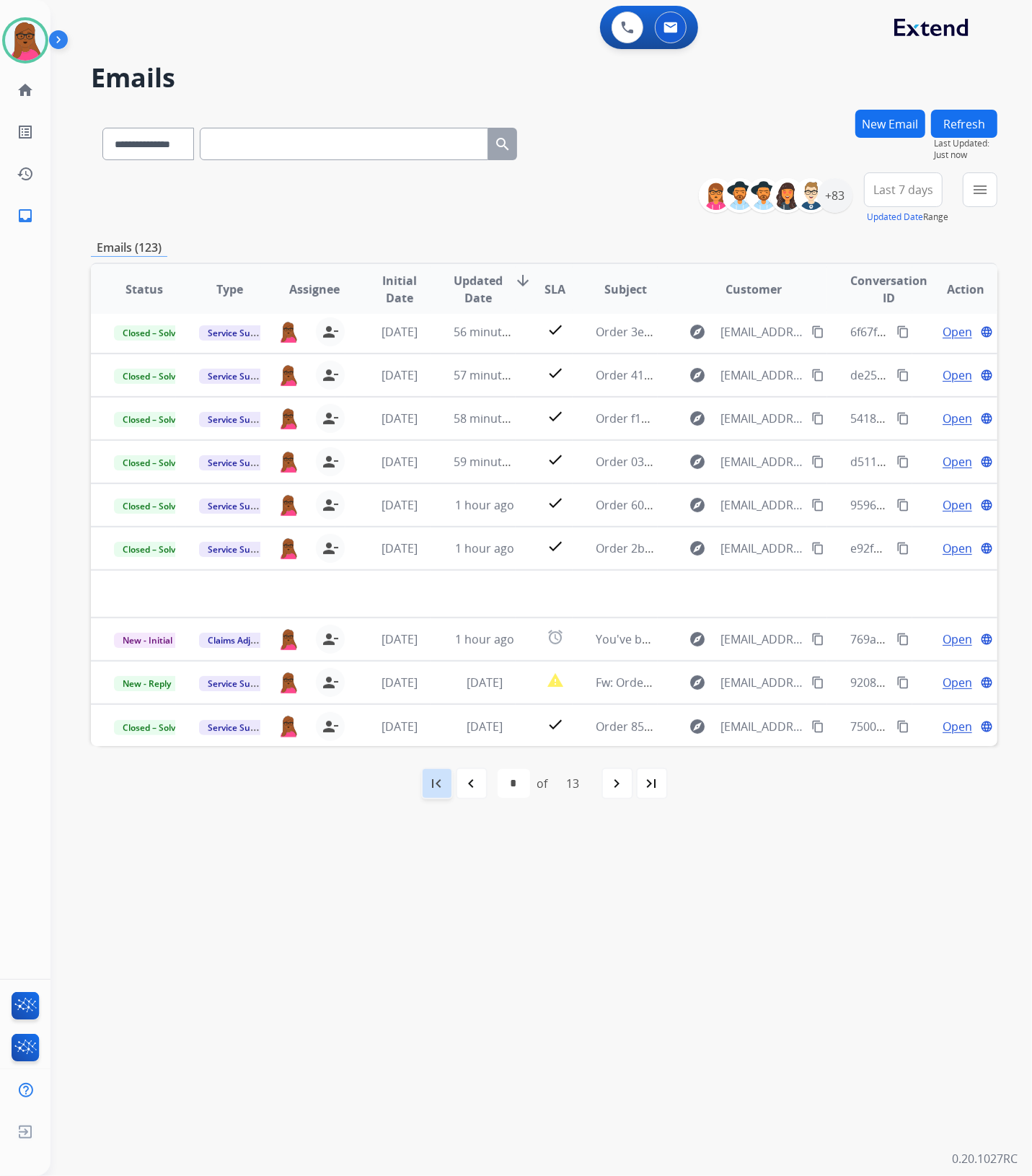
click at [440, 777] on mat-icon "first_page" at bounding box center [437, 783] width 17 height 17
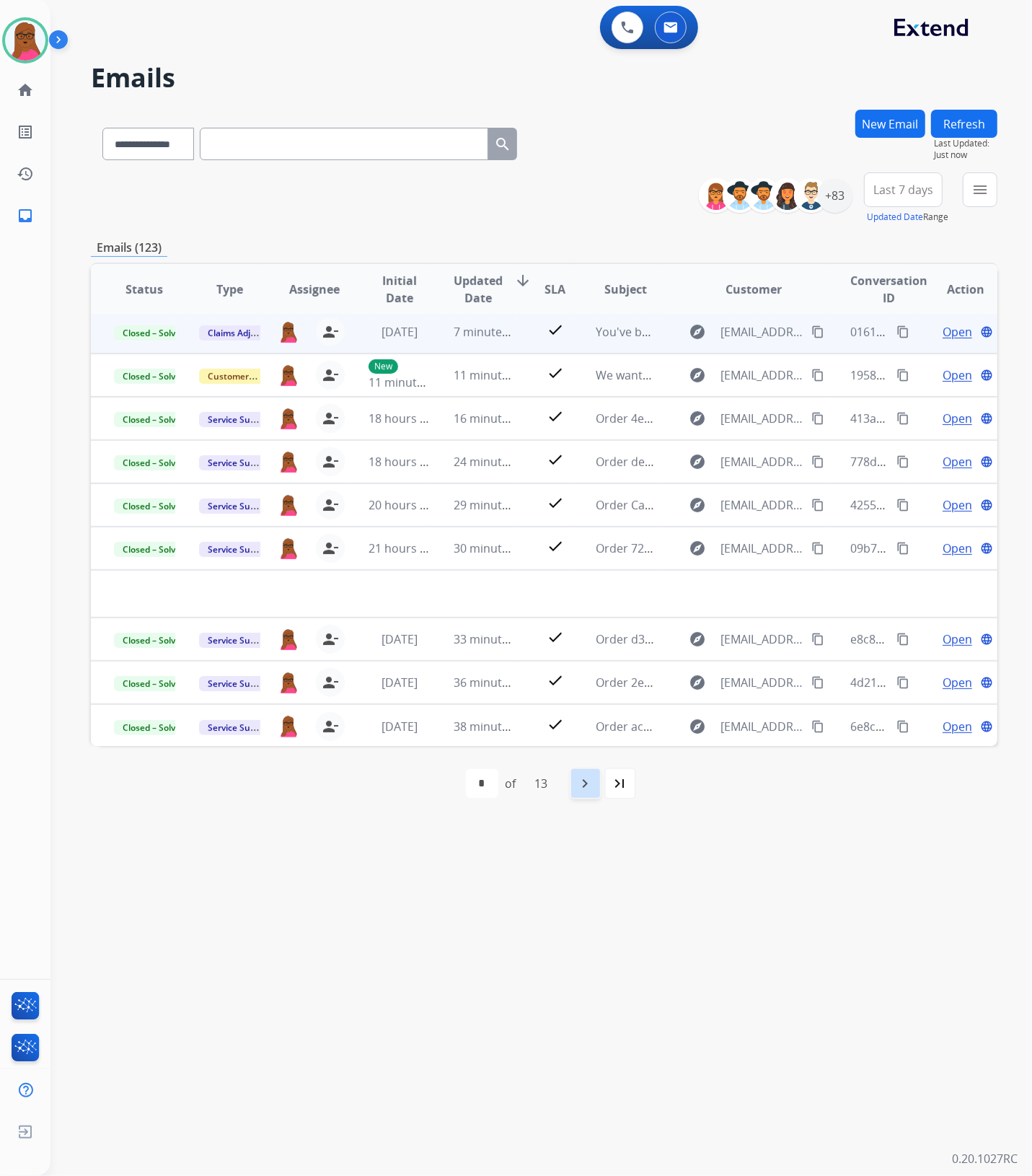
click at [582, 784] on mat-icon "navigate_next" at bounding box center [585, 783] width 17 height 17
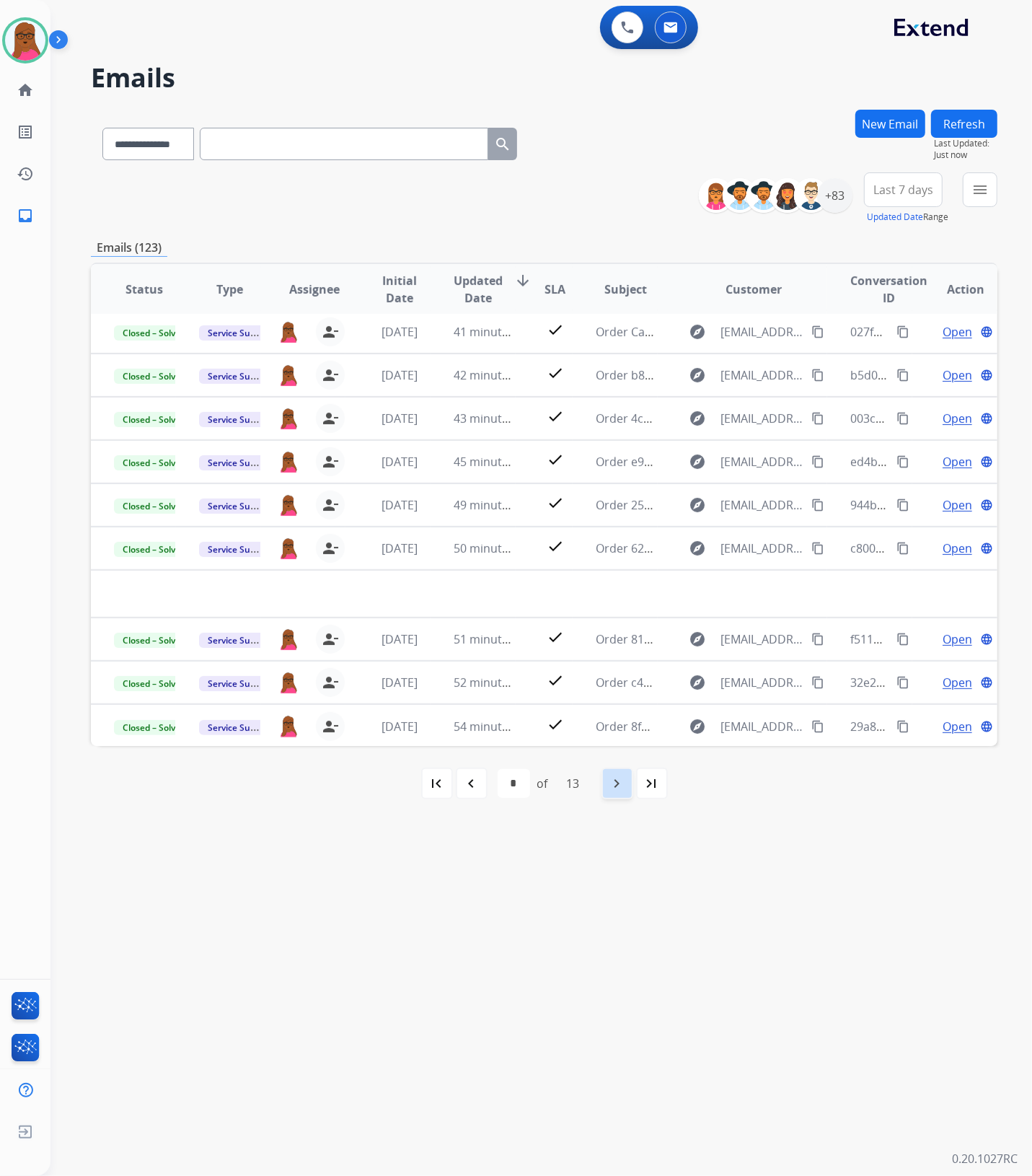
click at [615, 788] on mat-icon "navigate_next" at bounding box center [617, 783] width 17 height 17
select select "*"
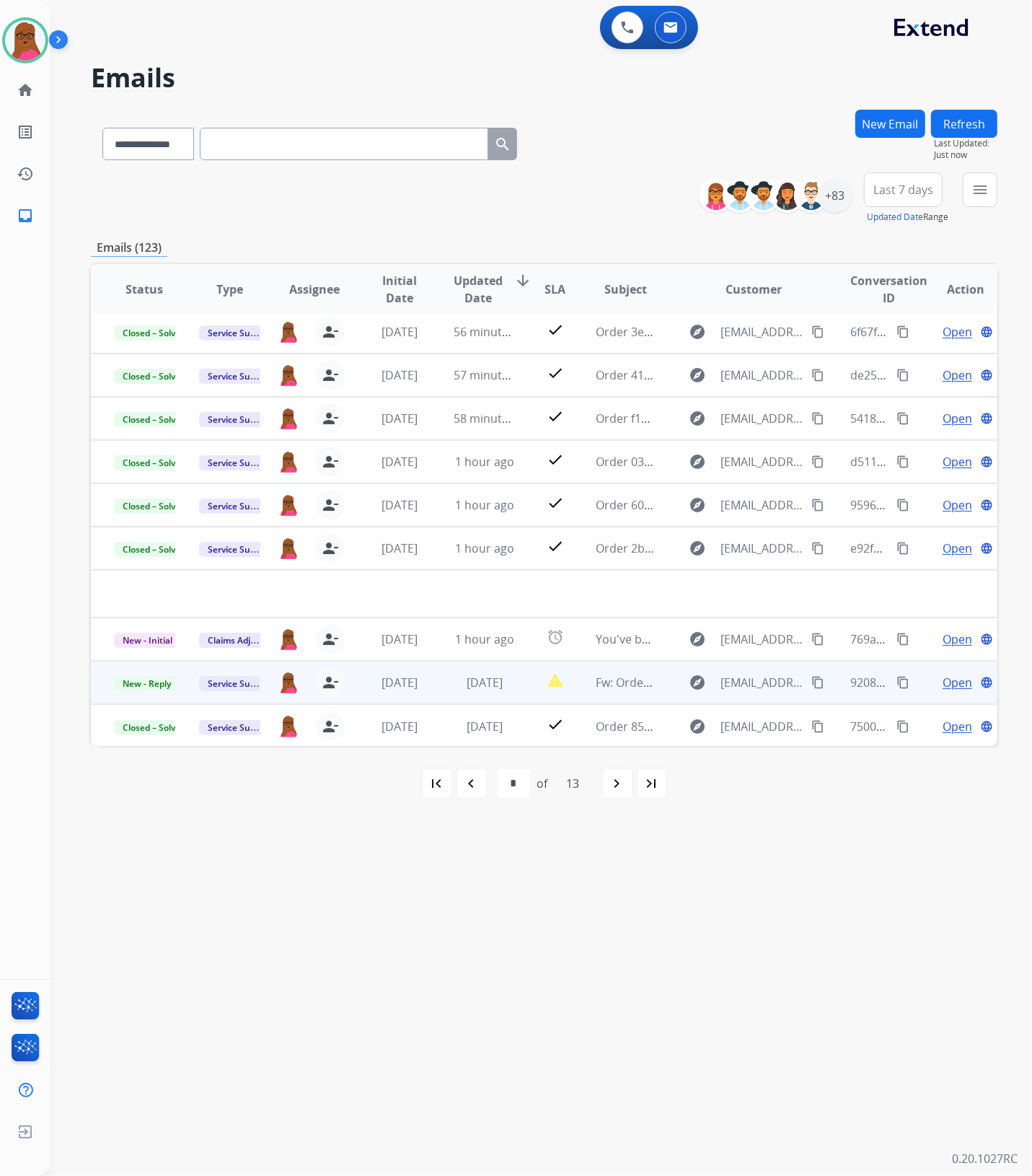
click at [942, 686] on span "Open" at bounding box center [956, 683] width 29 height 17
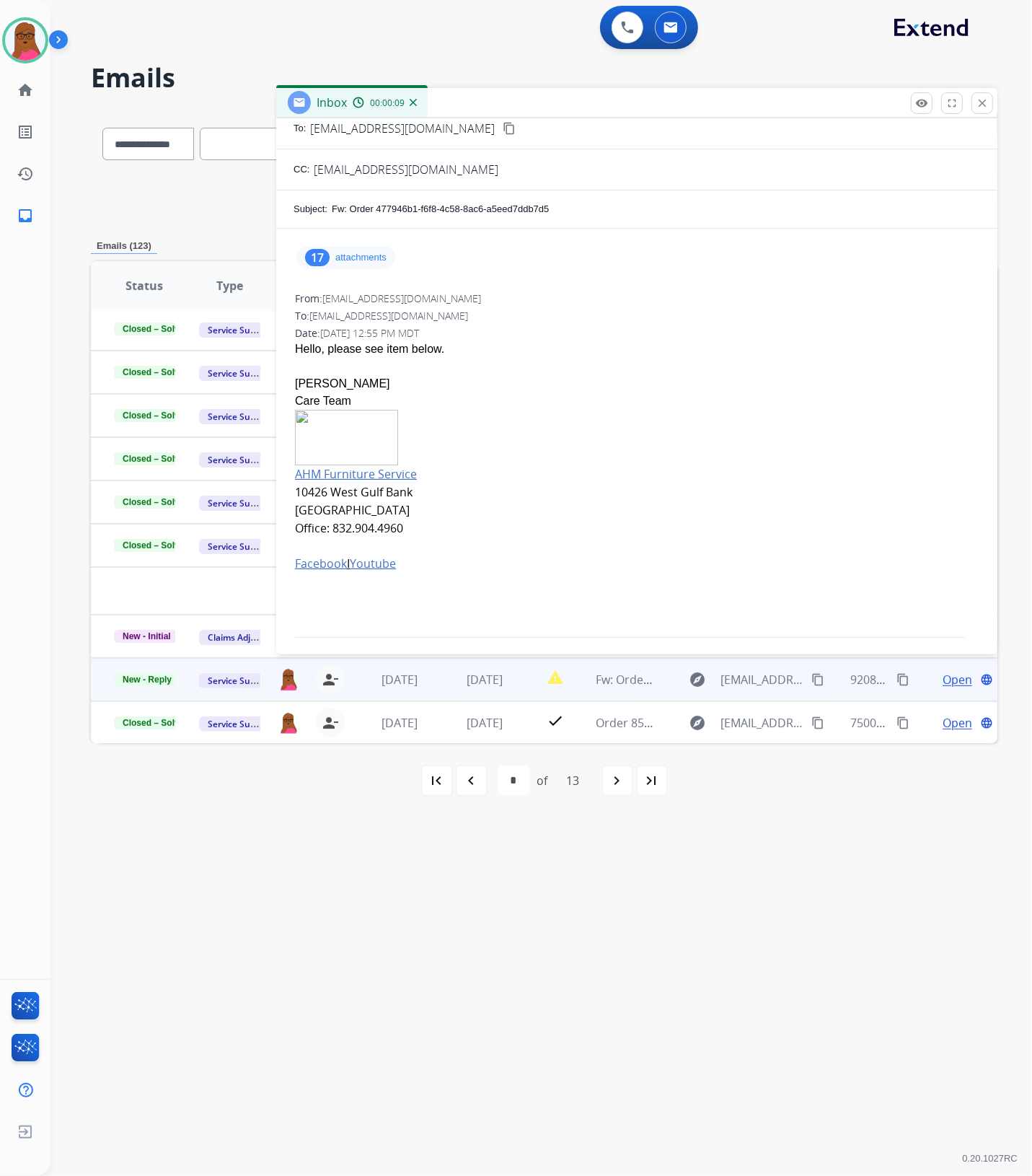
scroll to position [0, 0]
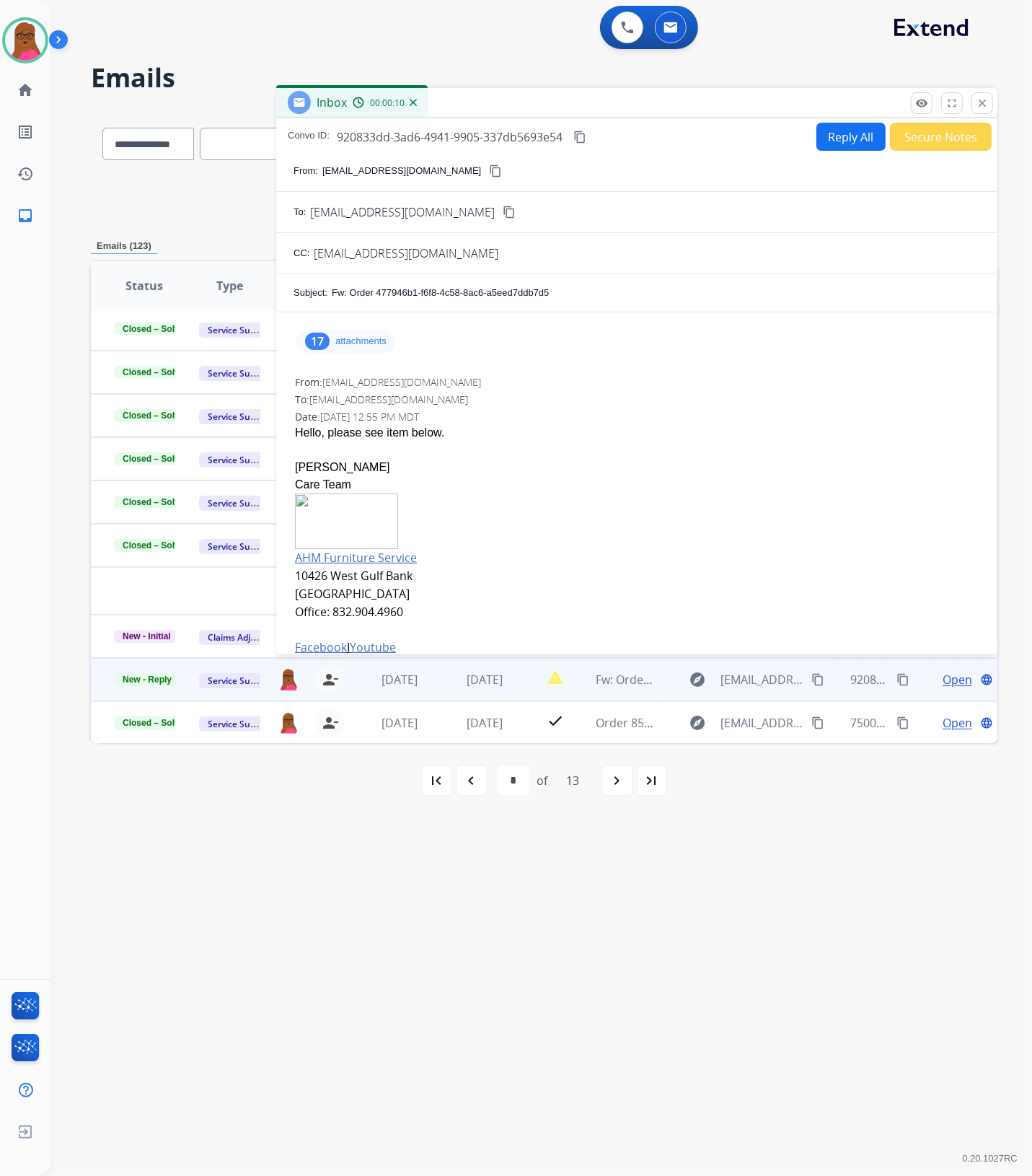
click at [342, 346] on p "attachments" at bounding box center [361, 341] width 51 height 12
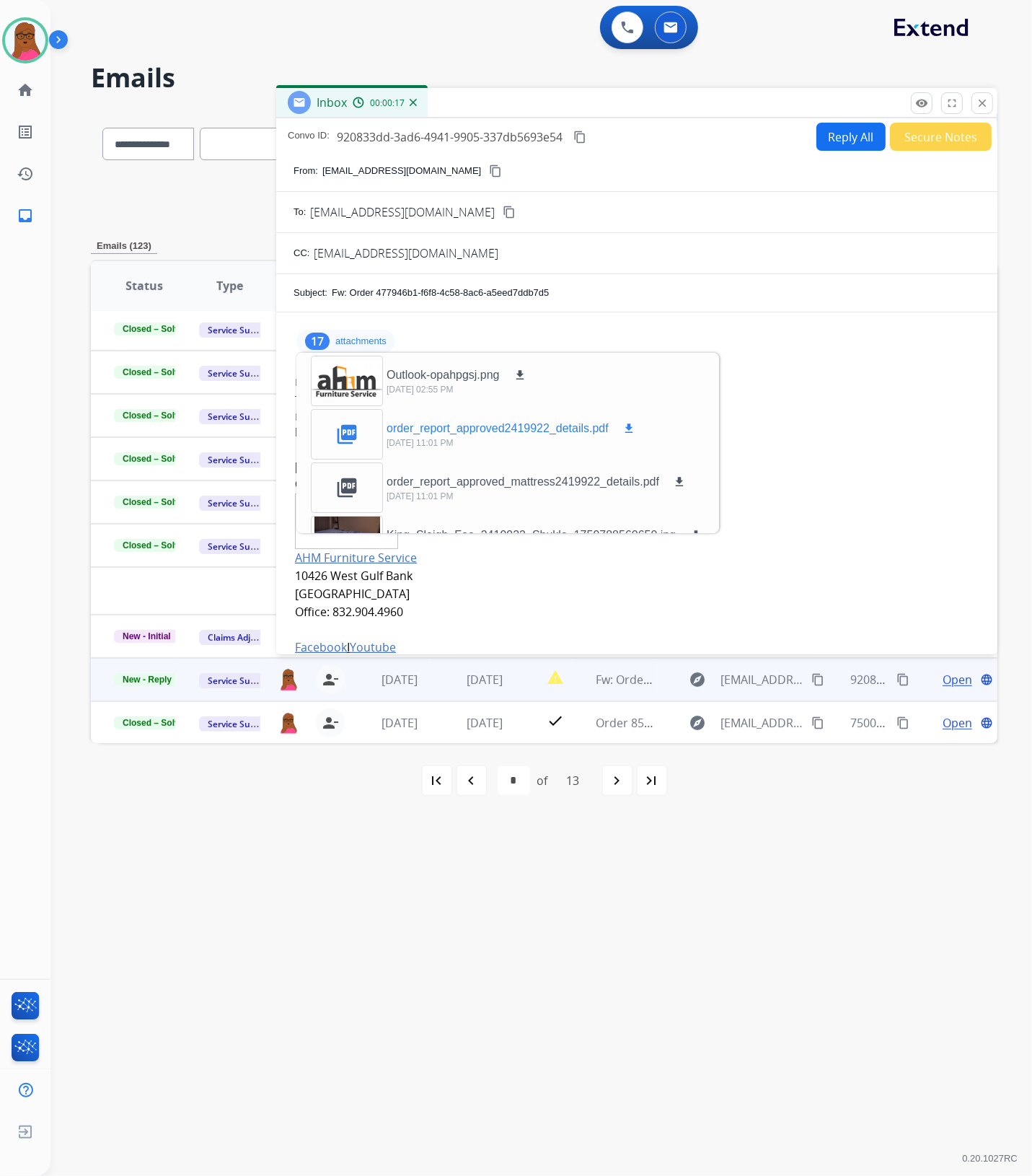
click at [630, 430] on mat-icon "download" at bounding box center [629, 429] width 13 height 13
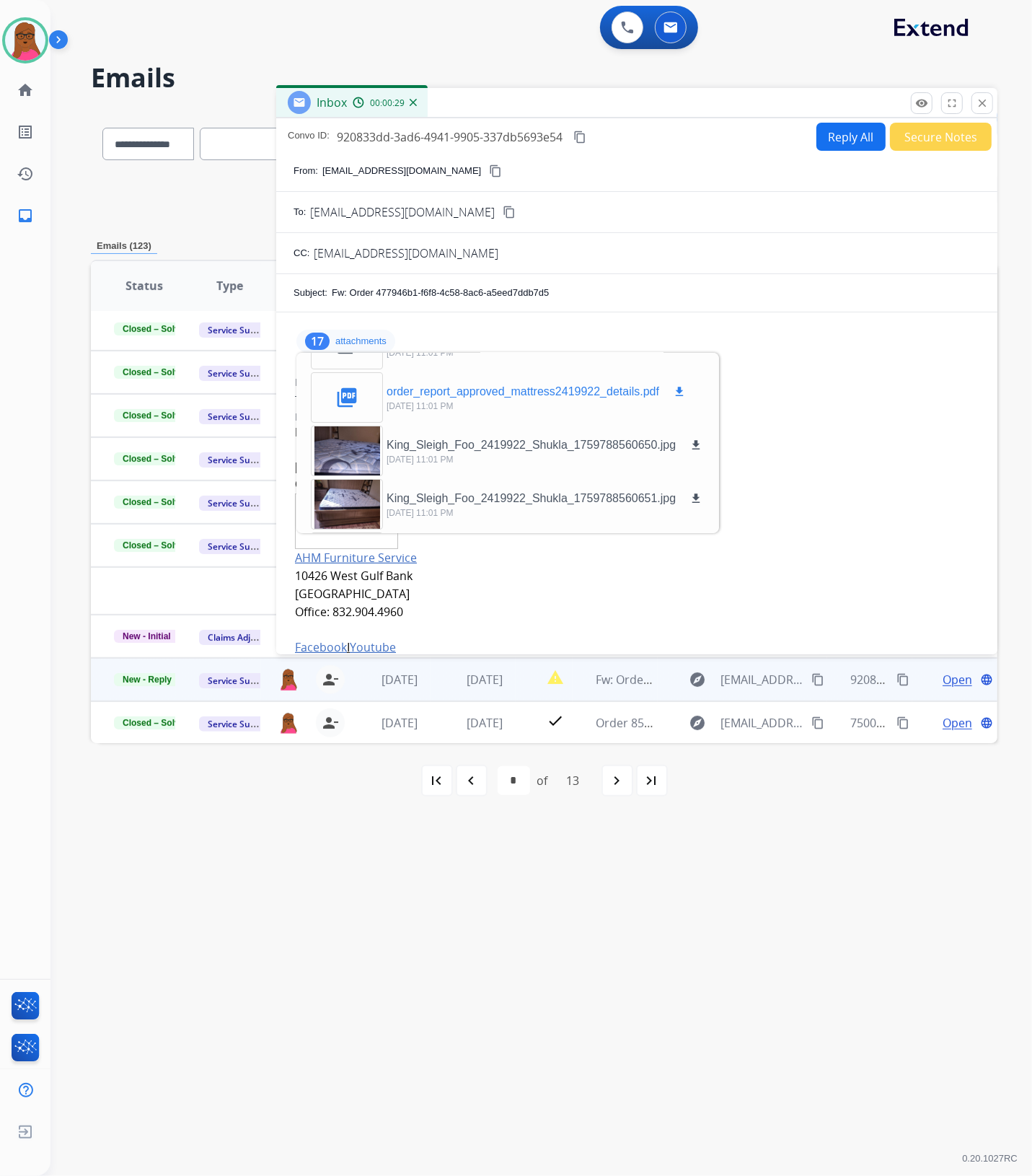
click at [679, 388] on mat-icon "download" at bounding box center [679, 391] width 13 height 13
click at [985, 103] on mat-icon "close" at bounding box center [982, 103] width 13 height 13
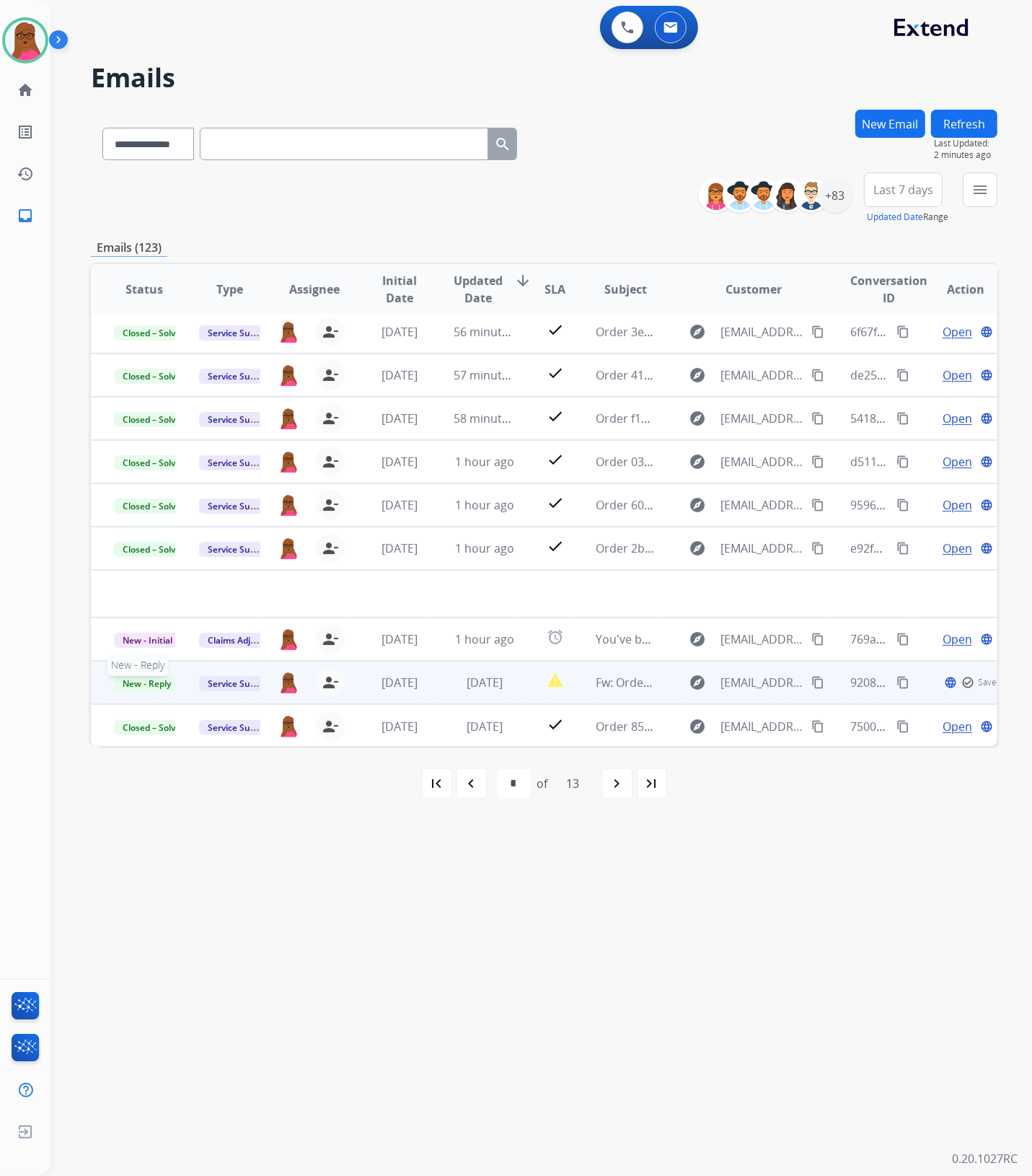
click at [153, 685] on span "New - Reply" at bounding box center [146, 683] width 65 height 15
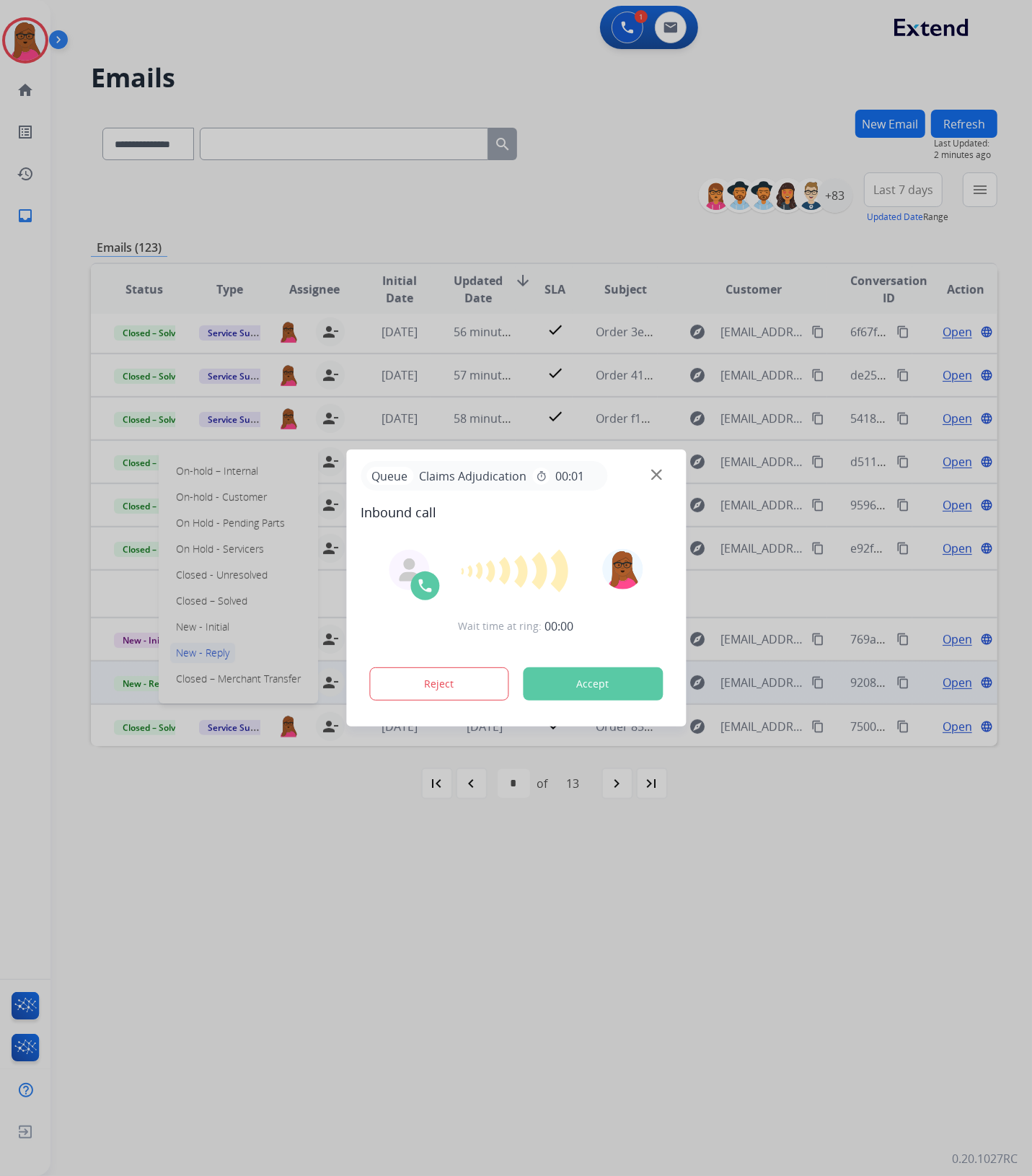
click at [230, 464] on div at bounding box center [516, 588] width 1032 height 1176
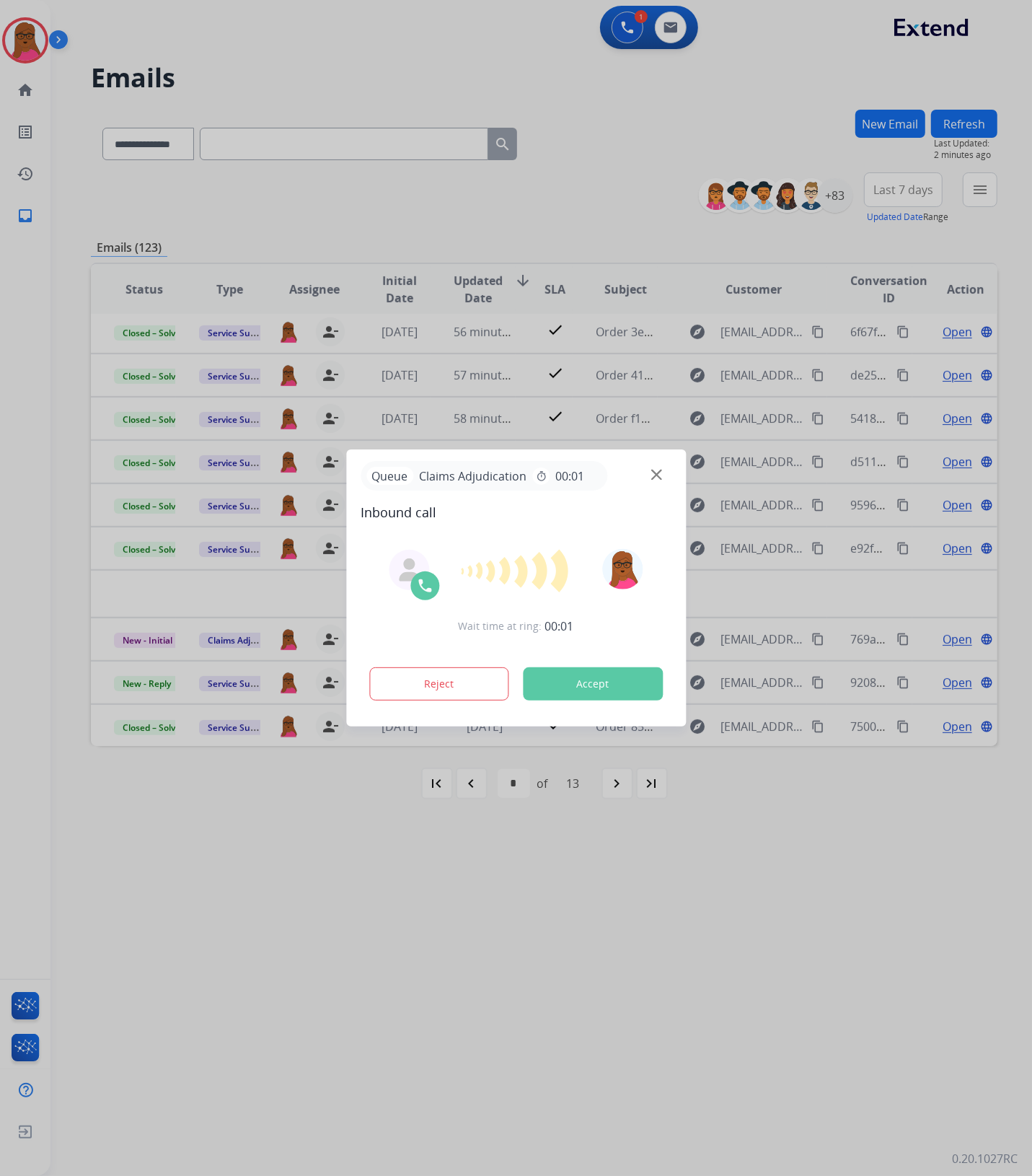
click at [636, 680] on button "Accept" at bounding box center [593, 684] width 140 height 33
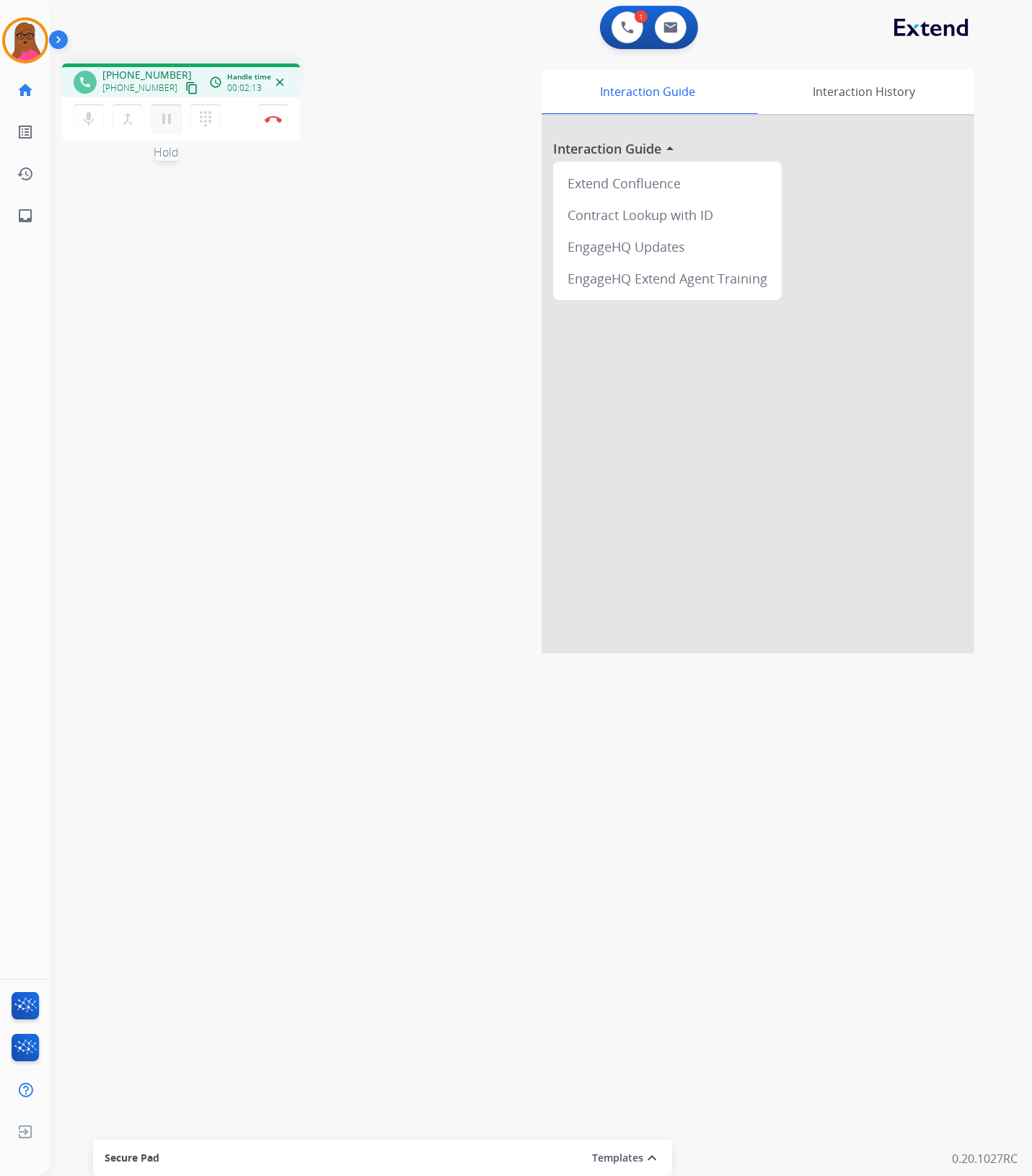
click at [170, 124] on mat-icon "pause" at bounding box center [166, 119] width 17 height 17
click at [166, 119] on mat-icon "play_arrow" at bounding box center [166, 119] width 17 height 17
click at [166, 124] on mat-icon "pause" at bounding box center [166, 119] width 17 height 17
click at [171, 110] on mat-icon "play_arrow" at bounding box center [166, 119] width 17 height 17
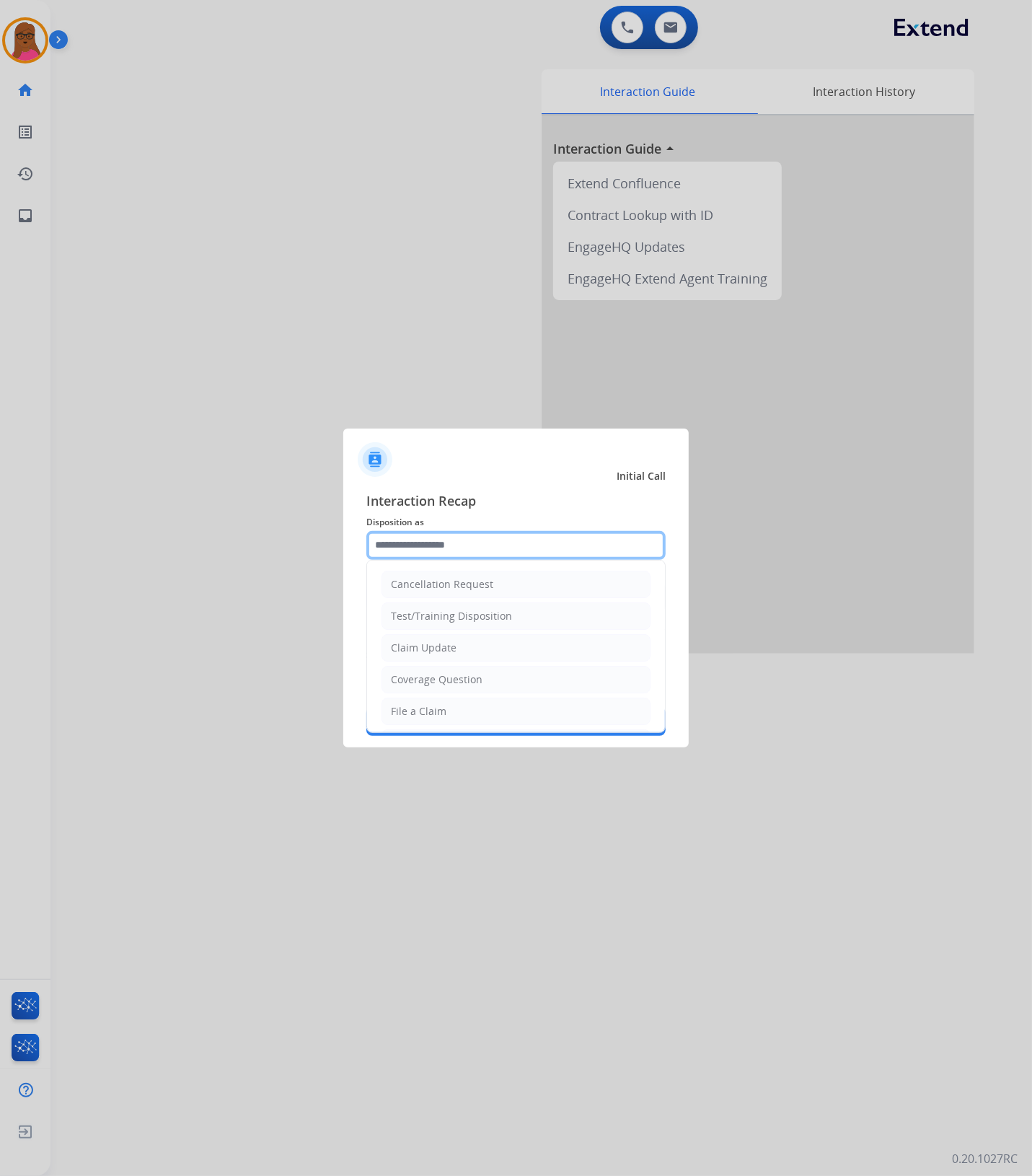
drag, startPoint x: 473, startPoint y: 532, endPoint x: 443, endPoint y: 662, distance: 133.4
click at [473, 532] on input "text" at bounding box center [515, 545] width 299 height 29
click at [436, 654] on div "Claim Update" at bounding box center [423, 648] width 65 height 14
type input "**********"
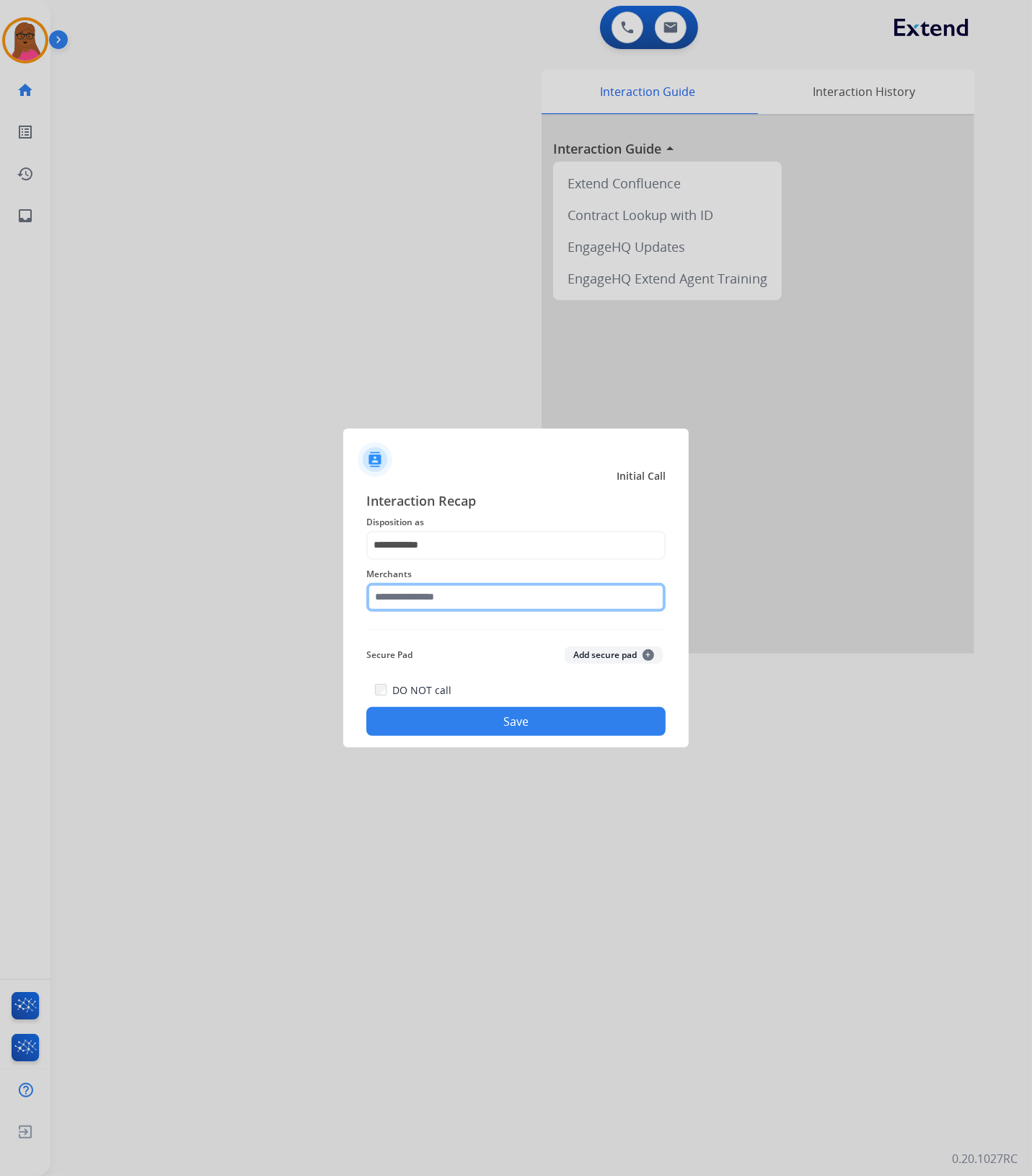
click at [467, 599] on input "text" at bounding box center [515, 597] width 299 height 29
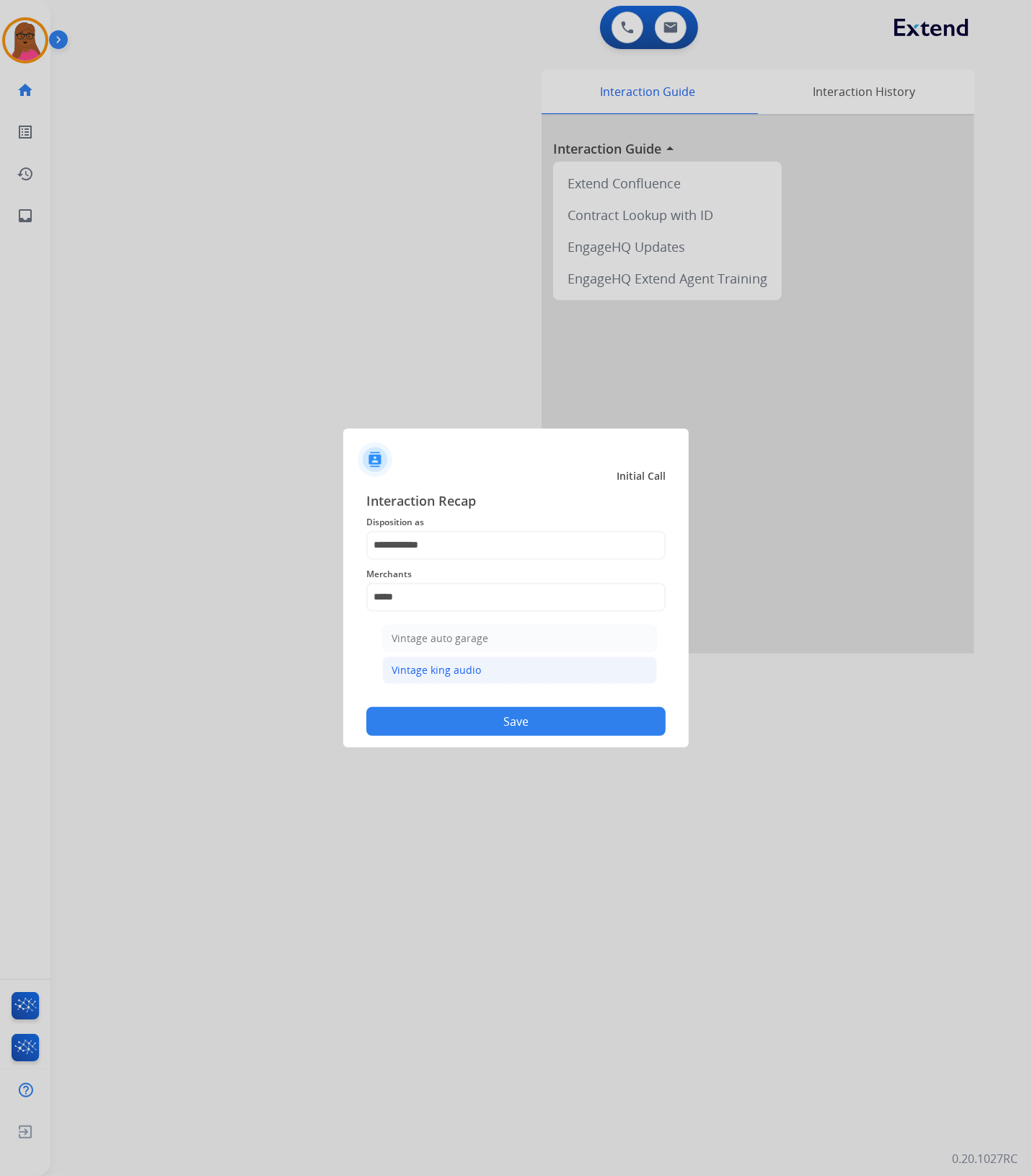
click at [452, 679] on li "Vintage king audio" at bounding box center [519, 670] width 275 height 28
type input "**********"
click at [483, 718] on button "Save" at bounding box center [515, 721] width 299 height 29
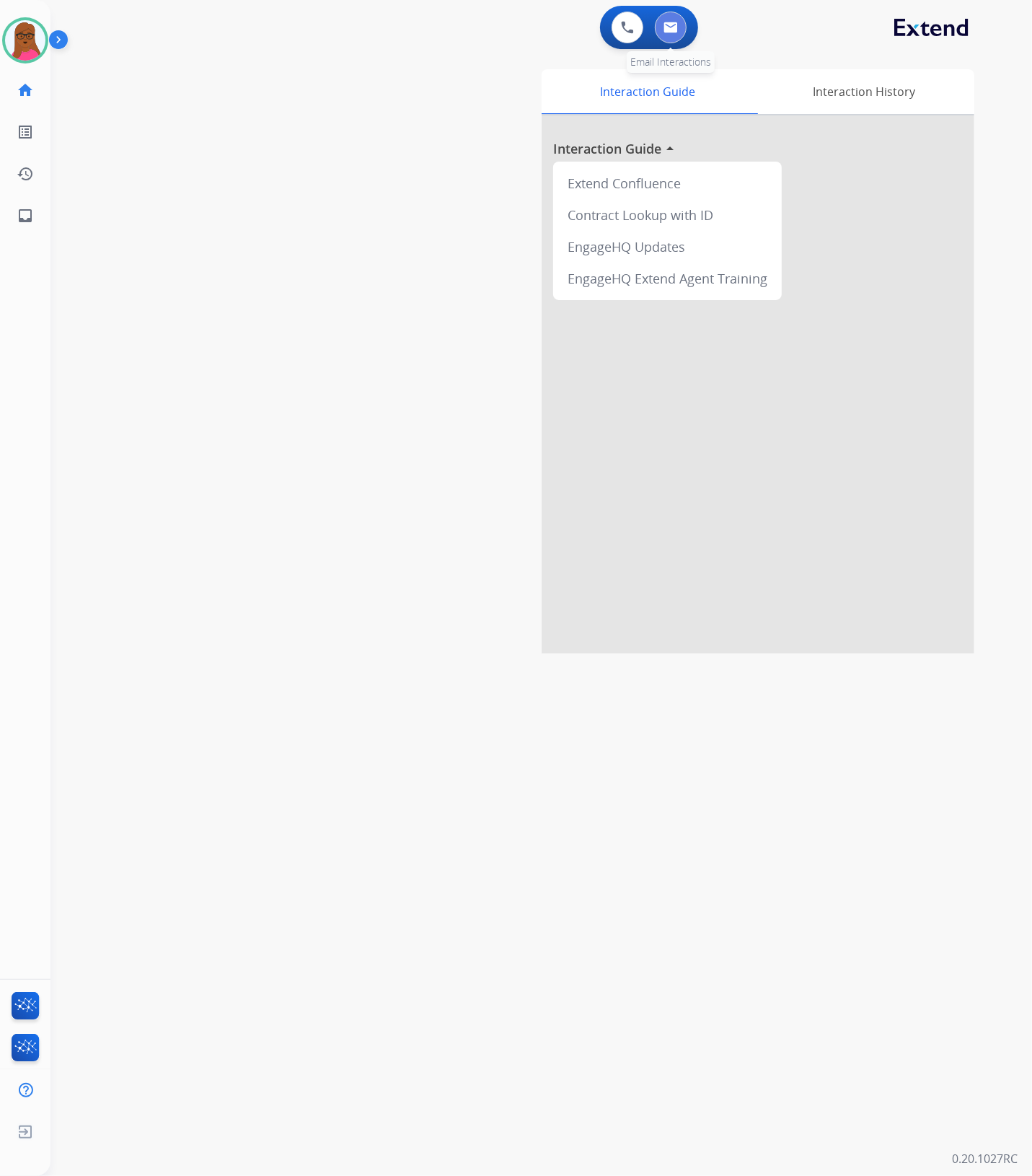
click at [671, 33] on button at bounding box center [671, 28] width 32 height 32
select select "**********"
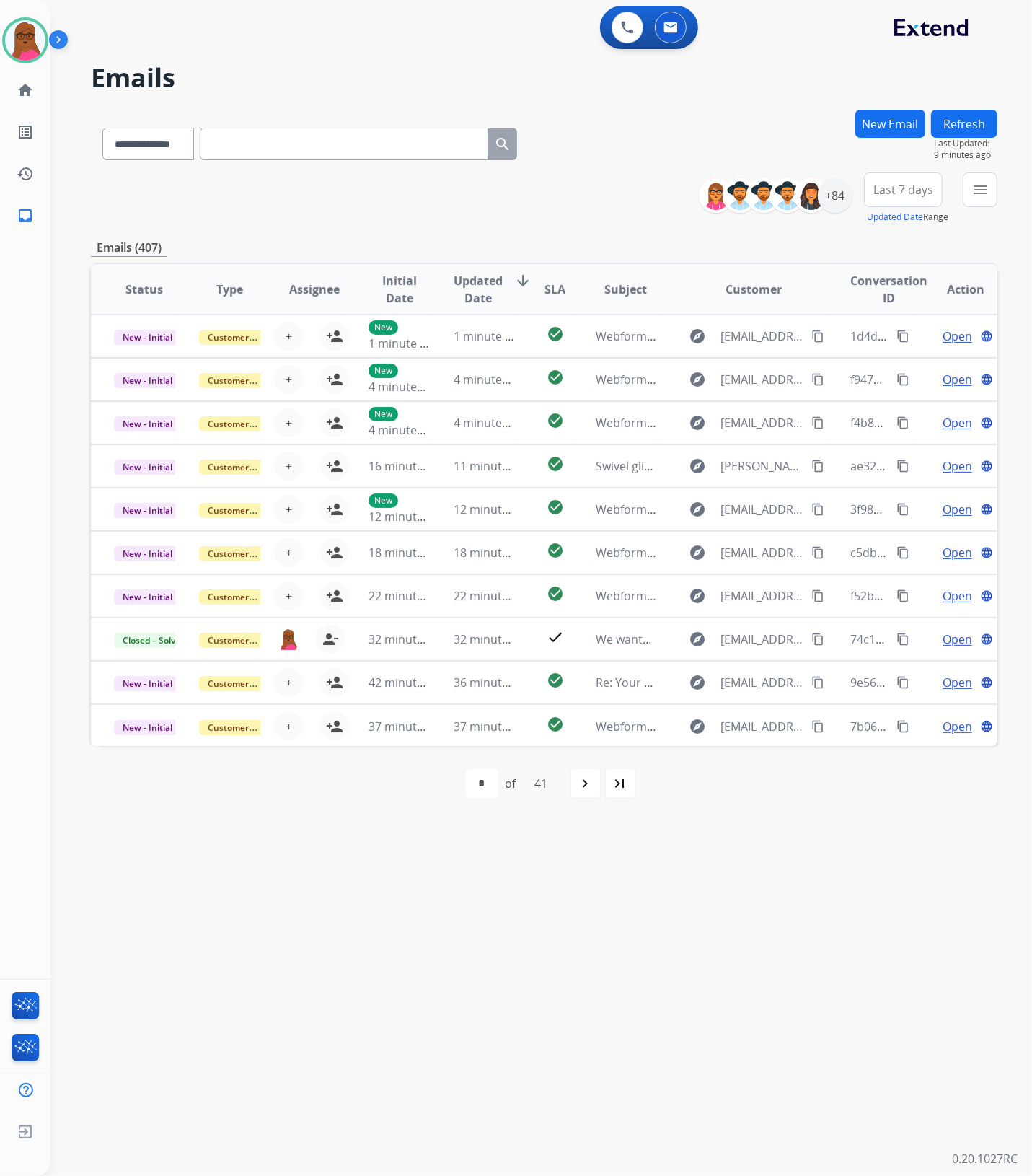
click at [909, 110] on div "New Email" at bounding box center [890, 141] width 70 height 63
click at [873, 132] on button "New Email" at bounding box center [890, 124] width 70 height 28
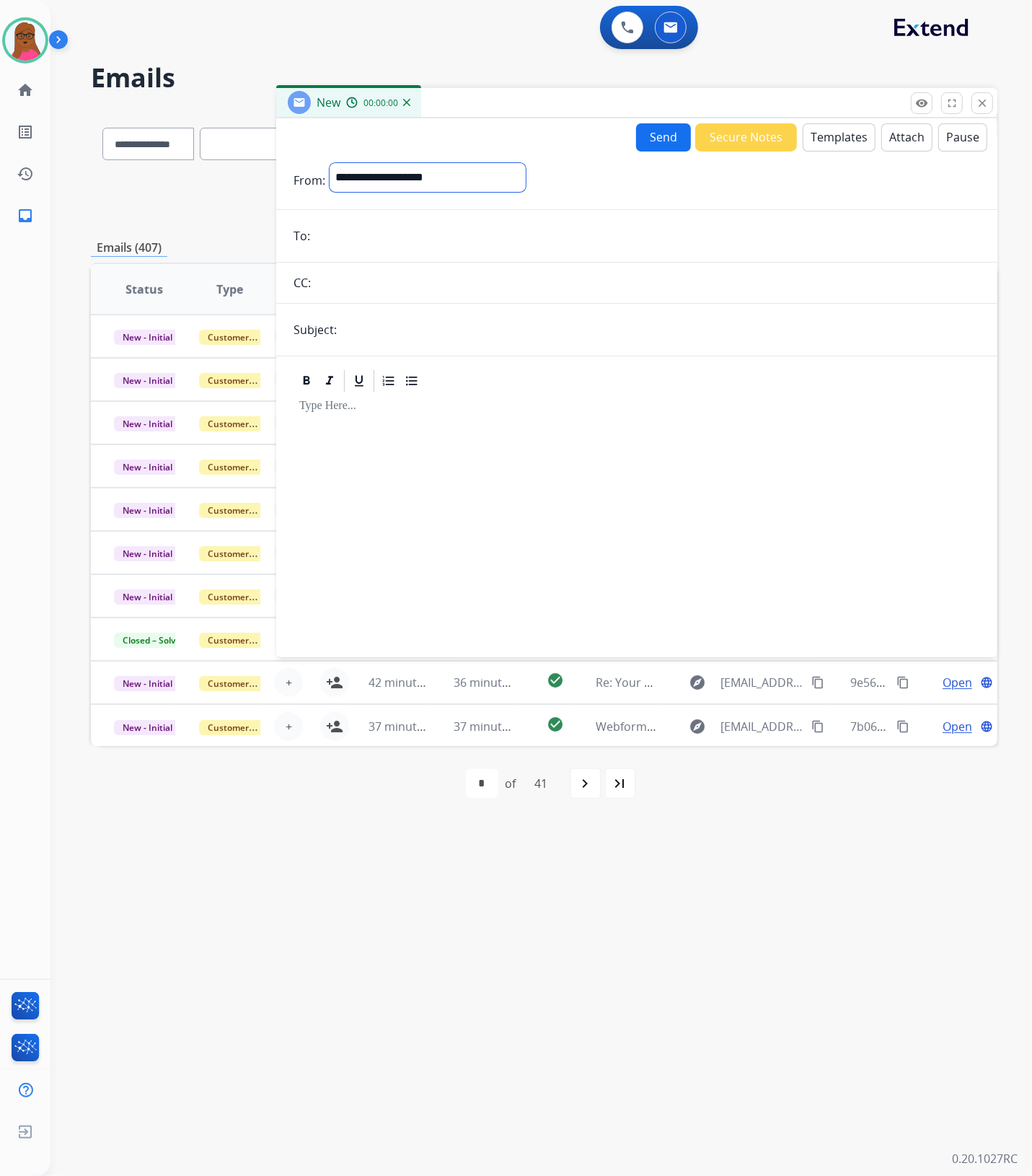
click at [420, 185] on select "**********" at bounding box center [428, 178] width 196 height 29
click at [417, 175] on select "**********" at bounding box center [428, 178] width 196 height 29
select select "**********"
click at [330, 163] on select "**********" at bounding box center [428, 178] width 196 height 29
click at [444, 234] on input "email" at bounding box center [647, 237] width 666 height 29
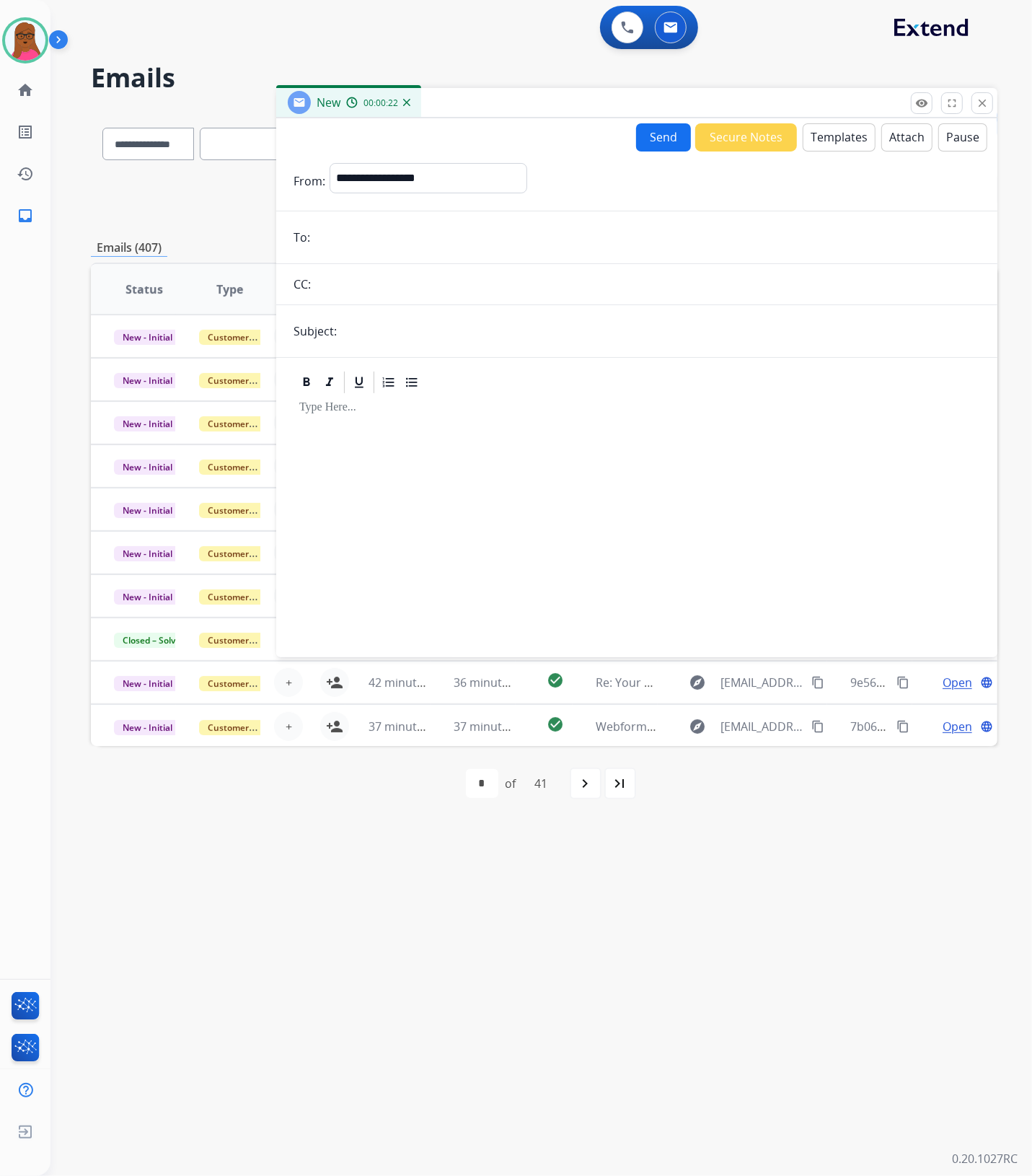
paste input "**********"
type input "**********"
click at [438, 312] on form "**********" at bounding box center [637, 401] width 721 height 500
click at [436, 325] on input "text" at bounding box center [660, 331] width 639 height 29
type input "**********"
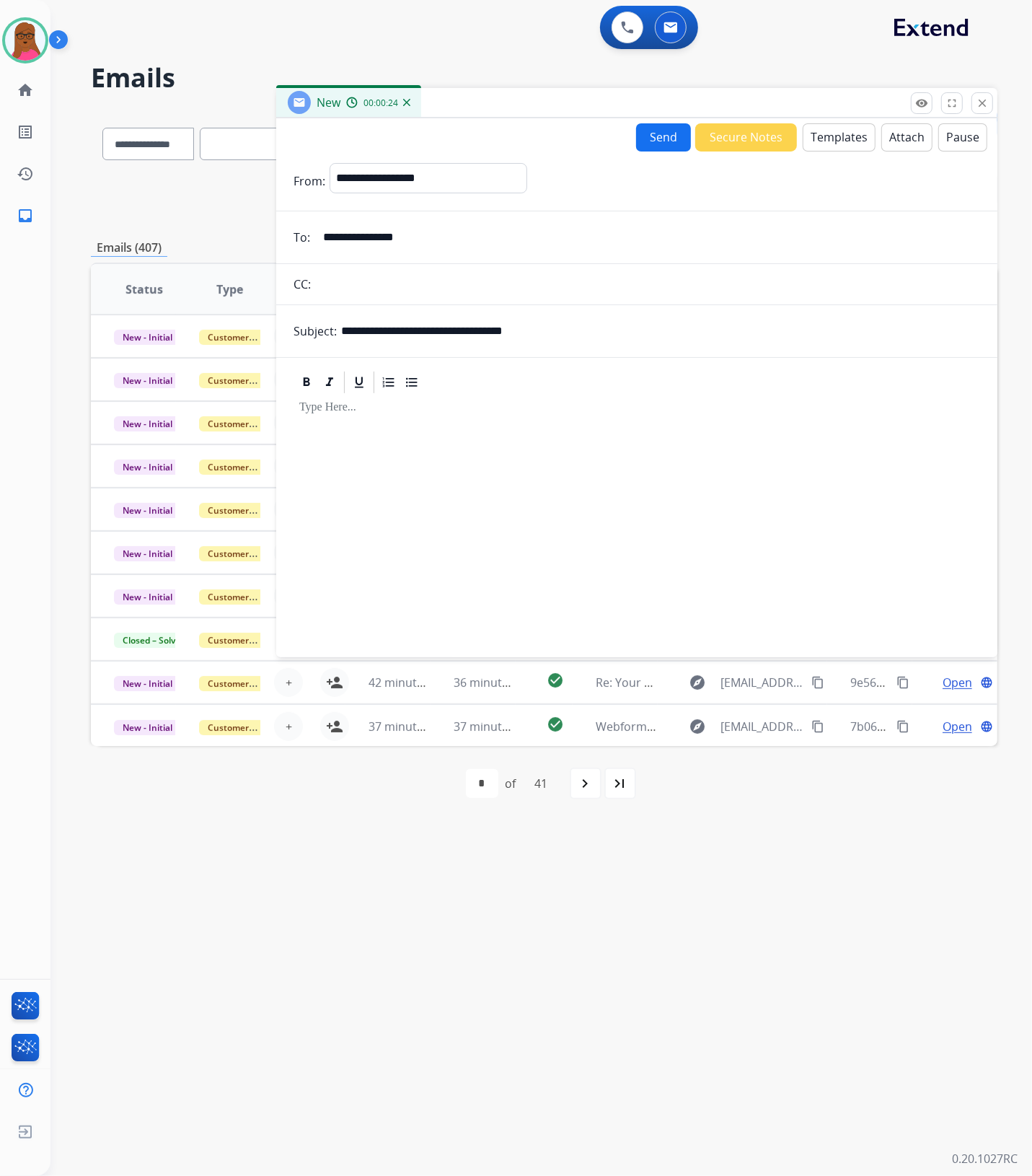
click at [469, 451] on div at bounding box center [637, 519] width 686 height 247
click at [817, 131] on button "Templates" at bounding box center [839, 137] width 73 height 28
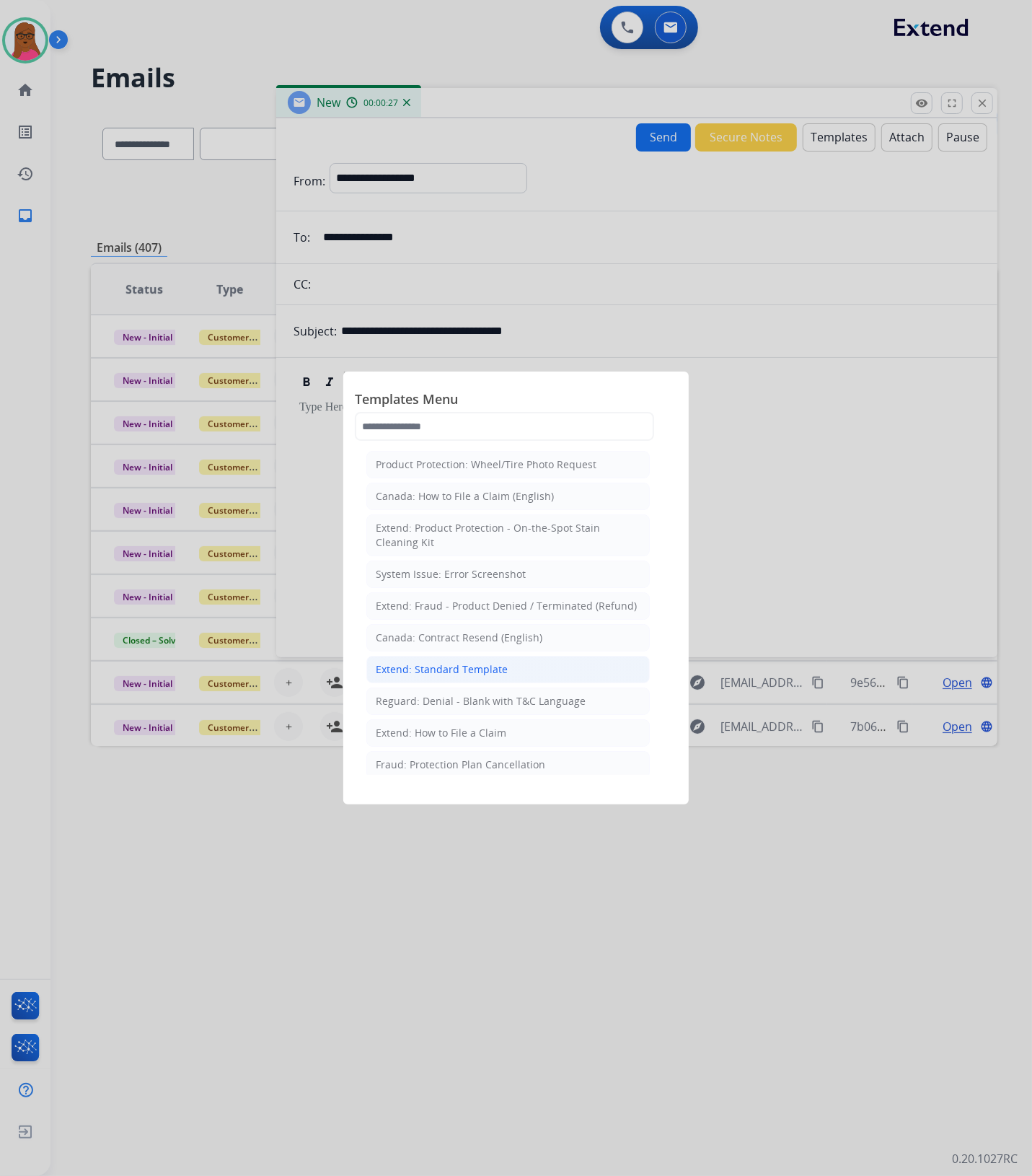
click at [444, 680] on li "Extend: Standard Template" at bounding box center [507, 669] width 283 height 28
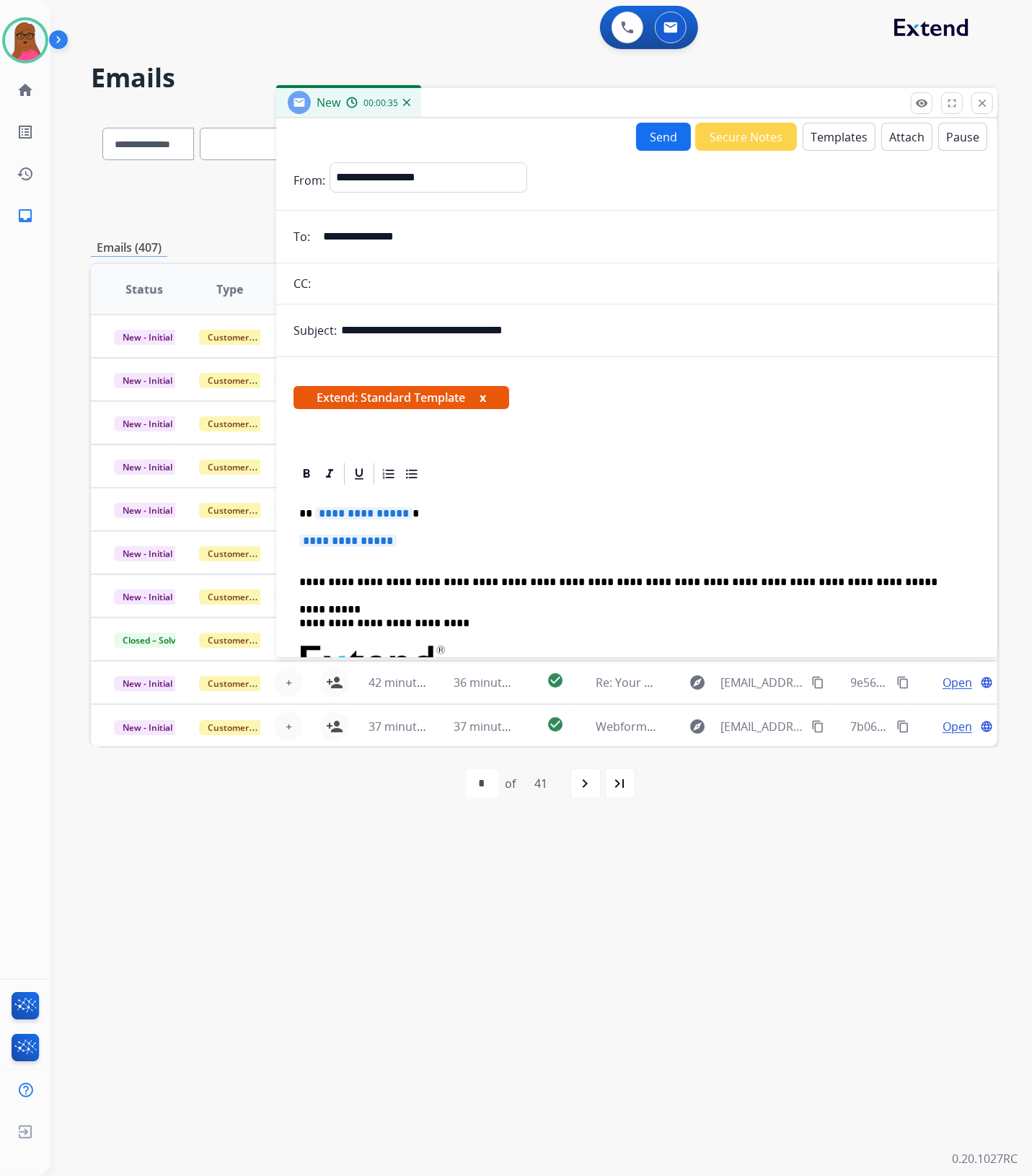
click at [363, 545] on span "**********" at bounding box center [347, 541] width 97 height 13
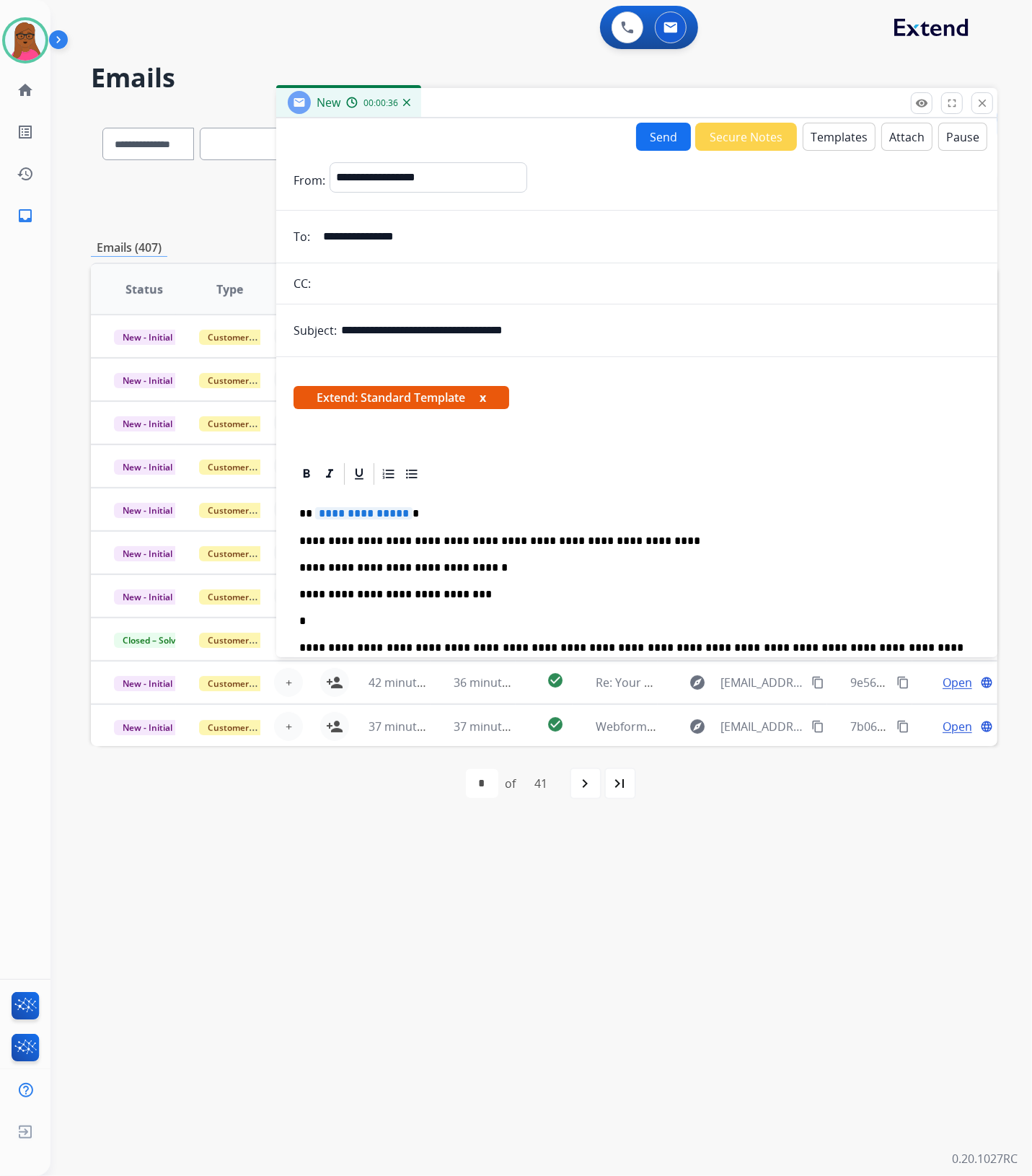
click at [355, 515] on span "**********" at bounding box center [363, 513] width 97 height 13
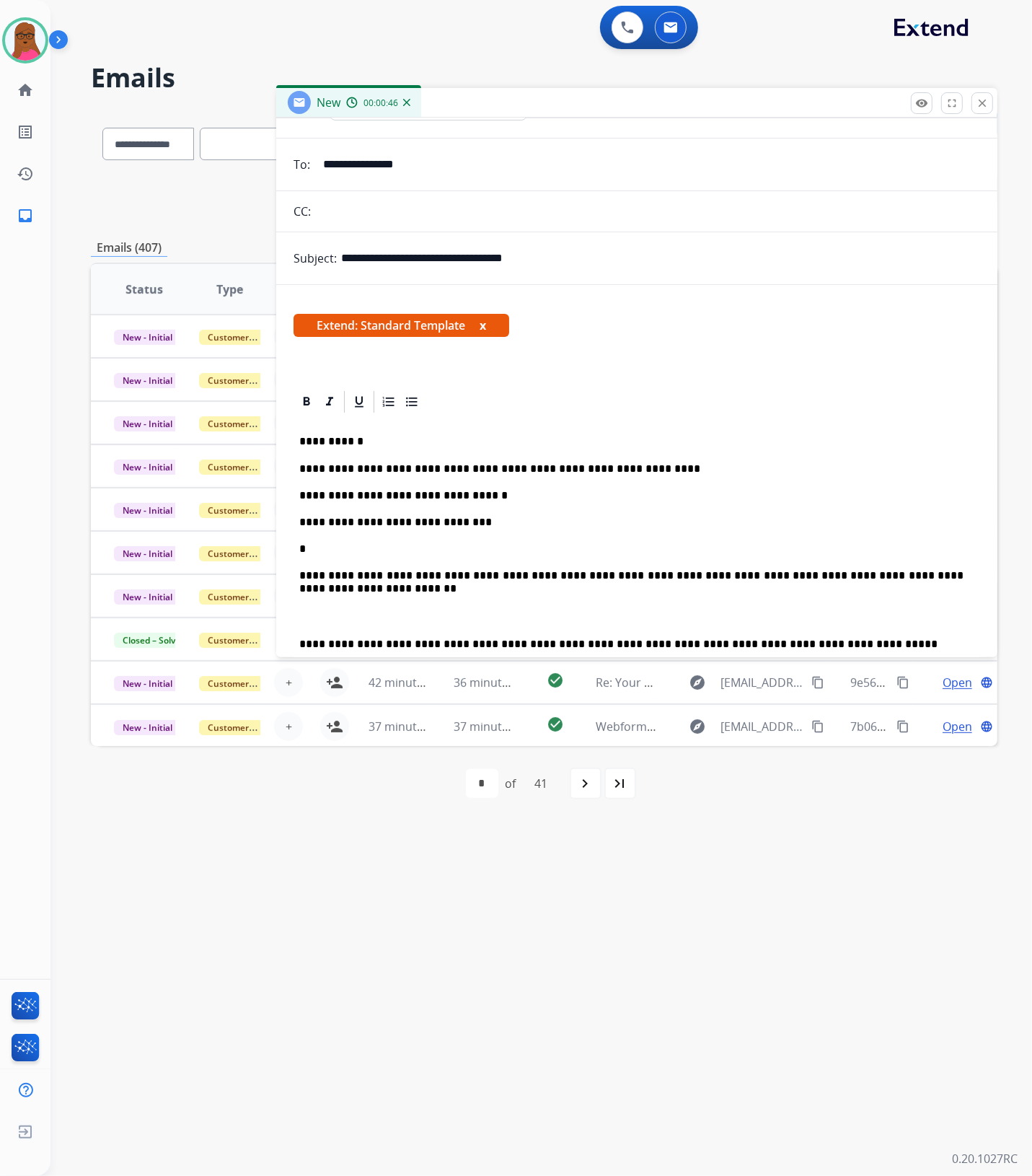
scroll to position [180, 0]
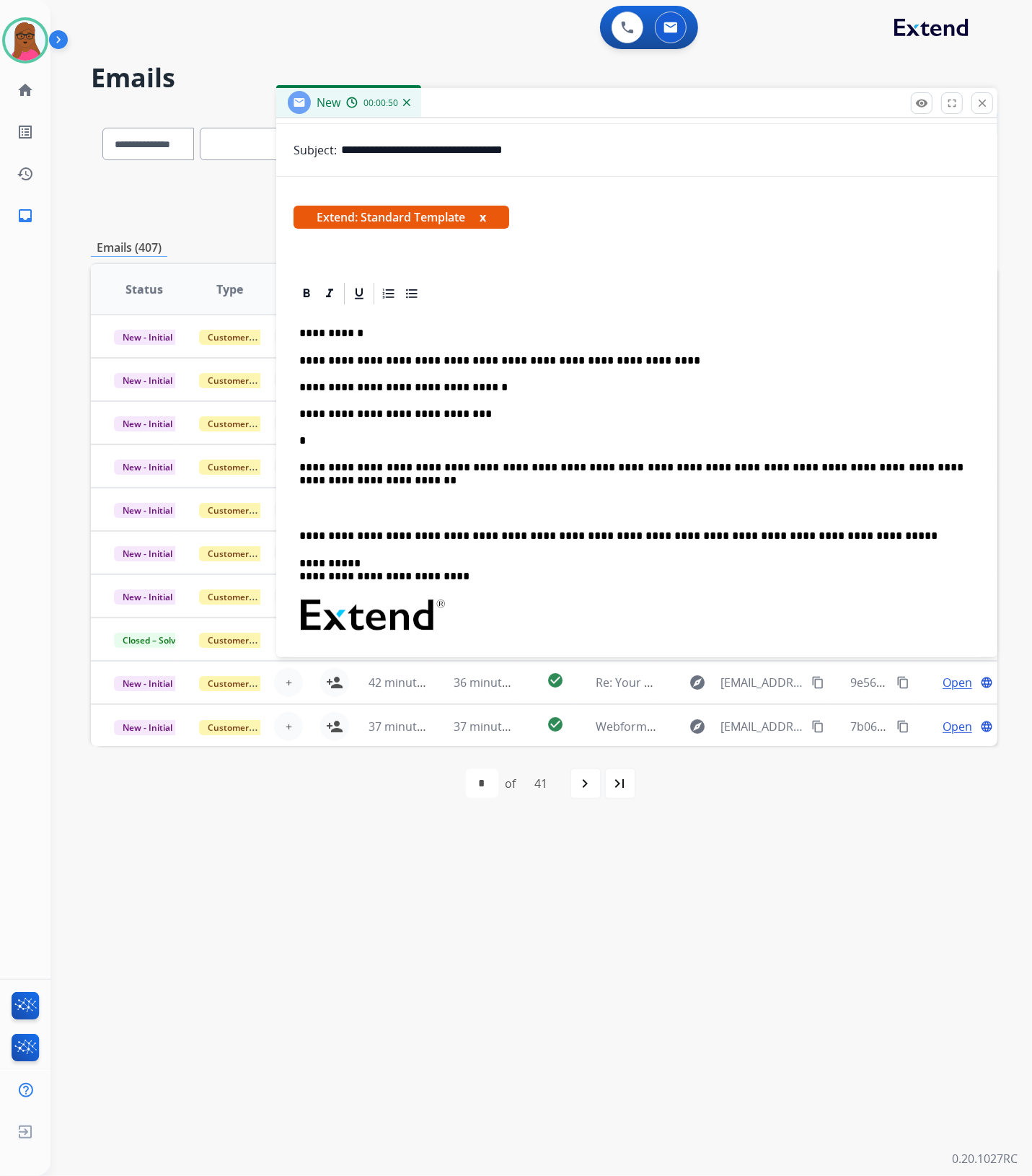
click at [351, 444] on p "**********" at bounding box center [631, 414] width 664 height 120
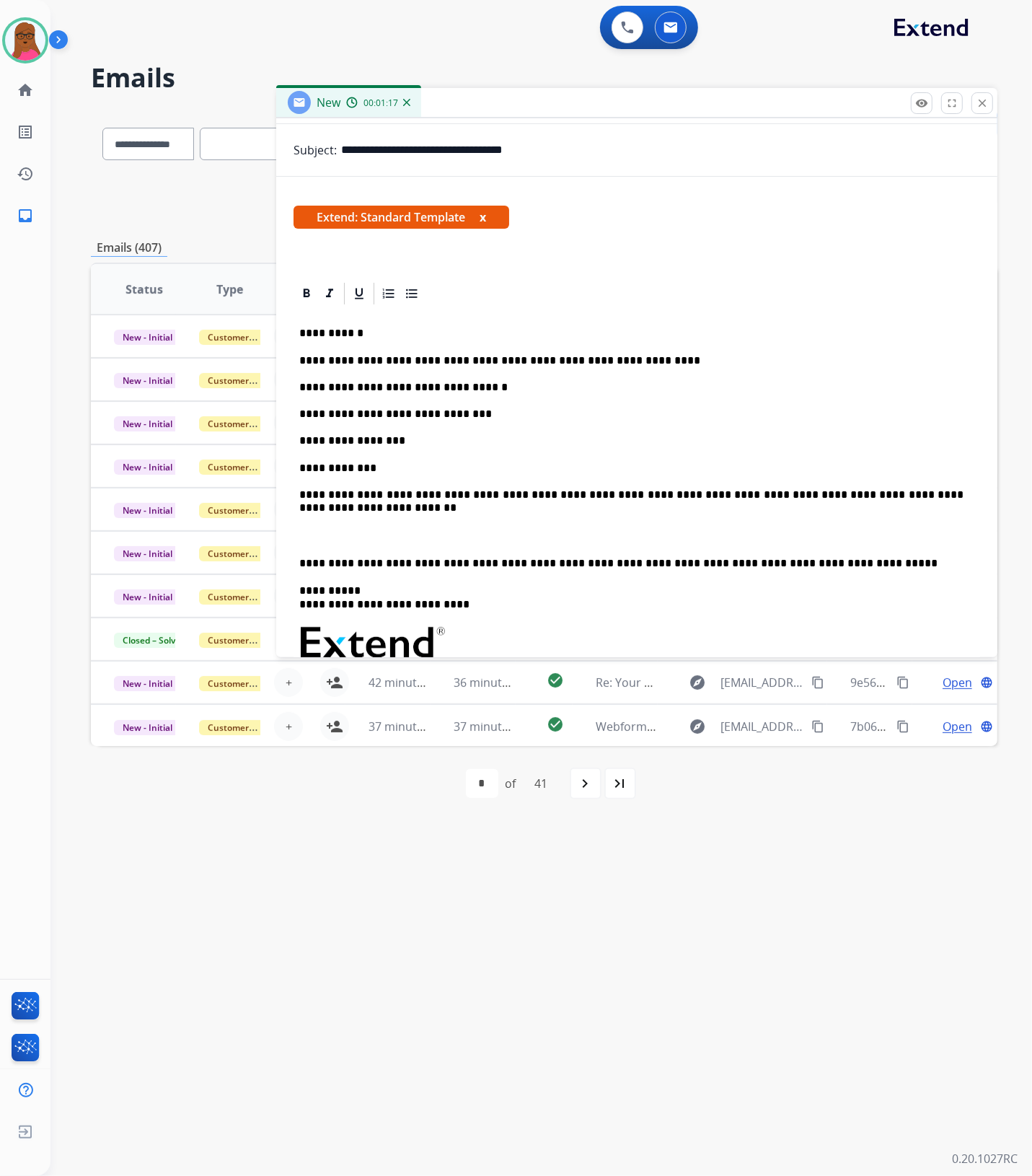
click at [485, 219] on button "x" at bounding box center [483, 217] width 6 height 17
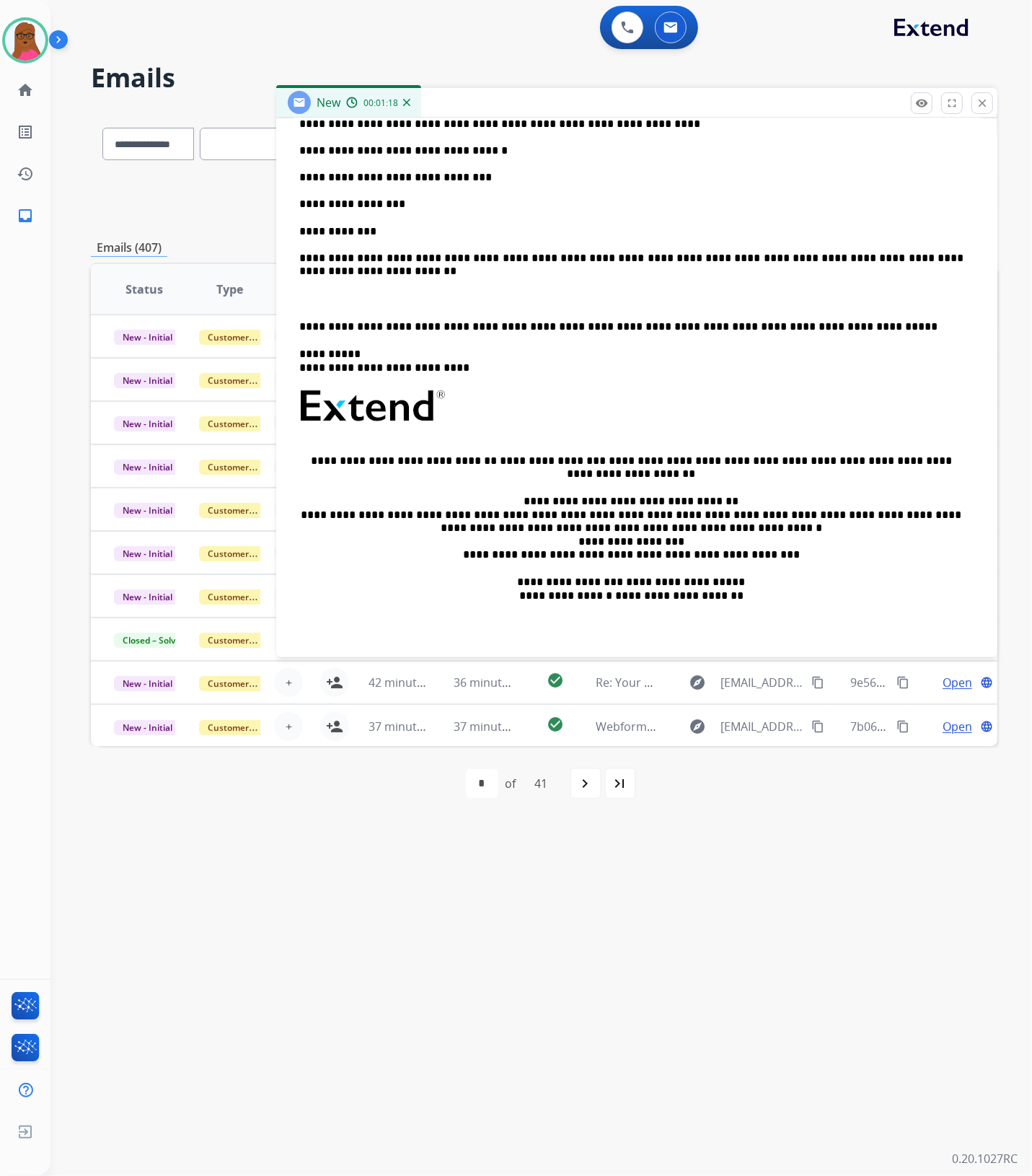
scroll to position [0, 0]
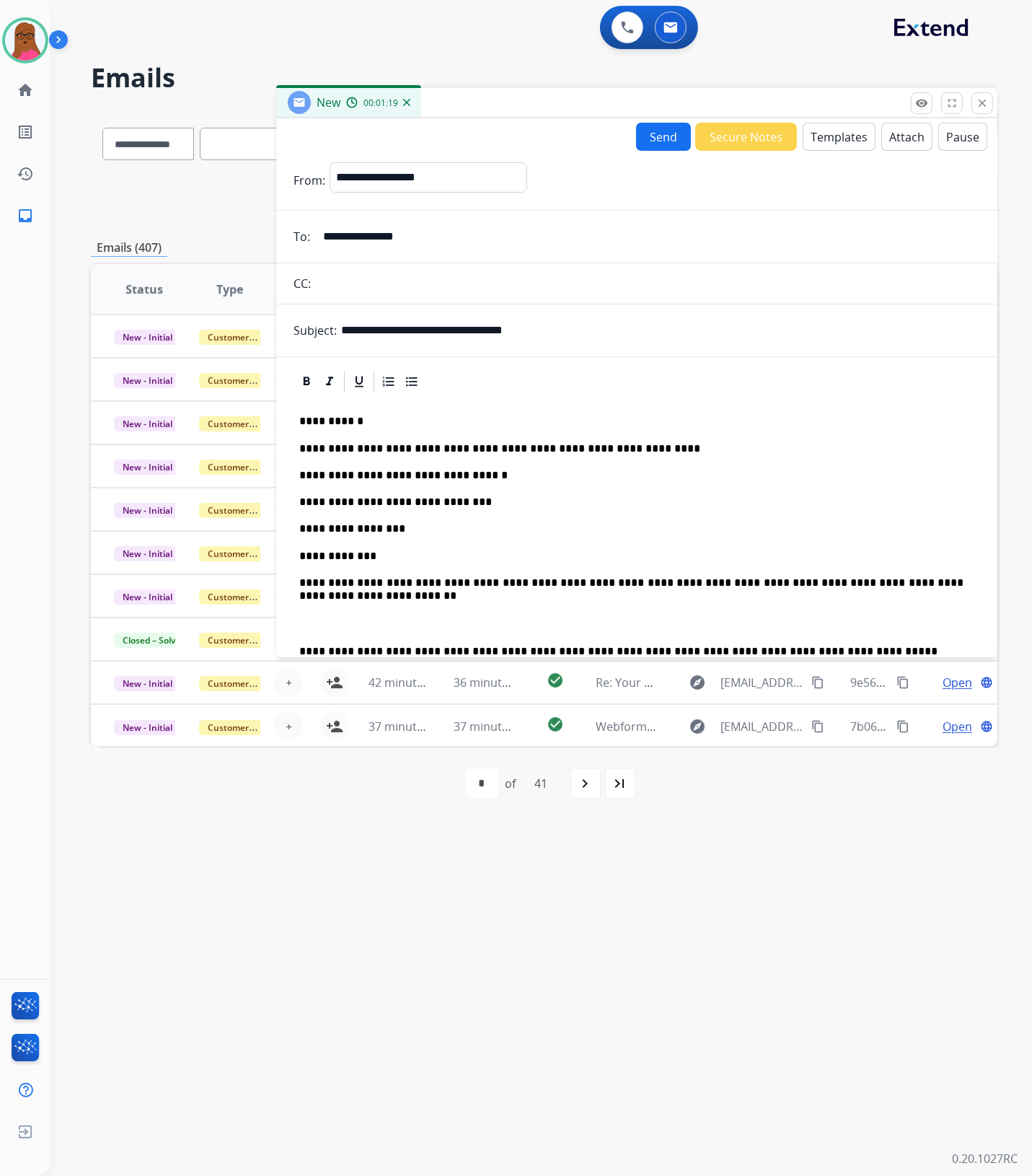
click at [668, 142] on button "Send" at bounding box center [663, 137] width 54 height 28
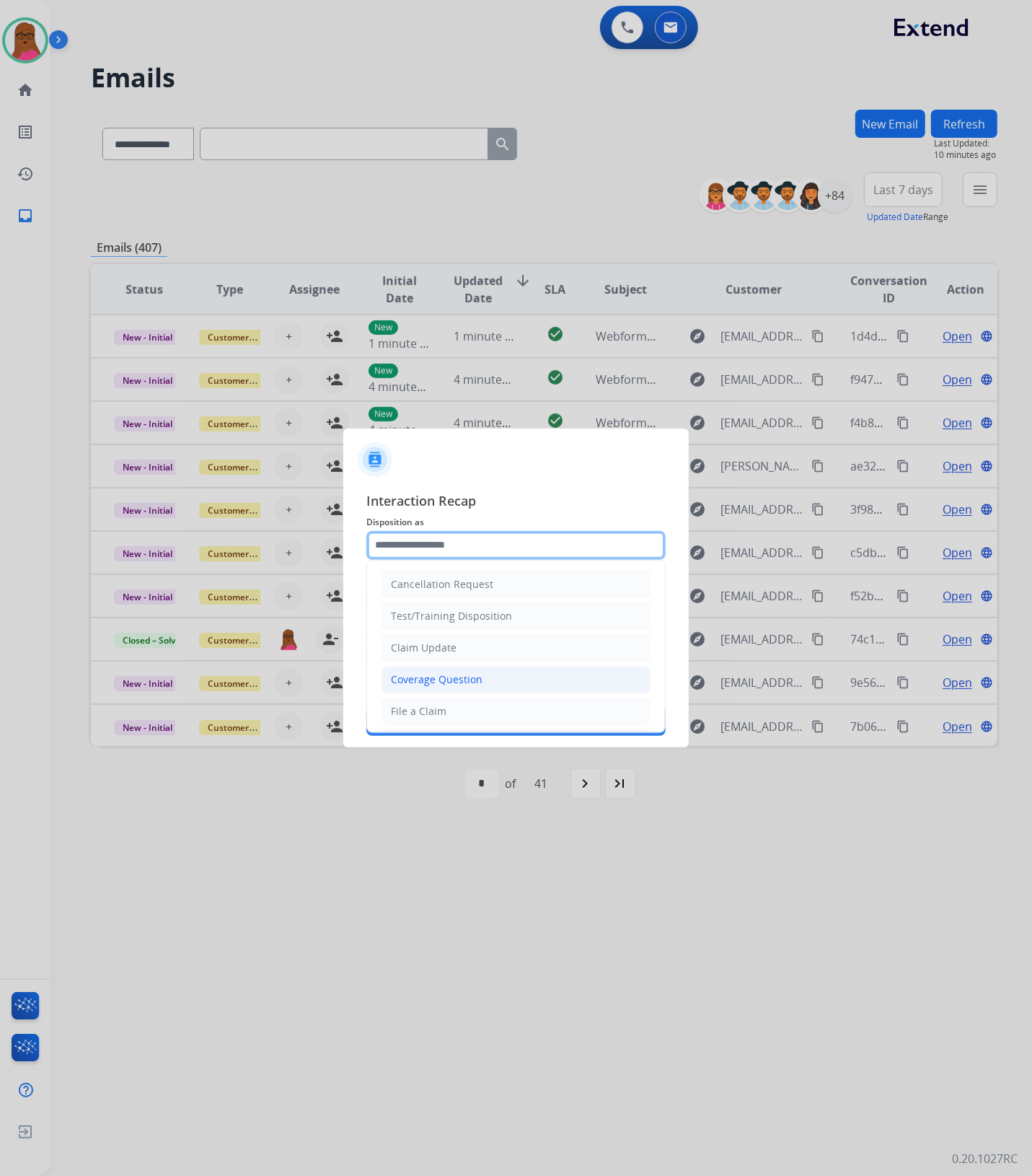
drag, startPoint x: 445, startPoint y: 550, endPoint x: 447, endPoint y: 673, distance: 123.0
click at [445, 550] on input "text" at bounding box center [515, 545] width 299 height 29
click at [459, 648] on li "Claim Update" at bounding box center [515, 647] width 269 height 28
type input "**********"
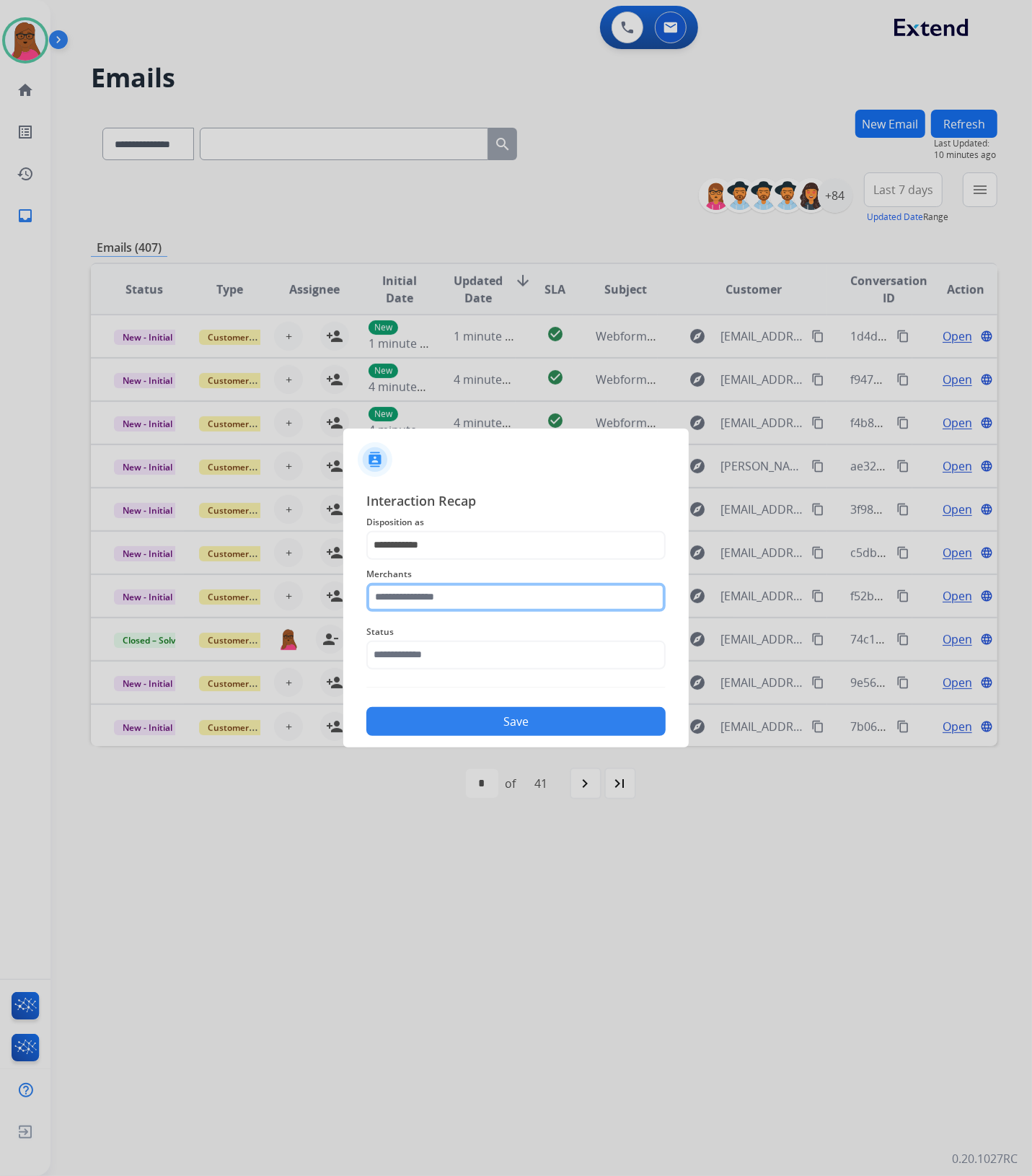
click at [456, 605] on input "text" at bounding box center [515, 597] width 299 height 29
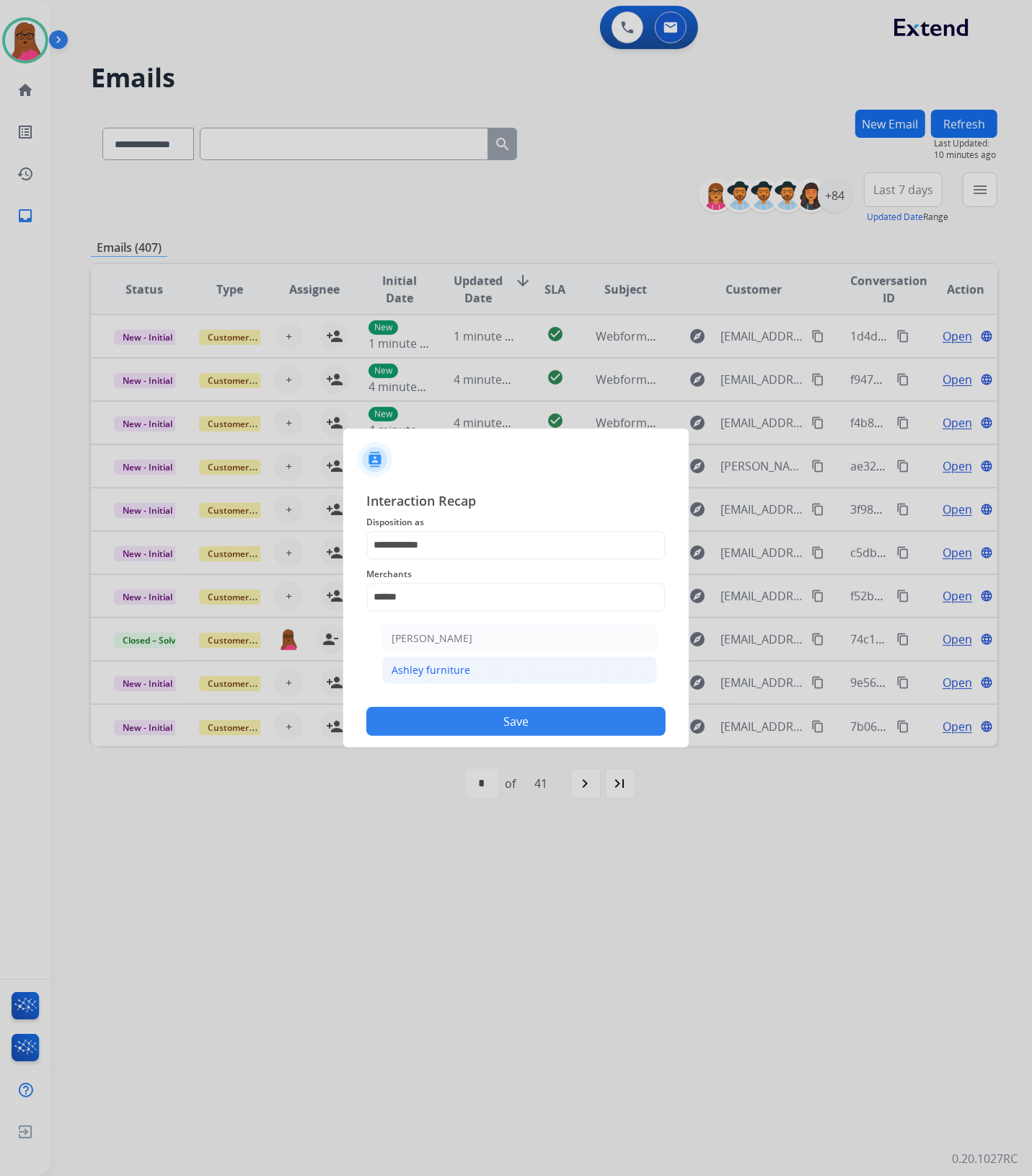
click at [484, 669] on li "Ashley furniture" at bounding box center [519, 670] width 275 height 28
type input "**********"
click at [499, 672] on div "Status" at bounding box center [515, 646] width 299 height 58
click at [513, 655] on input "text" at bounding box center [515, 655] width 299 height 29
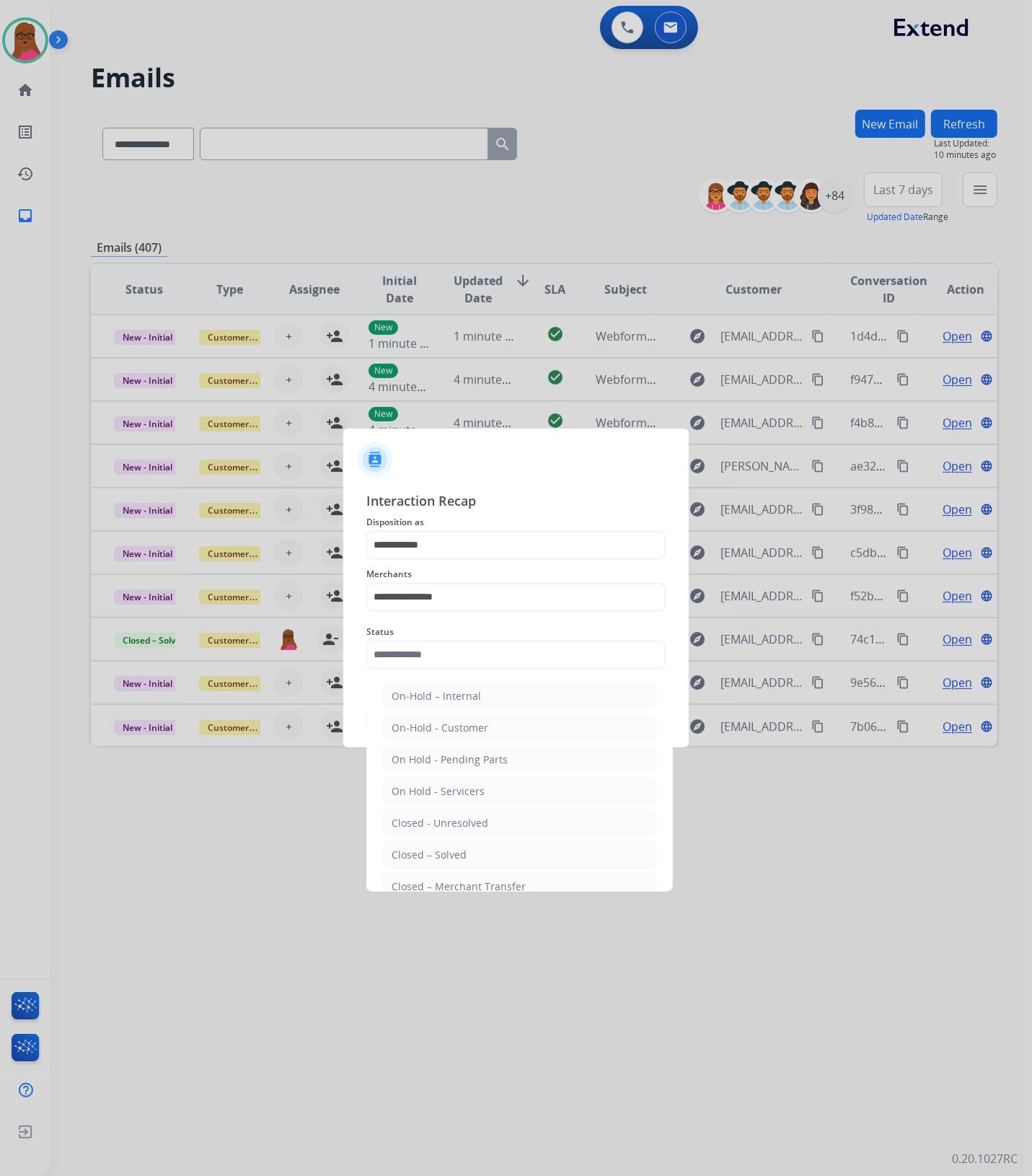
click at [466, 857] on li "Closed – Solved" at bounding box center [519, 855] width 275 height 28
type input "**********"
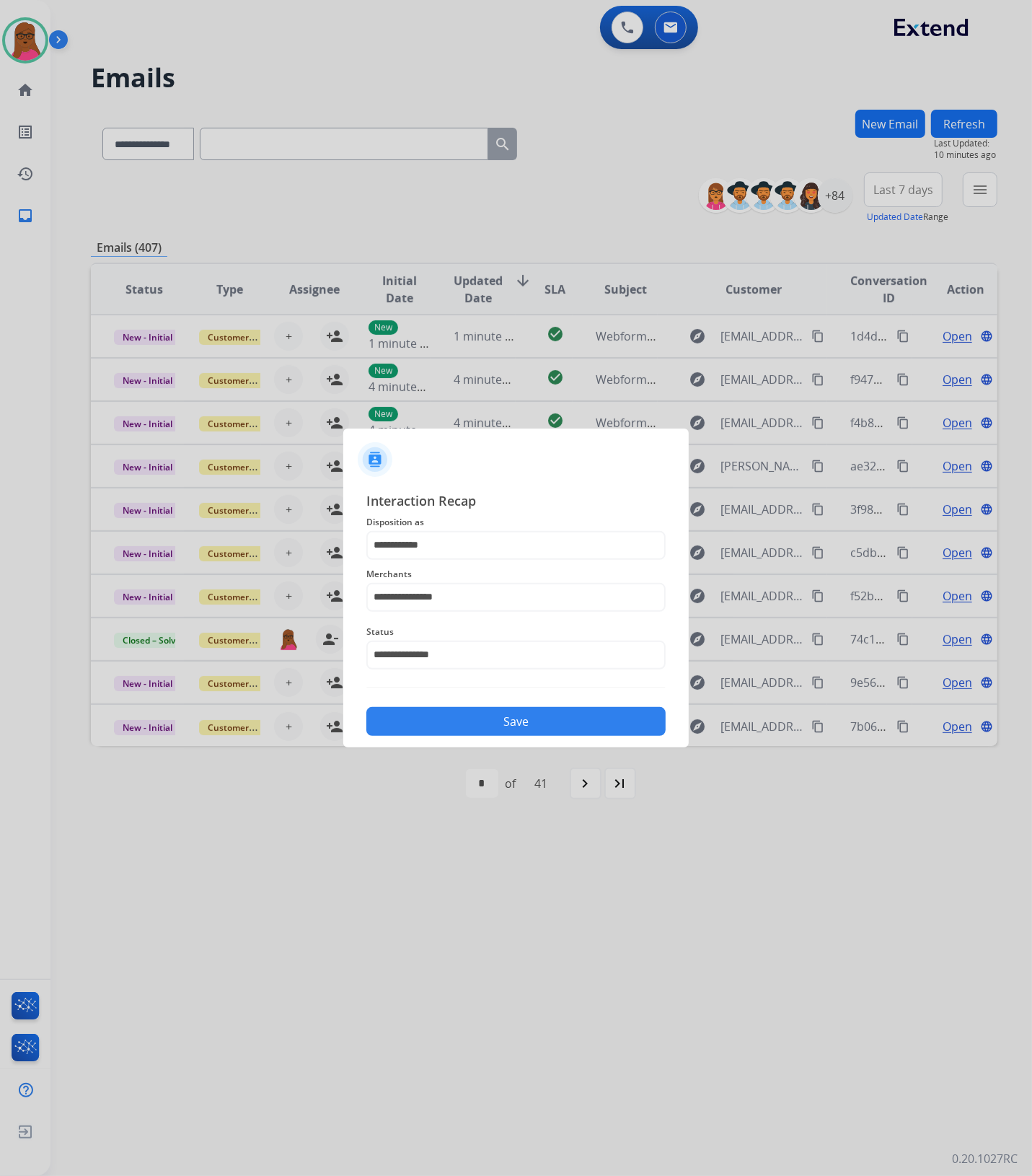
click at [546, 730] on button "Save" at bounding box center [515, 721] width 299 height 29
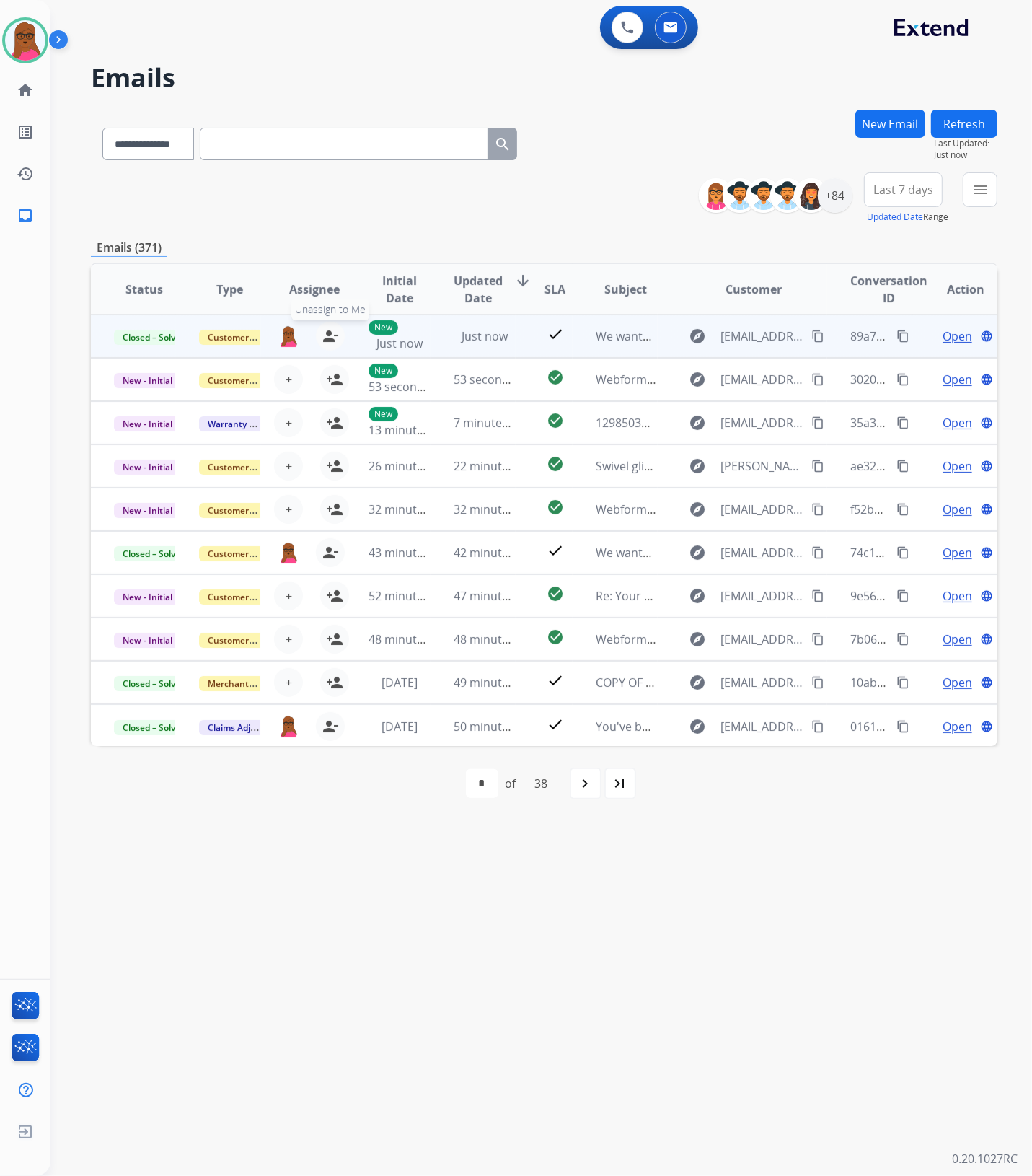
click at [331, 337] on mat-icon "person_remove" at bounding box center [331, 336] width 17 height 17
click at [294, 340] on button "+ Select agent" at bounding box center [288, 336] width 29 height 29
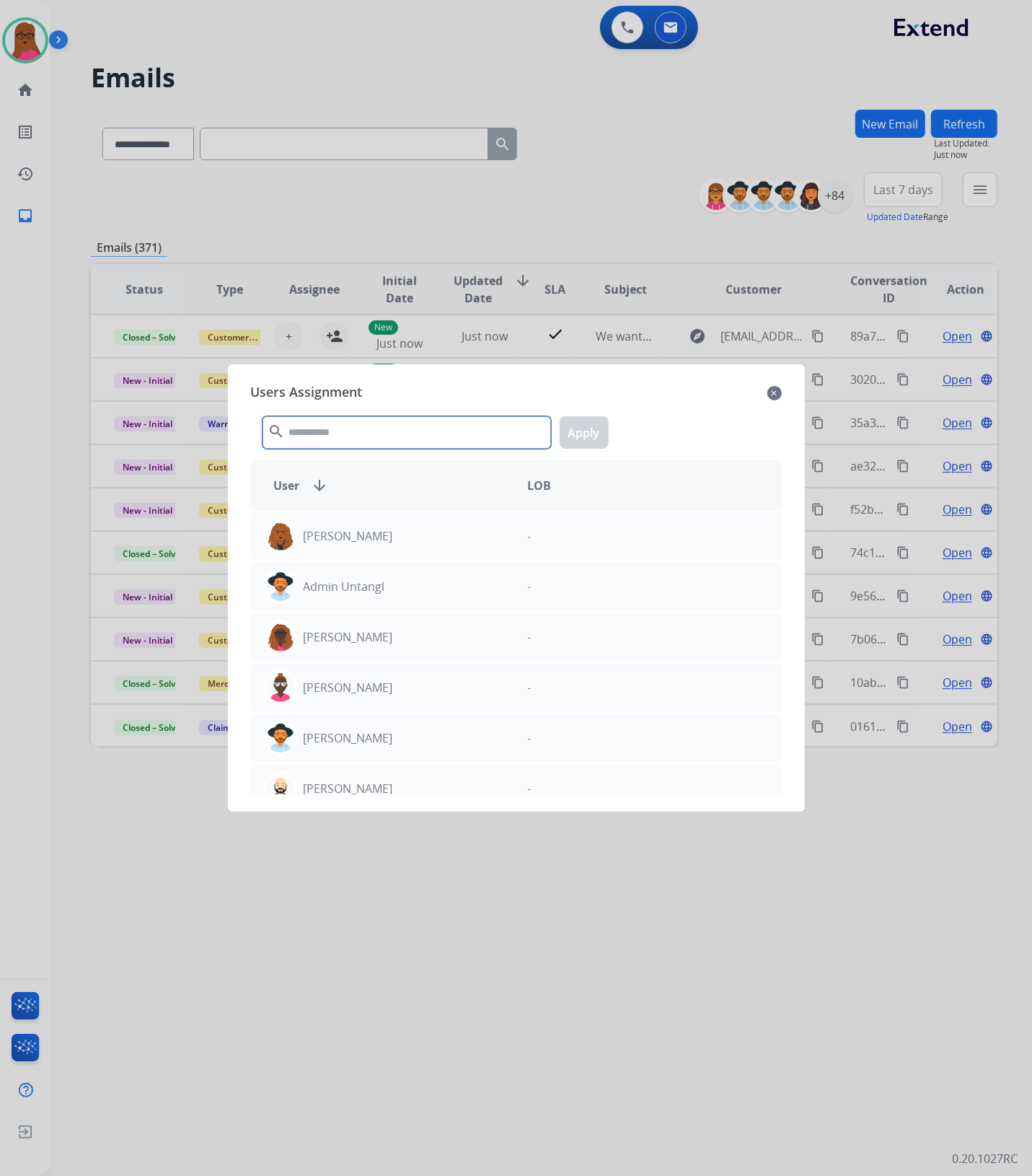
click at [300, 436] on input "text" at bounding box center [407, 432] width 289 height 32
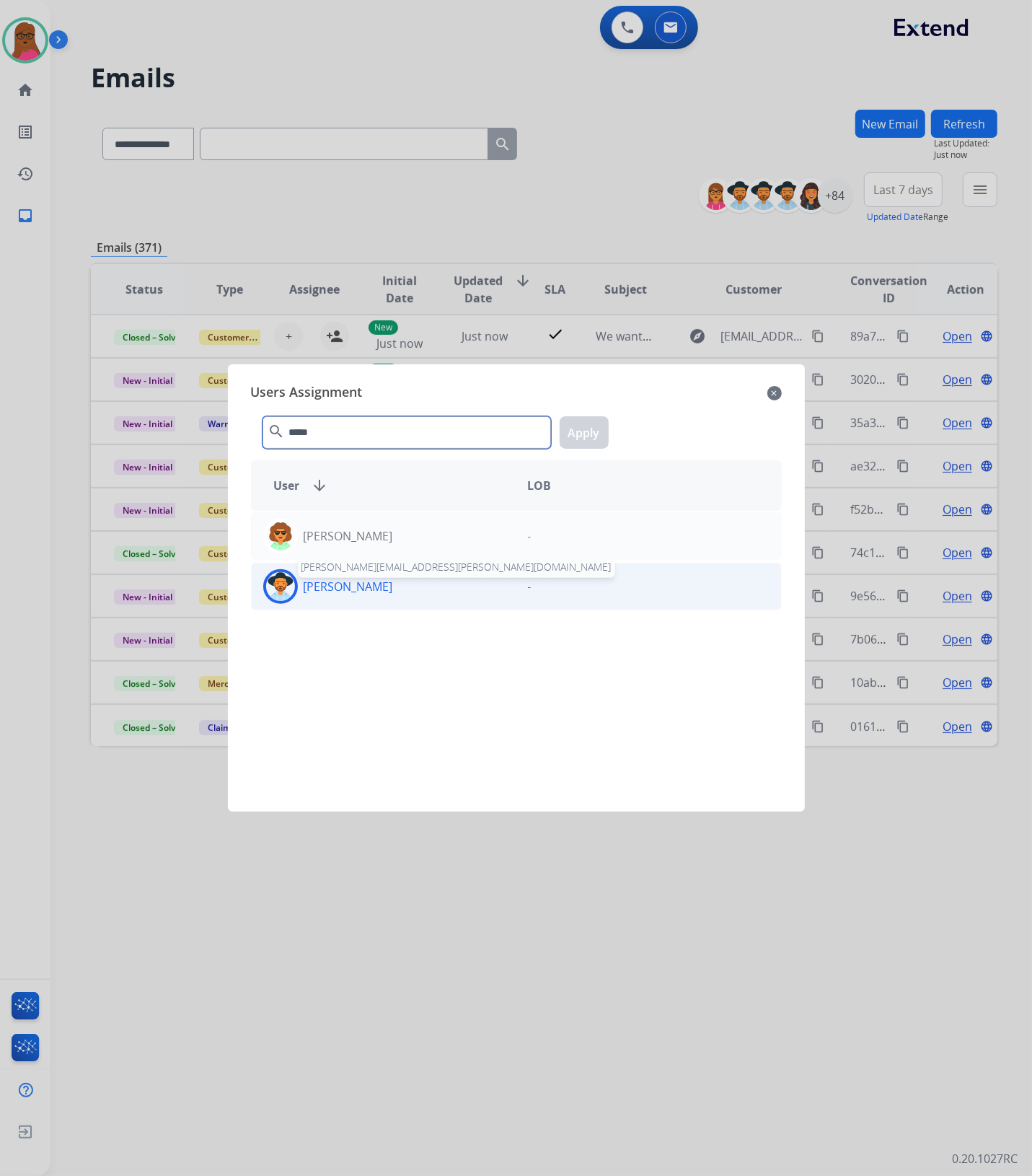
type input "*****"
click at [350, 589] on p "[PERSON_NAME]" at bounding box center [348, 586] width 89 height 17
click at [586, 431] on button "Apply" at bounding box center [584, 432] width 49 height 32
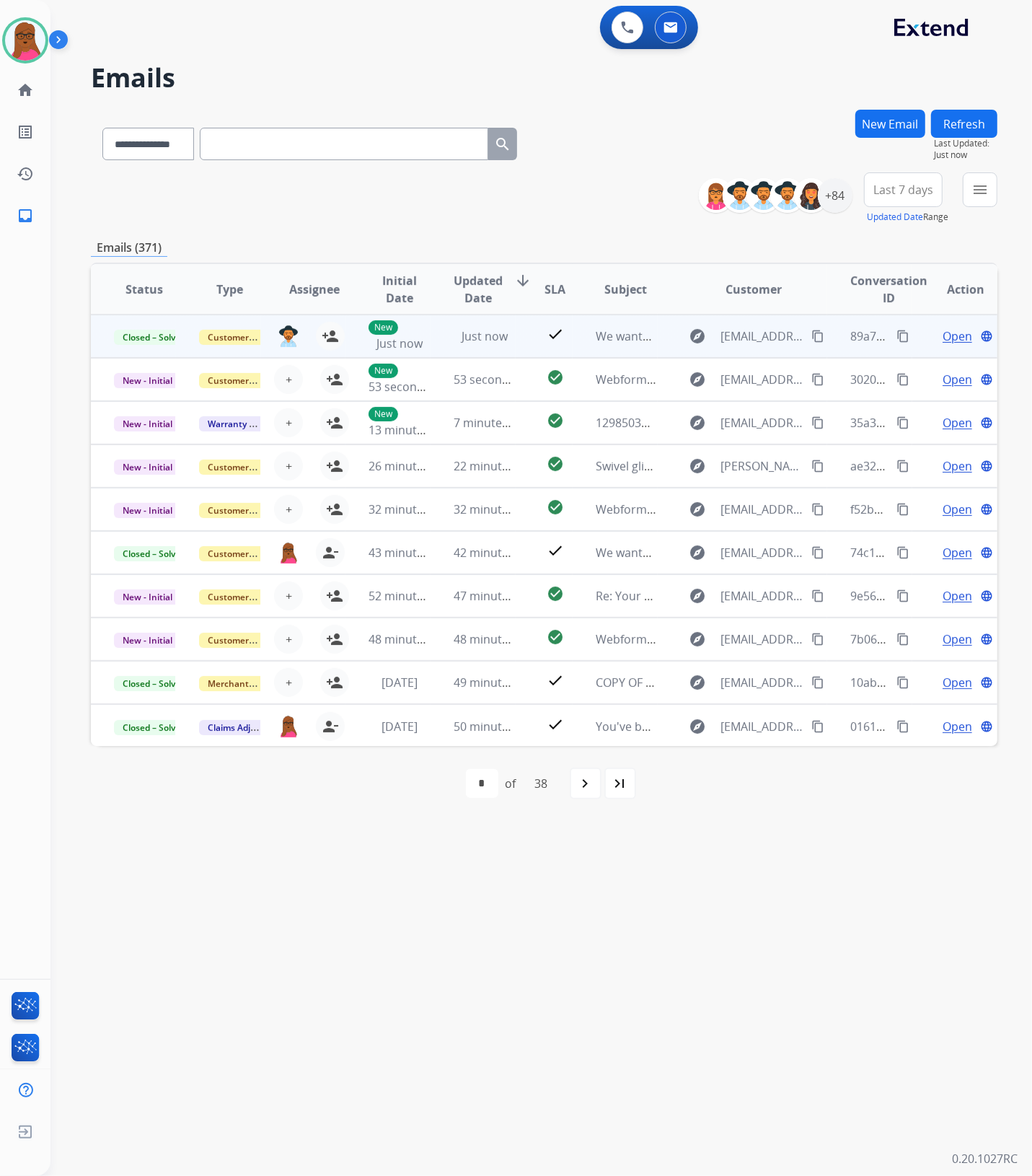
click at [896, 335] on mat-icon "content_copy" at bounding box center [903, 336] width 13 height 13
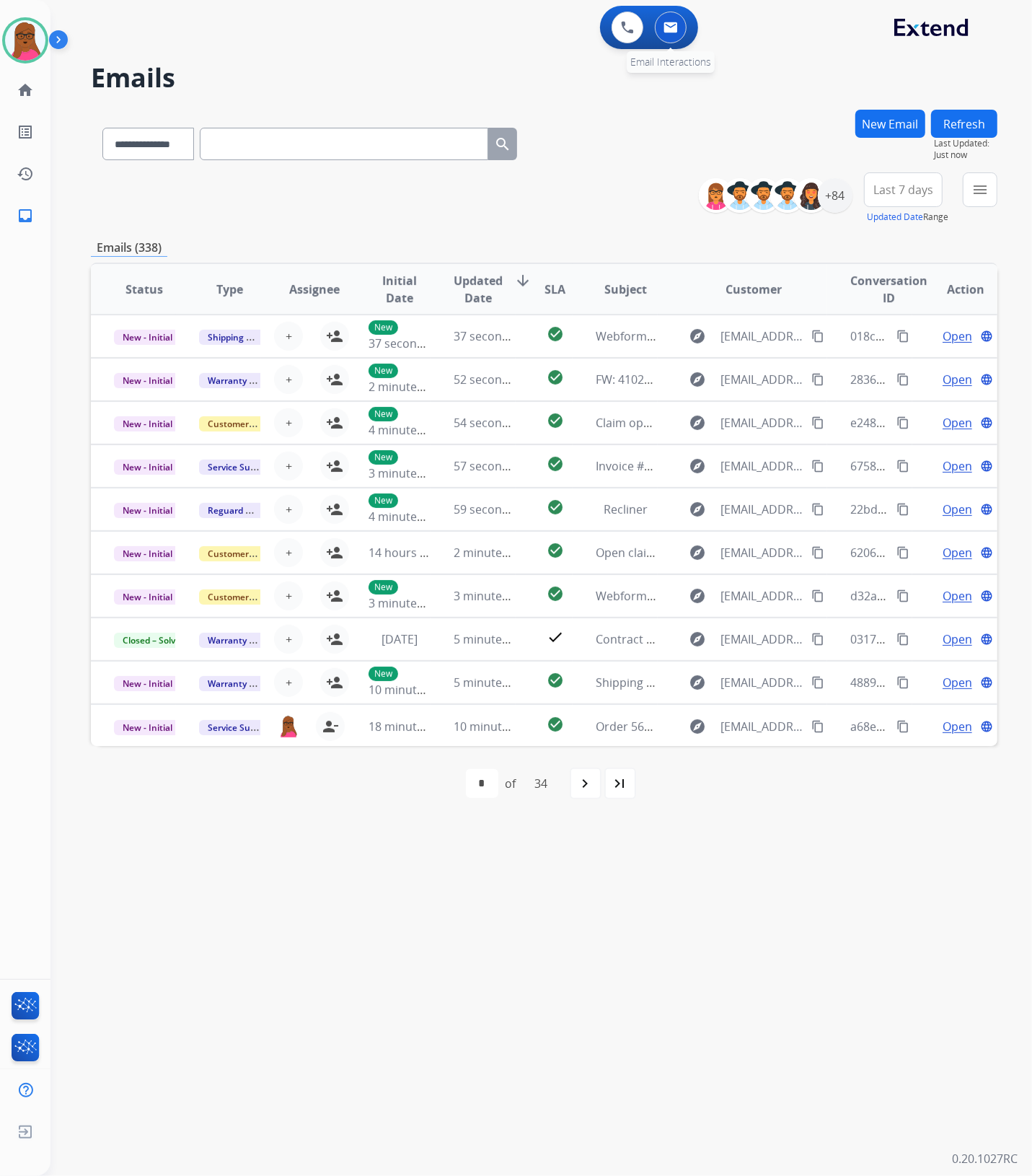
click at [672, 30] on img at bounding box center [671, 27] width 14 height 12
click at [674, 25] on img at bounding box center [671, 27] width 14 height 12
click at [899, 110] on button "New Email" at bounding box center [890, 124] width 70 height 28
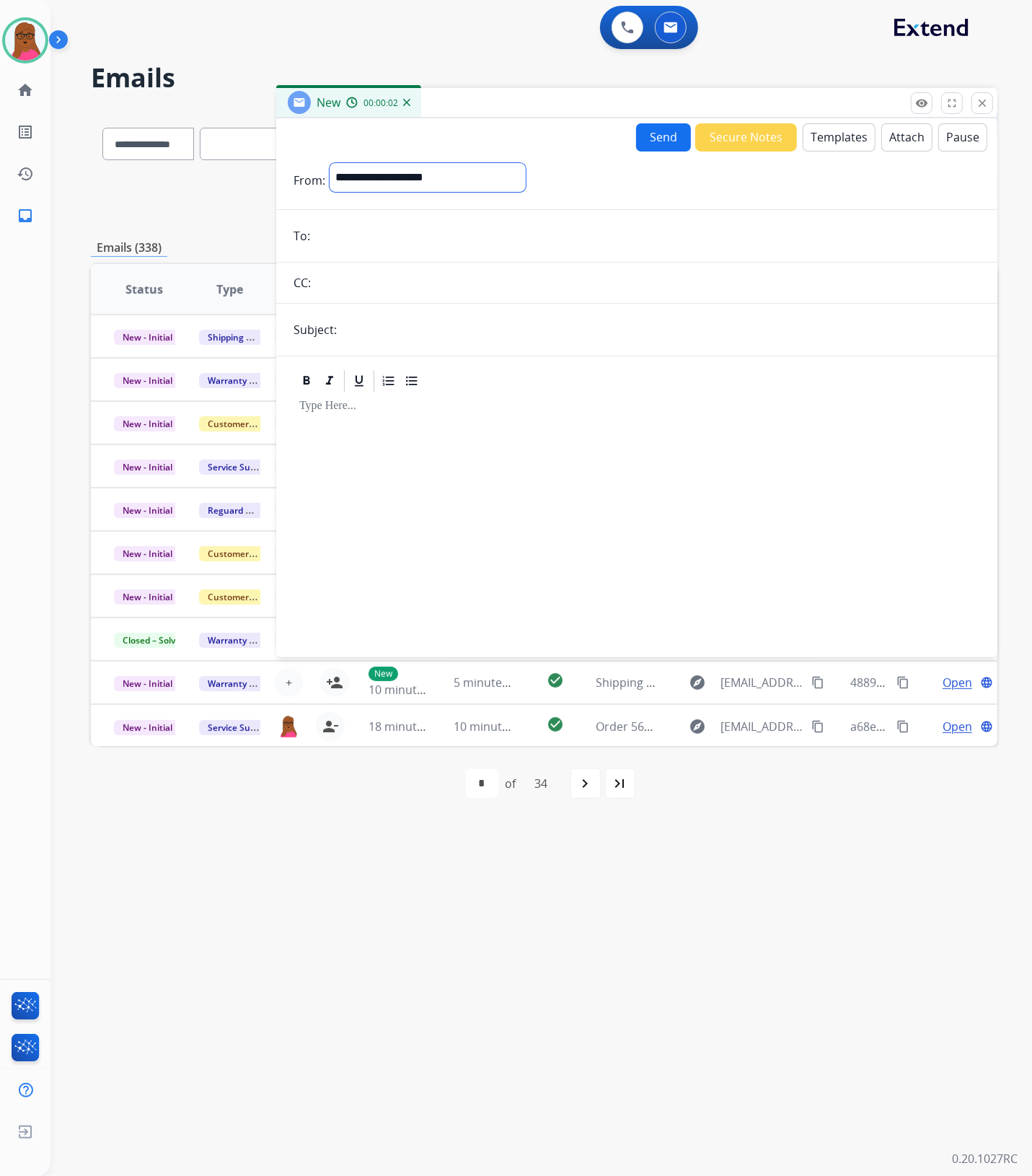
click at [477, 179] on select "**********" at bounding box center [428, 178] width 196 height 29
select select "**********"
click at [330, 163] on select "**********" at bounding box center [428, 178] width 196 height 29
click at [376, 234] on input "email" at bounding box center [647, 237] width 666 height 29
paste input "**********"
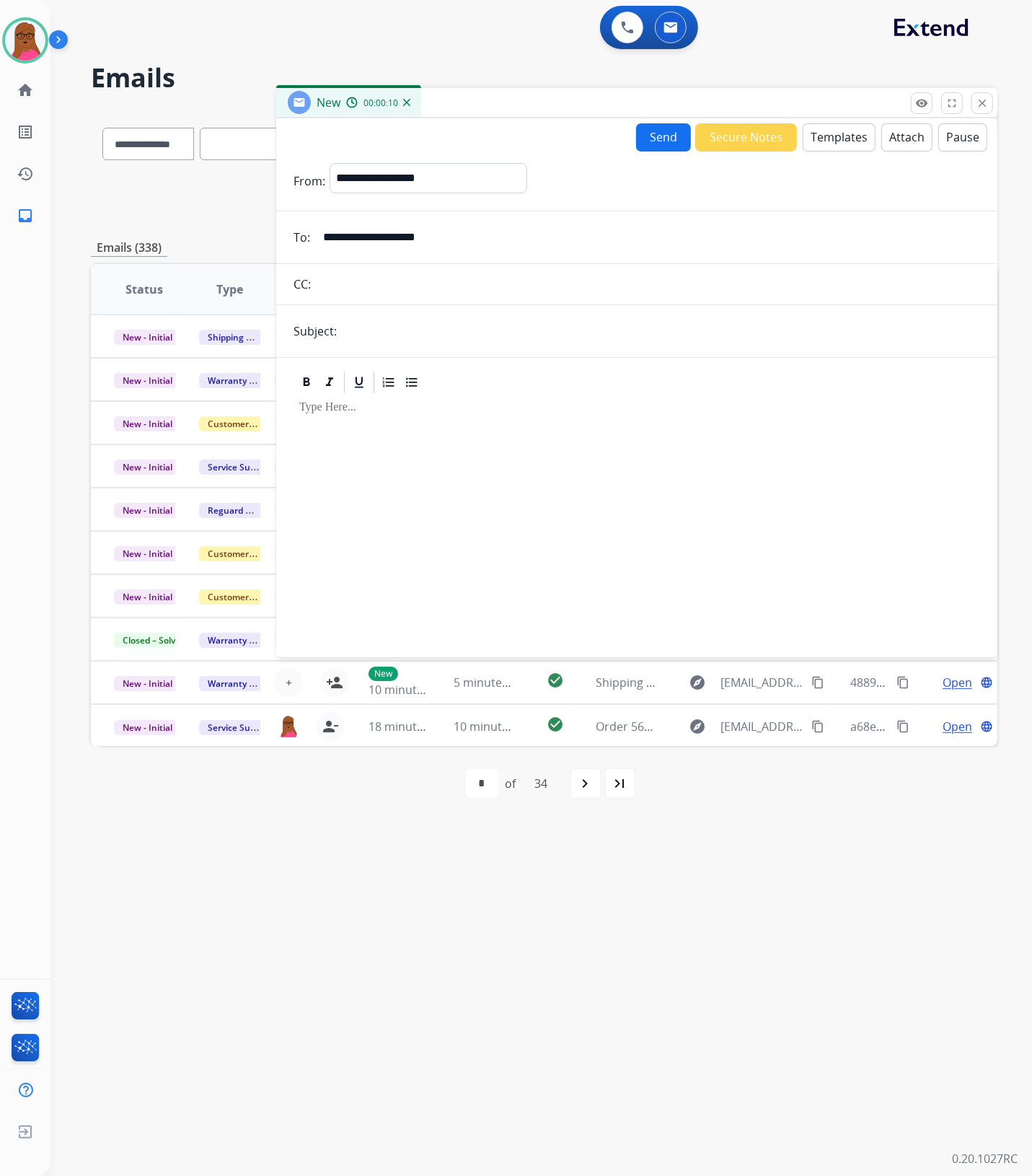
type input "**********"
click at [634, 324] on input "text" at bounding box center [660, 331] width 639 height 29
type input "**********"
click at [826, 143] on button "Templates" at bounding box center [839, 137] width 73 height 28
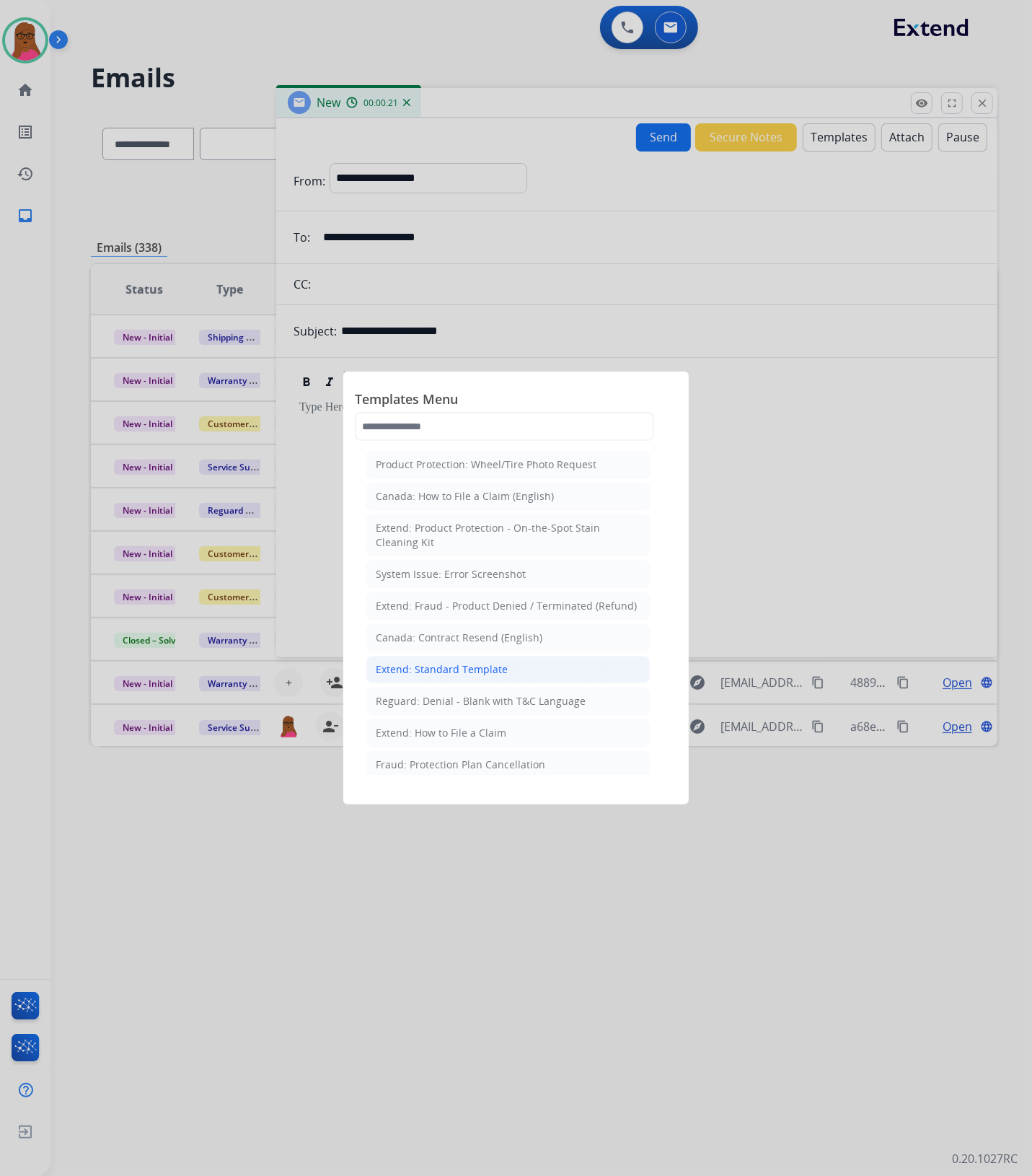
click at [443, 662] on li "Extend: Standard Template" at bounding box center [507, 669] width 283 height 28
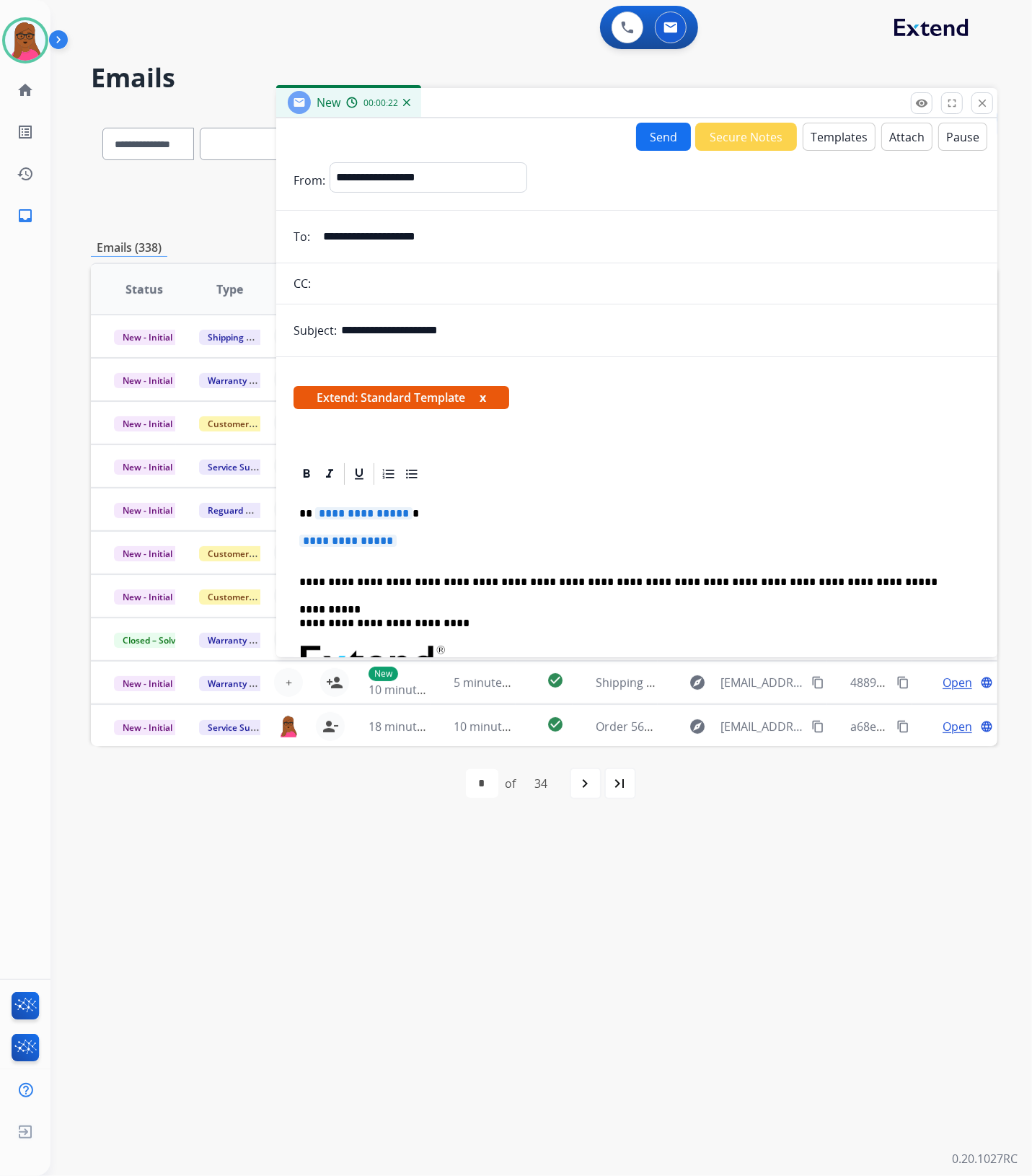
click at [486, 401] on button "x" at bounding box center [483, 398] width 6 height 17
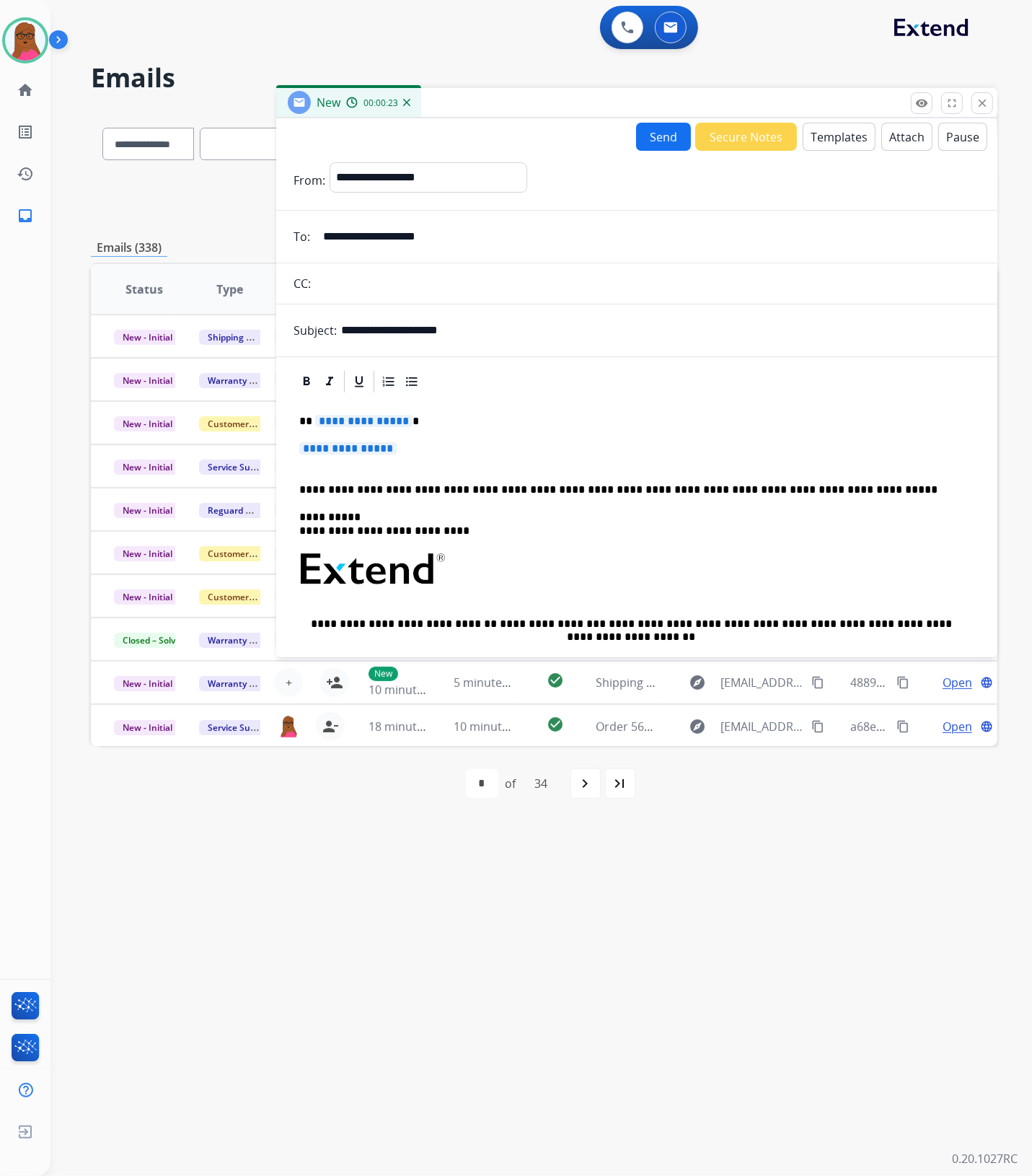
click at [375, 423] on span "**********" at bounding box center [363, 421] width 97 height 13
drag, startPoint x: 369, startPoint y: 451, endPoint x: 466, endPoint y: 453, distance: 97.0
click at [369, 451] on span "**********" at bounding box center [347, 448] width 97 height 13
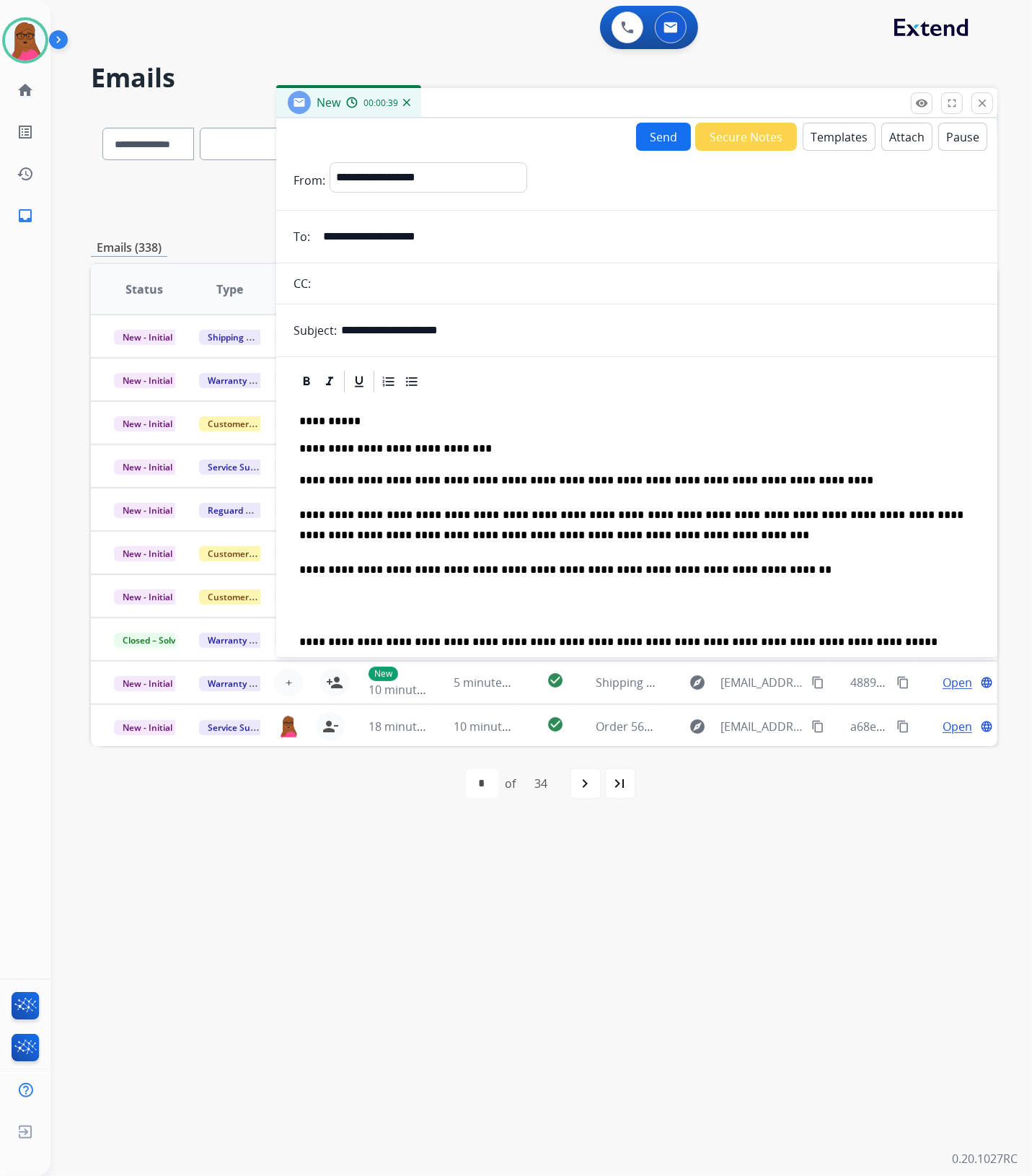
click at [761, 485] on p "**********" at bounding box center [631, 481] width 664 height 21
click at [655, 136] on button "Send" at bounding box center [663, 137] width 54 height 28
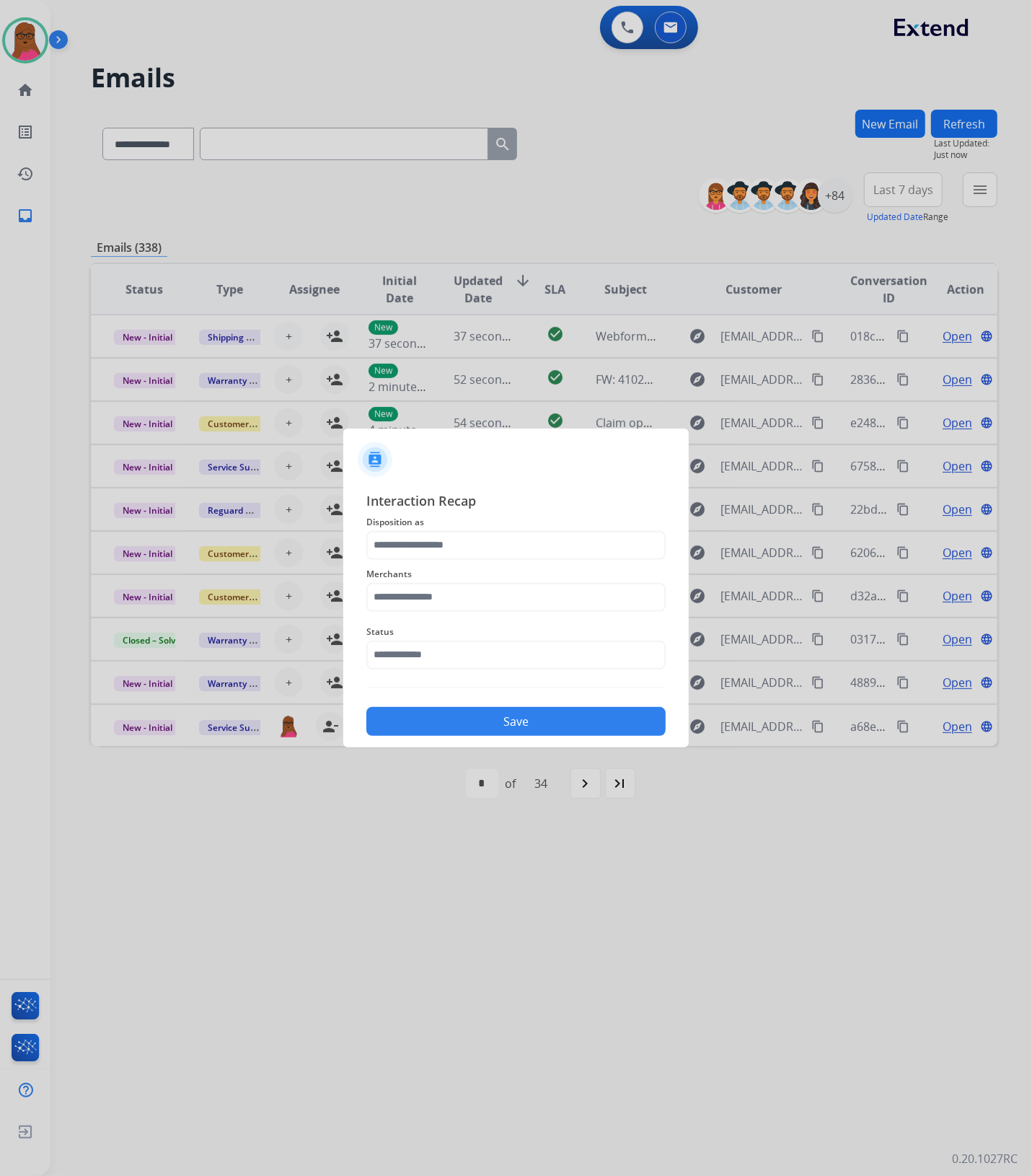
click at [552, 523] on span "Disposition as" at bounding box center [515, 522] width 299 height 17
click at [530, 545] on input "text" at bounding box center [515, 545] width 299 height 29
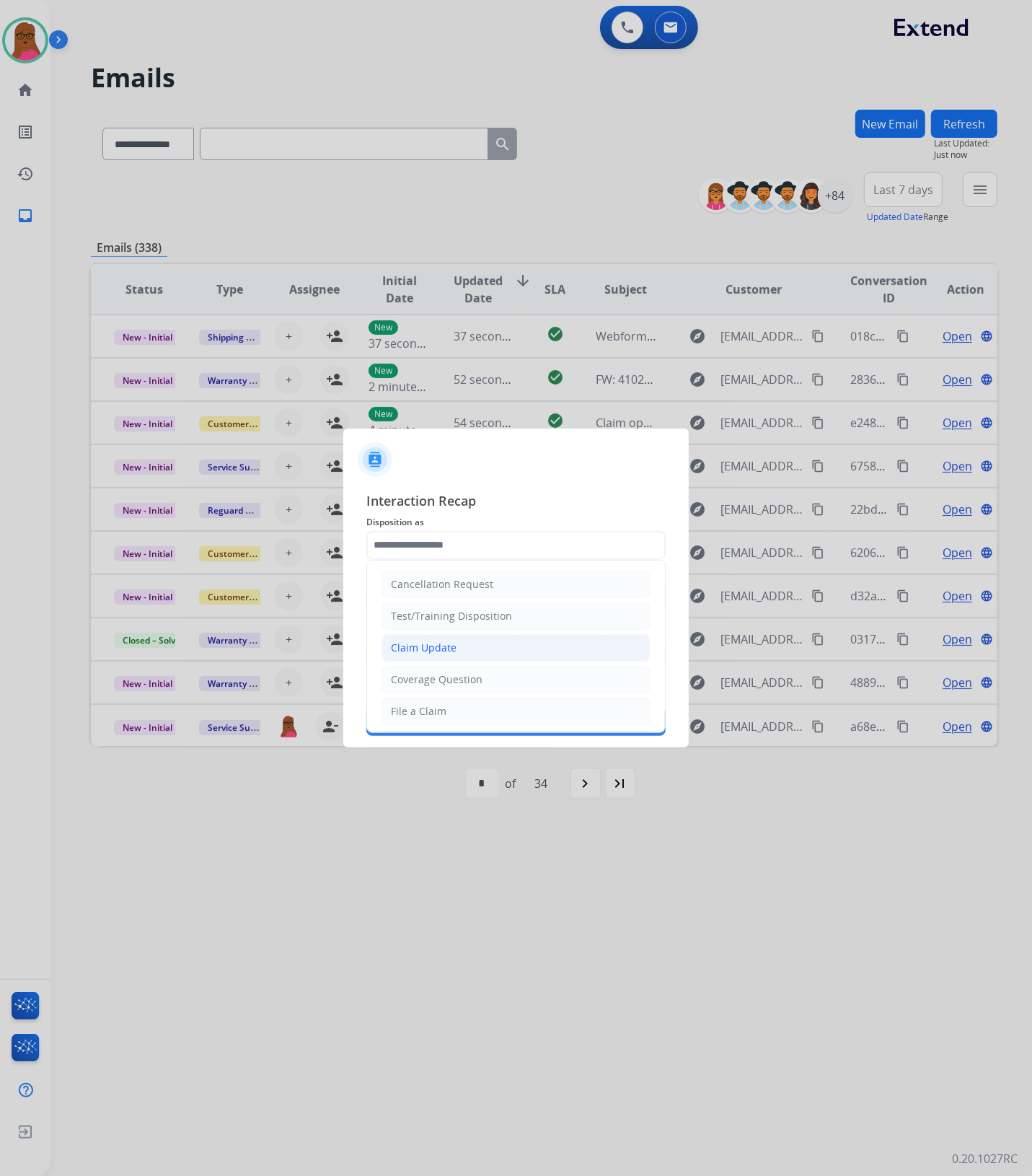
click at [473, 650] on li "Claim Update" at bounding box center [515, 647] width 269 height 28
type input "**********"
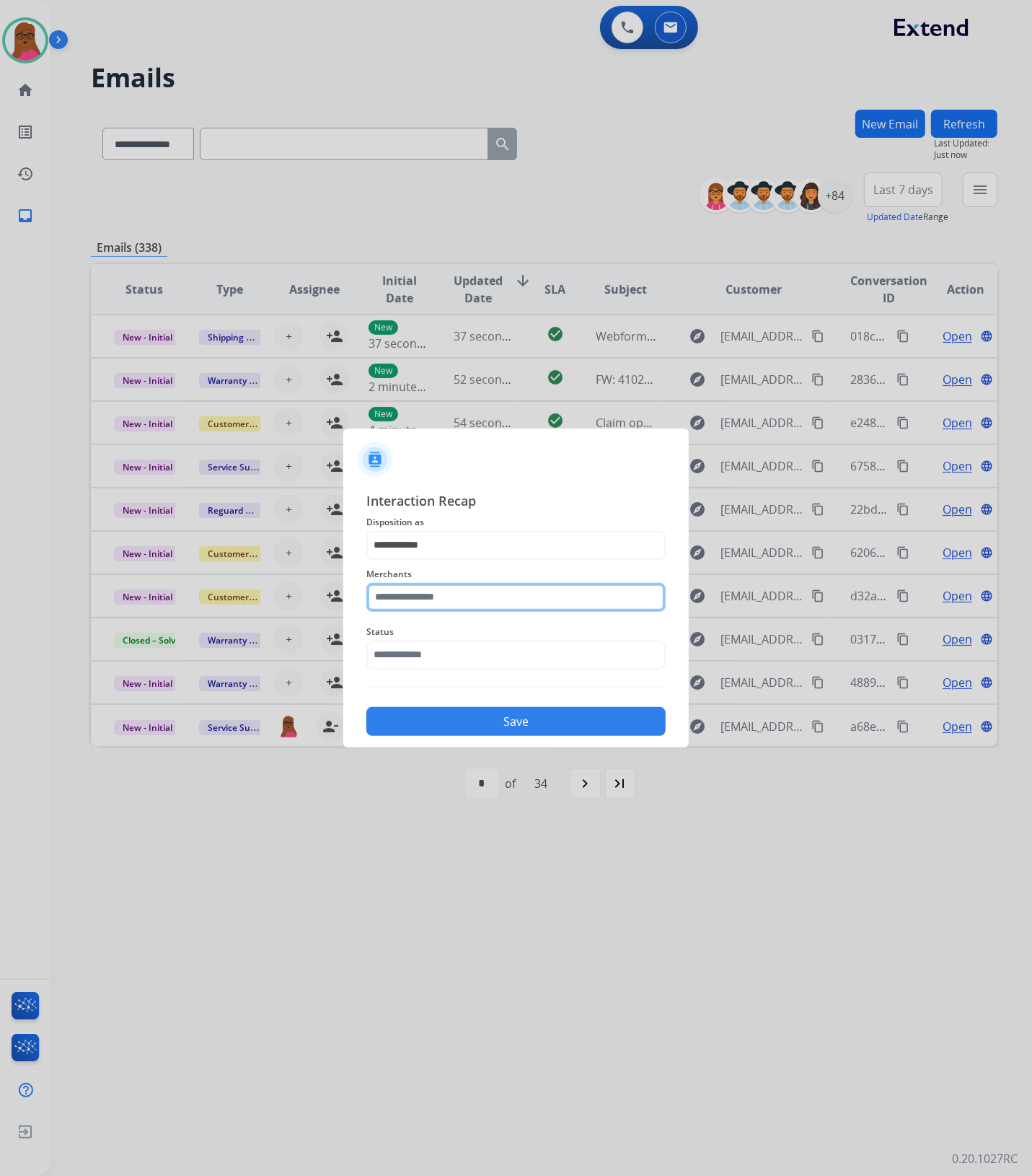
click at [456, 588] on input "text" at bounding box center [515, 597] width 299 height 29
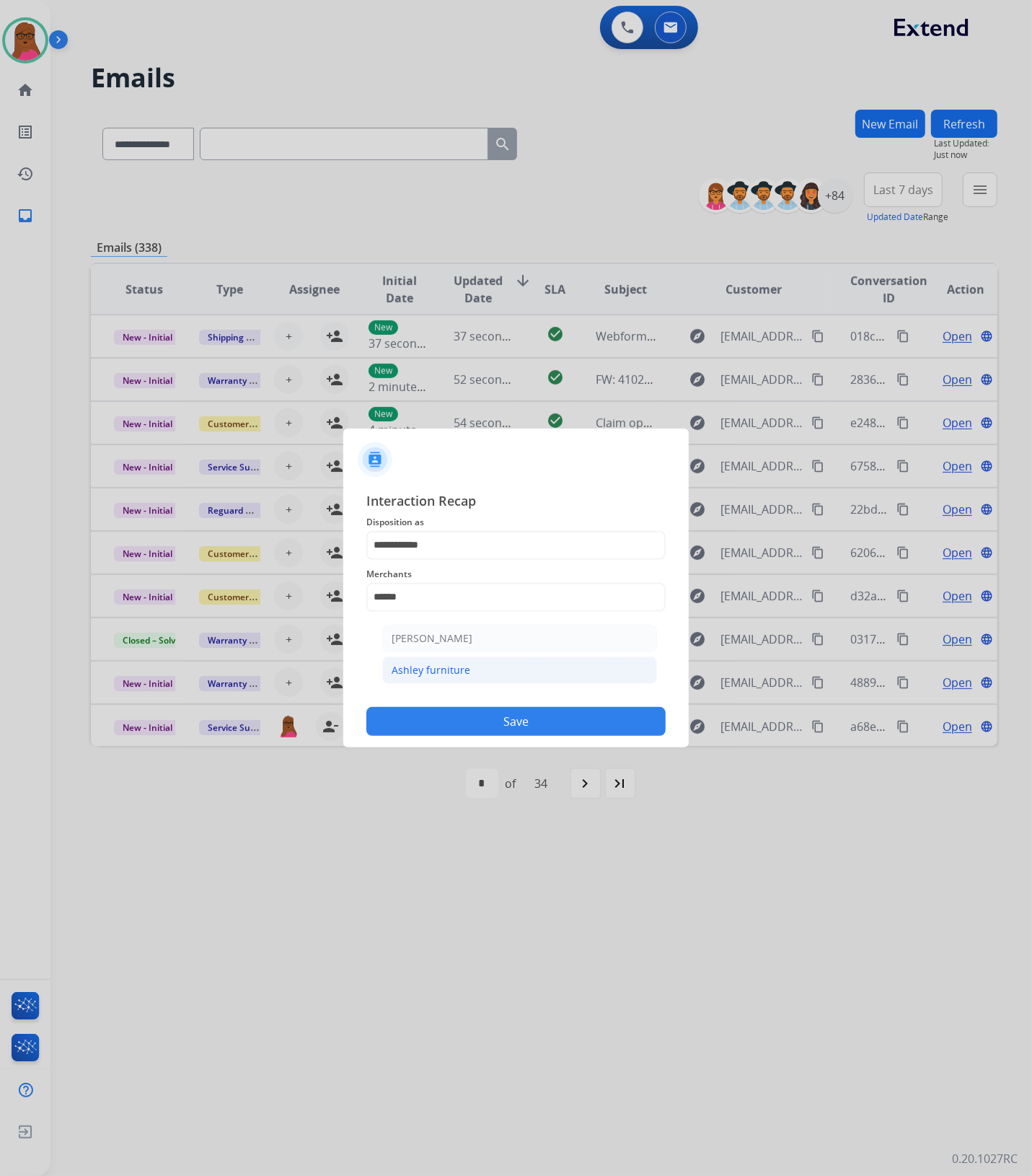
click at [464, 676] on div "Ashley furniture" at bounding box center [431, 670] width 79 height 14
type input "**********"
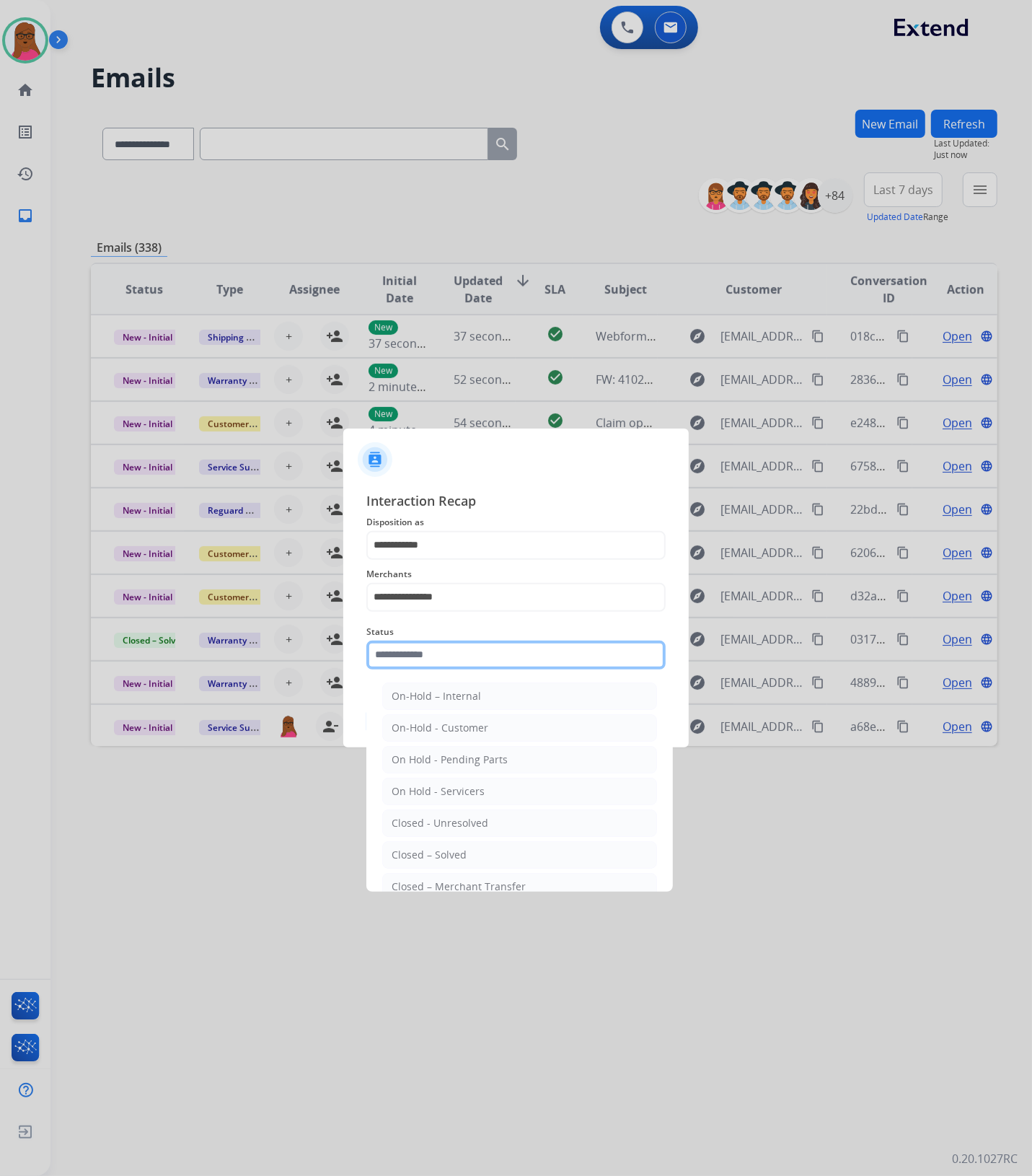
click at [460, 667] on input "text" at bounding box center [515, 655] width 299 height 29
click at [442, 859] on div "Closed – Solved" at bounding box center [428, 855] width 75 height 14
type input "**********"
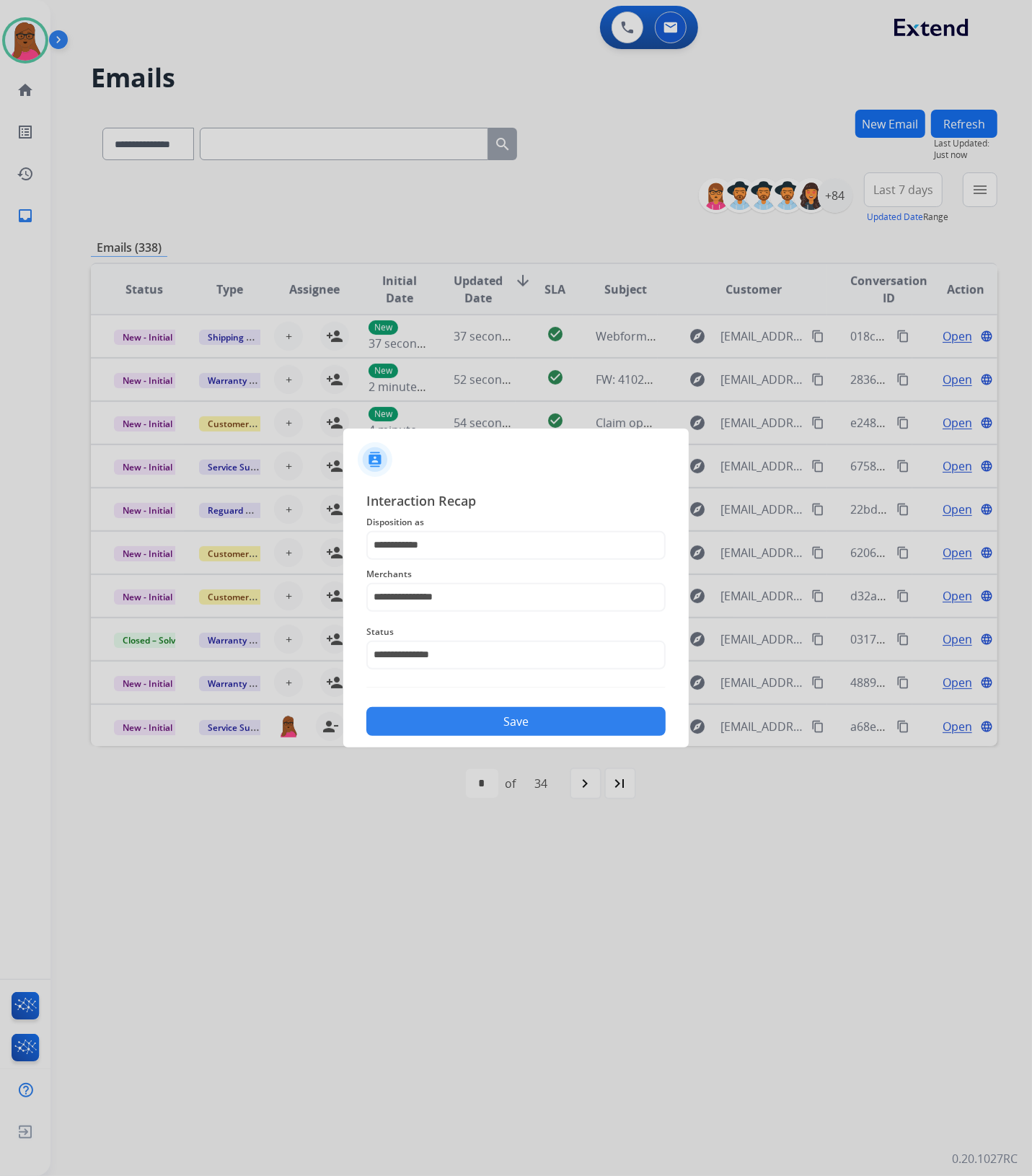
click at [571, 728] on button "Save" at bounding box center [515, 721] width 299 height 29
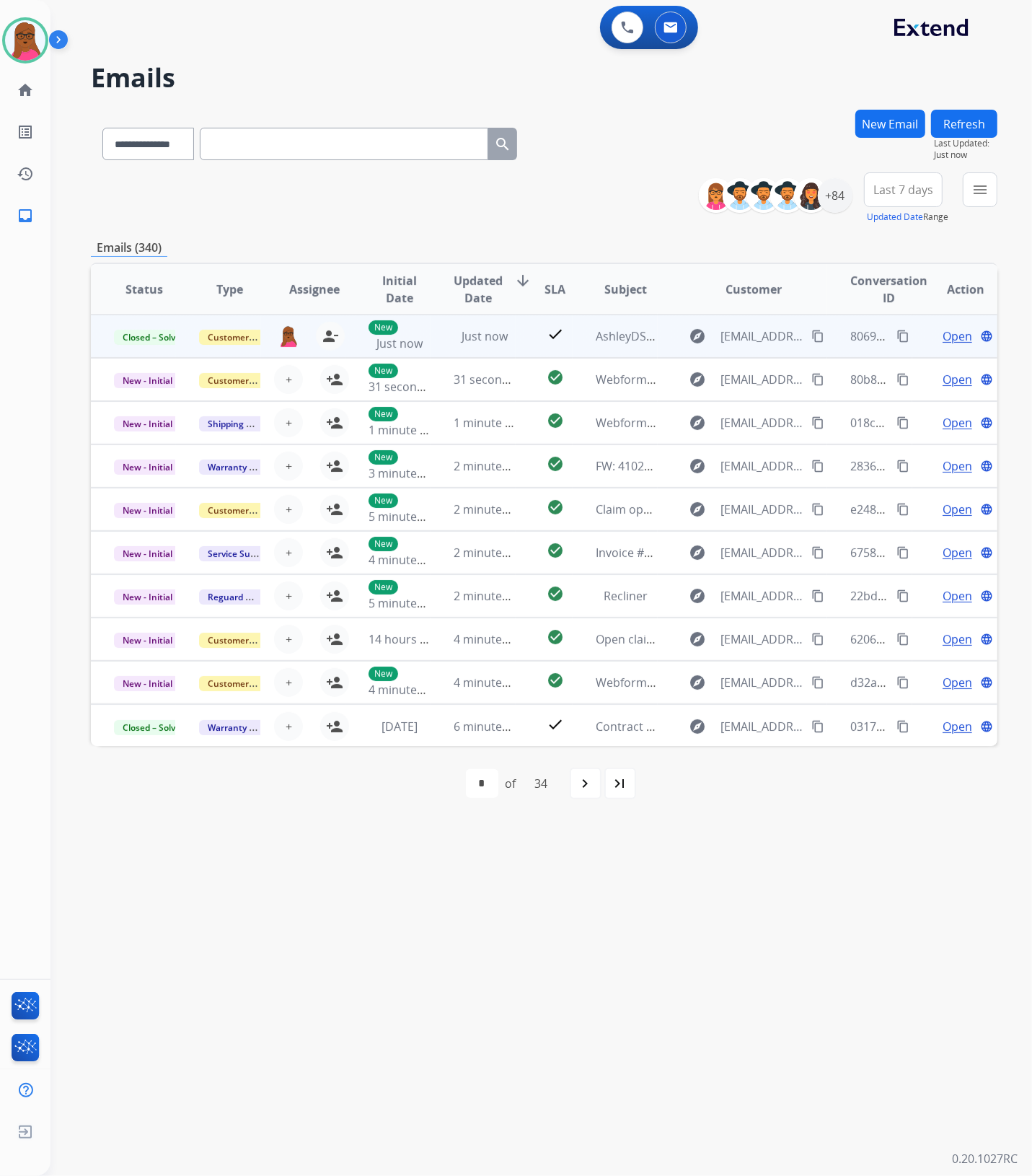
drag, startPoint x: 330, startPoint y: 338, endPoint x: 300, endPoint y: 344, distance: 30.6
click at [330, 338] on mat-icon "person_remove" at bounding box center [331, 336] width 17 height 17
click at [287, 340] on span "+" at bounding box center [289, 336] width 6 height 17
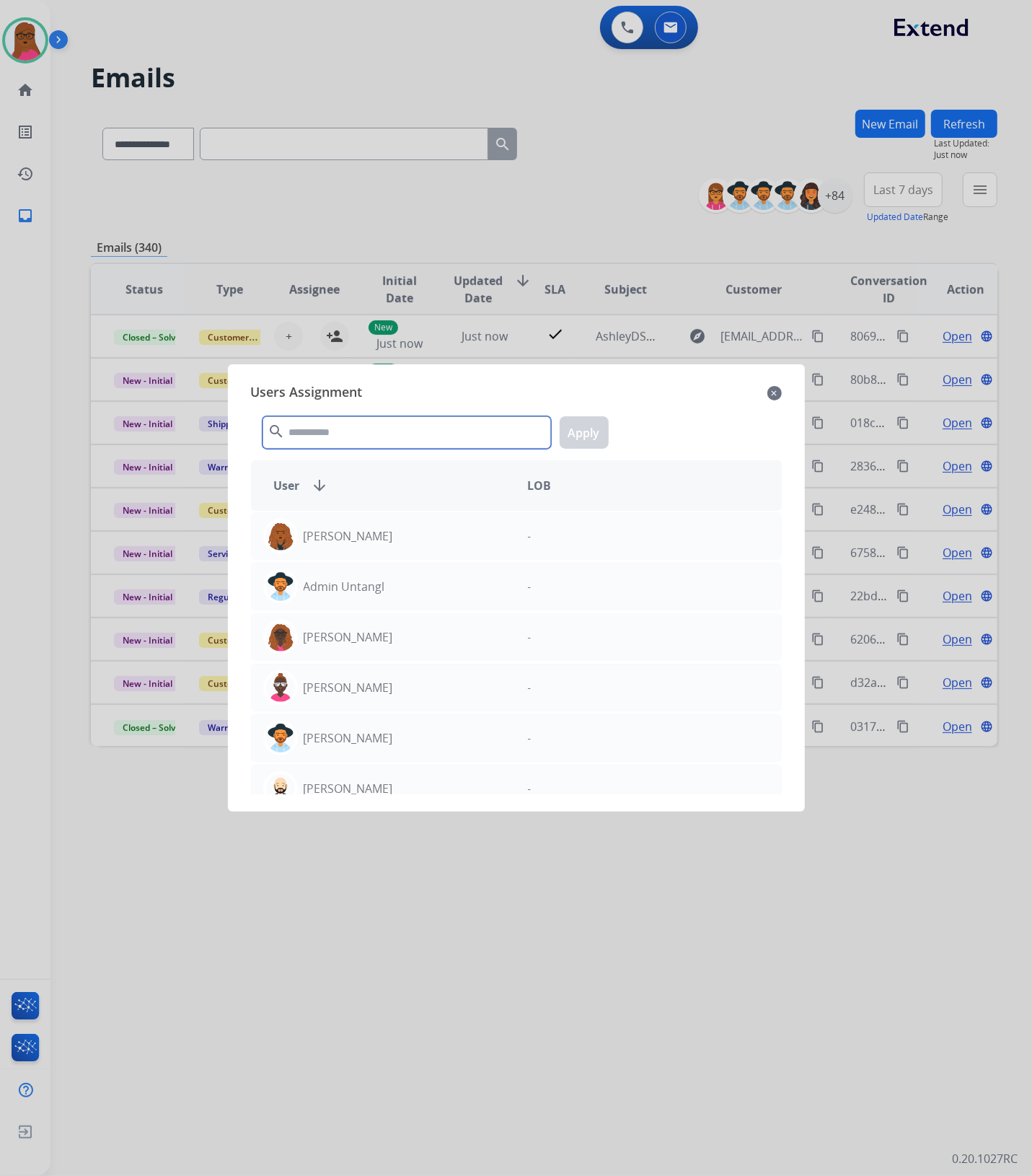
click at [353, 434] on input "text" at bounding box center [407, 432] width 289 height 32
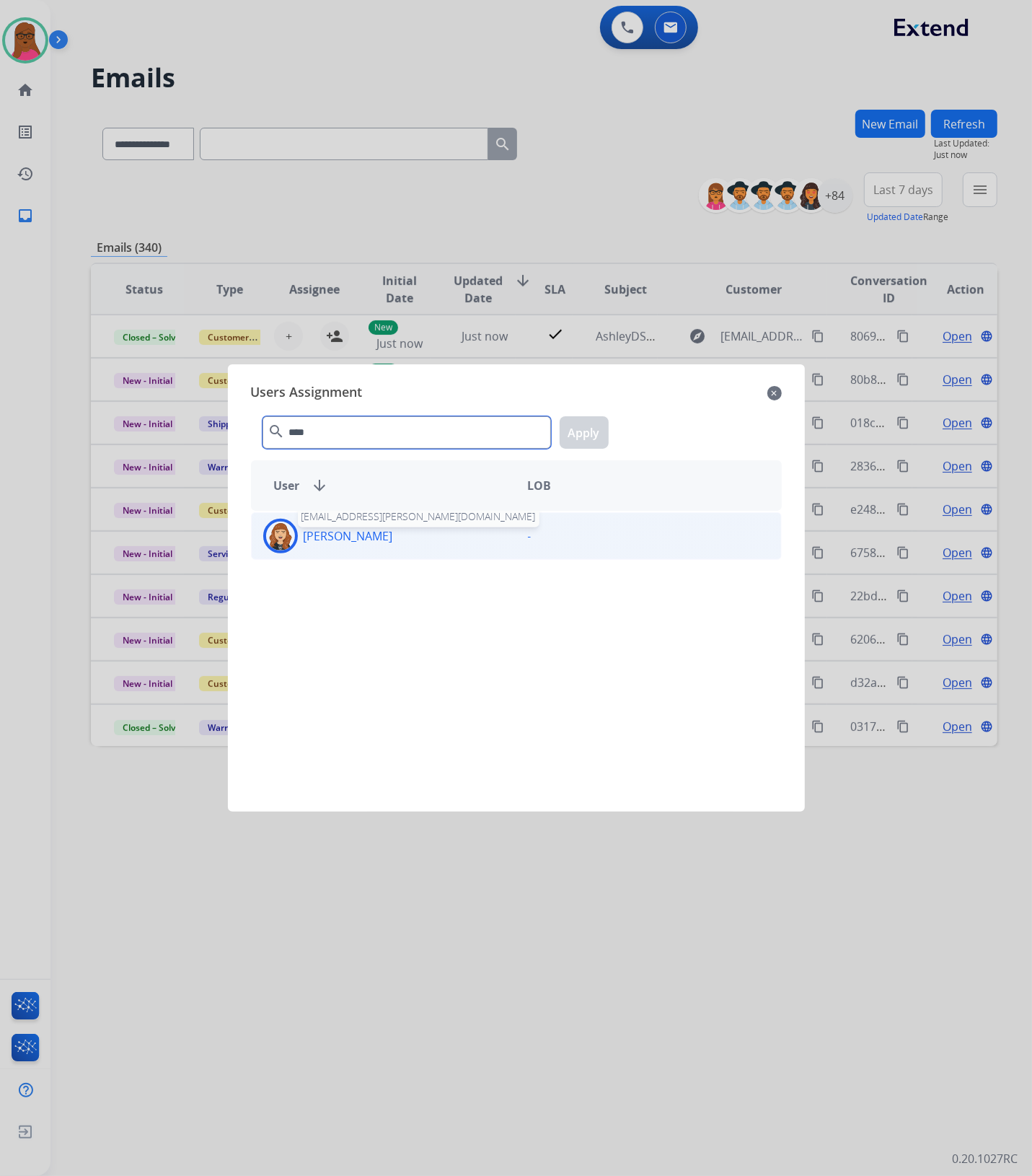
type input "****"
click at [350, 532] on p "[PERSON_NAME]" at bounding box center [348, 536] width 89 height 17
click at [581, 439] on button "Apply" at bounding box center [584, 432] width 49 height 32
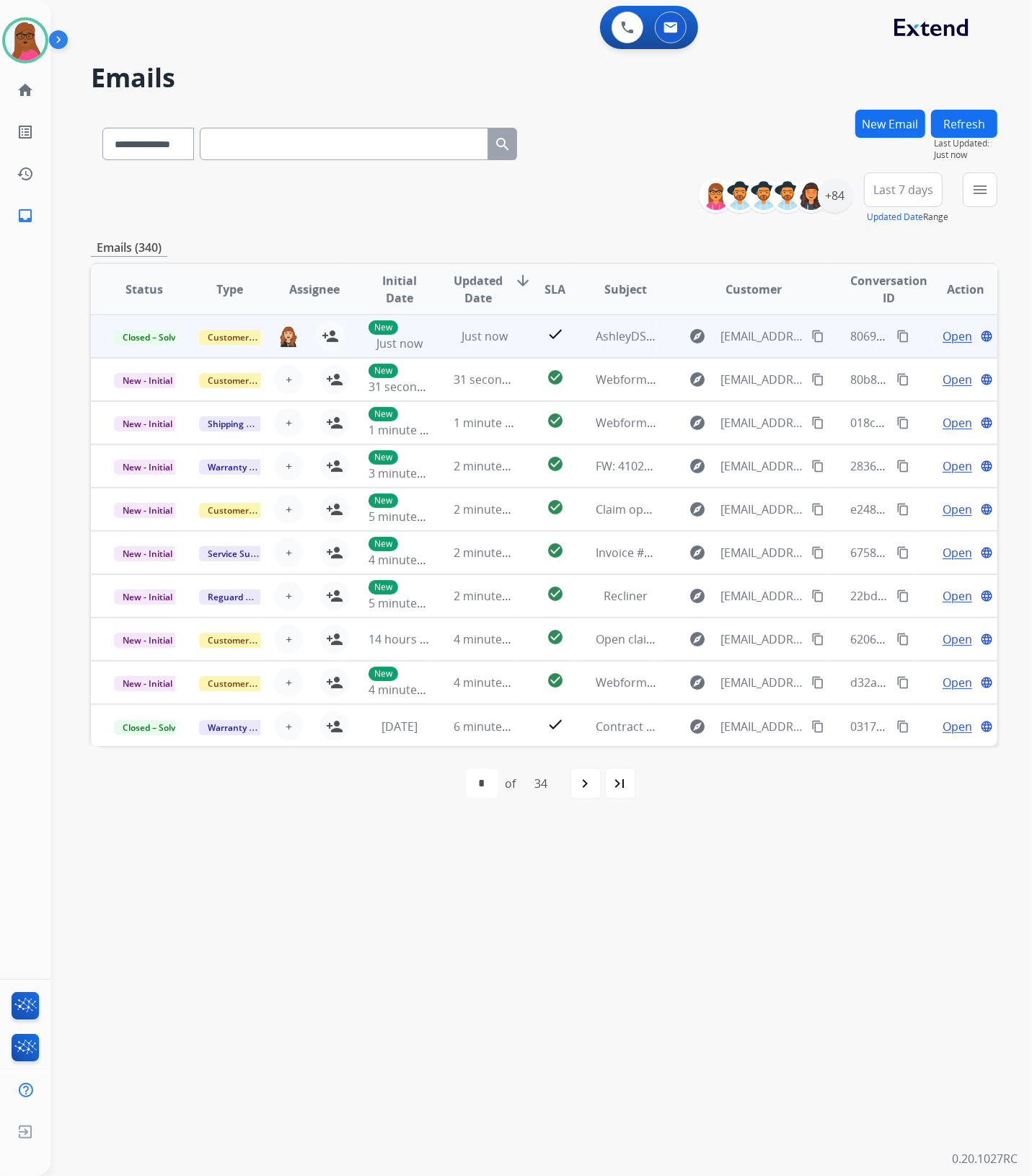
click at [896, 339] on mat-icon "content_copy" at bounding box center [903, 336] width 13 height 13
